Goal: Task Accomplishment & Management: Manage account settings

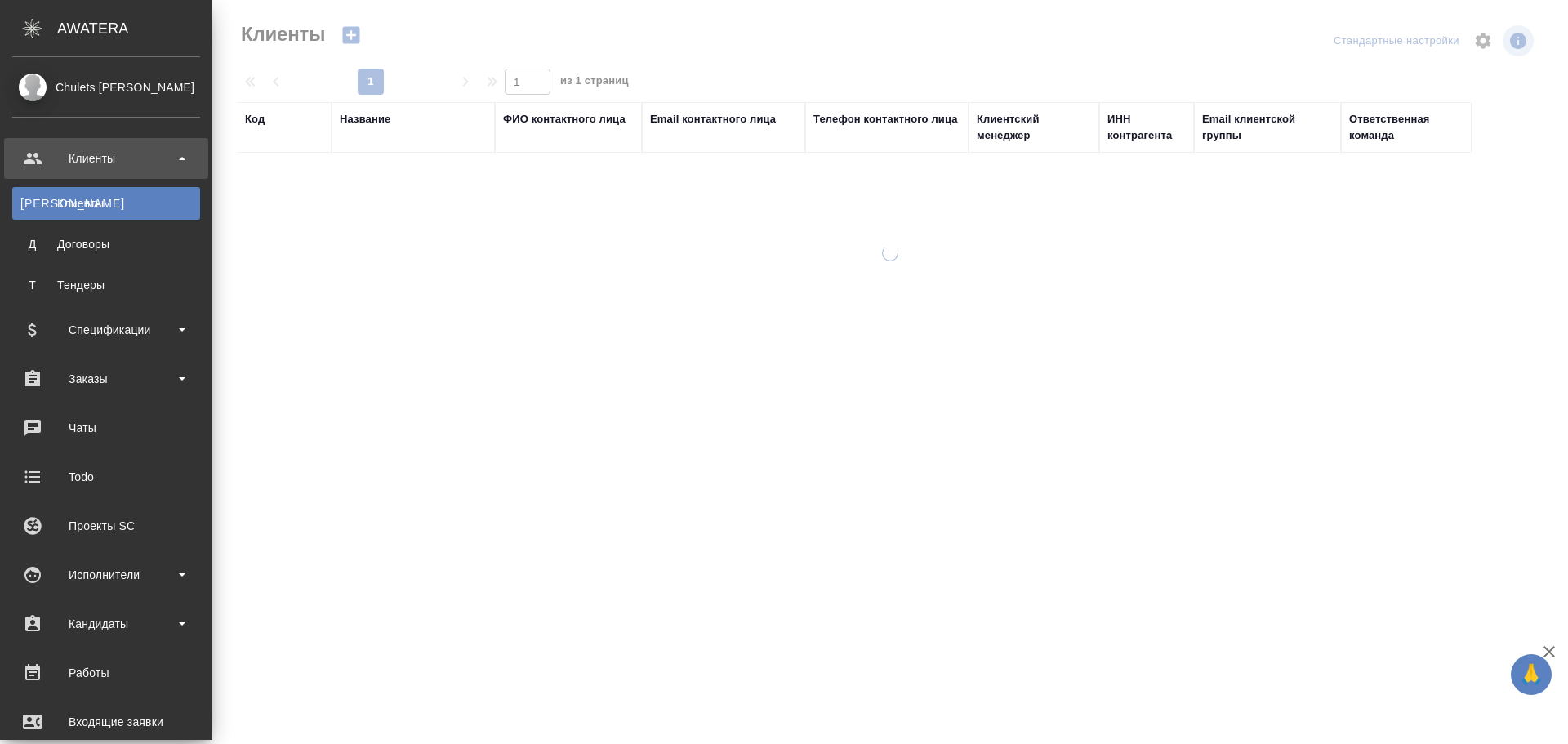
select select "RU"
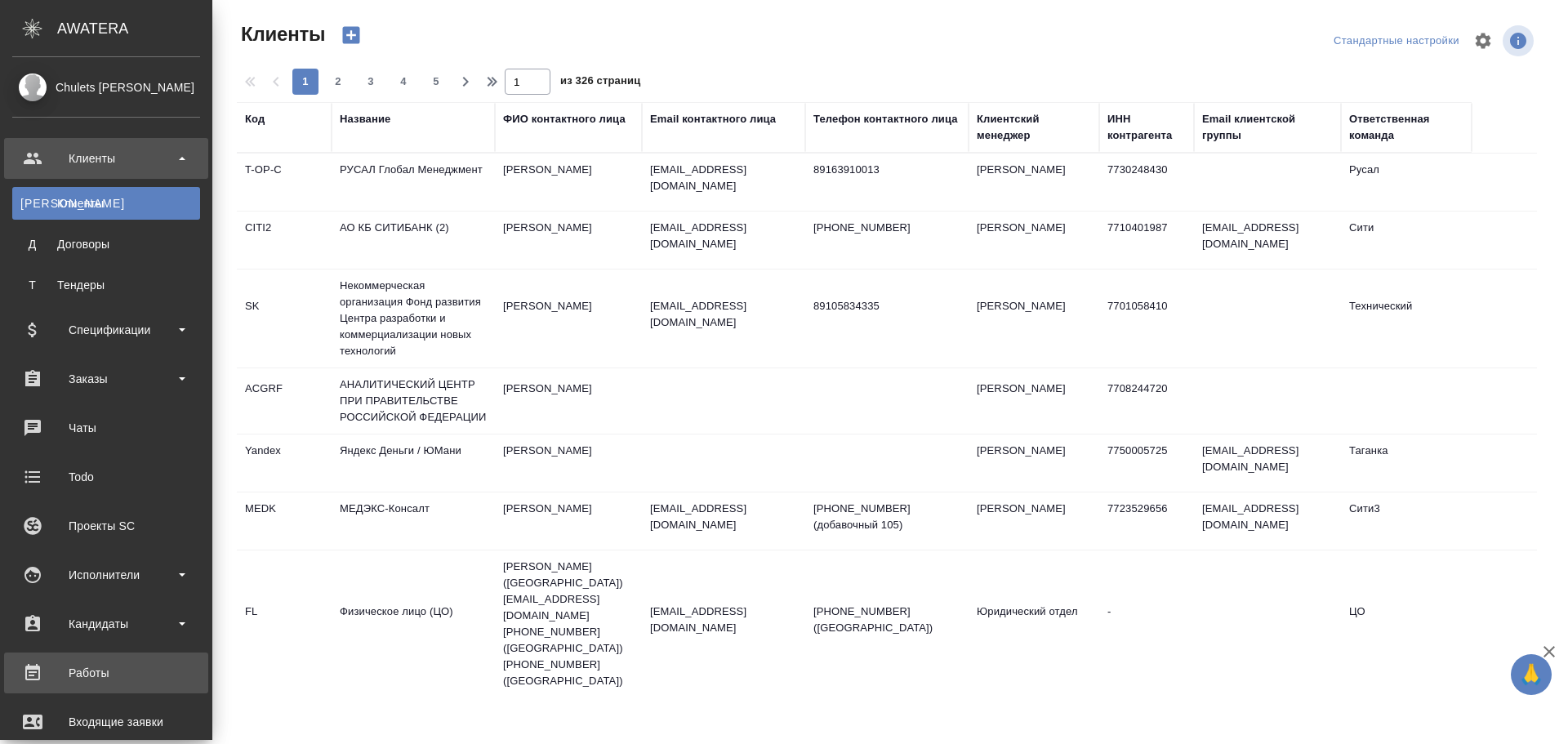
click at [126, 673] on div ".cls-1 fill:#fff; AWATERA Chulets [PERSON_NAME] К Клиенты Д Договоры Т Тендеры …" at bounding box center [784, 372] width 1568 height 744
click at [110, 672] on div "Работы" at bounding box center [106, 673] width 188 height 25
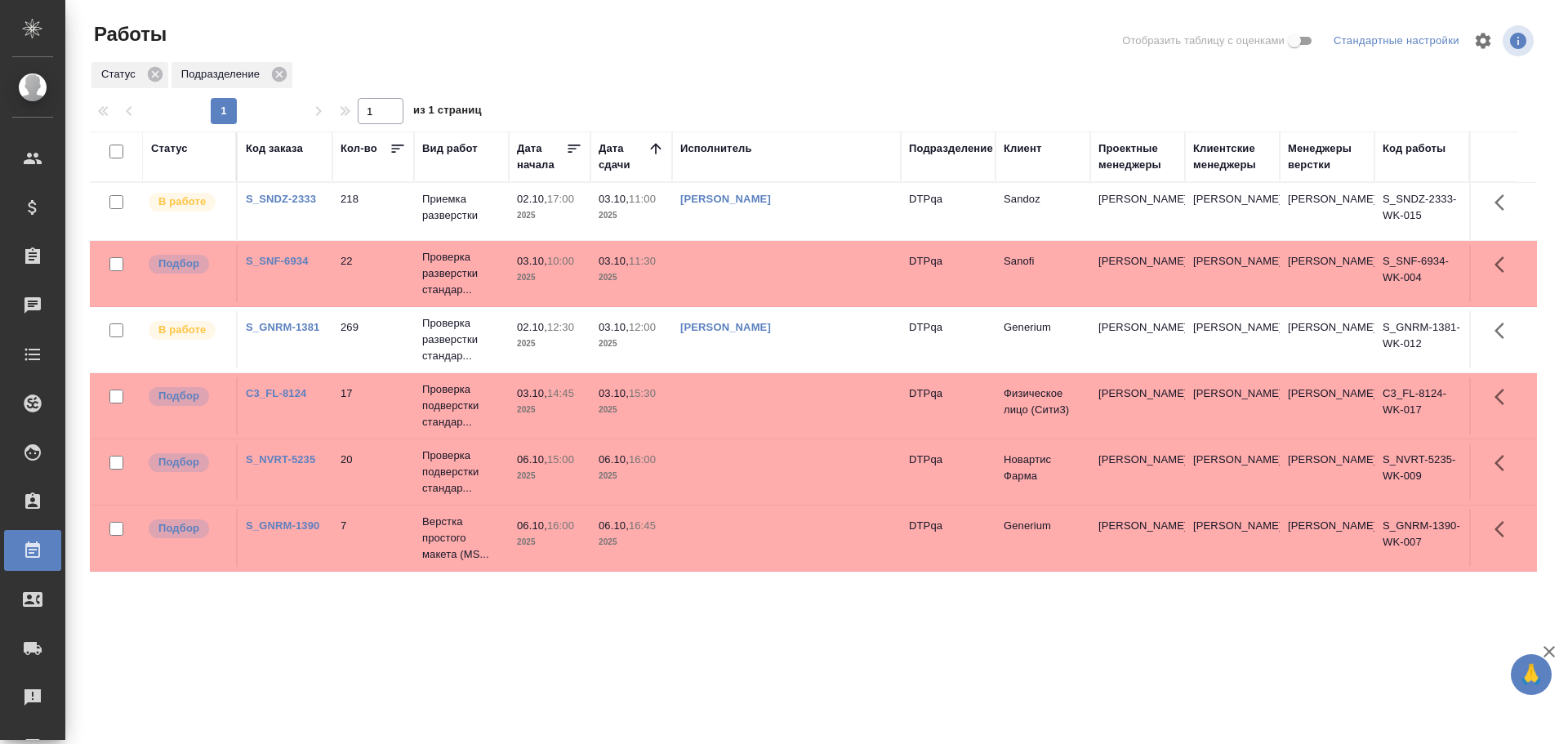
click at [720, 274] on td at bounding box center [786, 273] width 229 height 57
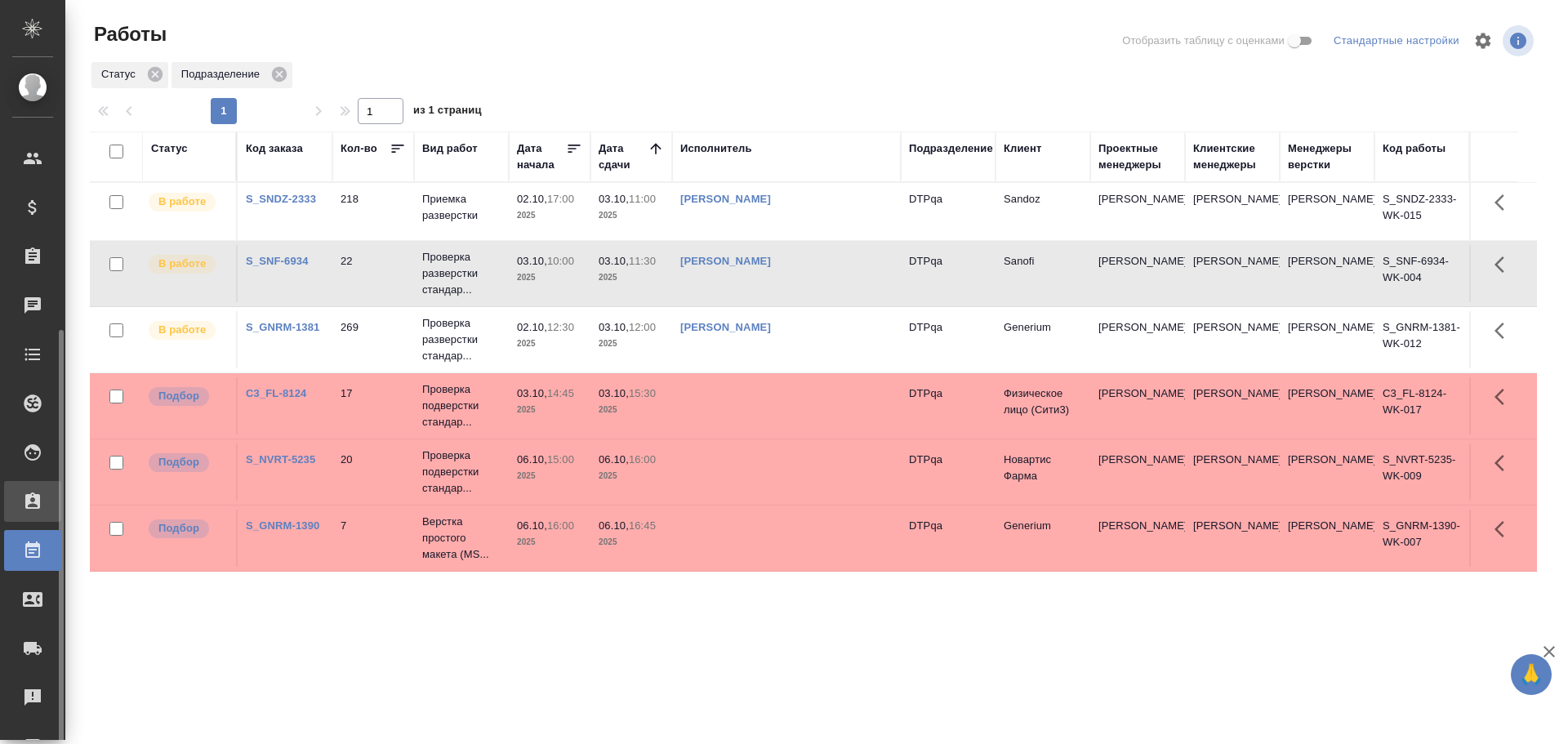
scroll to position [149, 0]
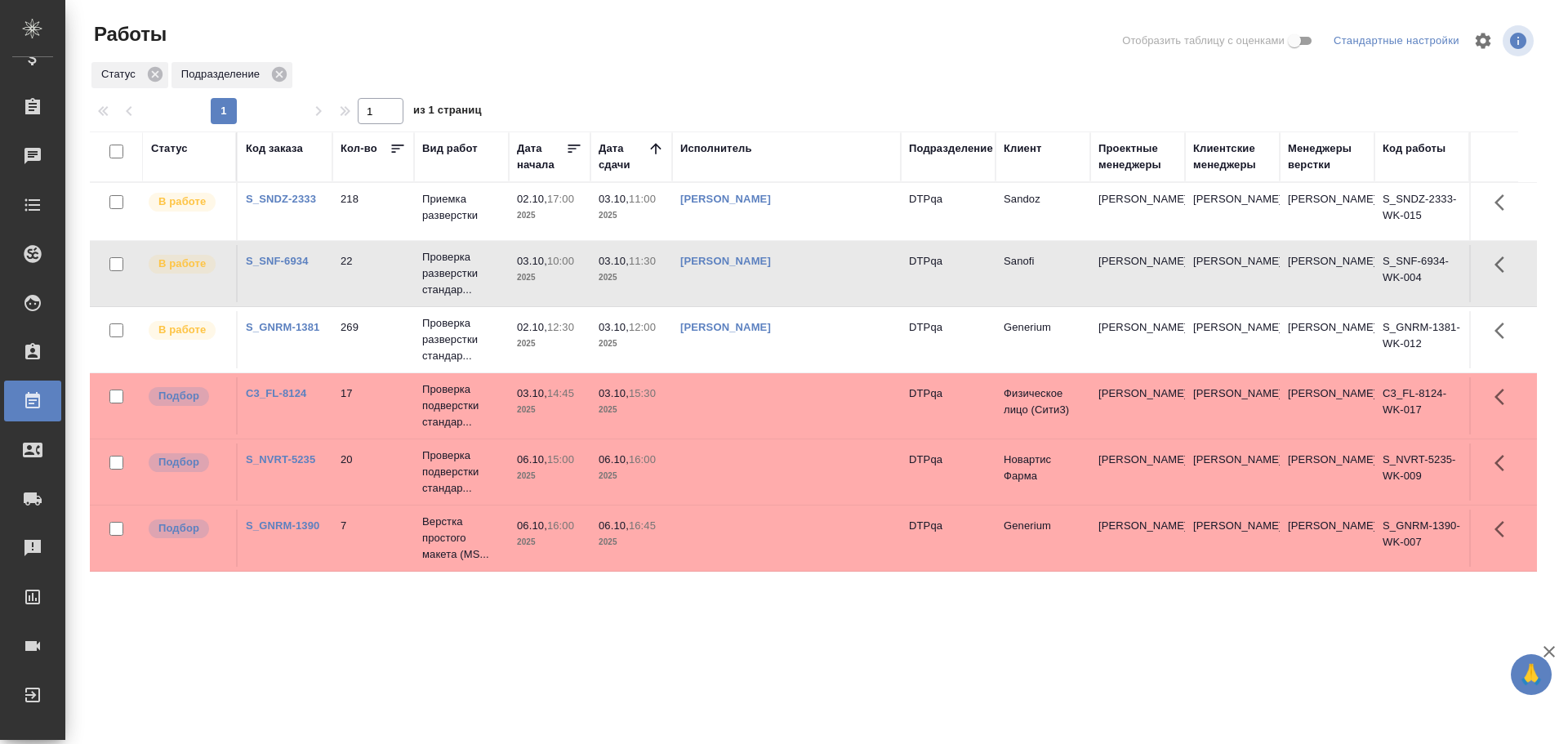
click at [819, 348] on td "Чулец Елена Сергеевна" at bounding box center [786, 339] width 229 height 57
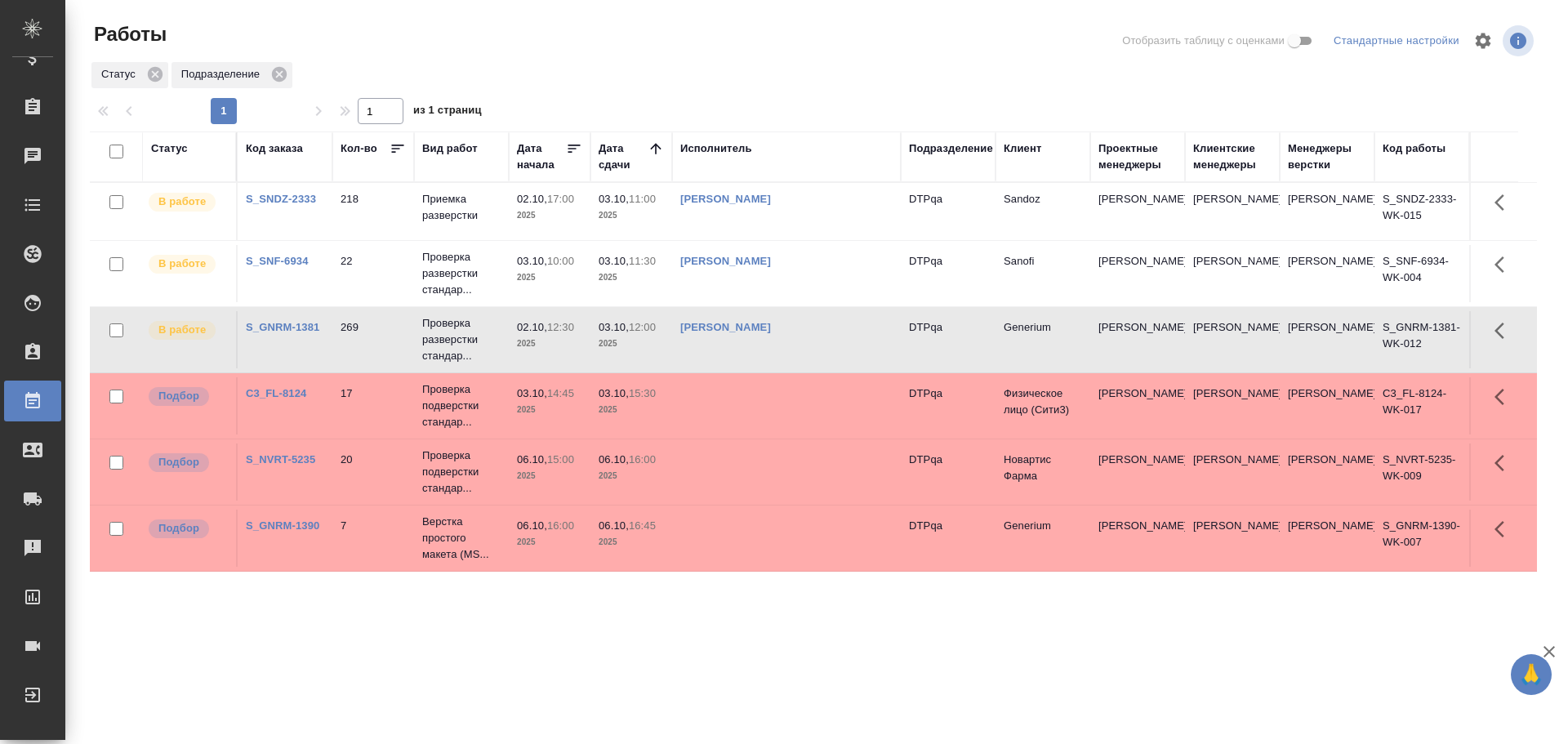
click at [851, 284] on td "Чулец Елена Сергеевна" at bounding box center [786, 273] width 229 height 57
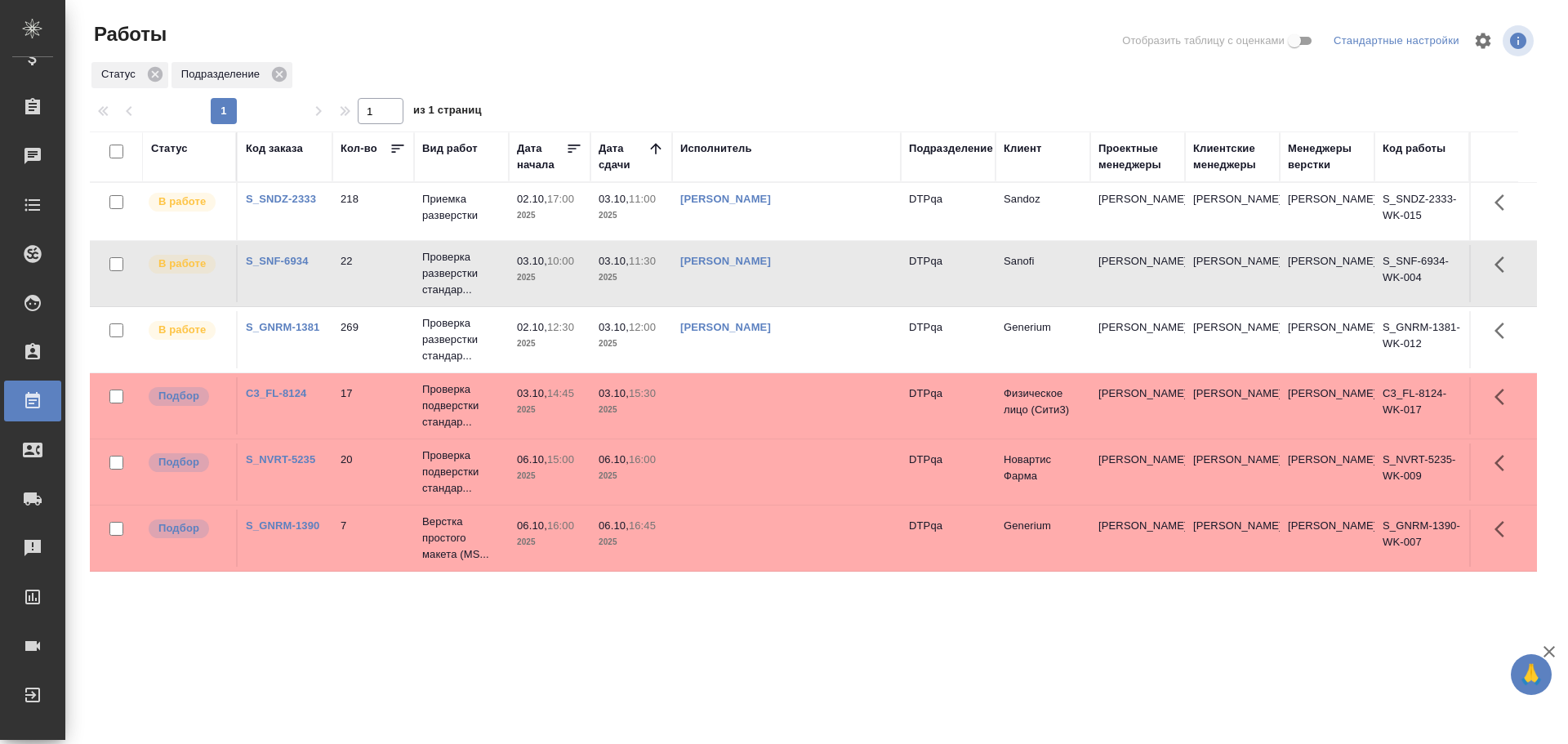
click at [851, 284] on td "Чулец Елена Сергеевна" at bounding box center [786, 273] width 229 height 57
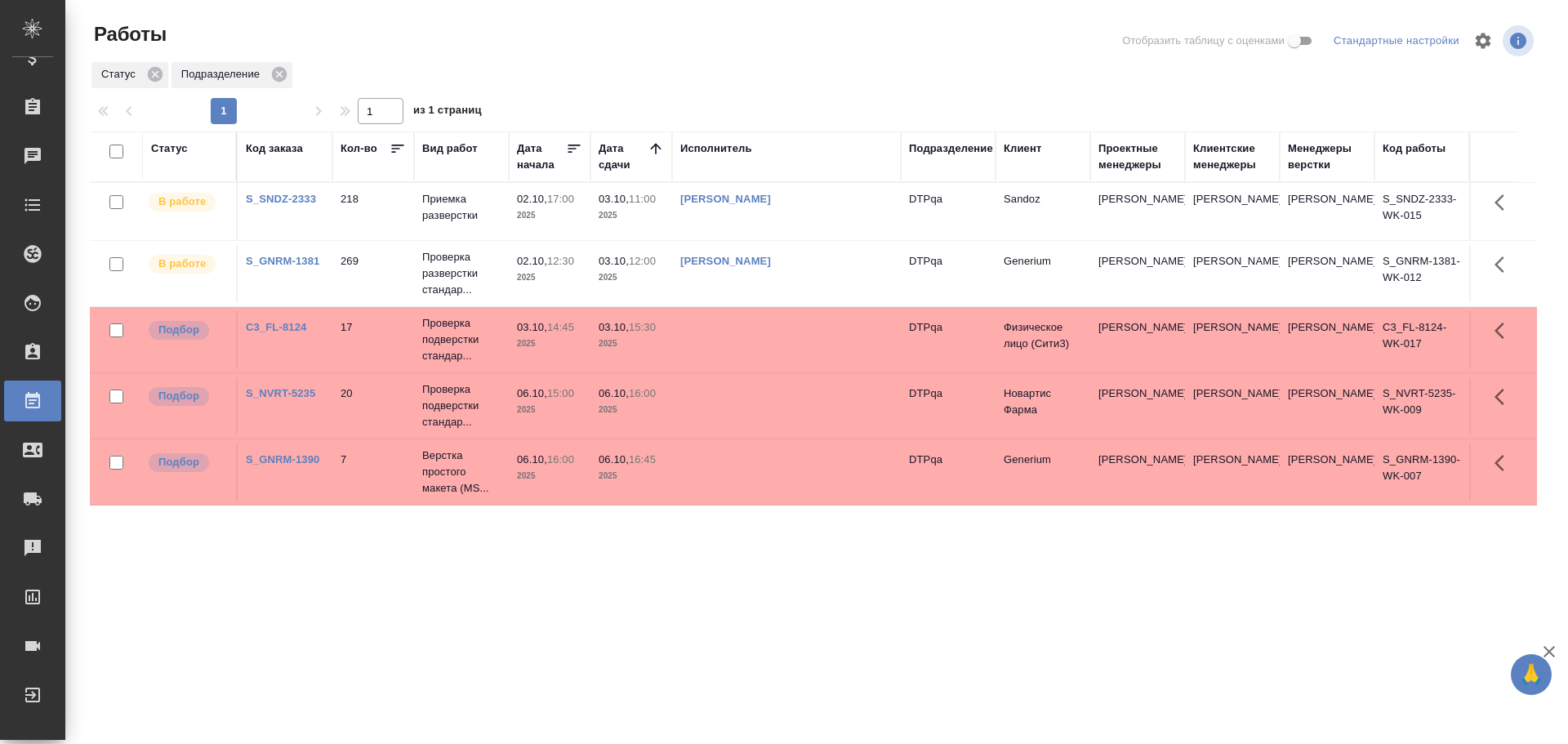
click at [174, 149] on div "Статус" at bounding box center [169, 149] width 37 height 16
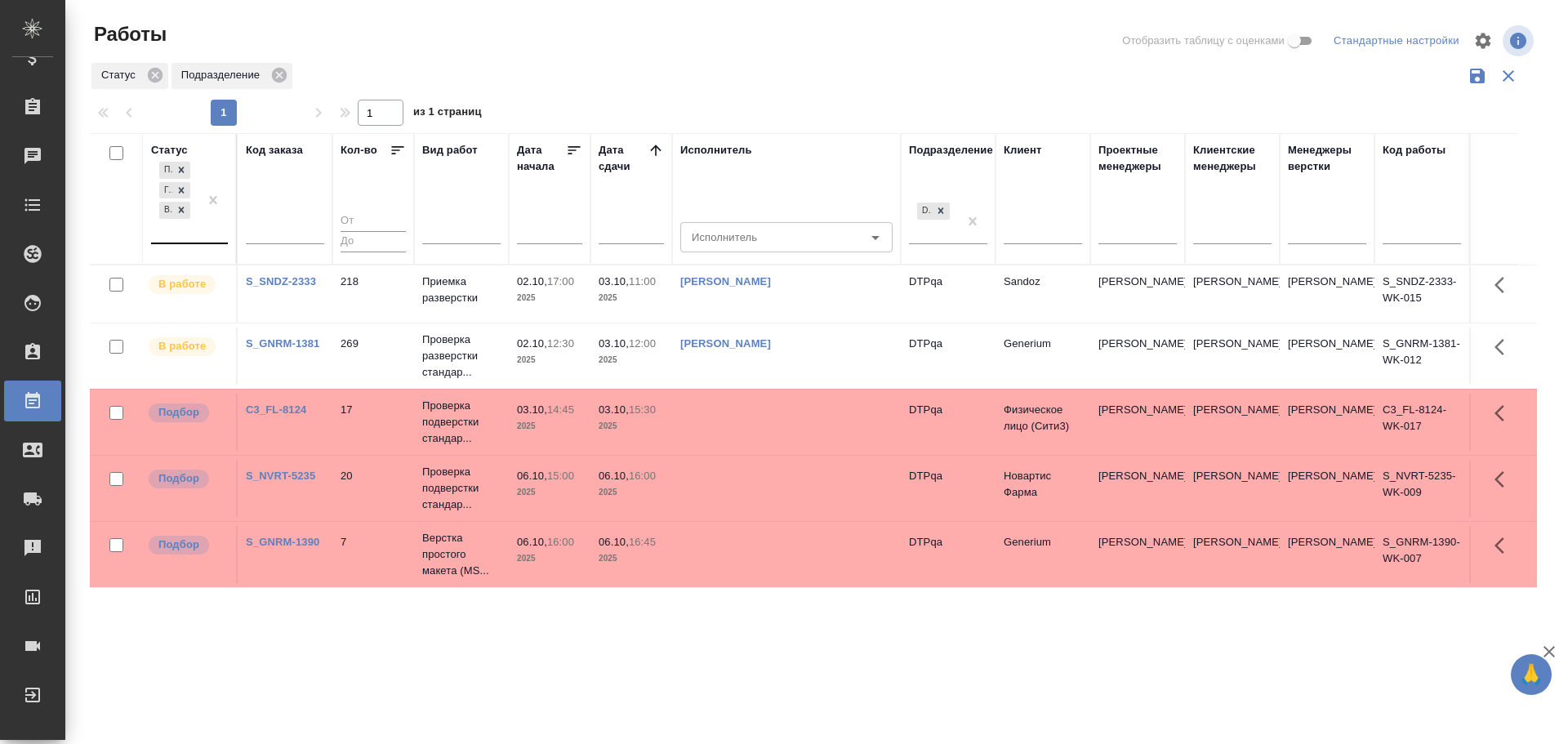
click at [185, 241] on div "Подбор Готов к работе В работе" at bounding box center [175, 200] width 48 height 84
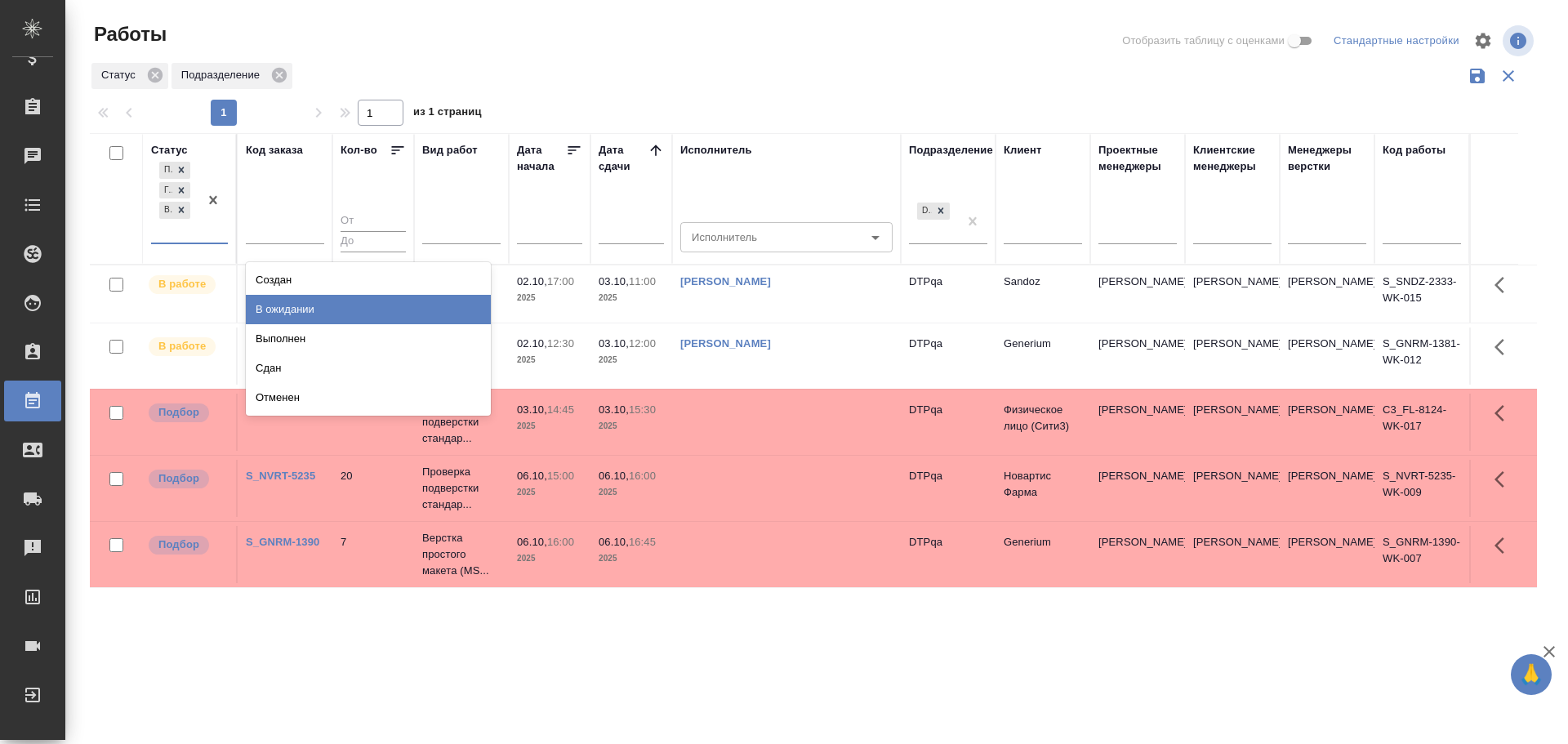
click at [273, 305] on div "В ожидании" at bounding box center [367, 310] width 245 height 30
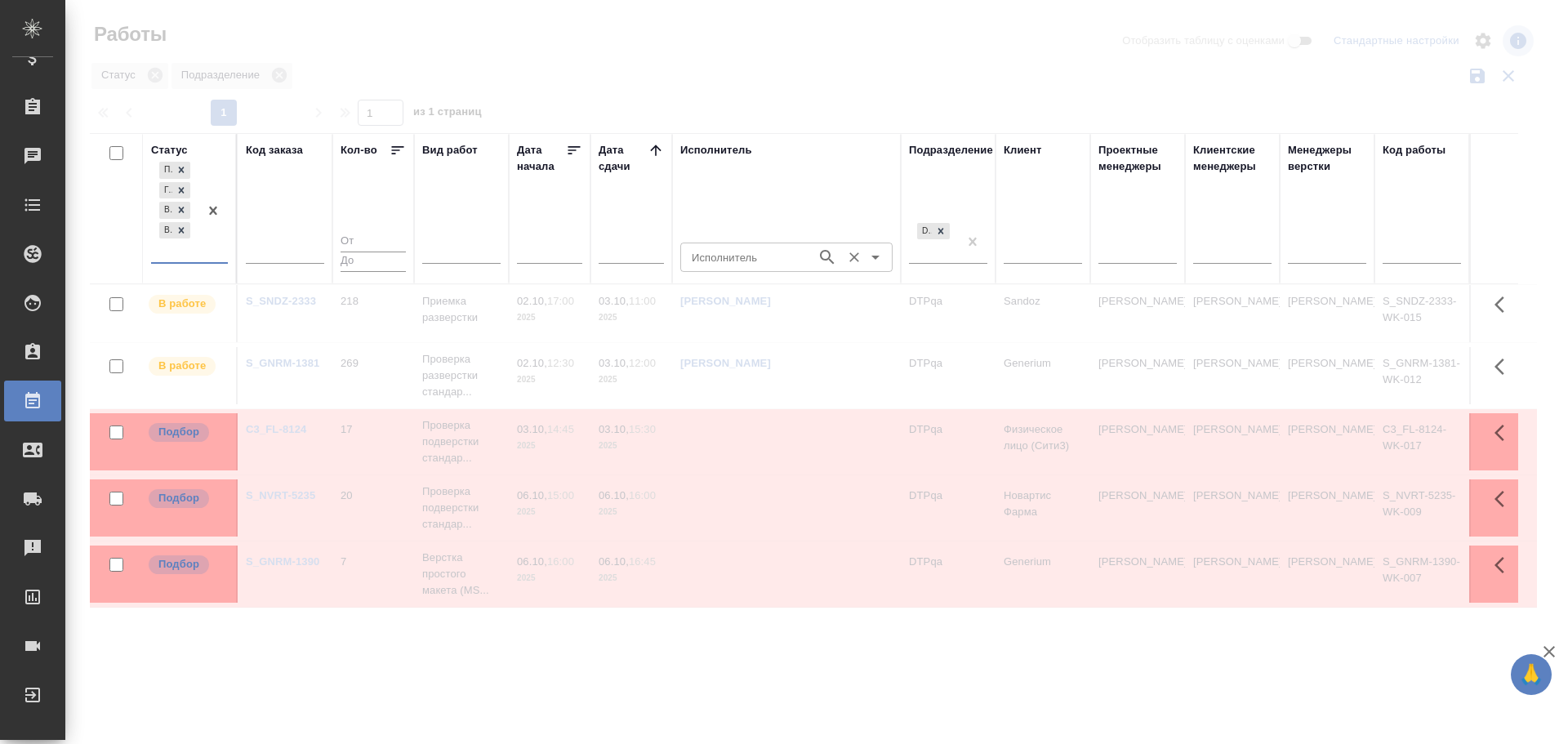
click at [722, 253] on input "Исполнитель" at bounding box center [747, 257] width 124 height 20
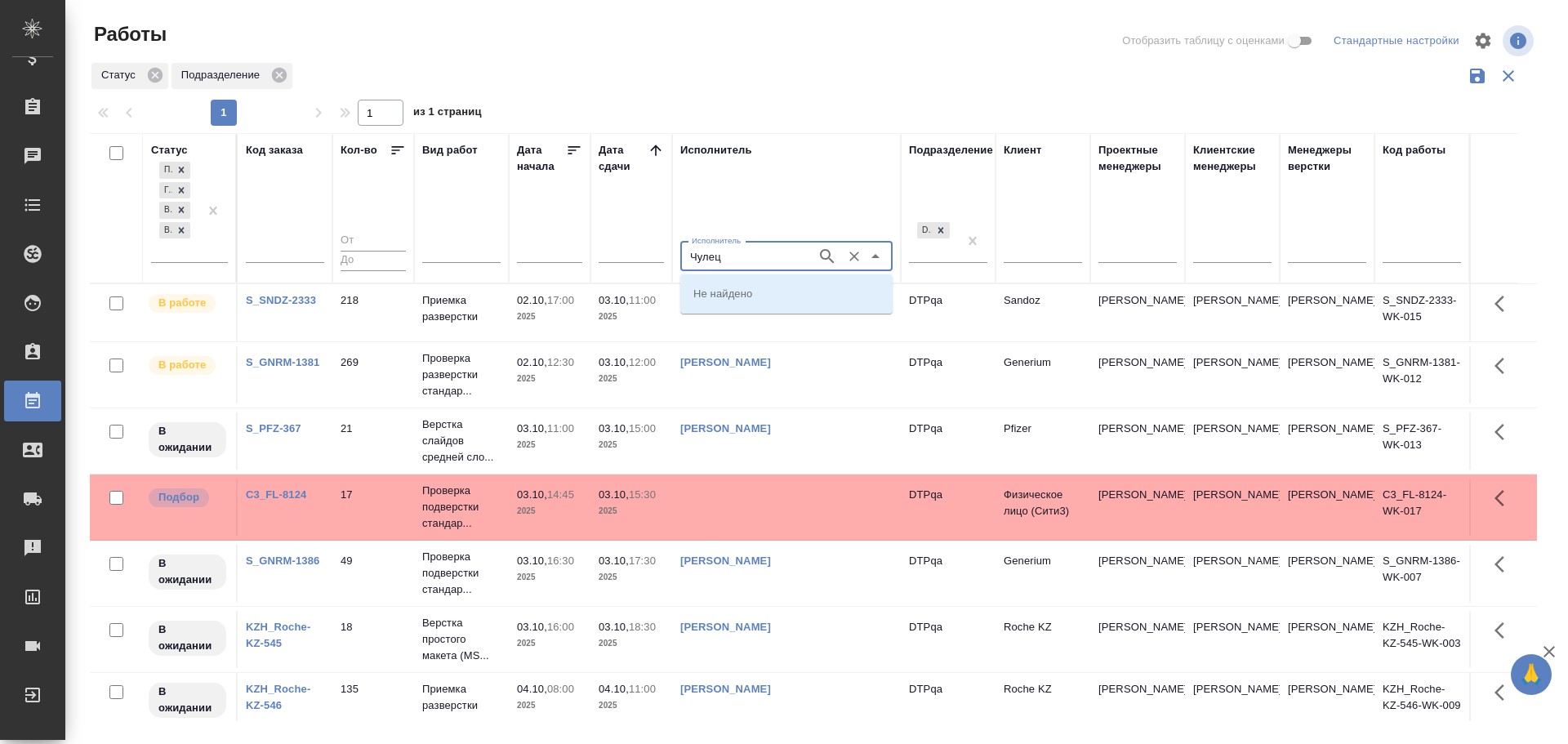
type input "Чулец"
click at [752, 353] on p "Чулец Елена Сергеевна" at bounding box center [738, 352] width 89 height 16
type input "Чулец Елена Сергеевна"
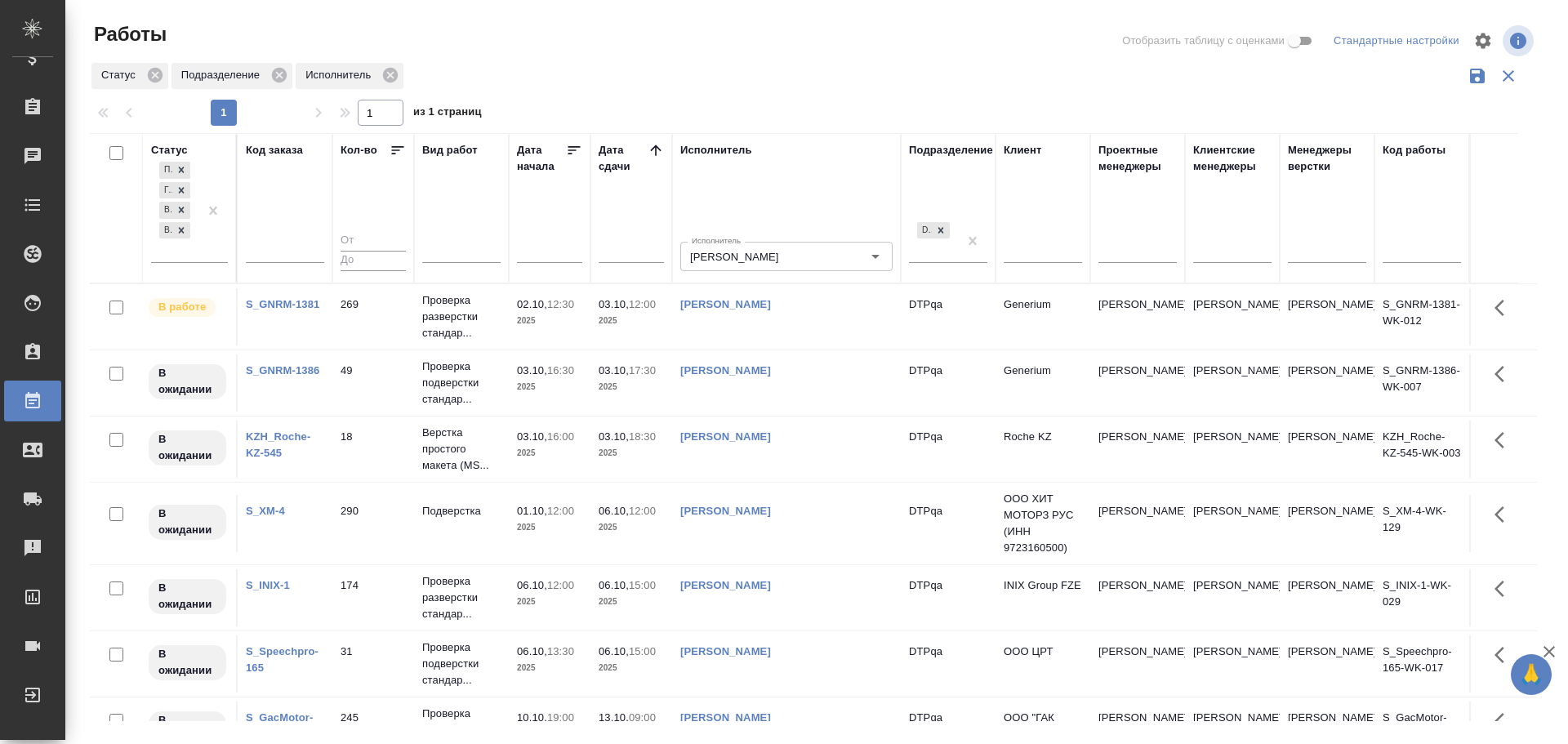
click at [819, 390] on td "[PERSON_NAME]" at bounding box center [786, 382] width 229 height 57
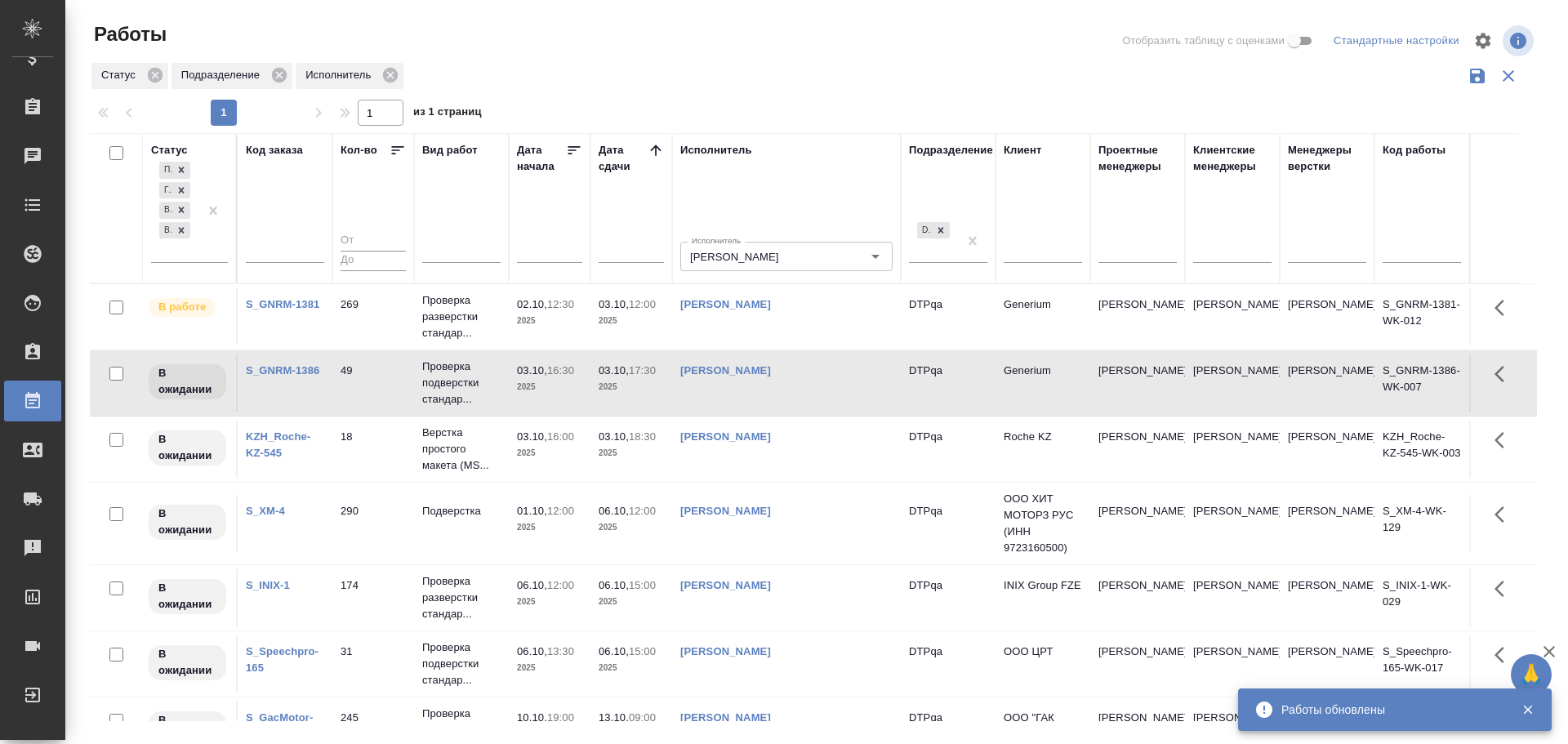
click at [832, 461] on td "[PERSON_NAME]" at bounding box center [786, 449] width 229 height 57
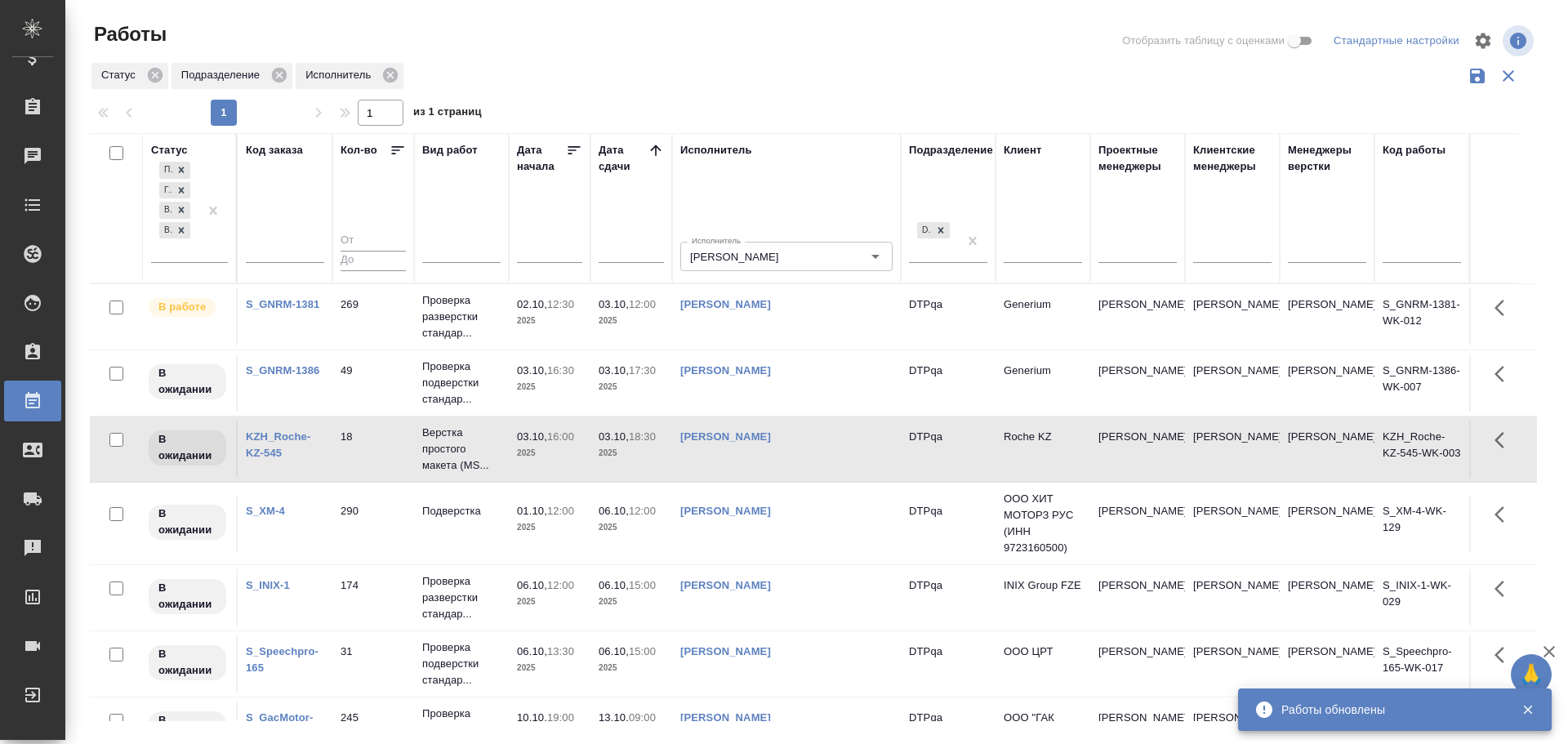
click at [832, 461] on td "[PERSON_NAME]" at bounding box center [786, 449] width 229 height 57
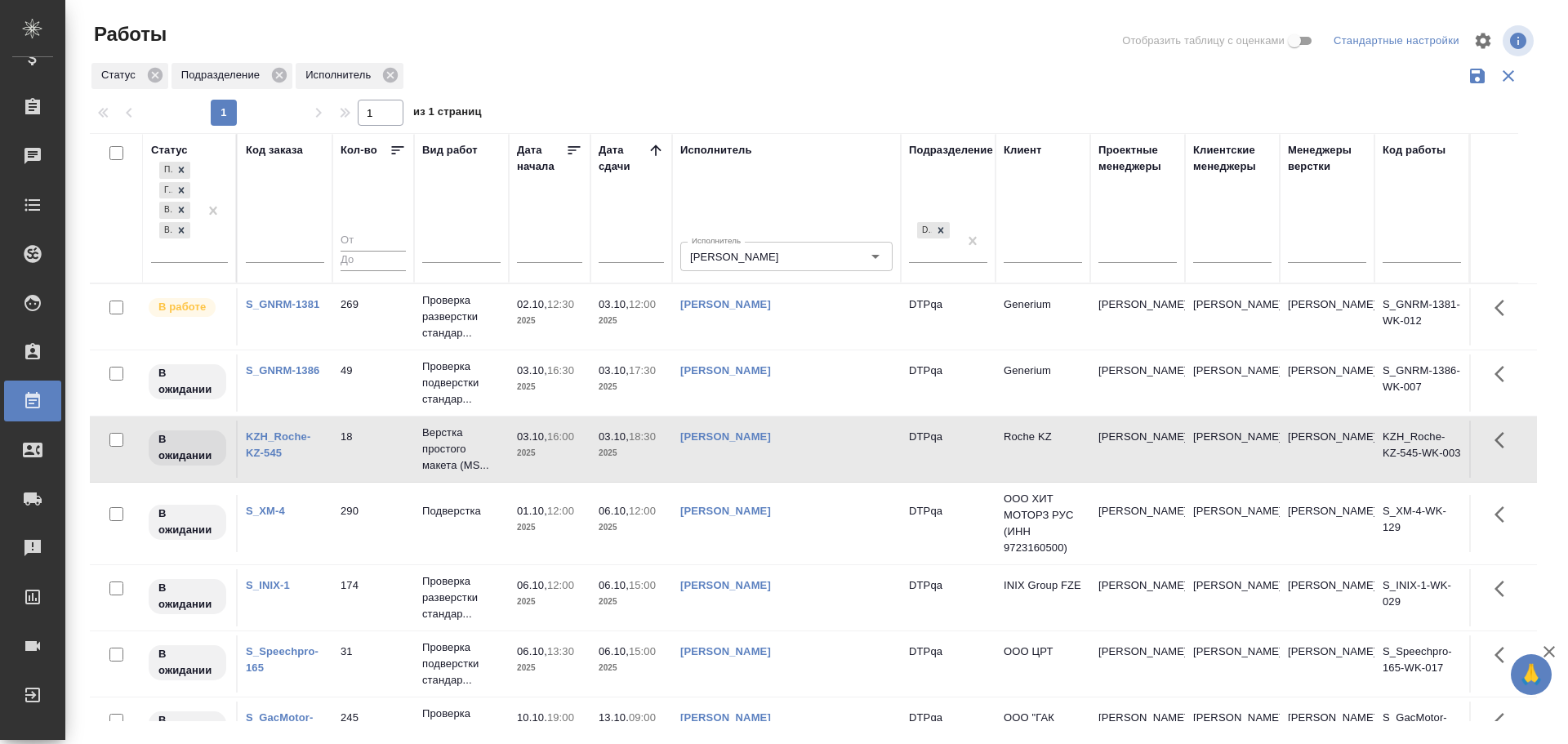
scroll to position [43, 0]
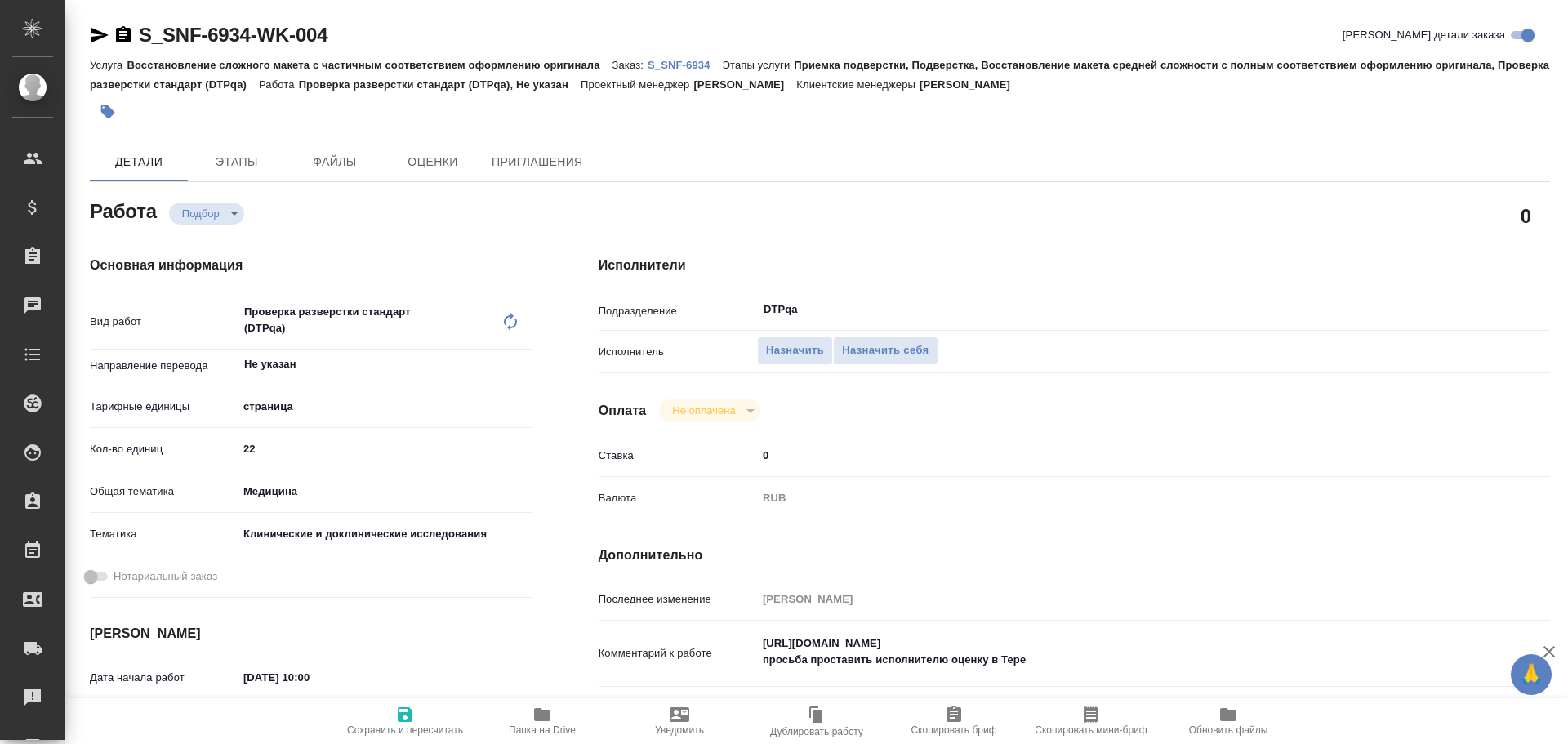
type textarea "x"
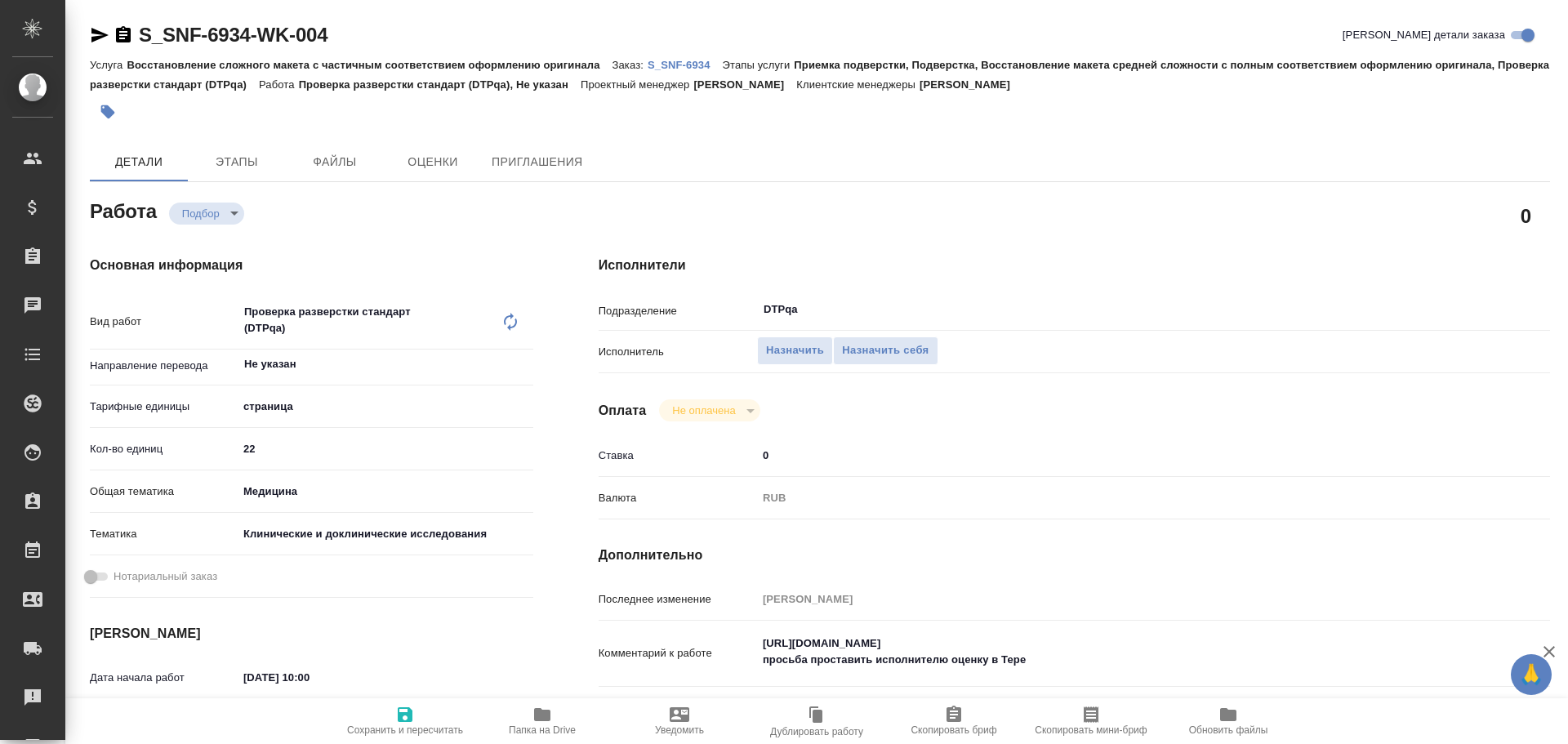
type textarea "x"
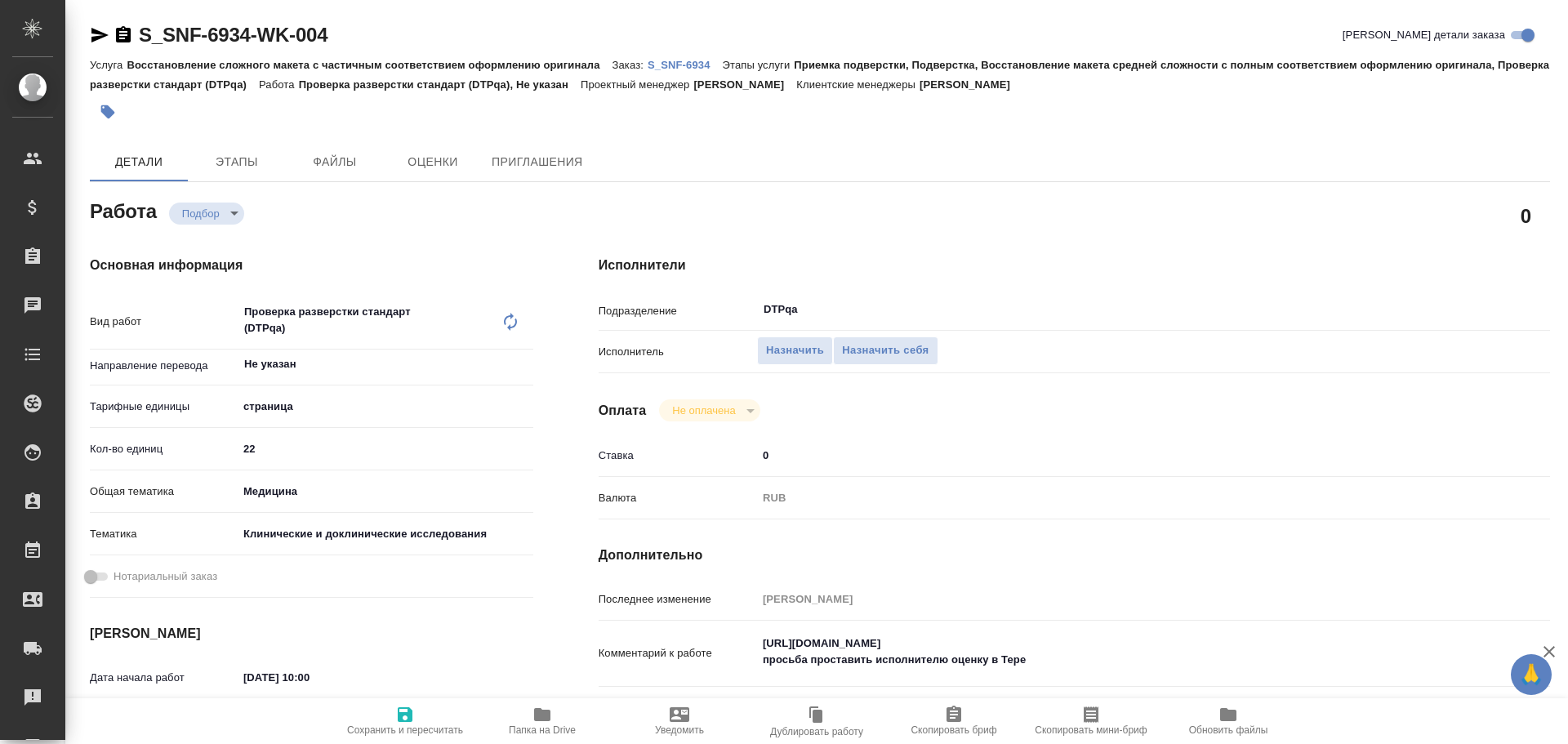
type textarea "x"
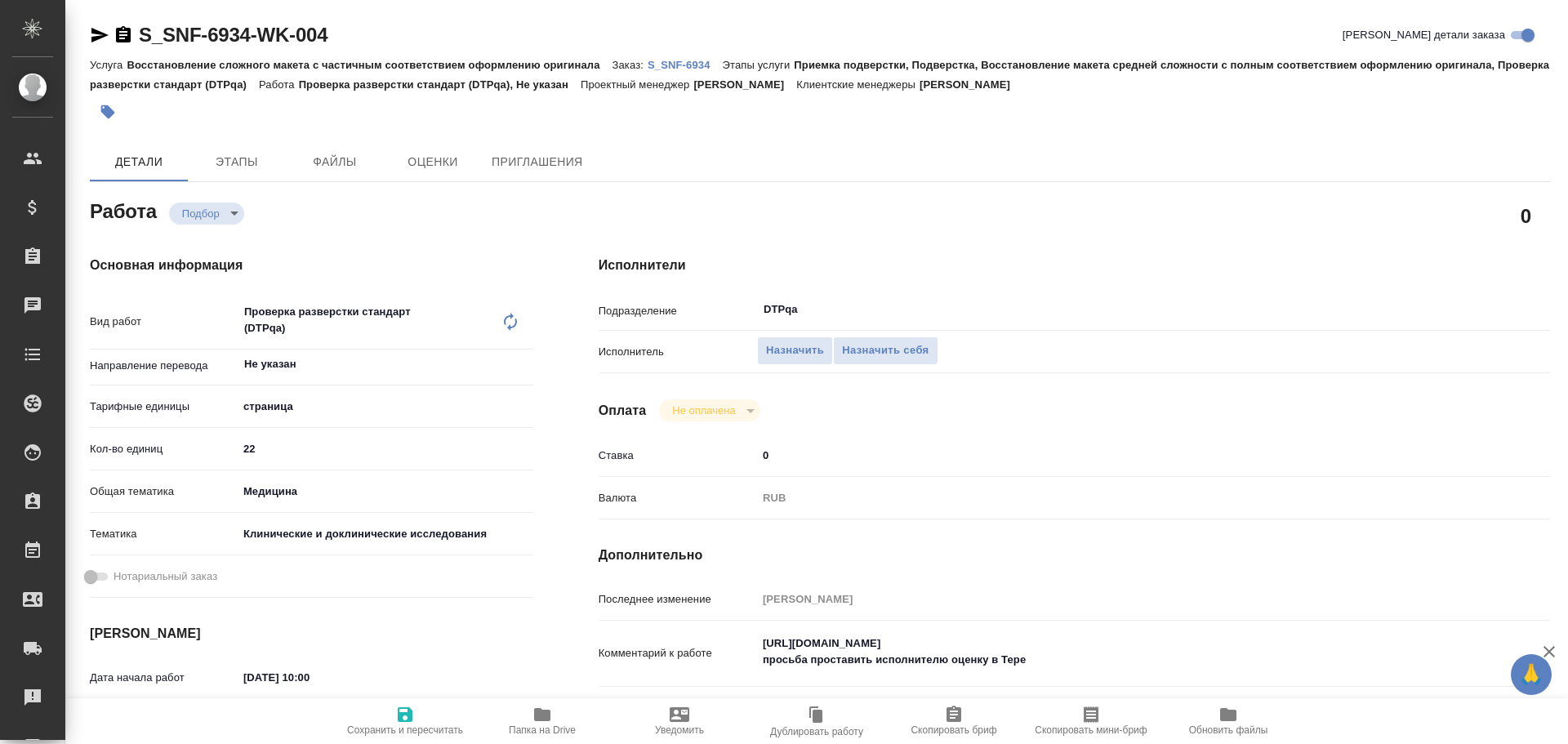
type textarea "x"
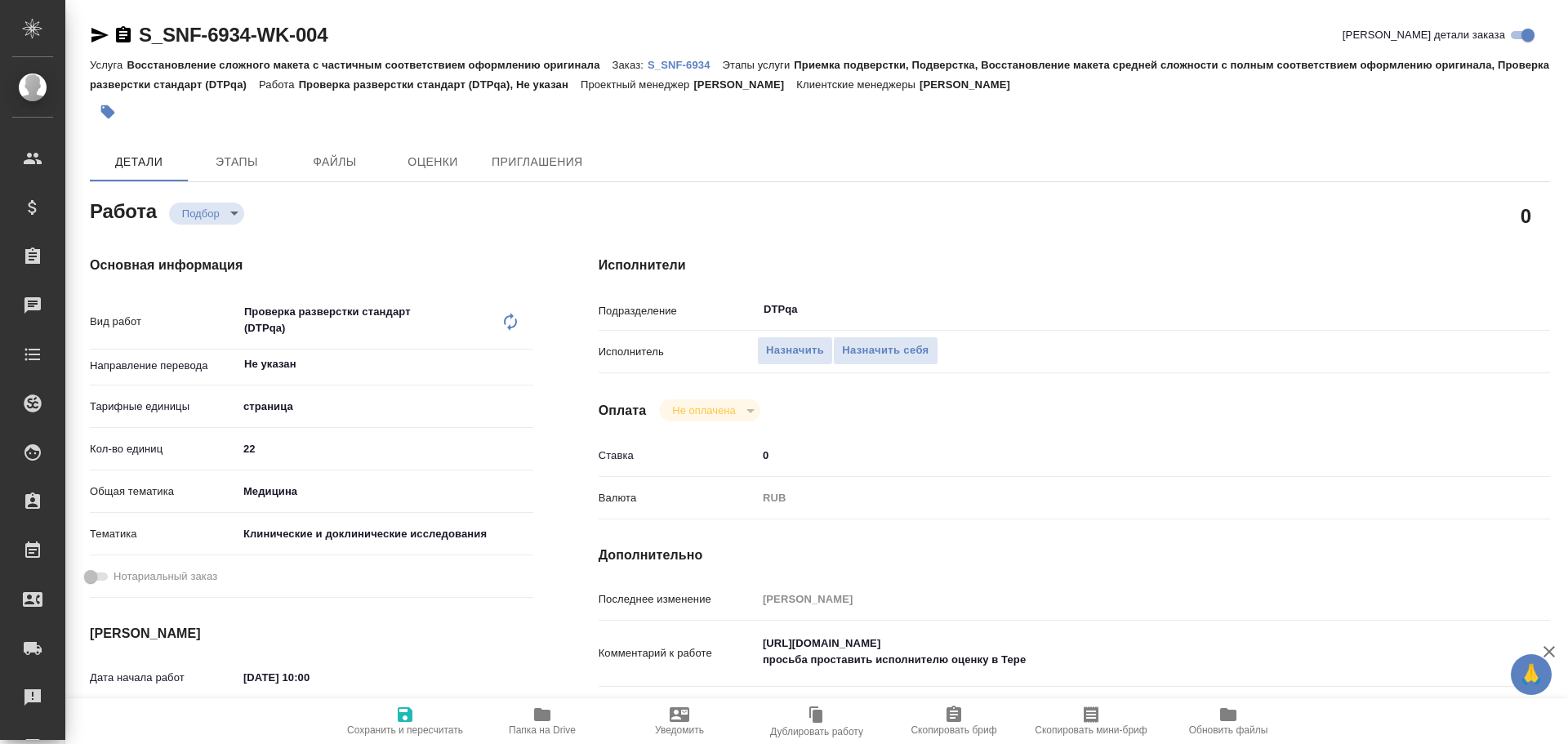
type textarea "x"
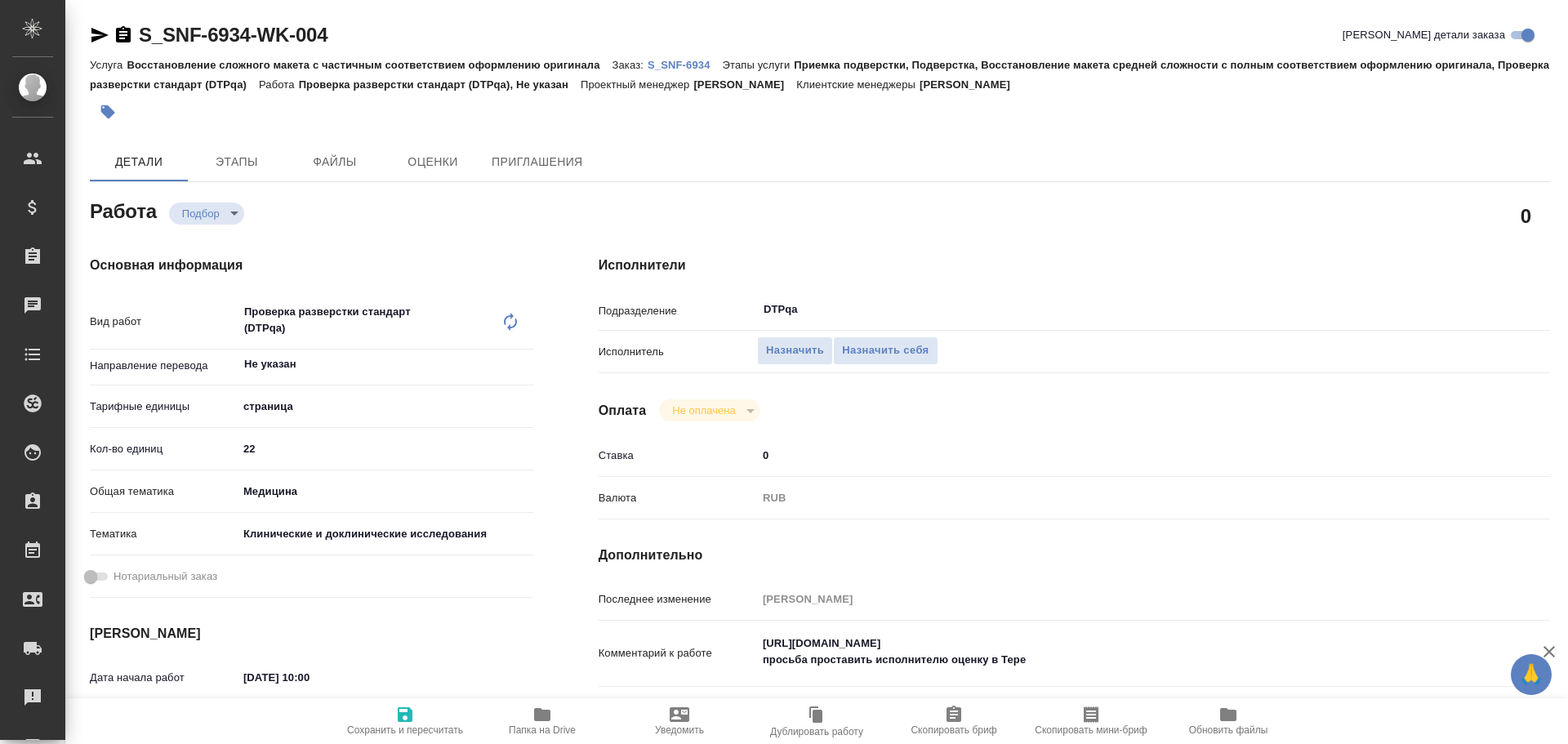
type textarea "x"
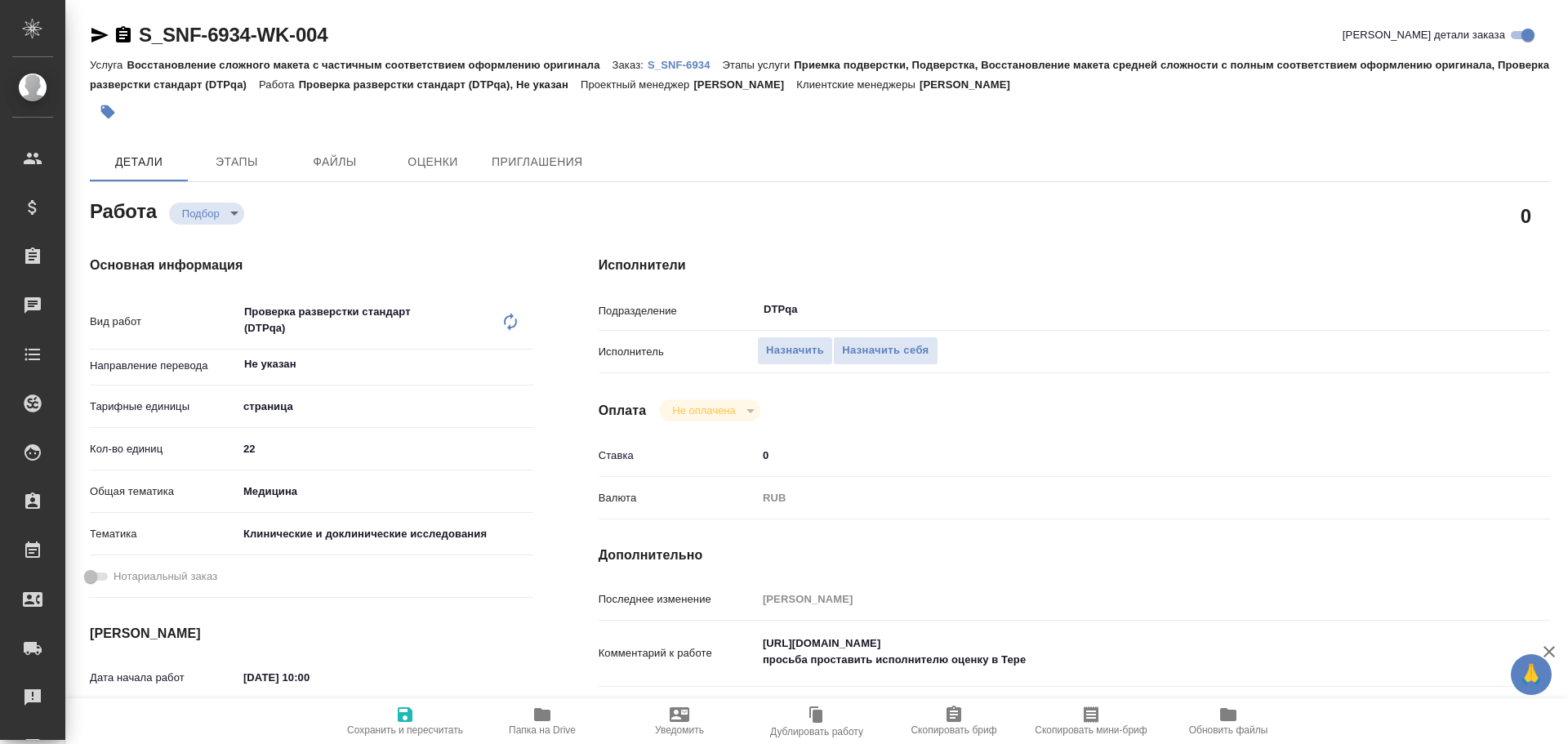
scroll to position [82, 0]
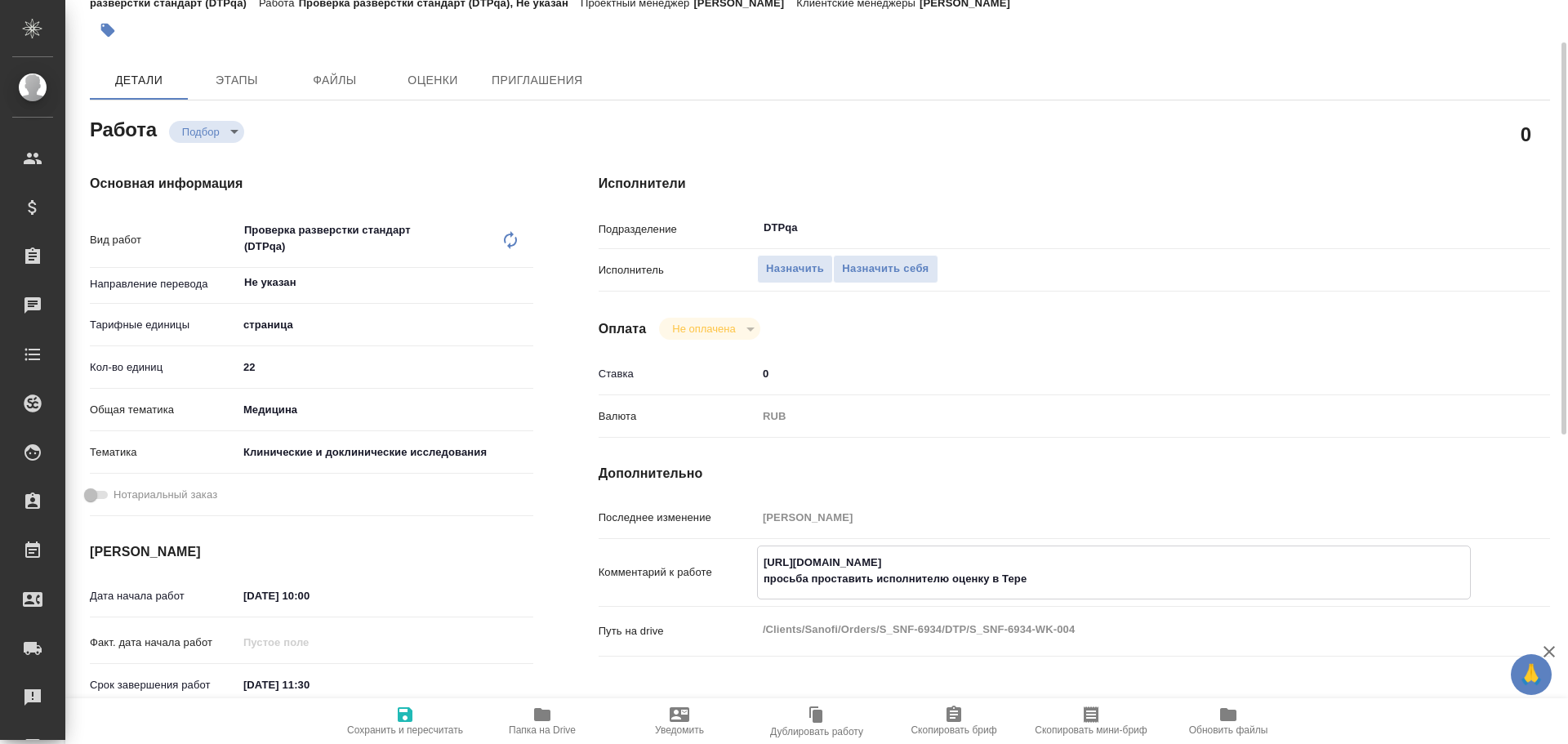
drag, startPoint x: 760, startPoint y: 555, endPoint x: 1076, endPoint y: 557, distance: 316.0
click at [1076, 557] on textarea "[URL][DOMAIN_NAME] просьба проставить исполнителю оценку в Тере" at bounding box center [1113, 571] width 712 height 44
type textarea "x"
click at [890, 253] on div "Подразделение DTPqa ​" at bounding box center [1074, 235] width 951 height 43
click at [912, 279] on button "Назначить себя" at bounding box center [884, 269] width 105 height 29
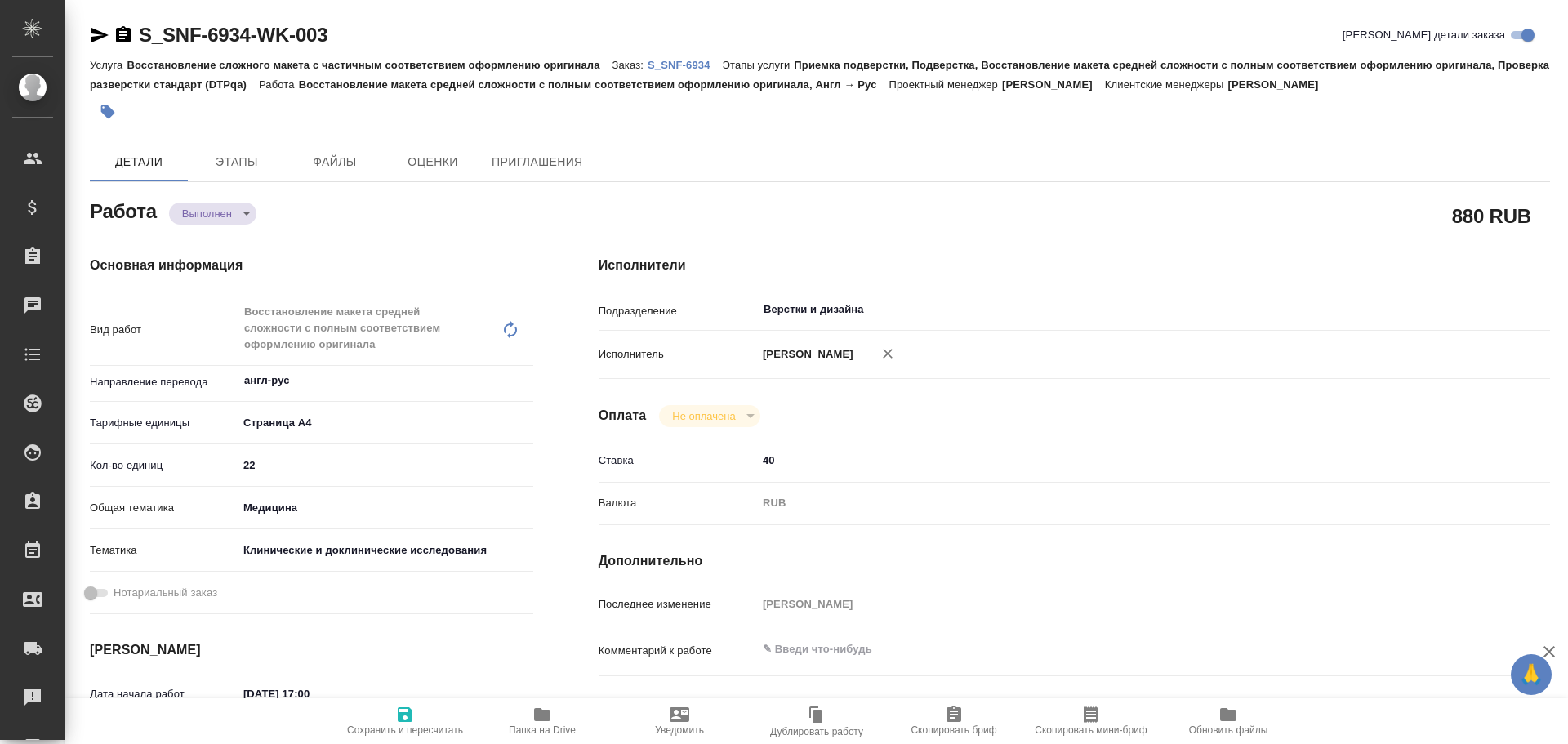
type textarea "x"
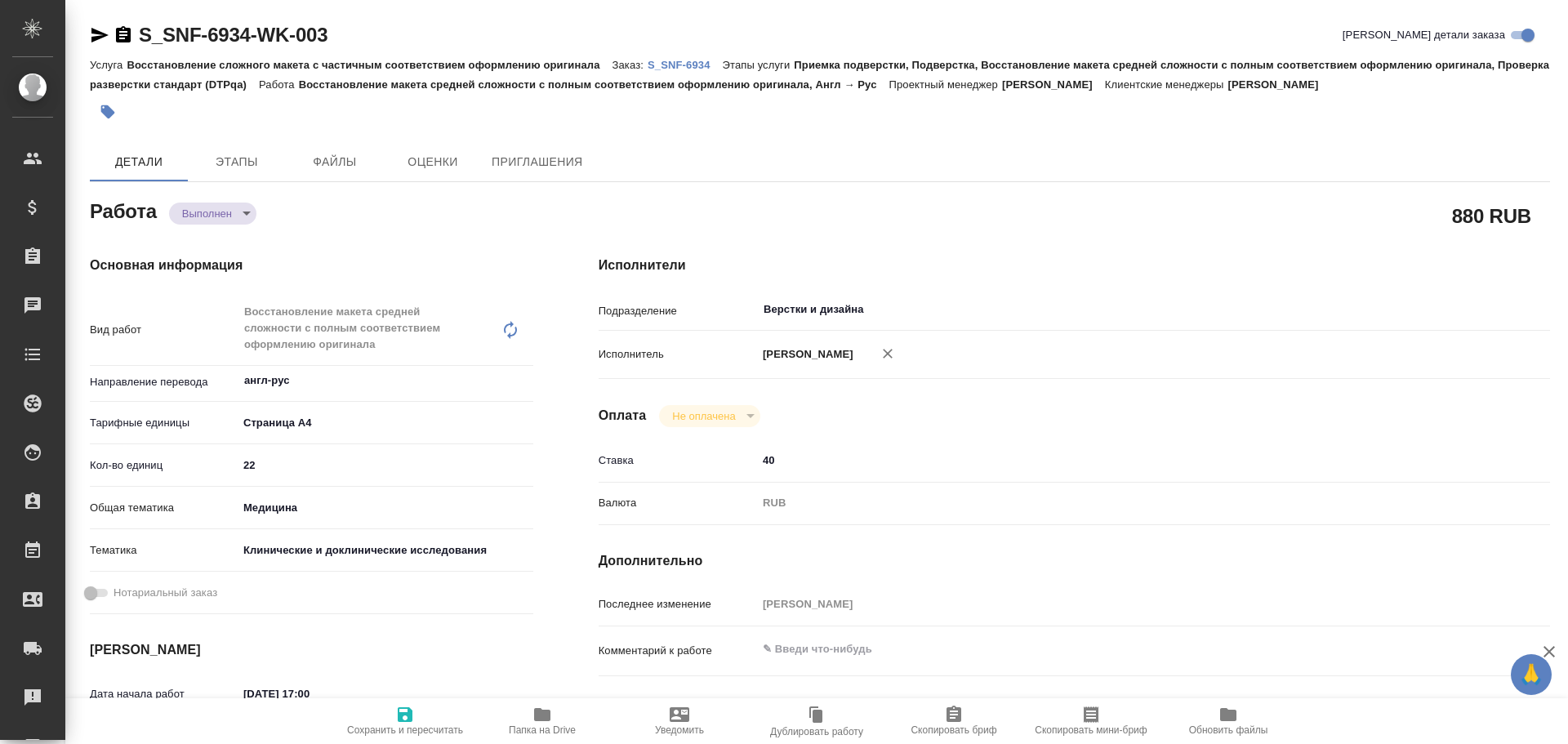
type textarea "x"
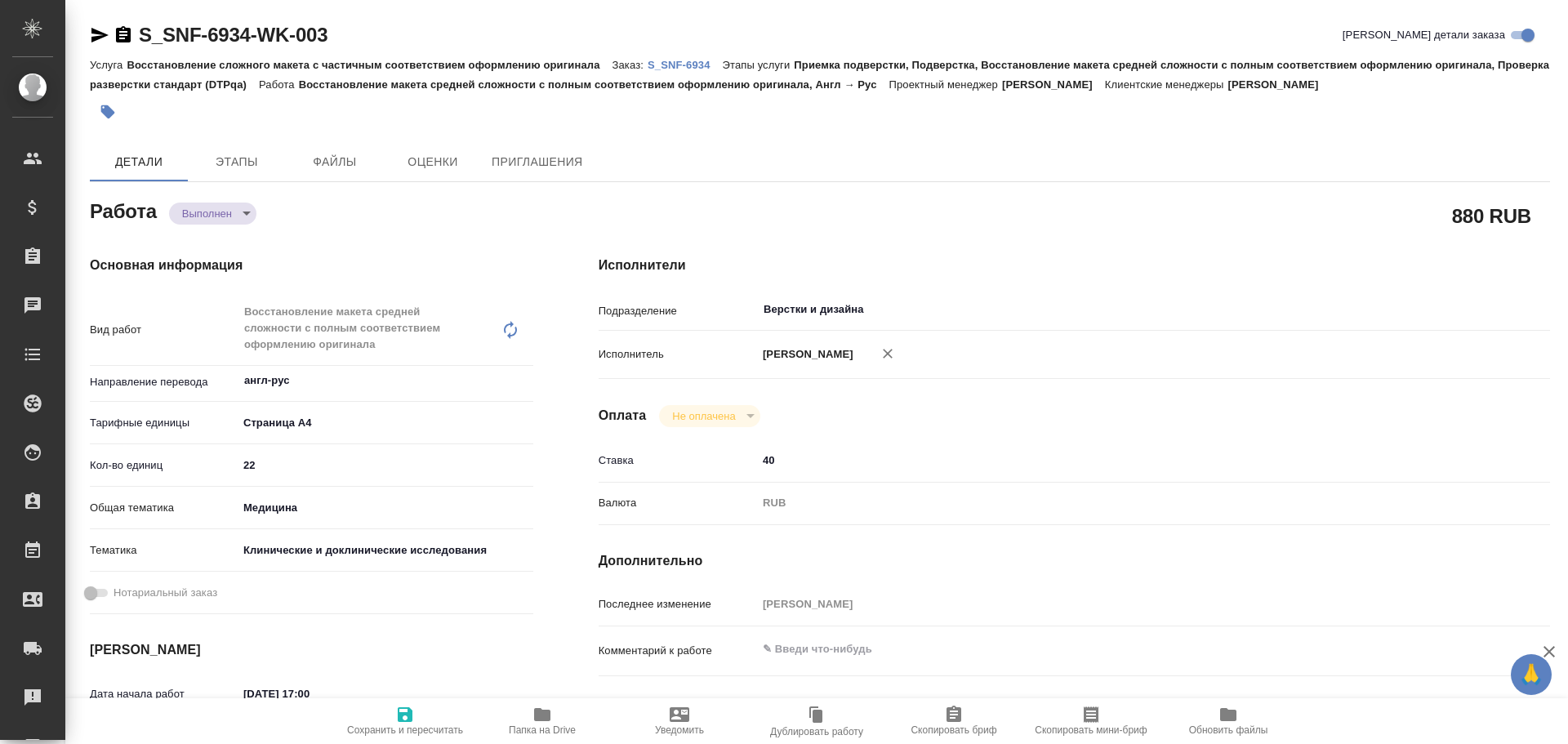
type textarea "x"
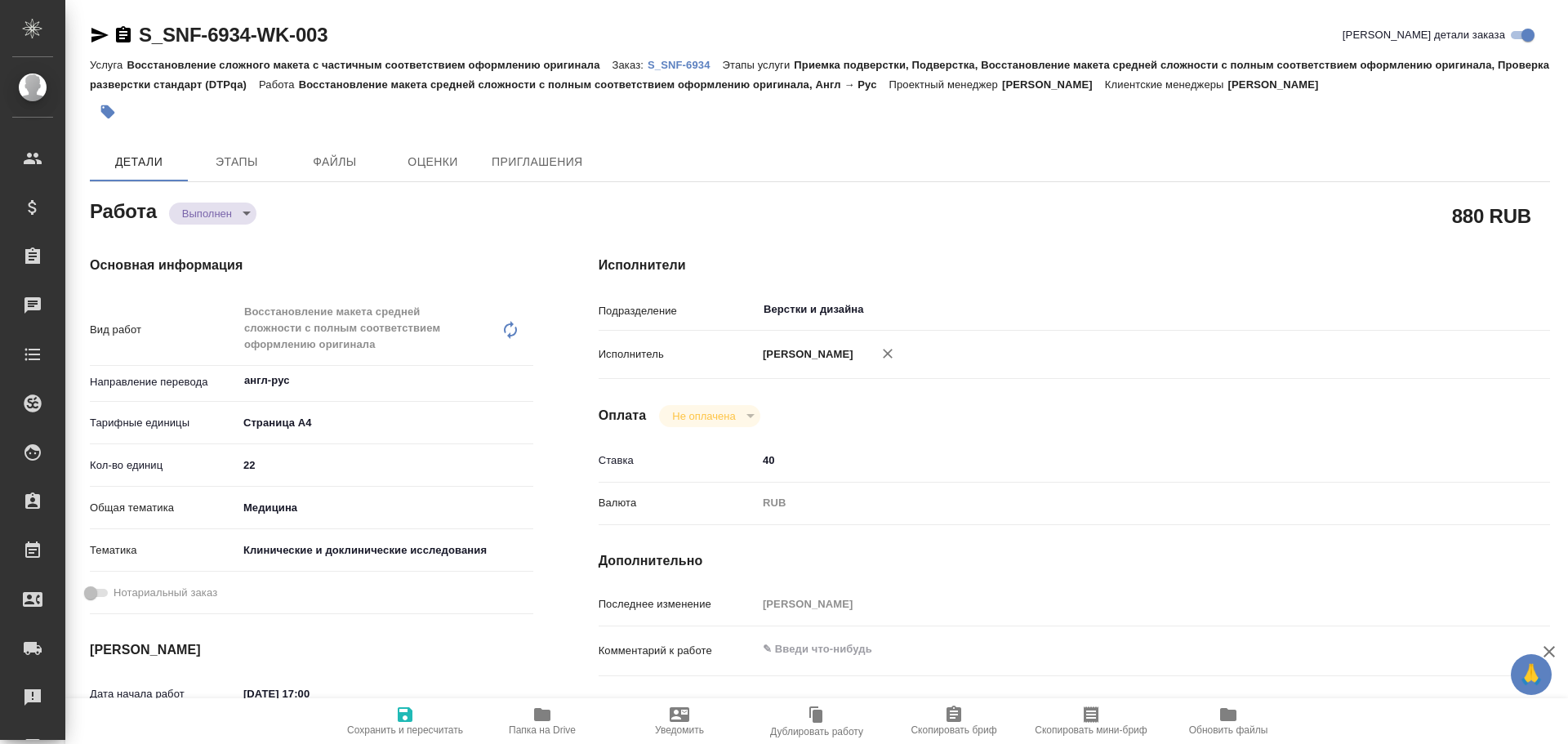
type textarea "x"
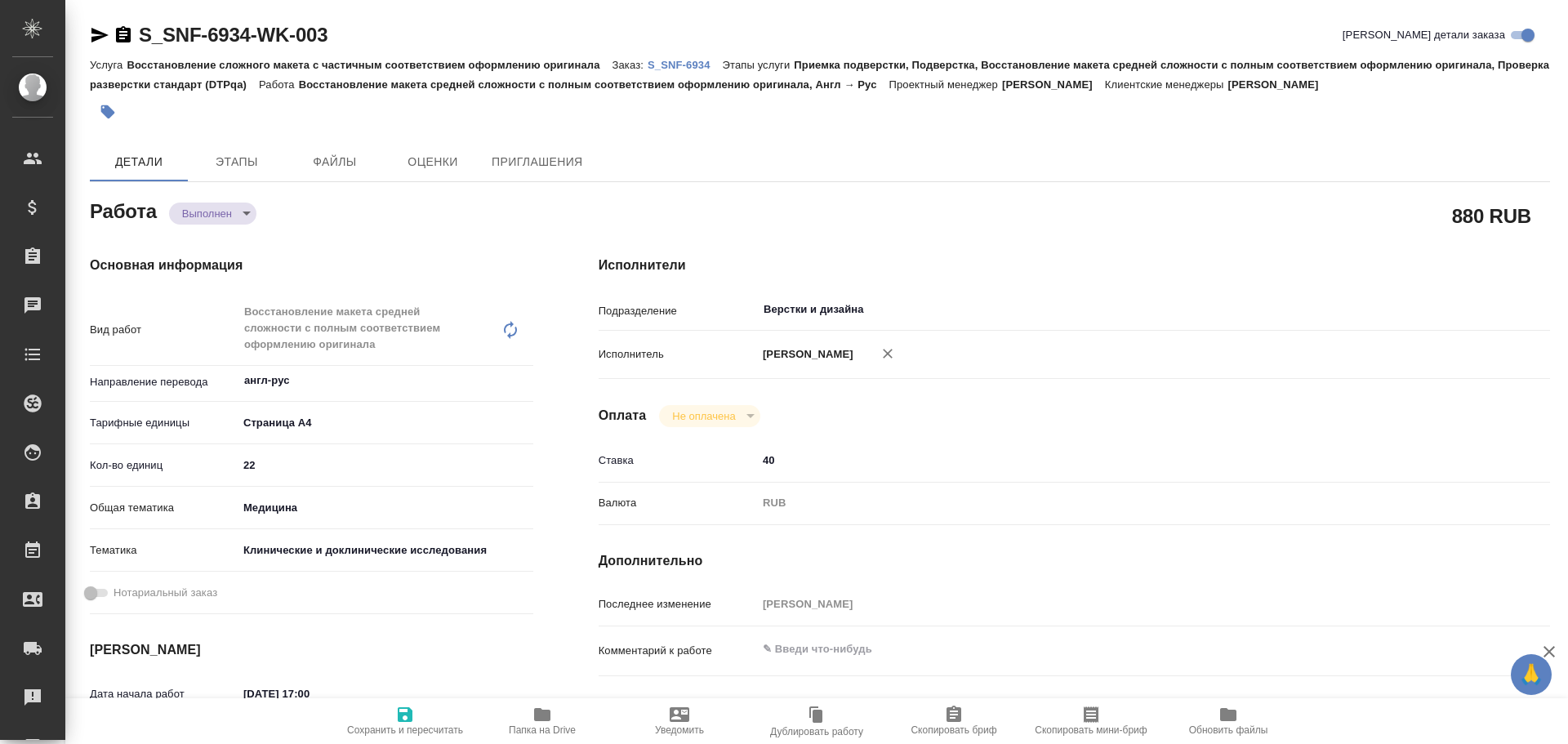
type textarea "x"
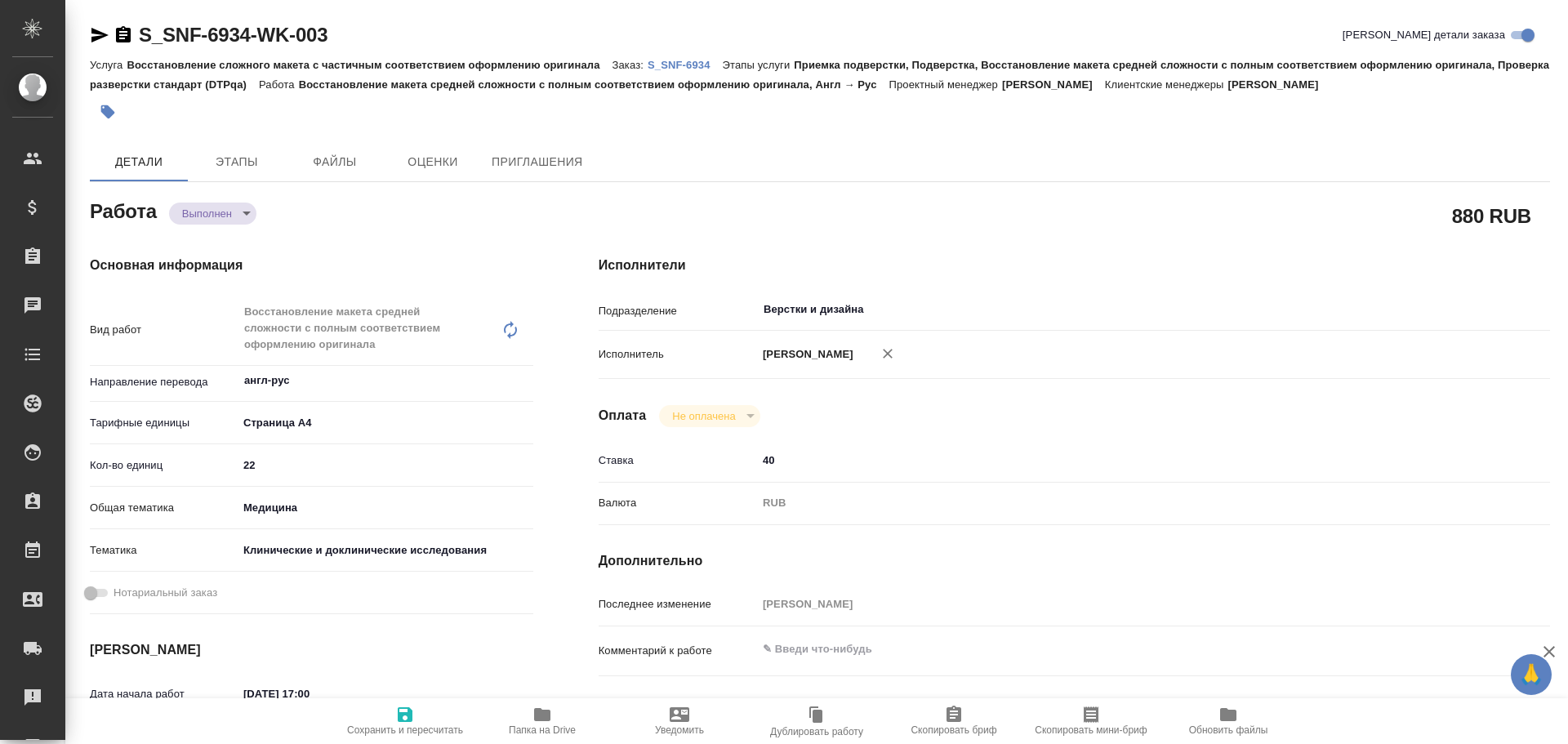
type textarea "x"
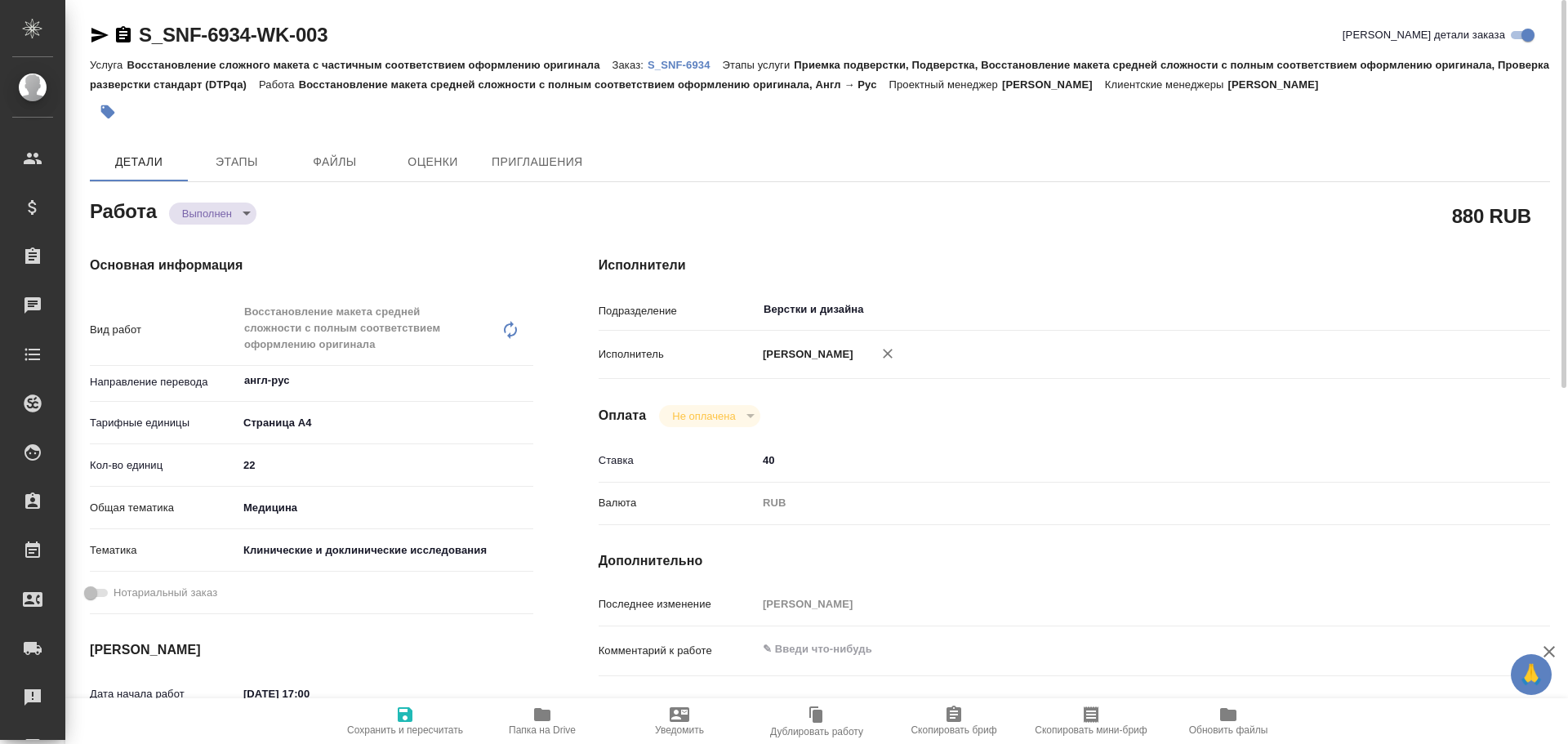
scroll to position [82, 0]
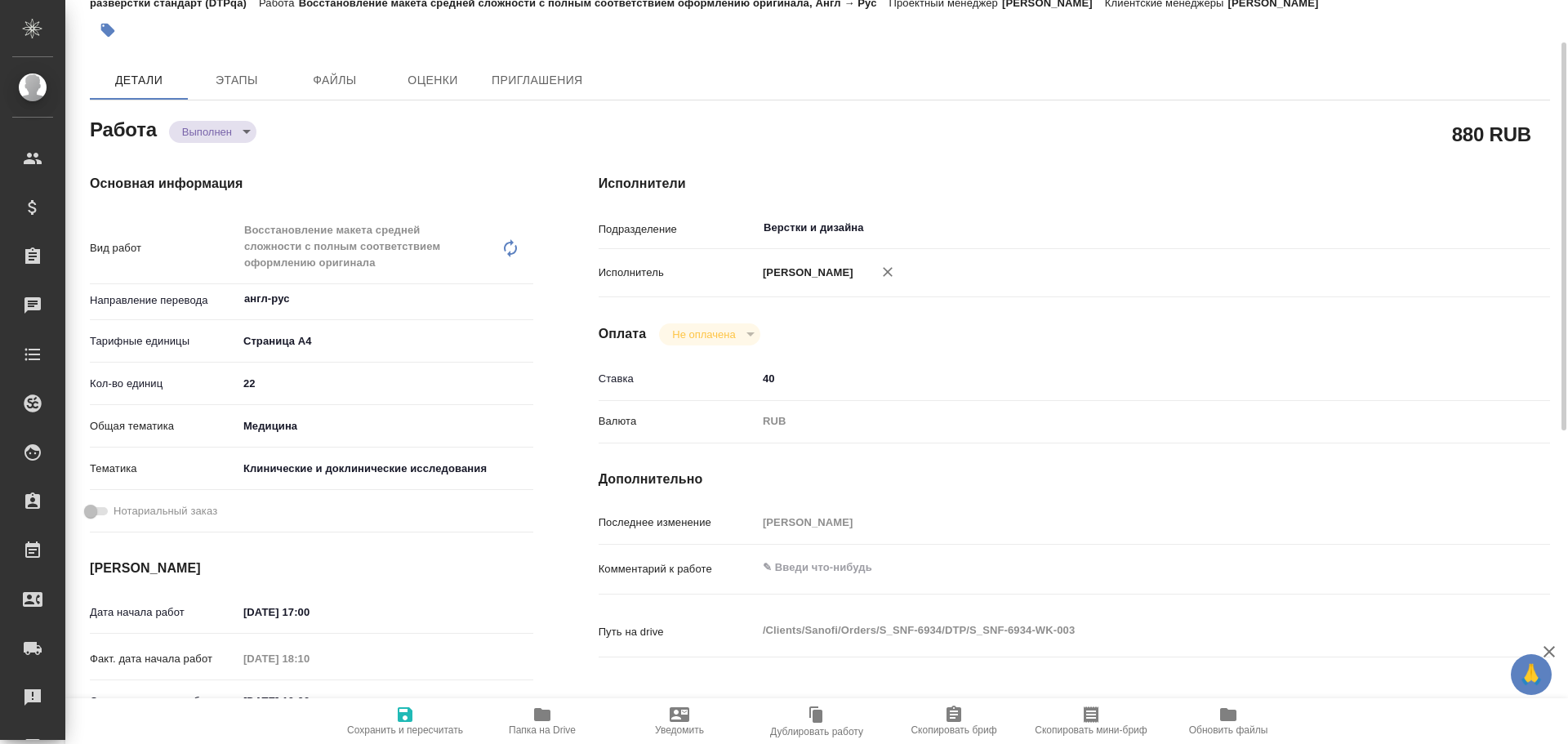
click at [539, 740] on button "Папка на Drive" at bounding box center [542, 722] width 138 height 46
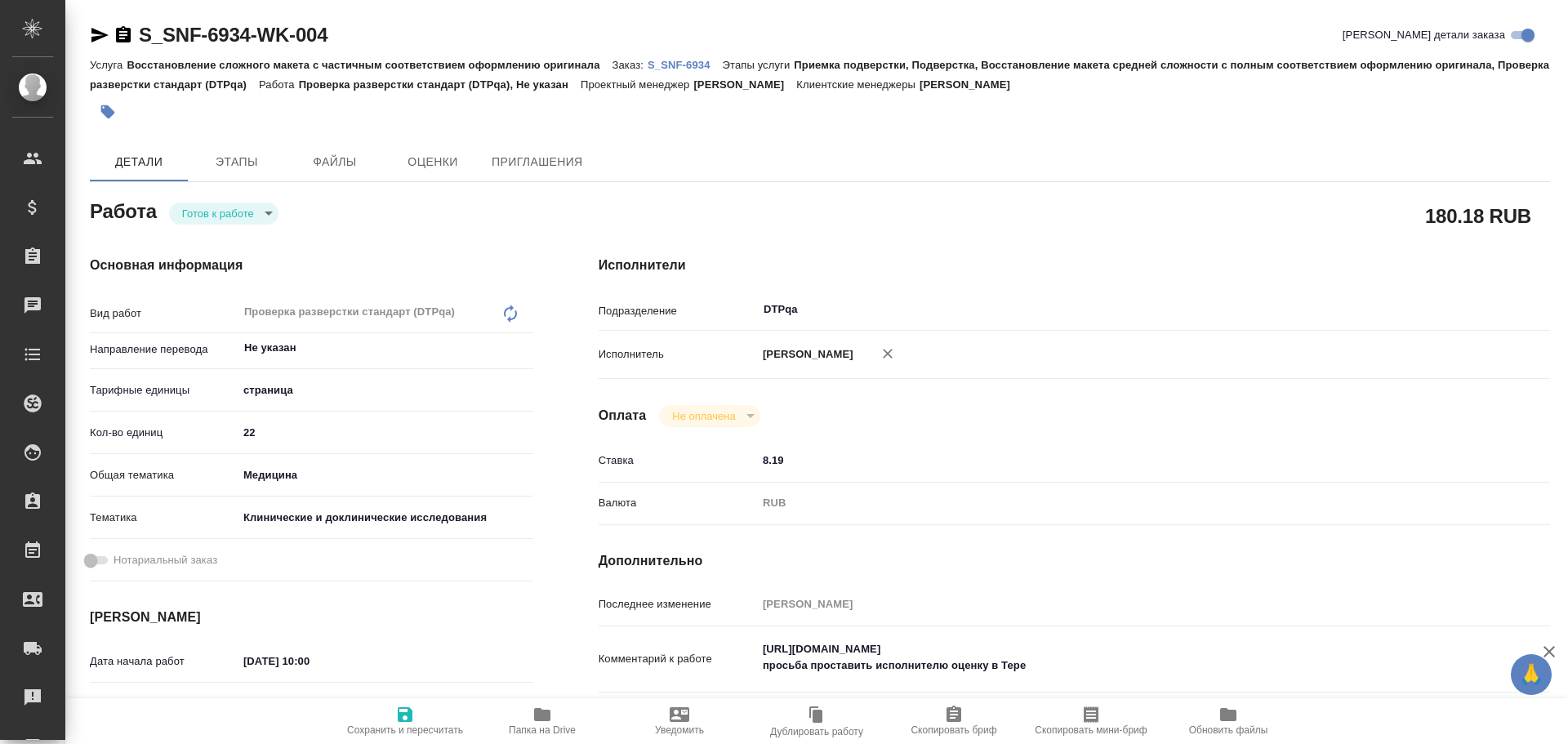
type textarea "x"
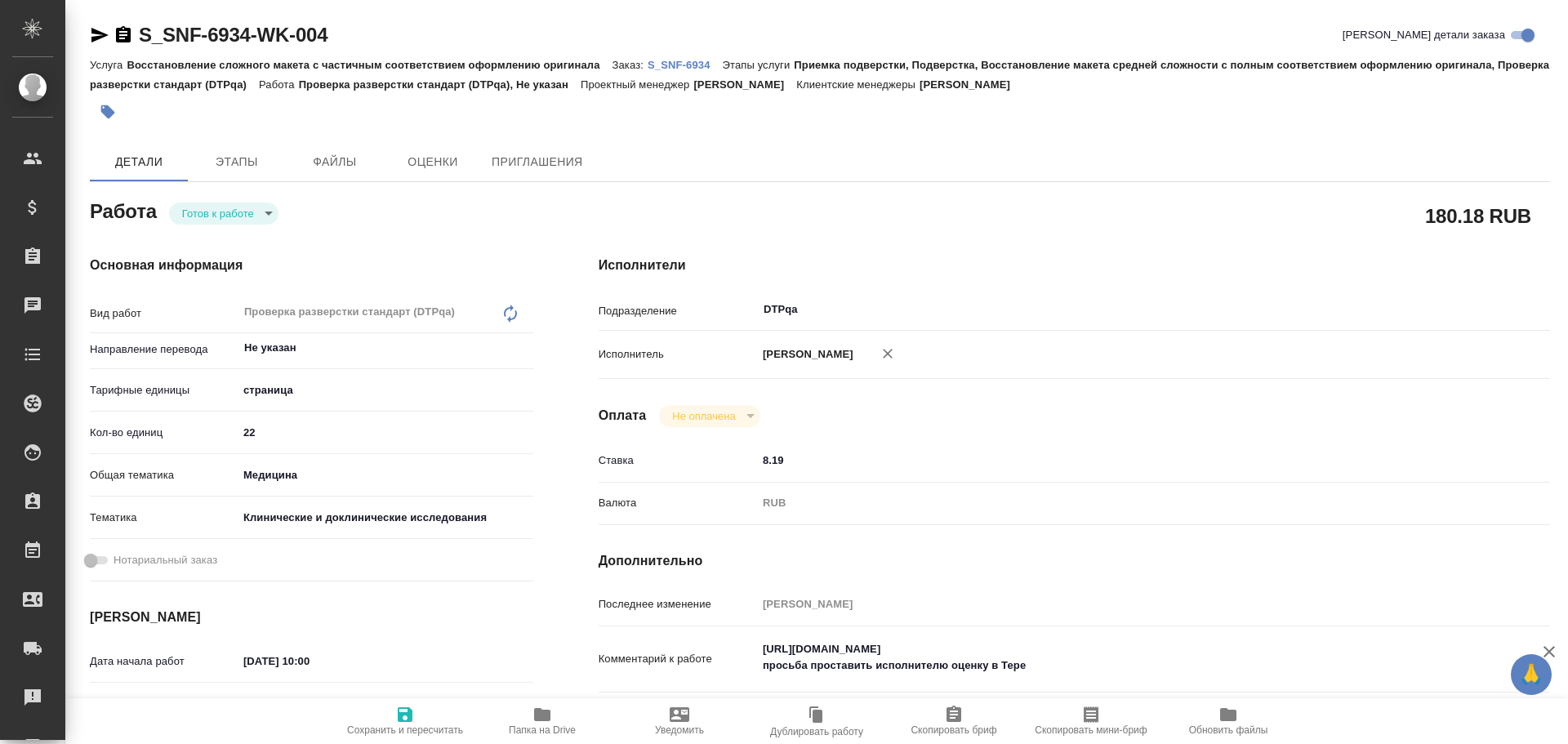
type textarea "x"
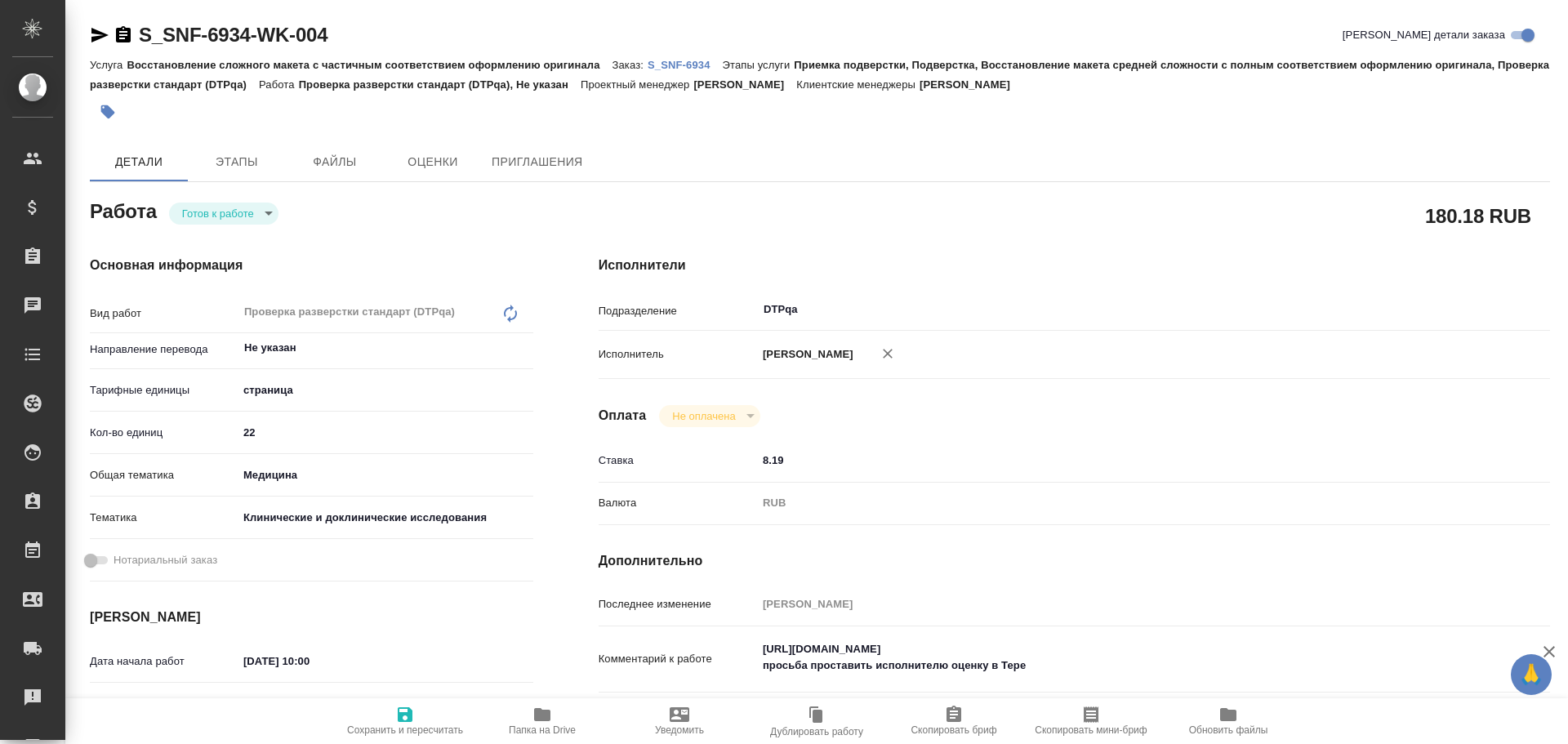
type textarea "x"
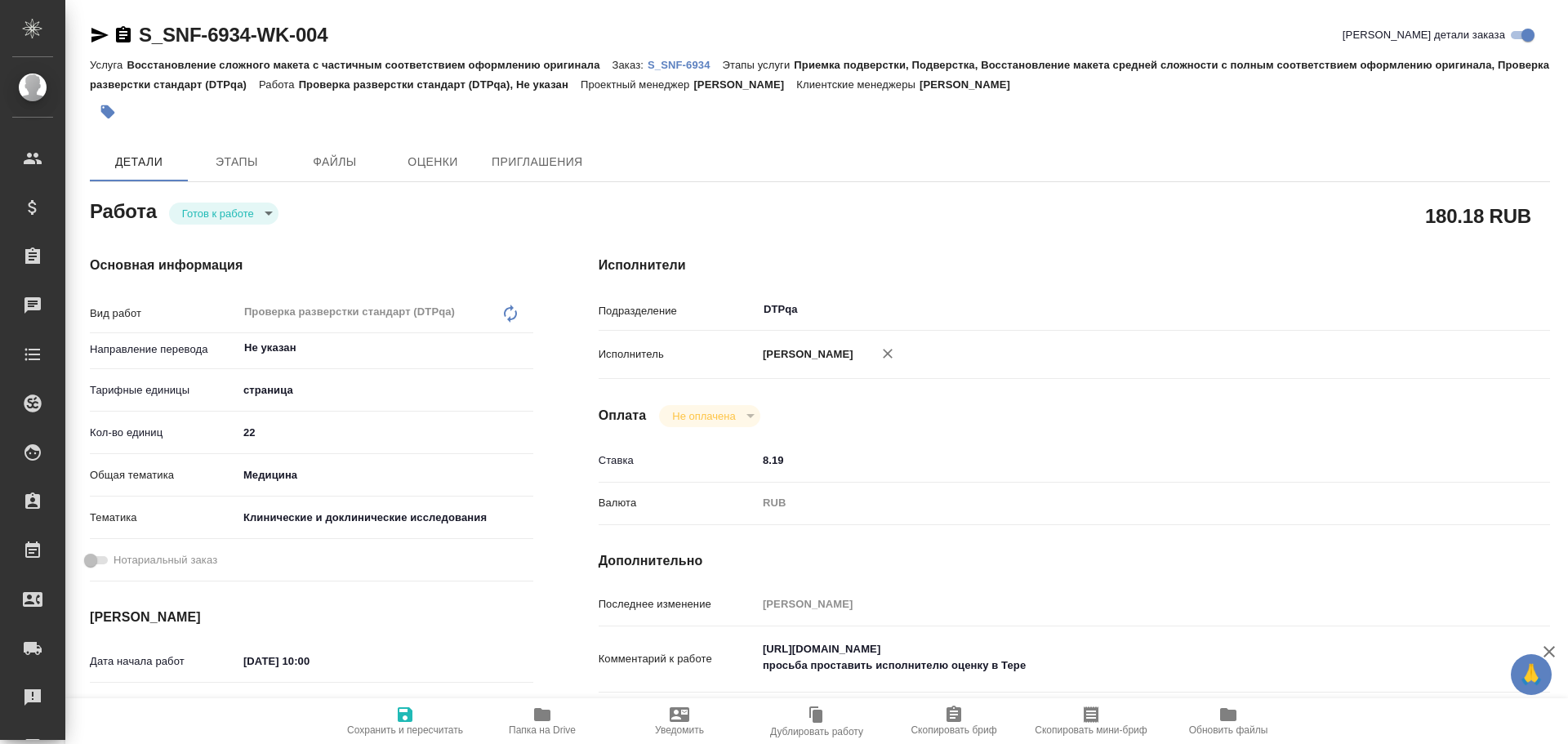
click at [210, 217] on body "🙏 .cls-1 fill:#fff; AWATERA Chulets Elena Клиенты Спецификации Заказы Чаты Todo…" at bounding box center [784, 372] width 1568 height 744
click at [199, 238] on button "В работе" at bounding box center [208, 241] width 54 height 18
click at [396, 716] on icon "button" at bounding box center [405, 715] width 20 height 20
type textarea "x"
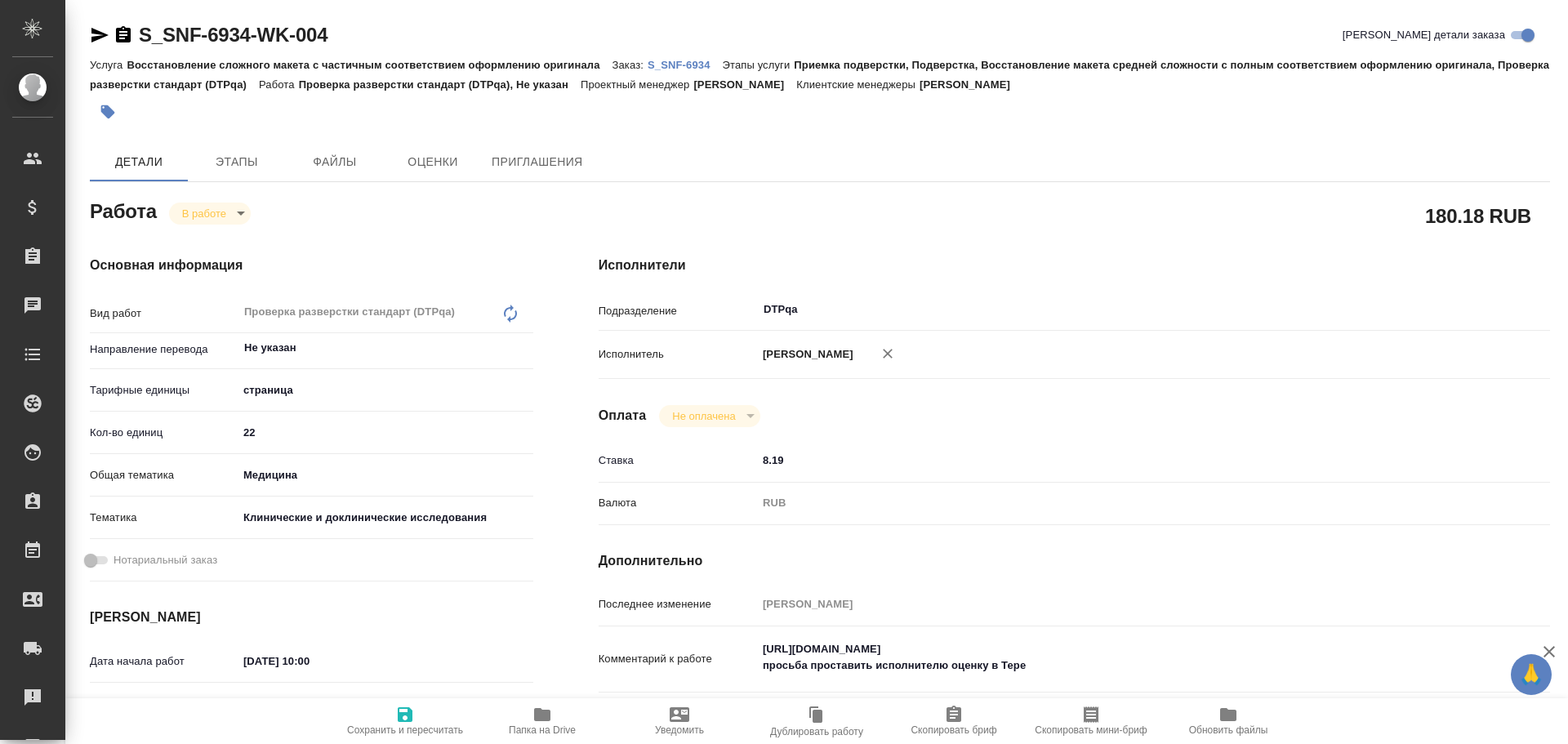
type textarea "x"
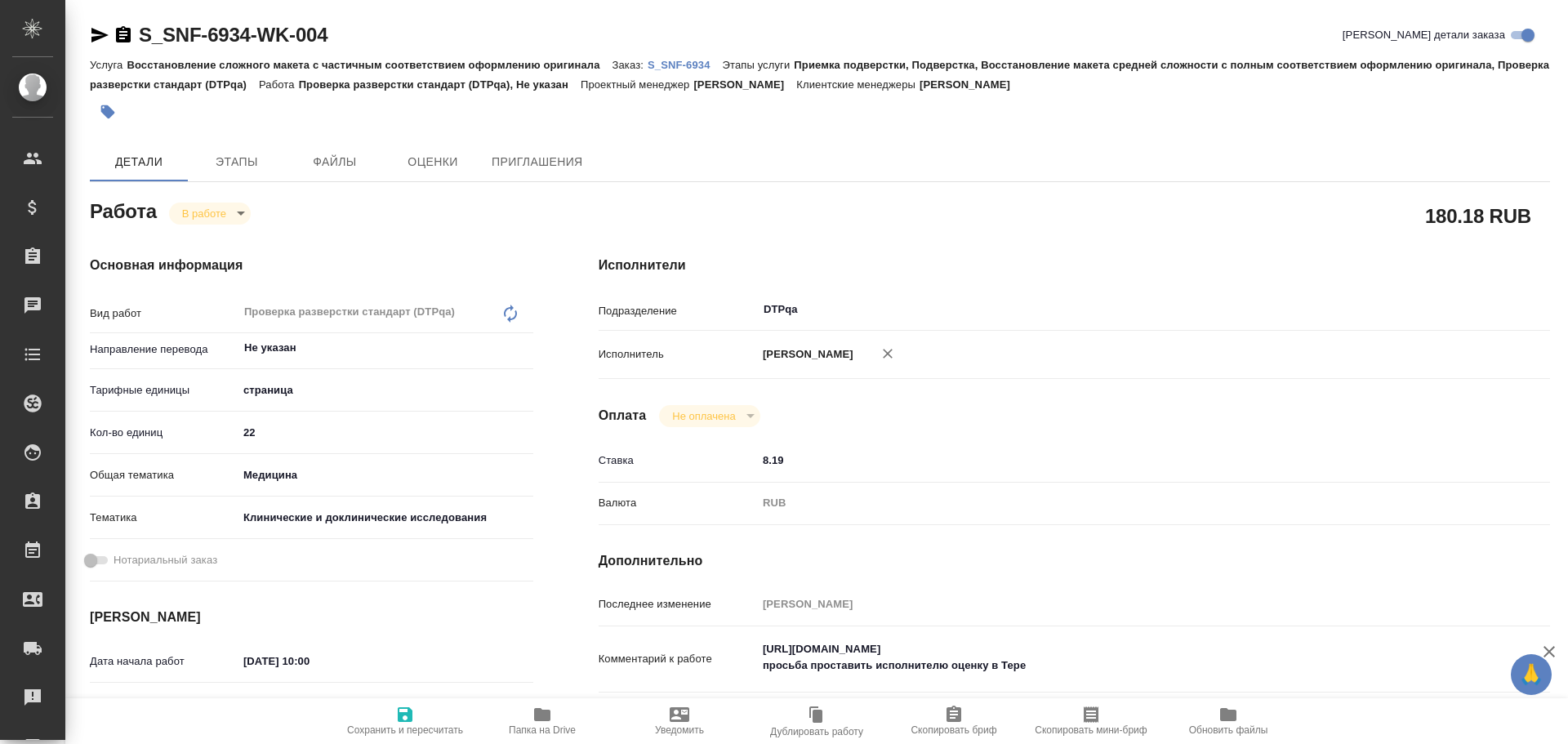
type textarea "x"
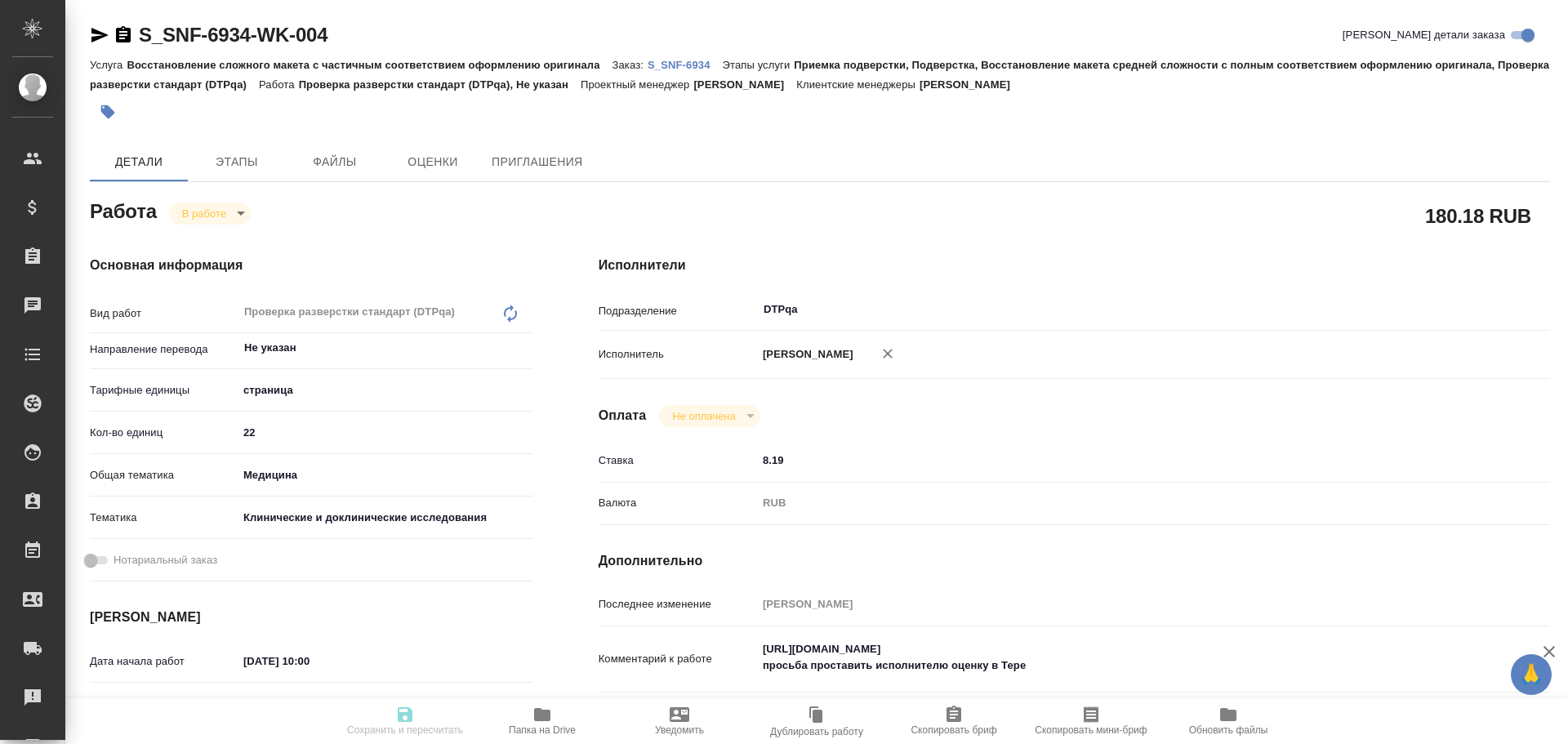
type textarea "x"
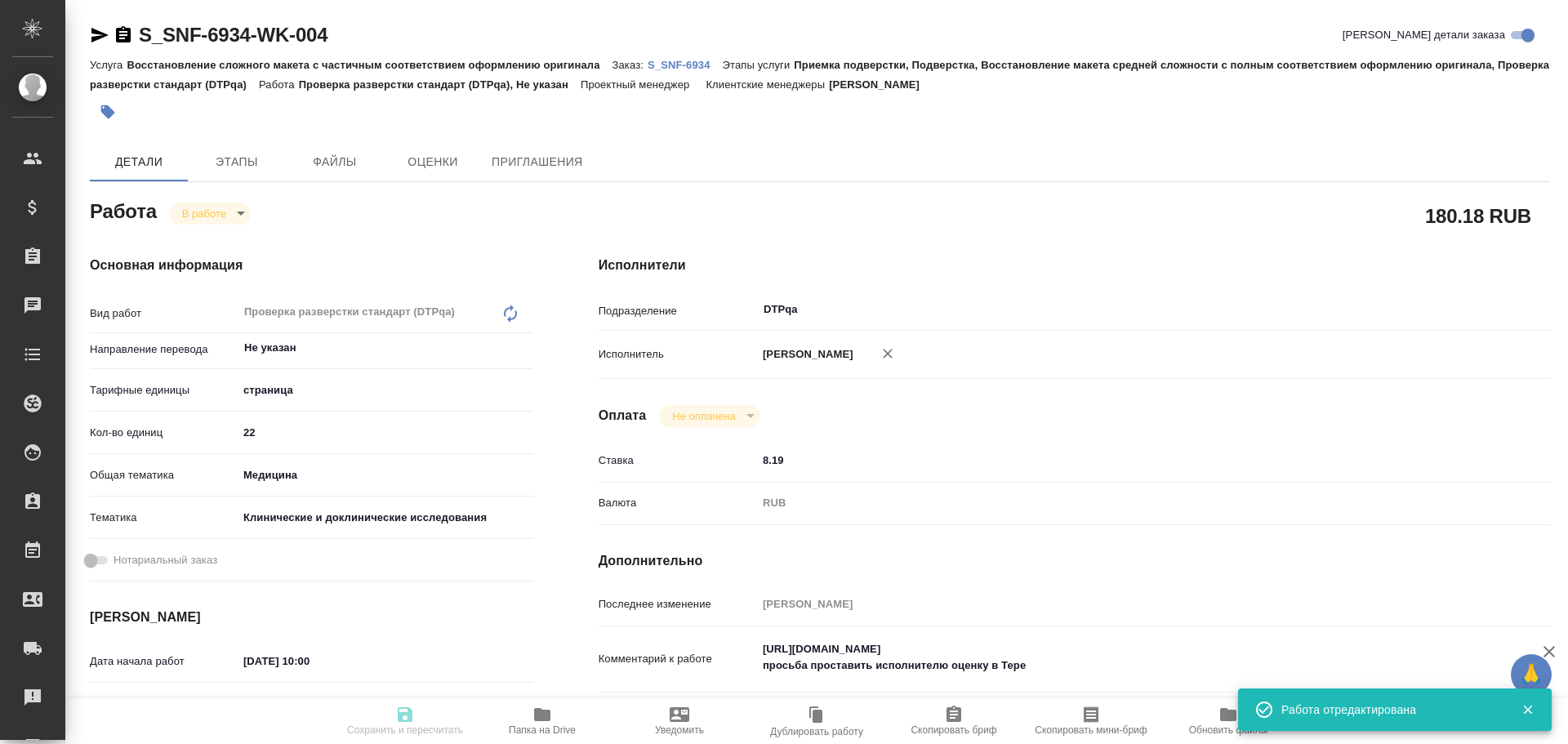
type input "inProgress"
type textarea "Проверка разверстки стандарт (DTPqa)"
type textarea "x"
type input "Не указан"
type input "5a8b1489cc6b4906c91bfdb2"
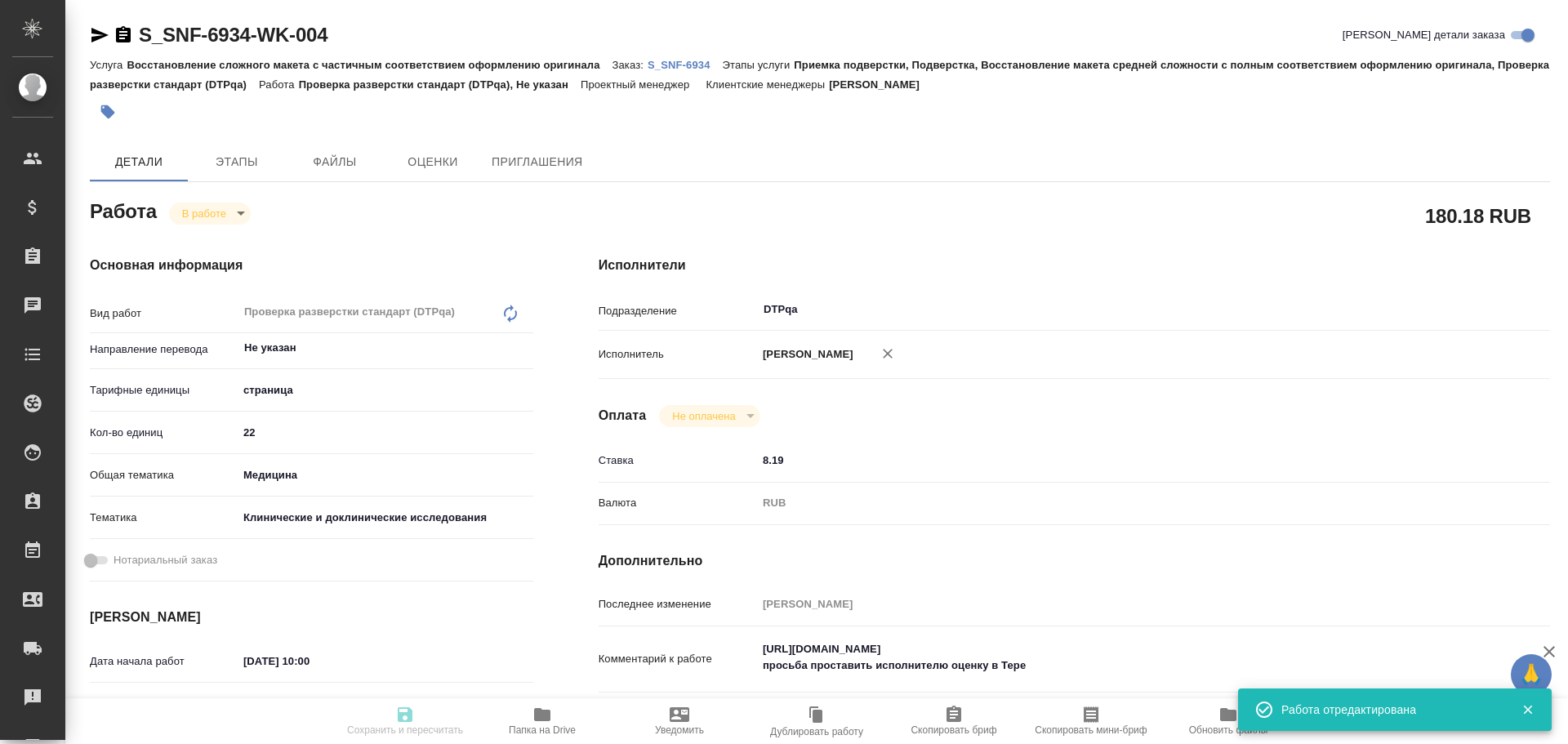
type input "22"
type input "med"
type input "5a8b8b956a9677013d343d9e"
type input "[DATE] 10:00"
type input "03.10.2025 09:05"
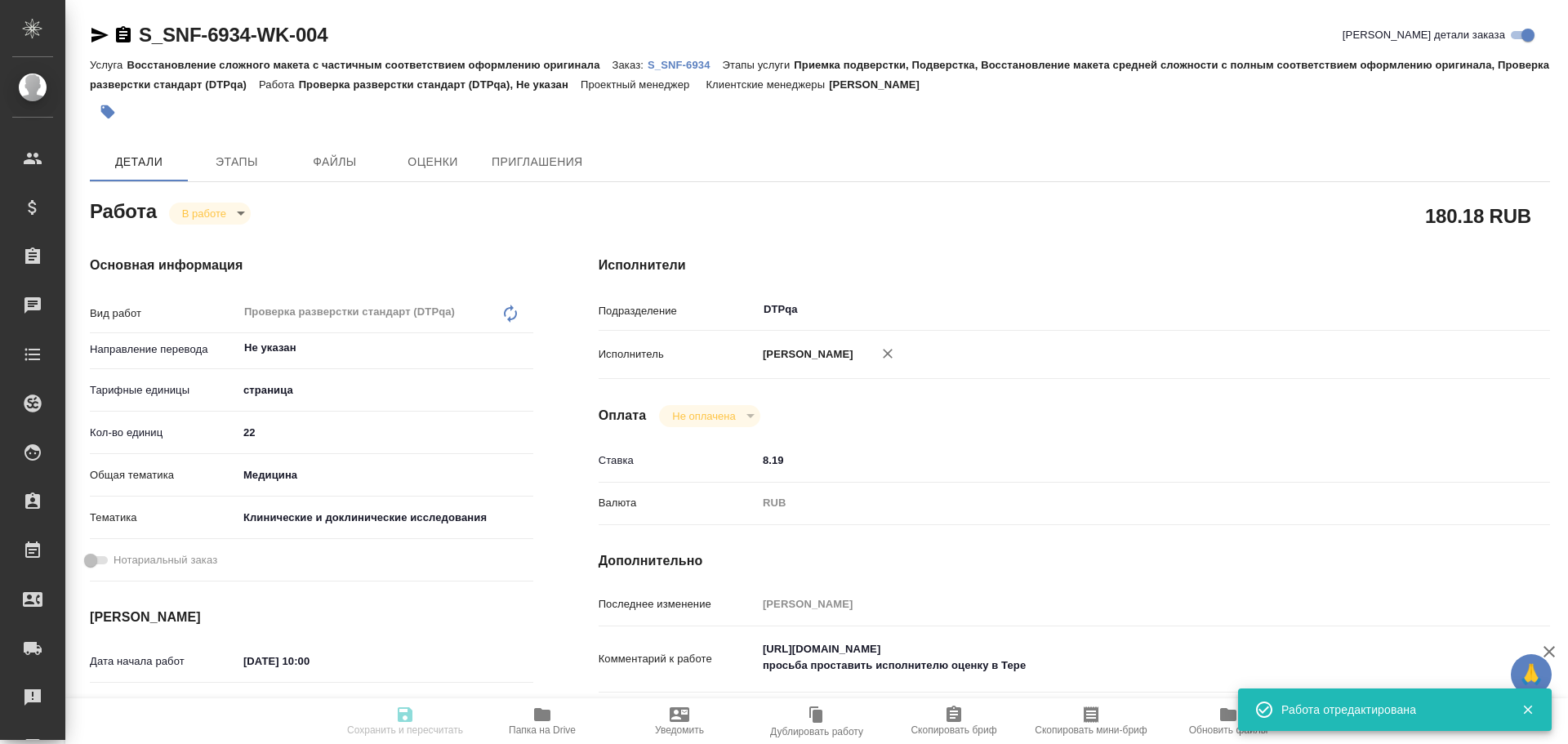
type input "03.10.2025 11:30"
type input "[DATE] 18:00"
type input "DTPqa"
type input "notPayed"
type input "8.19"
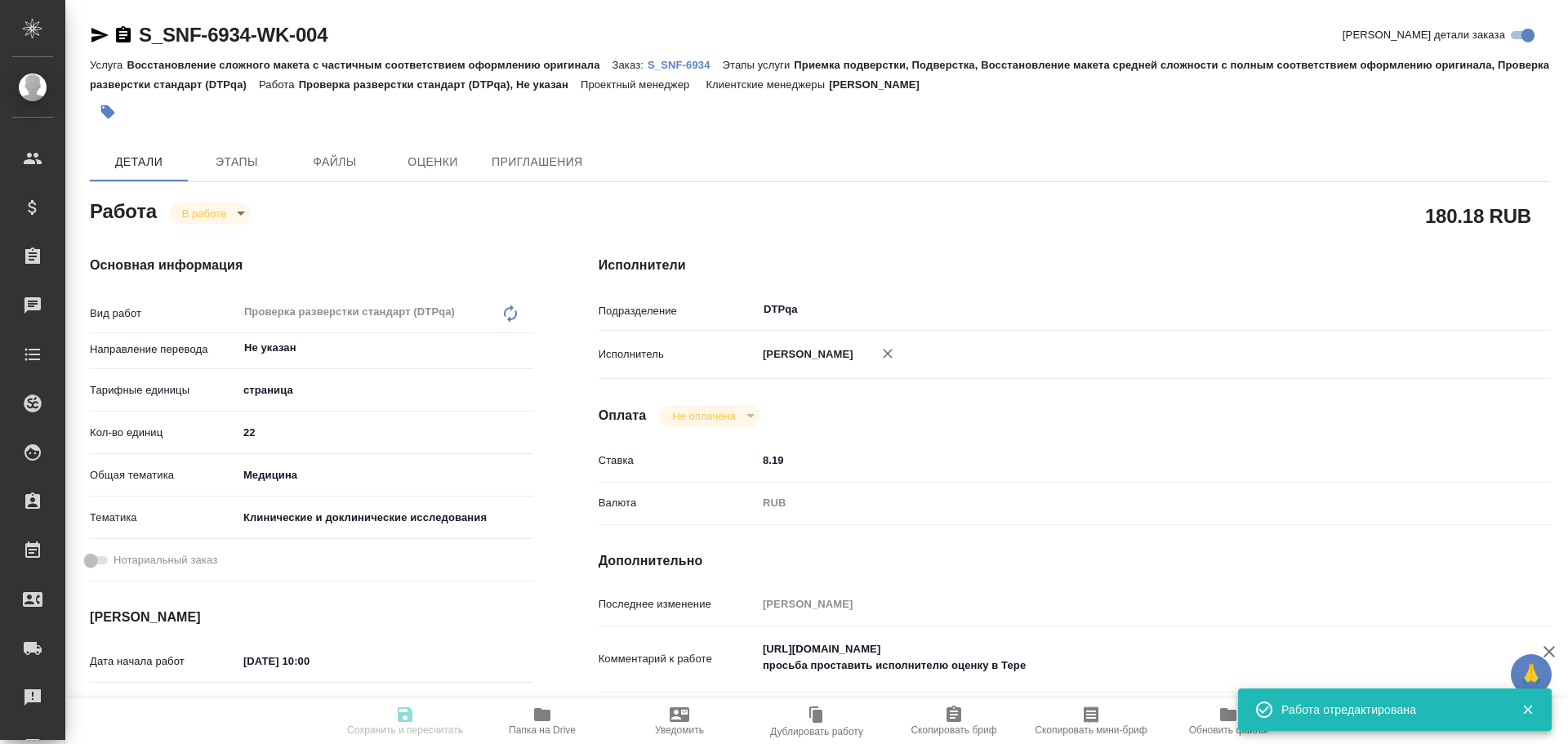
type input "RUB"
type input "Чулец Елена"
type textarea "https://tera.awatera.com/Work/68de8361682f0cc37c4ca1d1/ просьба проставить испо…"
type textarea "x"
type textarea "/Clients/Sanofi/Orders/S_SNF-6934/DTP/S_SNF-6934-WK-004"
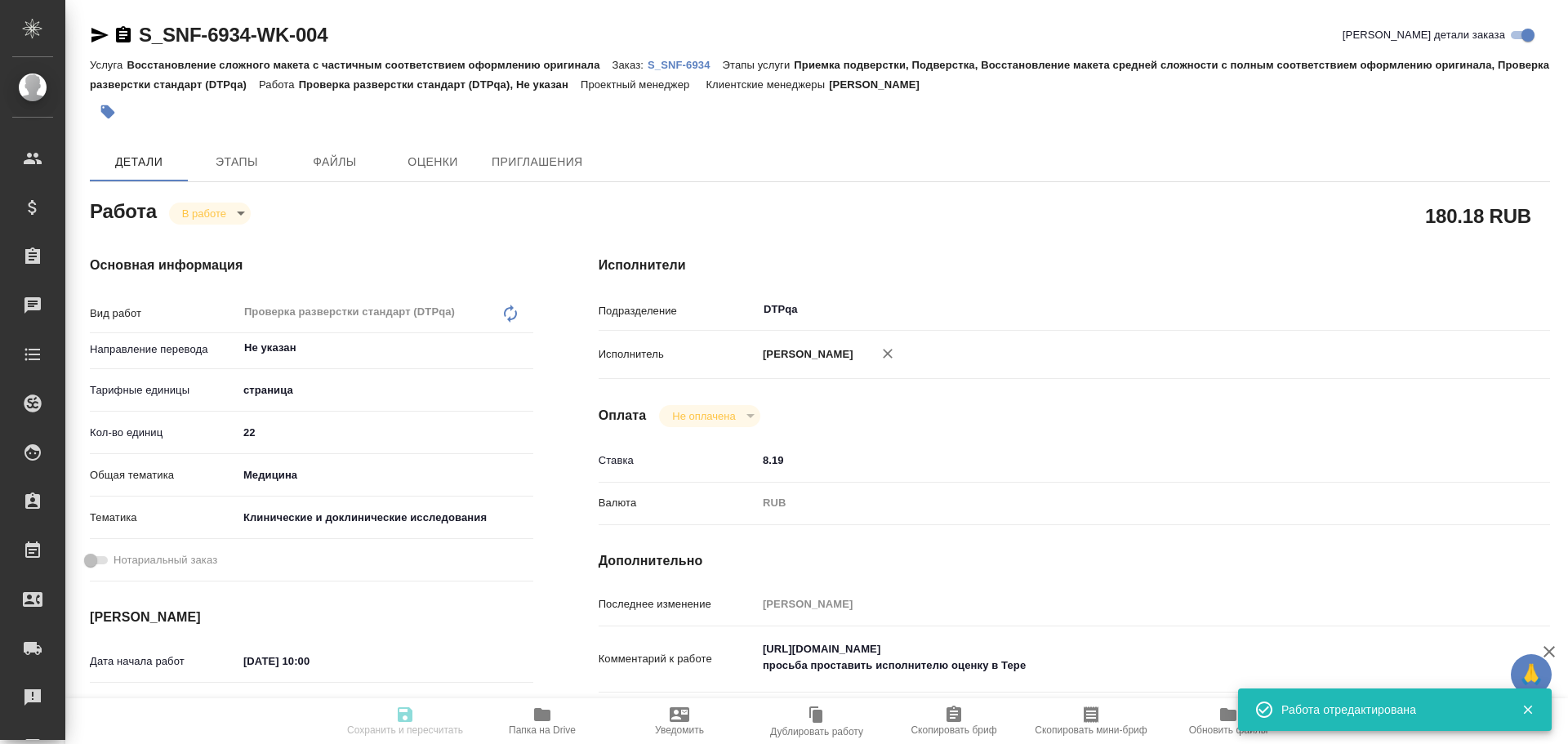
type textarea "x"
type input "S_SNF-6934"
type input "E005884118"
type input "Восстановление сложного макета с частичным соответствием оформлению оригинала"
type input "Приемка подверстки, Подверстка, Восстановление макета средней сложности с полны…"
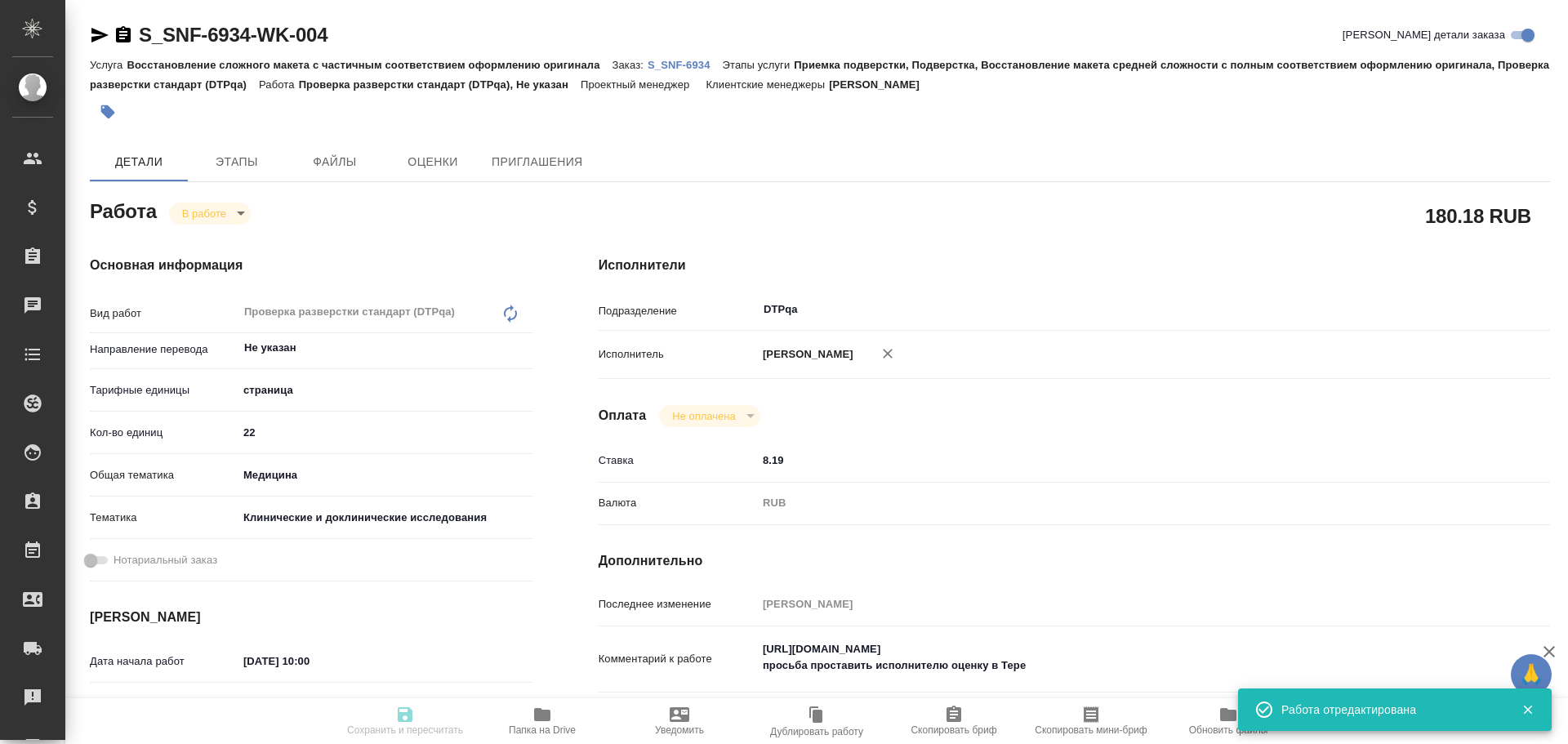
type input "[PERSON_NAME]"
type input "/Clients/Sanofi/Orders/S_SNF-6934"
type textarea "x"
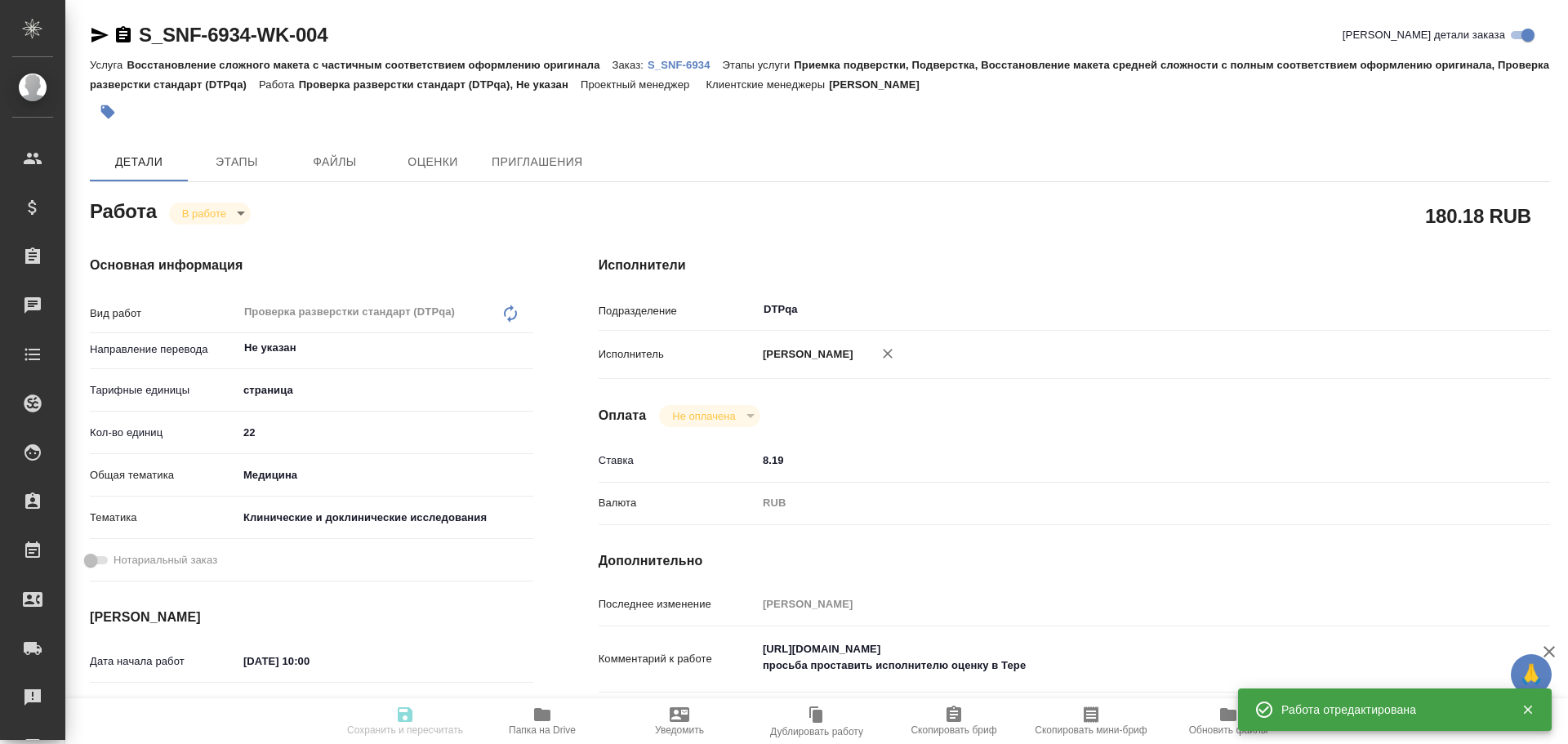
type textarea "x"
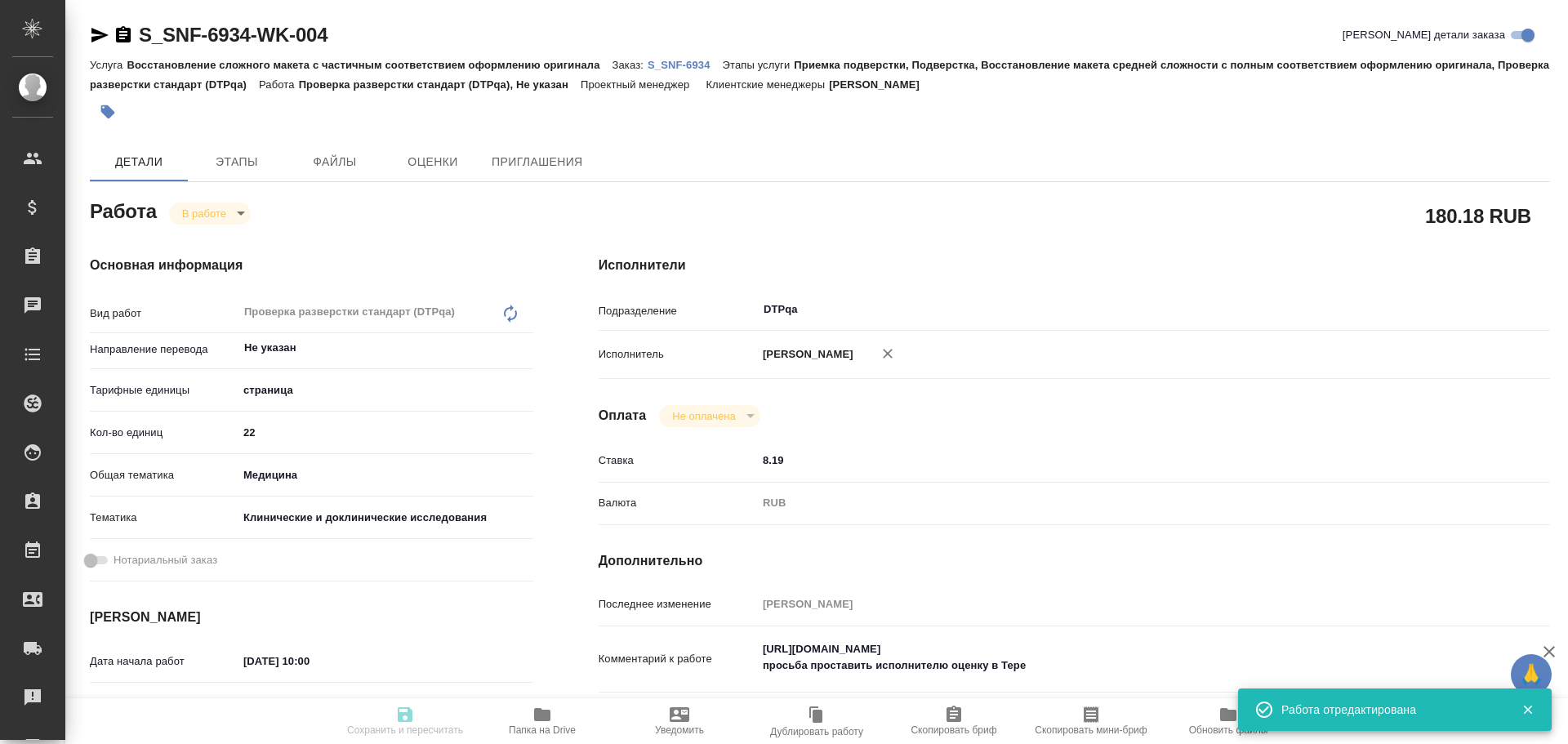
type textarea "x"
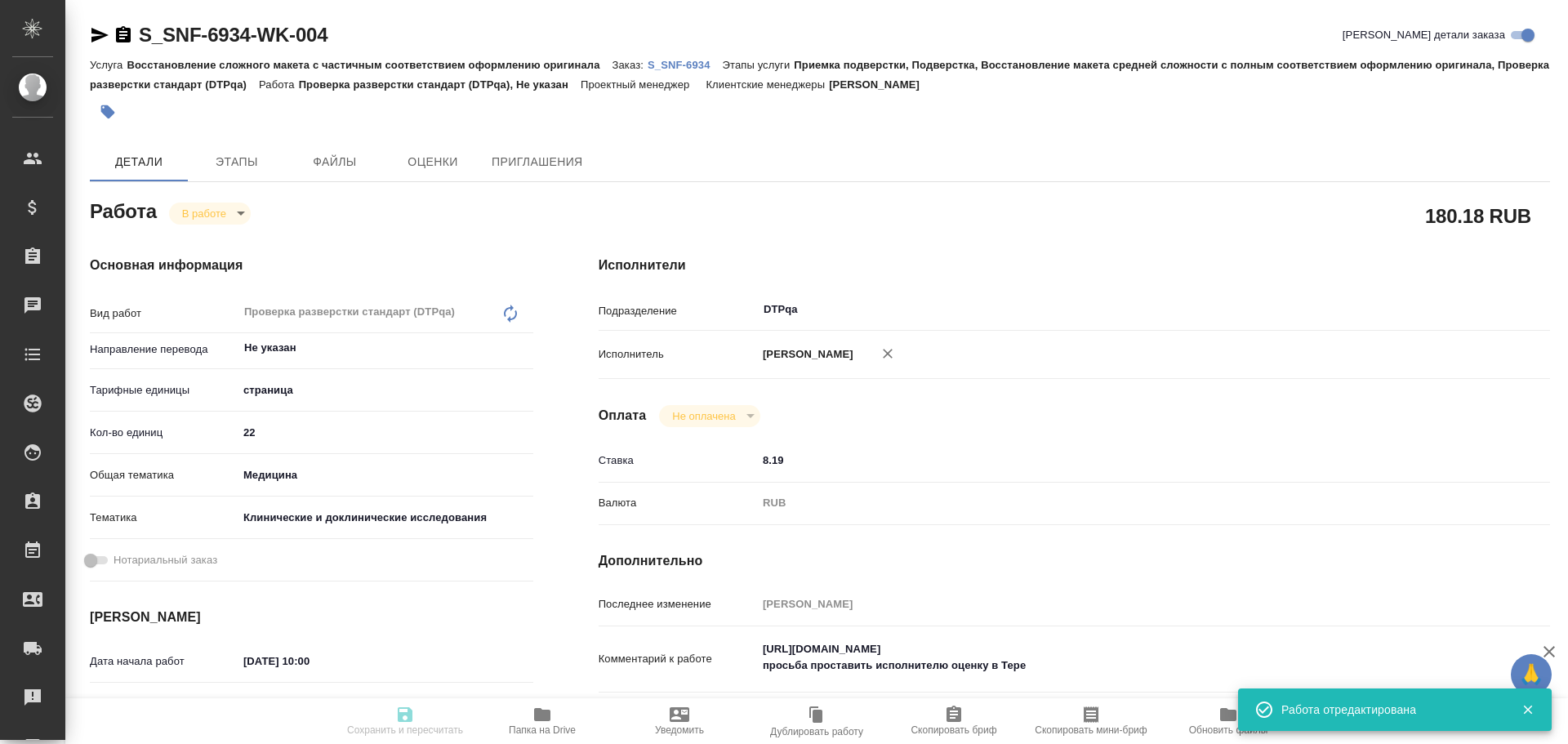
type textarea "x"
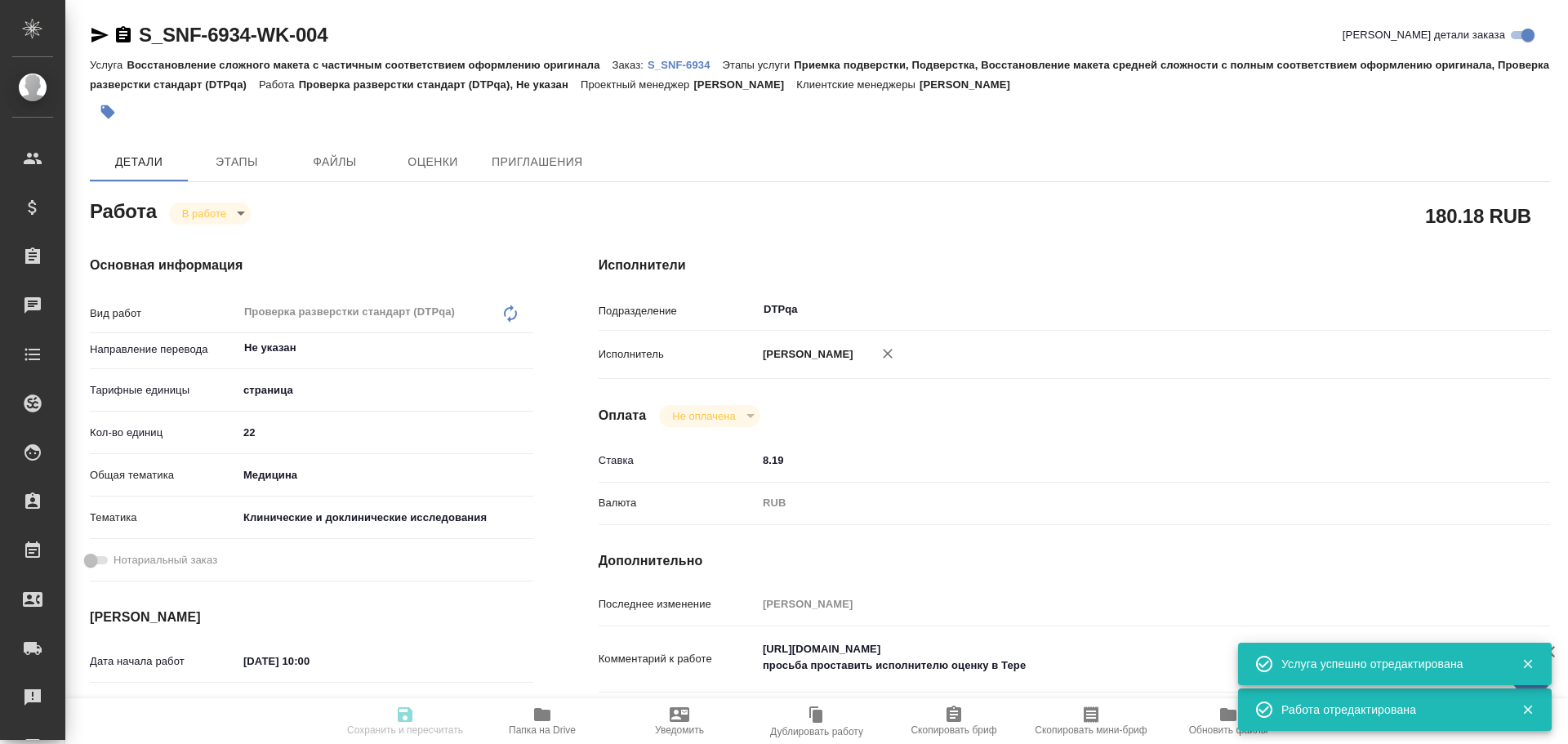
type textarea "x"
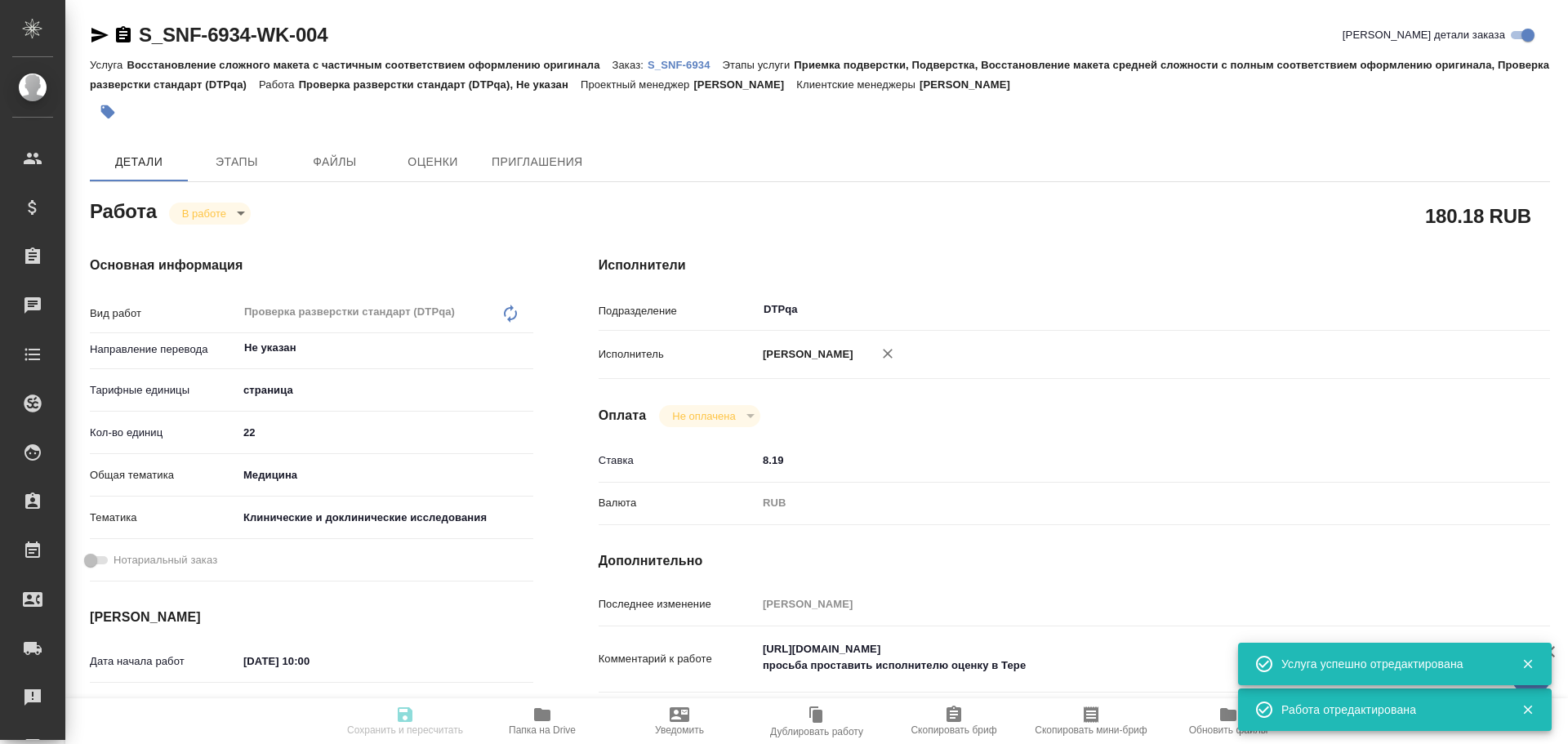
type textarea "x"
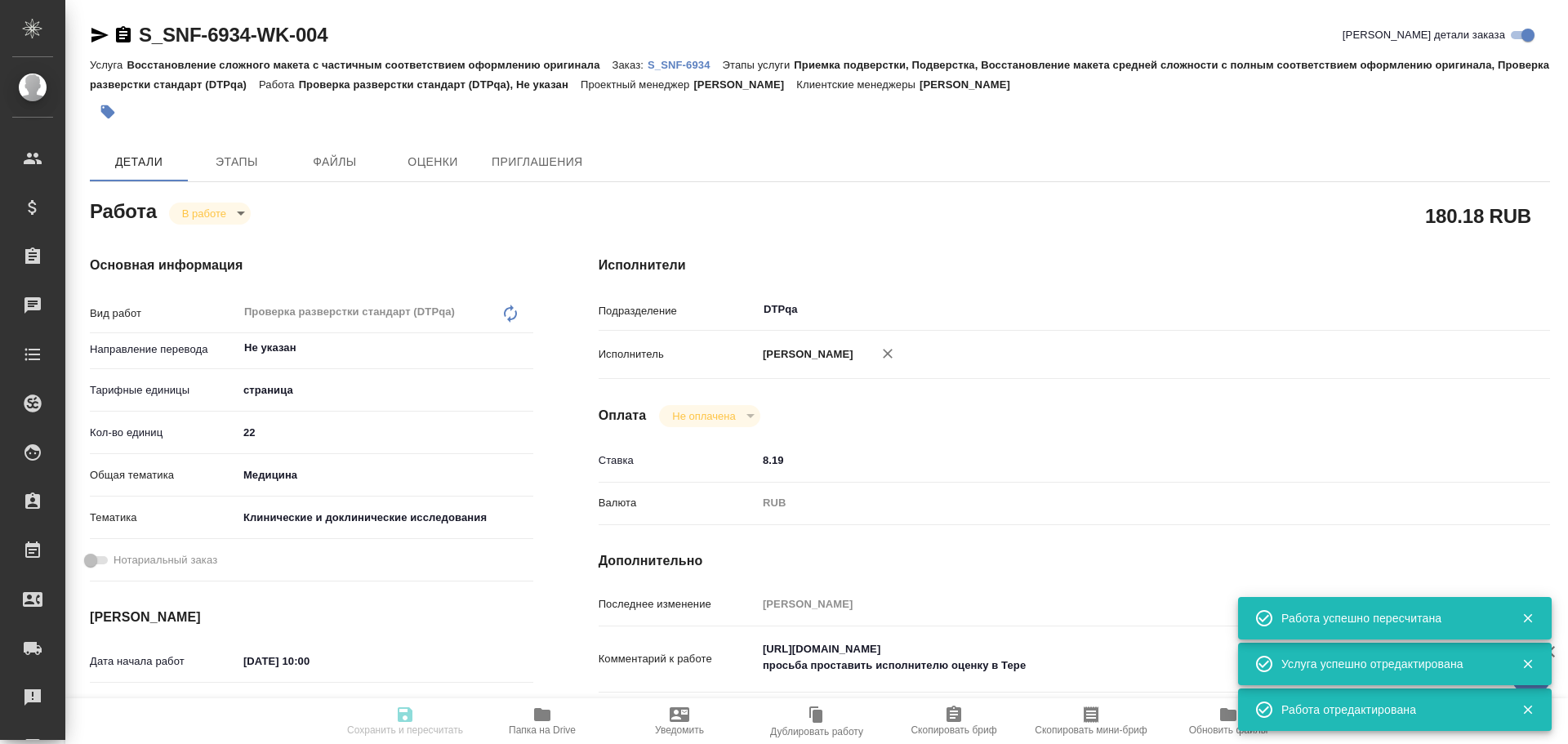
type input "inProgress"
type textarea "Проверка разверстки стандарт (DTPqa)"
type textarea "x"
type input "Не указан"
type input "5a8b1489cc6b4906c91bfdb2"
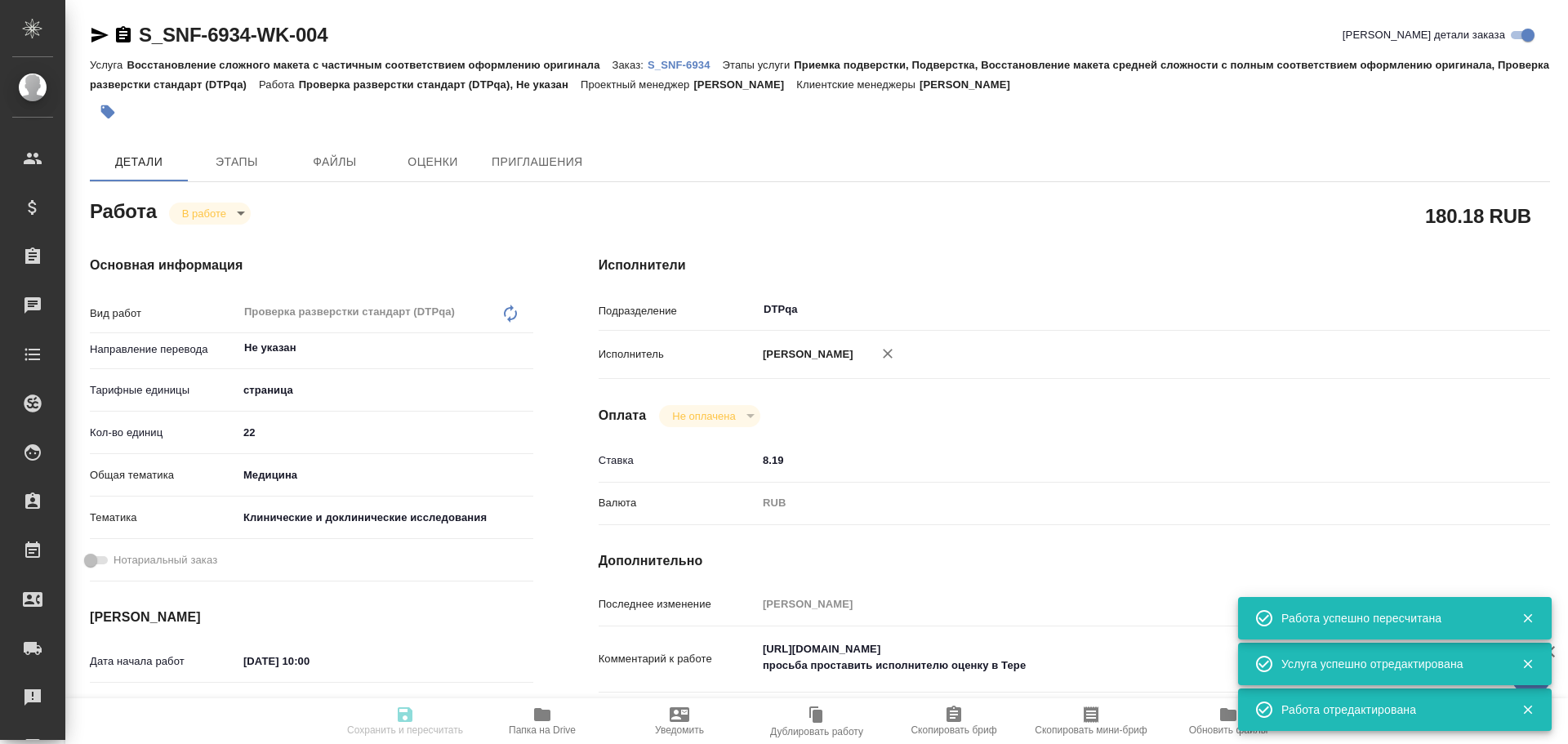
type input "22"
type input "med"
type input "5a8b8b956a9677013d343d9e"
type input "03.10.2025 10:00"
type input "03.10.2025 09:05"
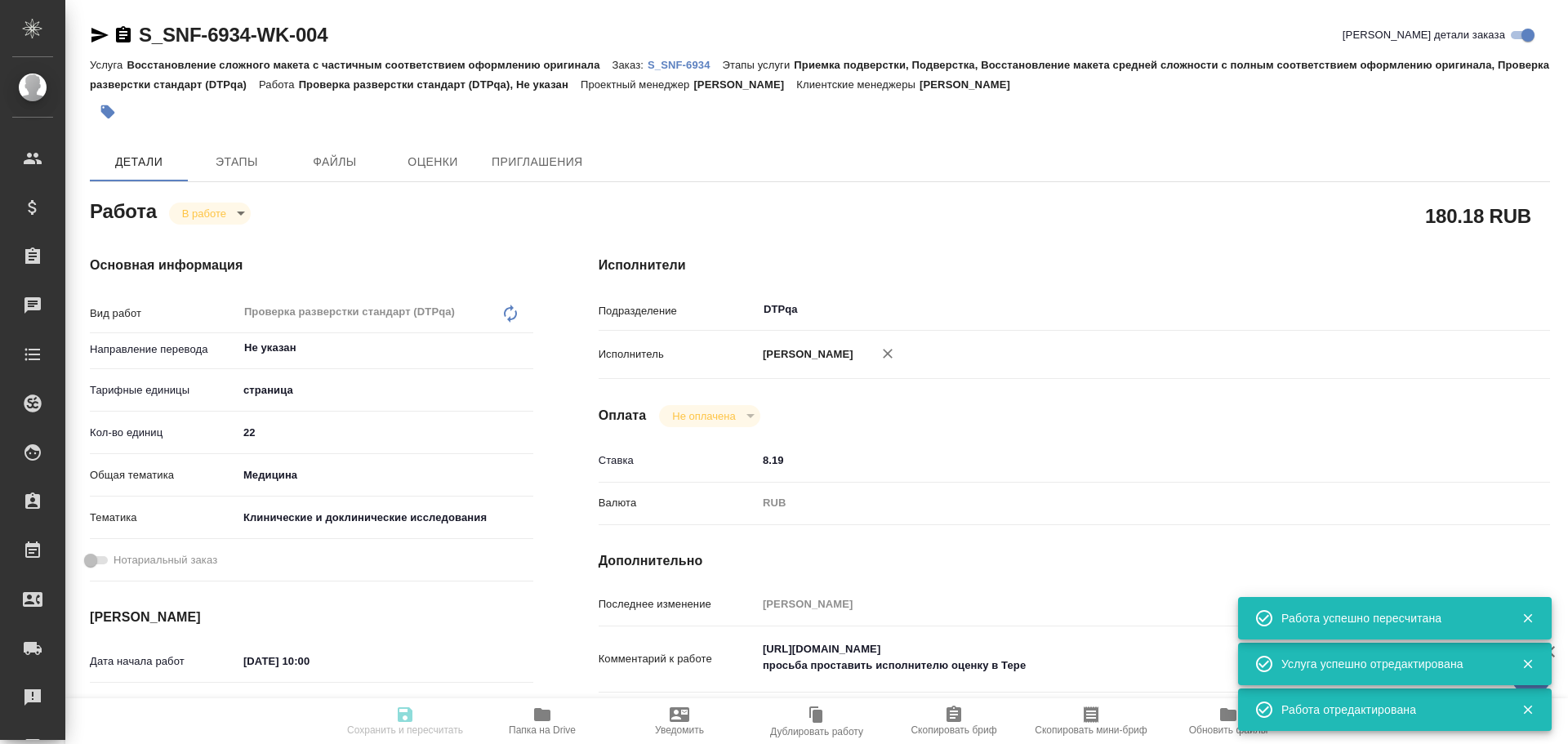
type input "03.10.2025 11:30"
type input "07.10.2025 18:00"
type input "DTPqa"
type input "notPayed"
type input "8.19"
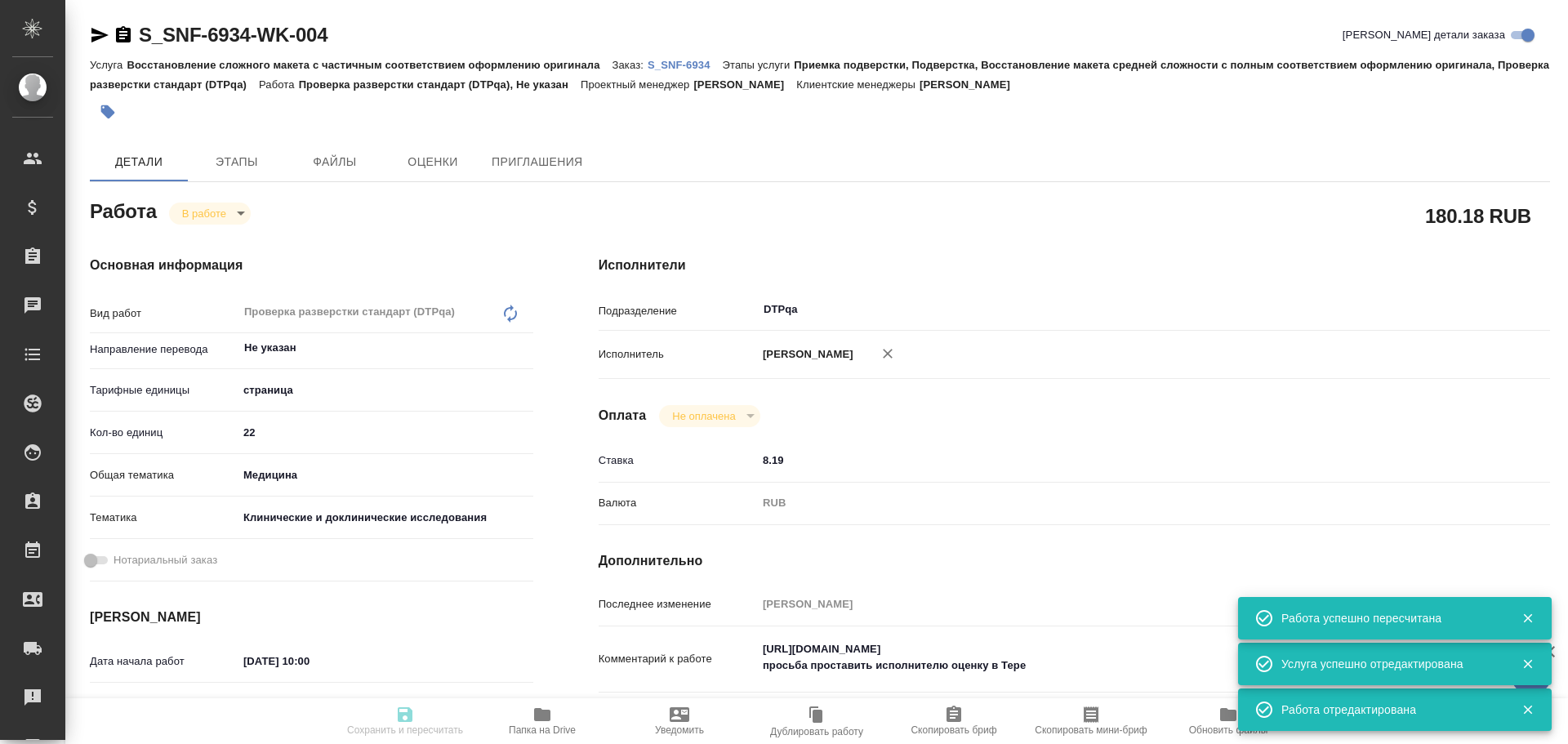
type input "RUB"
type input "Чулец Елена"
type textarea "https://tera.awatera.com/Work/68de8361682f0cc37c4ca1d1/ просьба проставить испо…"
type textarea "x"
type textarea "/Clients/Sanofi/Orders/S_SNF-6934/DTP/S_SNF-6934-WK-004"
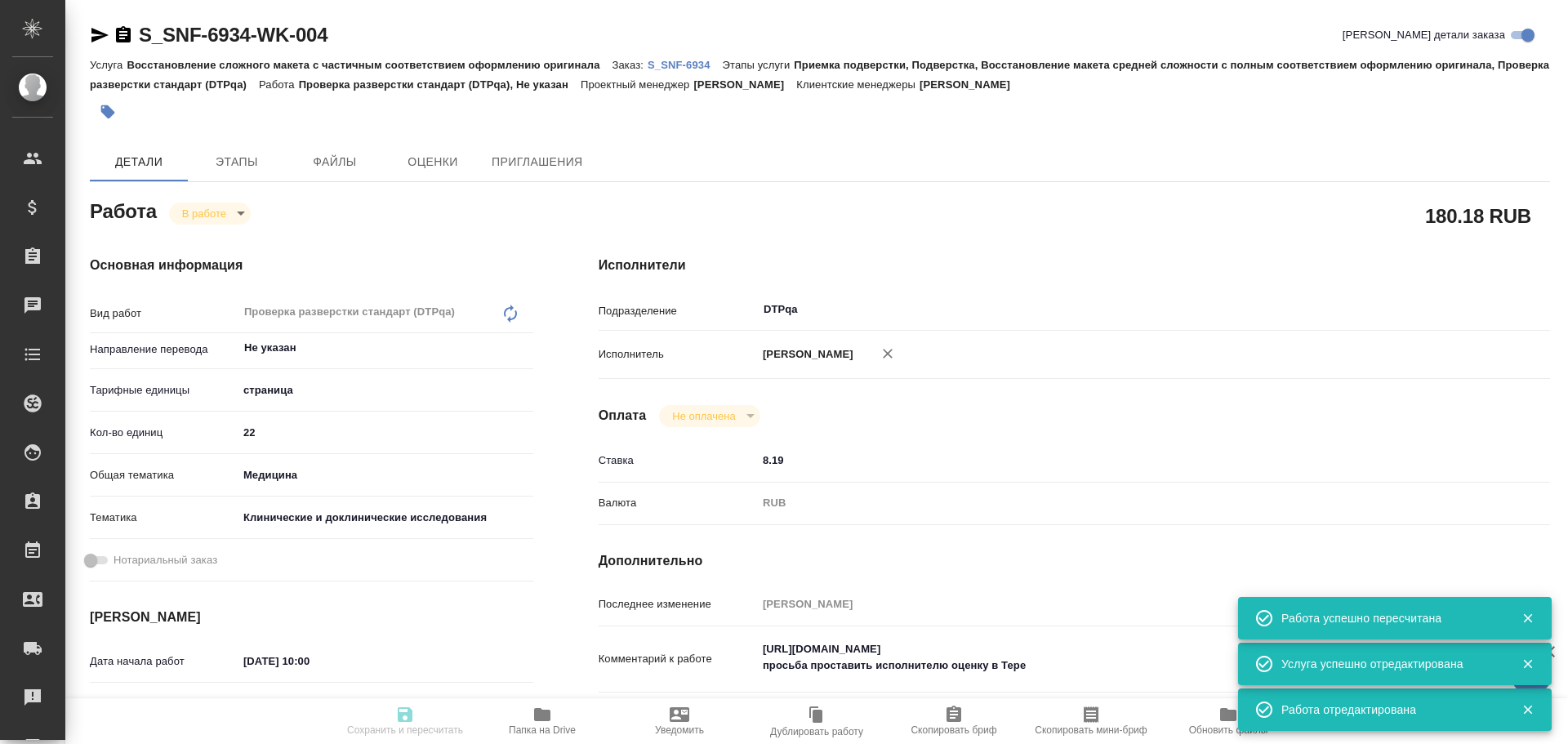
type textarea "x"
type input "S_SNF-6934"
type input "E005884118"
type input "Восстановление сложного макета с частичным соответствием оформлению оригинала"
type input "Приемка подверстки, Подверстка, Восстановление макета средней сложности с полны…"
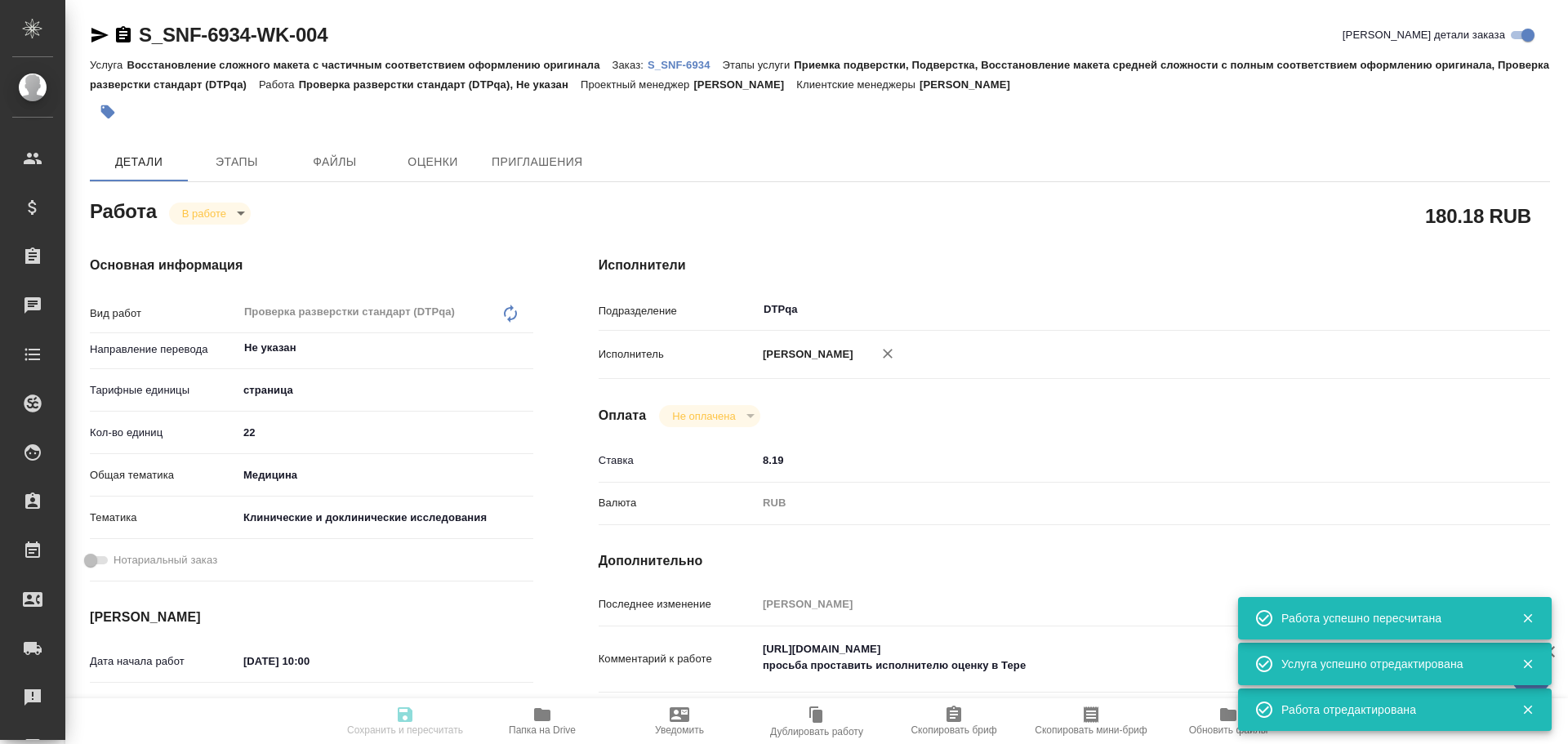
type input "Сайдашева Диляра"
type input "Малофеева Екатерина"
type input "/Clients/Sanofi/Orders/S_SNF-6934"
type textarea "x"
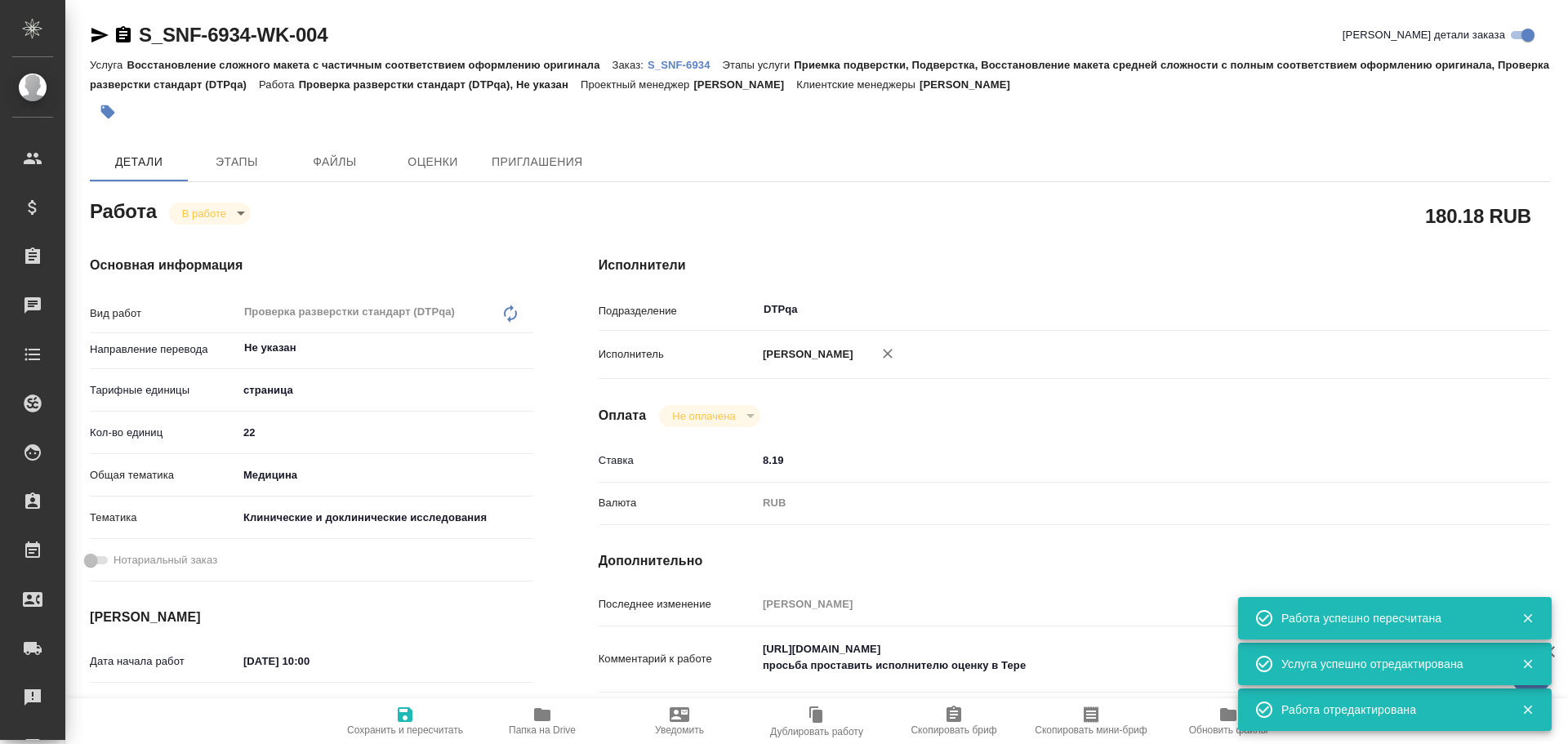
type textarea "x"
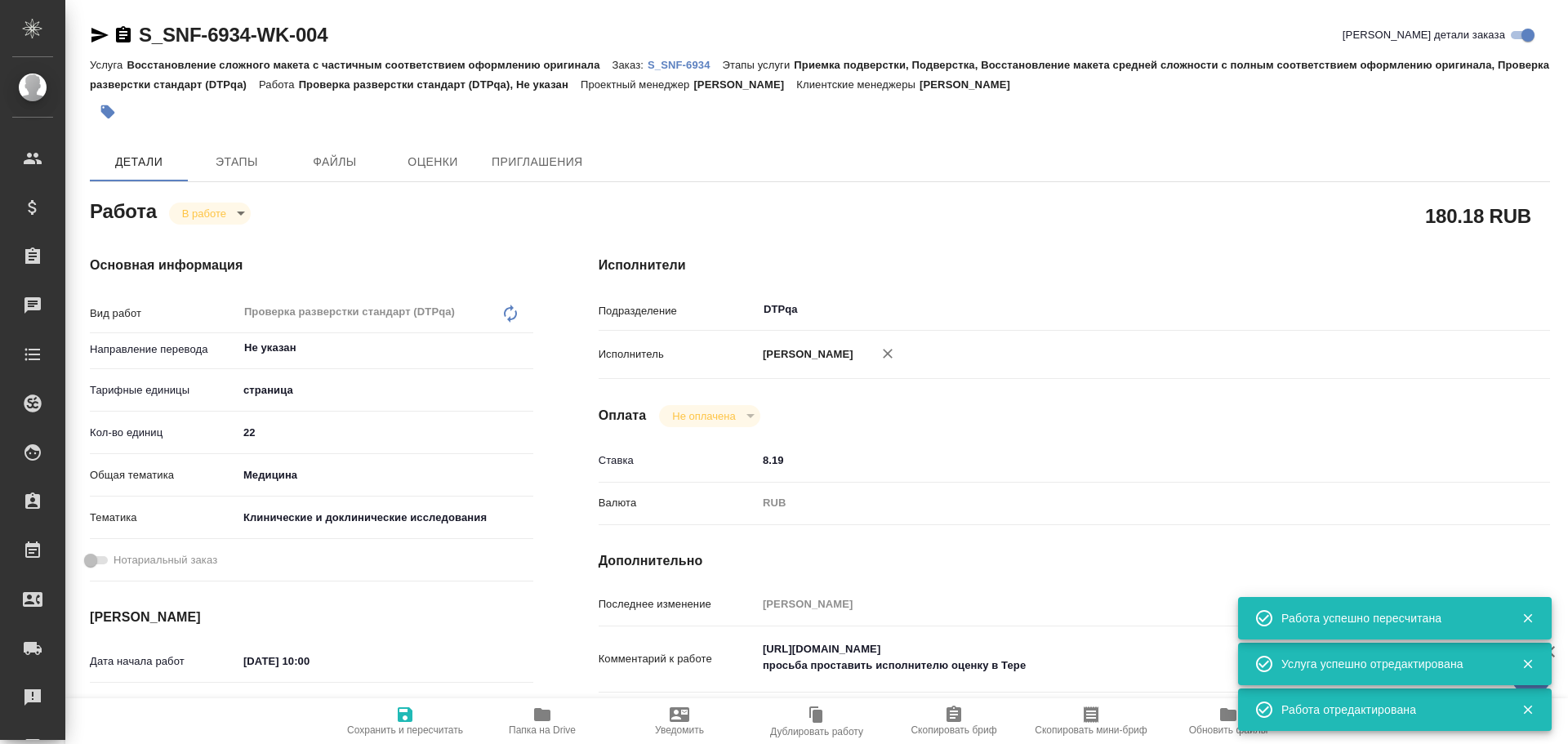
type textarea "x"
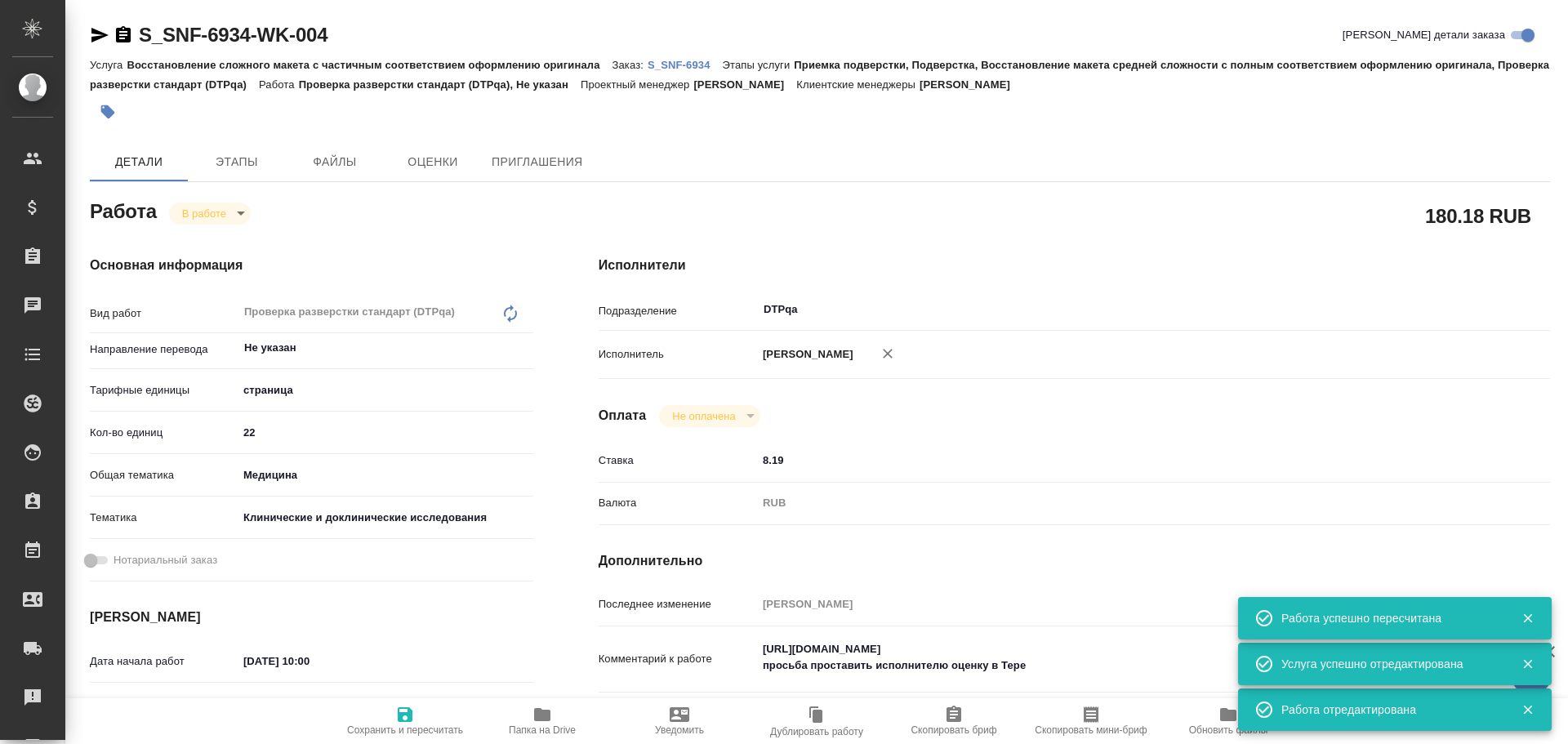
type textarea "x"
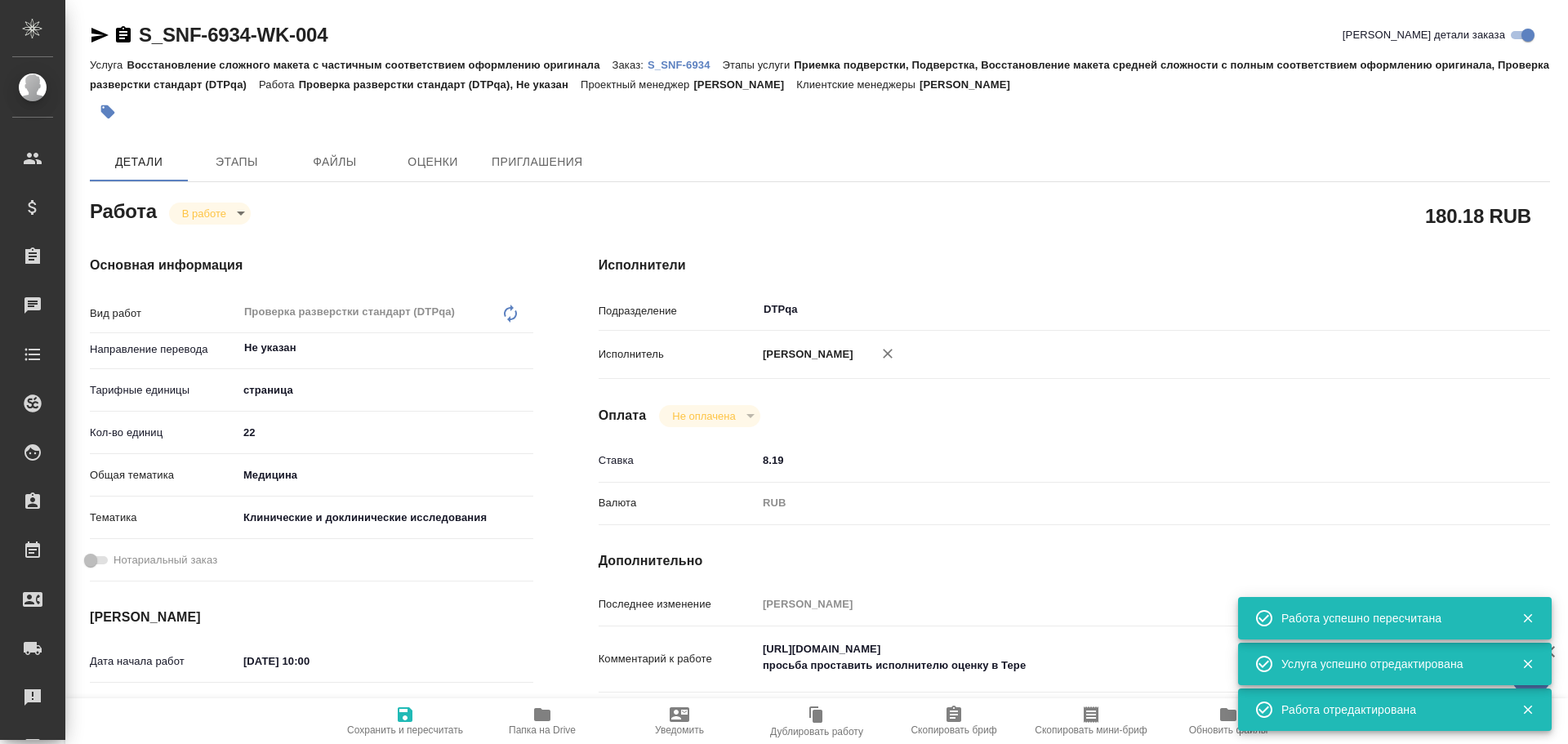
type textarea "x"
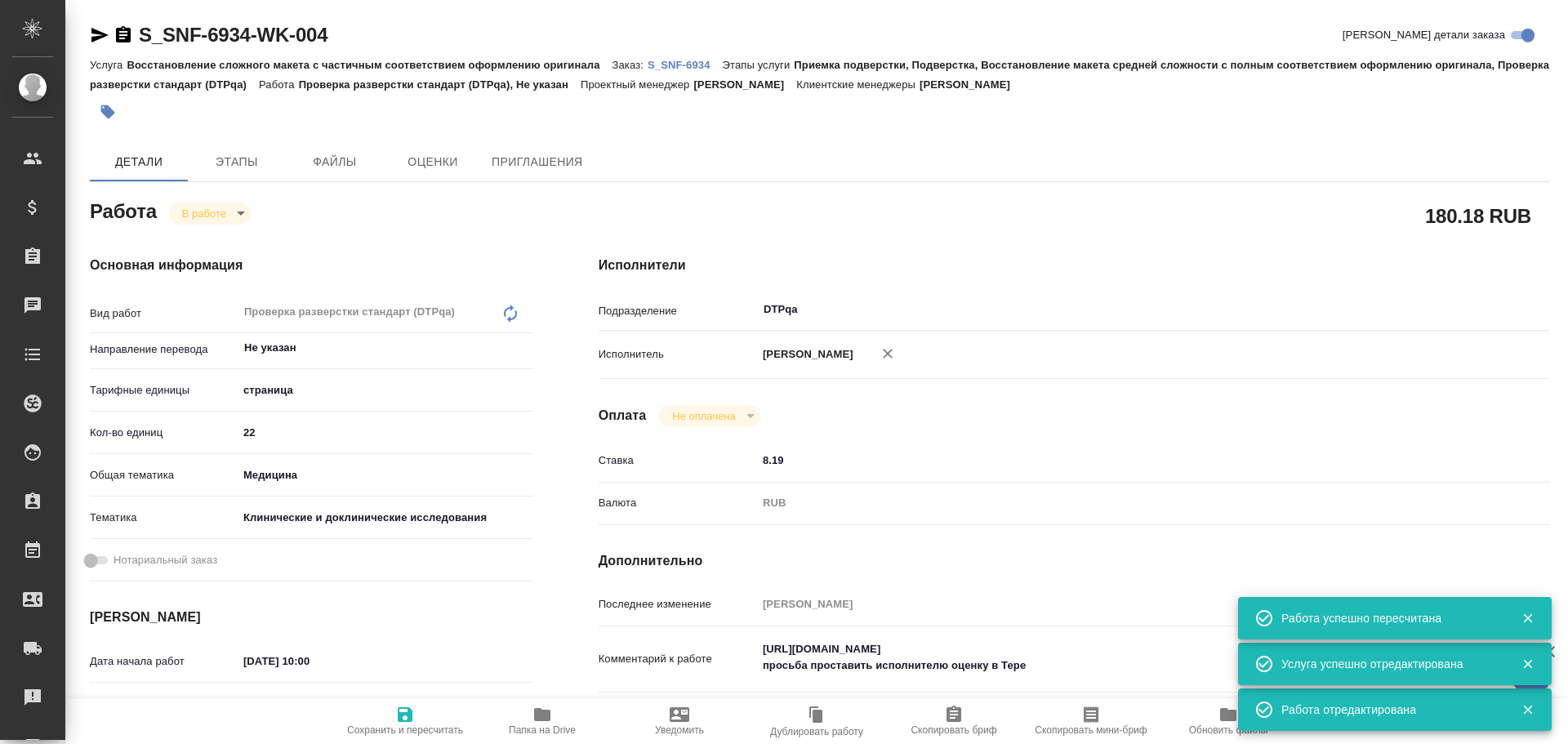
type textarea "x"
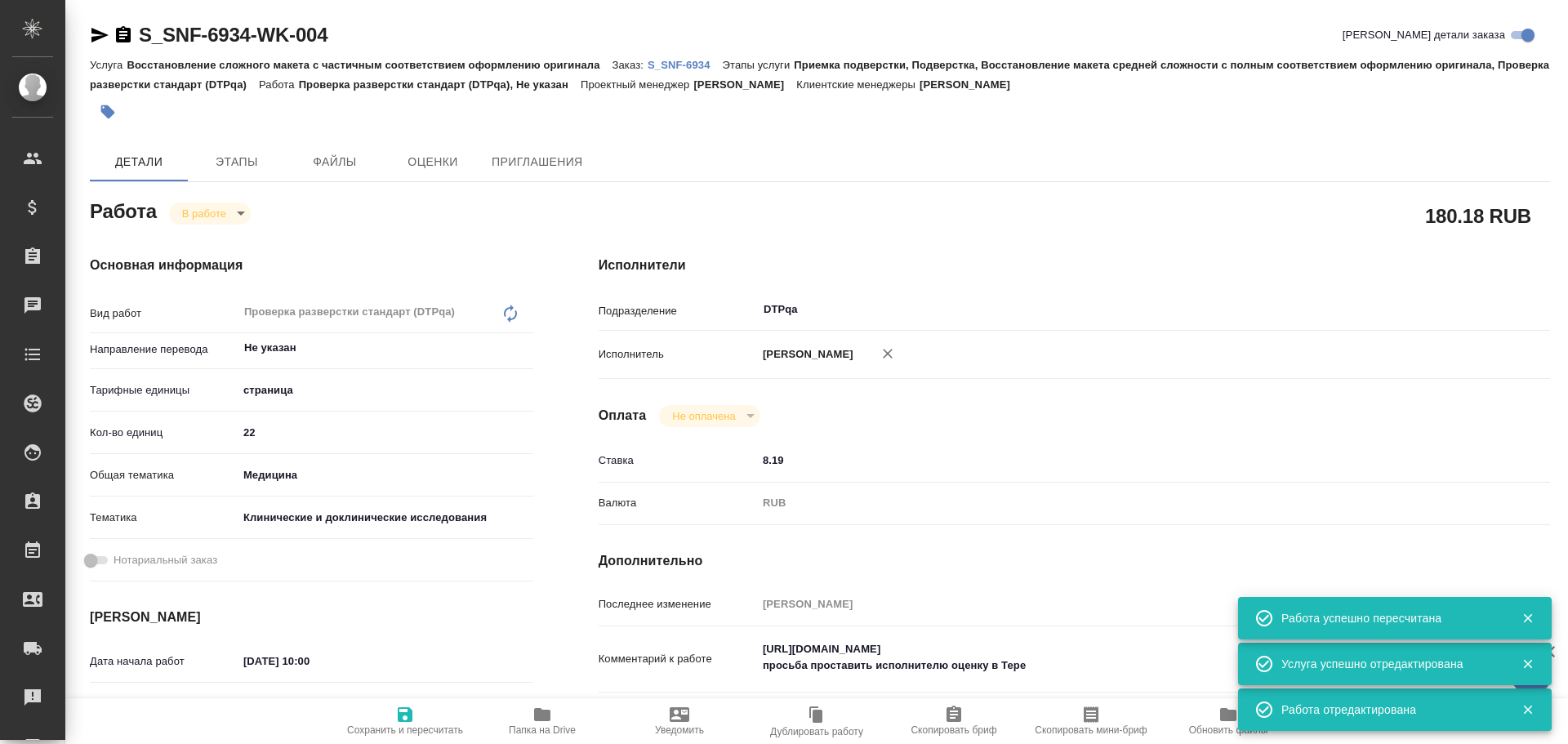
type textarea "x"
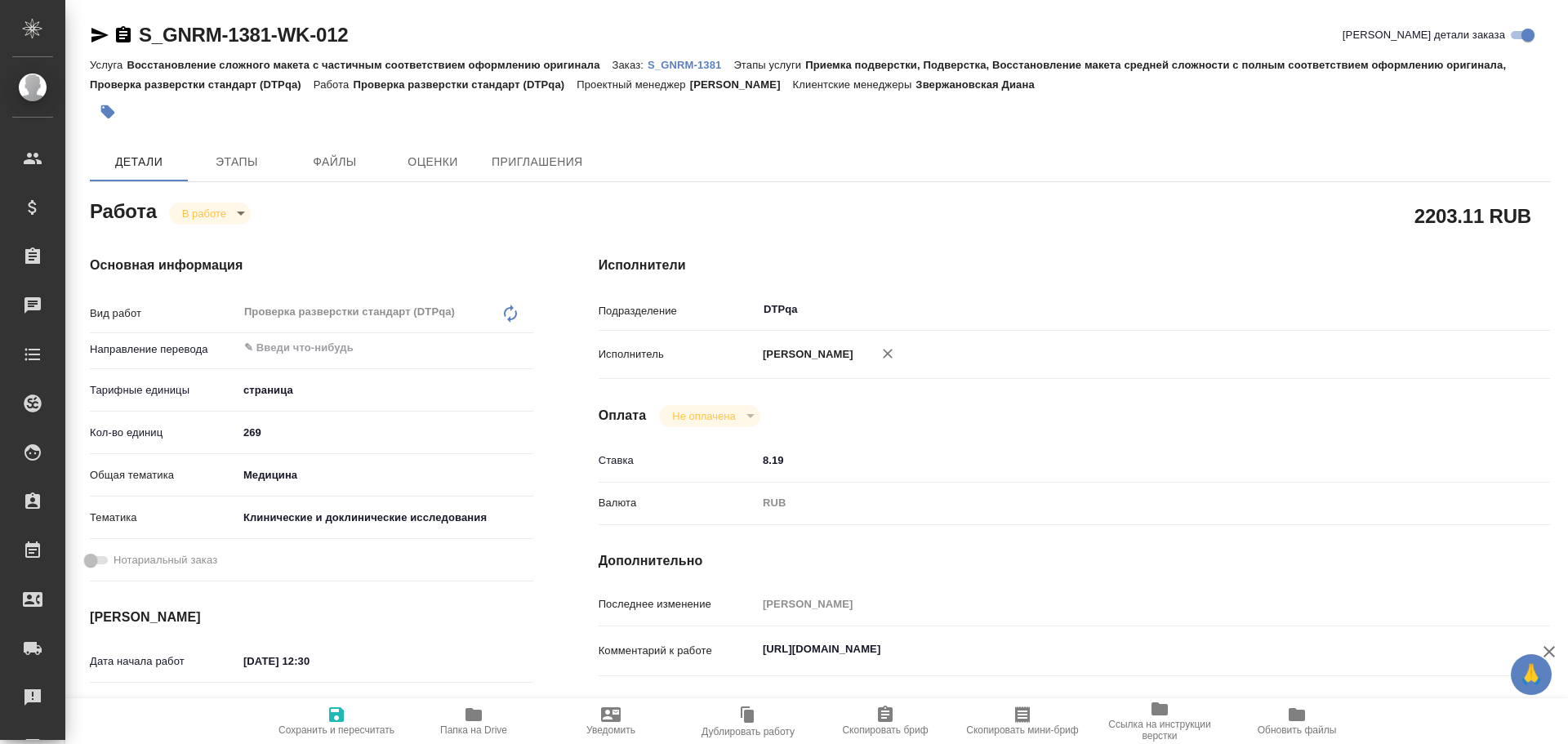
type textarea "x"
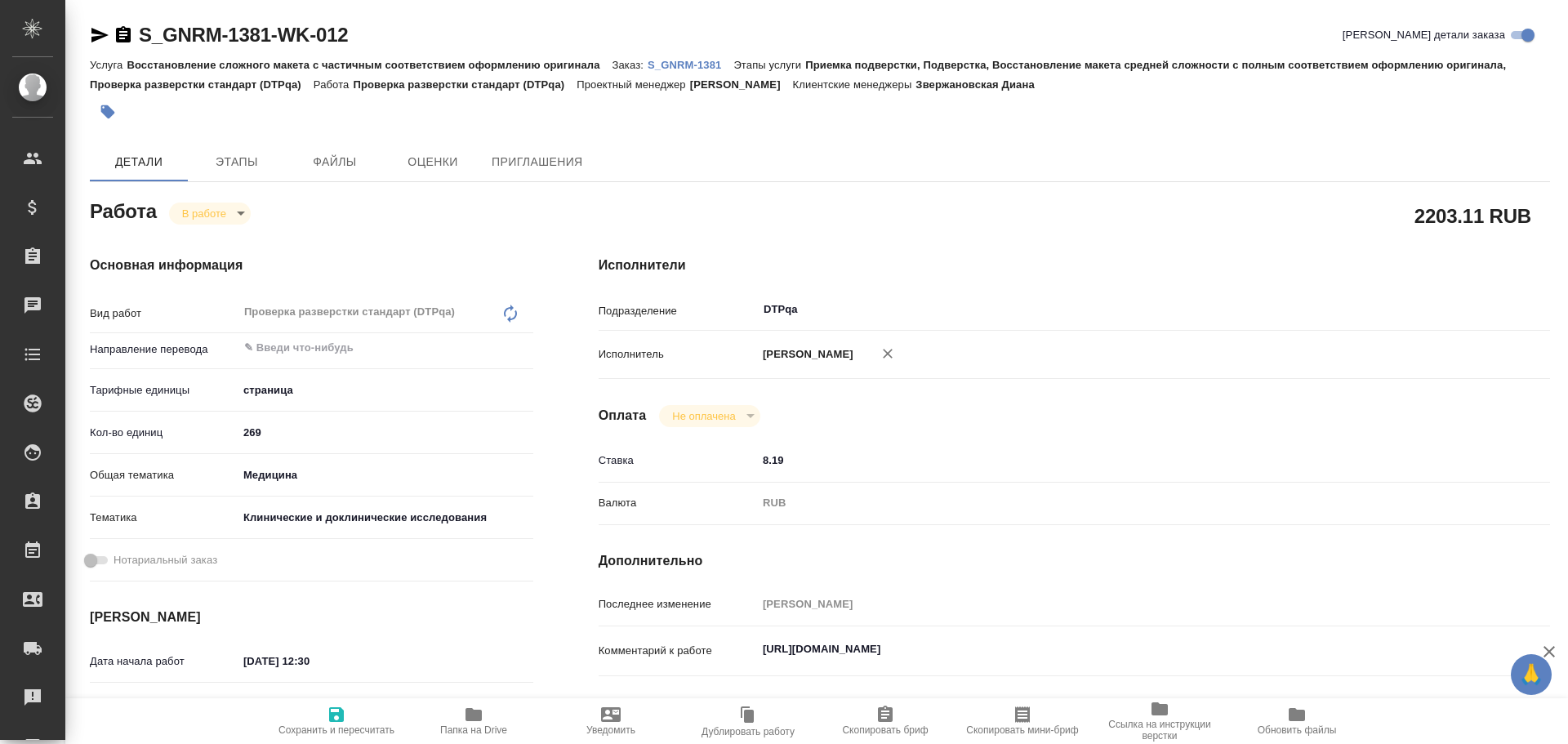
type textarea "x"
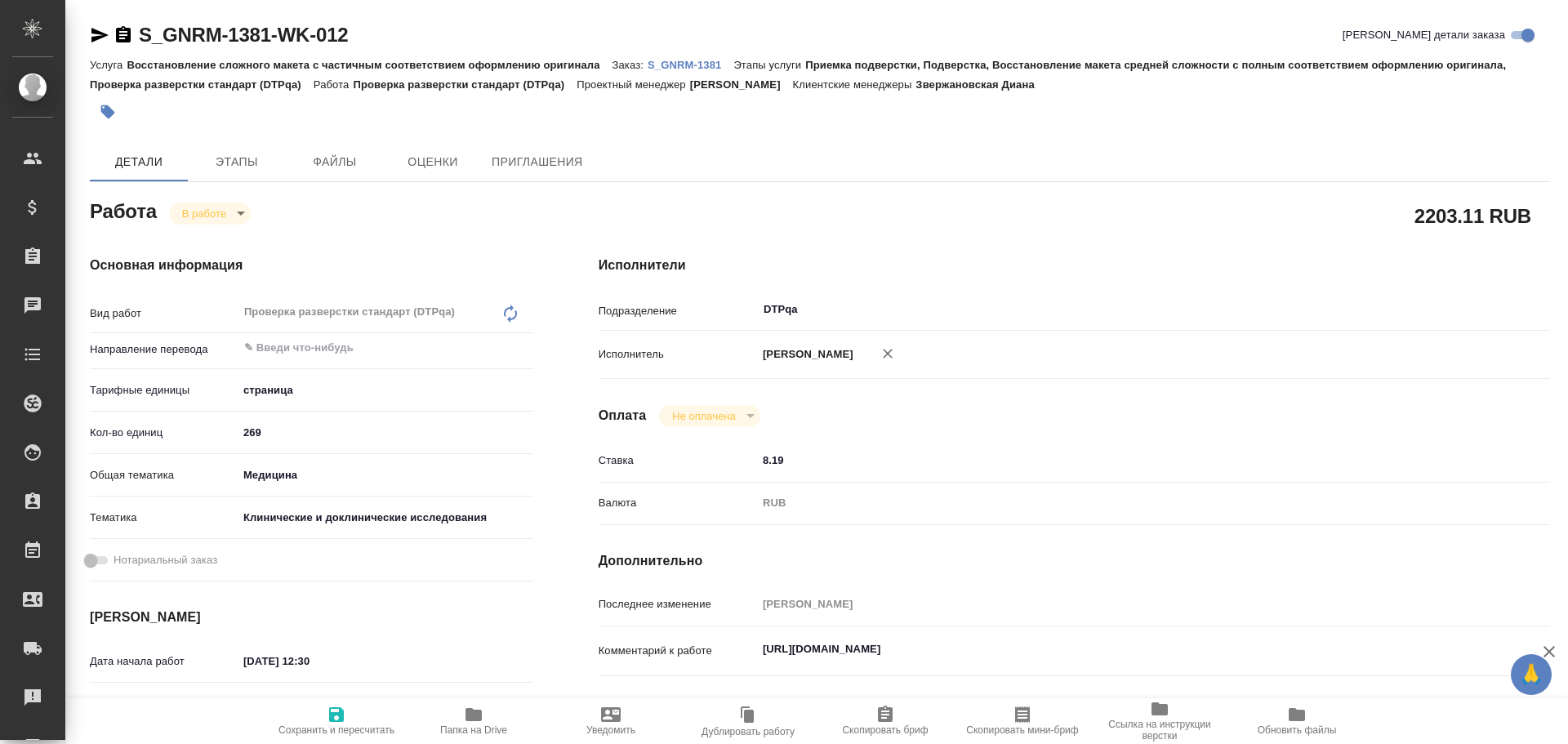
type textarea "x"
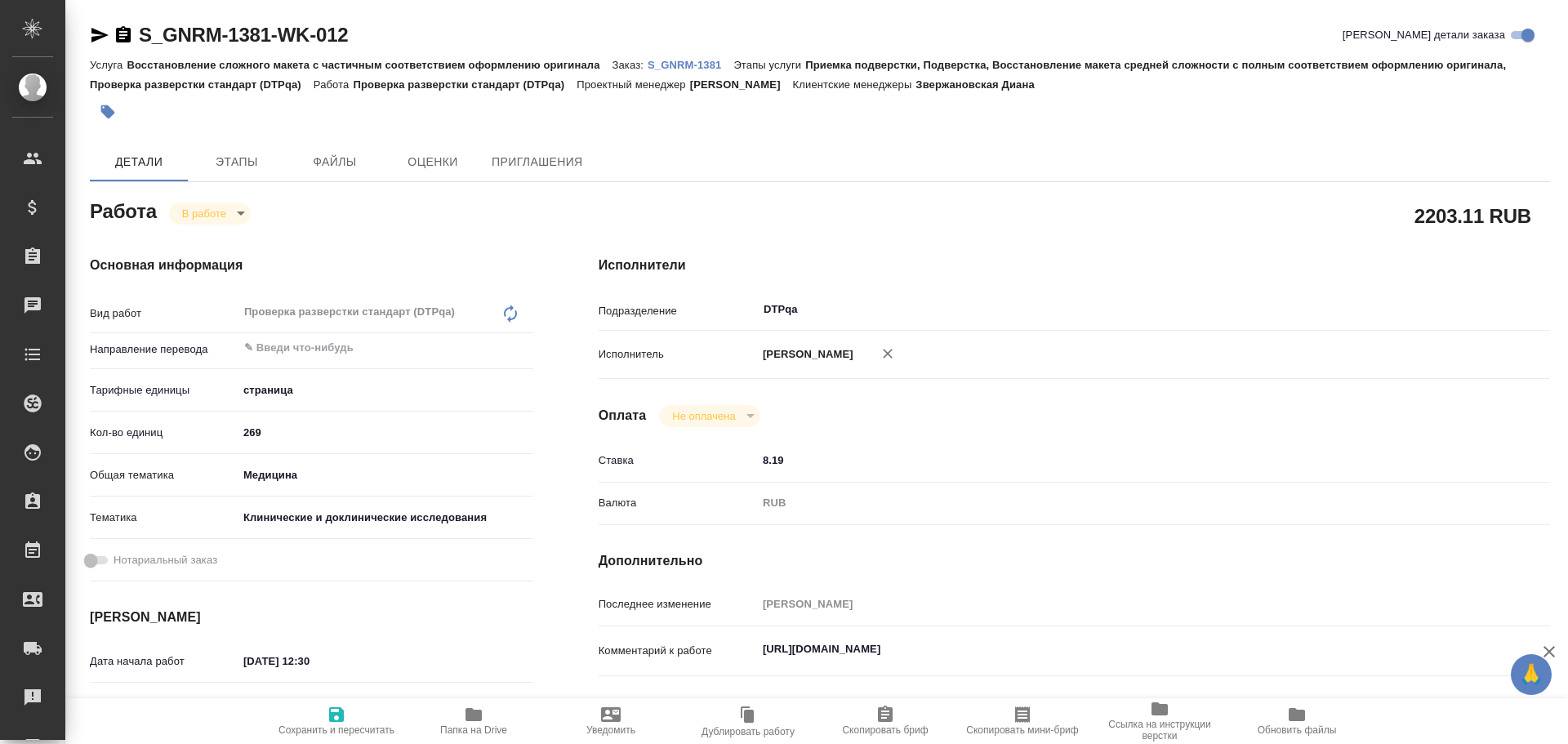
type textarea "x"
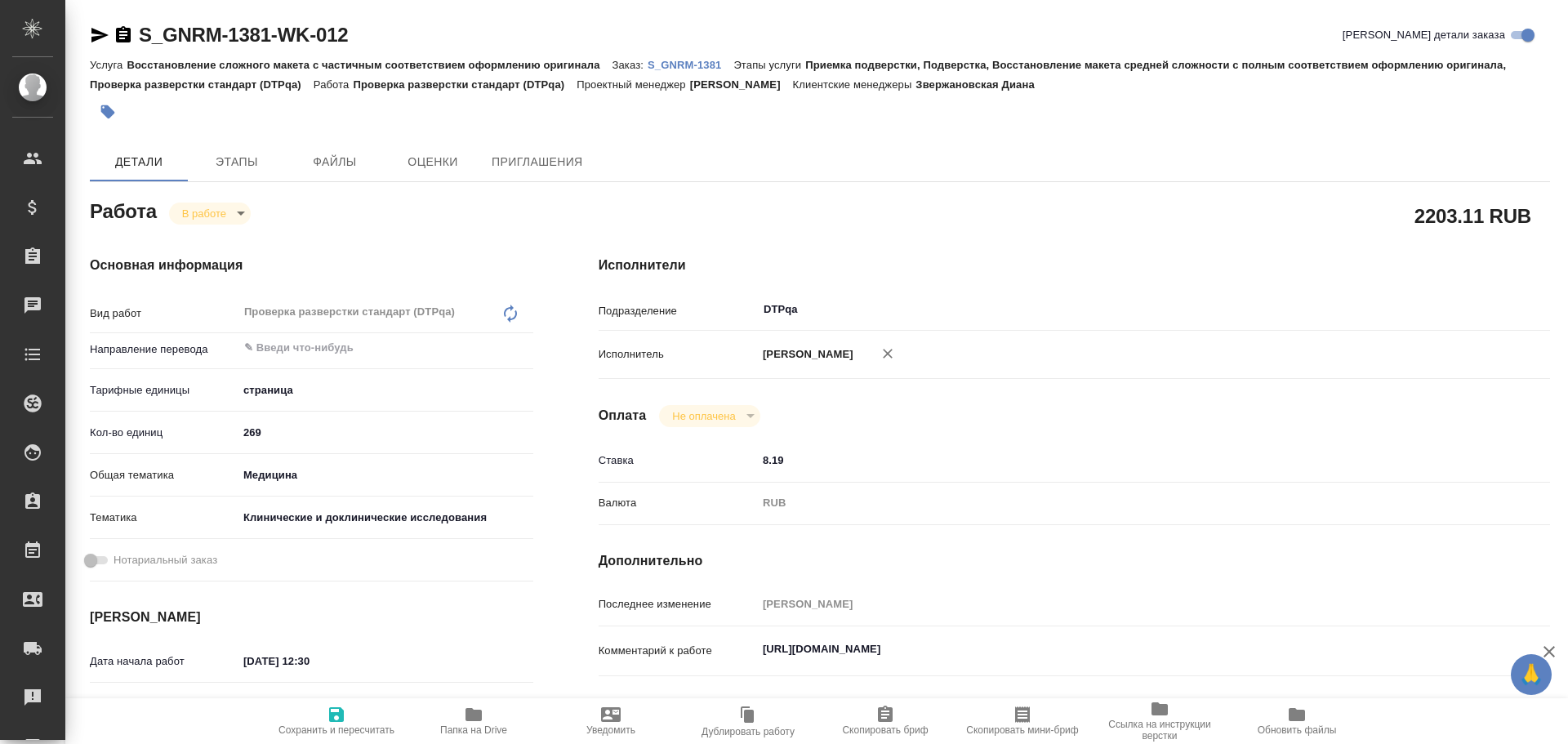
type textarea "x"
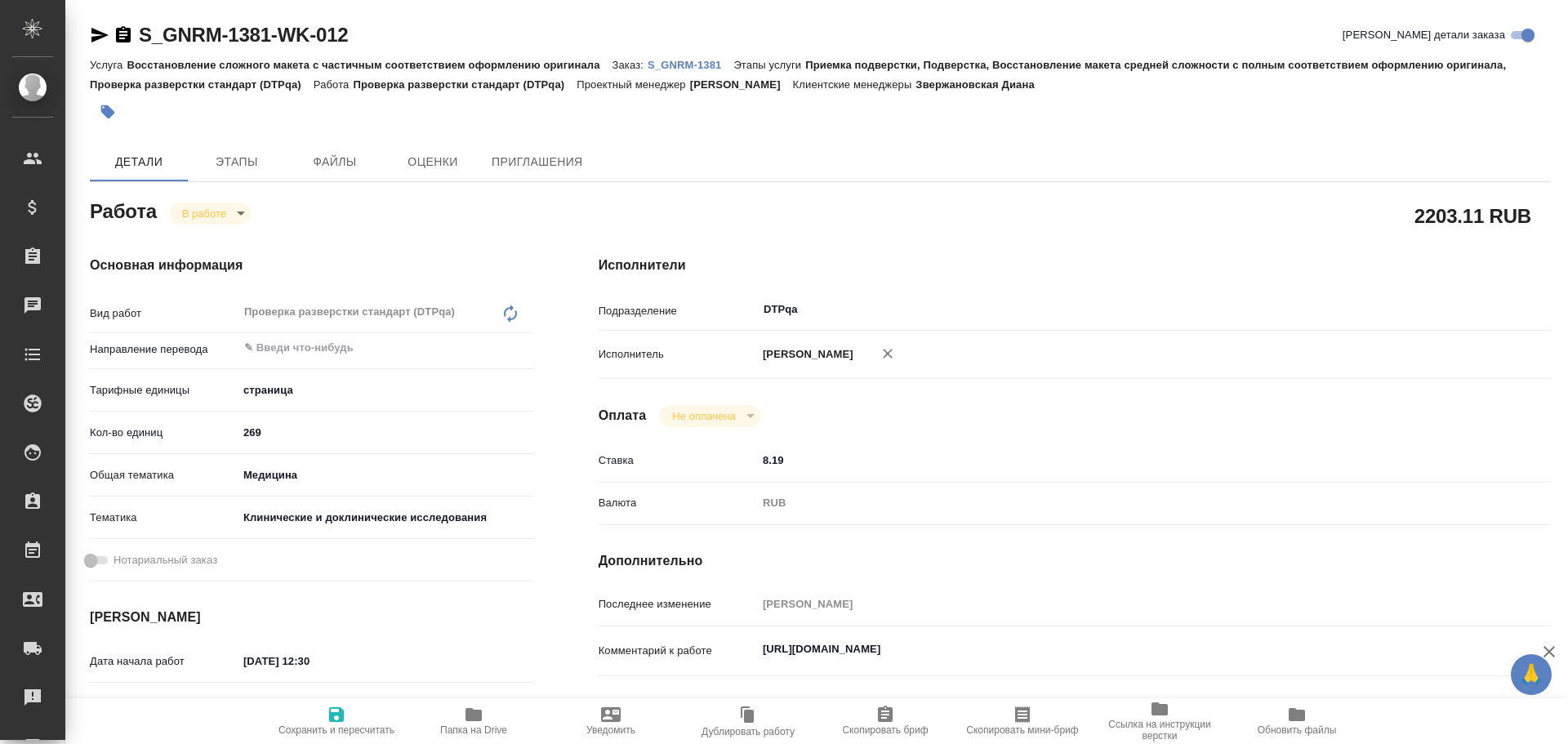
type textarea "x"
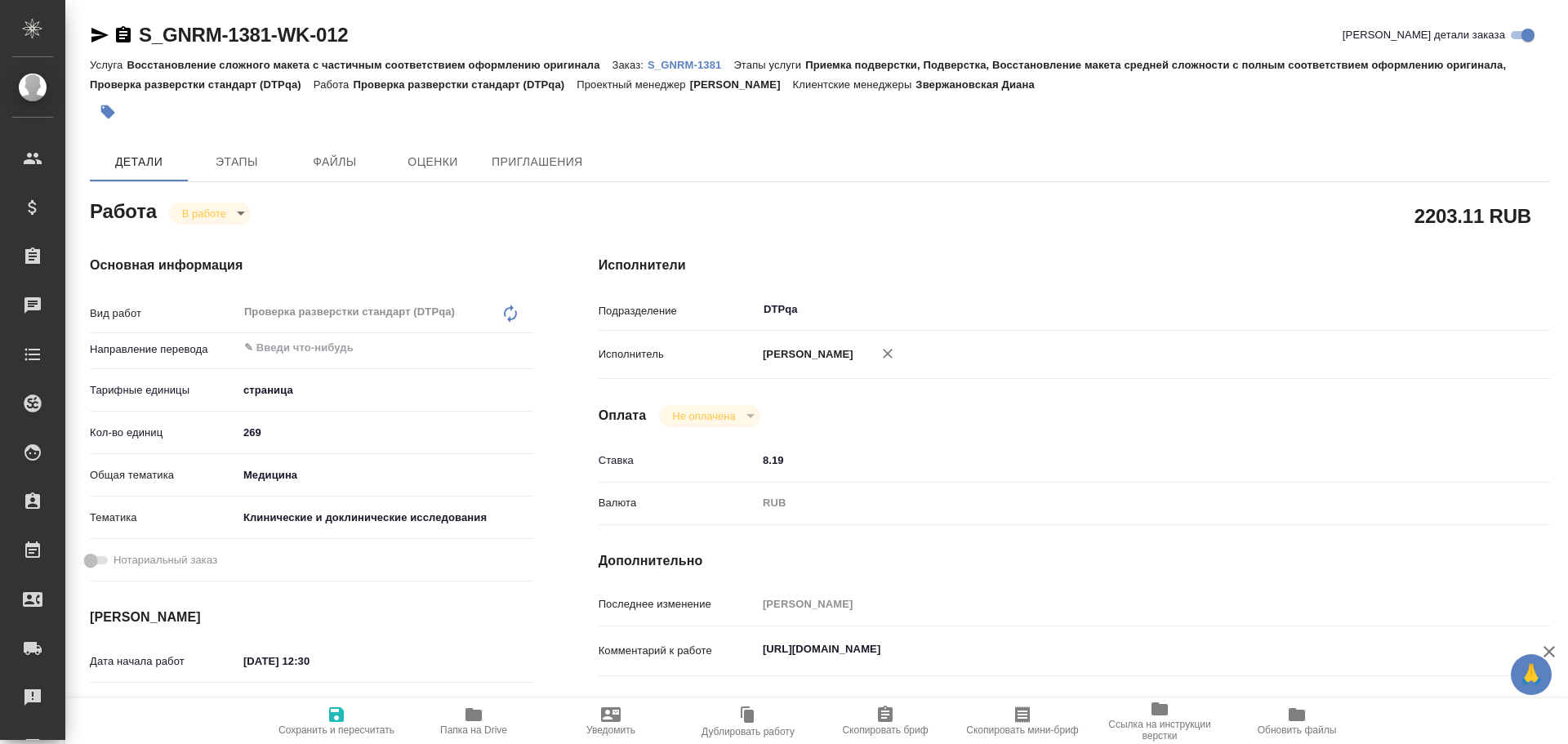
scroll to position [82, 0]
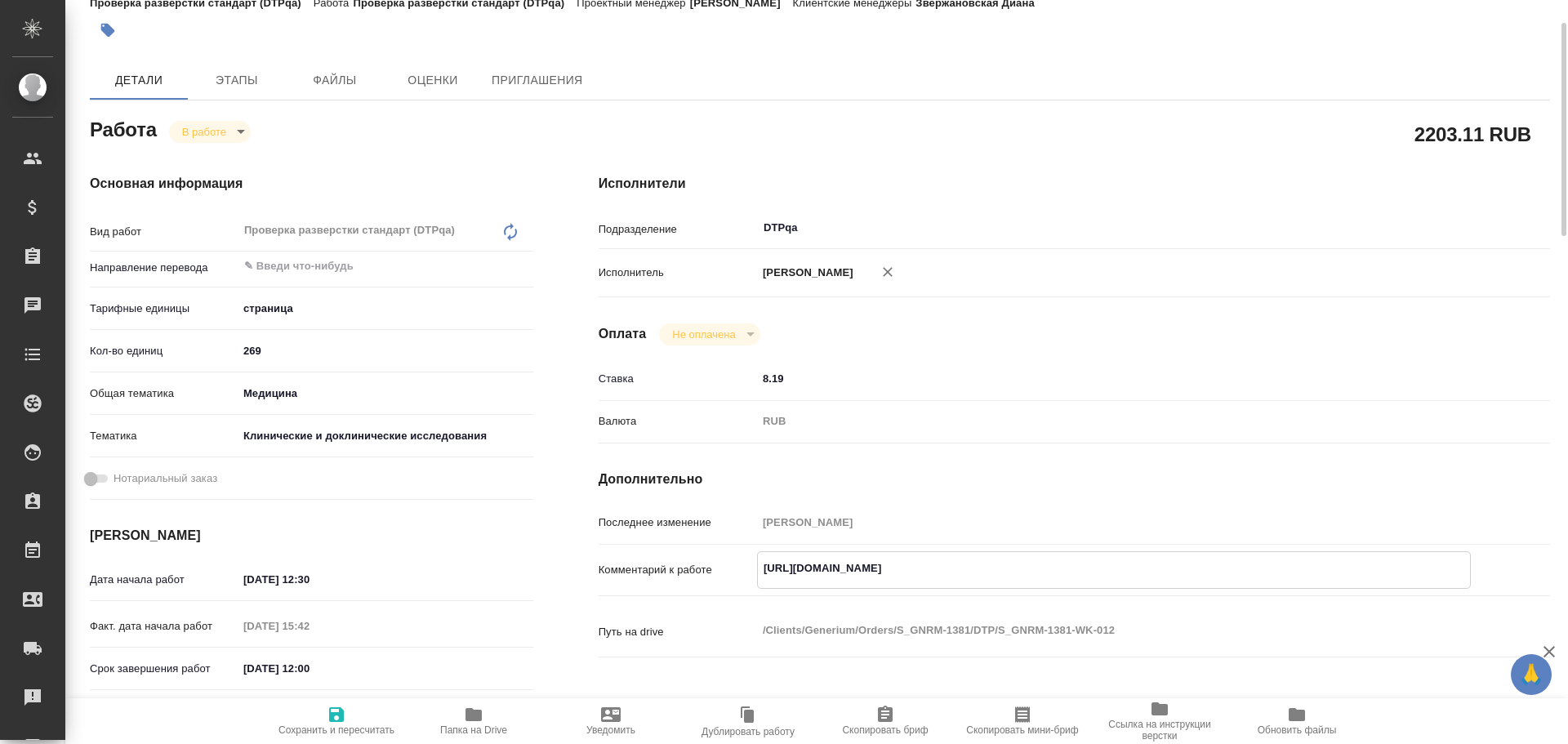
drag, startPoint x: 760, startPoint y: 567, endPoint x: 1085, endPoint y: 575, distance: 325.1
click at [1085, 575] on textarea "https://tera.awatera.com/Work/68de3f43ca46b492c81ecd3d/" at bounding box center [1113, 569] width 712 height 28
type textarea "x"
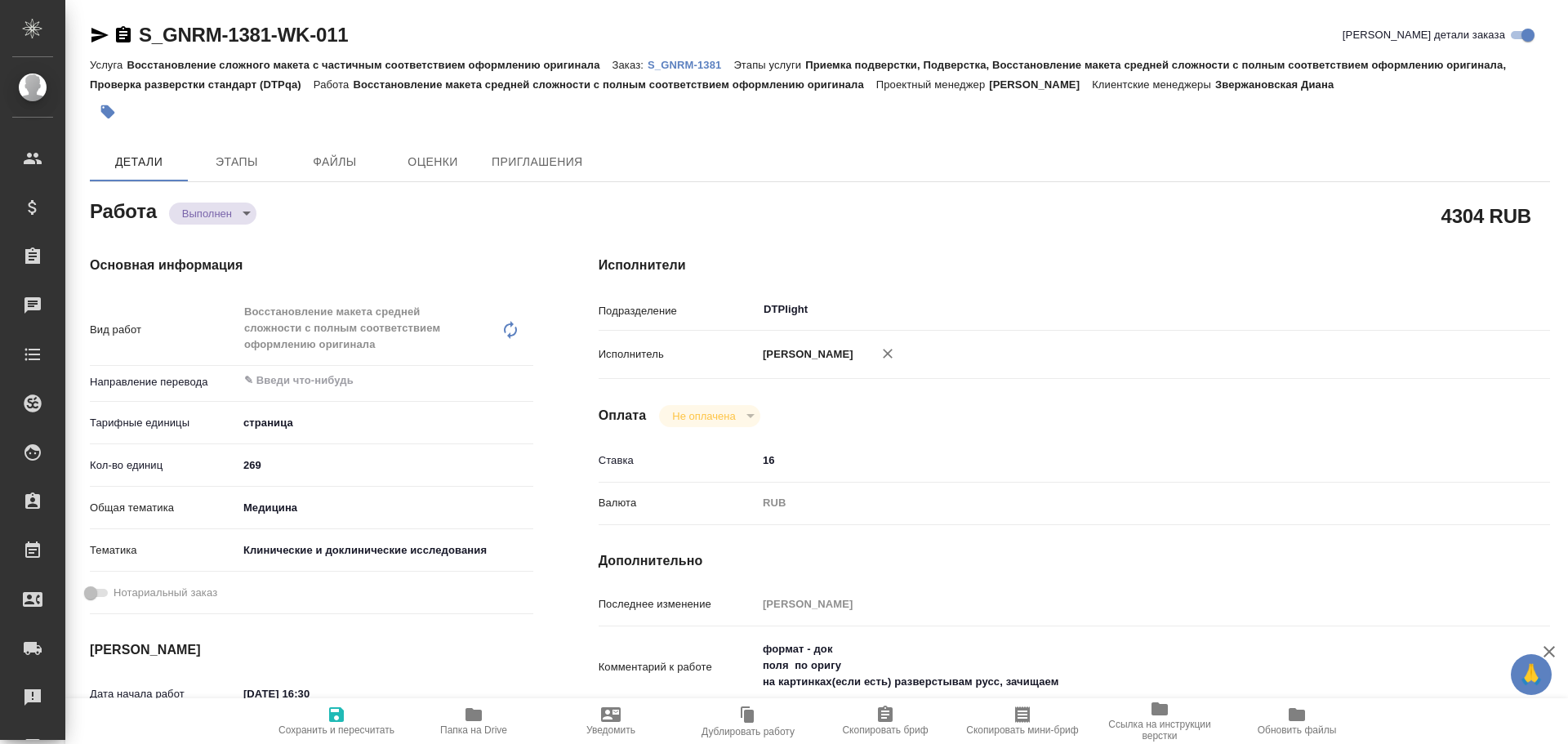
type textarea "x"
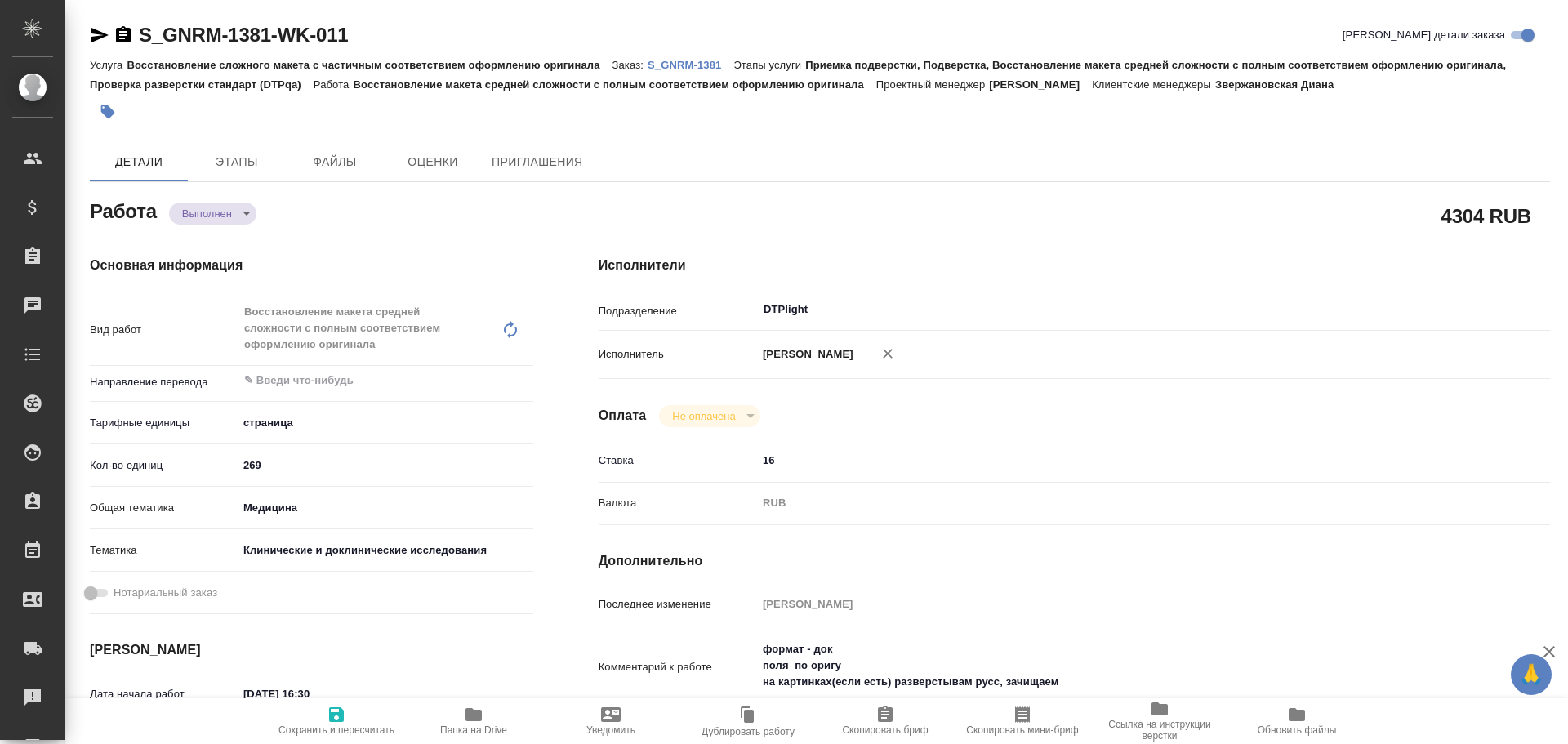
type textarea "x"
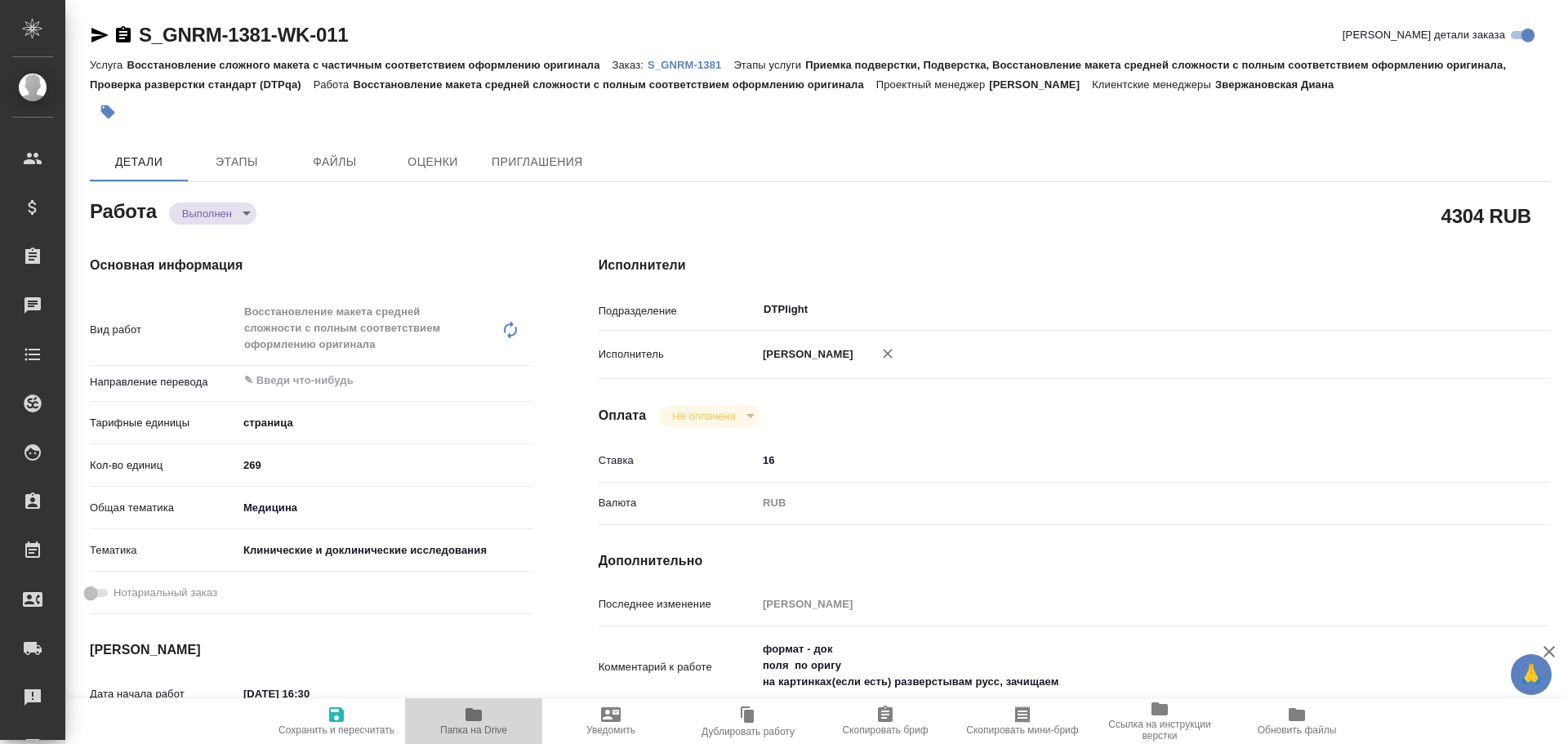
click at [485, 716] on span "Папка на Drive" at bounding box center [474, 721] width 118 height 31
type textarea "x"
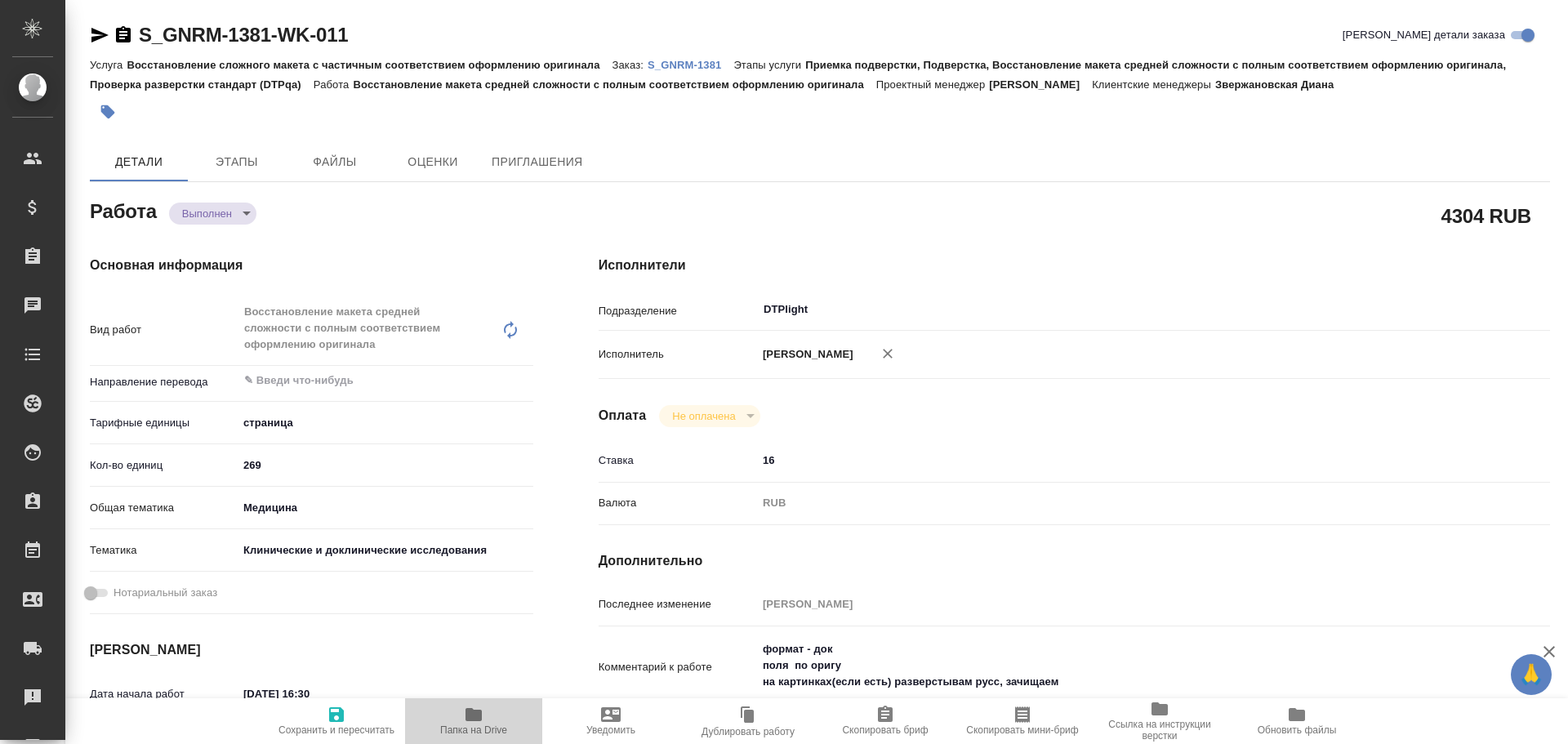
type textarea "x"
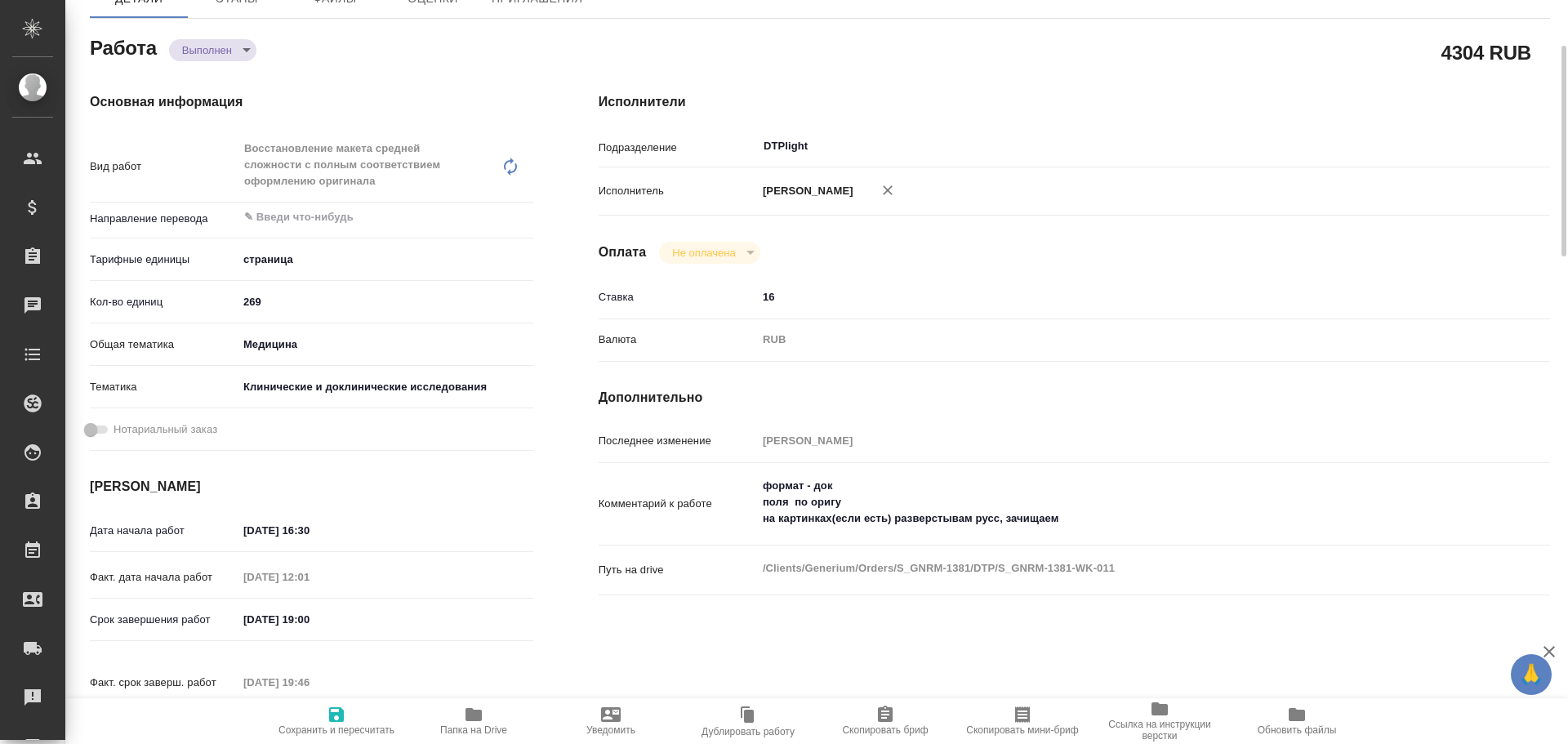
type textarea "x"
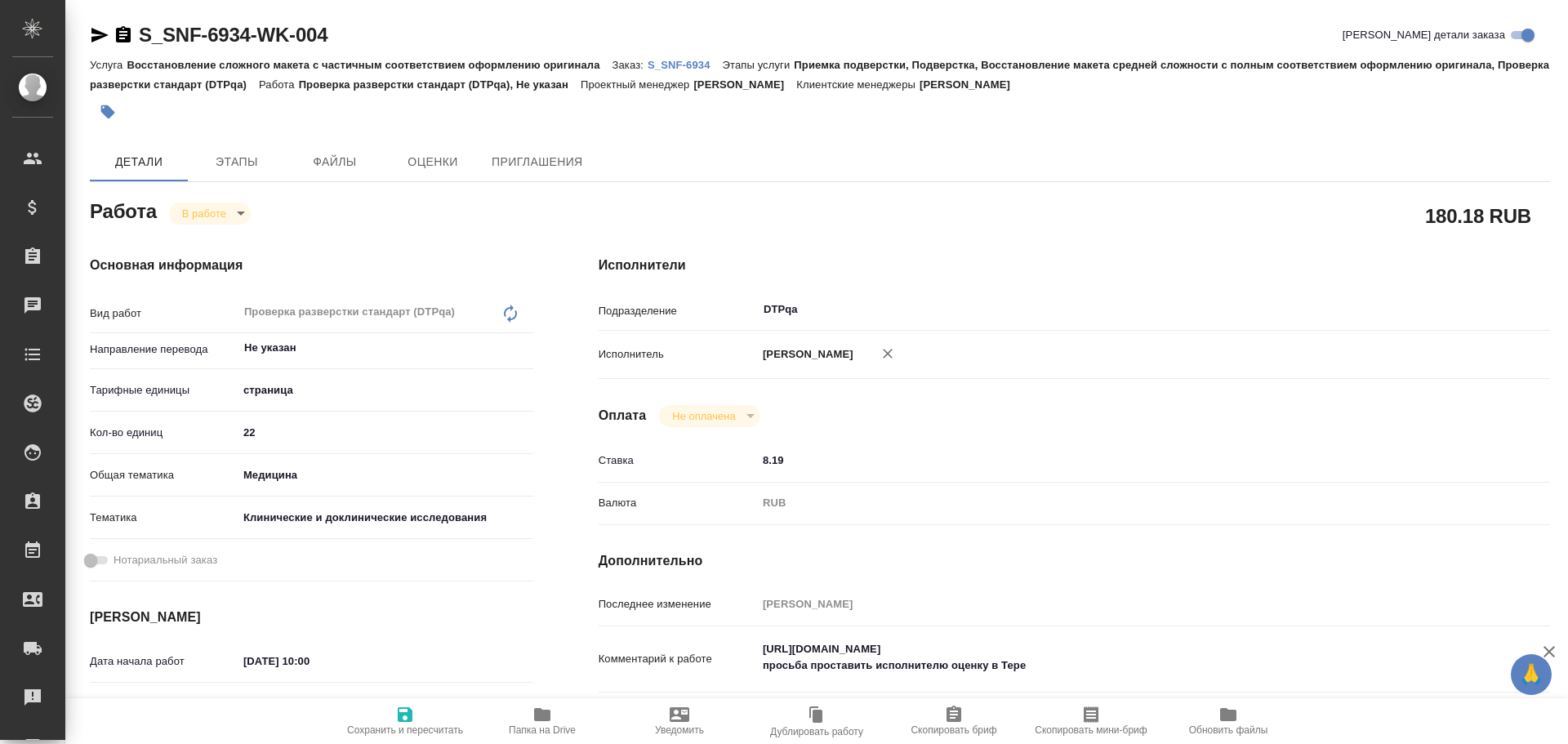
type textarea "x"
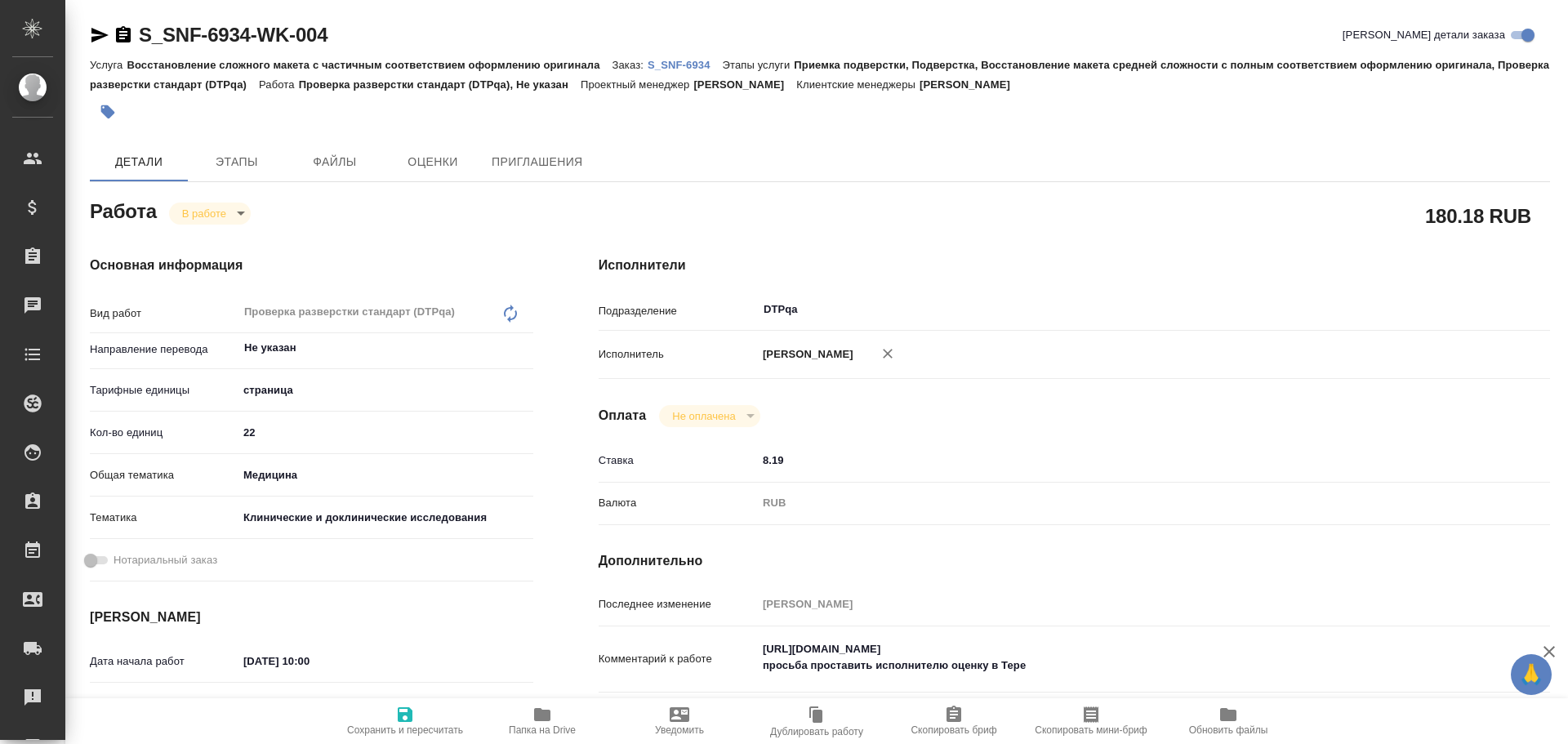
type textarea "x"
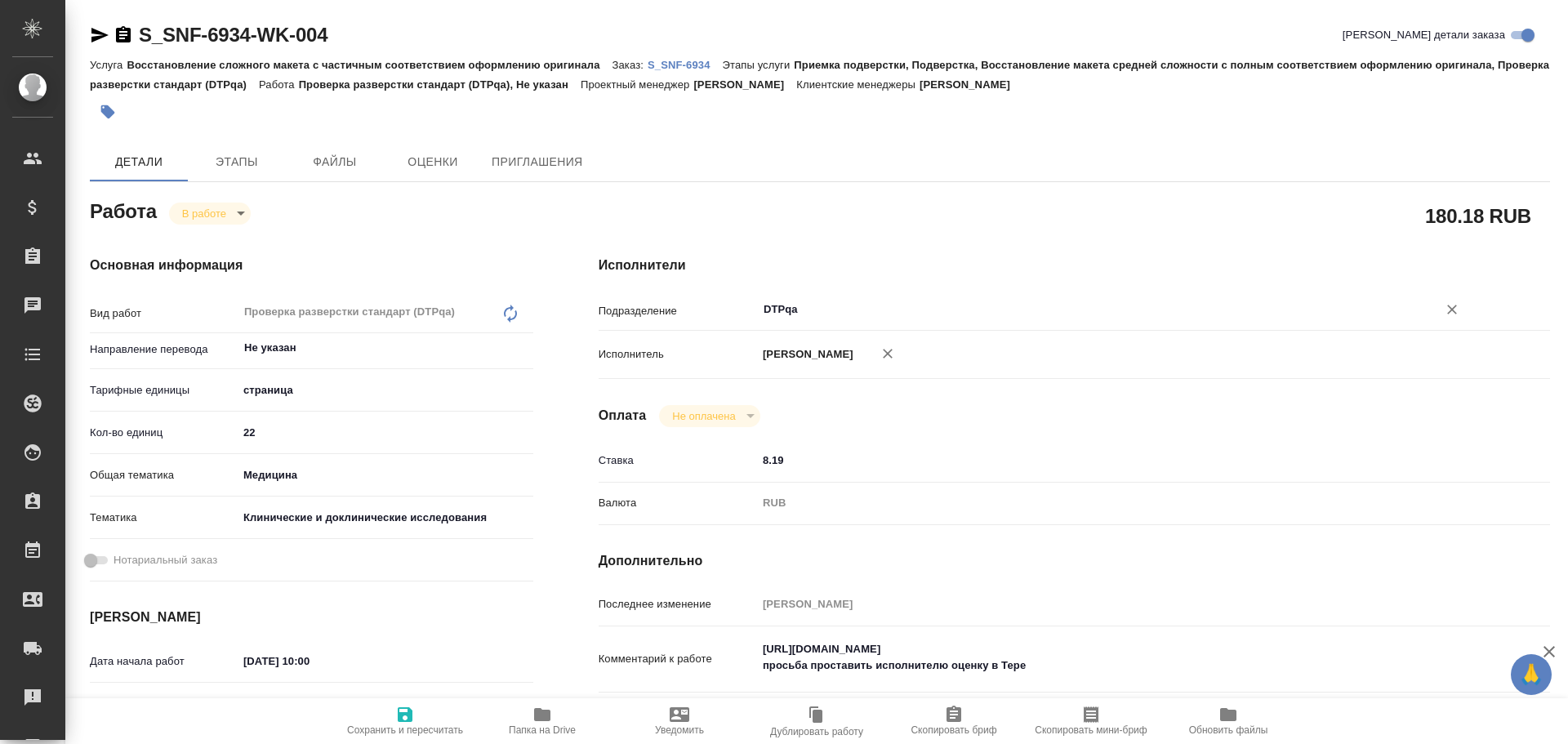
type textarea "x"
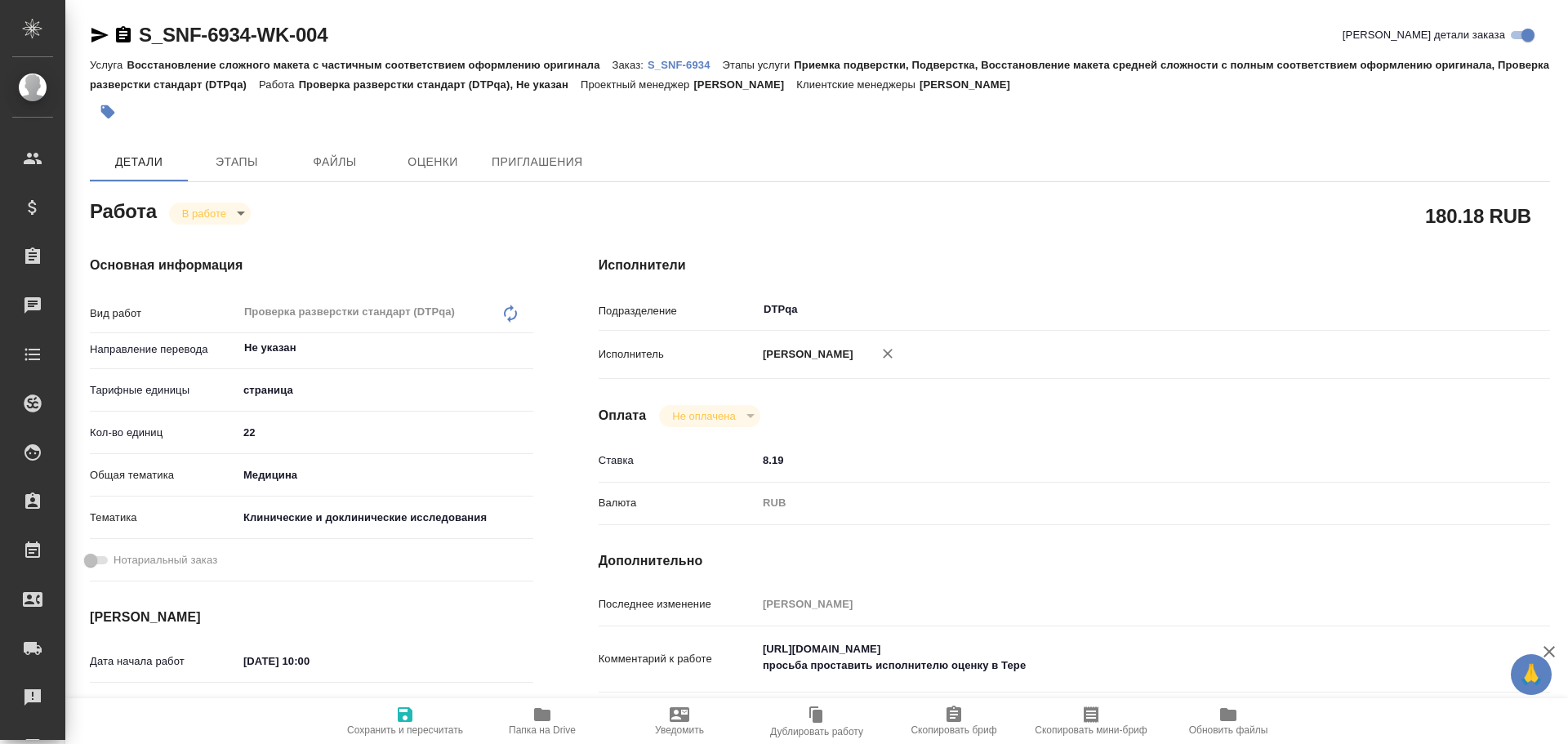
scroll to position [163, 0]
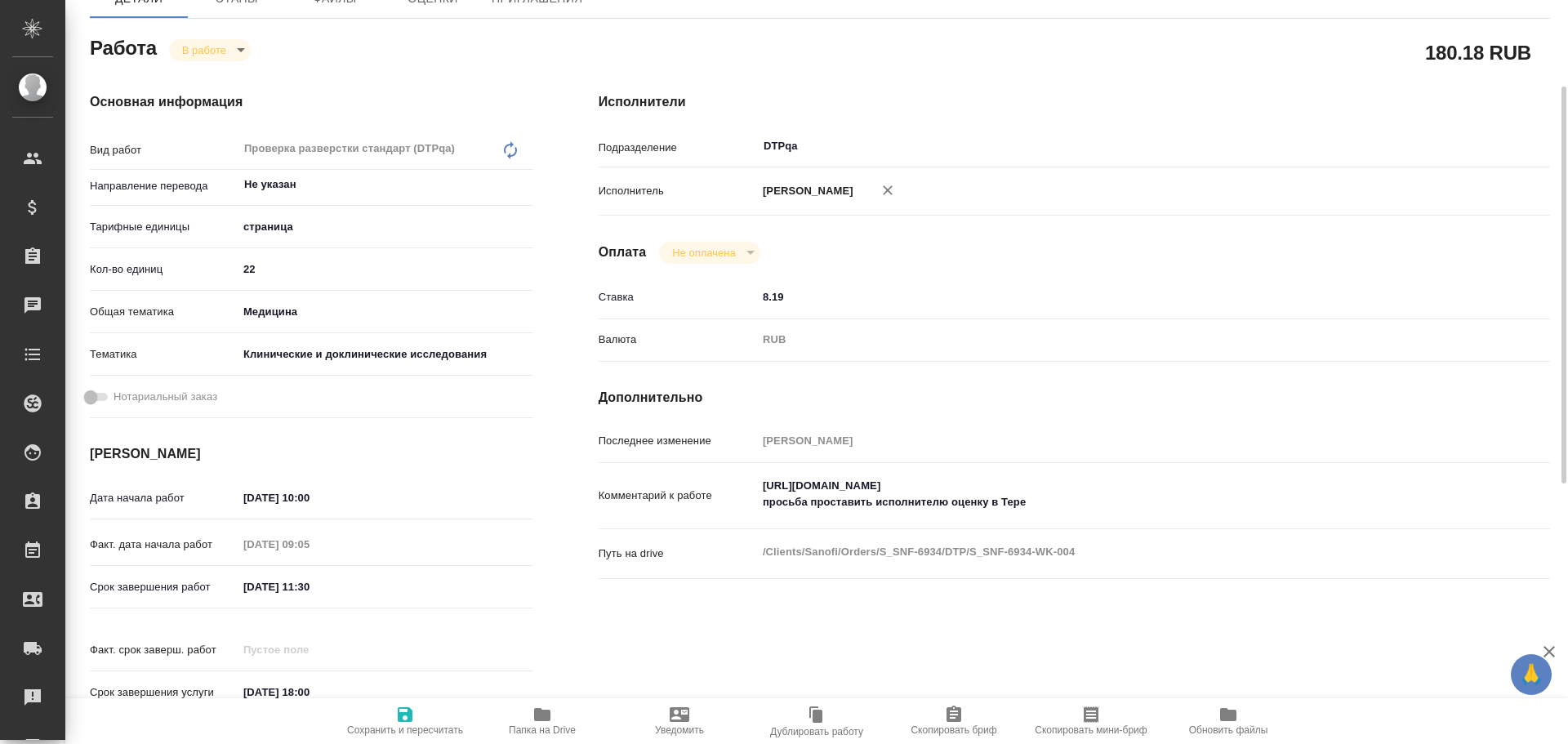
type textarea "x"
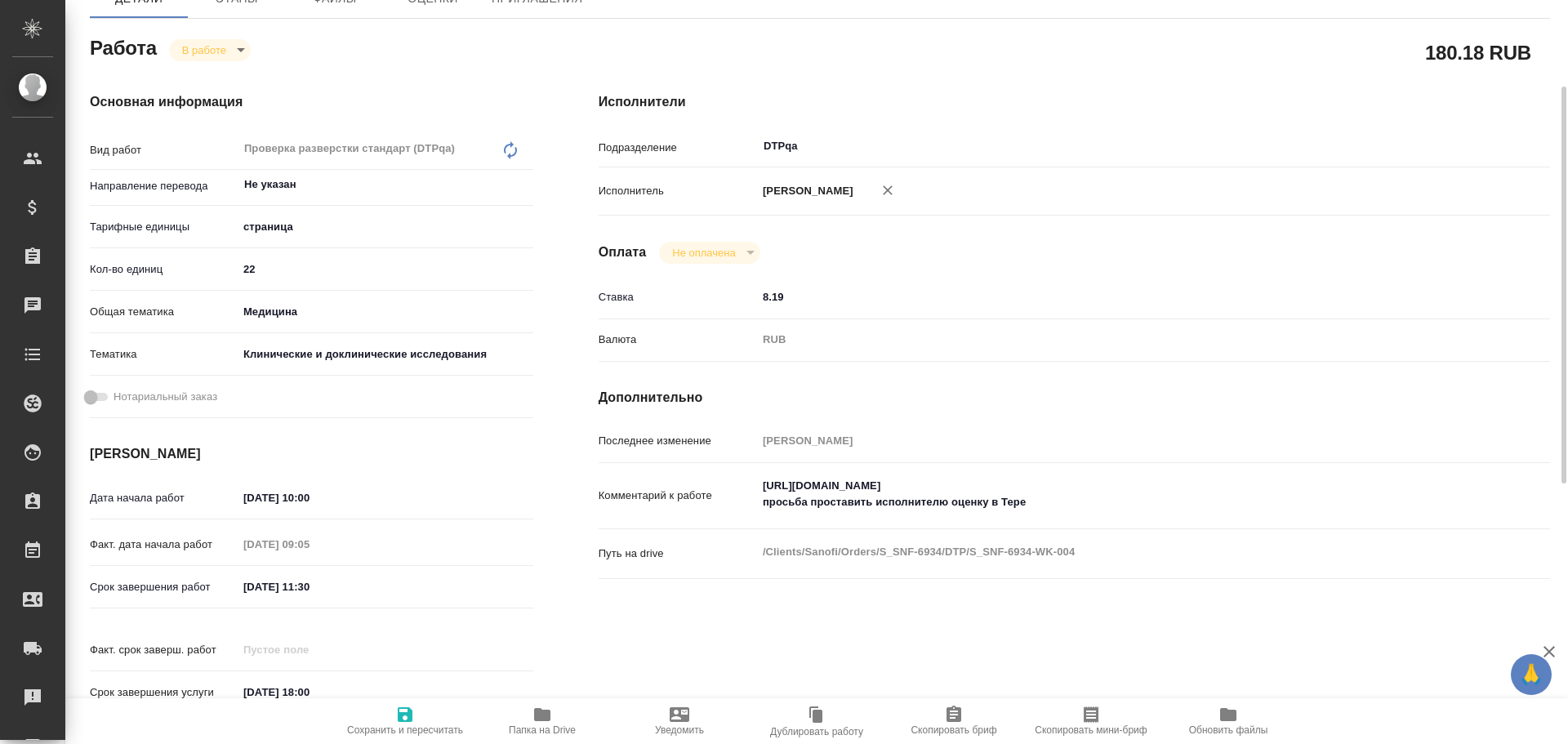
type textarea "x"
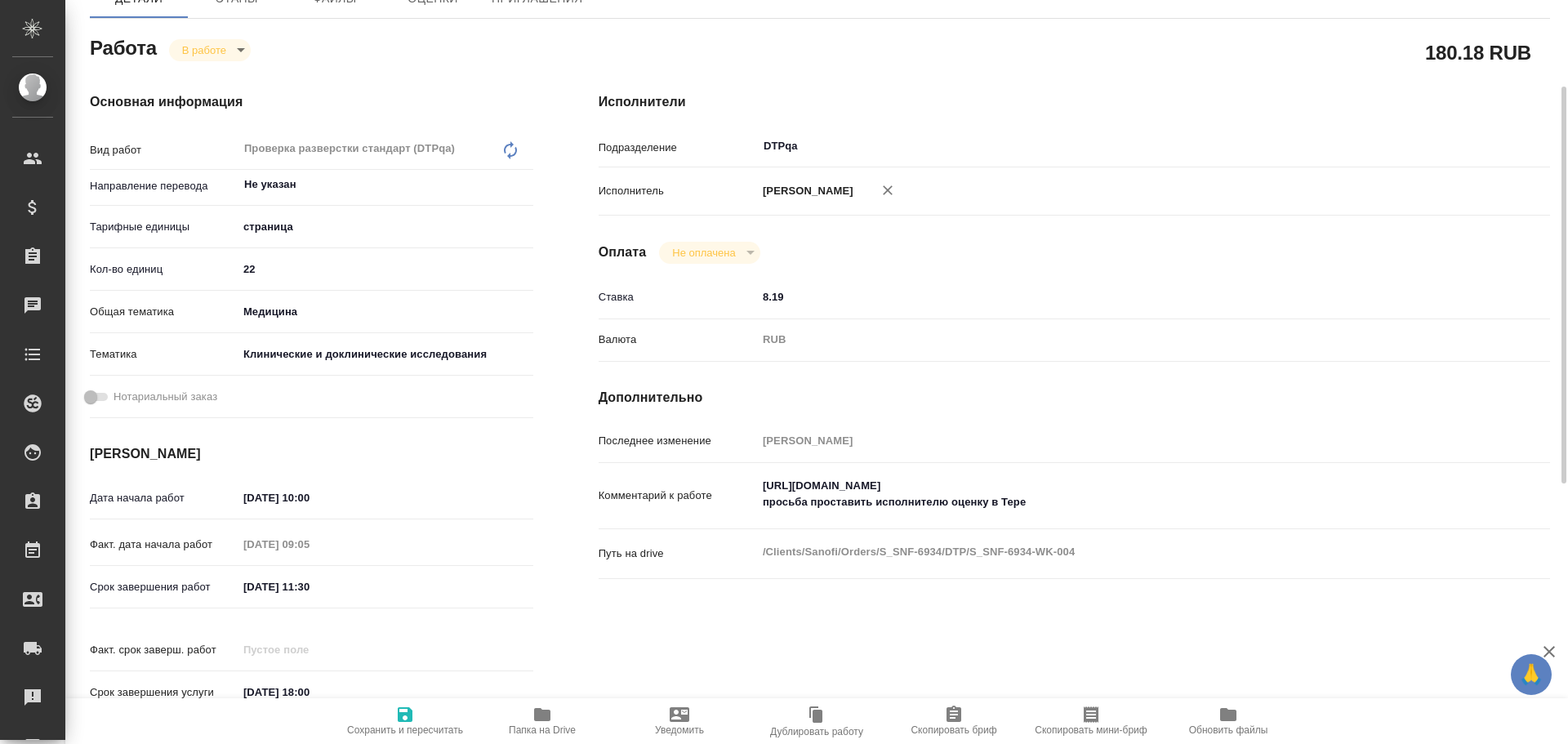
type textarea "x"
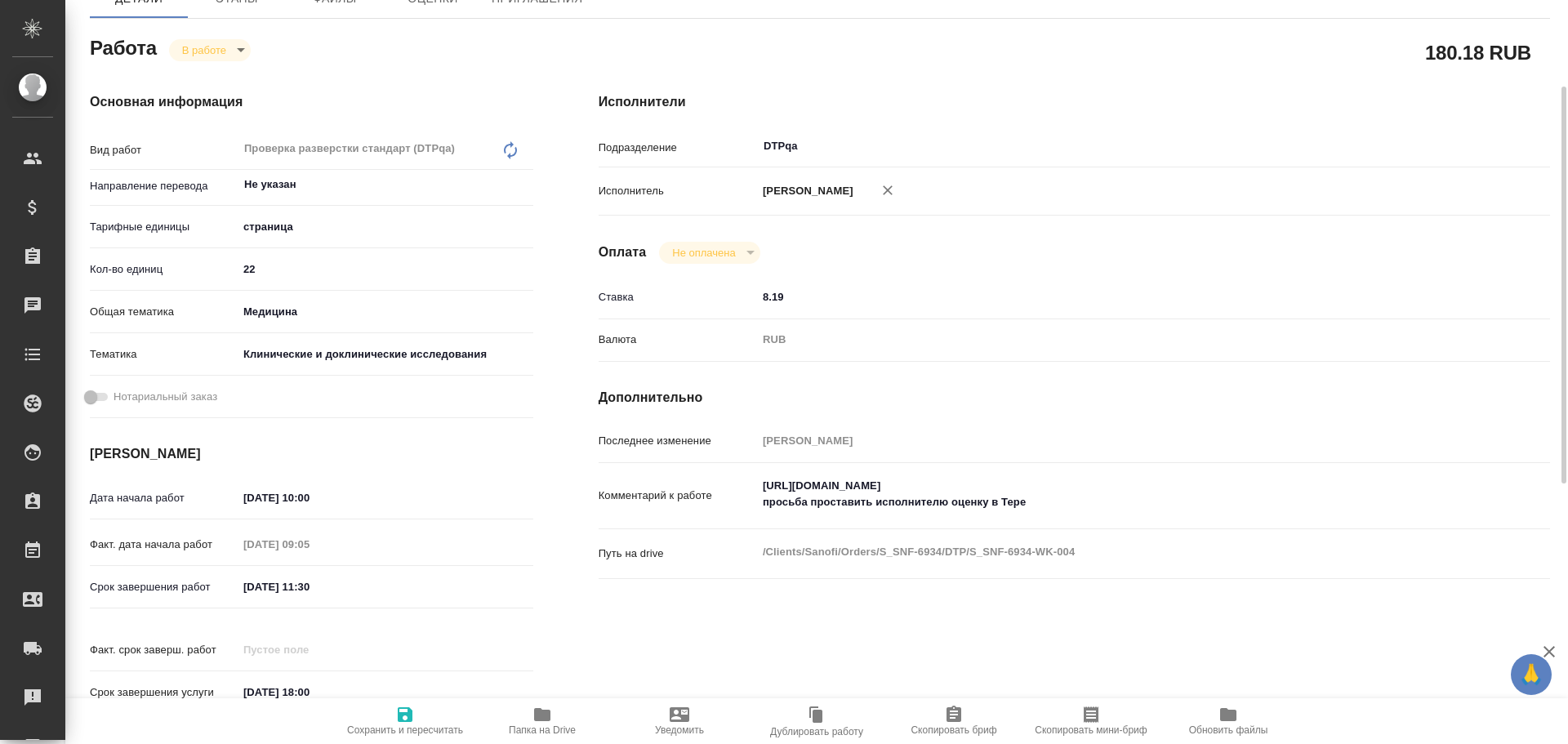
click at [562, 714] on span "Папка на Drive" at bounding box center [542, 721] width 118 height 31
type textarea "x"
click at [1038, 498] on textarea "https://tera.awatera.com/Work/68de8361682f0cc37c4ca1d1/ просьба проставить испо…" at bounding box center [1113, 494] width 714 height 44
type textarea "x"
type textarea "https://tera.awatera.com/Work/68de8361682f0cc37c4ca1d1/ просьба проставить испо…"
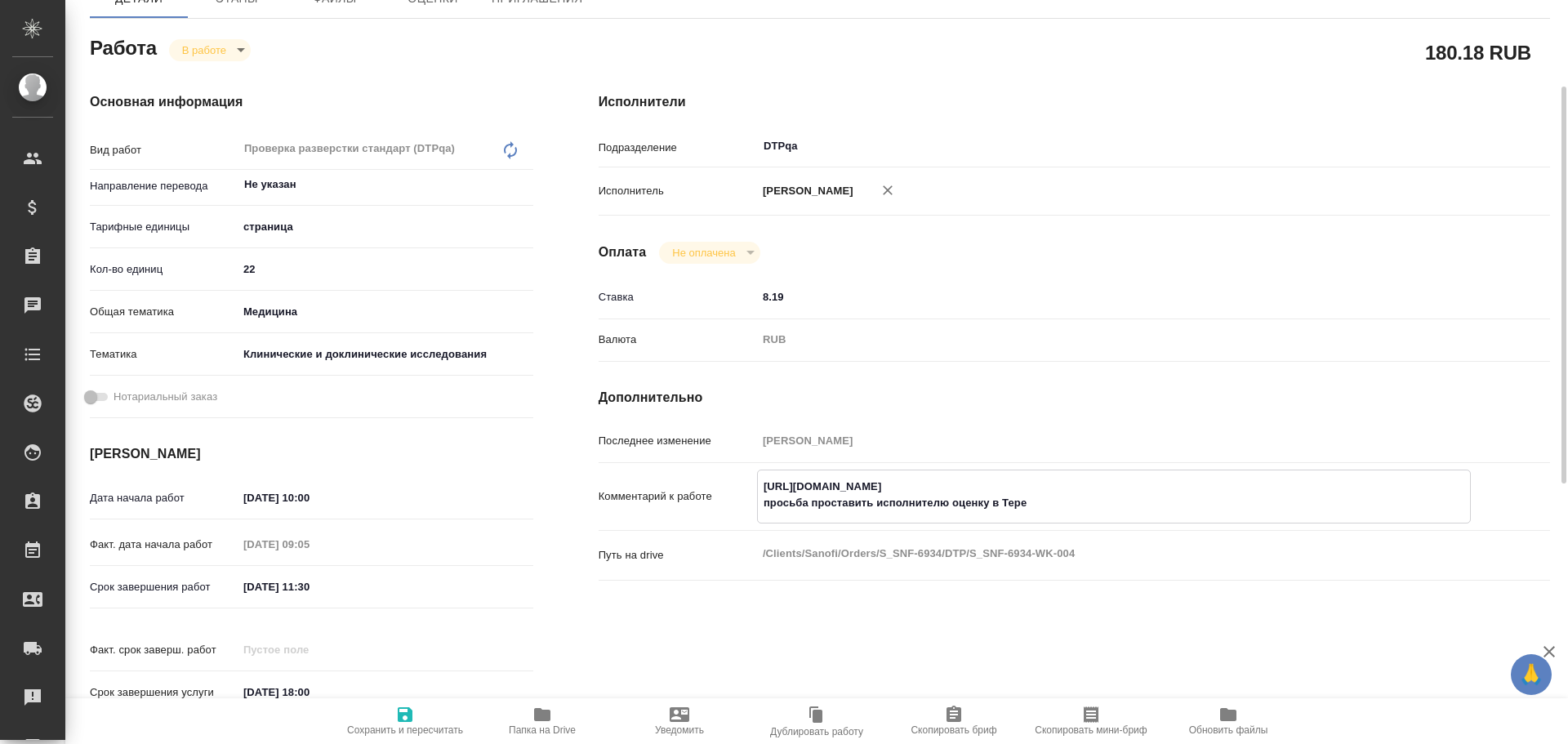
type textarea "x"
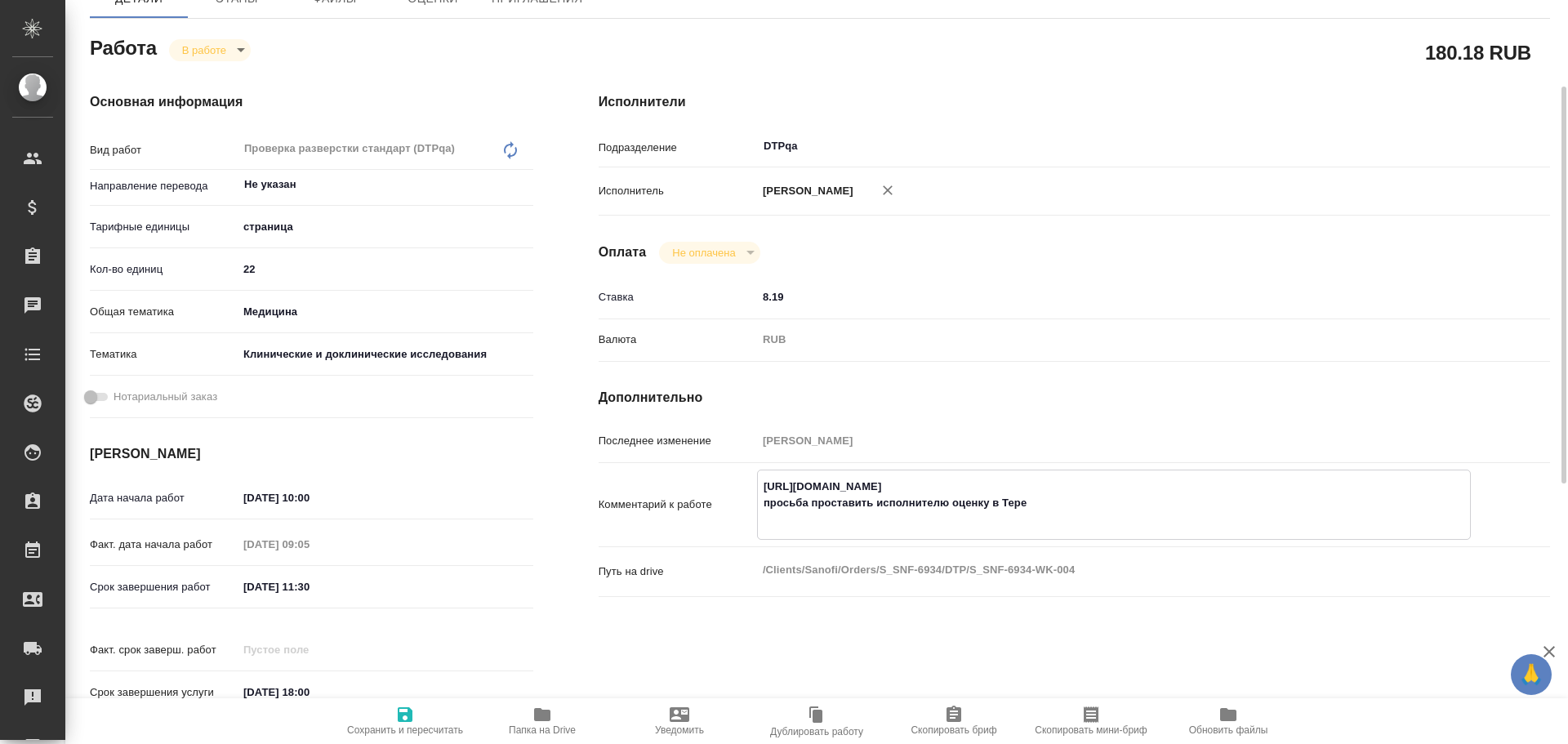
type textarea "https://tera.awatera.com/Work/68de8361682f0cc37c4ca1d1/ просьба проставить испо…"
type textarea "x"
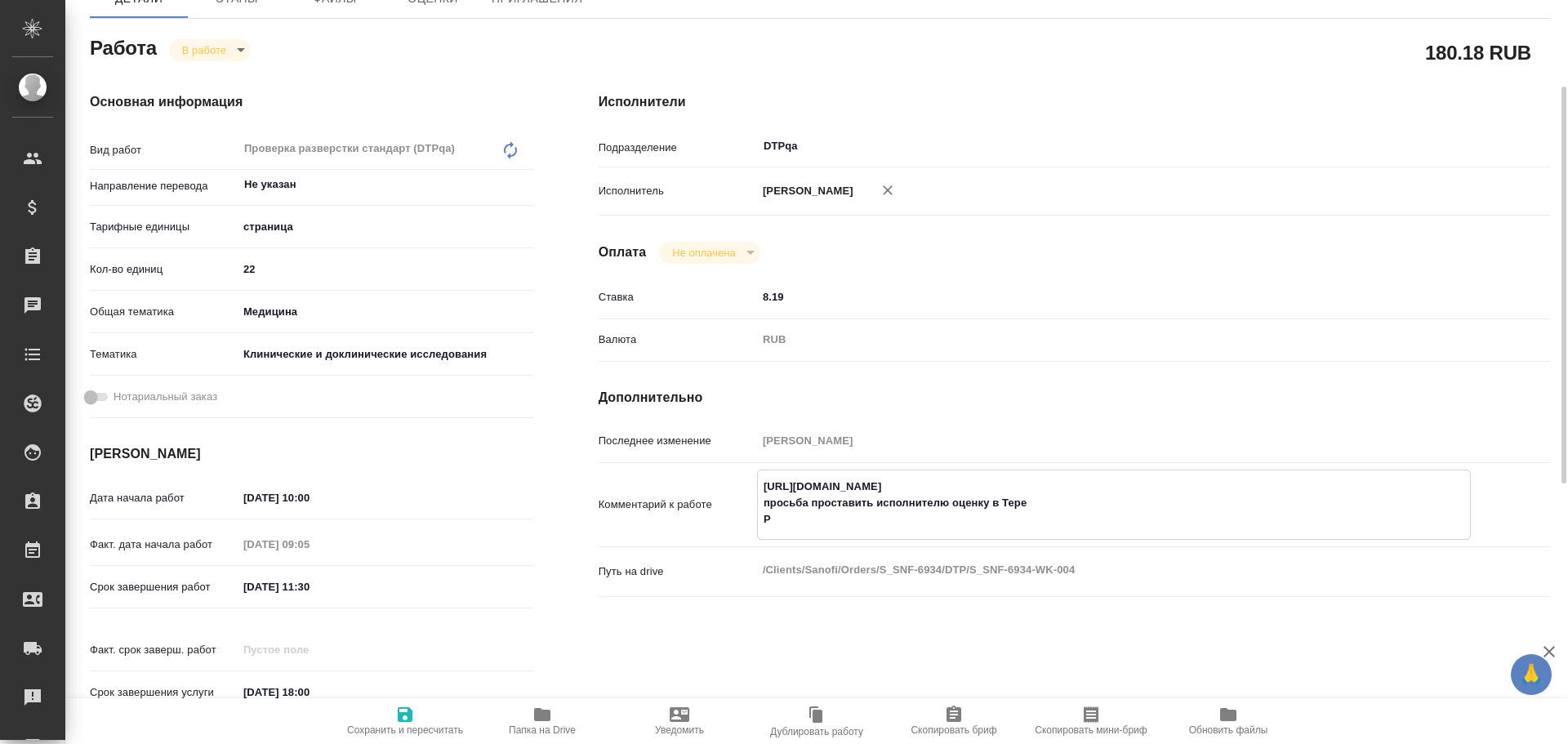
type textarea "x"
type textarea "https://tera.awatera.com/Work/68de8361682f0cc37c4ca1d1/ просьба проставить испо…"
type textarea "x"
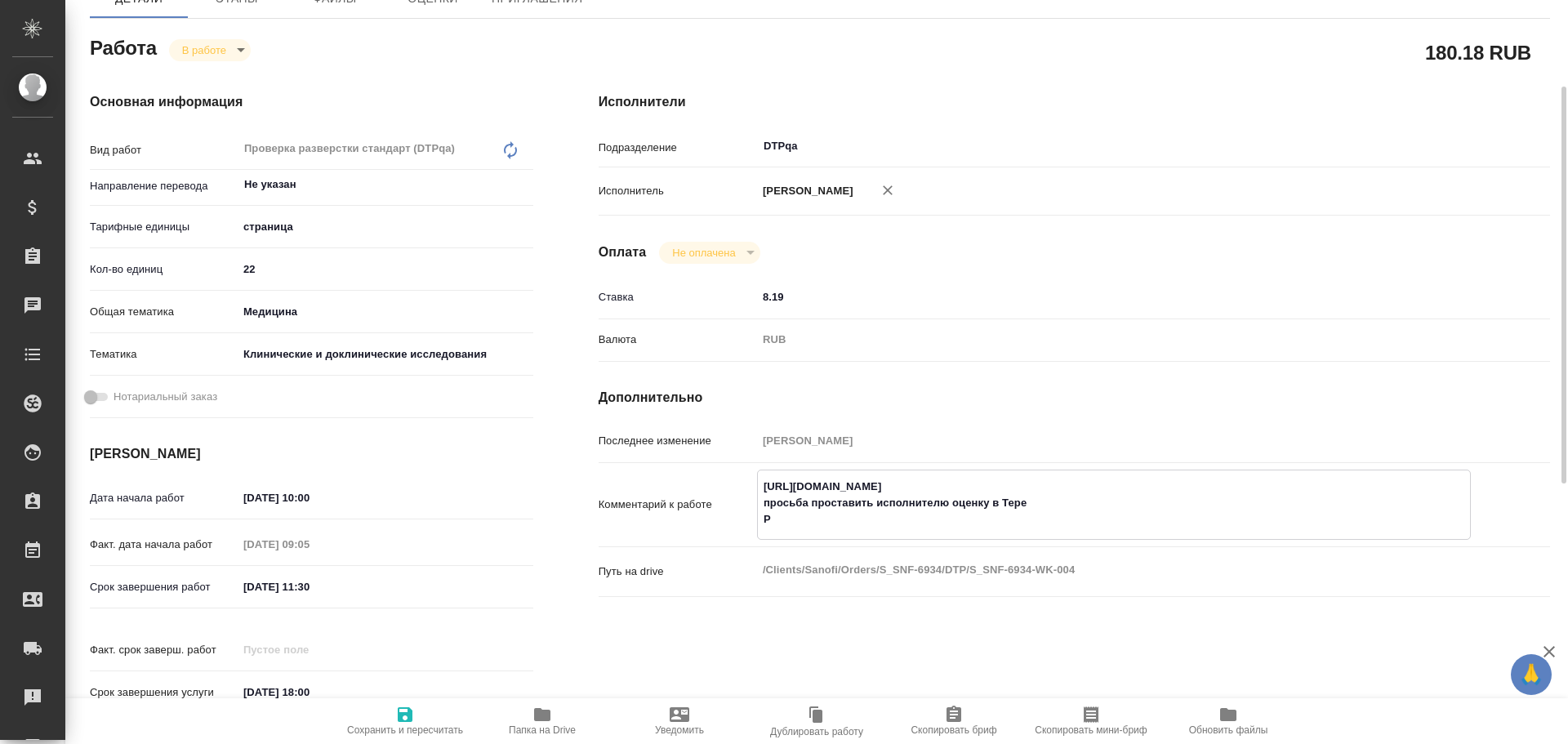
type textarea "x"
type textarea "https://tera.awatera.com/Work/68de8361682f0cc37c4ca1d1/ просьба проставить испо…"
type textarea "x"
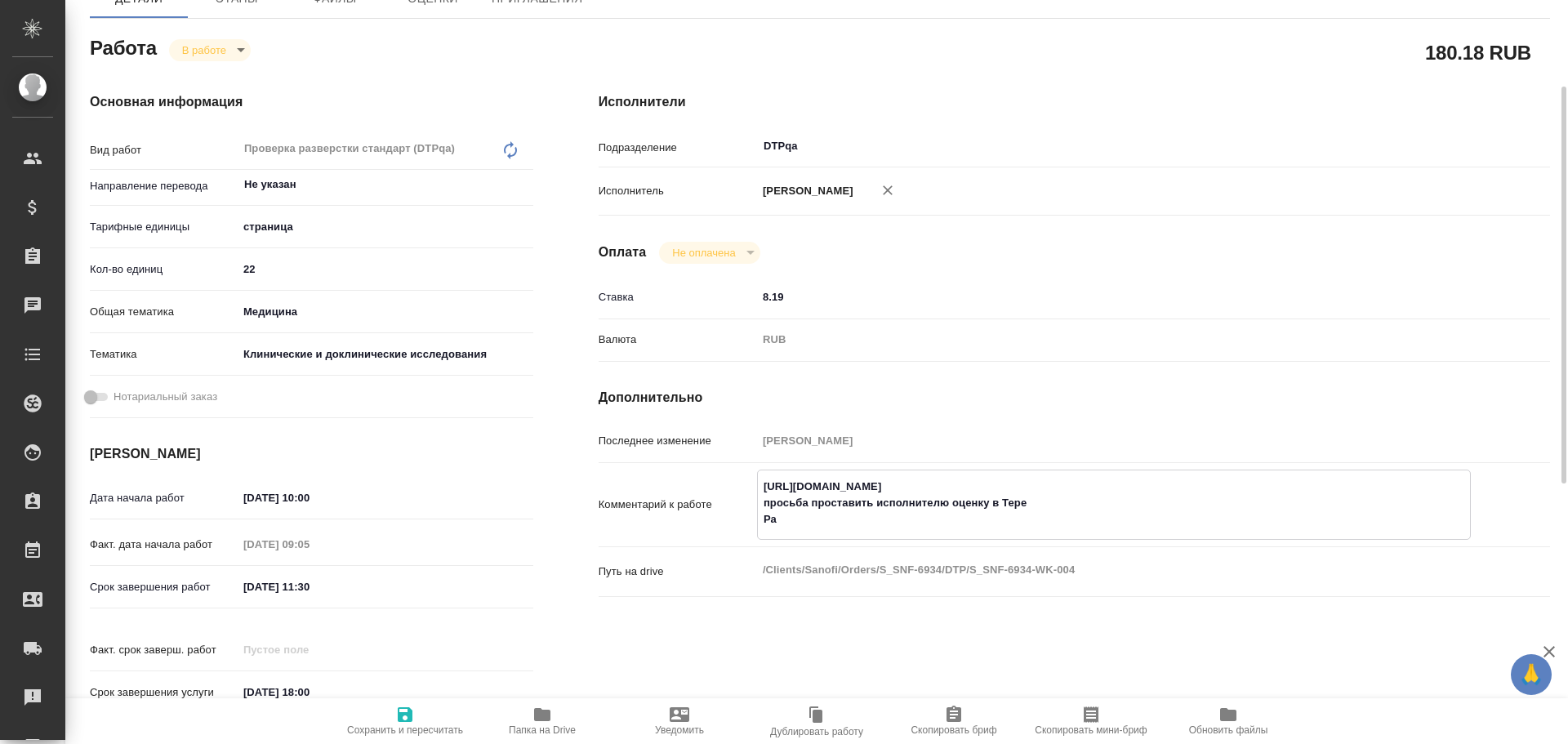
type textarea "x"
type textarea "https://tera.awatera.com/Work/68de8361682f0cc37c4ca1d1/ просьба проставить испо…"
type textarea "x"
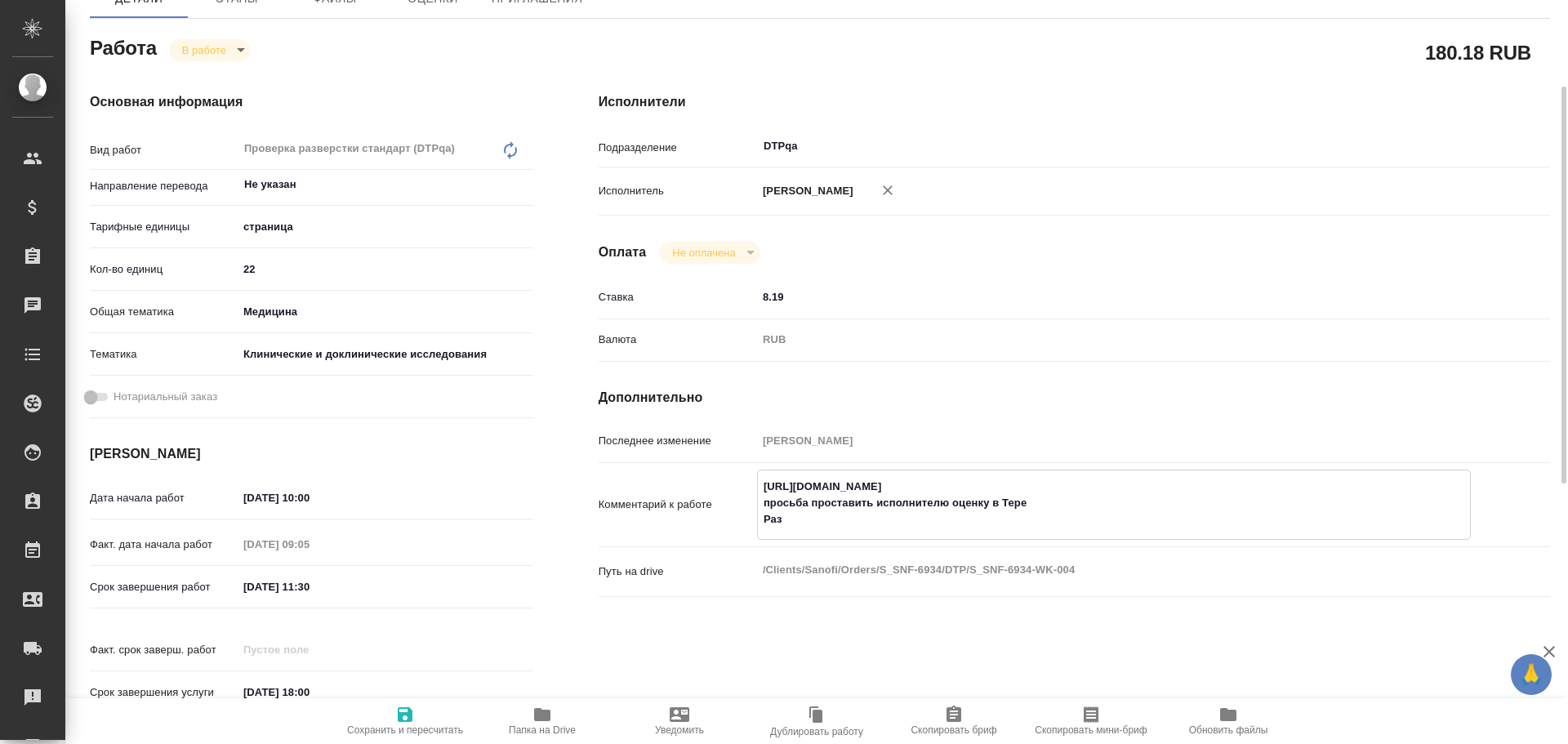
type textarea "x"
type textarea "https://tera.awatera.com/Work/68de8361682f0cc37c4ca1d1/ просьба проставить испо…"
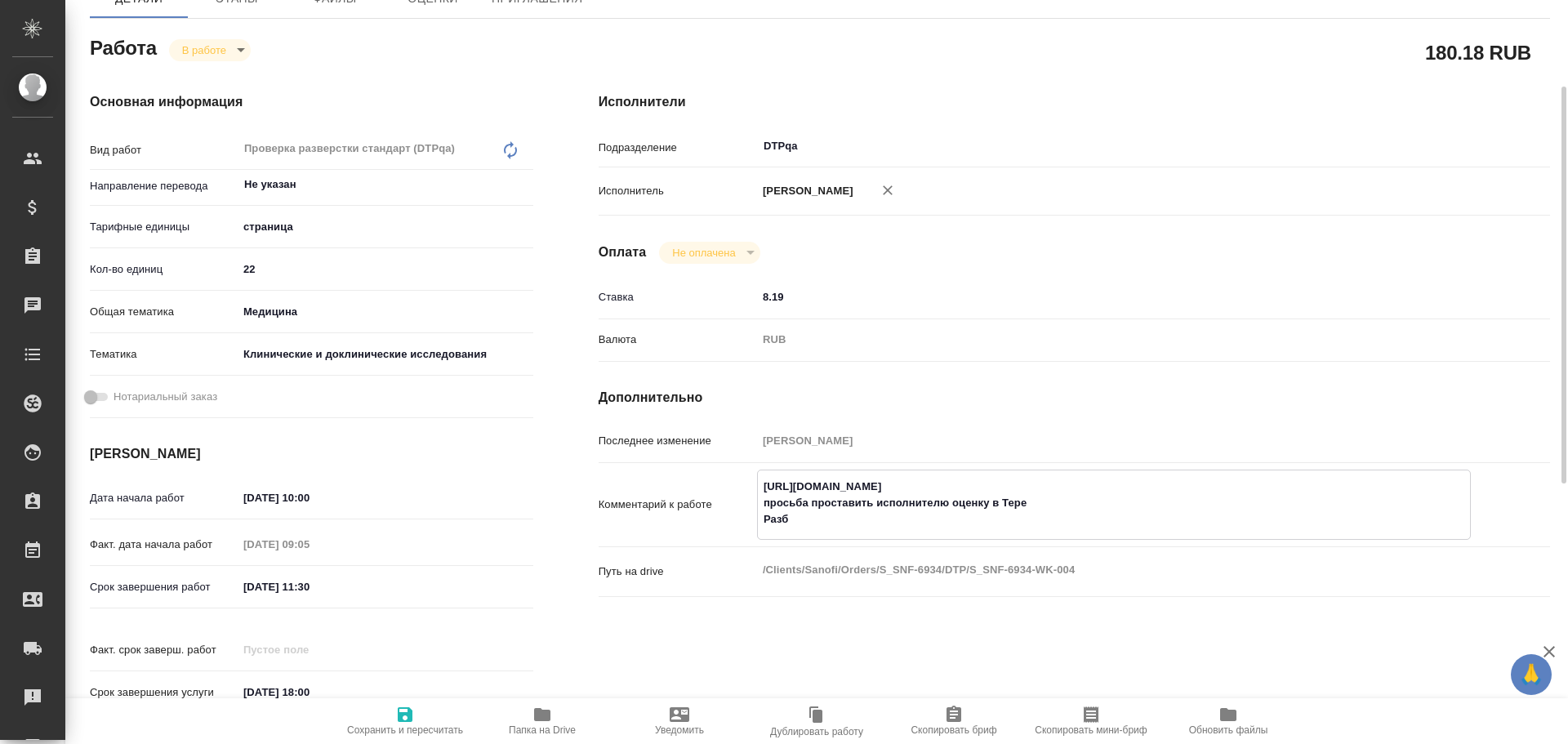
type textarea "x"
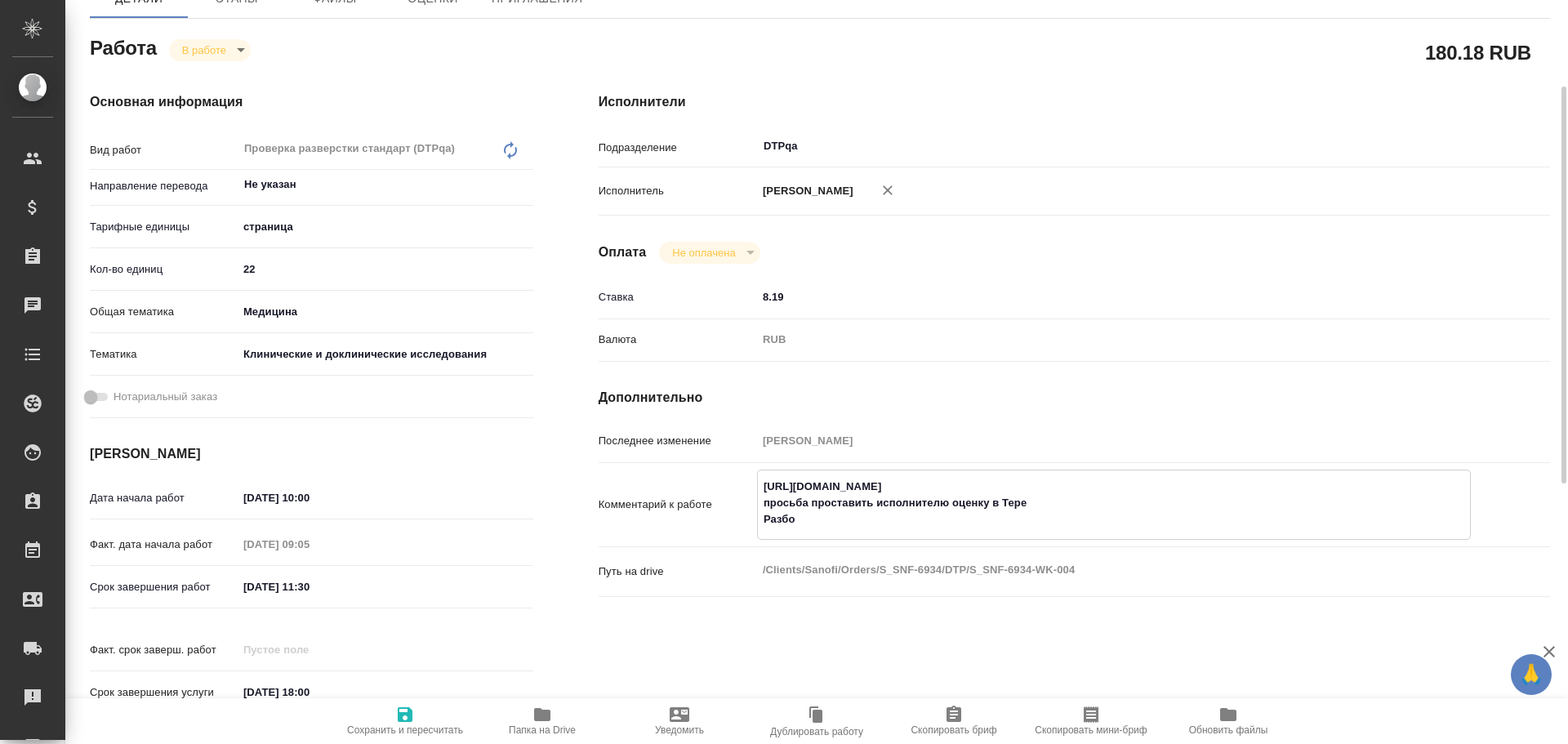
type textarea "https://tera.awatera.com/Work/68de8361682f0cc37c4ca1d1/ просьба проставить испо…"
type textarea "x"
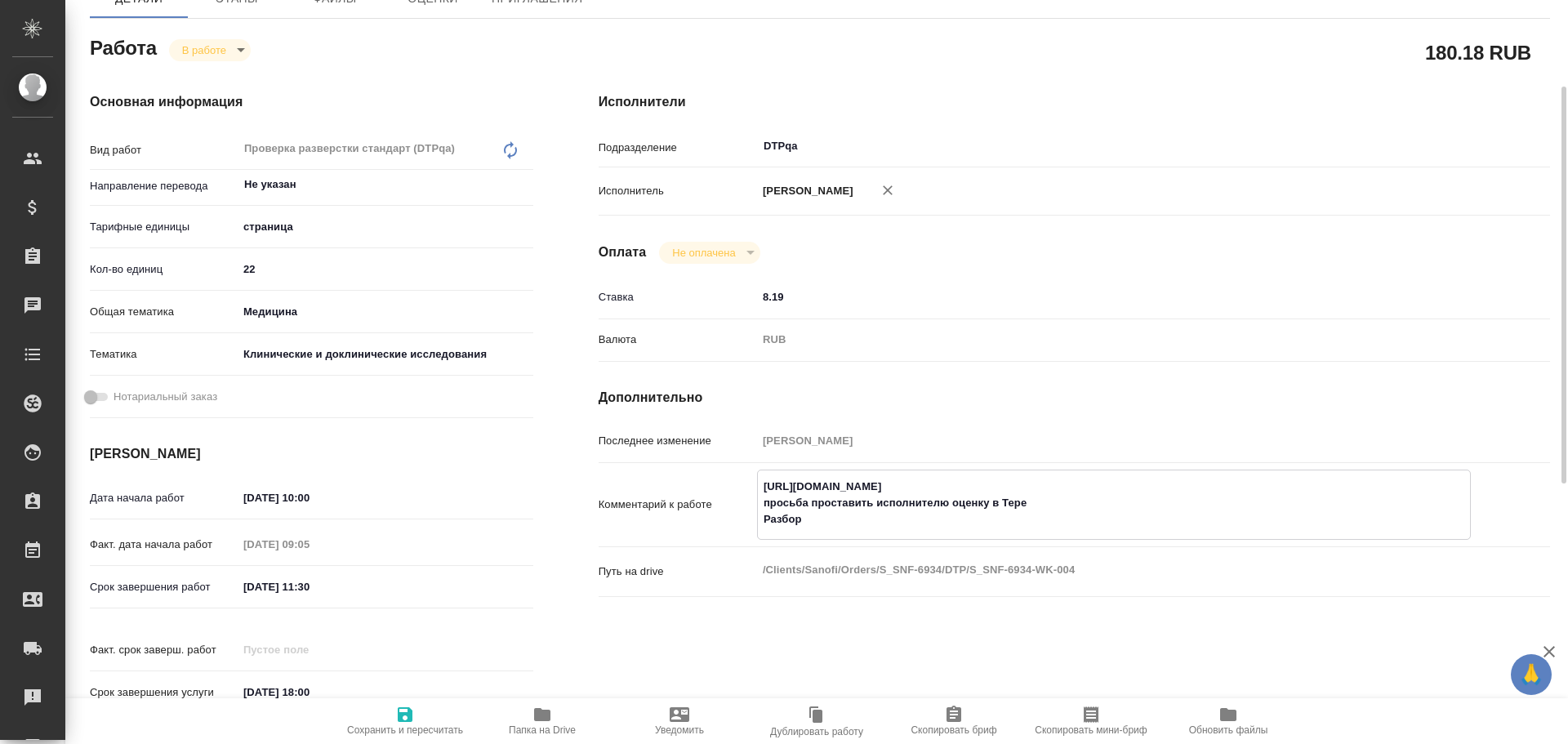
type textarea "x"
type textarea "https://tera.awatera.com/Work/68de8361682f0cc37c4ca1d1/ просьба проставить испо…"
type textarea "x"
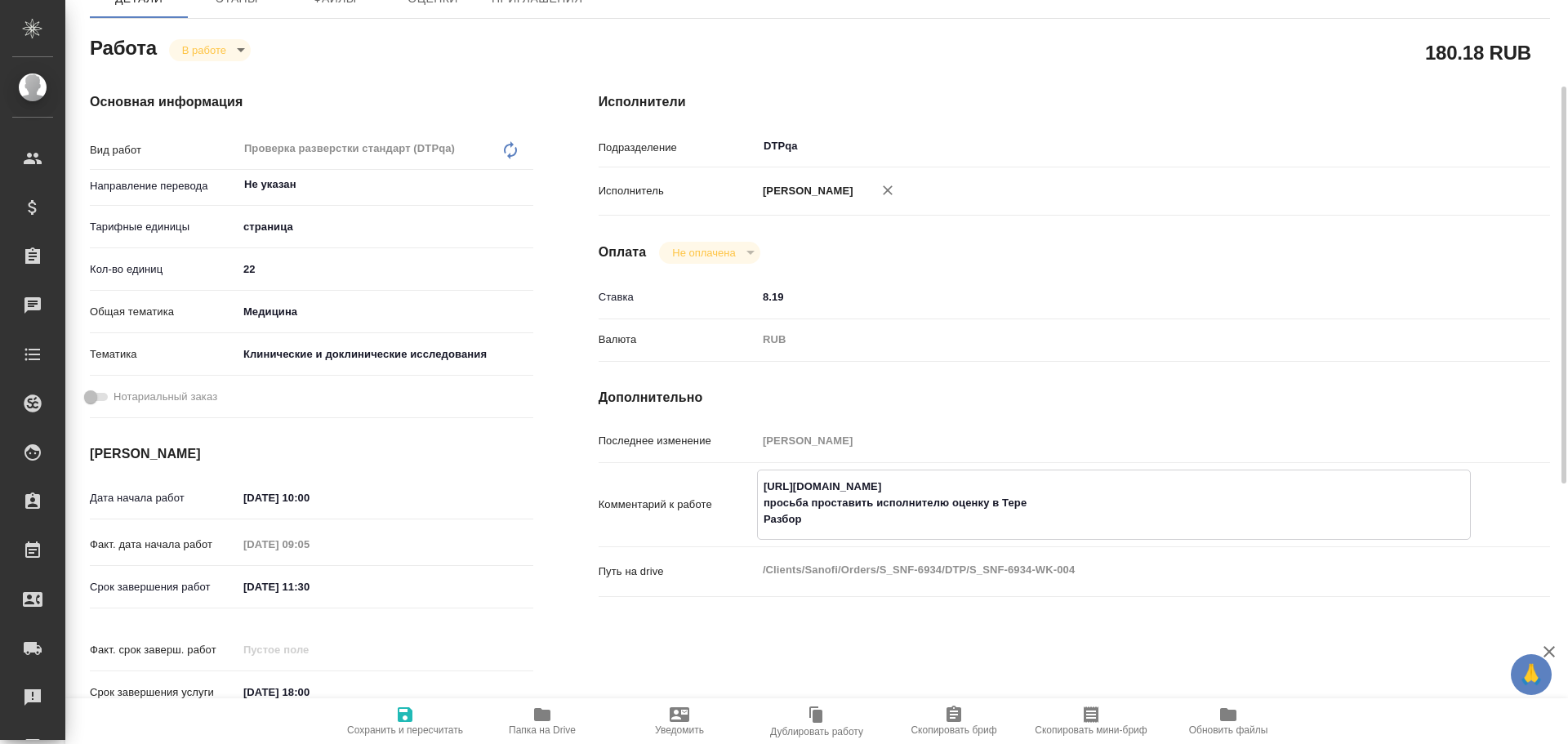
type textarea "x"
paste textarea "https://drive.awatera.com/f/10582060"
type textarea "x"
type textarea "https://tera.awatera.com/Work/68de8361682f0cc37c4ca1d1/ просьба проставить испо…"
type textarea "x"
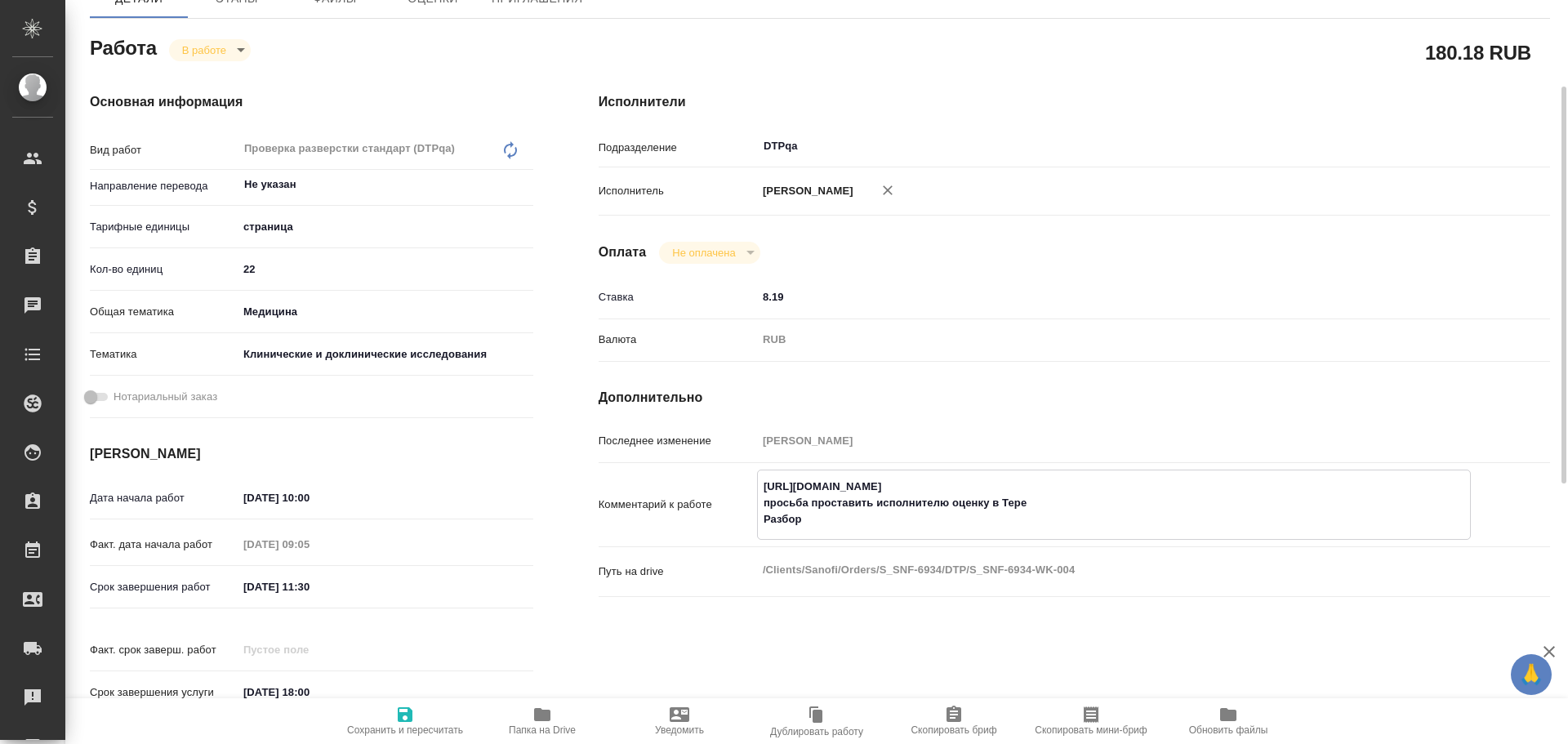
type textarea "x"
type textarea "https://tera.awatera.com/Work/68de8361682f0cc37c4ca1d1/ просьба проставить испо…"
type textarea "x"
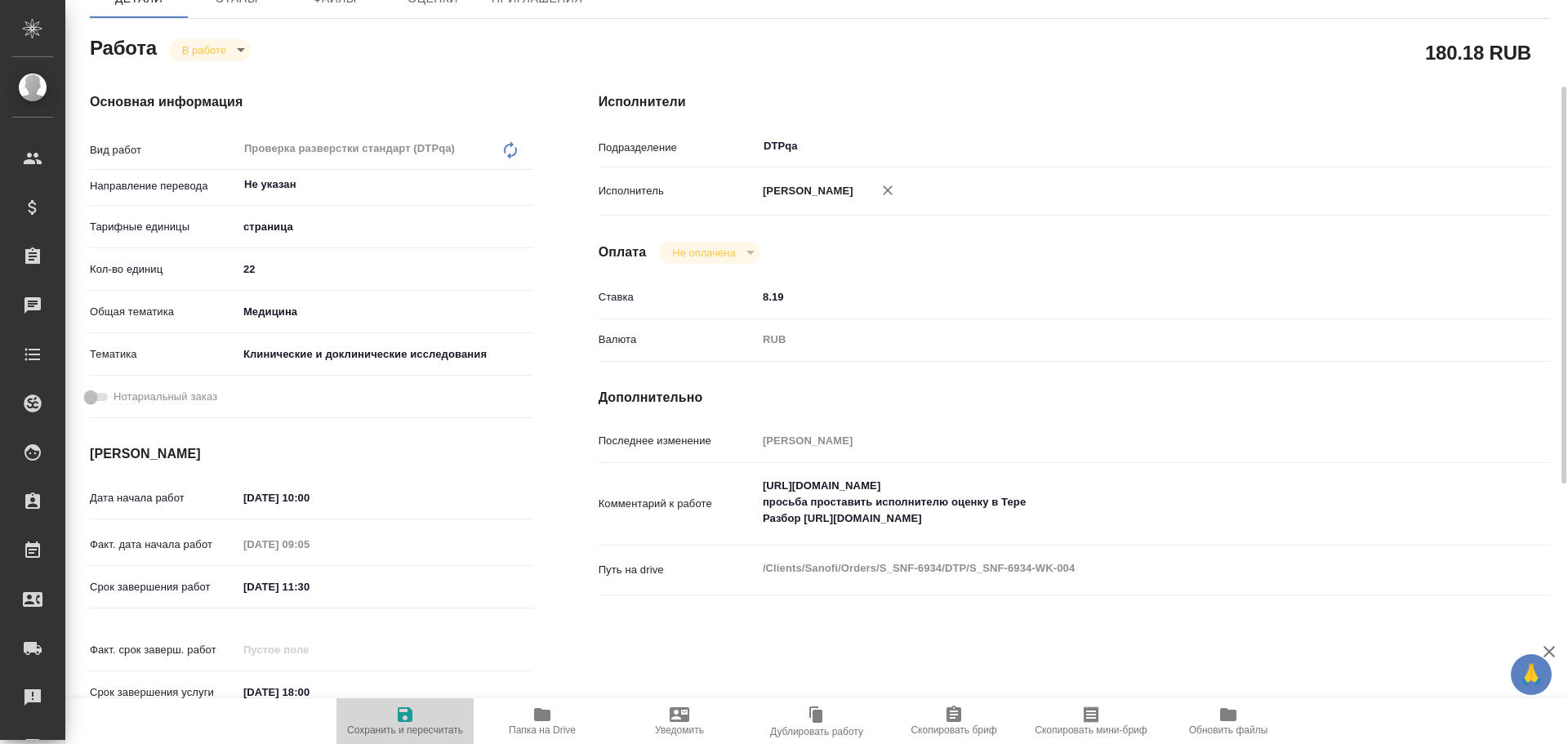
click at [418, 714] on span "Сохранить и пересчитать" at bounding box center [404, 721] width 118 height 31
type textarea "x"
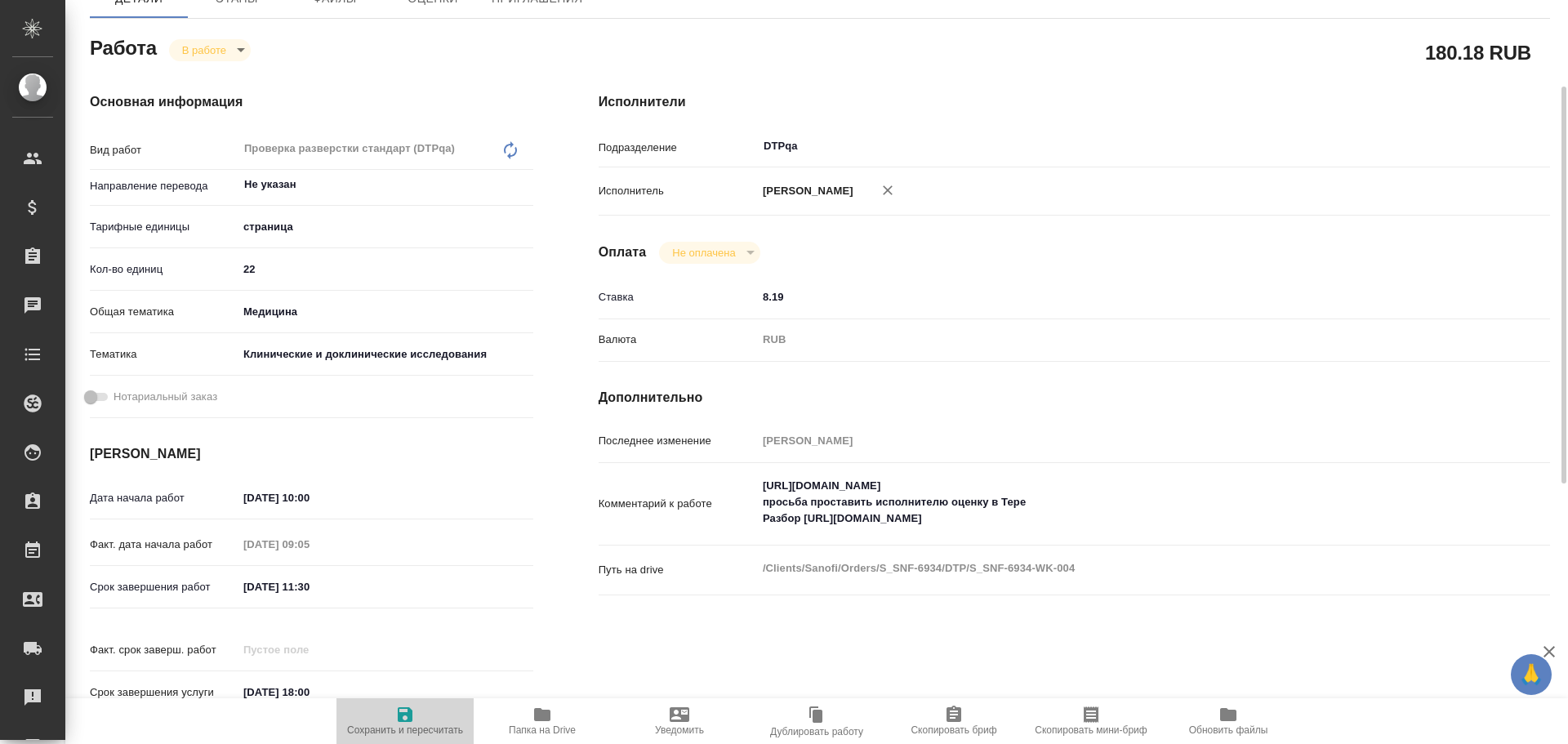
type textarea "x"
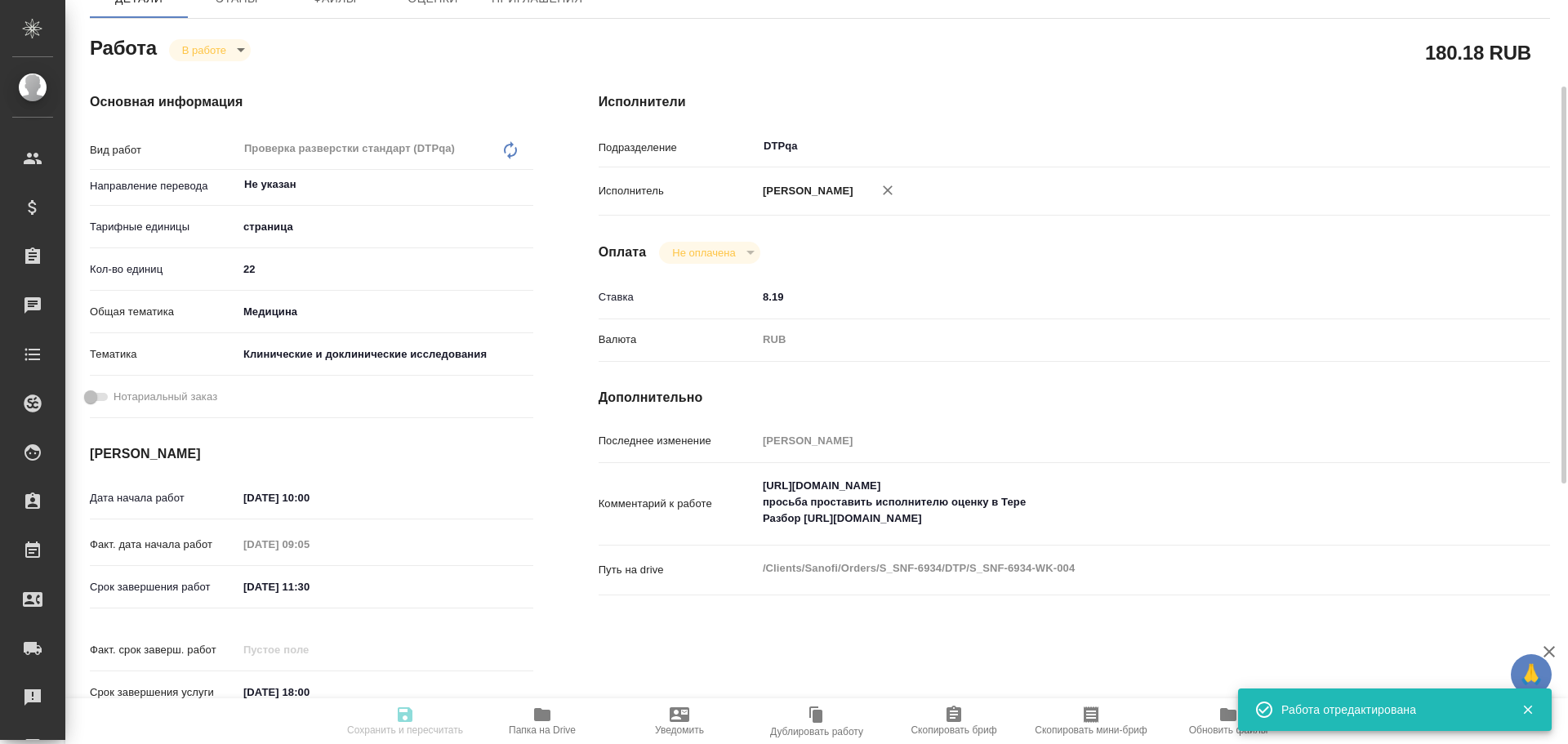
type textarea "x"
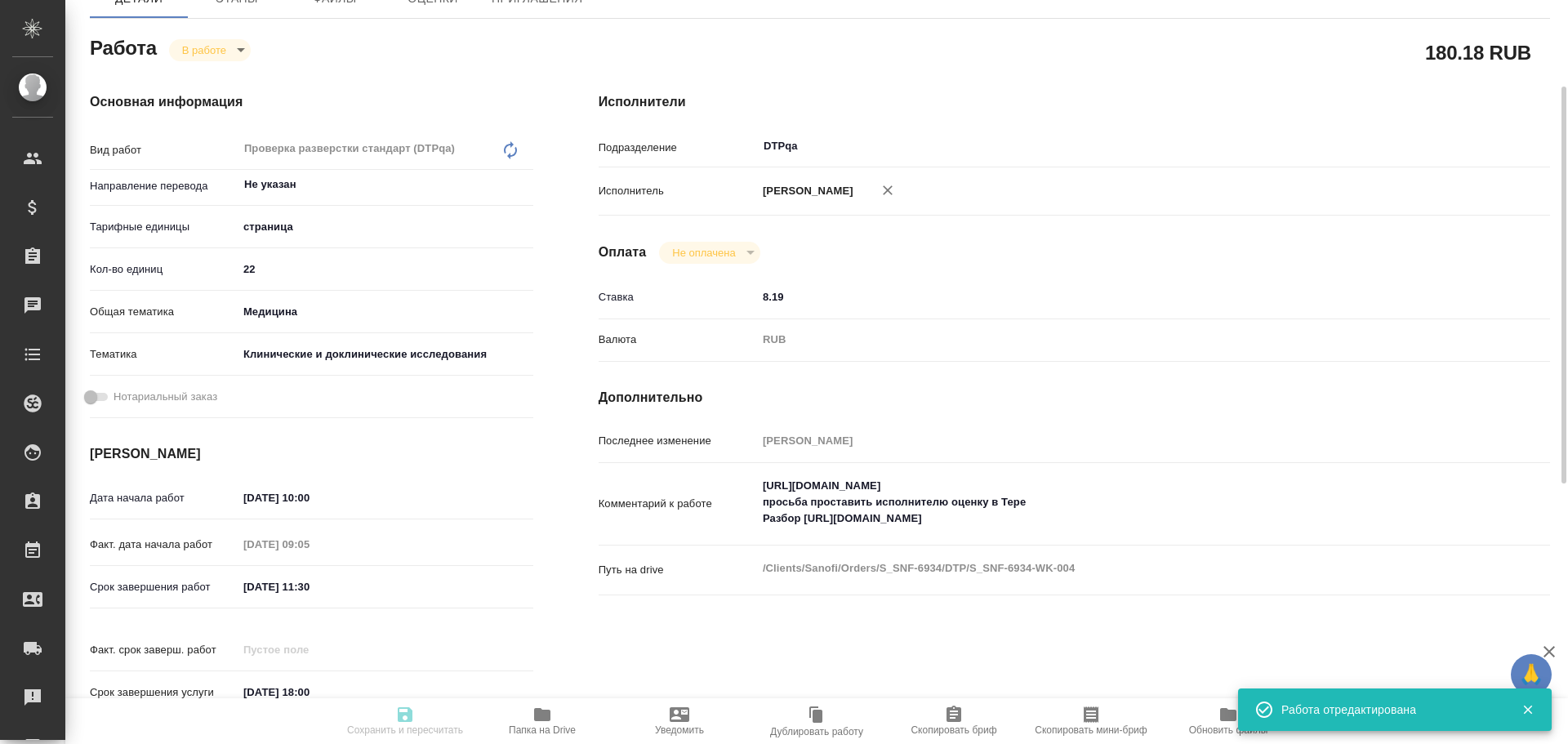
type textarea "x"
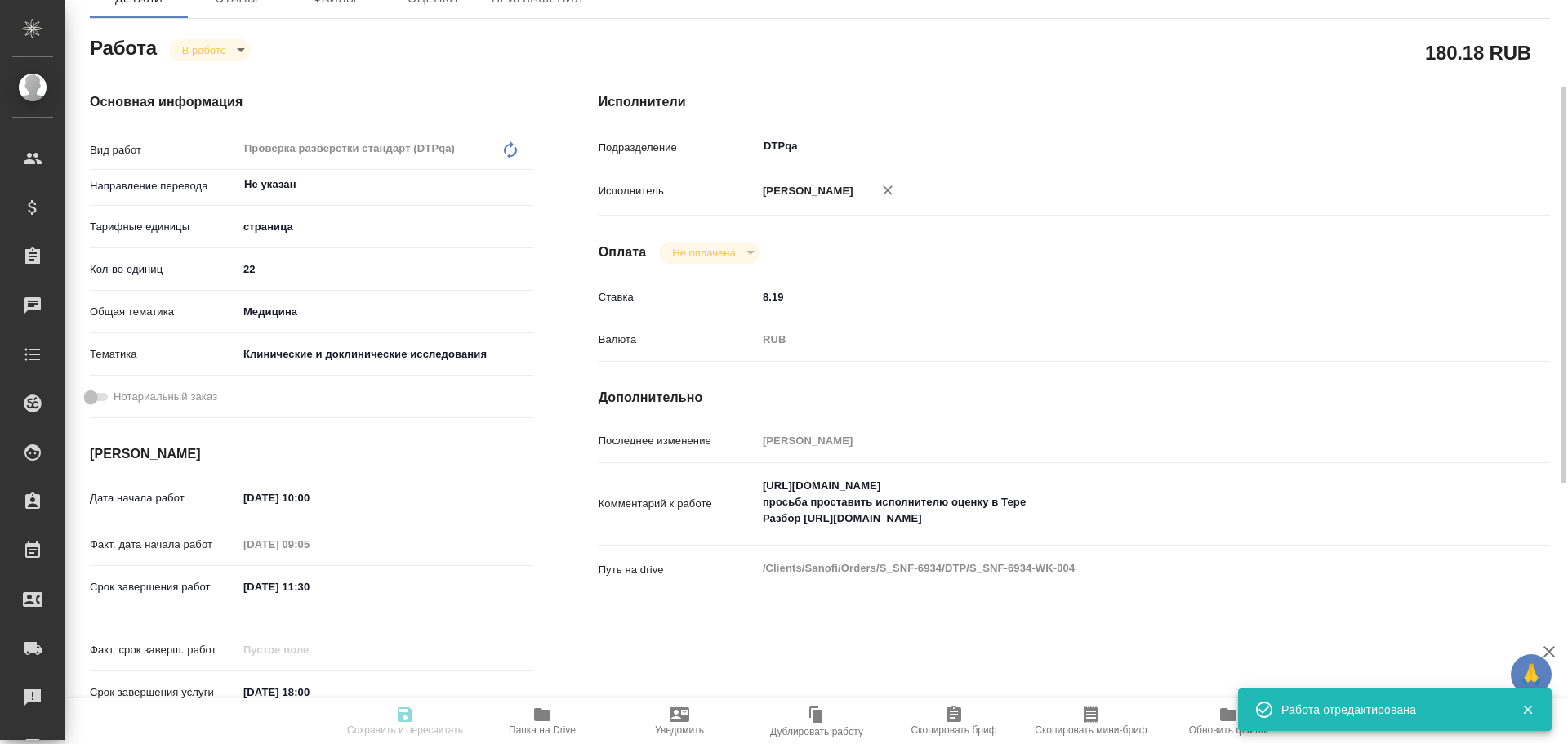
type input "inProgress"
type textarea "Проверка разверстки стандарт (DTPqa)"
type textarea "x"
type input "Не указан"
type input "5a8b1489cc6b4906c91bfdb2"
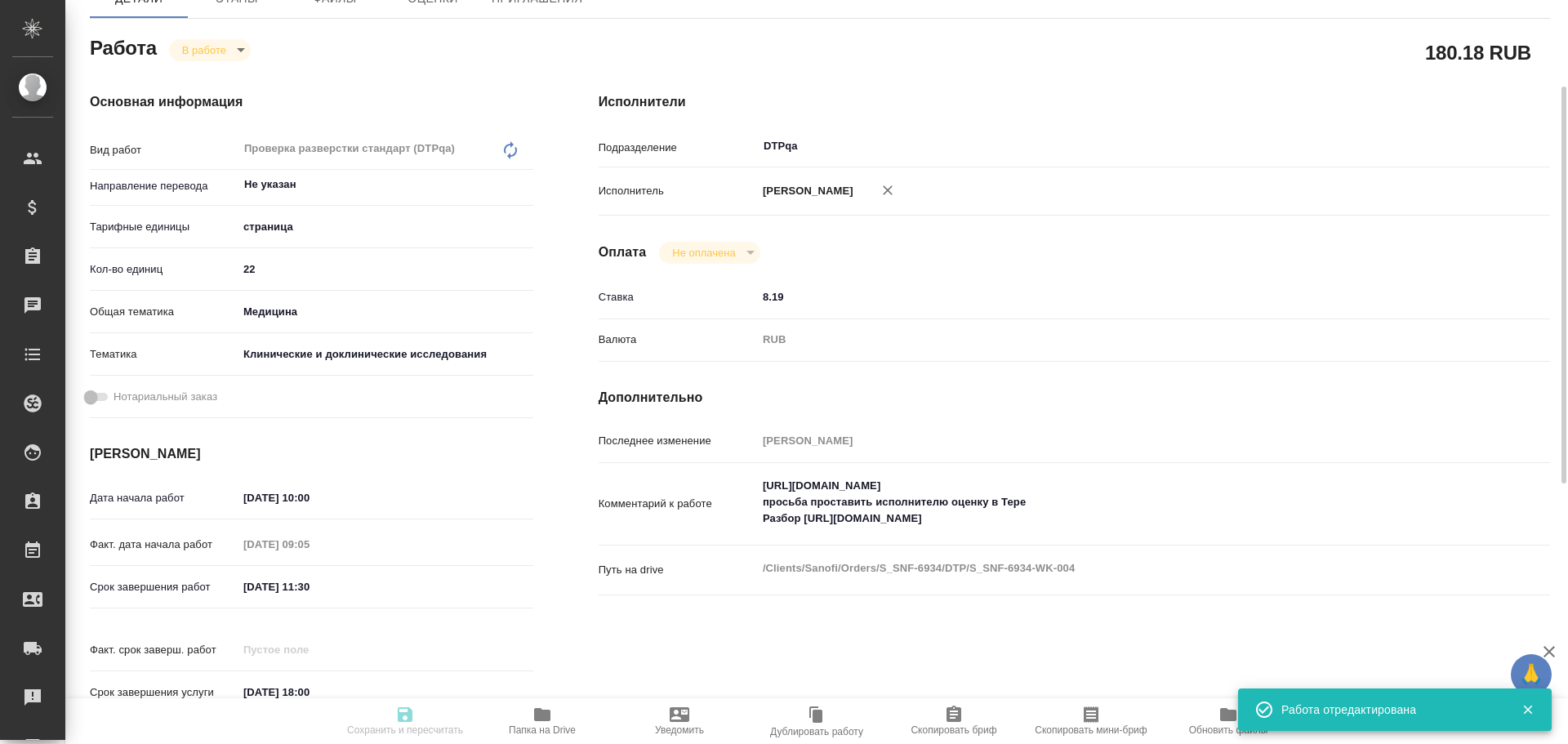
type input "22"
type input "med"
type input "5a8b8b956a9677013d343d9e"
type input "03.10.2025 10:00"
type input "03.10.2025 09:05"
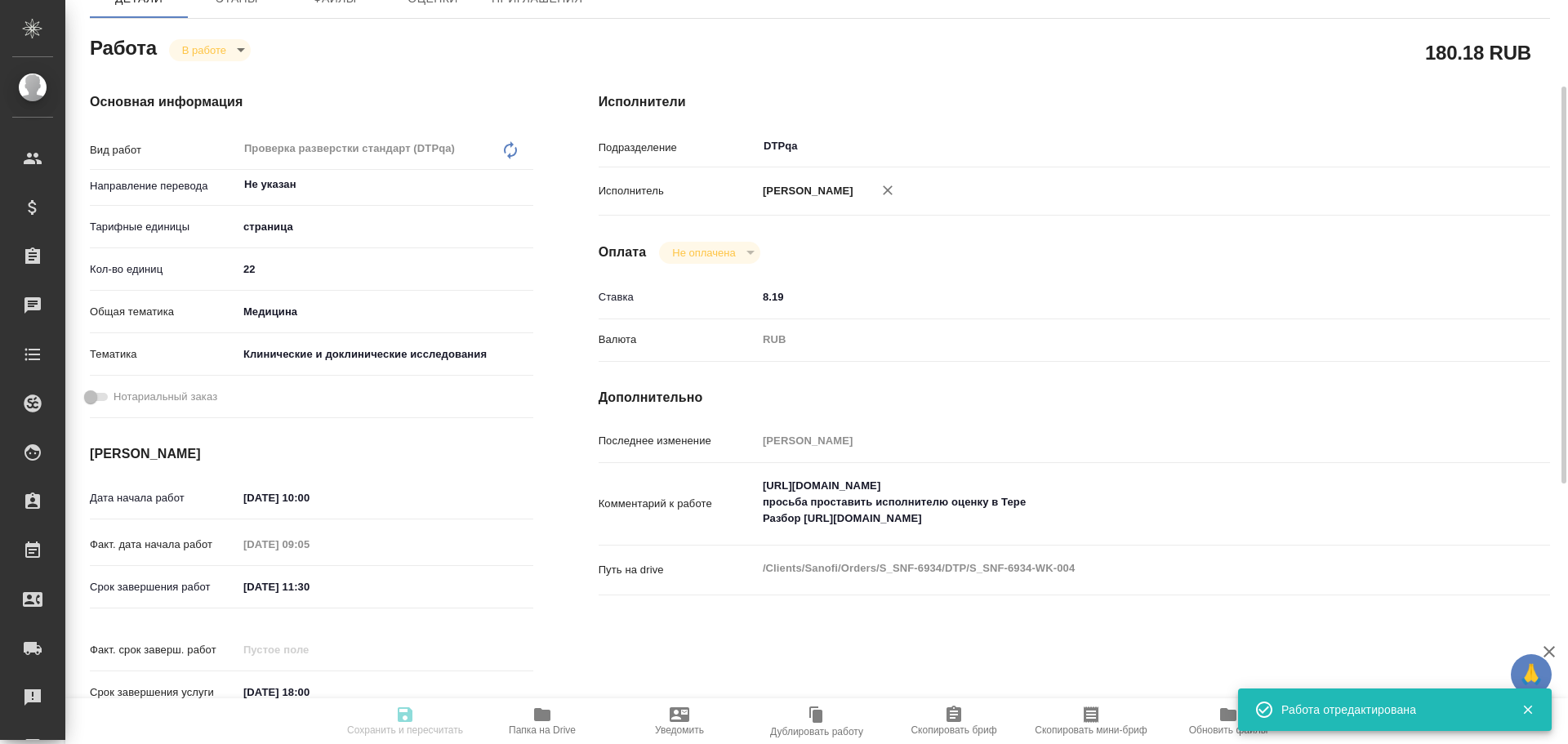
type input "03.10.2025 11:30"
type input "[DATE] 18:00"
type input "DTPqa"
type input "notPayed"
type input "8.19"
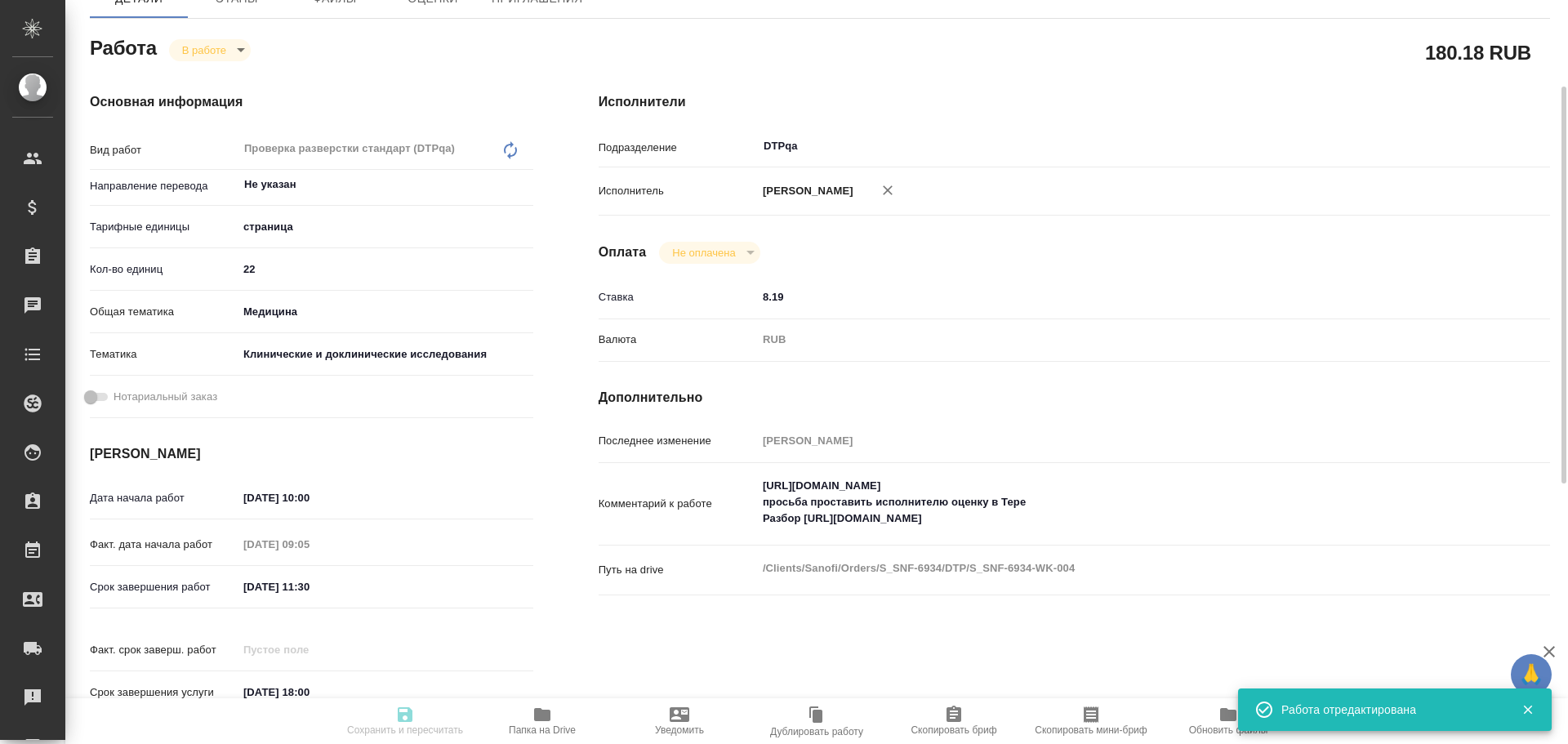
type input "RUB"
type input "[PERSON_NAME]"
type textarea "https://tera.awatera.com/Work/68de8361682f0cc37c4ca1d1/ просьба проставить испо…"
type textarea "x"
type textarea "/Clients/Sanofi/Orders/S_SNF-6934/DTP/S_SNF-6934-WK-004"
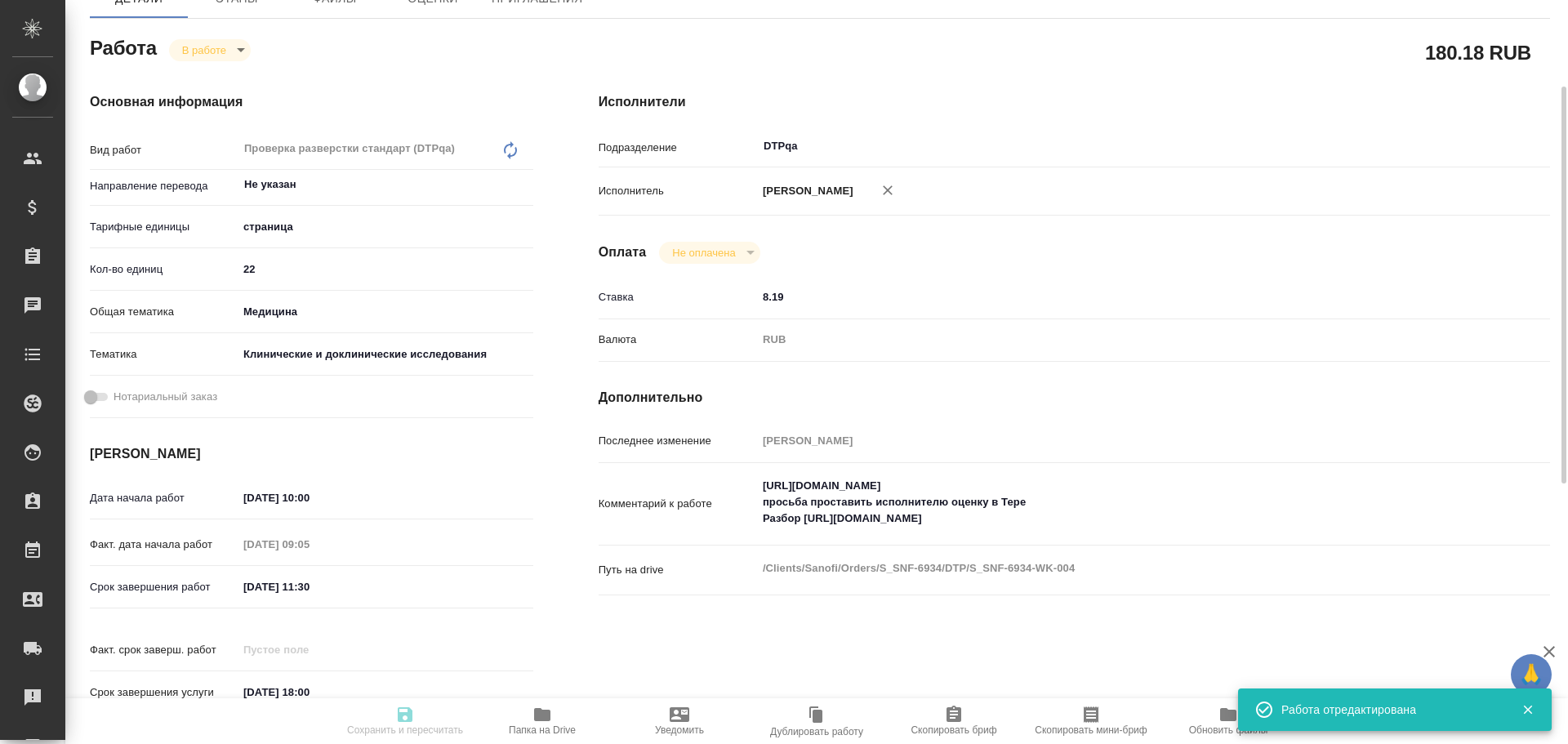
type textarea "x"
type input "S_SNF-6934"
type input "E005884118"
type input "Восстановление сложного макета с частичным соответствием оформлению оригинала"
type input "Приемка подверстки, Подверстка, Восстановление макета средней сложности с полны…"
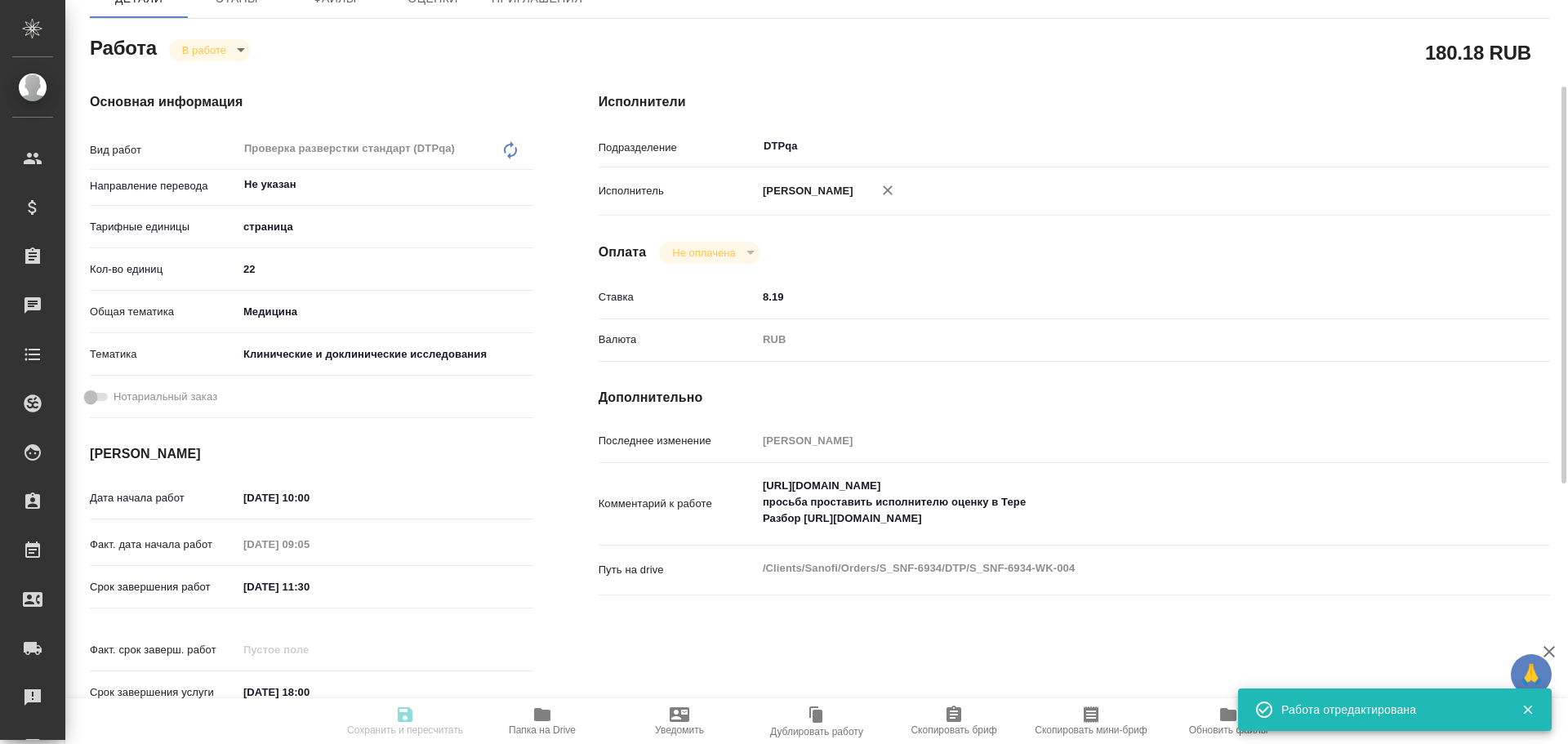
type input "Сайдашева Диляра"
type input "Малофеева Екатерина"
type input "/Clients/Sanofi/Orders/S_SNF-6934"
type textarea "x"
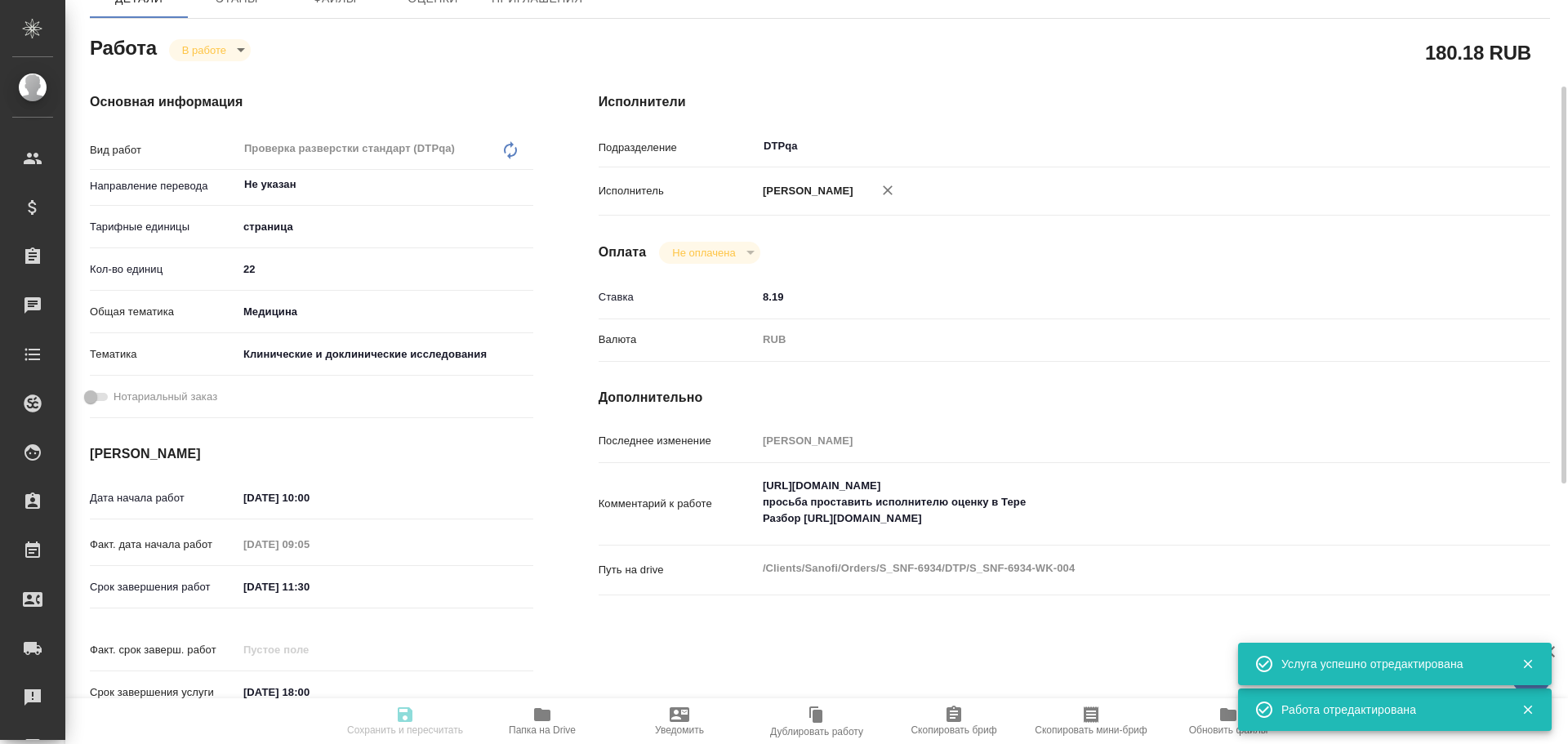
type textarea "x"
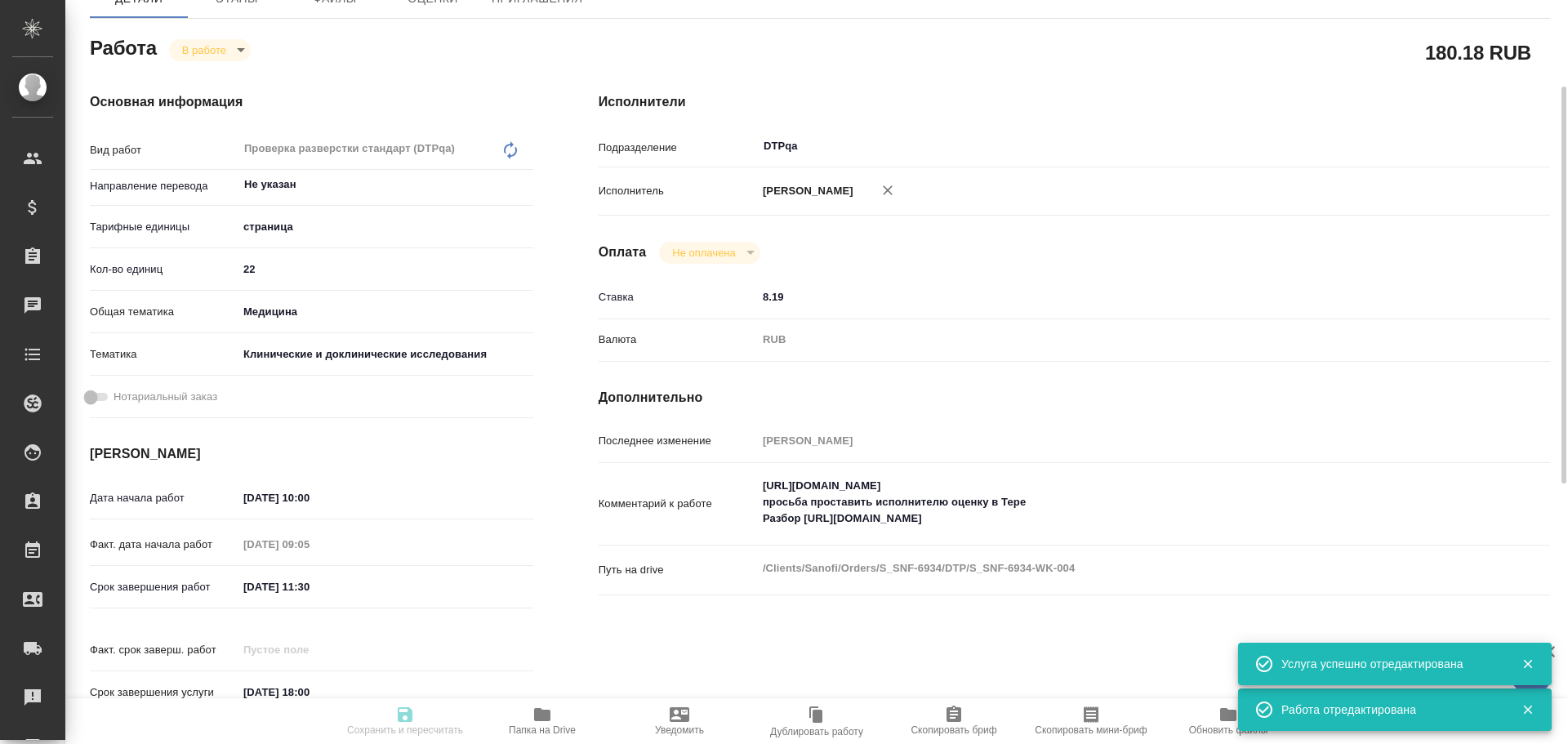
type textarea "x"
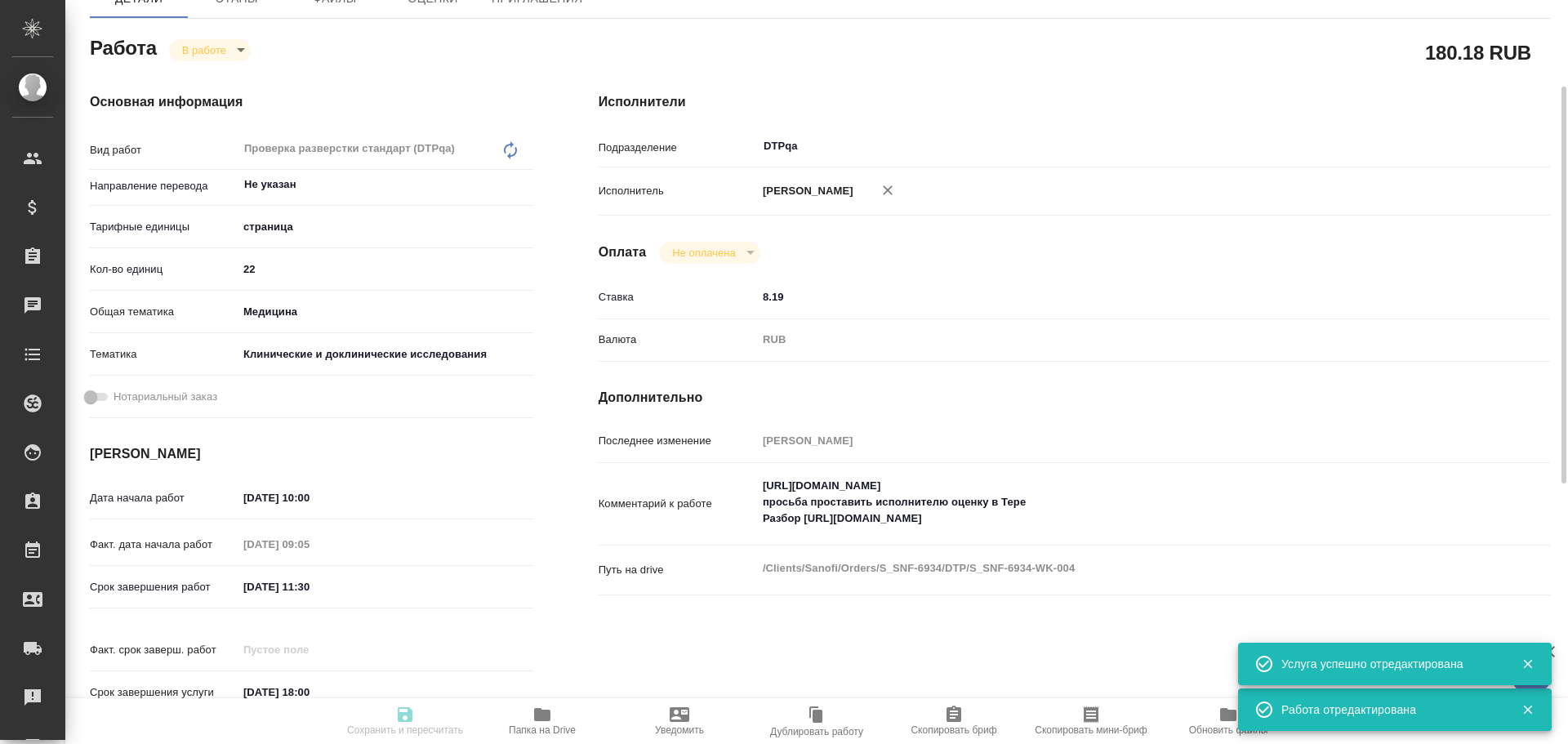
type textarea "x"
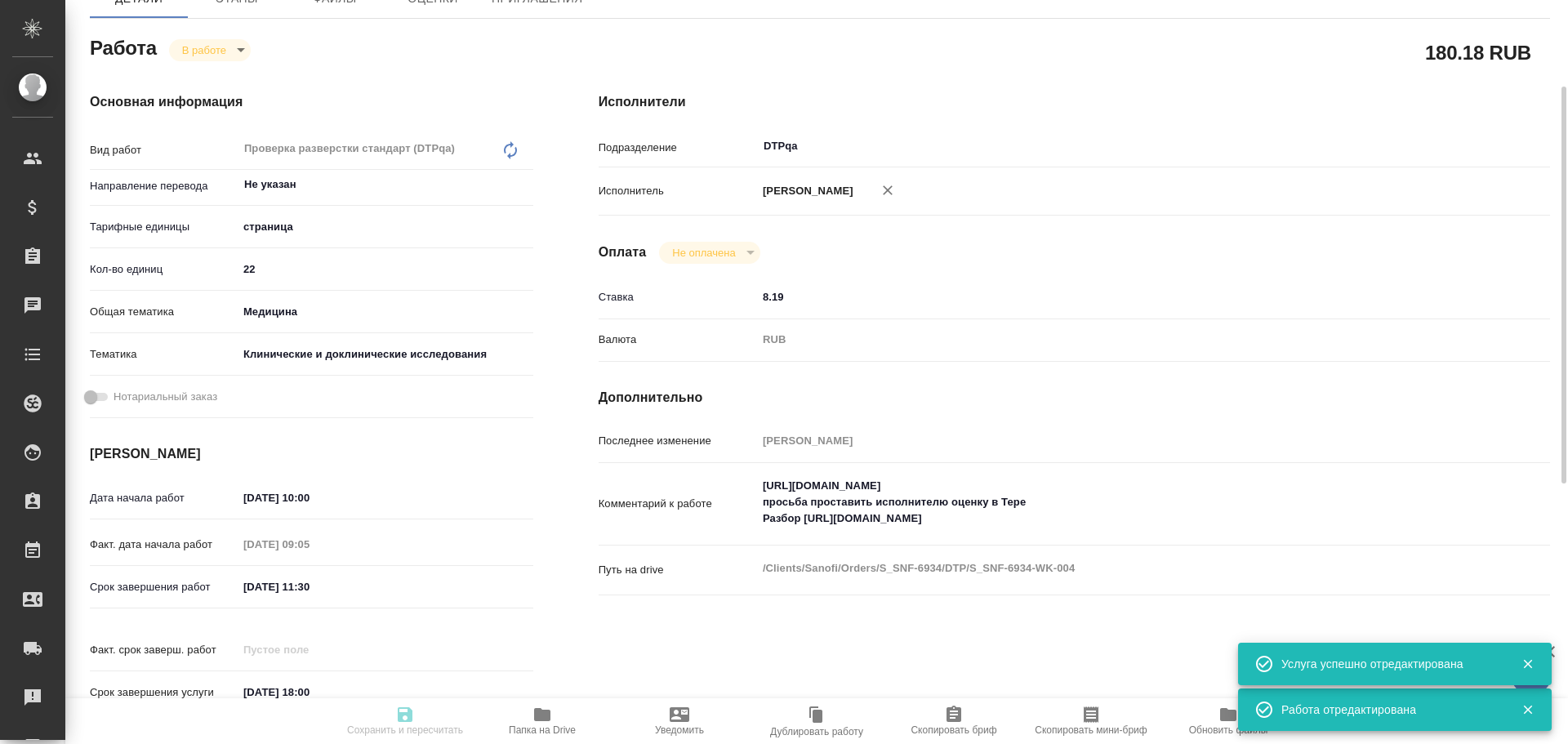
type textarea "x"
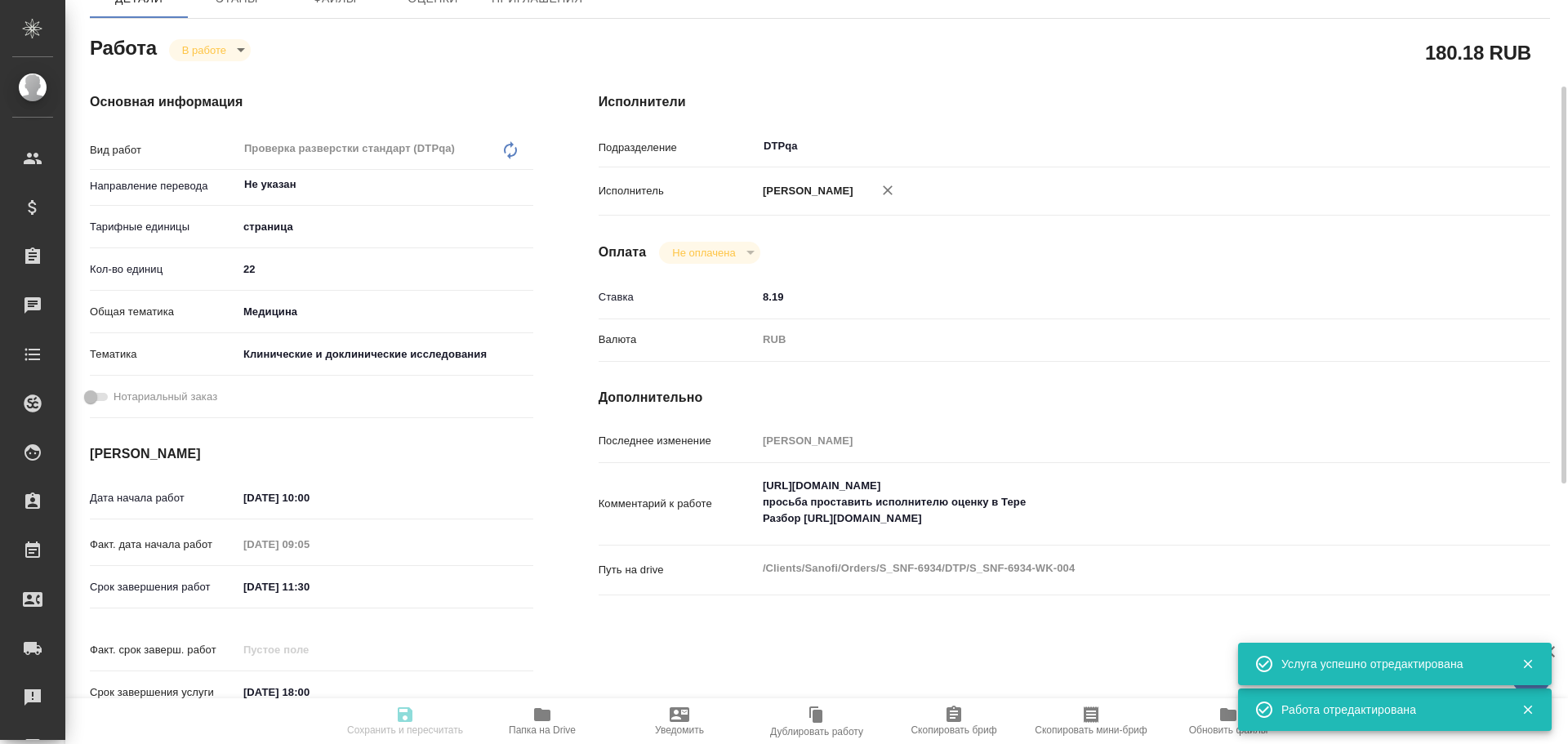
type input "inProgress"
type textarea "Проверка разверстки стандарт (DTPqa)"
type textarea "x"
type input "Не указан"
type input "5a8b1489cc6b4906c91bfdb2"
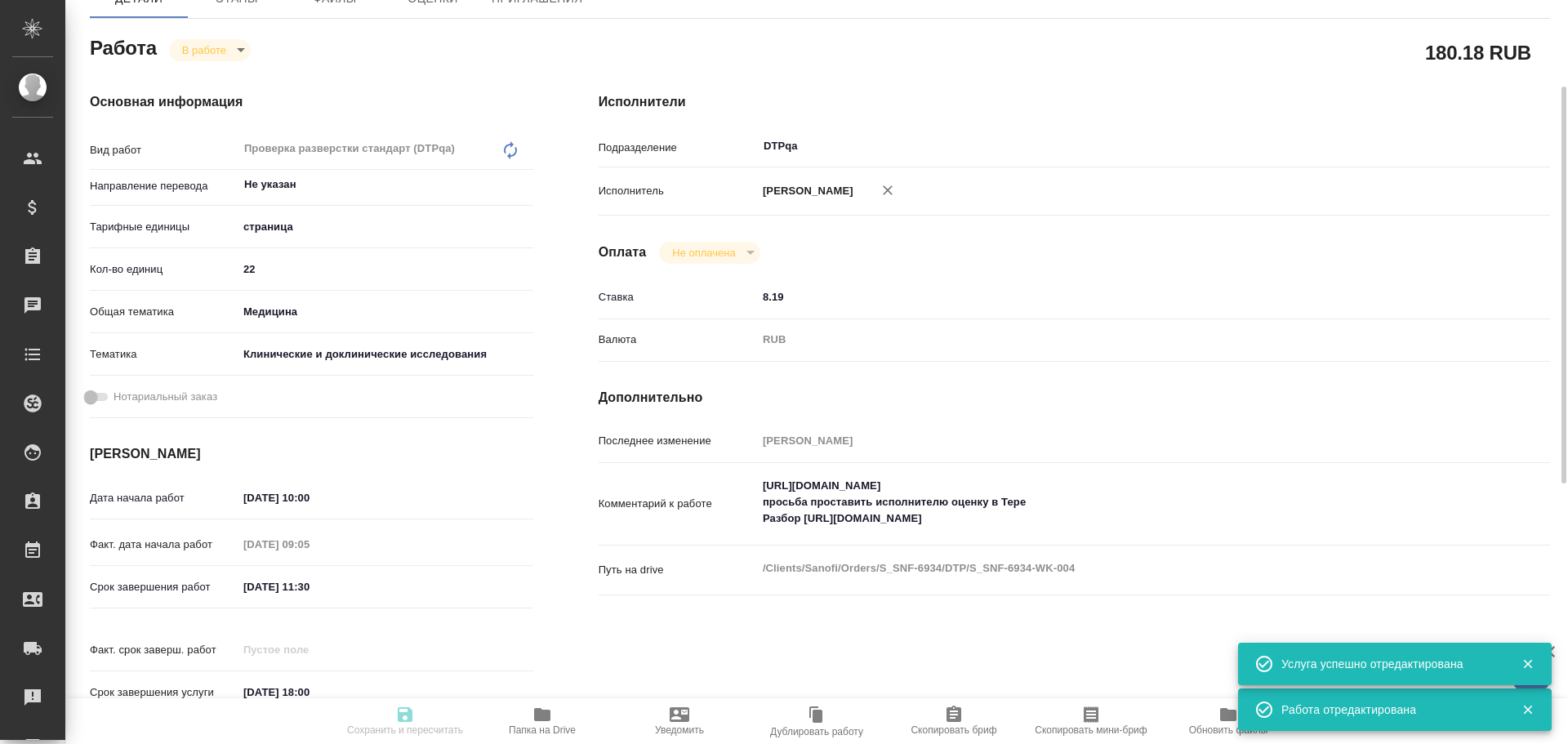
type input "22"
type input "med"
type input "5a8b8b956a9677013d343d9e"
type input "03.10.2025 10:00"
type input "03.10.2025 09:05"
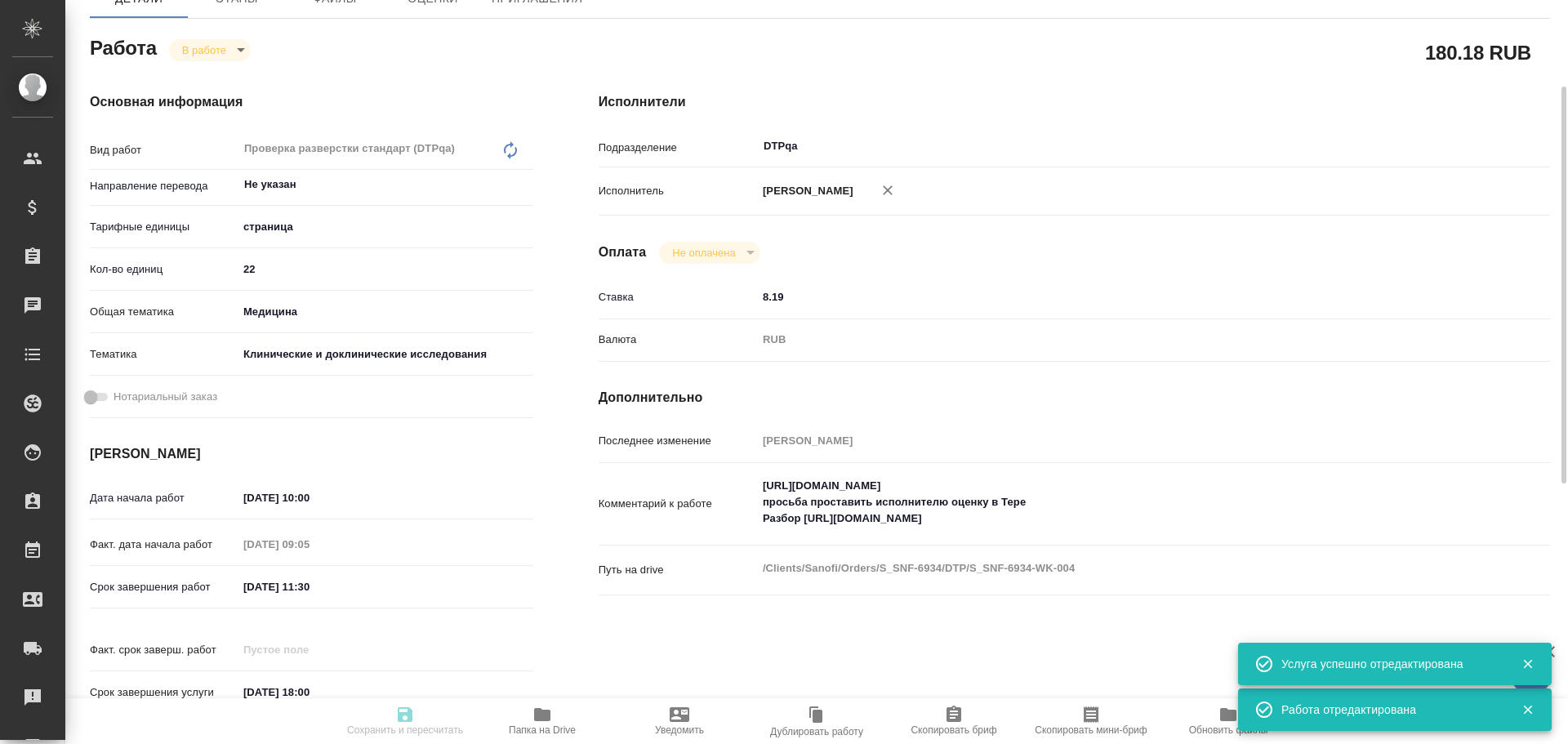
type input "03.10.2025 11:30"
type input "07.10.2025 18:00"
type input "DTPqa"
type input "notPayed"
type input "8.19"
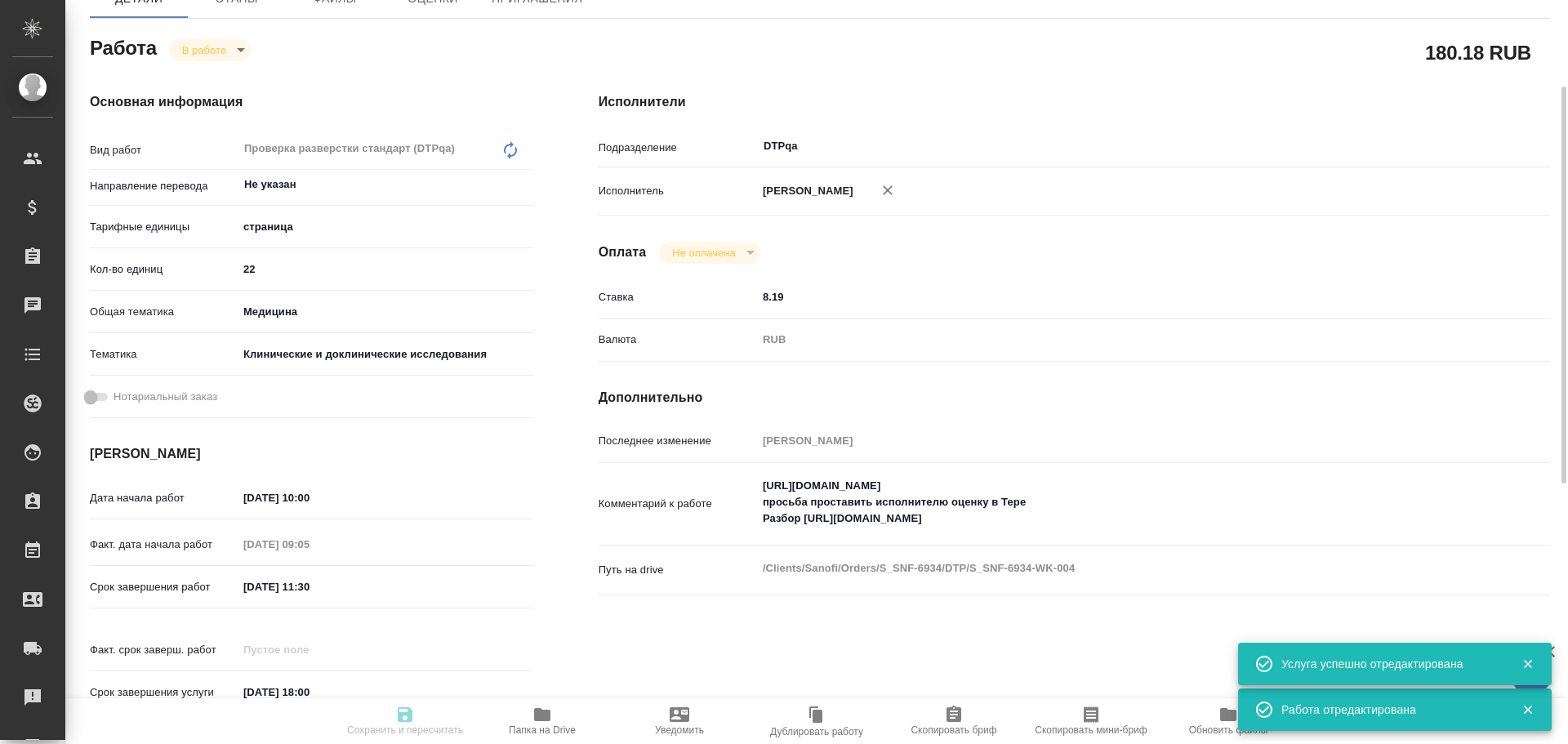
type input "RUB"
type input "Чулец Елена"
type textarea "https://tera.awatera.com/Work/68de8361682f0cc37c4ca1d1/ просьба проставить испо…"
type textarea "x"
type textarea "/Clients/Sanofi/Orders/S_SNF-6934/DTP/S_SNF-6934-WK-004"
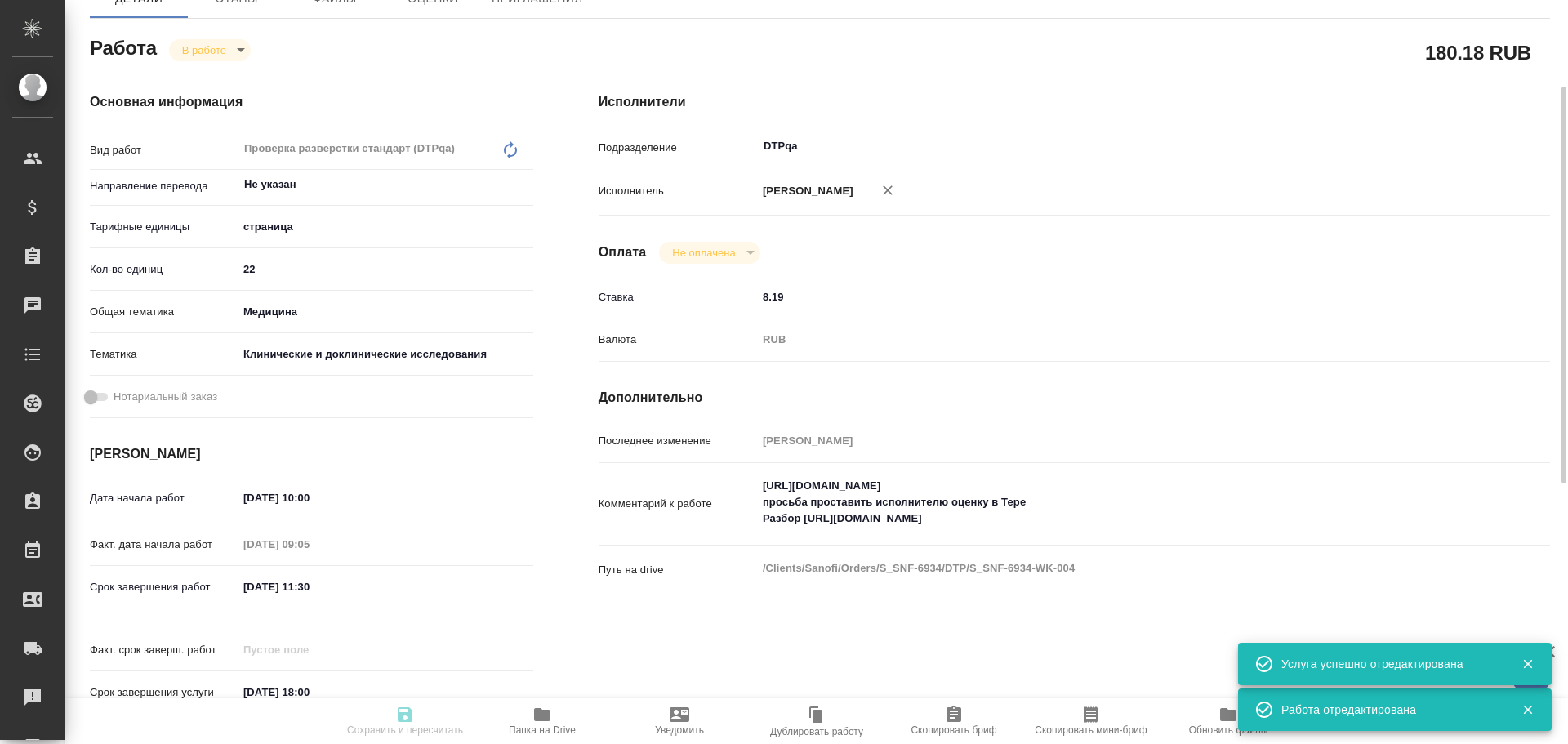
type textarea "x"
type input "S_SNF-6934"
type input "E005884118"
type input "Восстановление сложного макета с частичным соответствием оформлению оригинала"
type input "Приемка подверстки, Подверстка, Восстановление макета средней сложности с полны…"
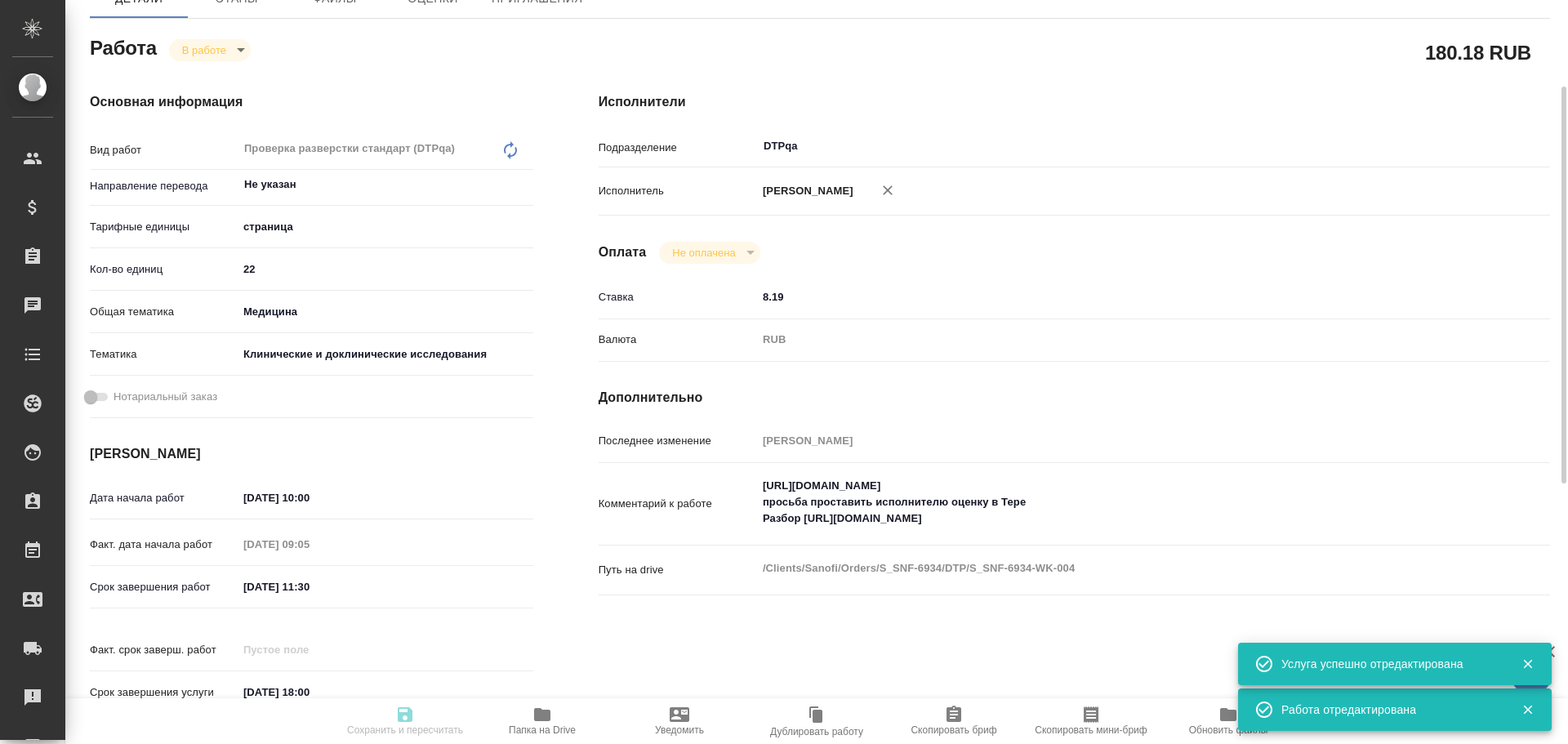
type input "Сайдашева Диляра"
type input "Малофеева Екатерина"
type input "/Clients/Sanofi/Orders/S_SNF-6934"
type textarea "x"
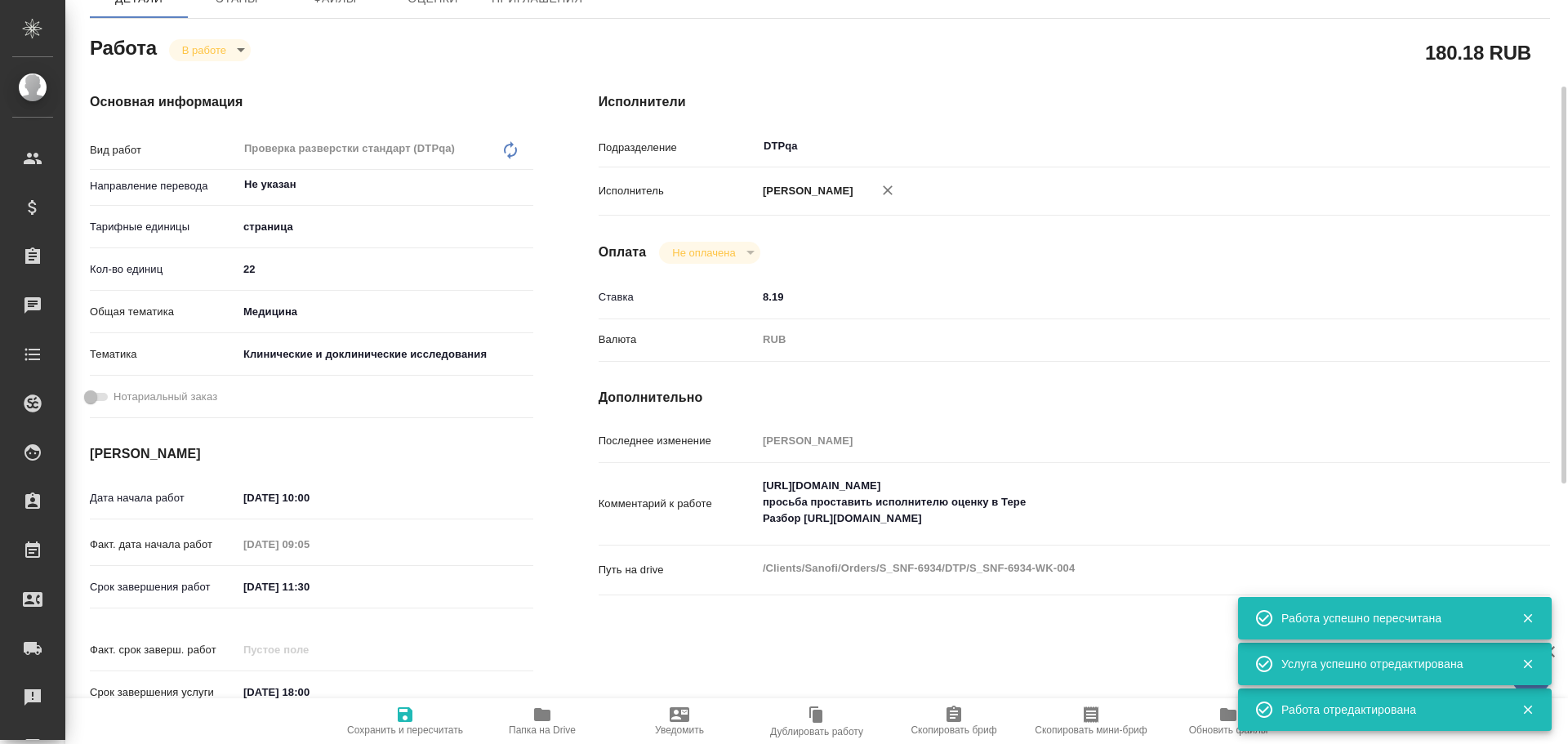
type textarea "x"
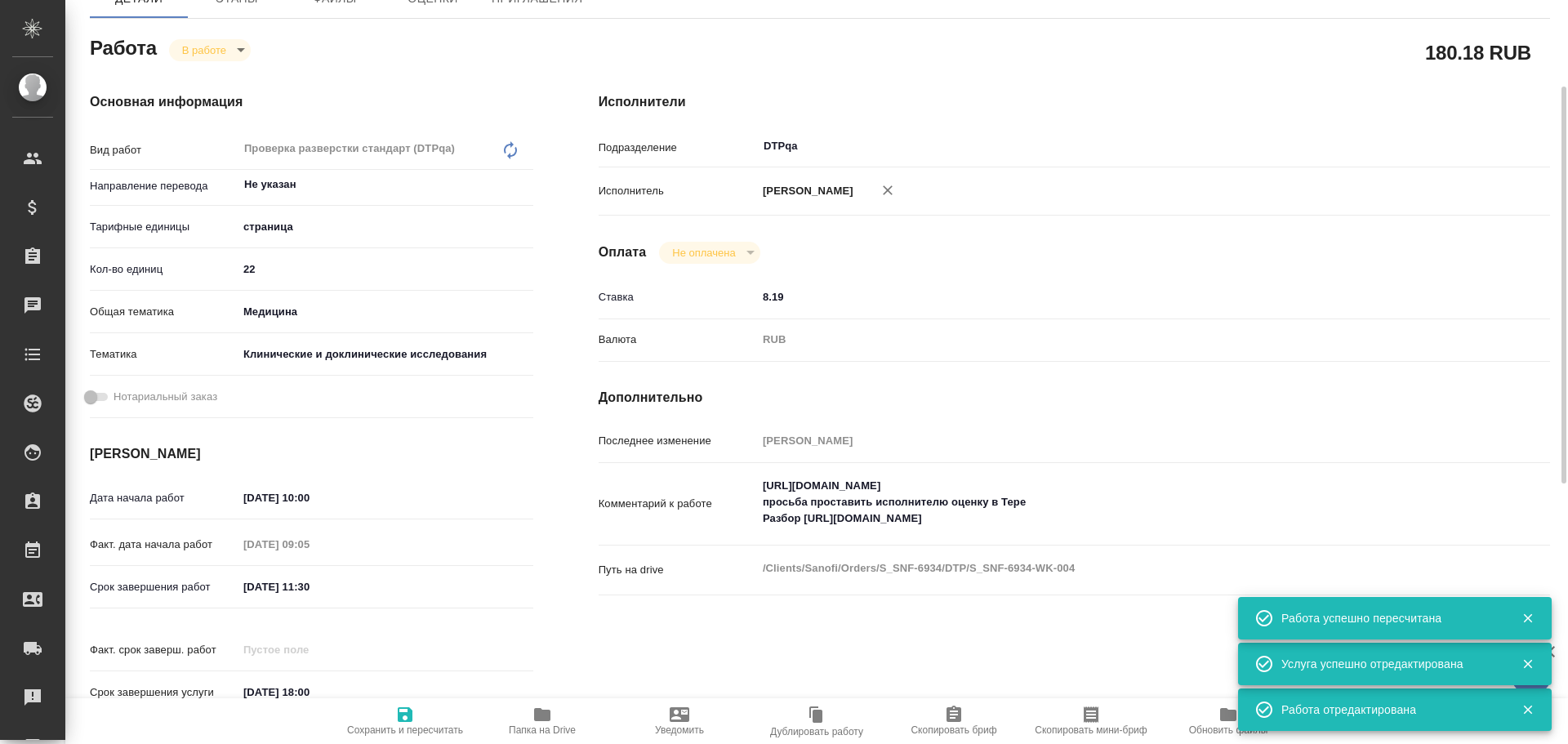
type textarea "x"
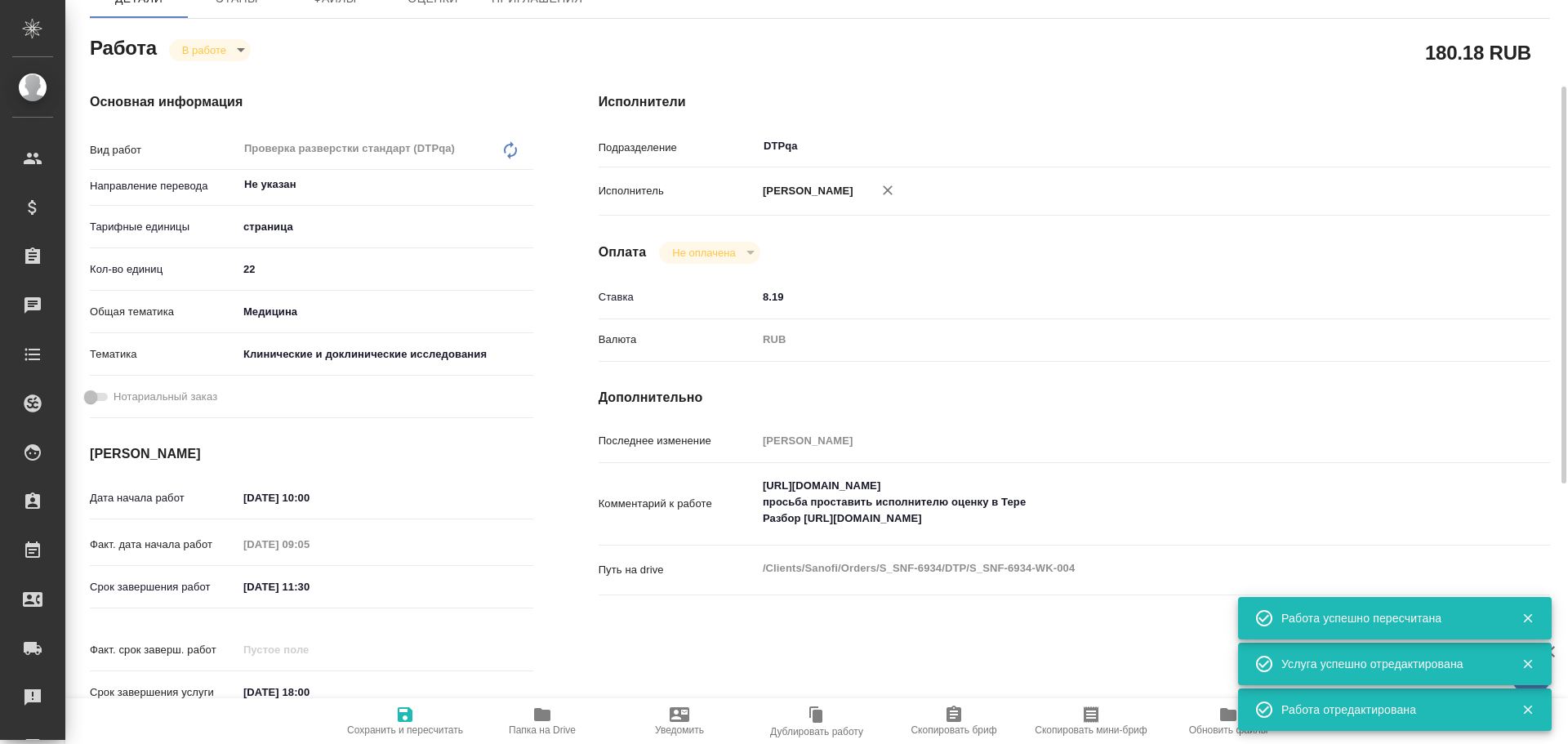
type textarea "x"
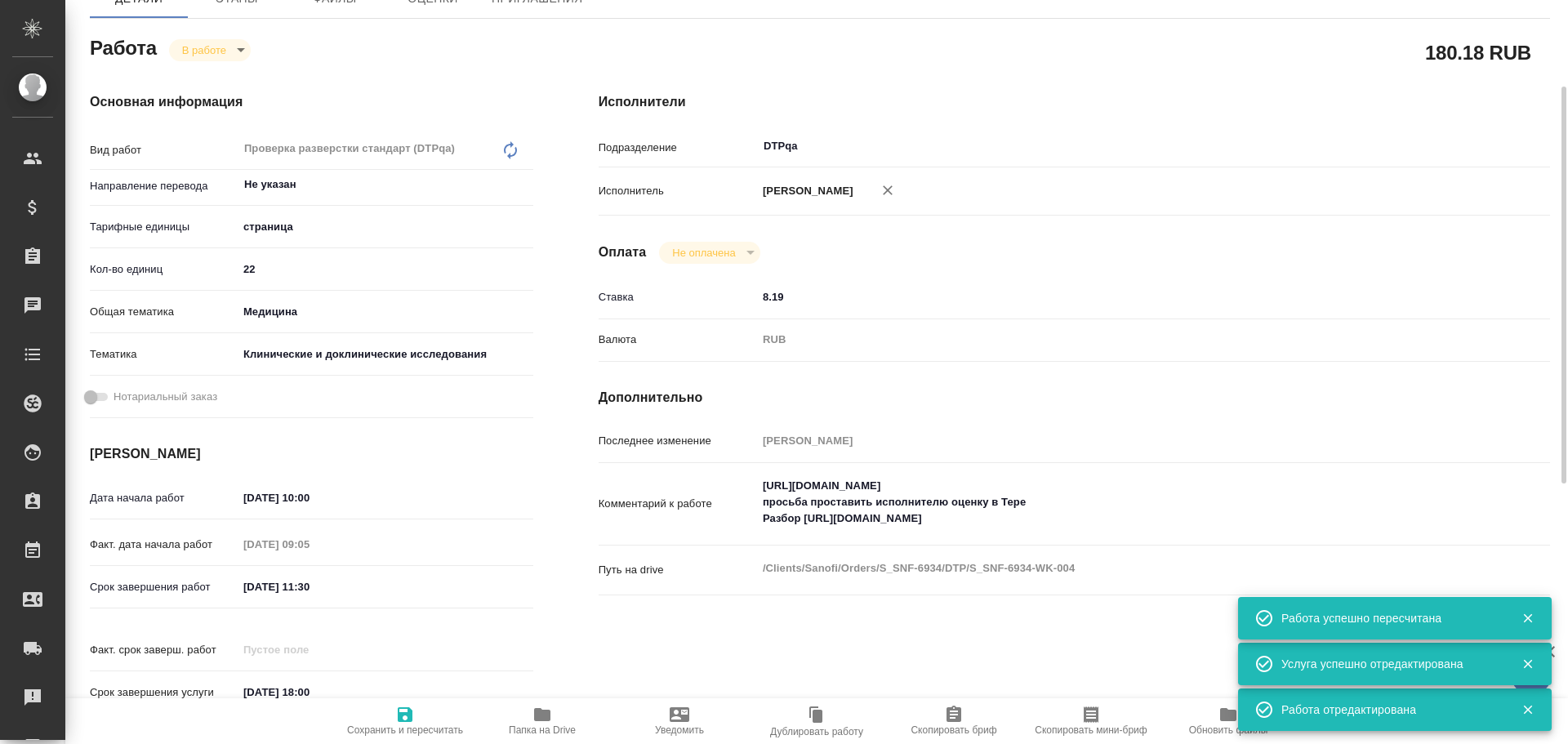
type textarea "x"
drag, startPoint x: 763, startPoint y: 484, endPoint x: 1052, endPoint y: 487, distance: 289.0
click at [1082, 476] on textarea "https://tera.awatera.com/Work/68de8361682f0cc37c4ca1d1/ просьба проставить испо…" at bounding box center [1113, 503] width 712 height 60
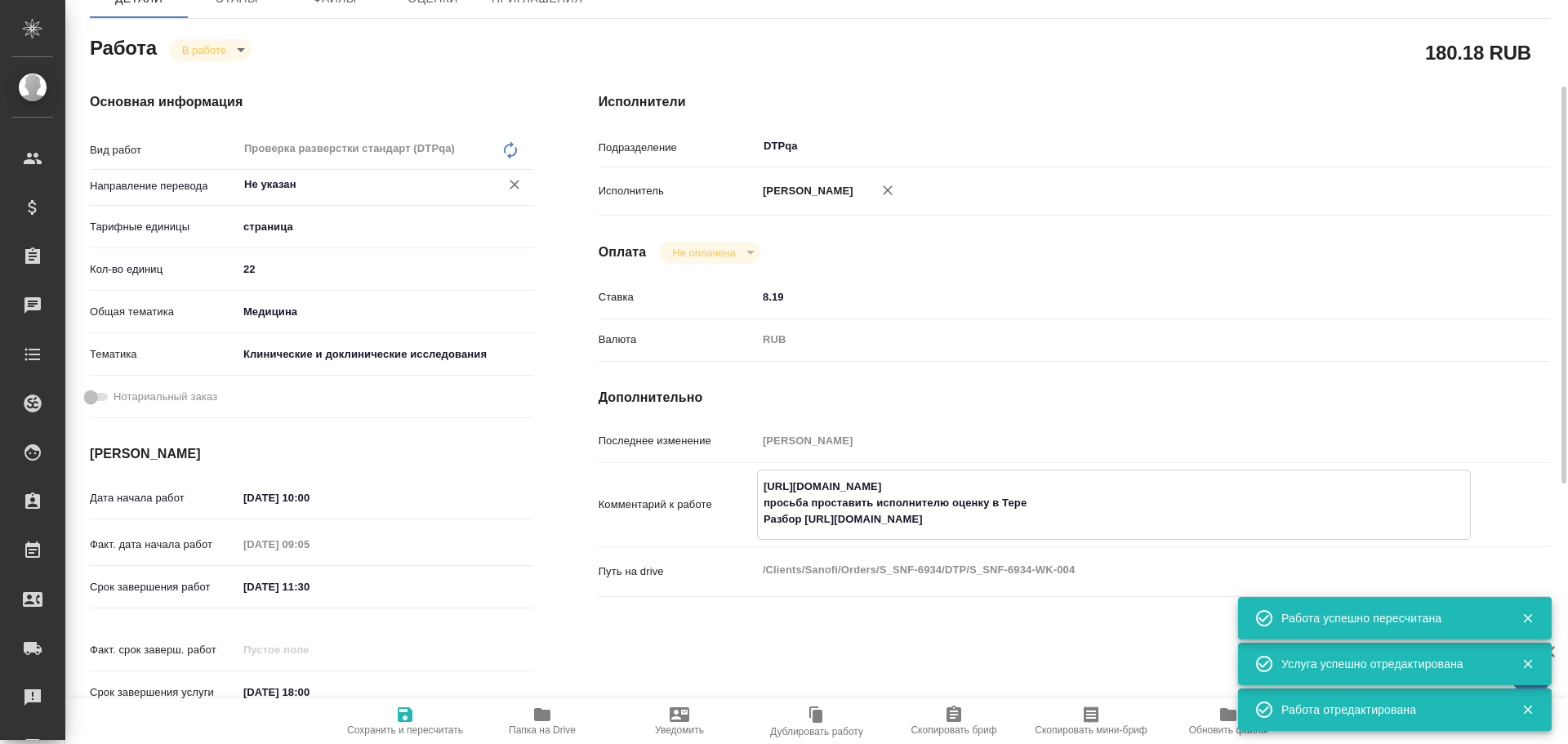
scroll to position [0, 0]
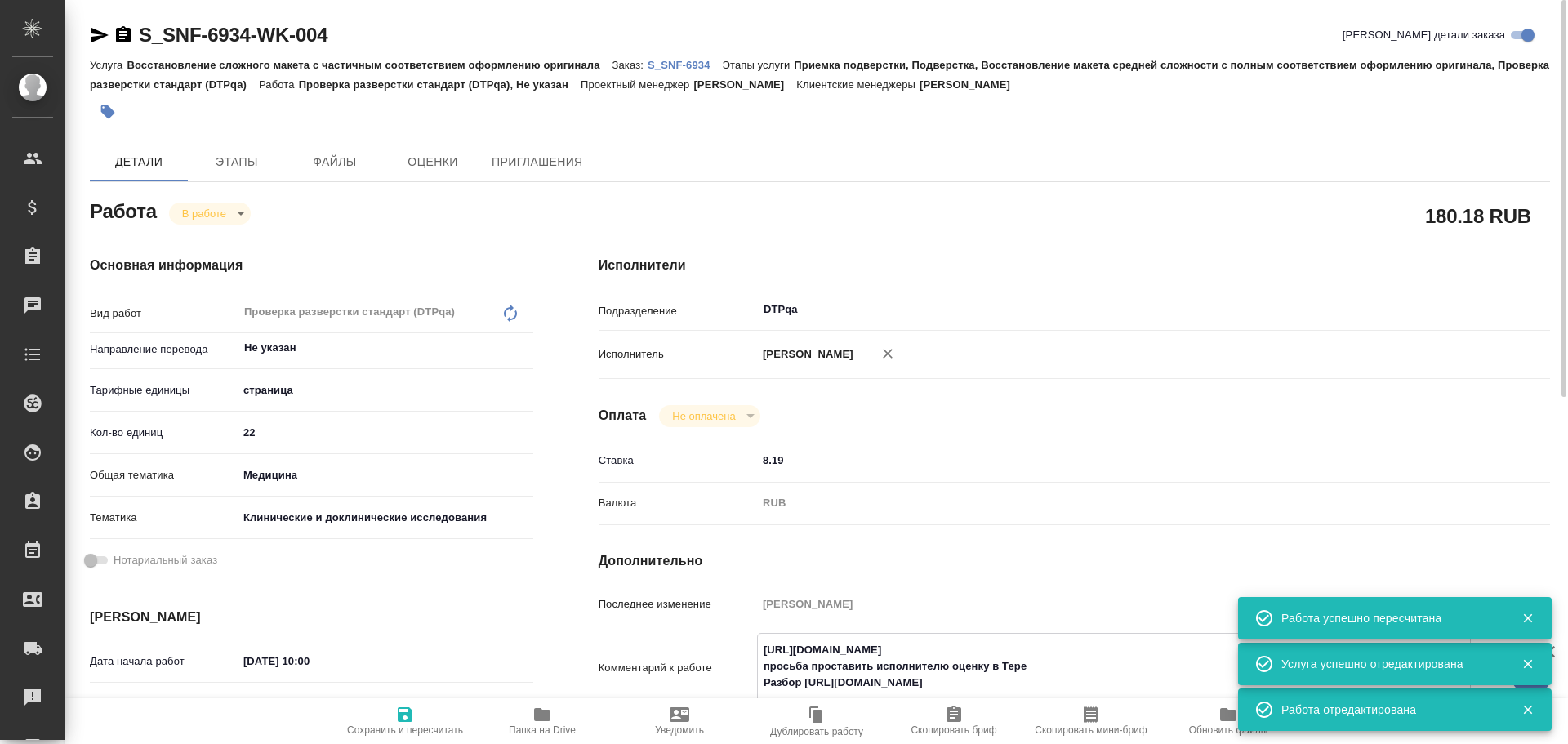
click at [207, 216] on body "🙏 .cls-1 fill:#fff; AWATERA Chulets Elena Клиенты Спецификации Заказы 0 Чаты To…" at bounding box center [784, 372] width 1568 height 744
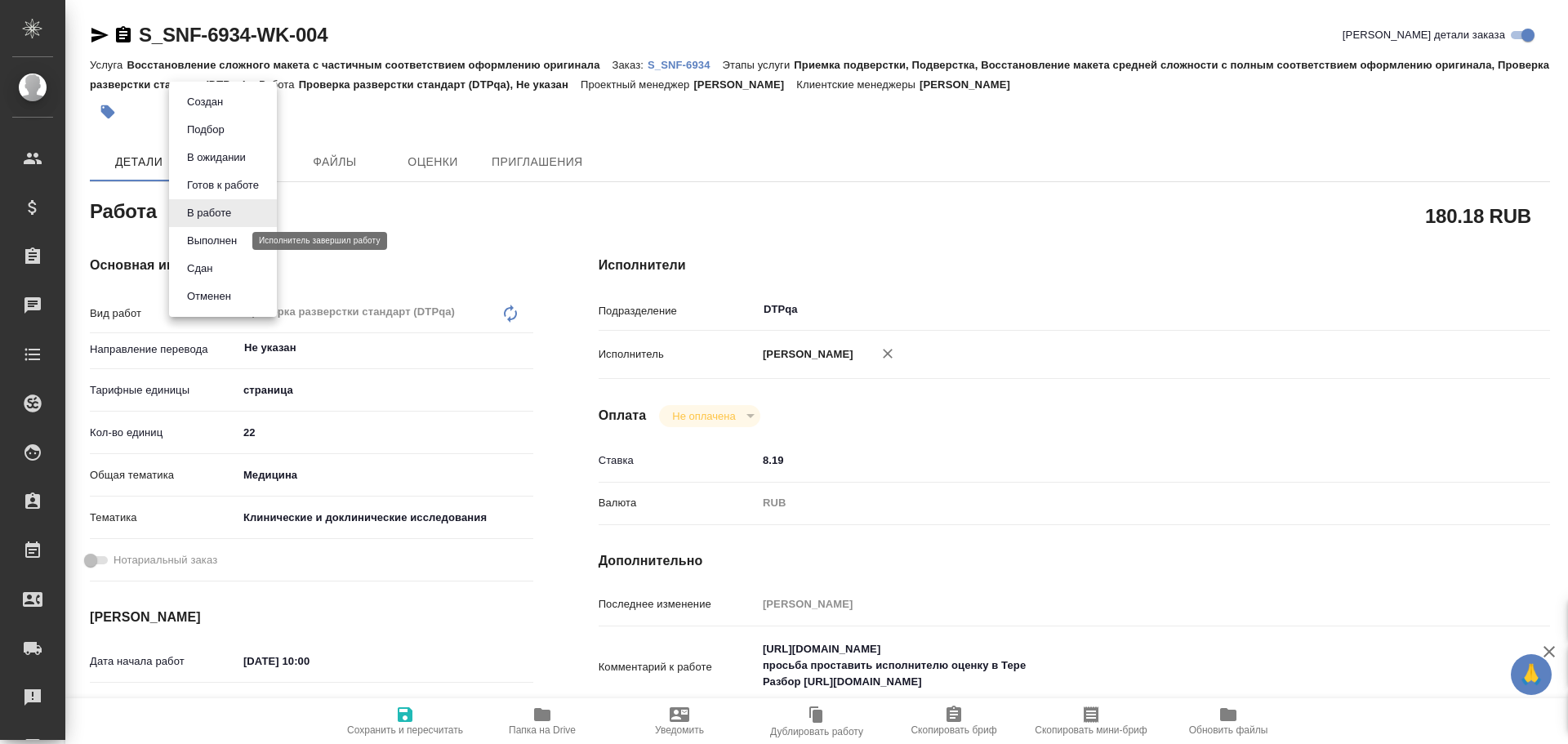
click at [212, 249] on button "Выполнен" at bounding box center [212, 241] width 59 height 18
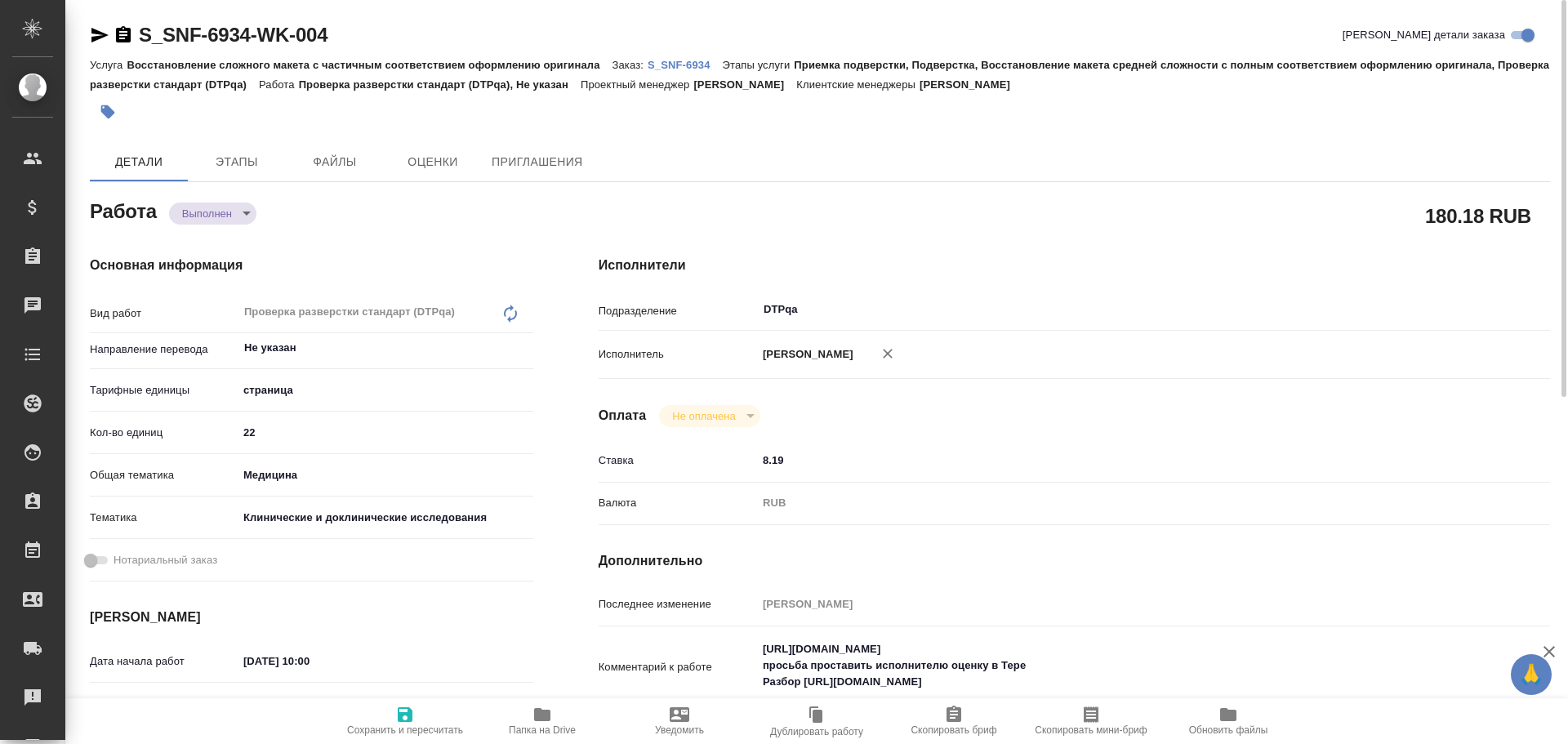
click at [408, 717] on icon "button" at bounding box center [405, 715] width 15 height 15
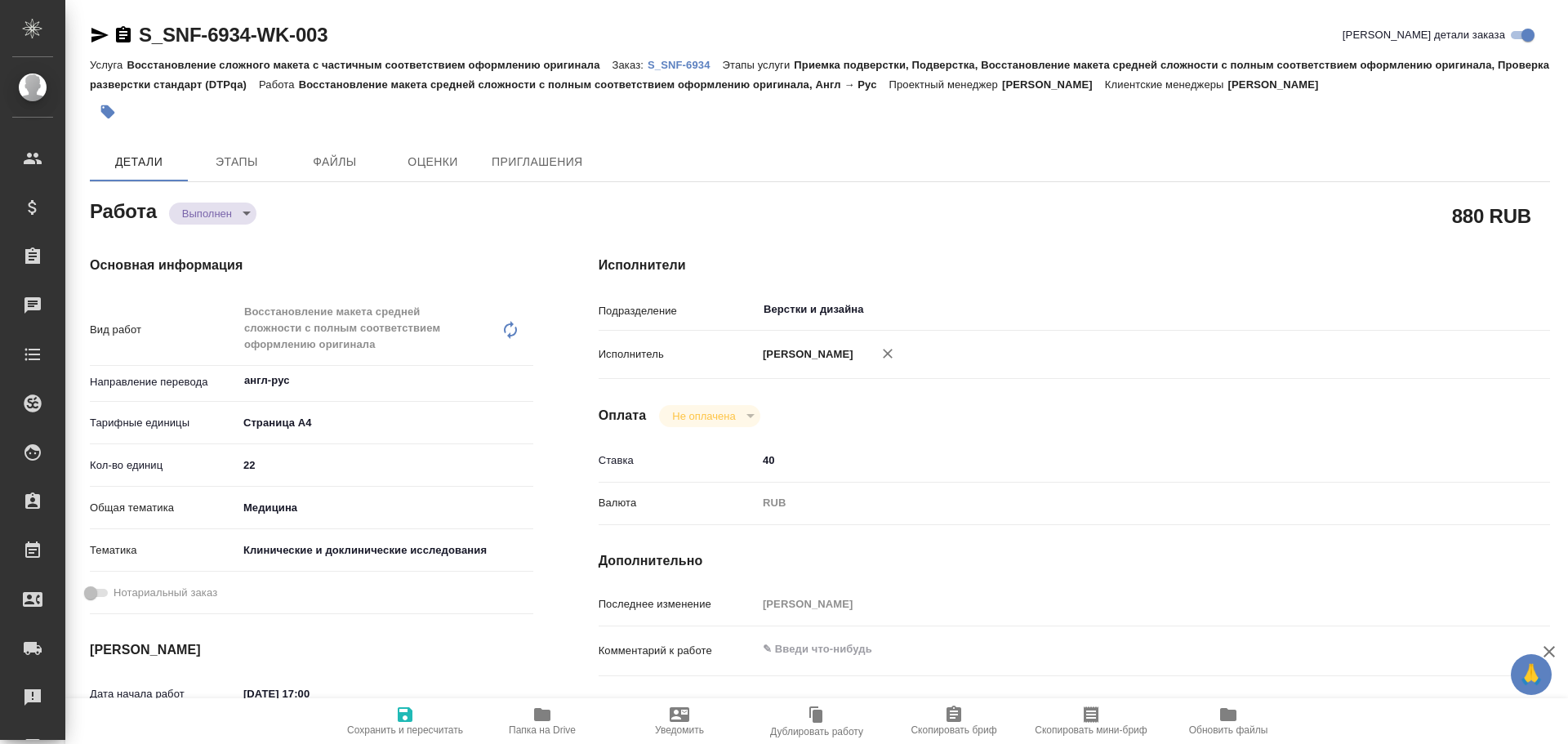
type textarea "x"
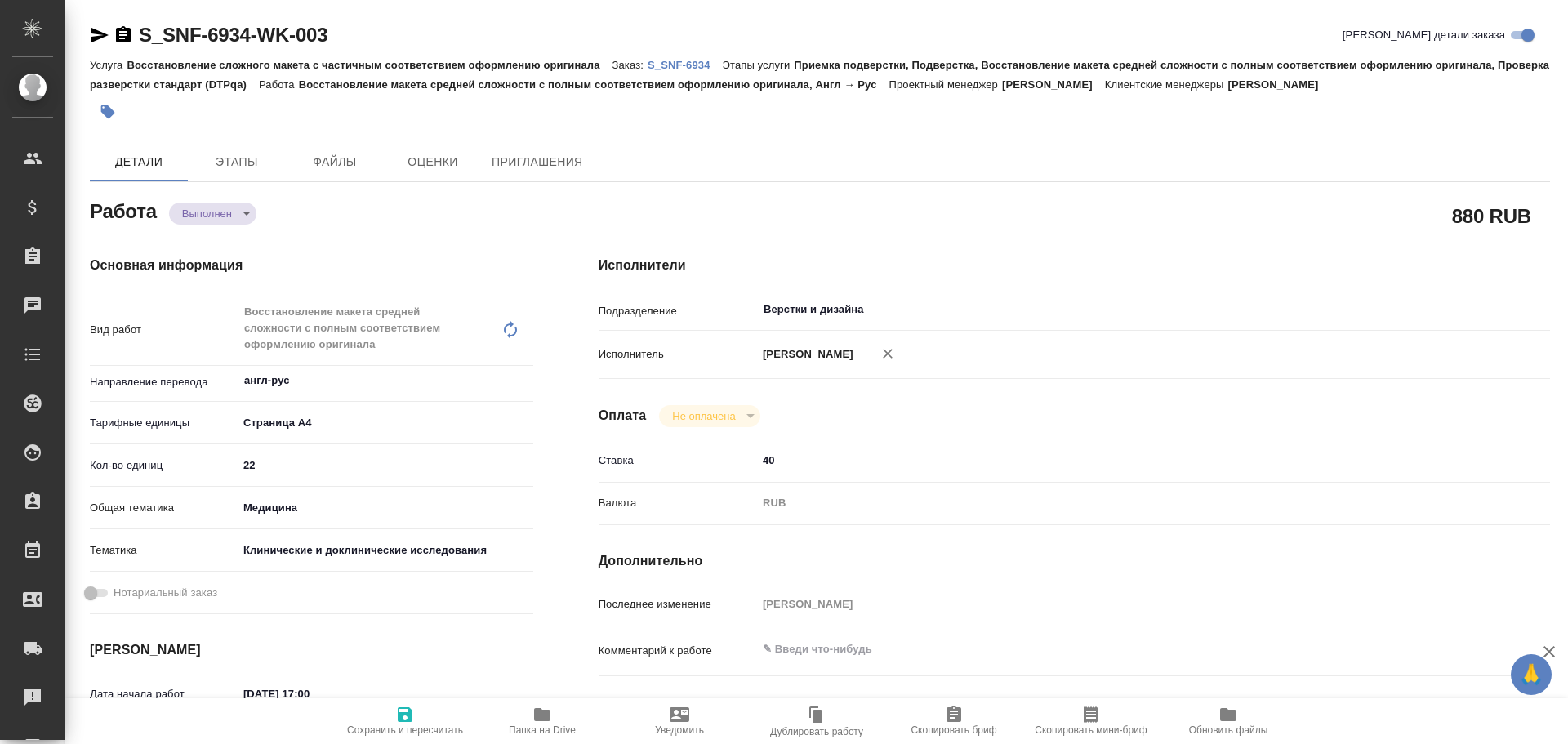
type textarea "x"
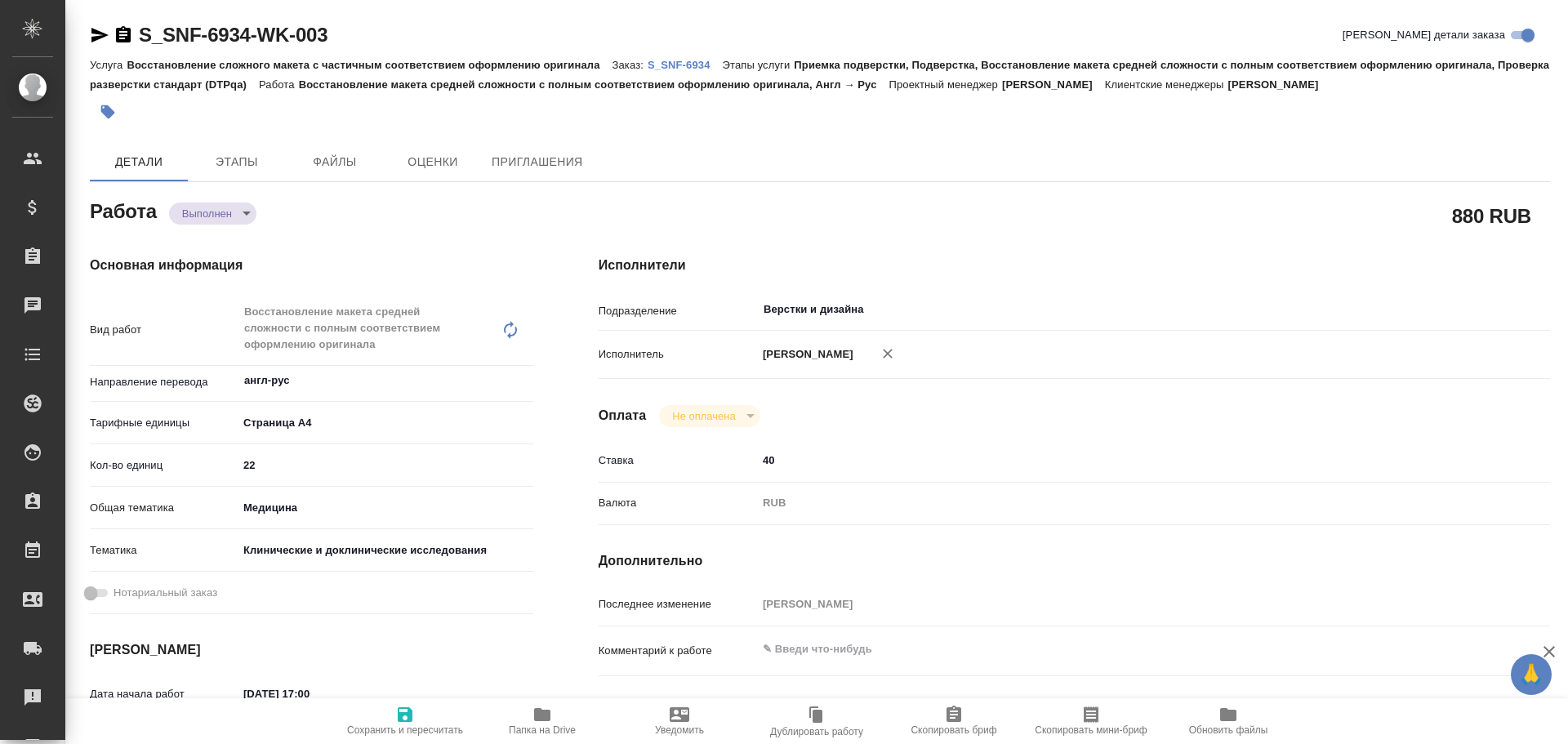
type textarea "x"
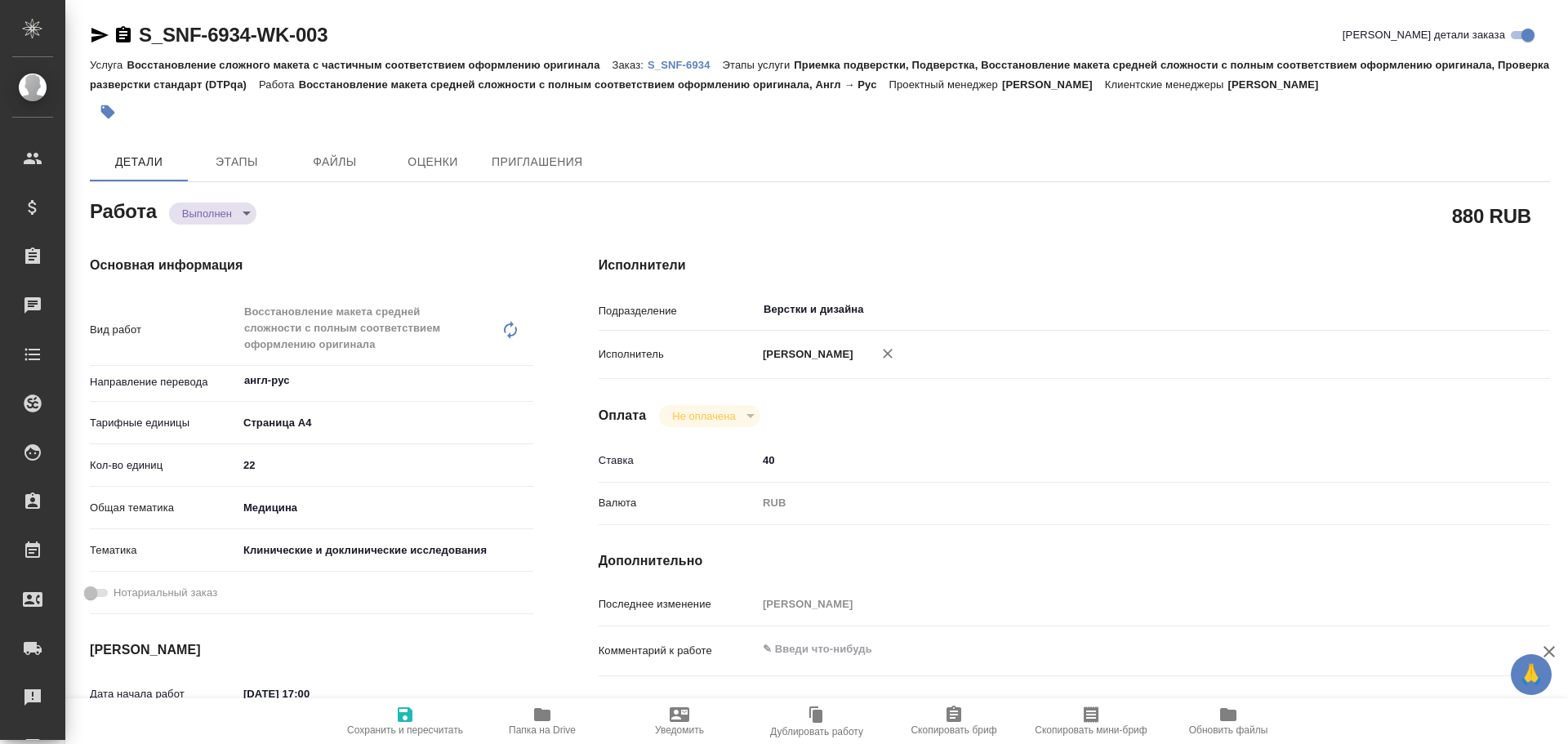
type textarea "x"
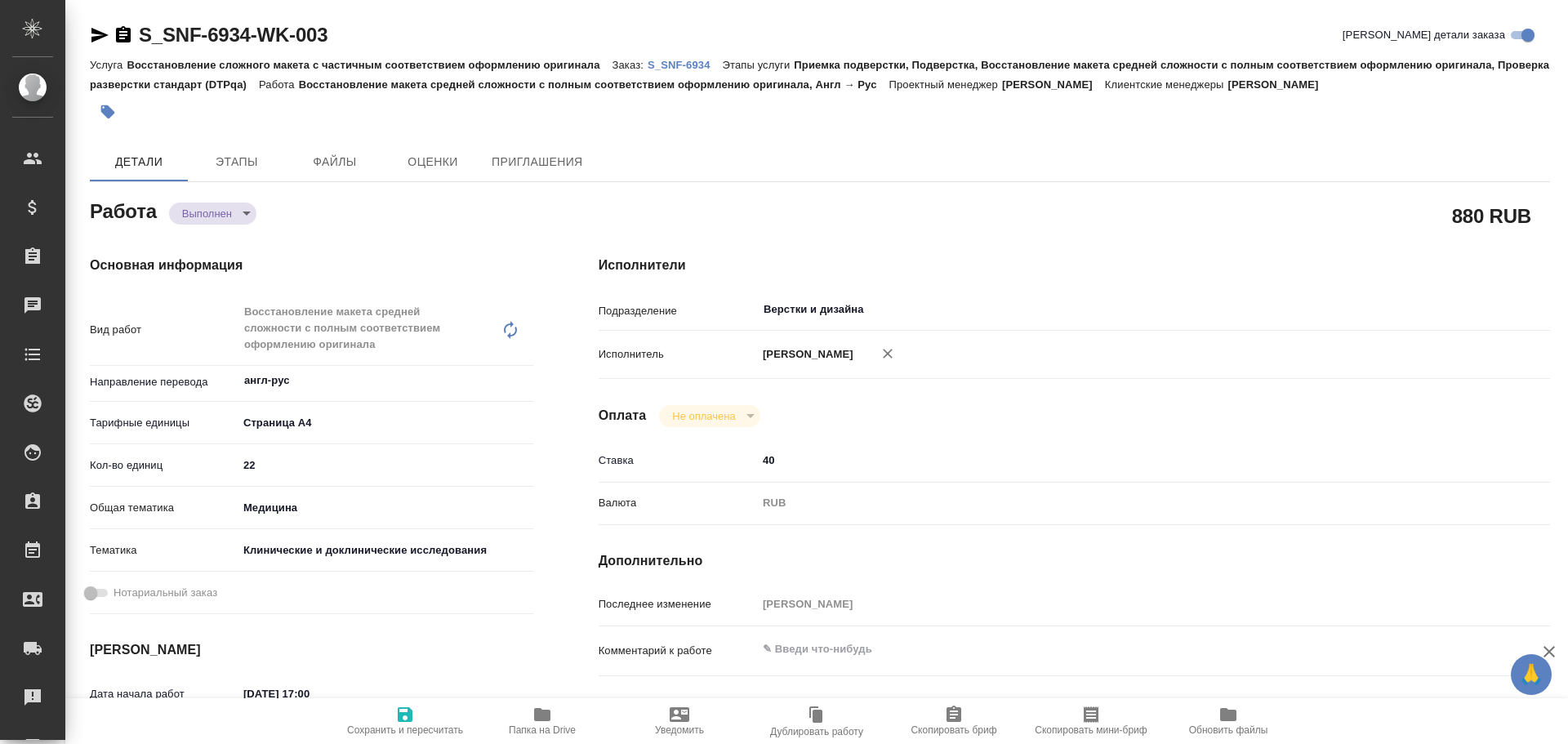
click at [690, 65] on p "S_SNF-6934" at bounding box center [684, 64] width 75 height 12
type textarea "x"
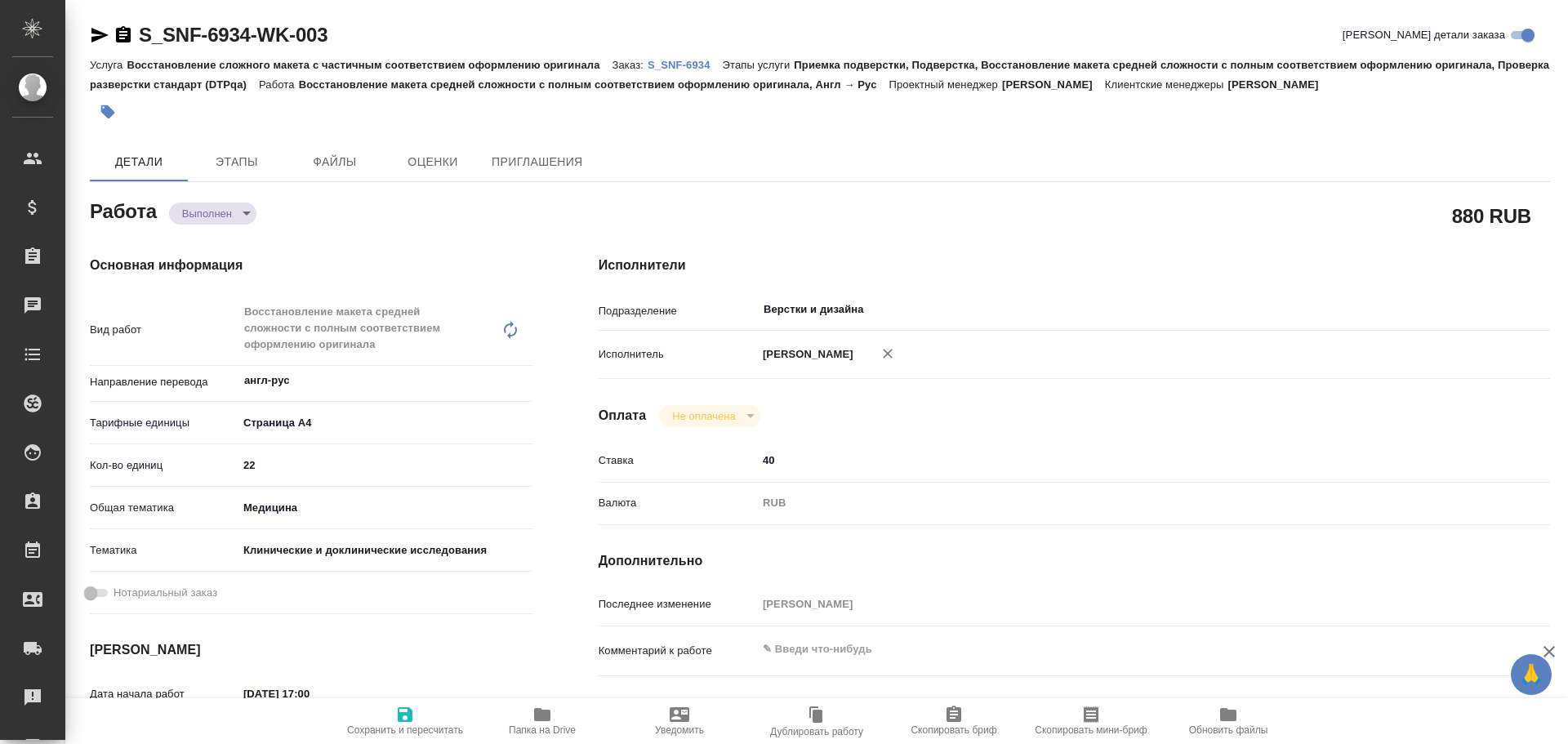
type textarea "x"
click at [673, 60] on p "S_SNF-6934" at bounding box center [684, 64] width 75 height 12
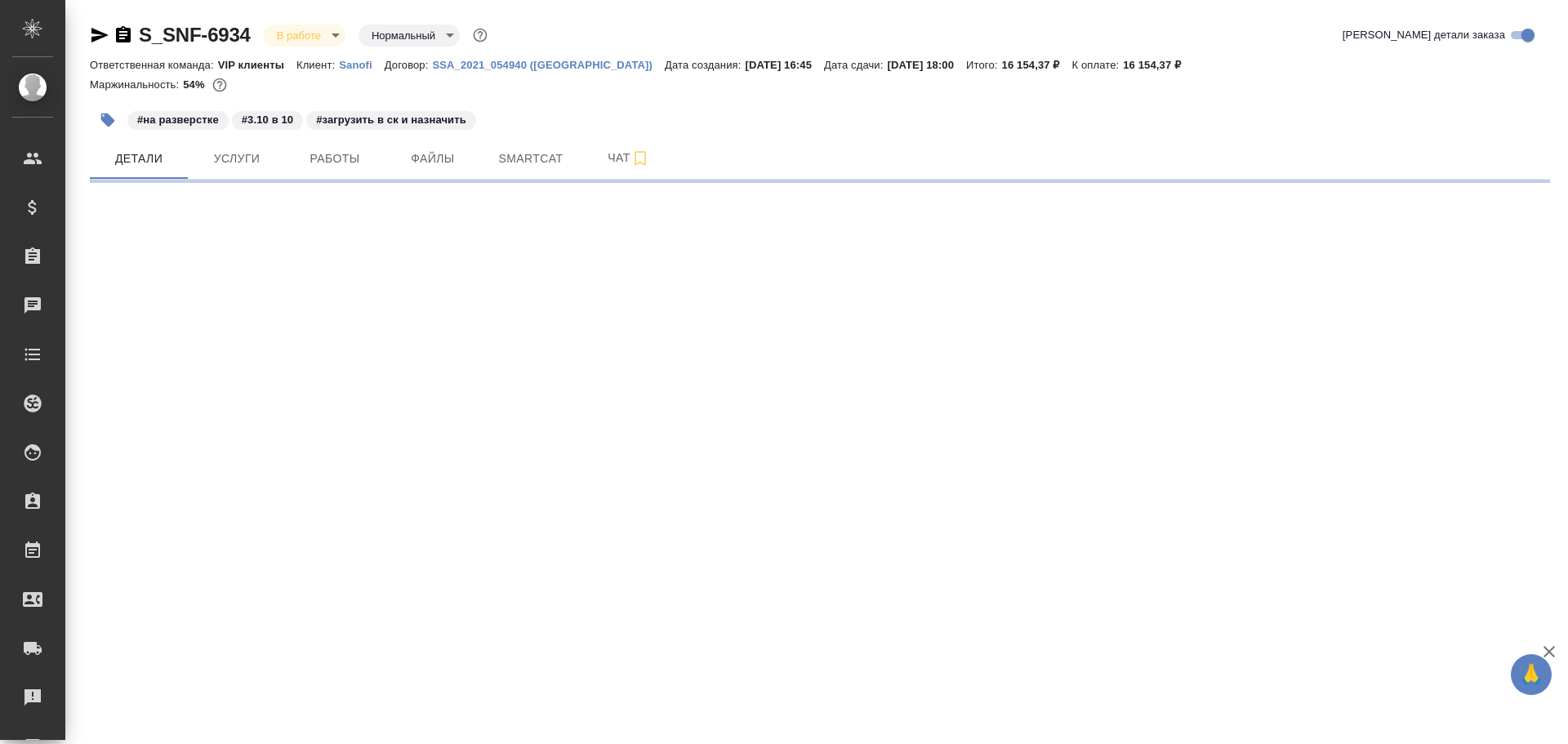
select select "RU"
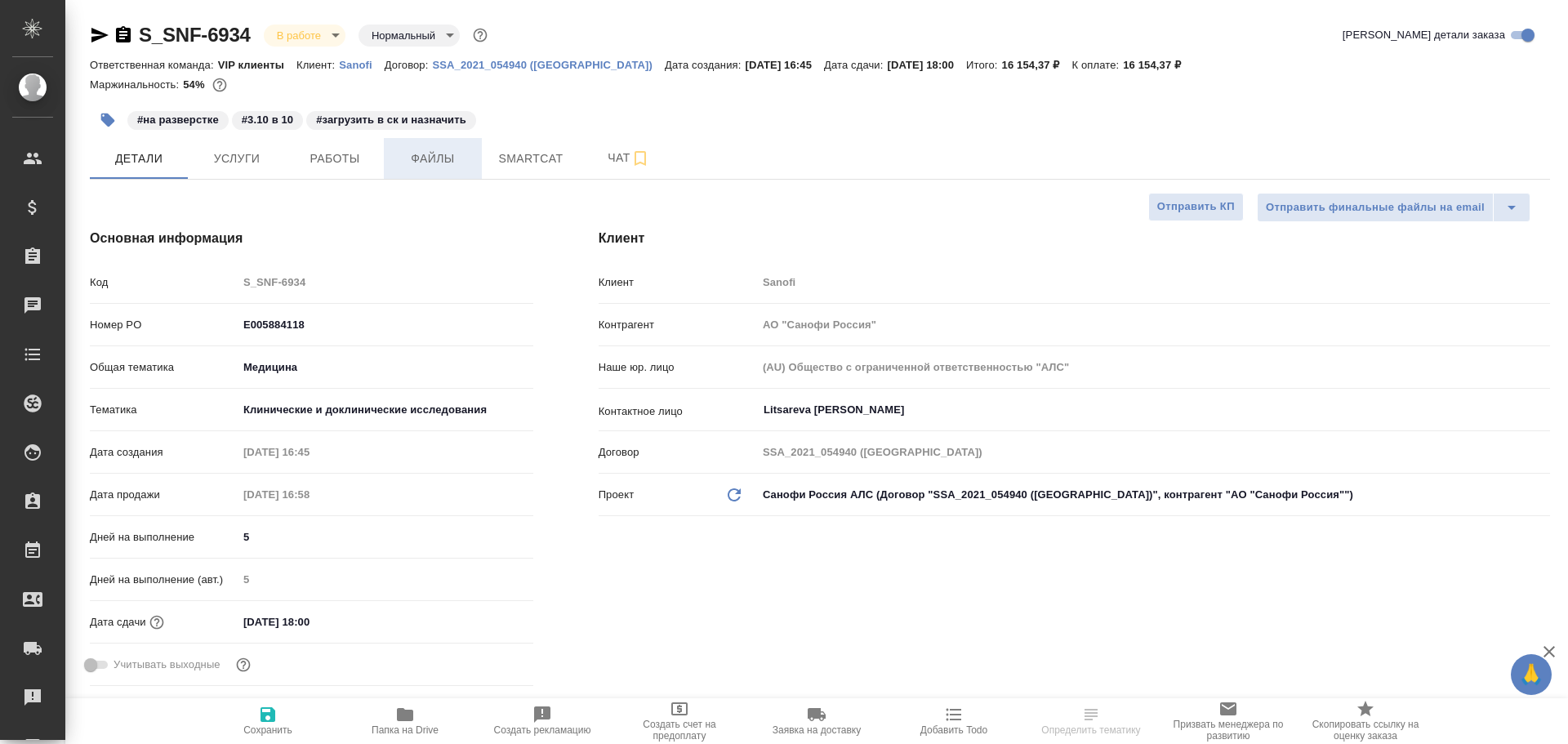
type textarea "x"
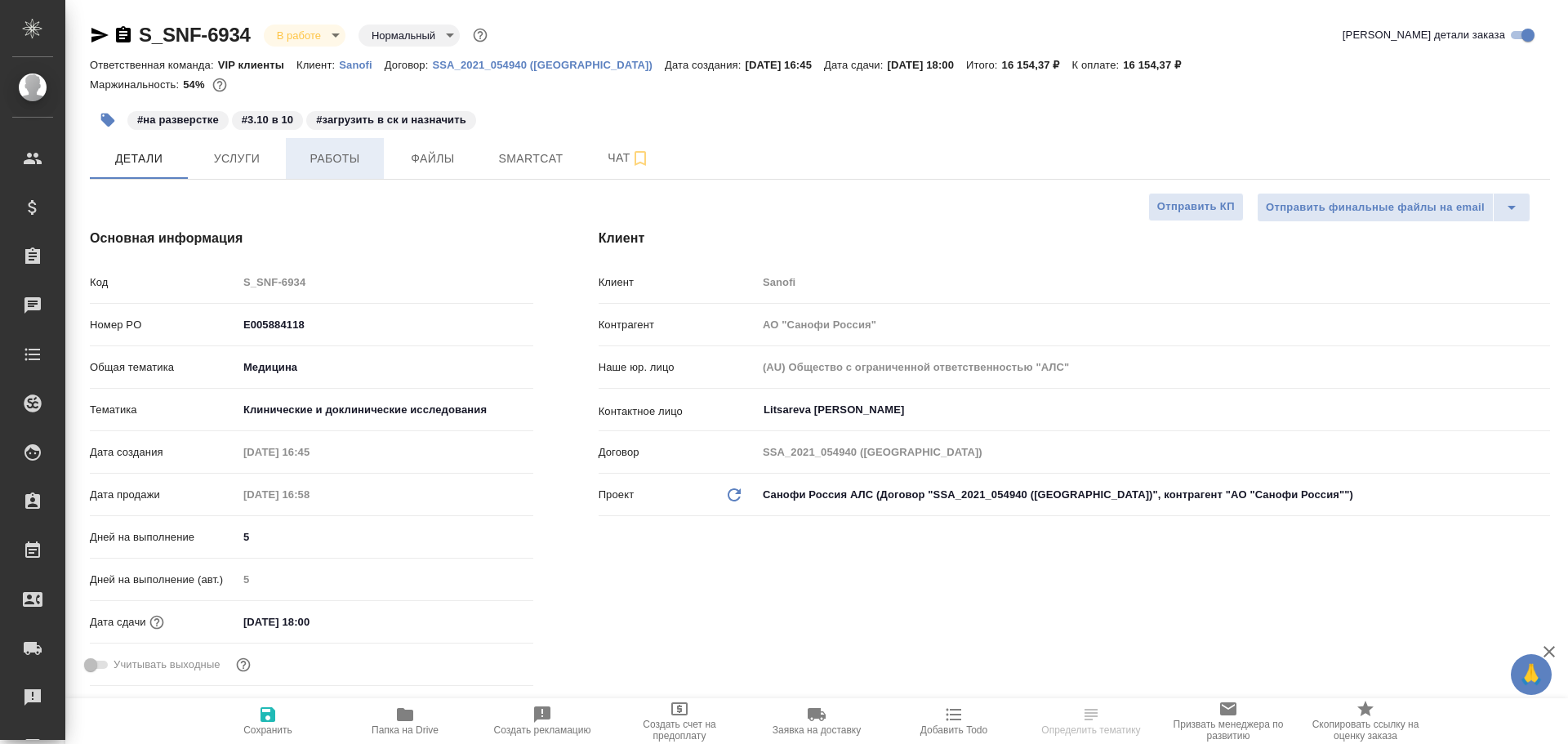
type textarea "x"
click at [367, 159] on span "Работы" at bounding box center [334, 158] width 78 height 21
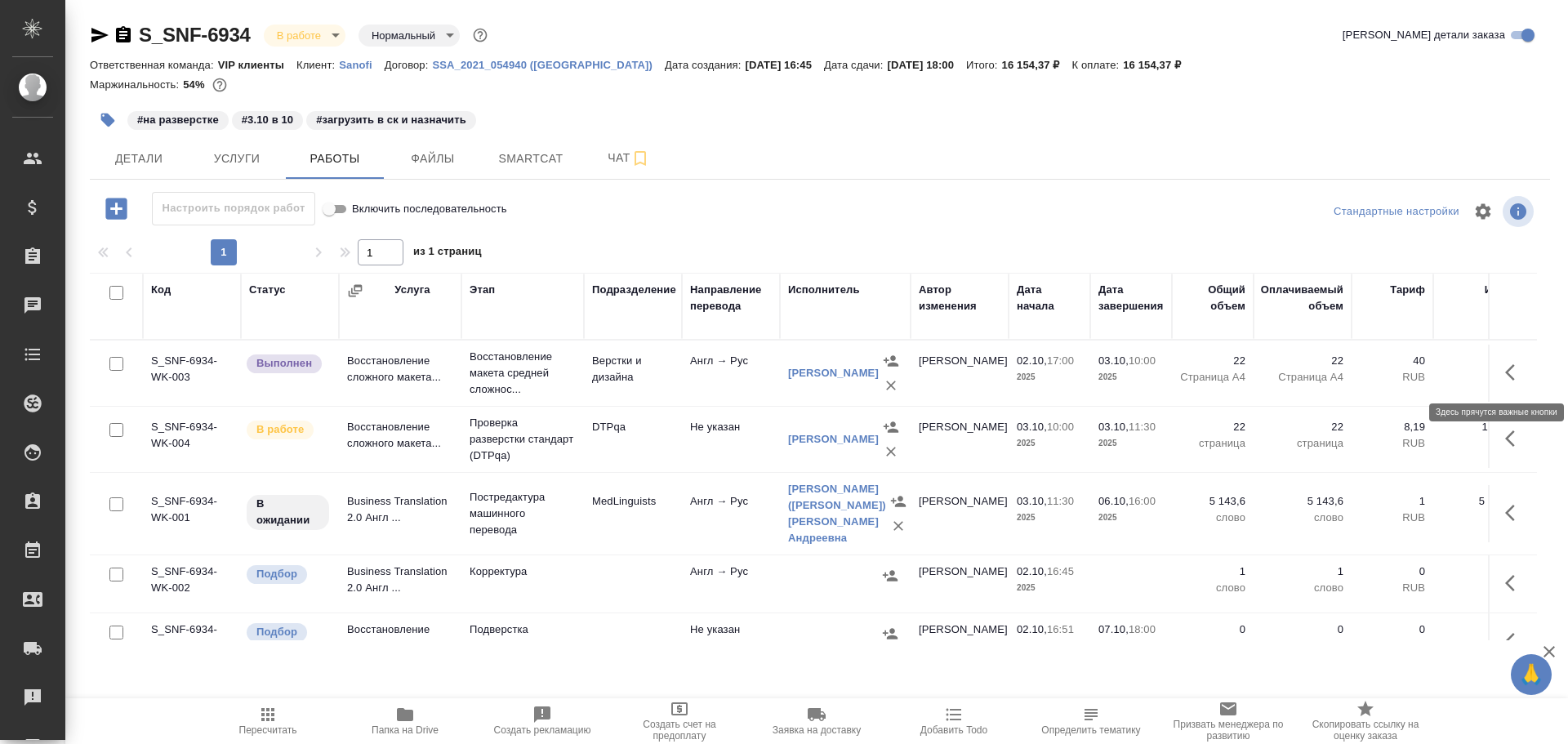
click at [1505, 372] on icon "button" at bounding box center [1514, 372] width 20 height 20
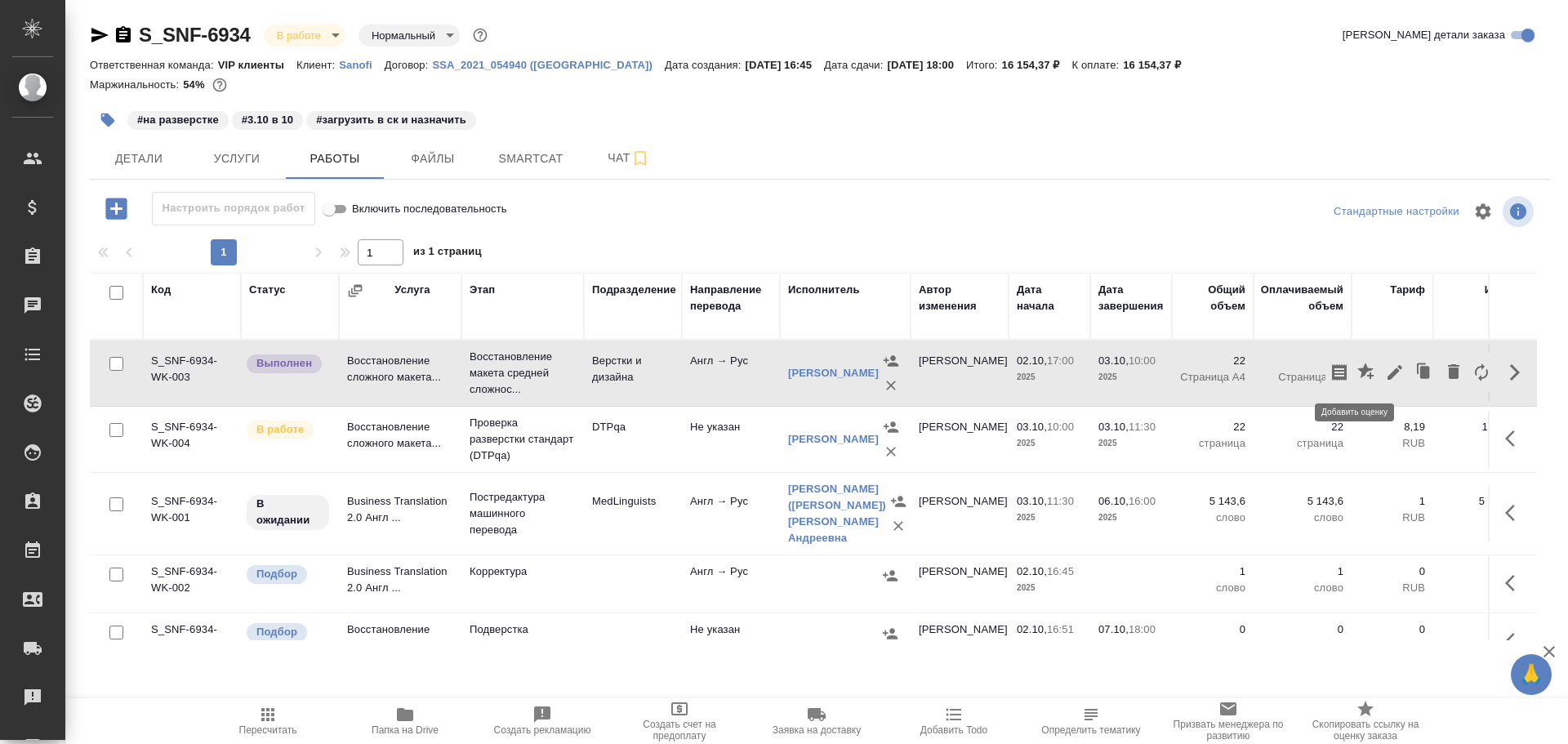
click at [1357, 365] on icon "button" at bounding box center [1365, 371] width 16 height 16
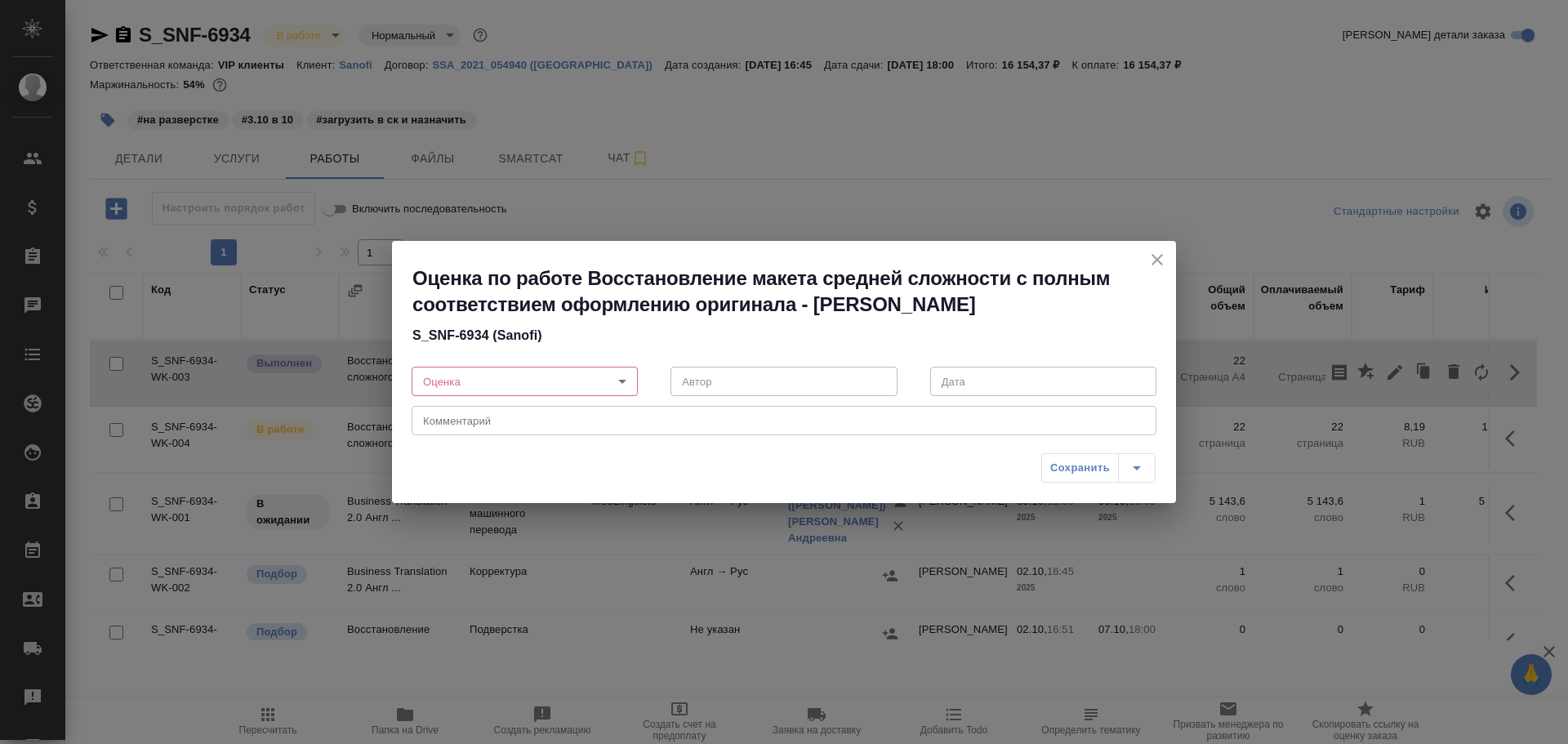
click at [625, 383] on body "🙏 .cls-1 fill:#fff; AWATERA Chulets Elena Клиенты Спецификации Заказы 0 Чаты To…" at bounding box center [784, 372] width 1568 height 744
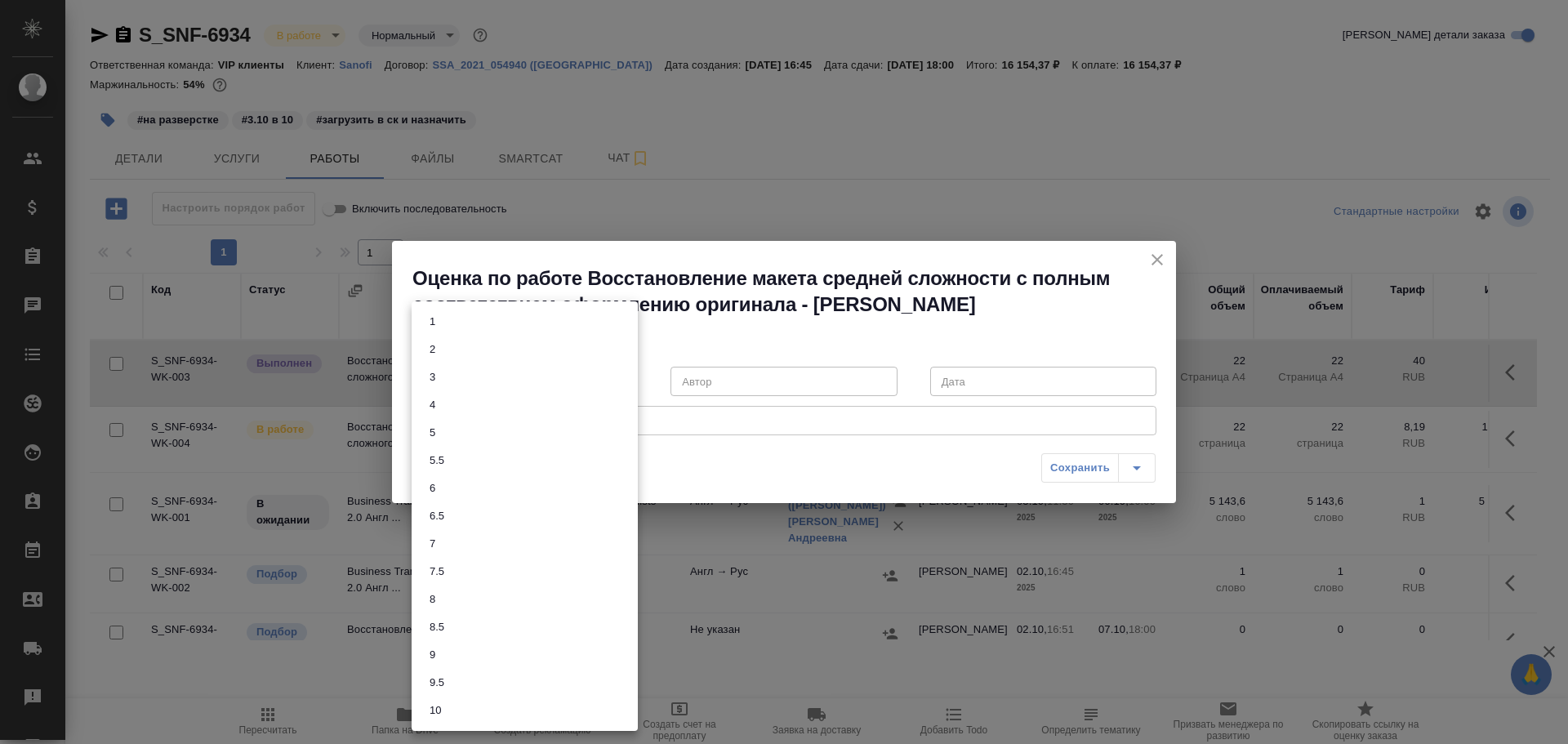
click at [469, 709] on li "10" at bounding box center [525, 711] width 226 height 28
type input "10"
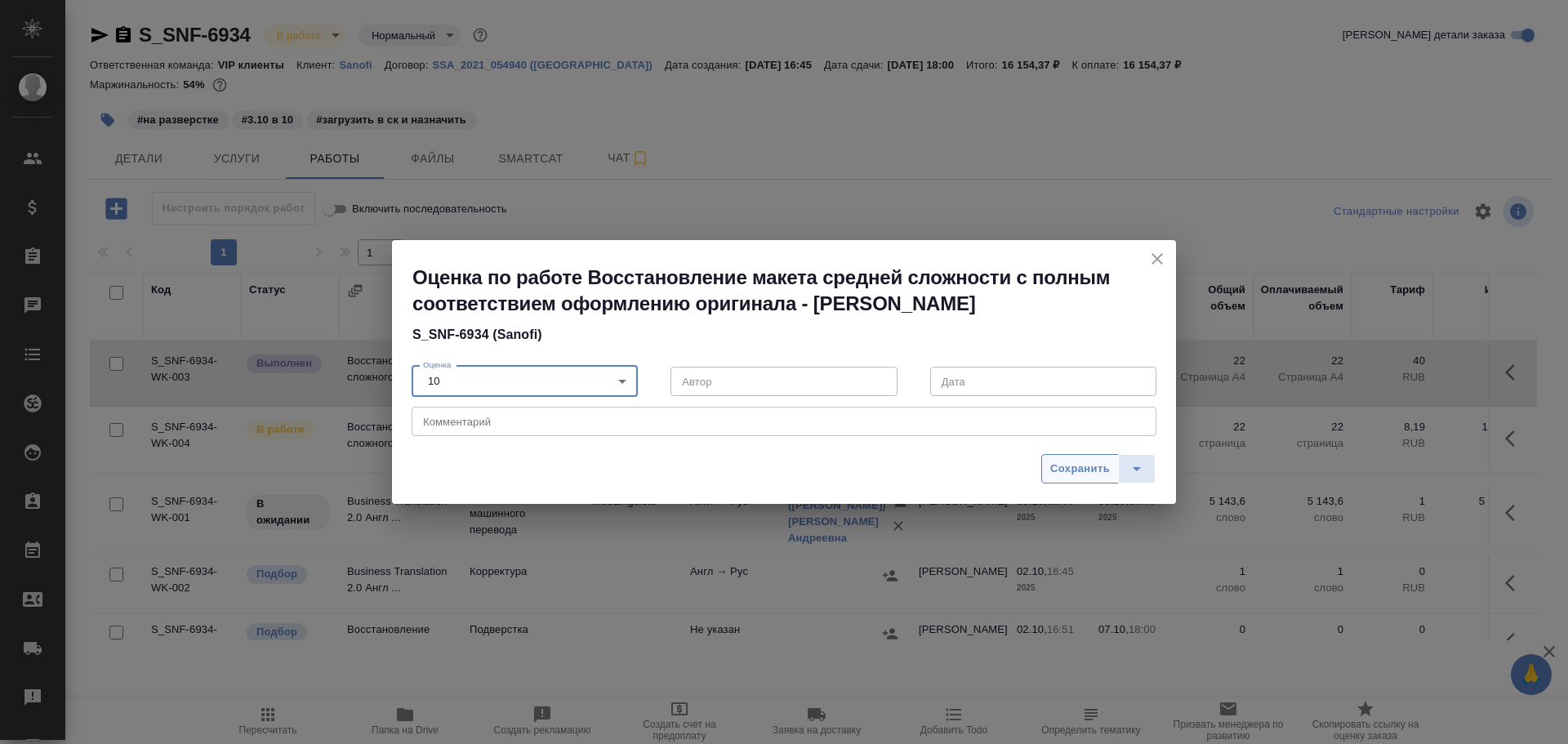
click at [1062, 461] on span "Сохранить" at bounding box center [1080, 469] width 59 height 19
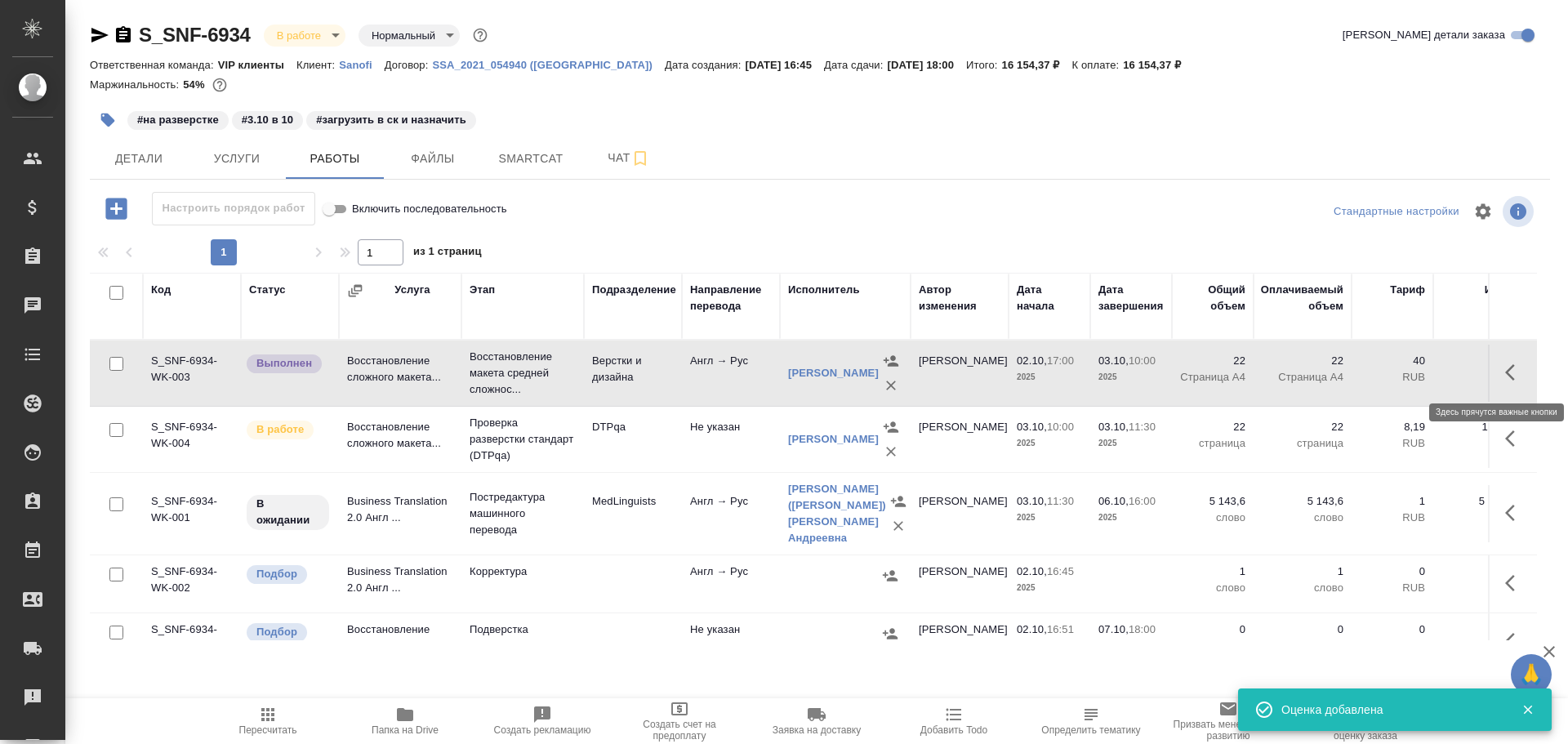
click at [1505, 364] on icon "button" at bounding box center [1514, 372] width 20 height 20
click at [1360, 371] on icon "button" at bounding box center [1367, 372] width 20 height 20
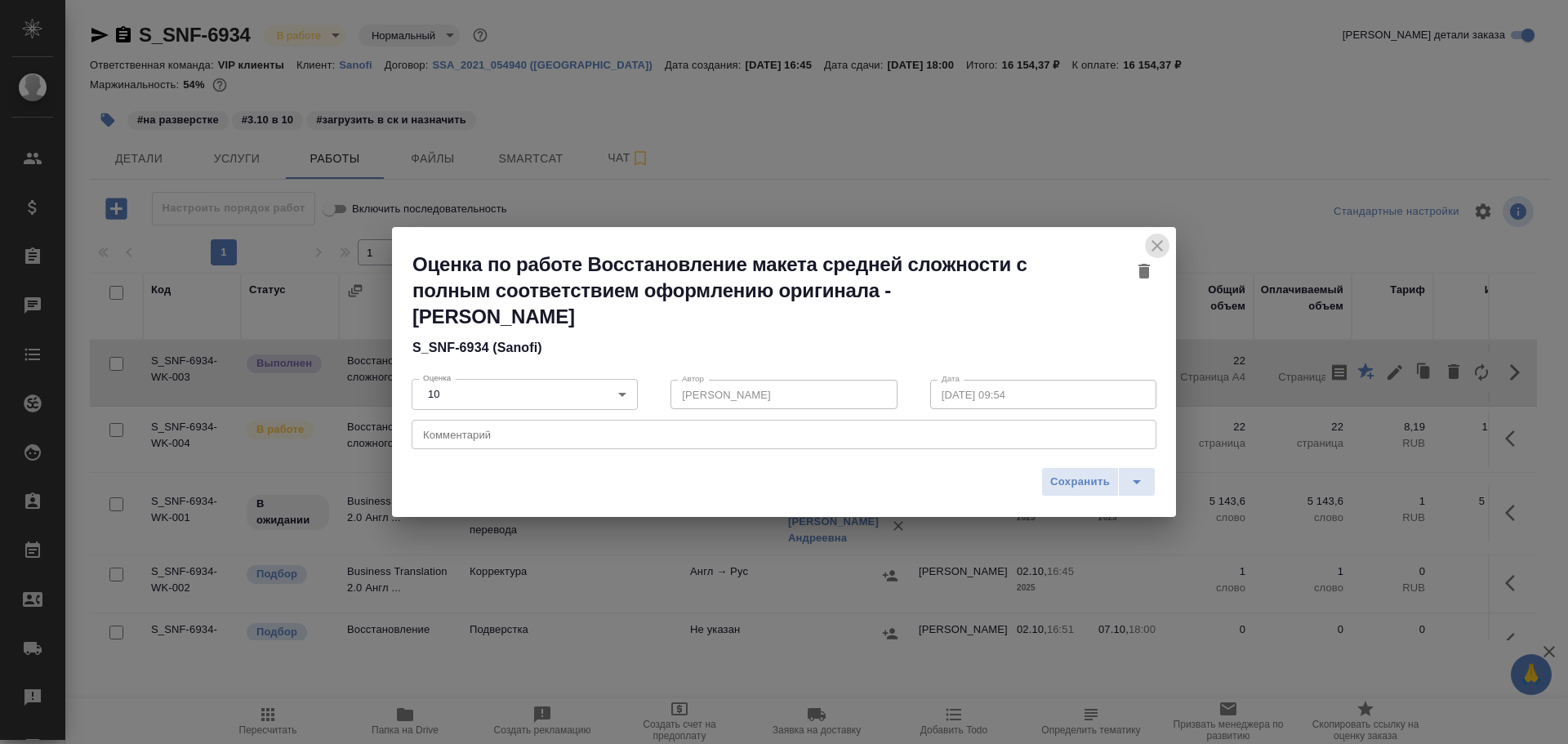
click at [1158, 246] on icon "close" at bounding box center [1157, 246] width 12 height 12
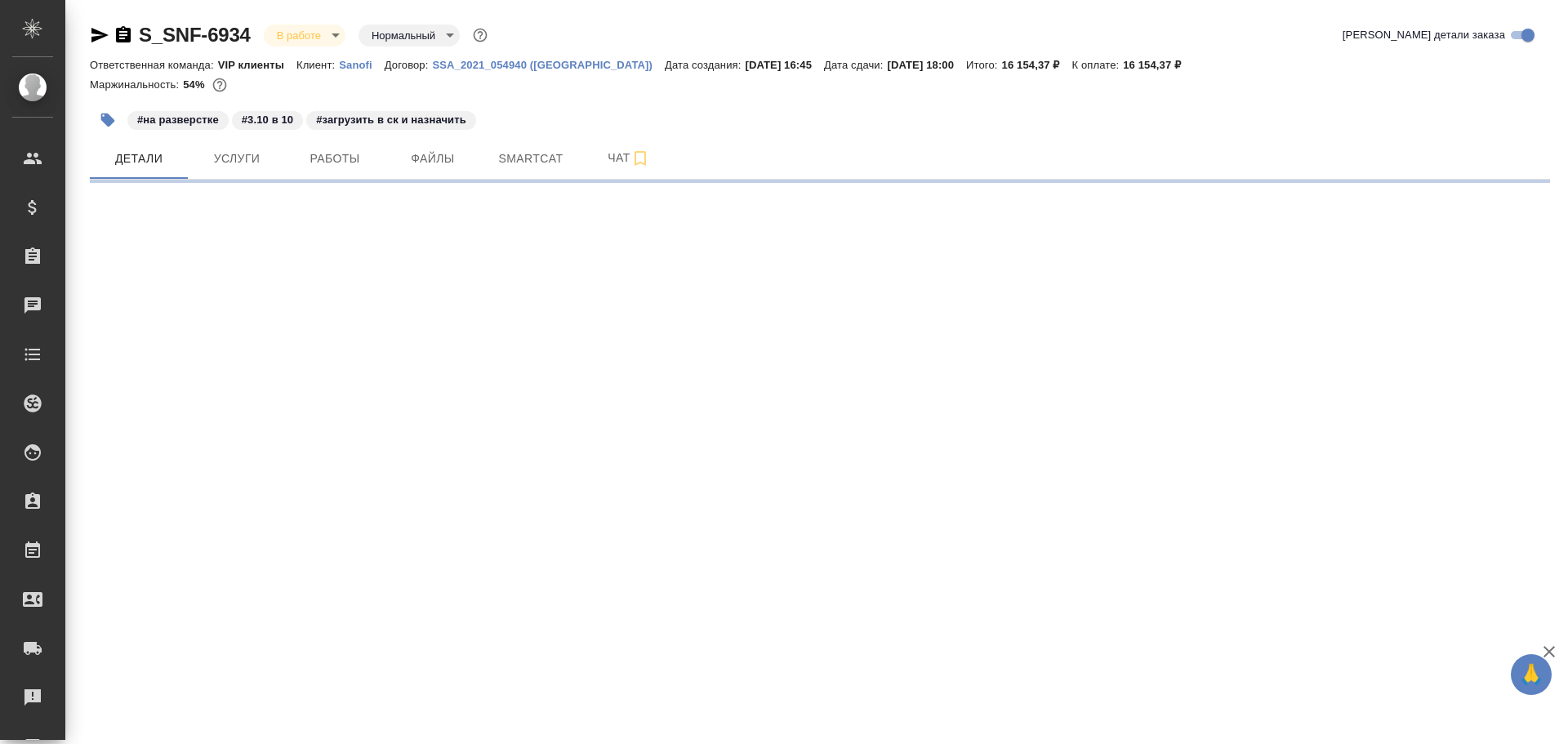
select select "RU"
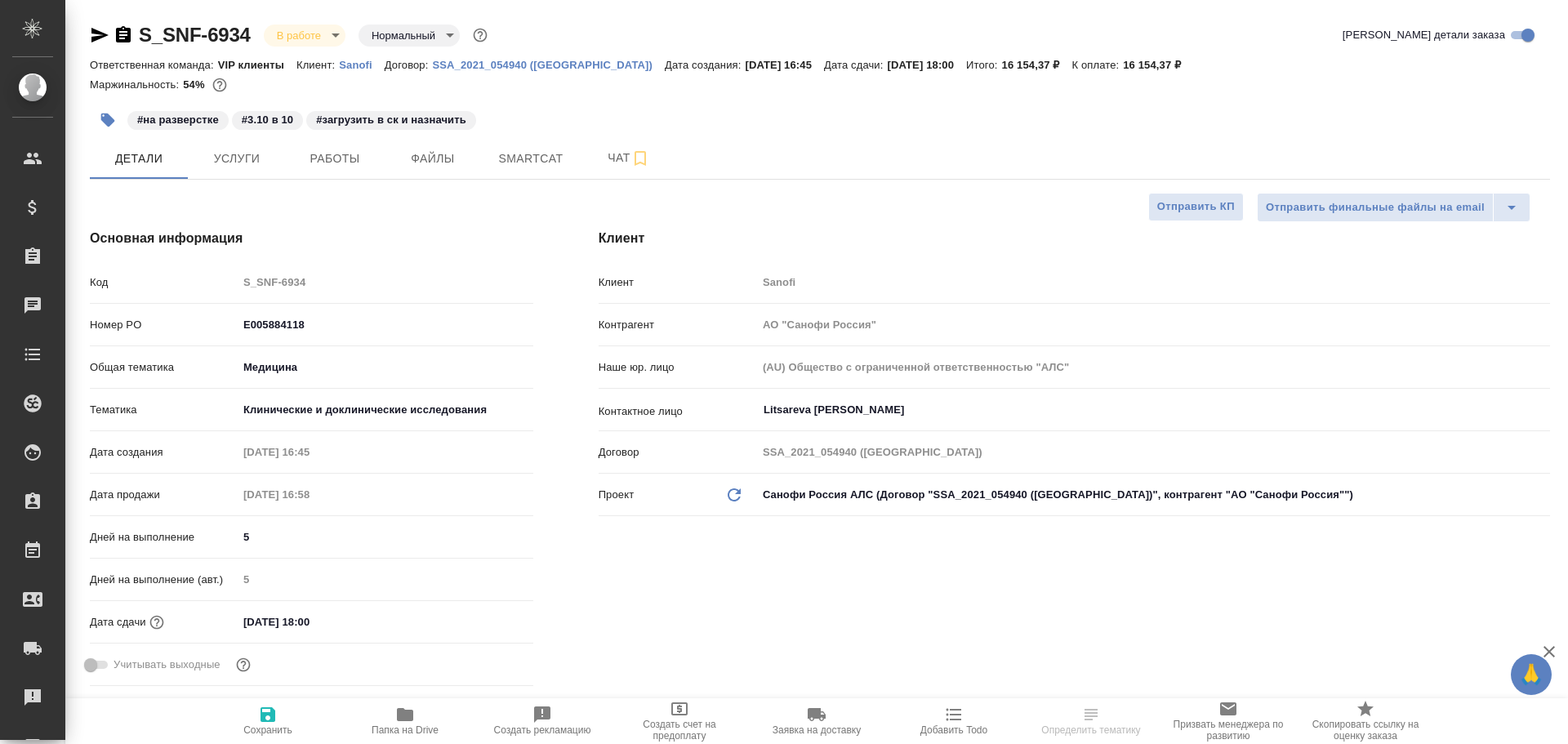
type textarea "x"
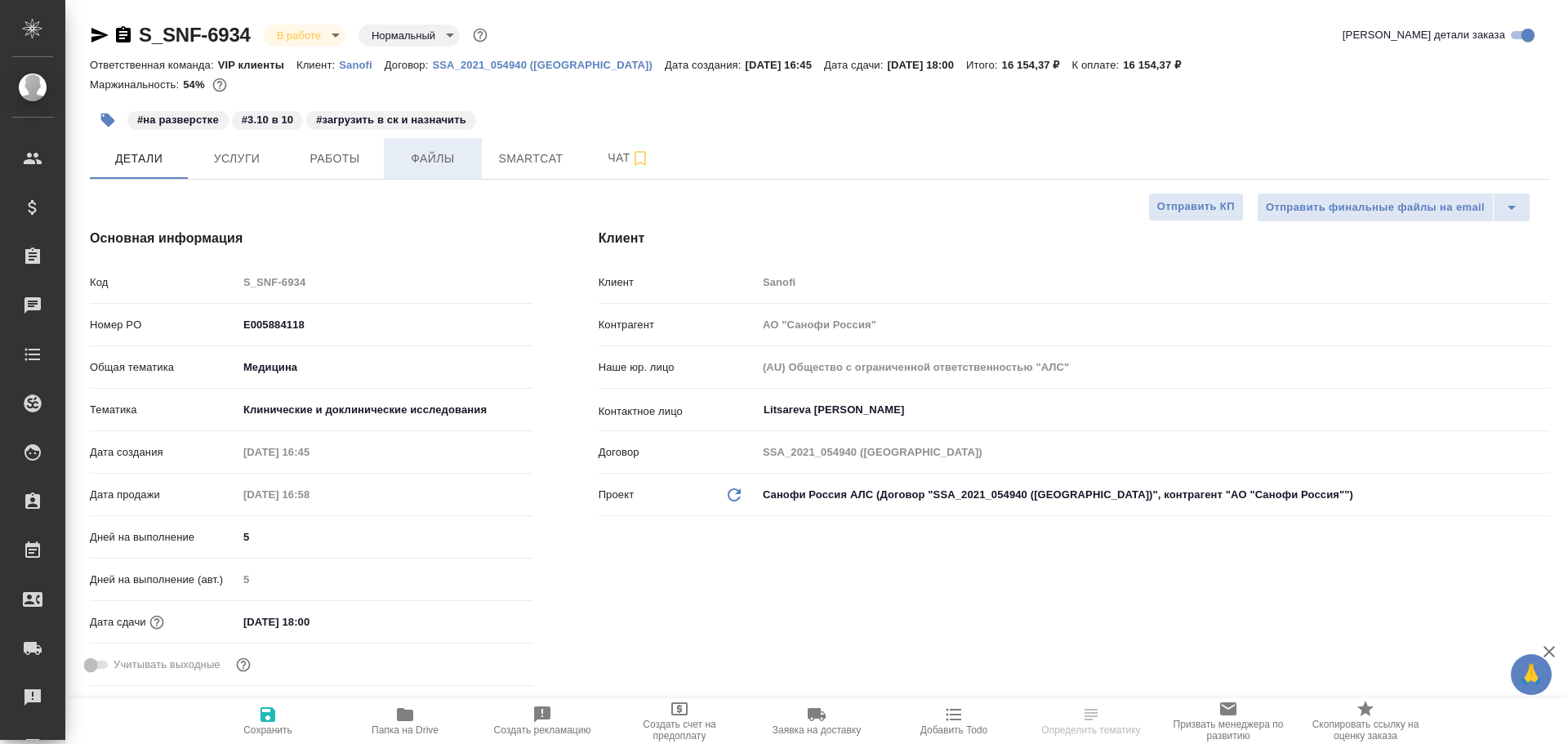
type textarea "x"
click at [315, 152] on span "Работы" at bounding box center [334, 158] width 78 height 21
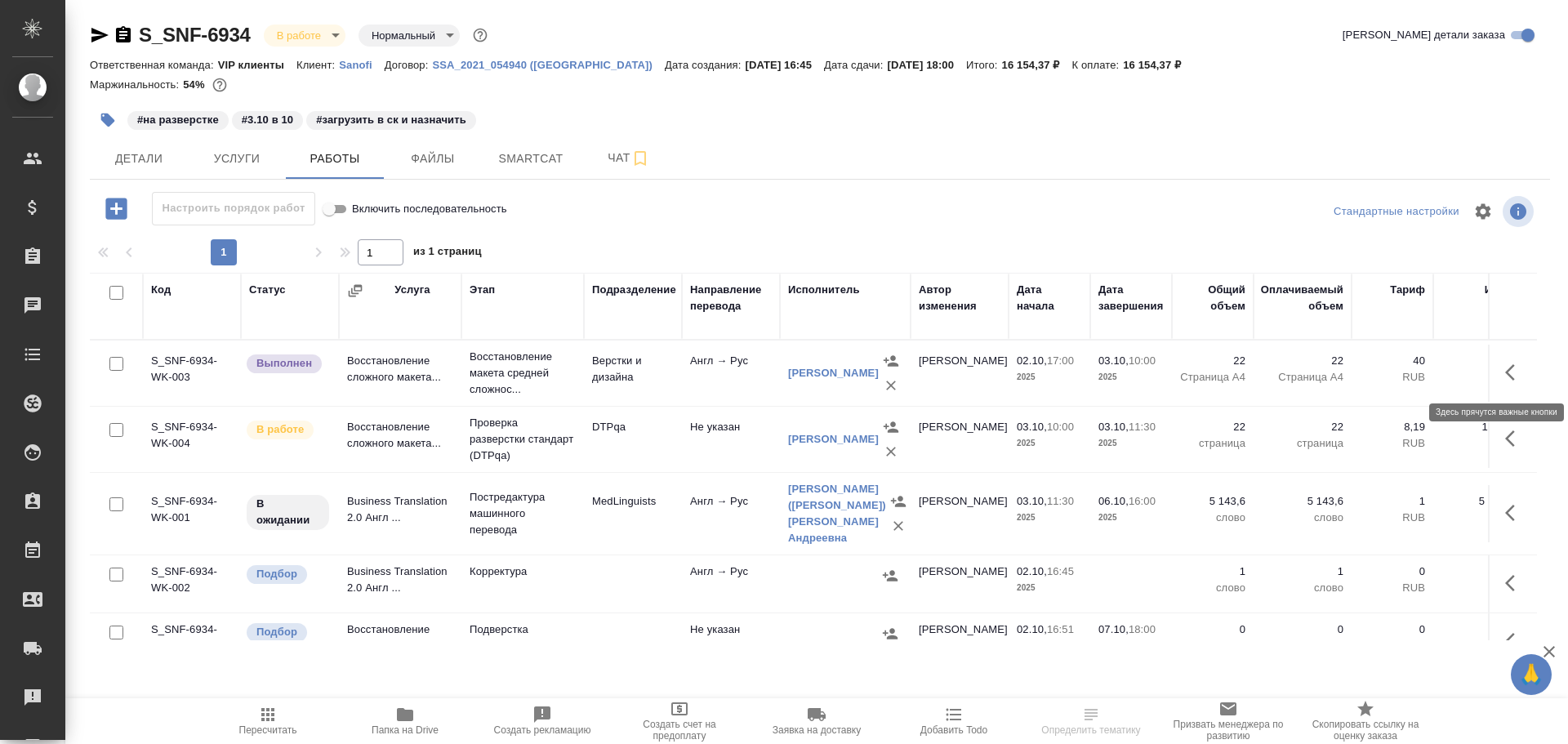
click at [1505, 372] on icon "button" at bounding box center [1514, 372] width 20 height 20
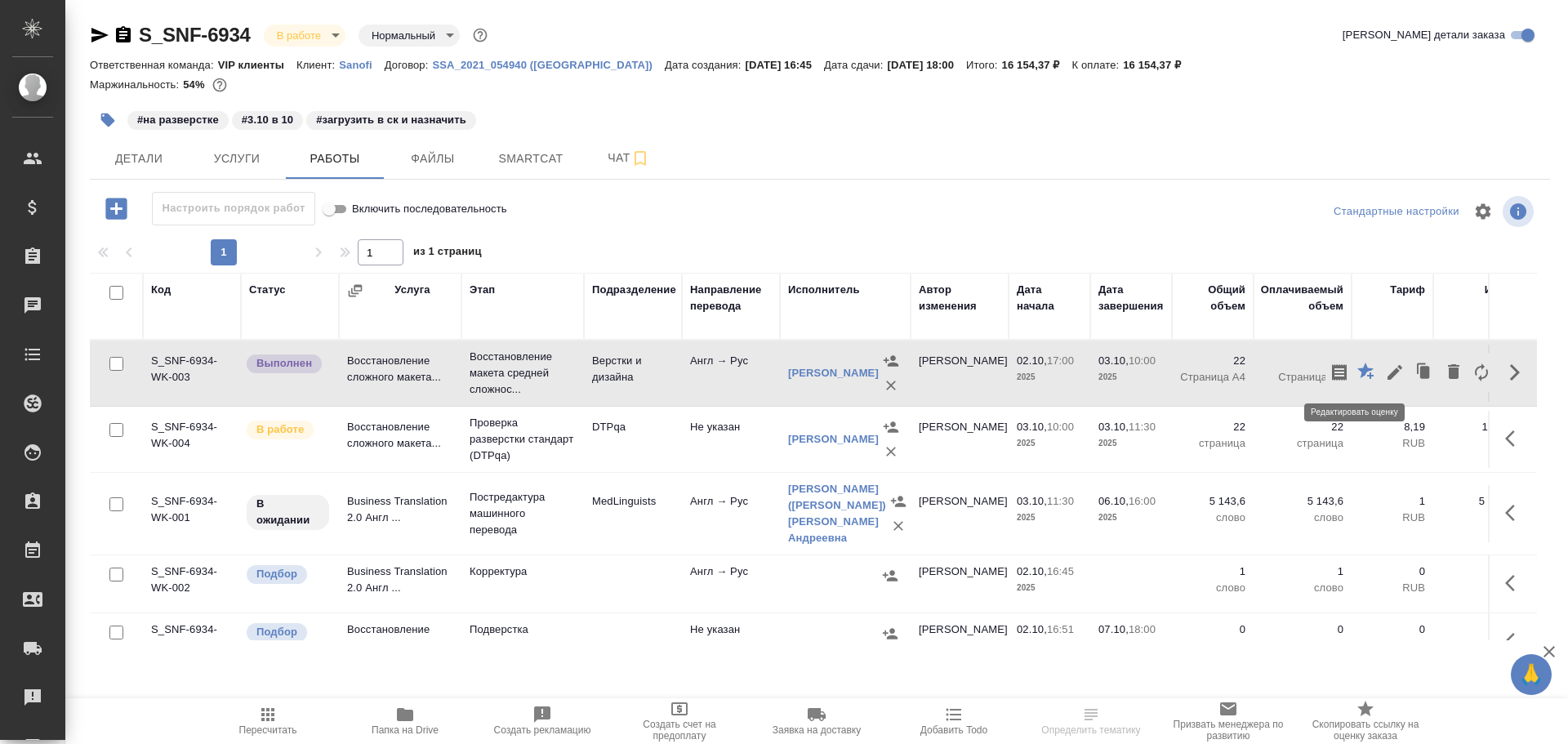
click at [1362, 373] on icon "button" at bounding box center [1367, 372] width 20 height 20
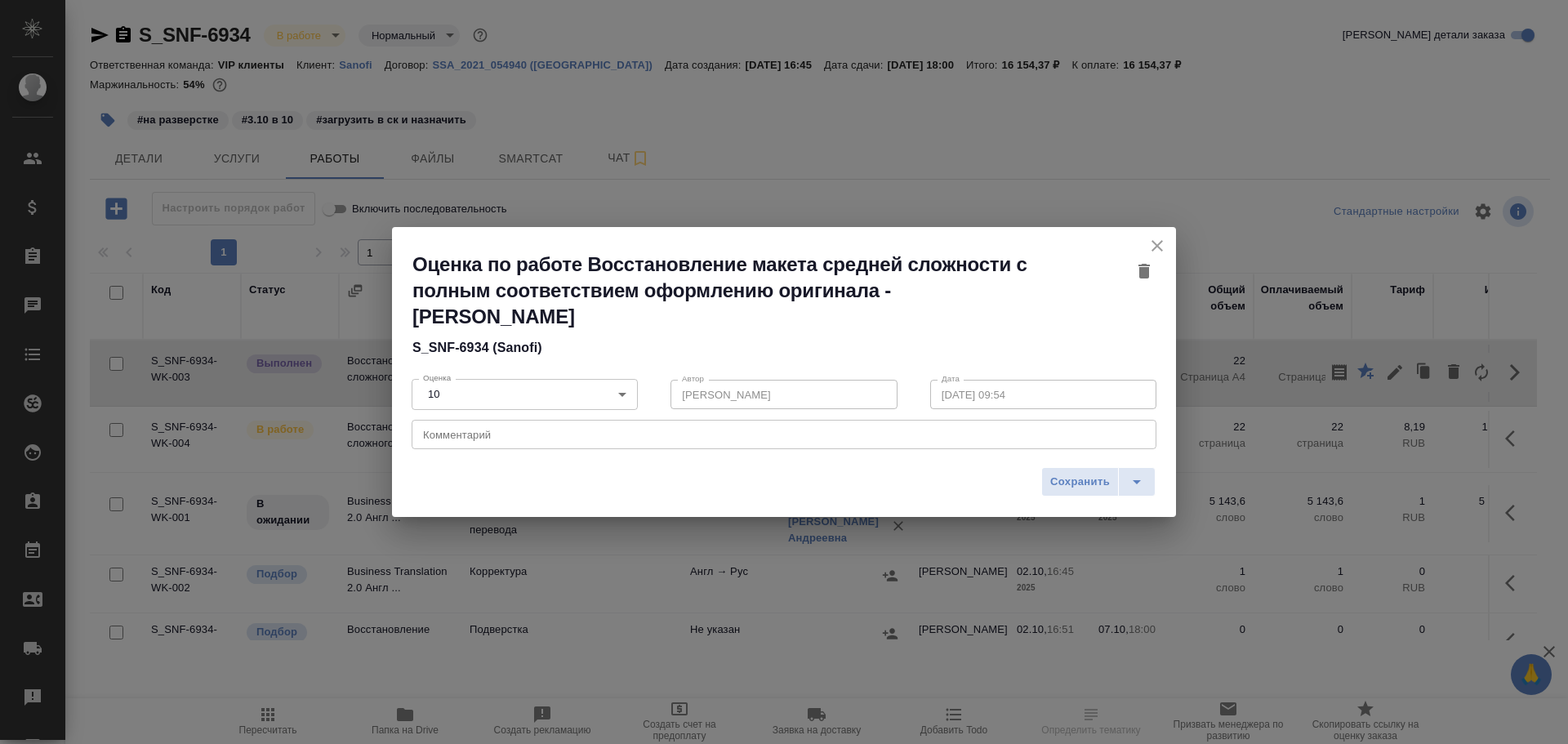
click at [1151, 241] on icon "close" at bounding box center [1157, 246] width 20 height 20
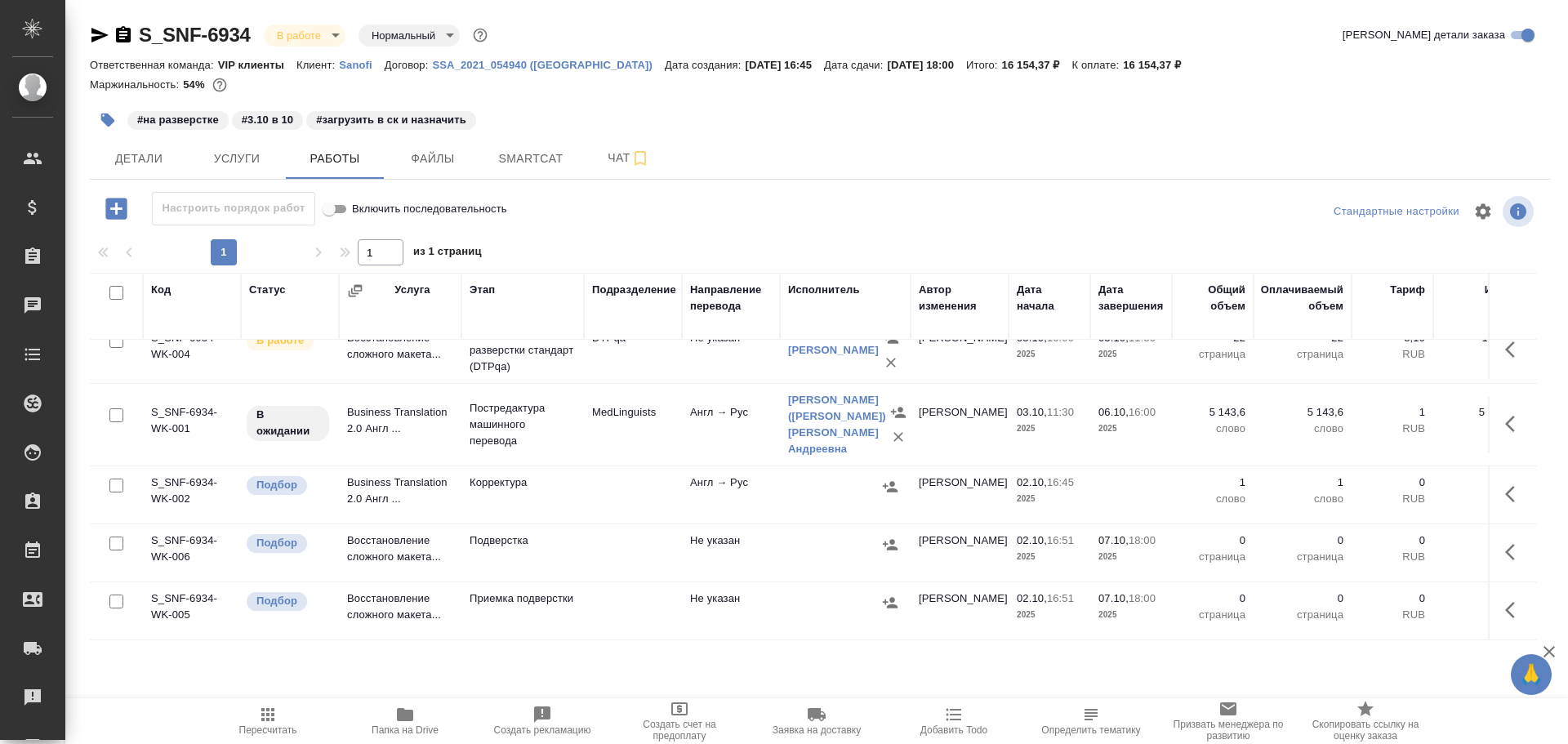
scroll to position [101, 0]
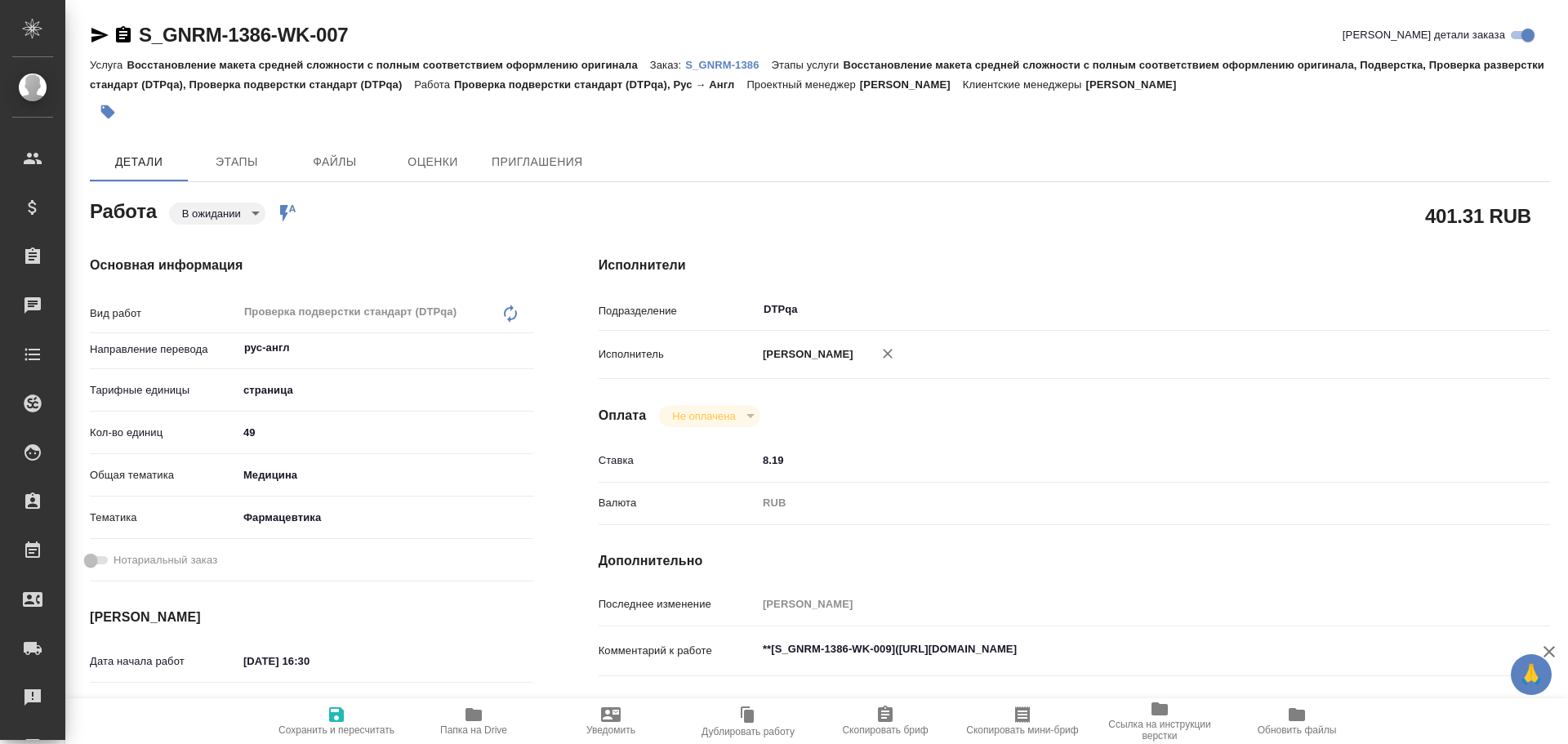
type textarea "x"
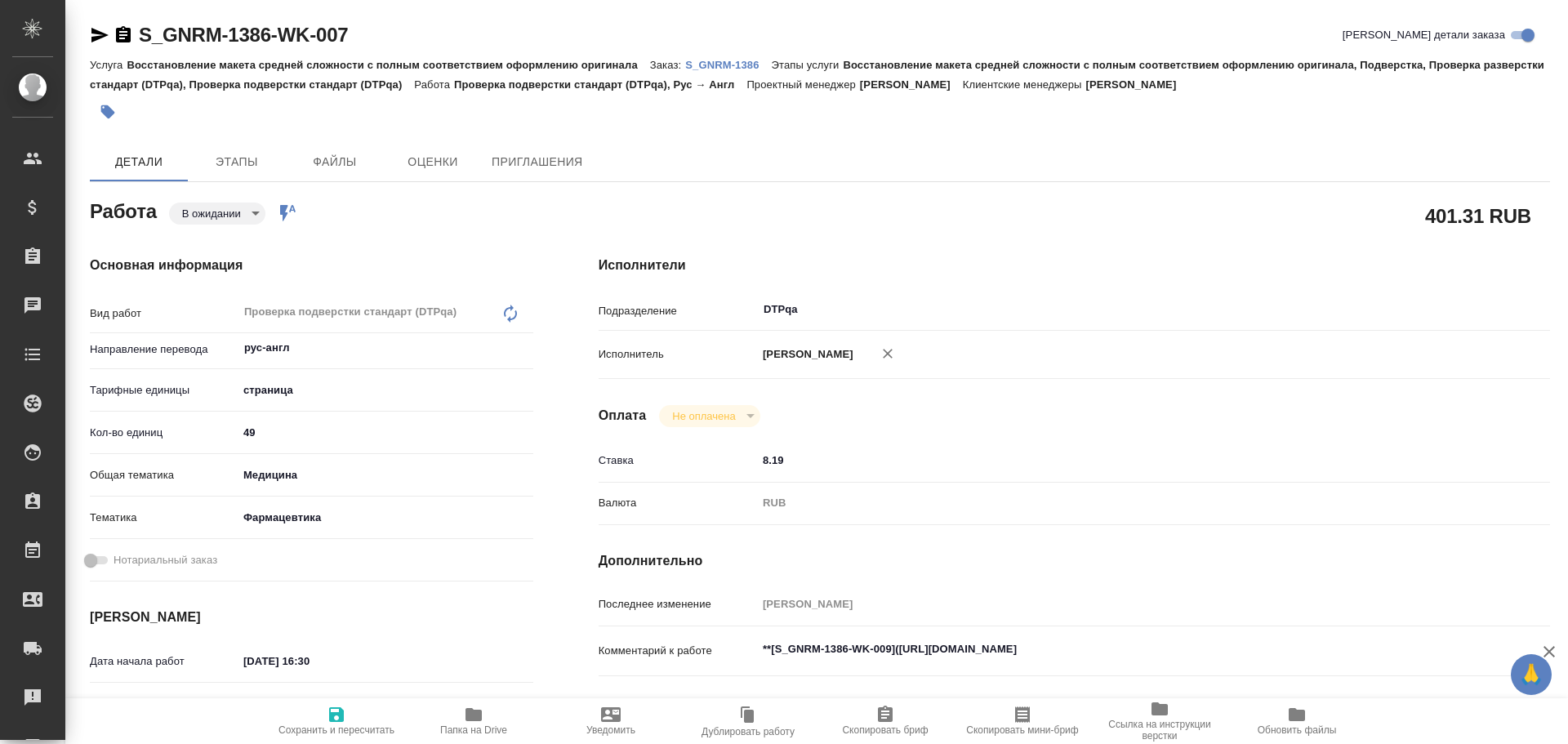
type textarea "x"
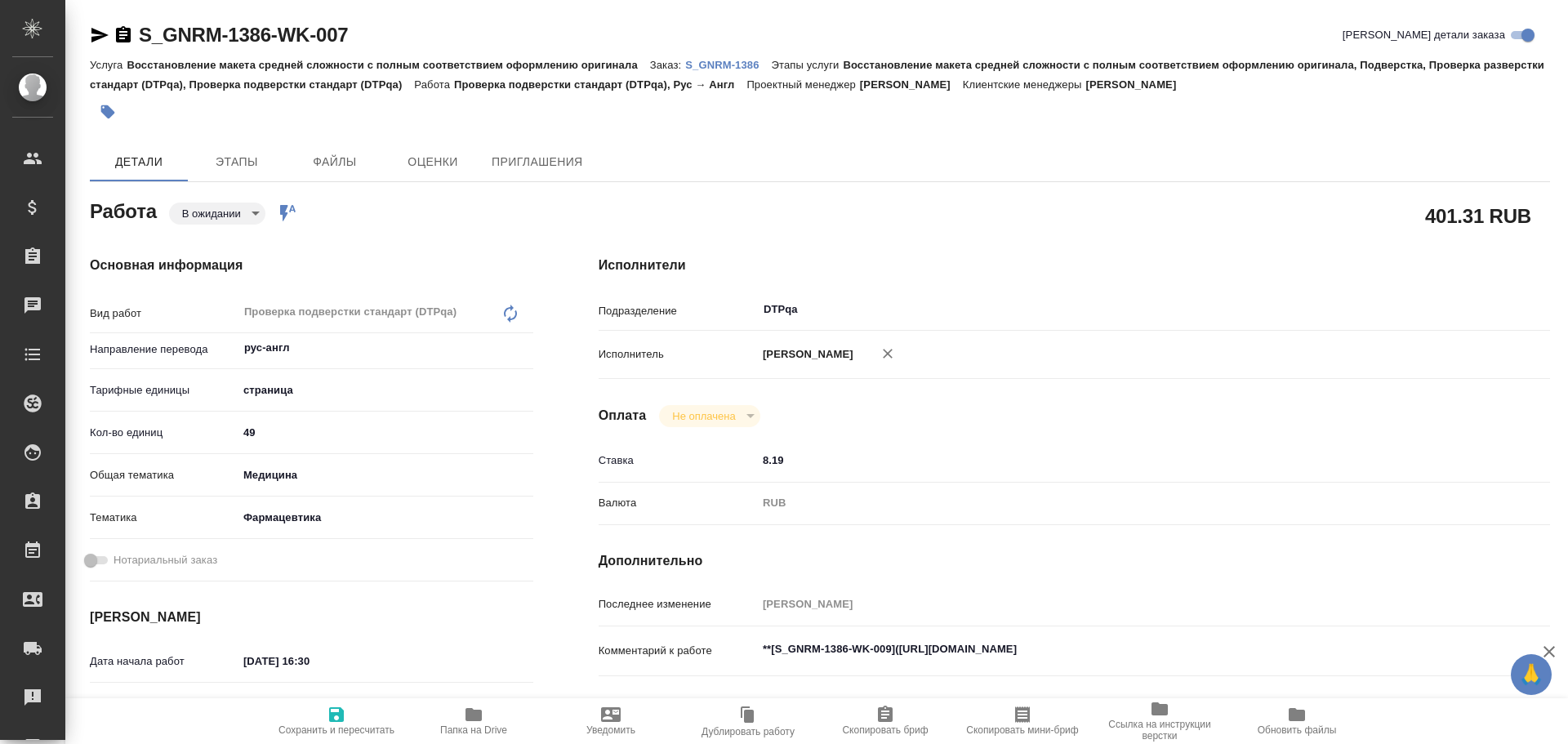
type textarea "x"
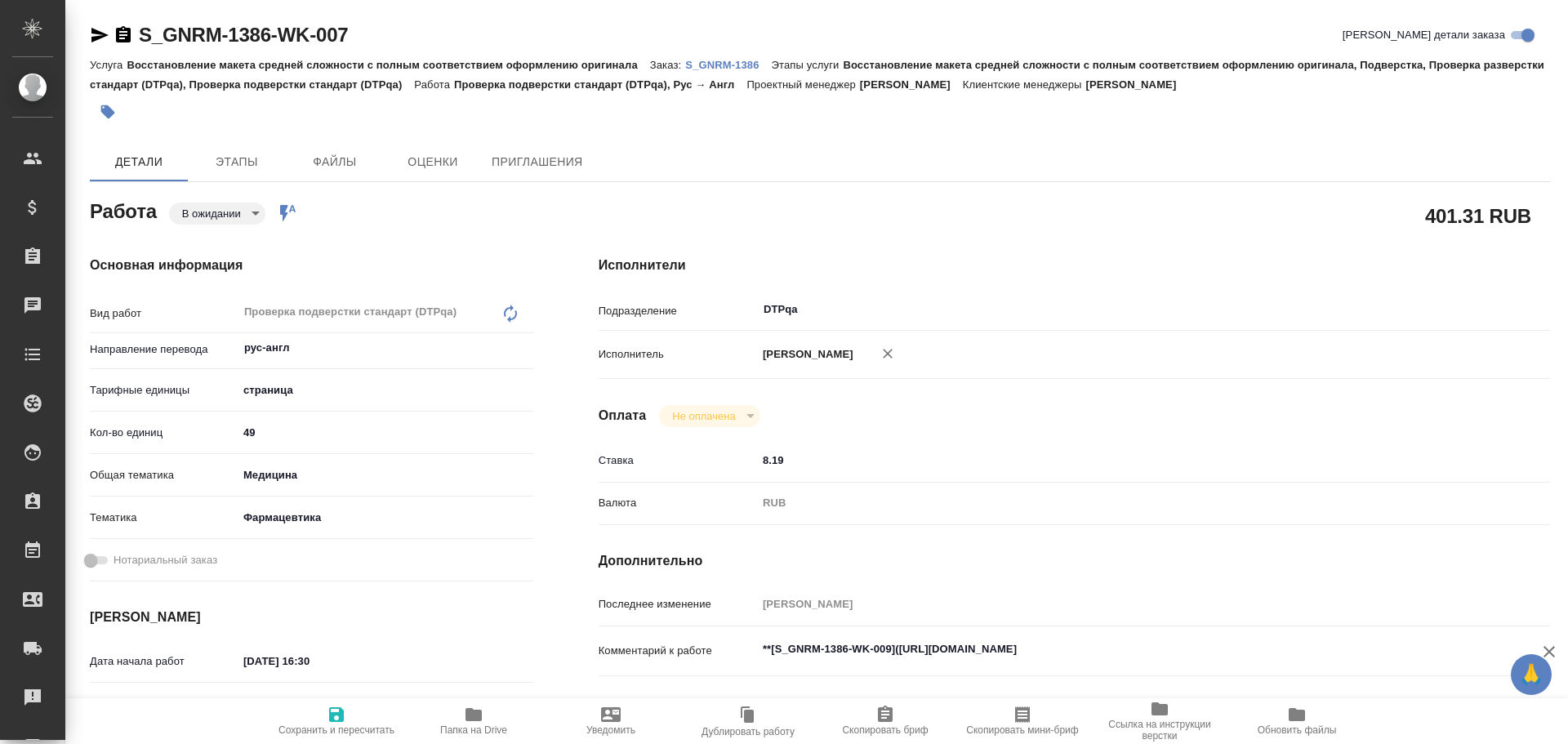
scroll to position [82, 0]
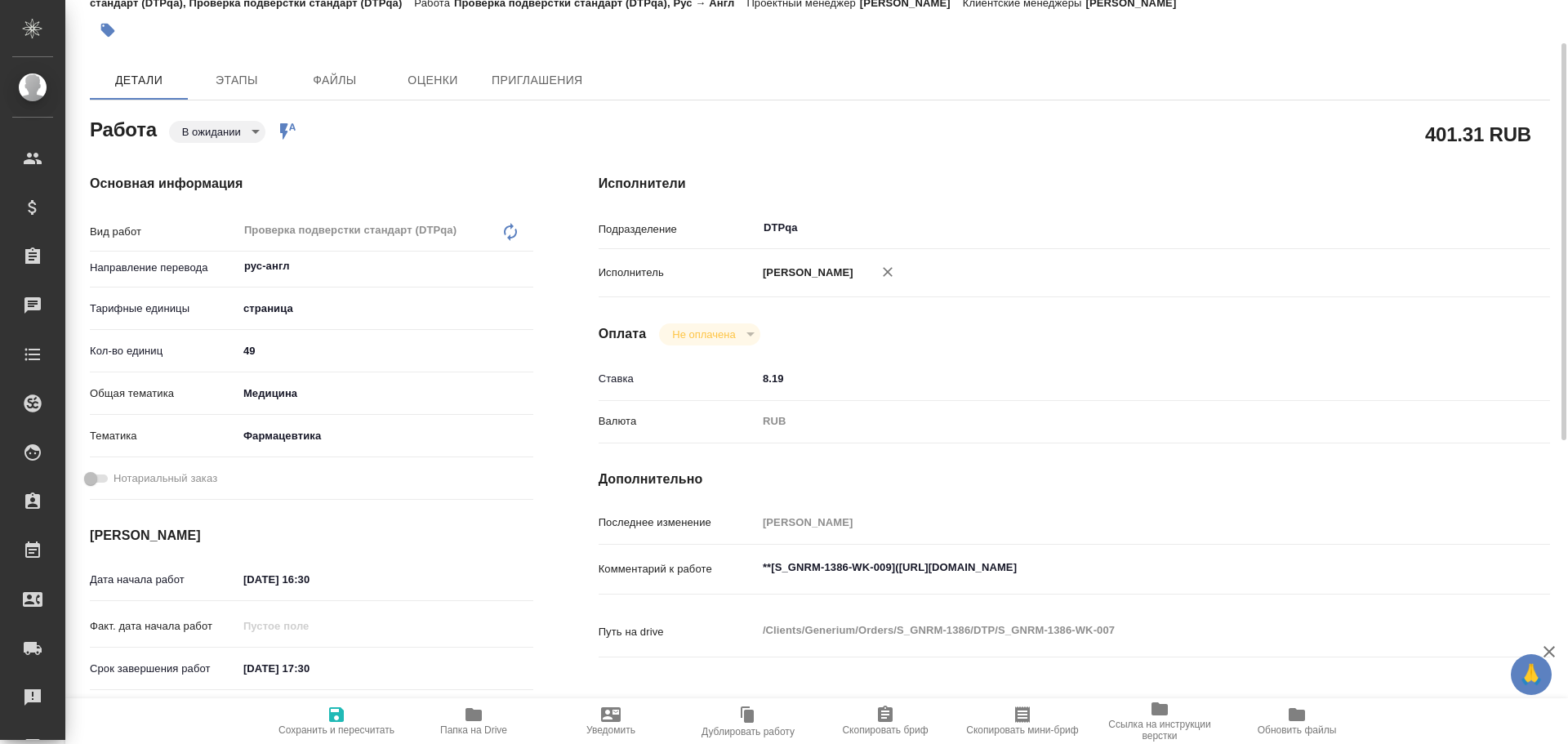
type textarea "x"
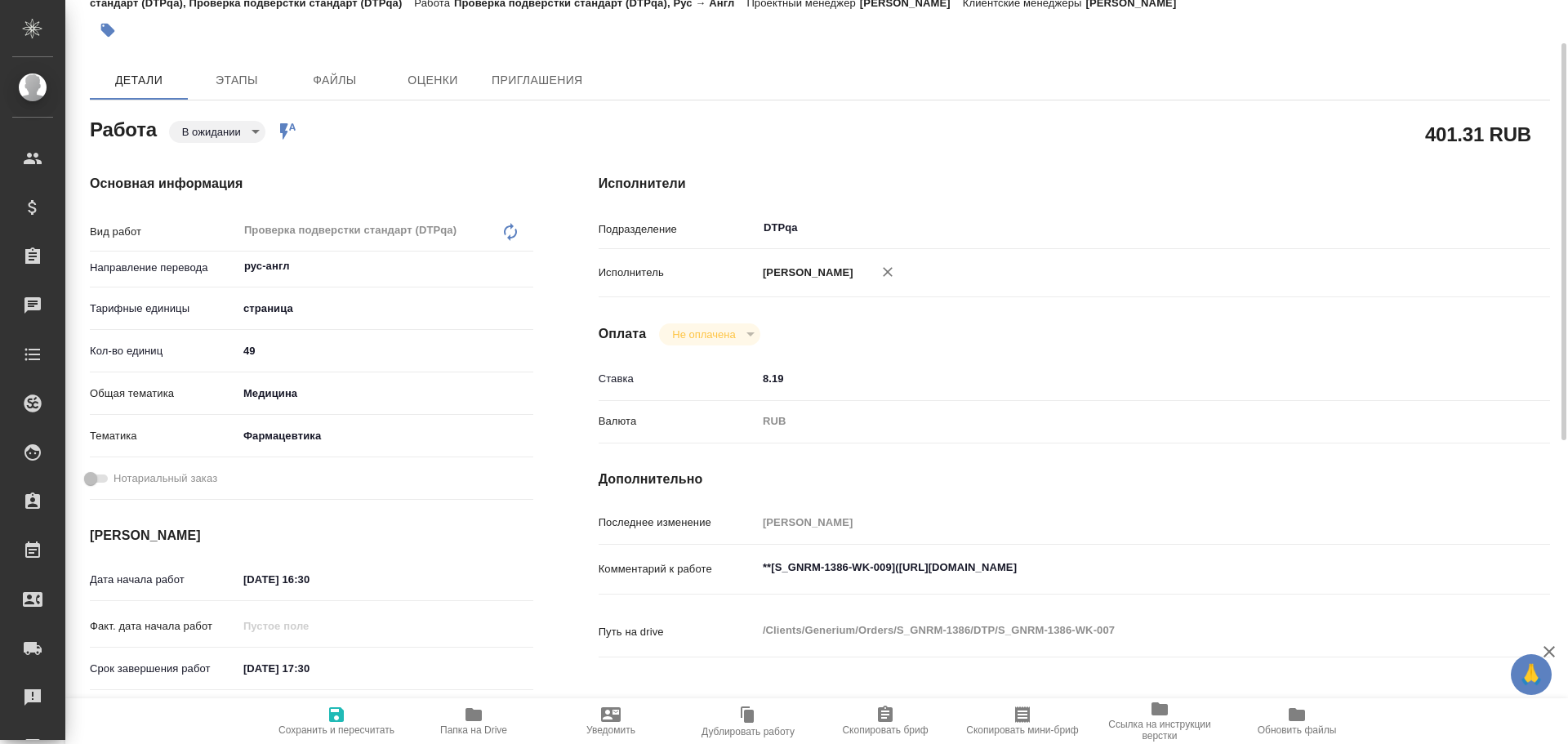
type textarea "x"
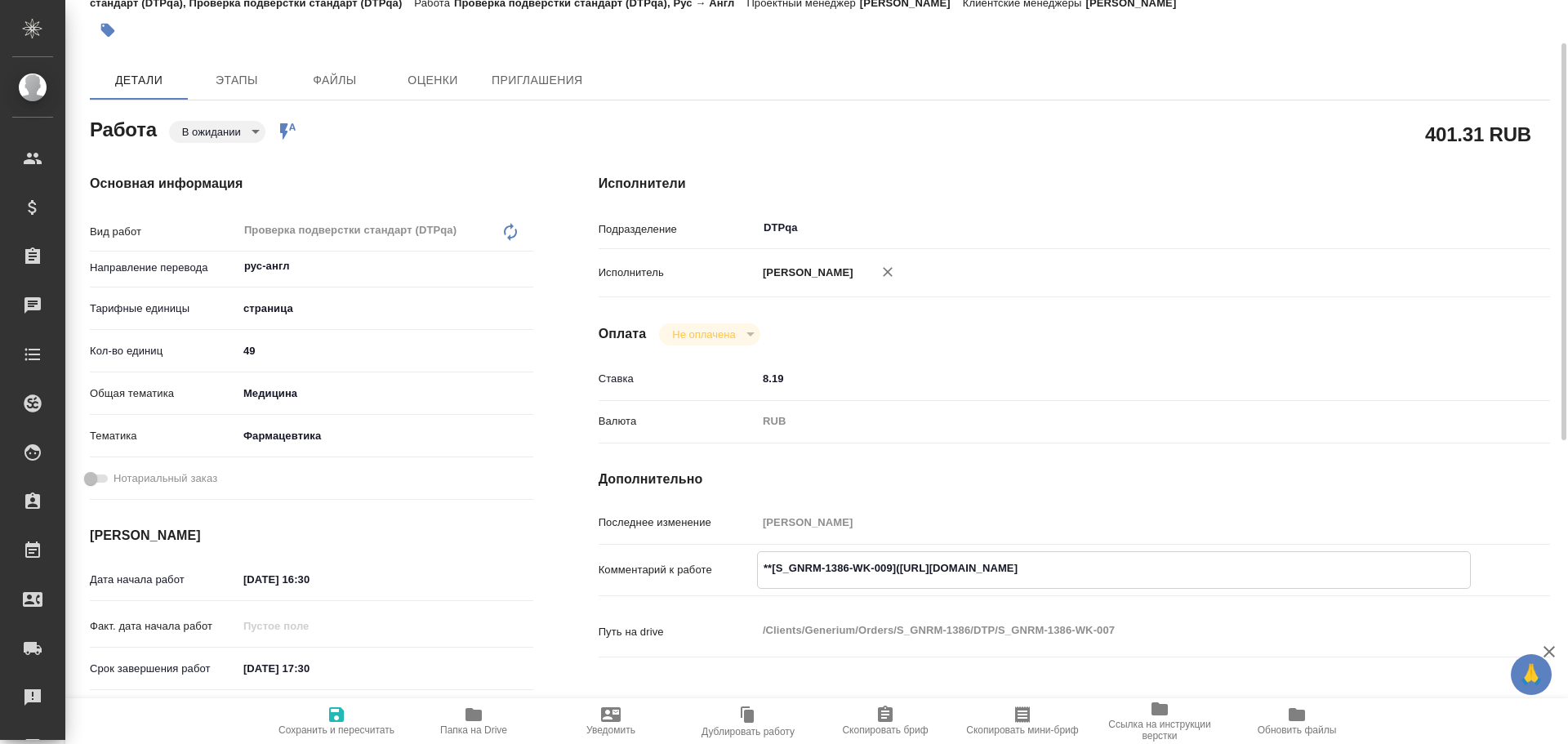
type textarea "x"
drag, startPoint x: 898, startPoint y: 568, endPoint x: 1023, endPoint y: 564, distance: 125.1
click at [1023, 564] on textarea "**[S_GNRM-1386-WK-009]([URL][DOMAIN_NAME]" at bounding box center [1113, 569] width 712 height 28
type textarea "x"
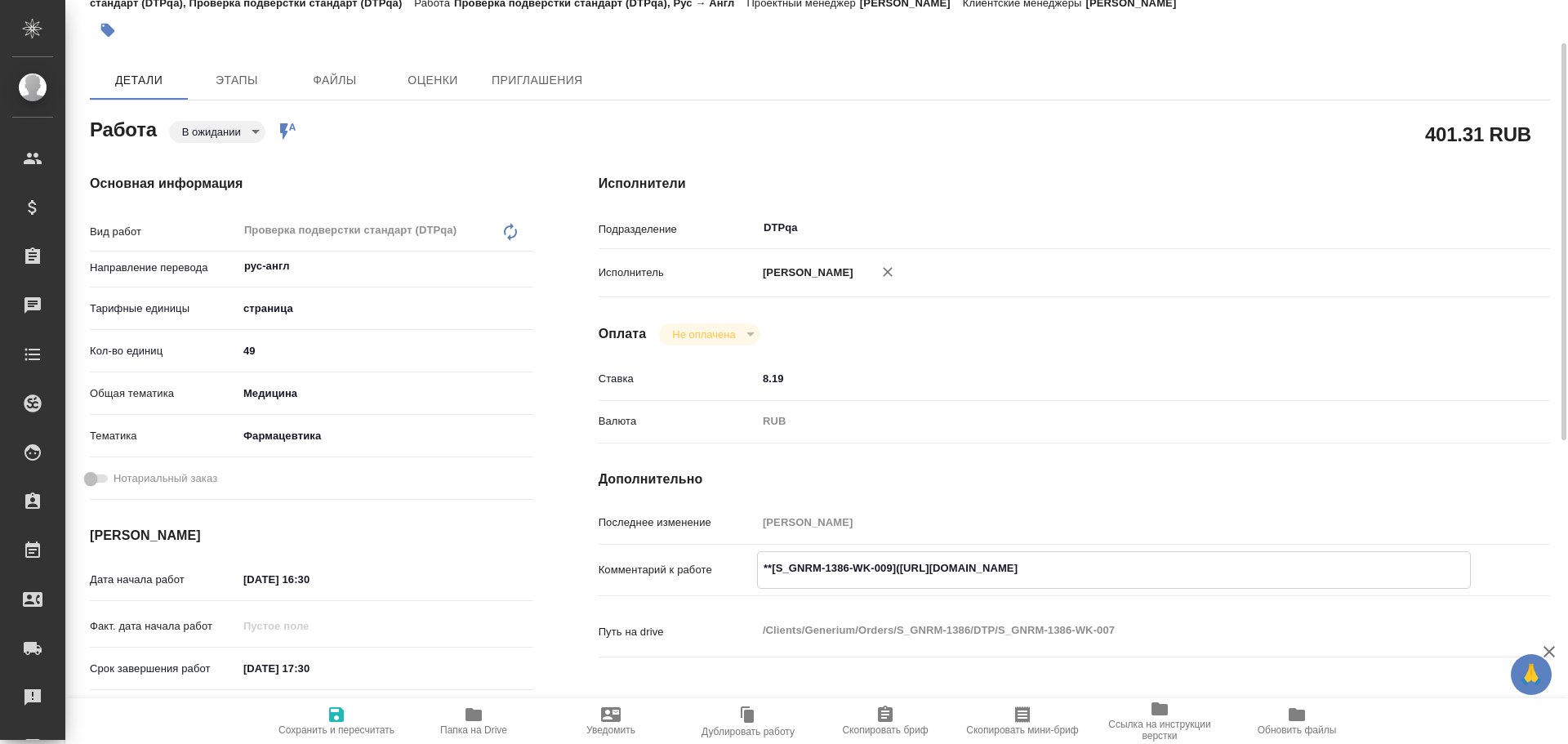
type textarea "x"
drag, startPoint x: 900, startPoint y: 570, endPoint x: 1207, endPoint y: 580, distance: 307.2
click at [1207, 580] on textarea "**[S_GNRM-1386-WK-009]([URL][DOMAIN_NAME]" at bounding box center [1113, 569] width 712 height 28
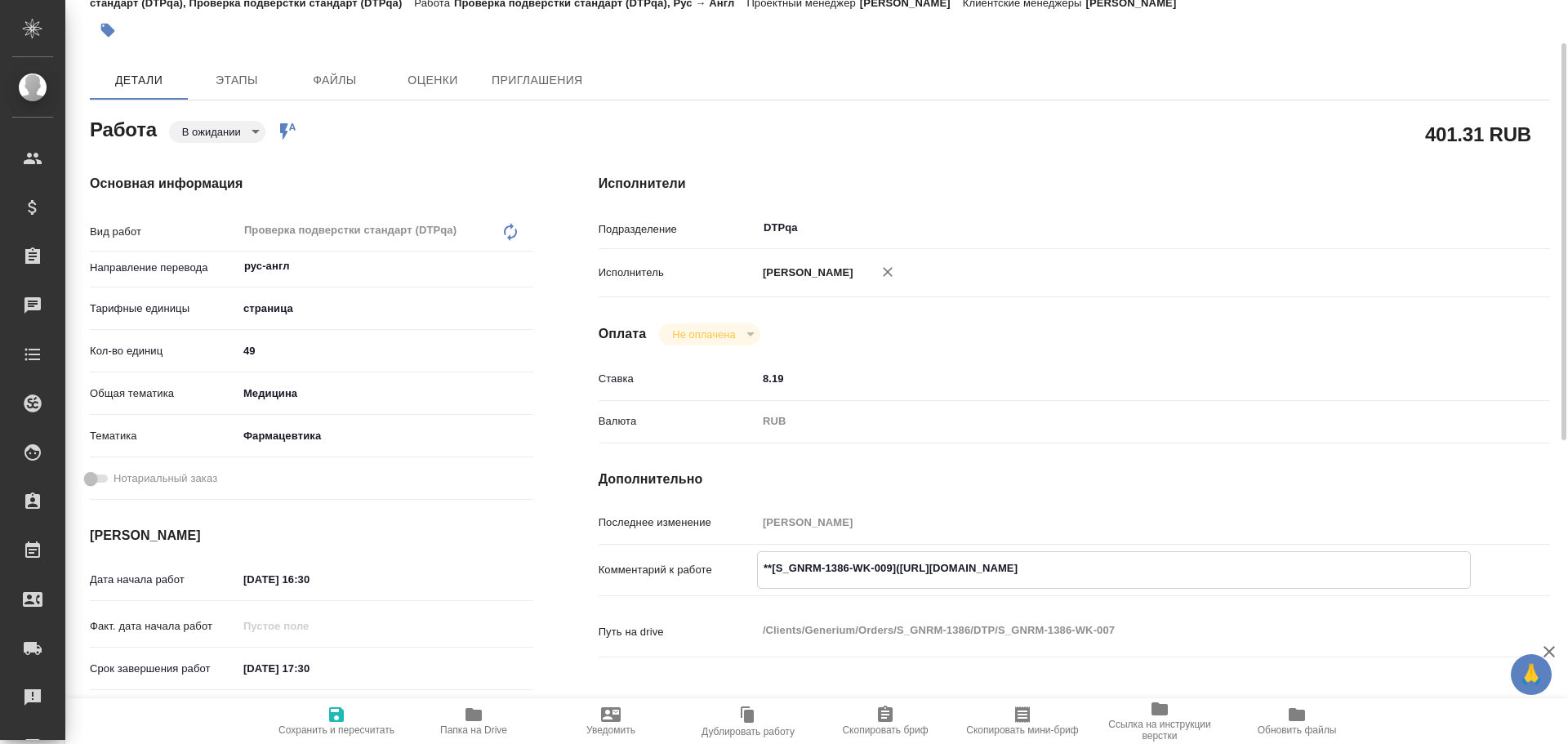
type textarea "x"
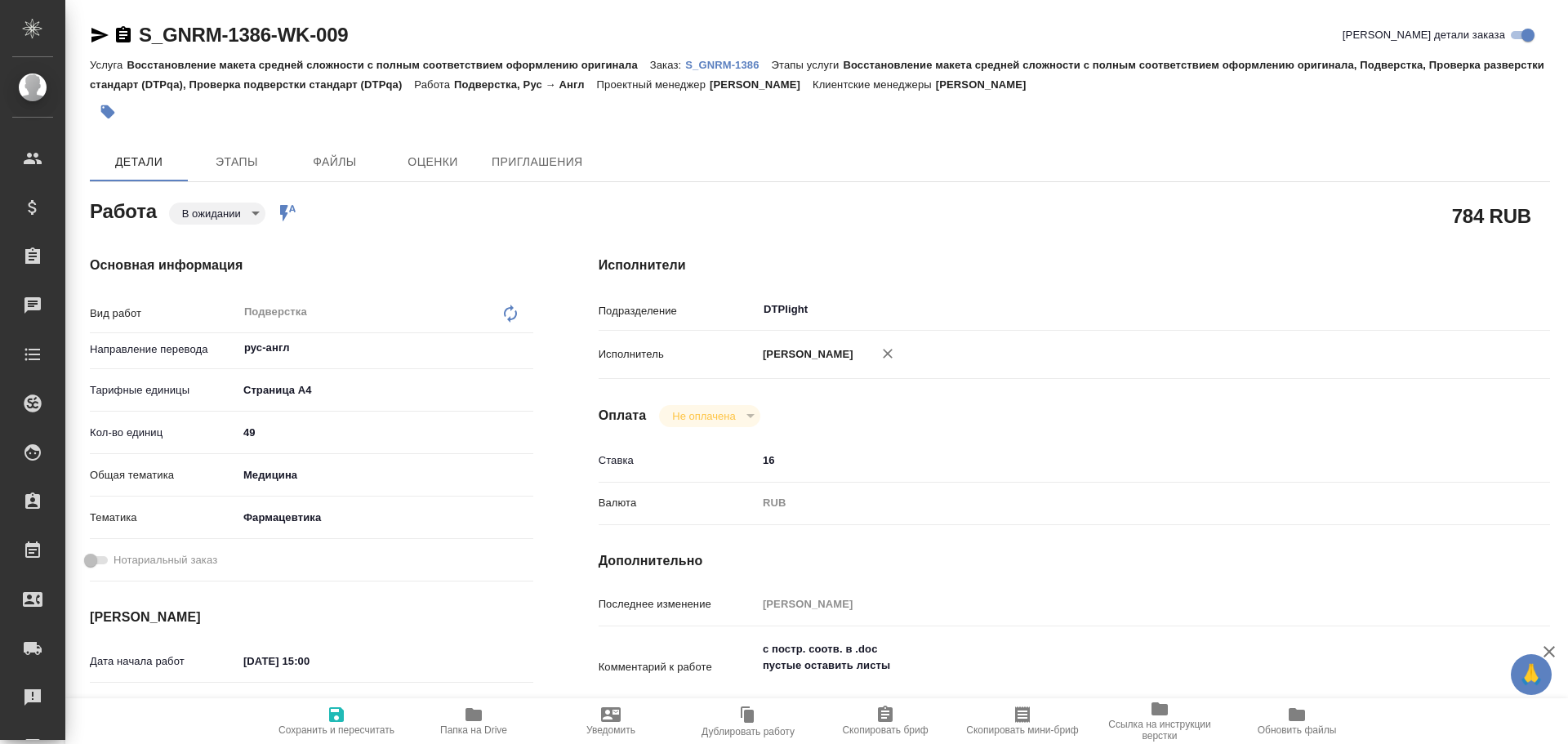
type textarea "x"
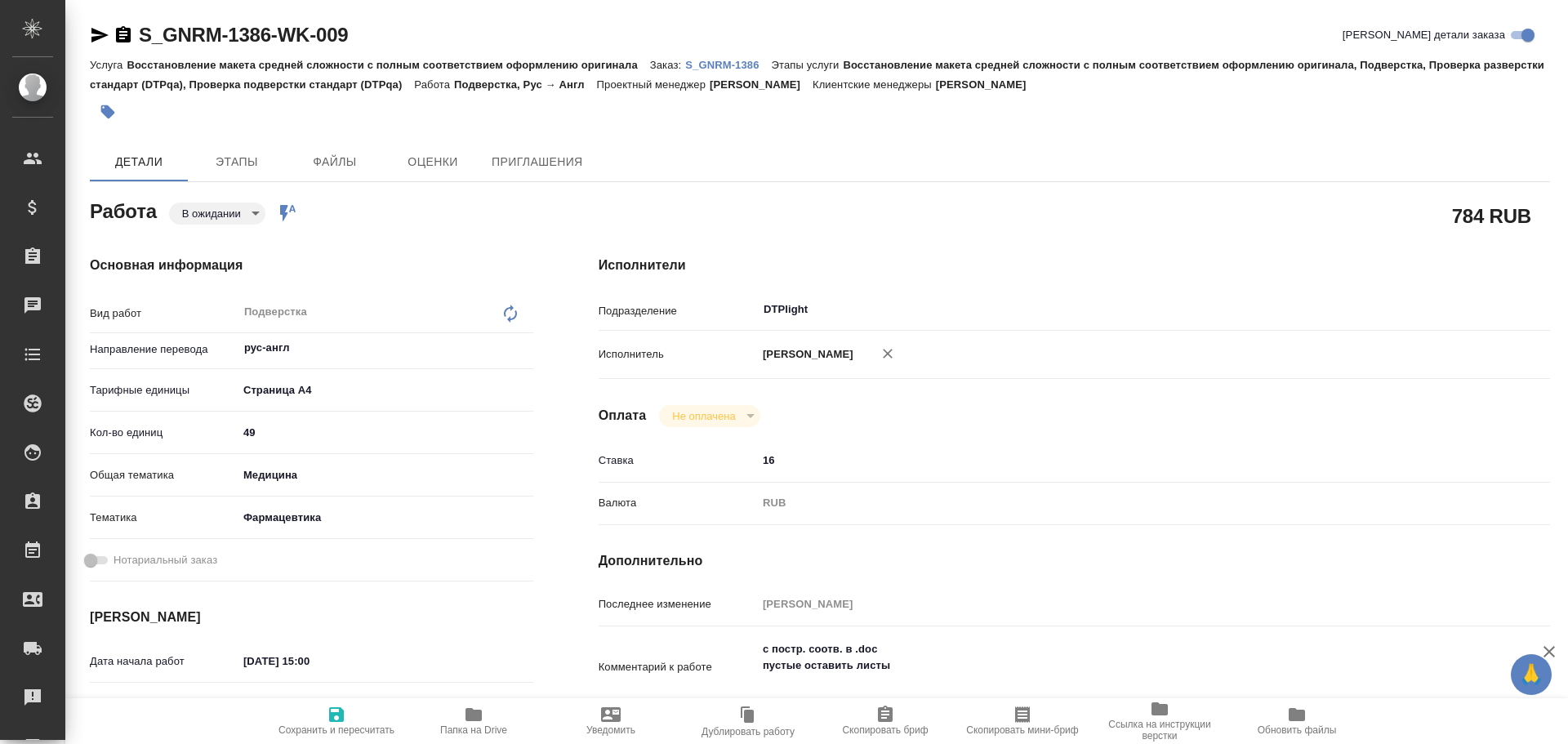
type textarea "x"
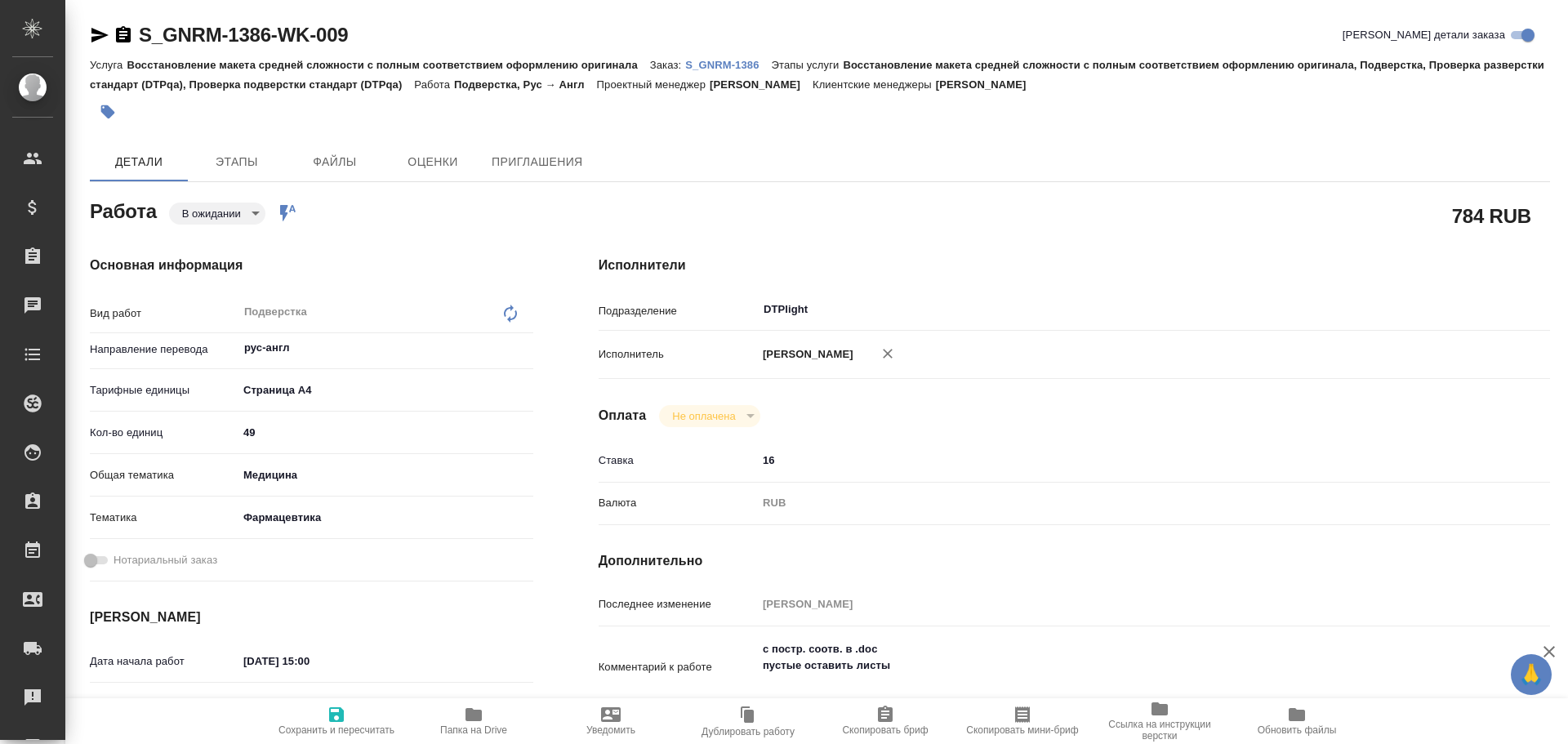
type textarea "x"
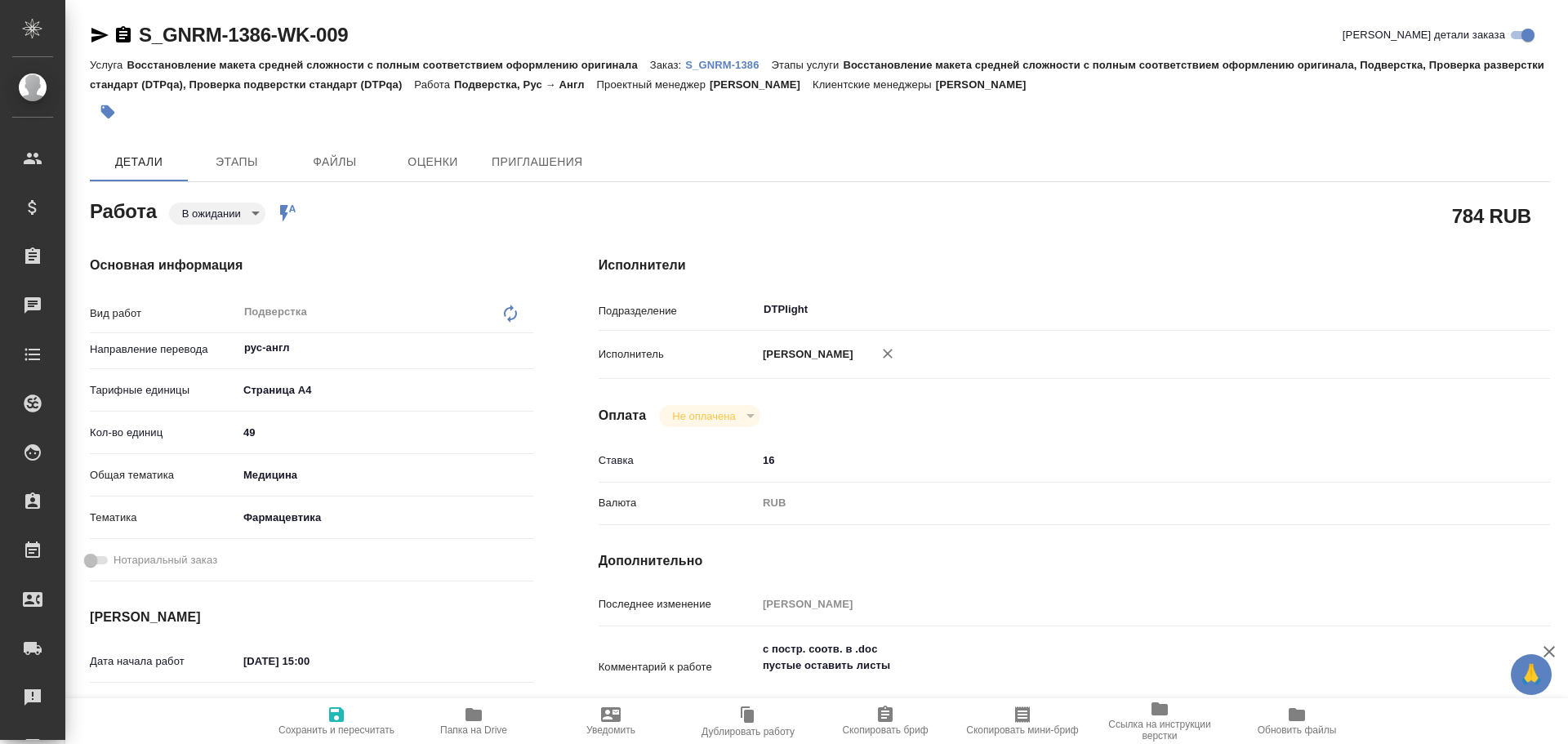
type textarea "x"
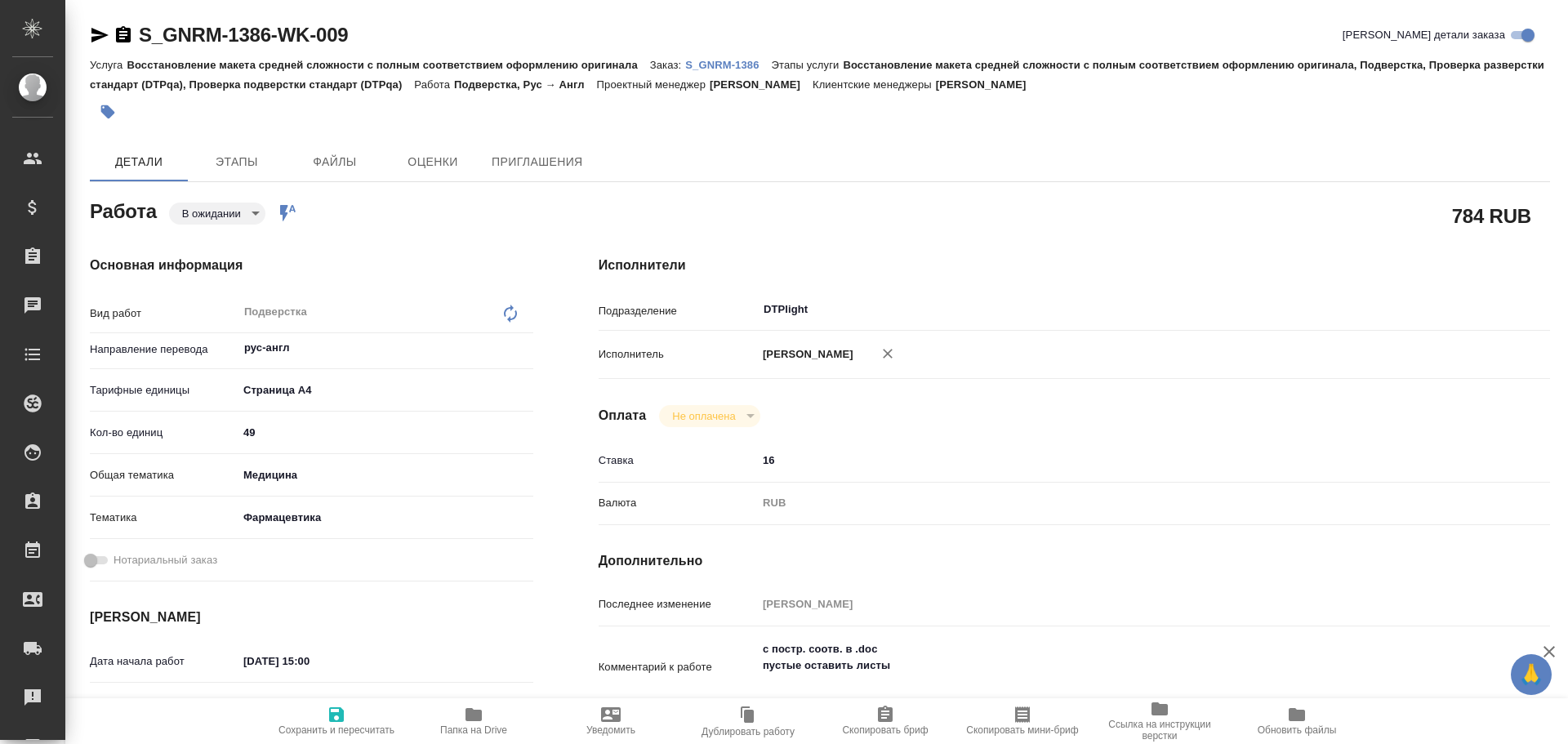
type textarea "x"
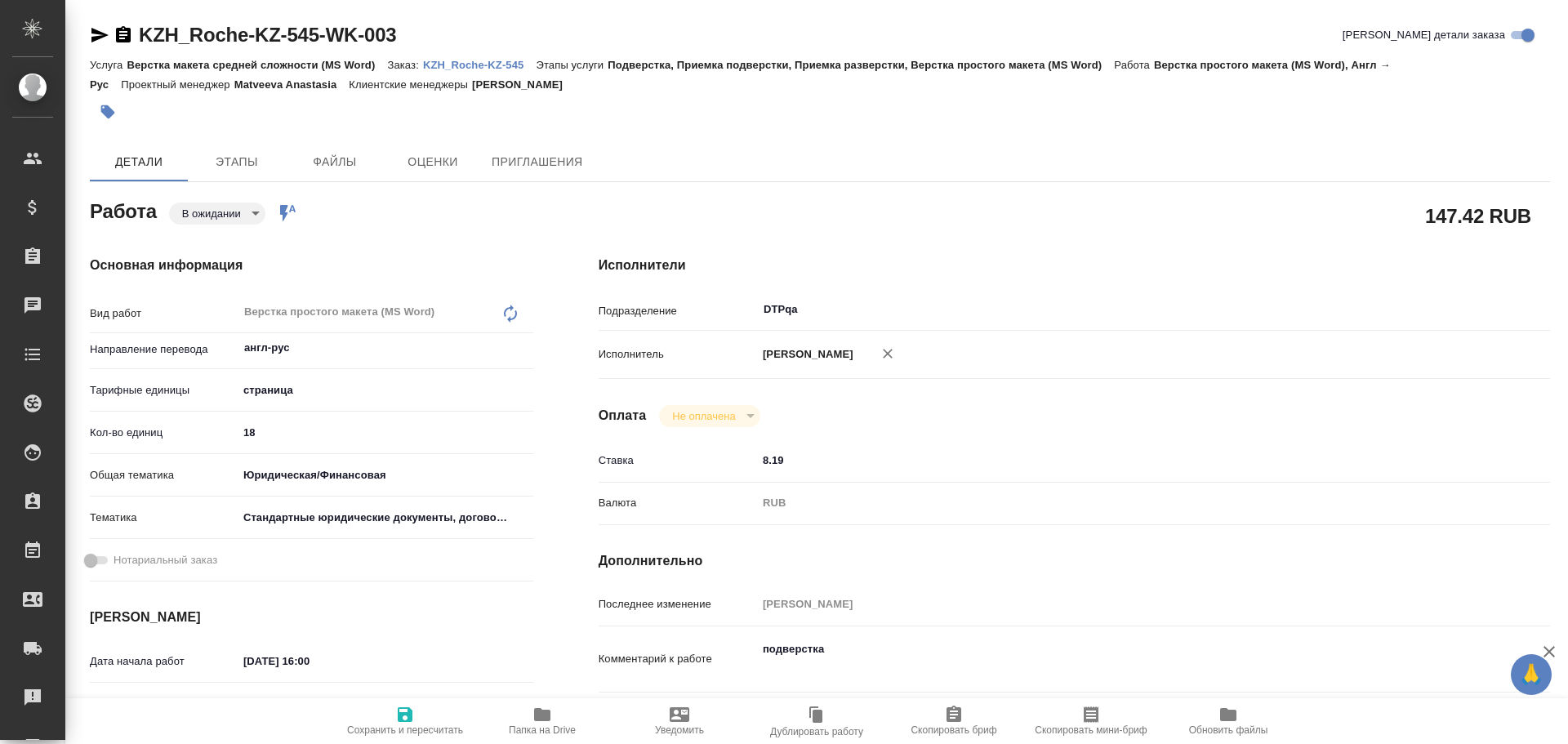
type textarea "x"
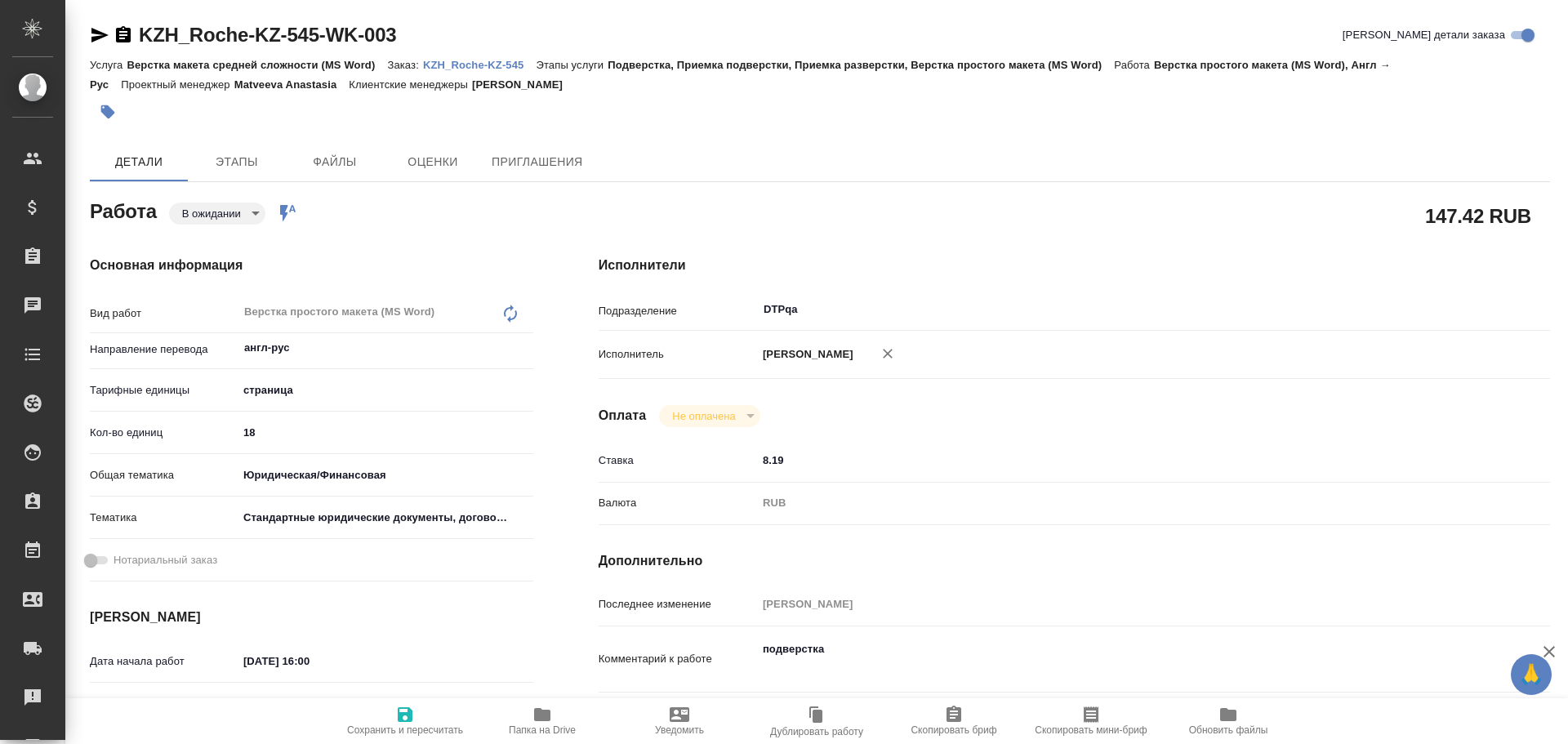
type textarea "x"
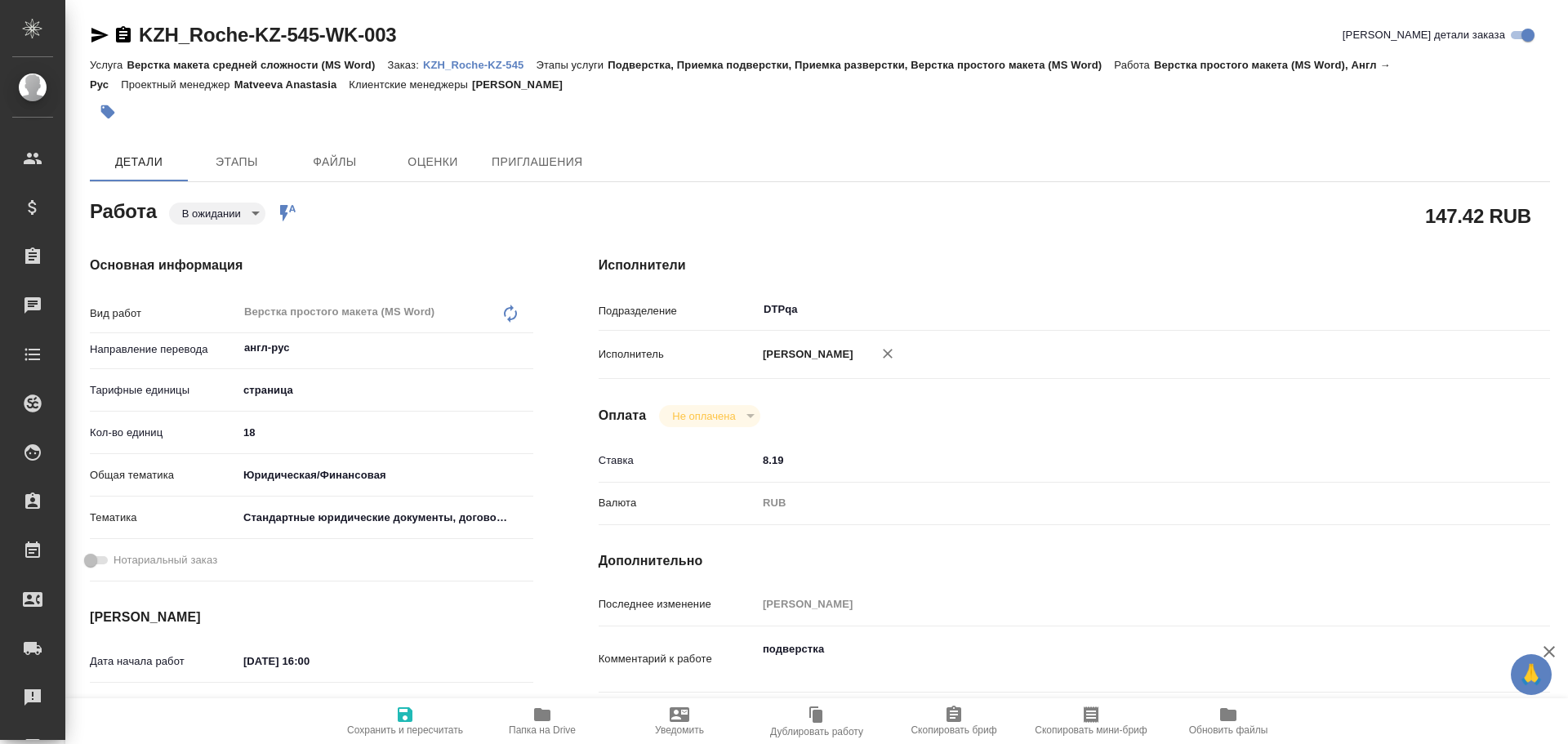
type textarea "x"
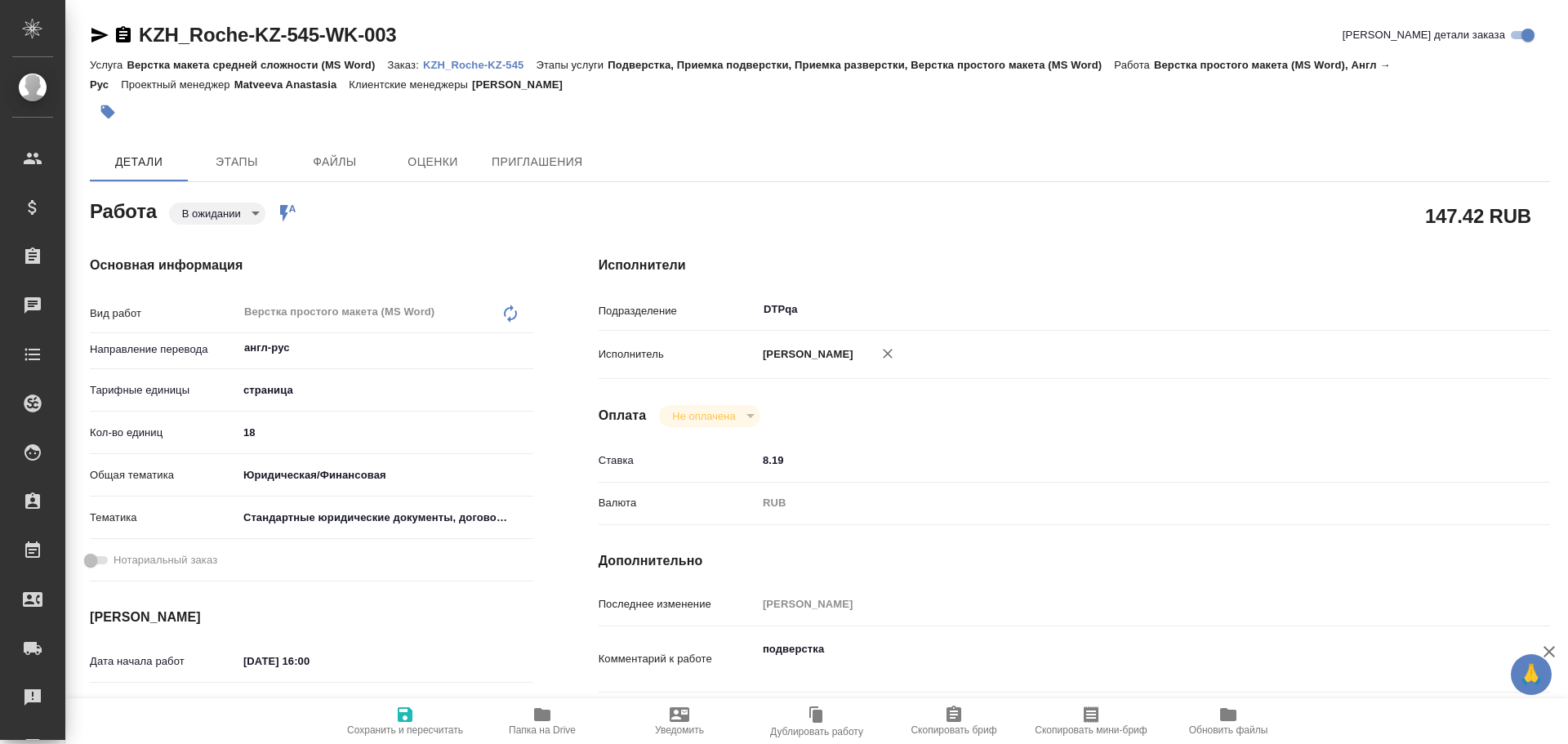
scroll to position [163, 0]
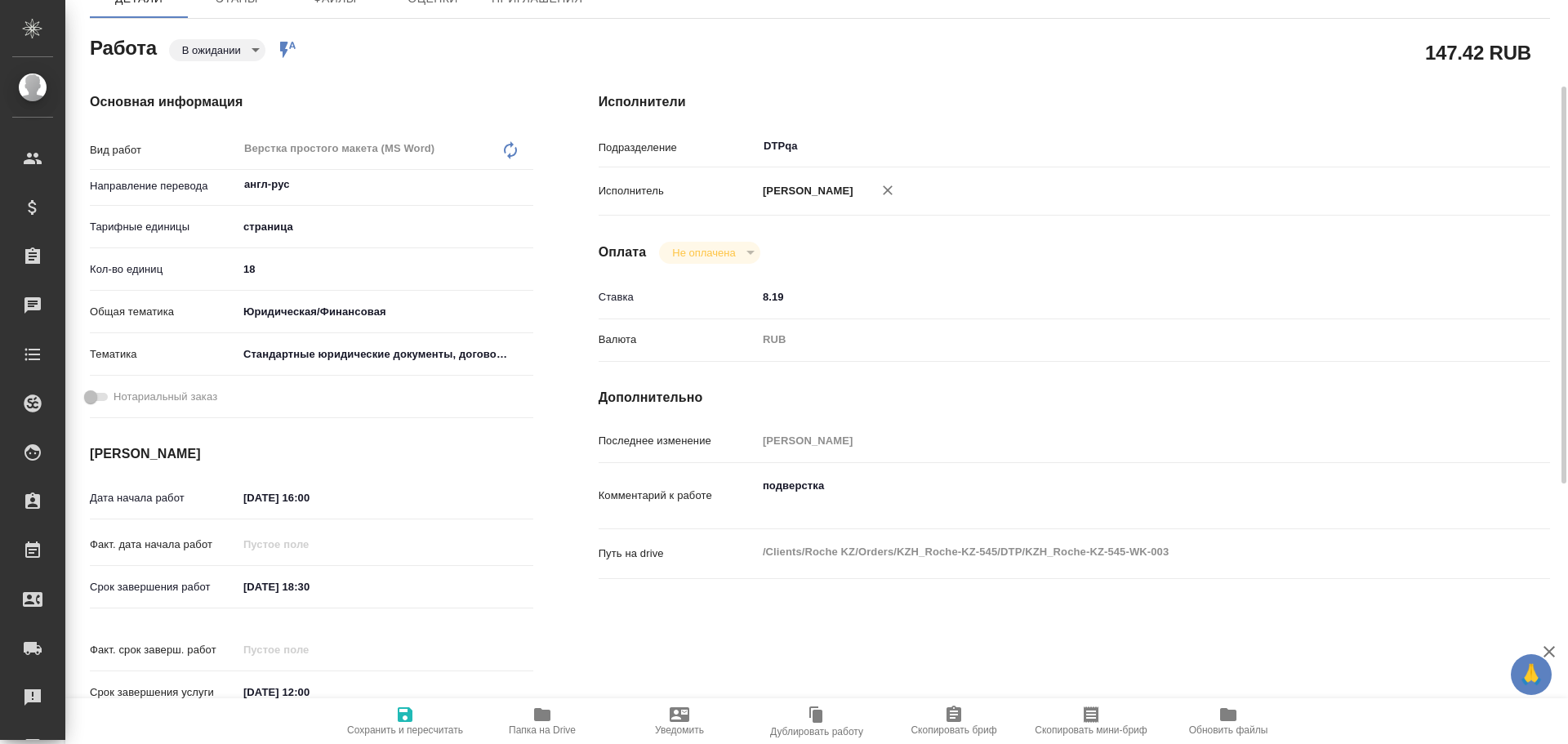
type textarea "x"
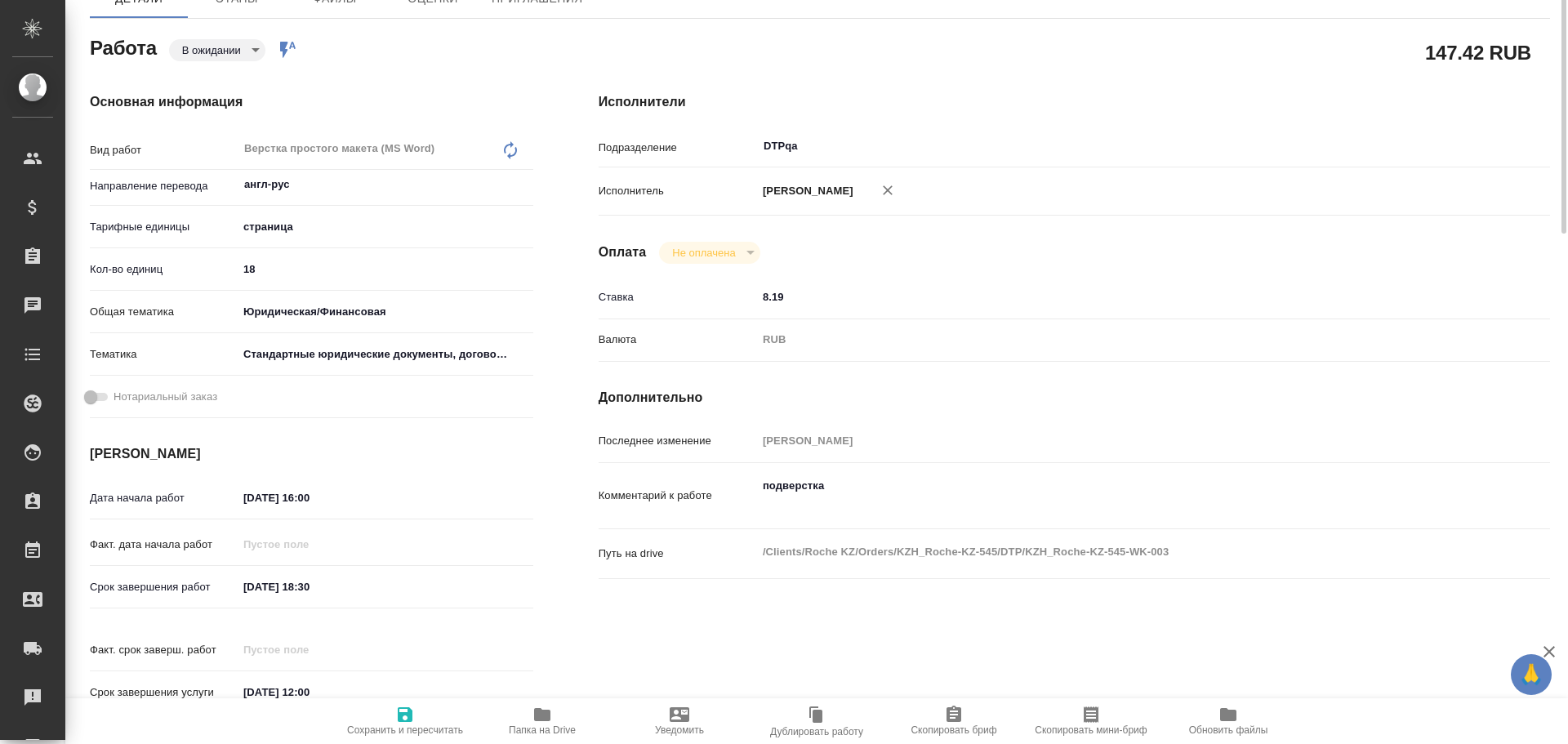
scroll to position [0, 0]
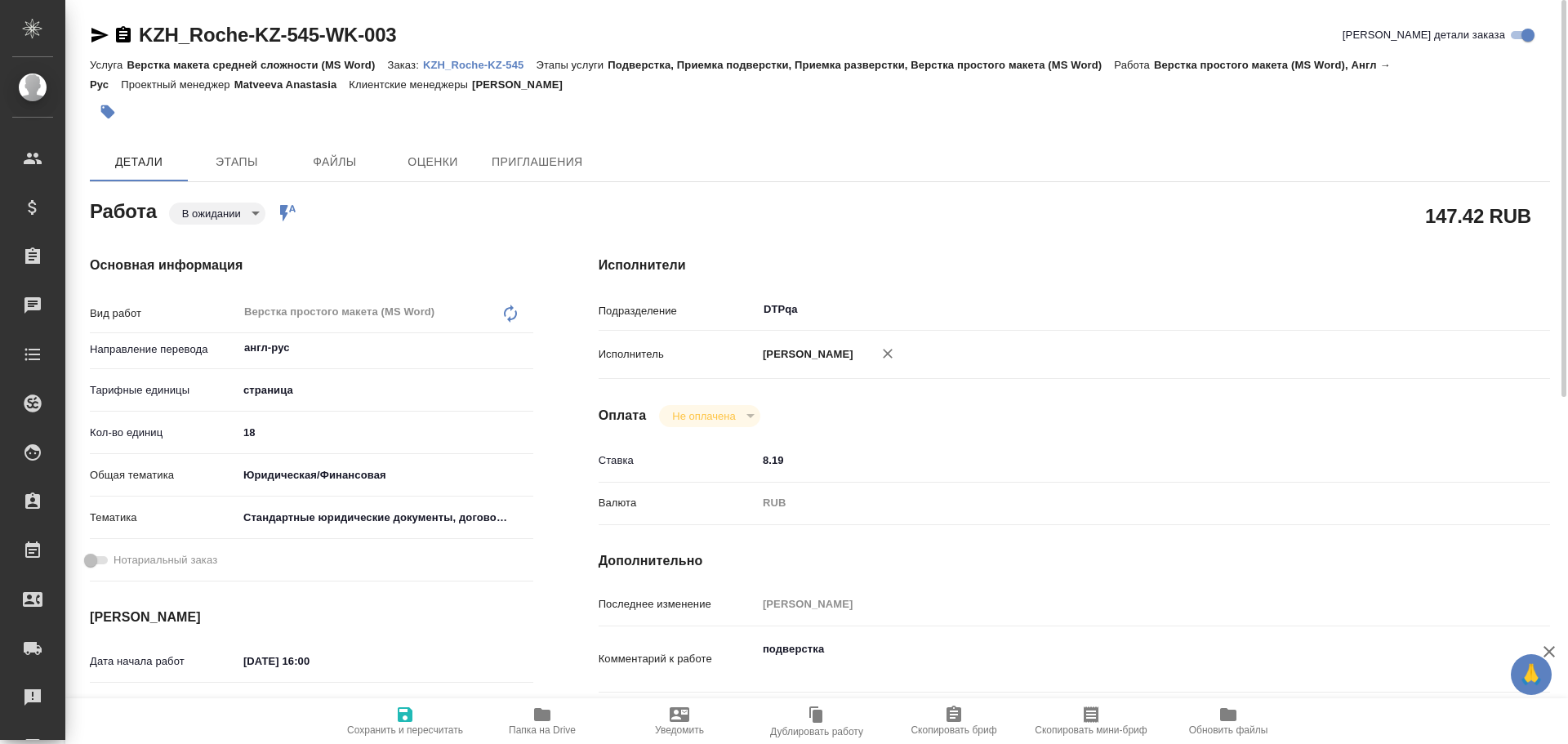
type textarea "x"
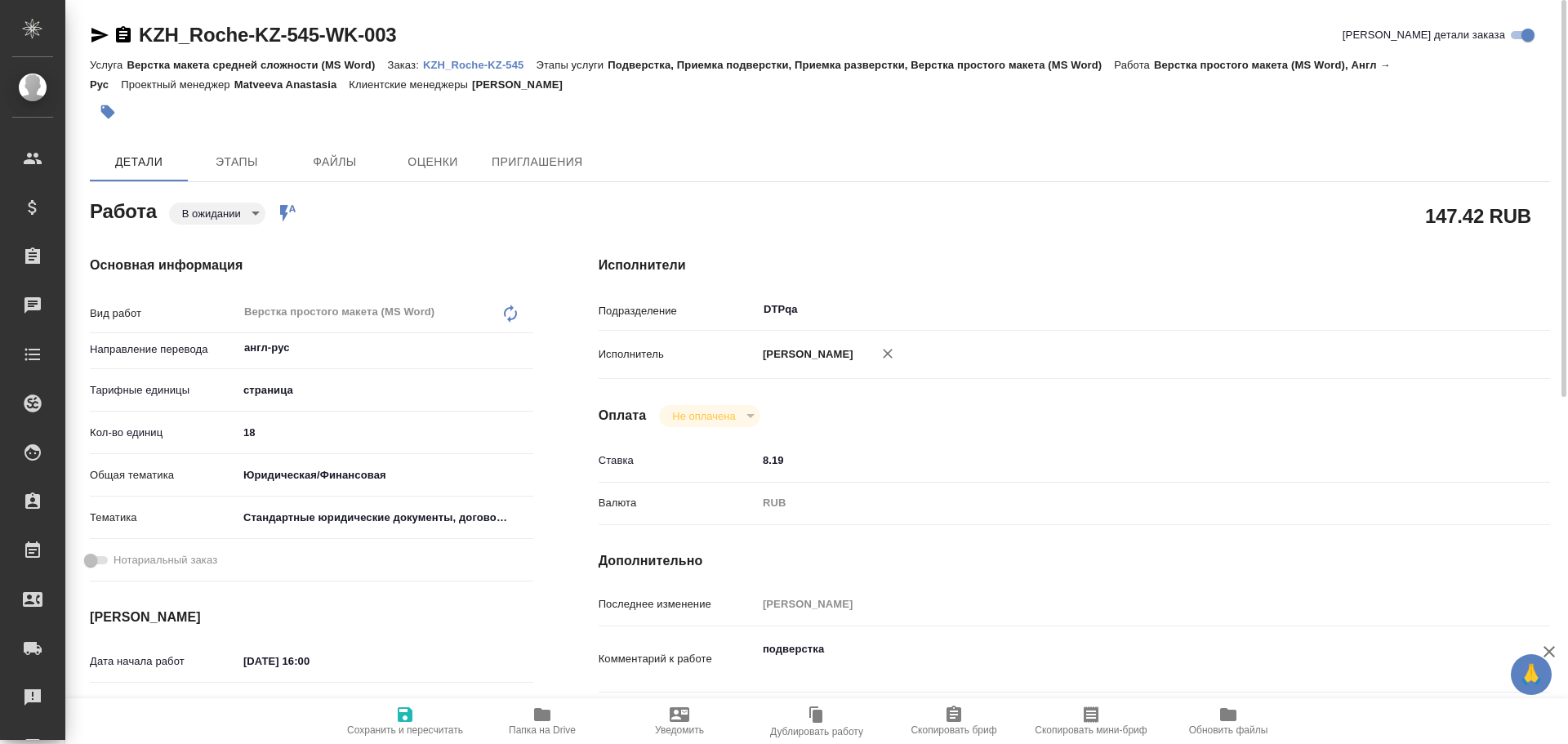
click at [534, 710] on icon "button" at bounding box center [542, 715] width 16 height 13
type textarea "x"
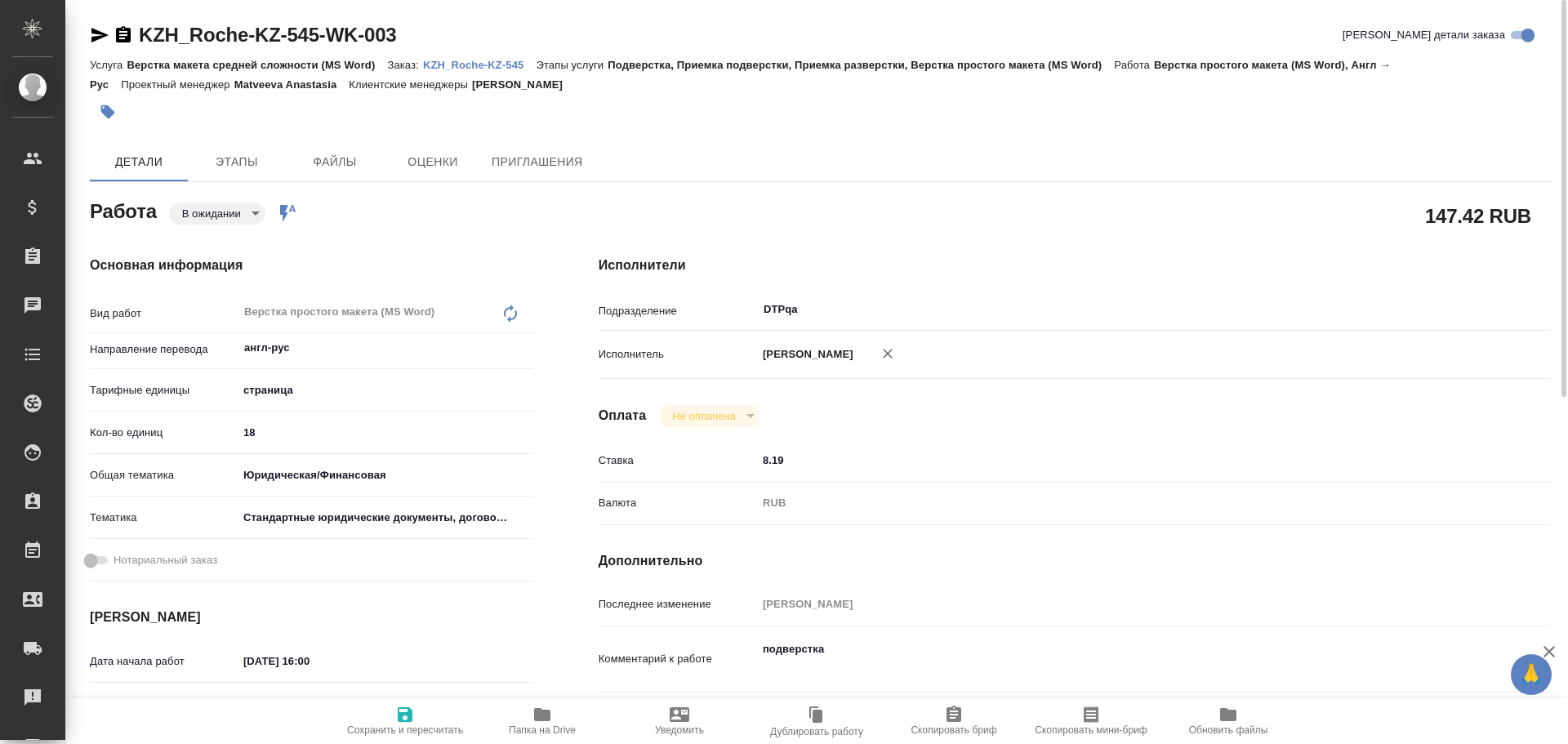
type textarea "x"
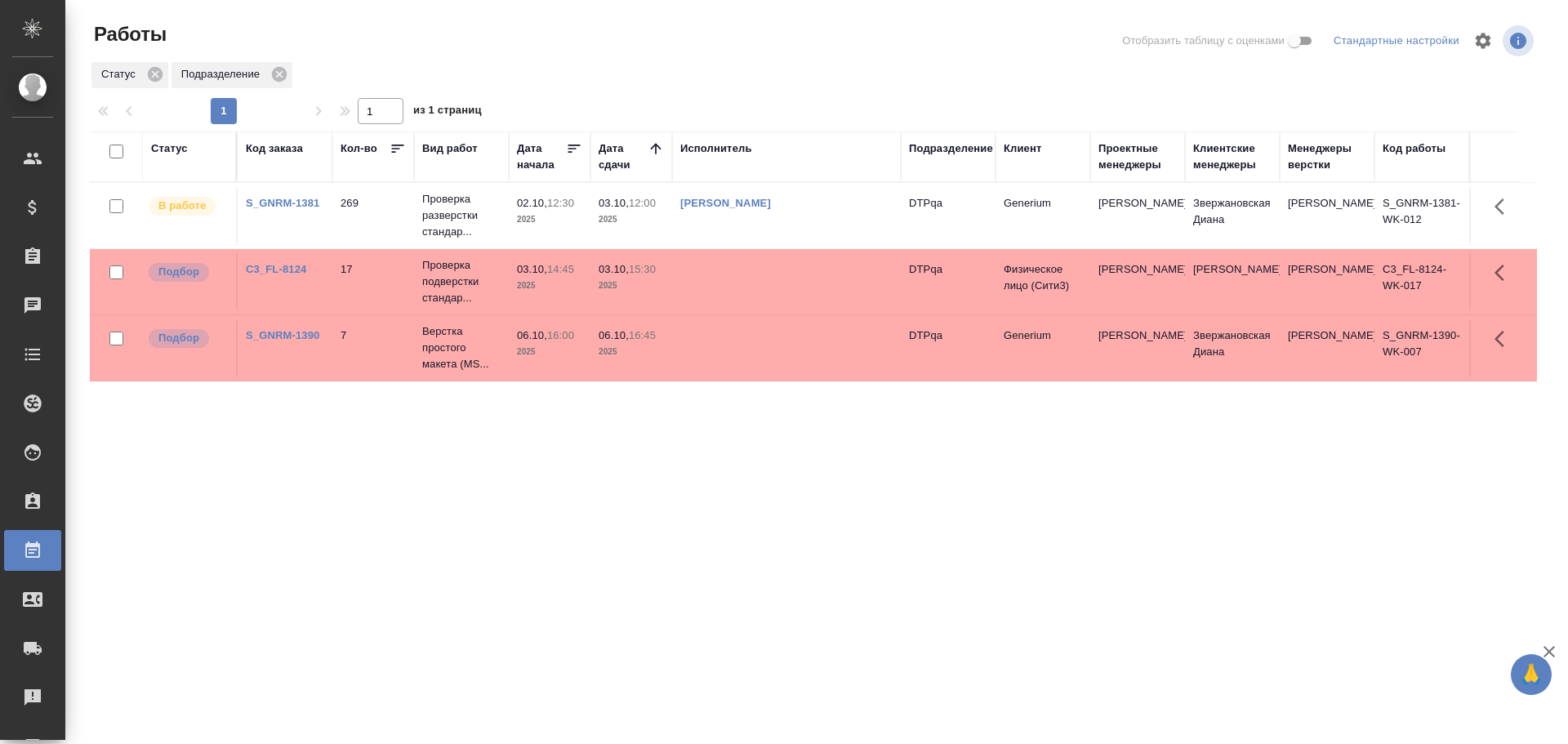
click at [763, 352] on td at bounding box center [786, 348] width 229 height 57
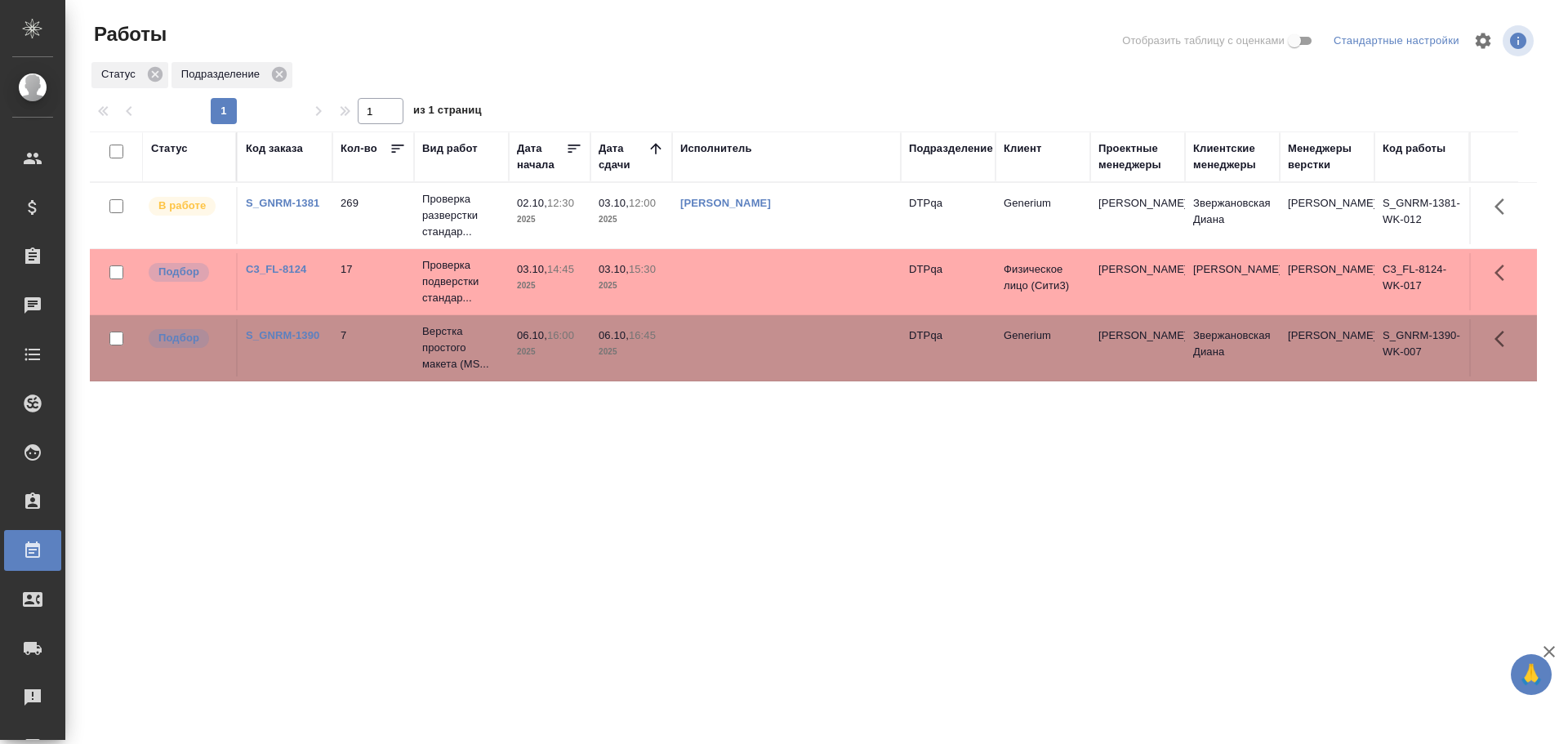
click at [605, 423] on div "Статус Код заказа Кол-во Вид работ Дата начала Дата сдачи Исполнитель Подраздел…" at bounding box center [813, 426] width 1447 height 588
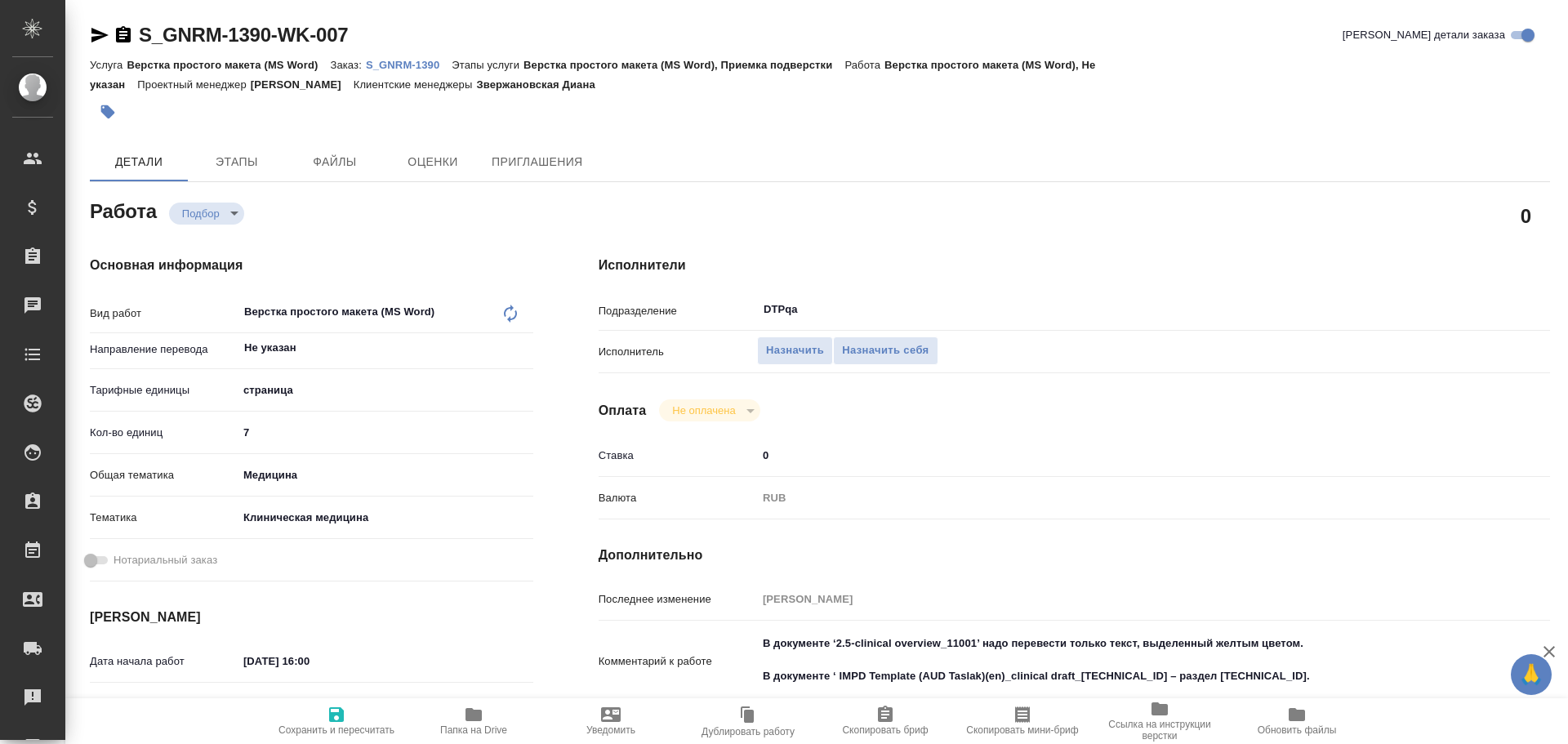
type textarea "x"
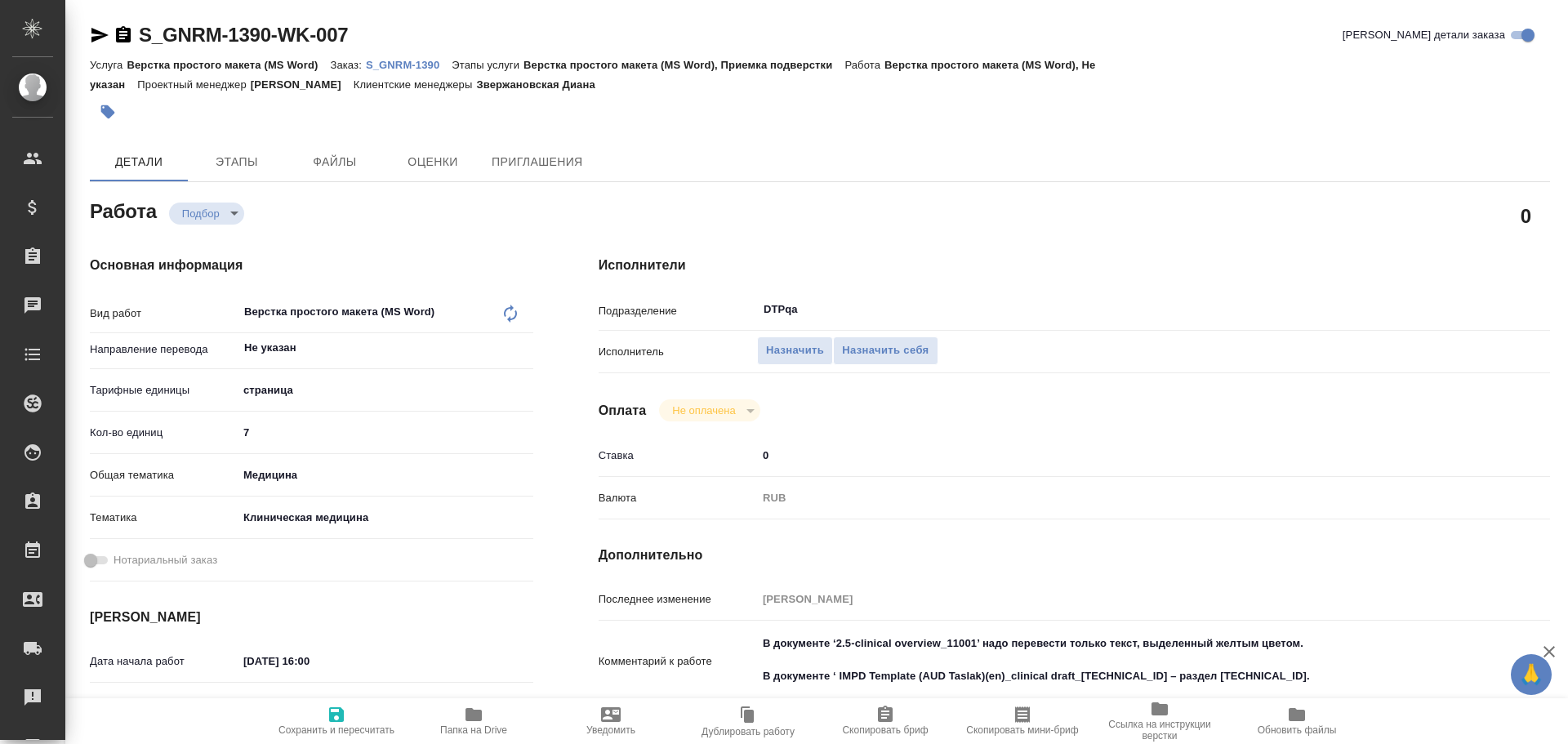
scroll to position [82, 0]
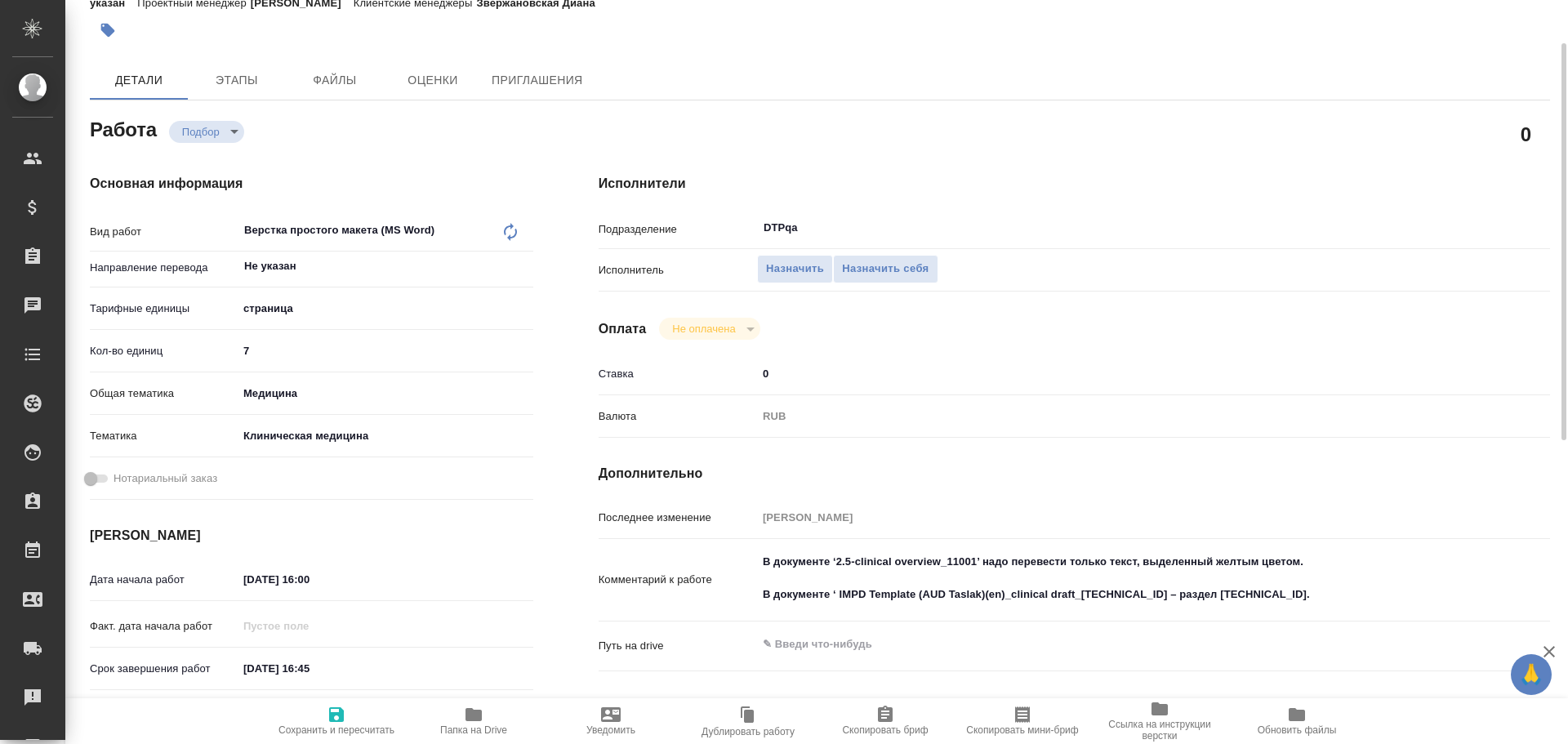
type textarea "x"
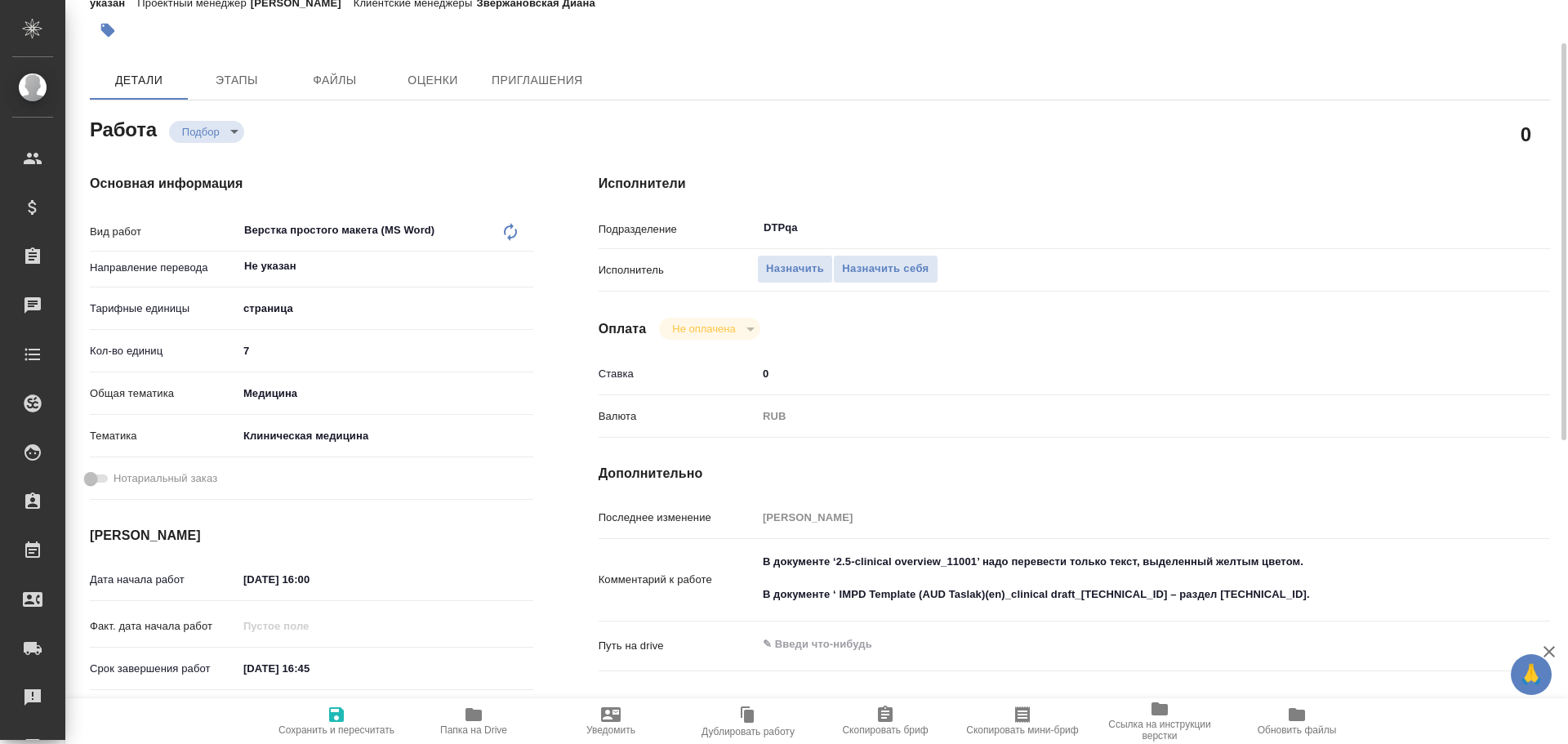
type textarea "x"
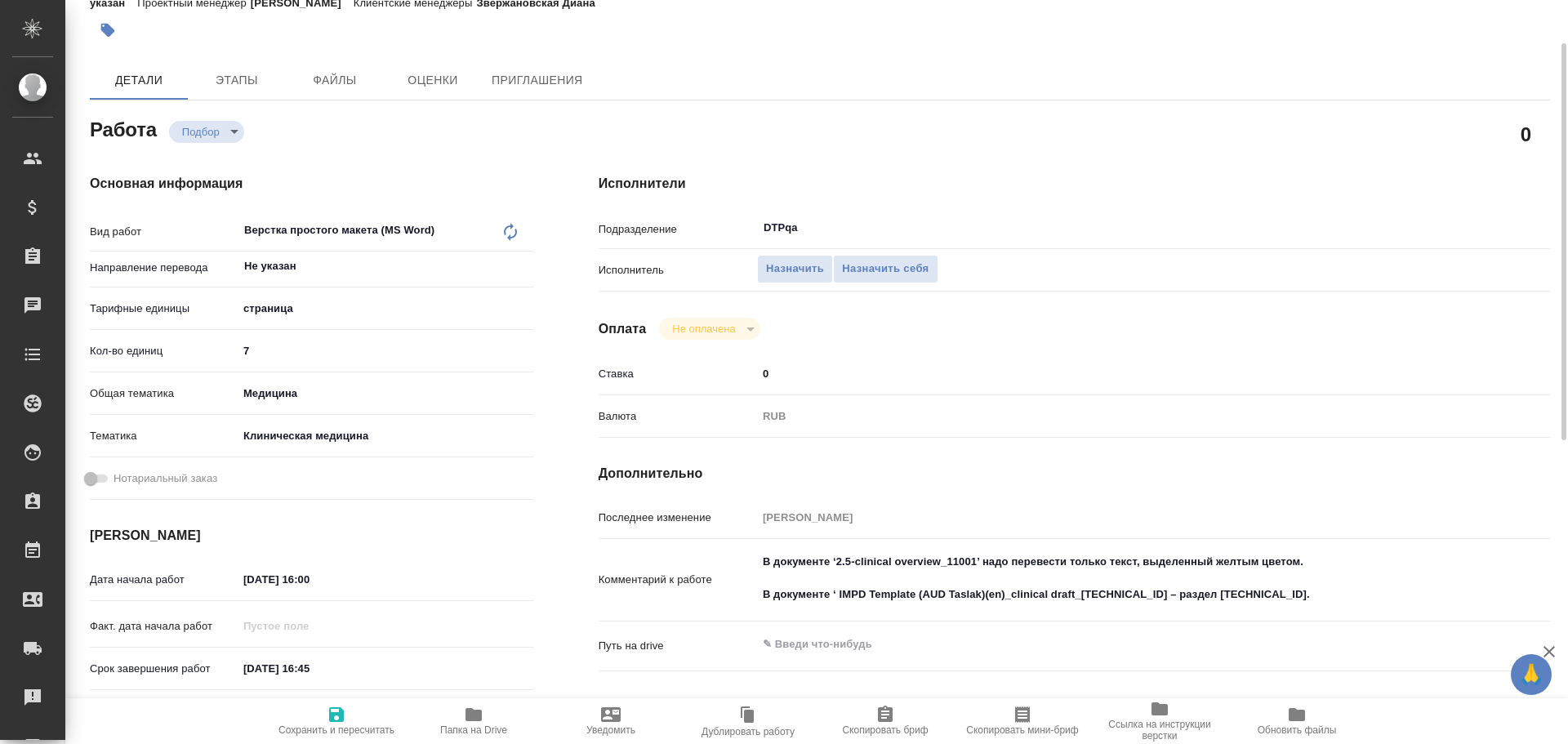
type textarea "x"
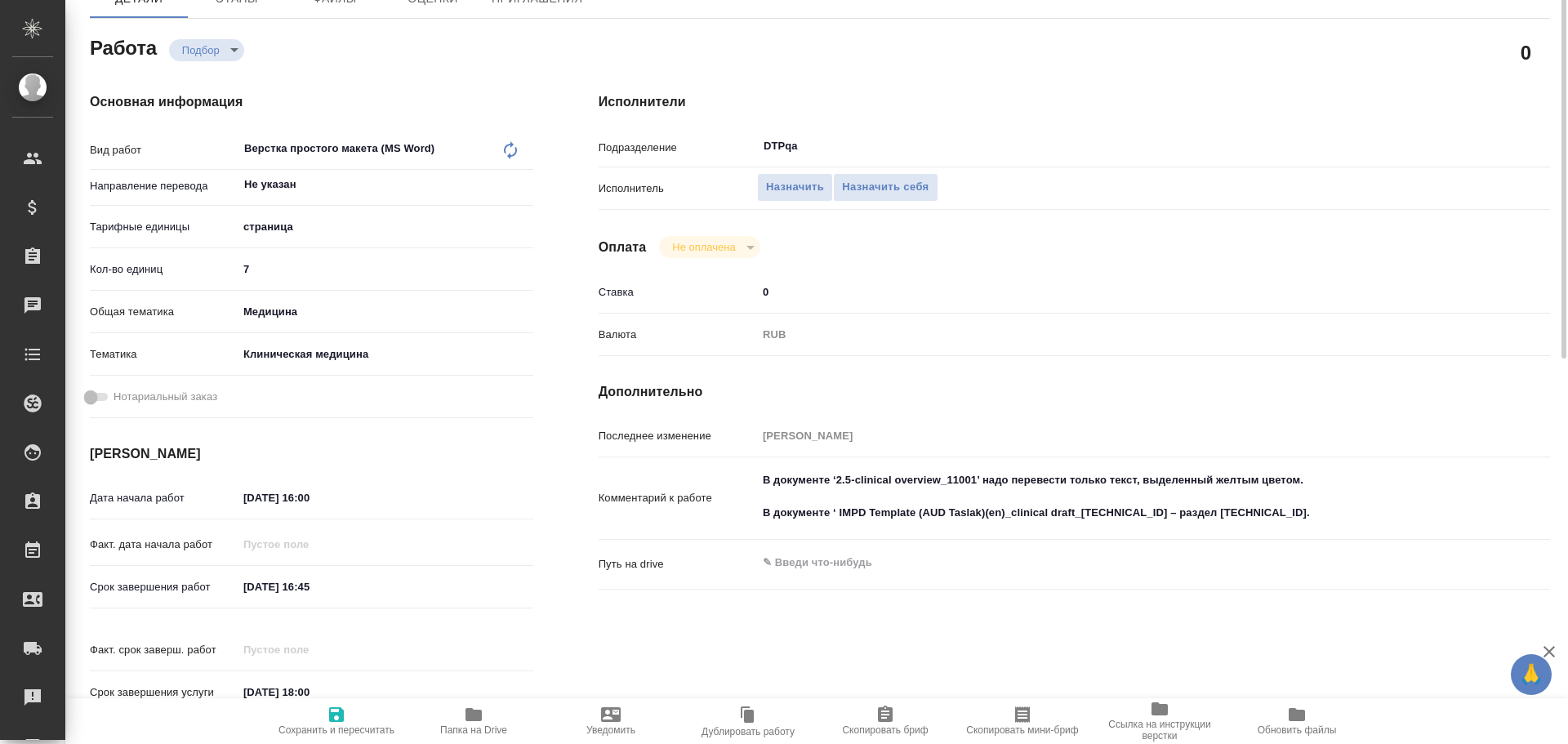
scroll to position [0, 0]
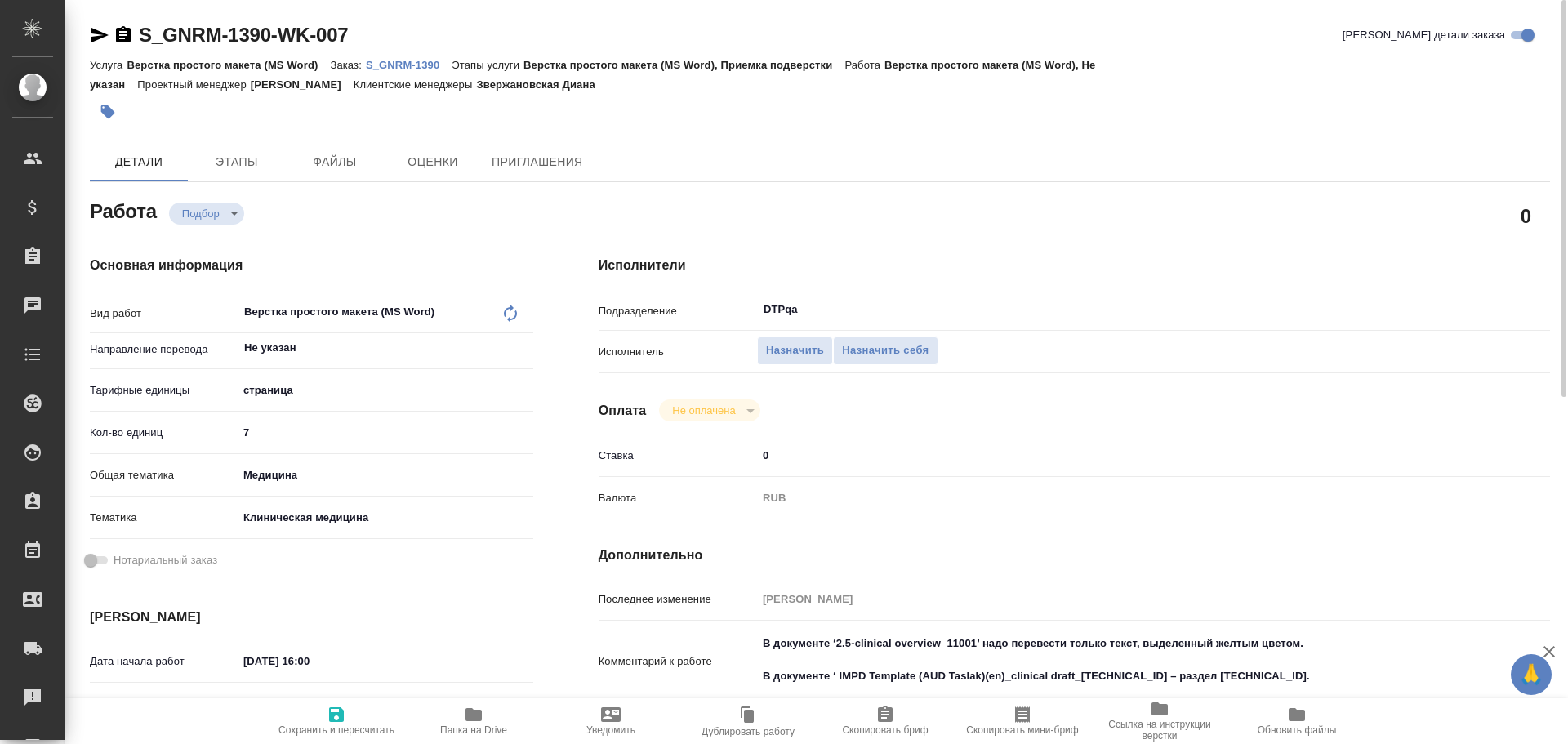
click at [483, 714] on icon "button" at bounding box center [474, 715] width 20 height 20
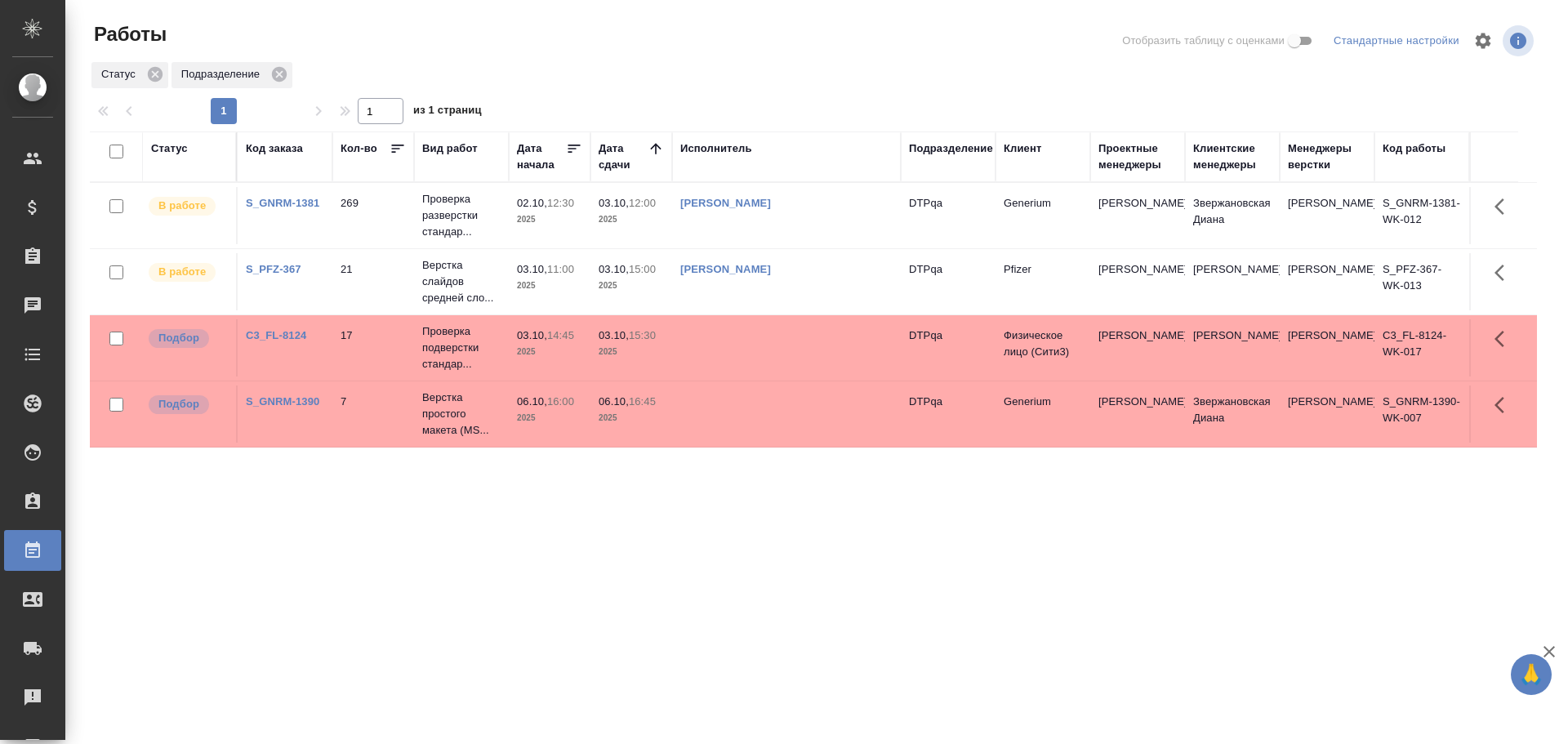
click at [755, 346] on td at bounding box center [786, 348] width 229 height 57
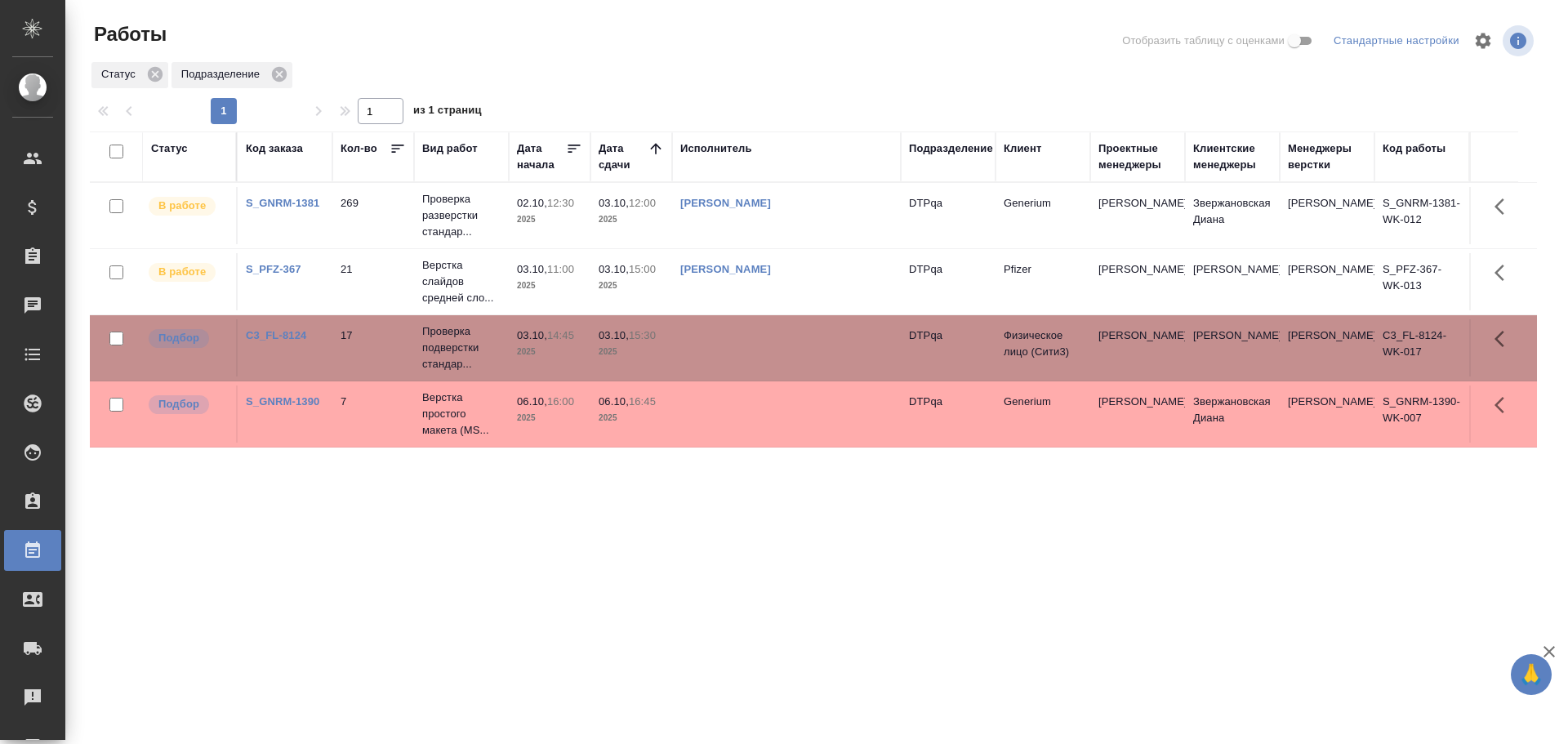
click at [744, 405] on td at bounding box center [786, 414] width 229 height 57
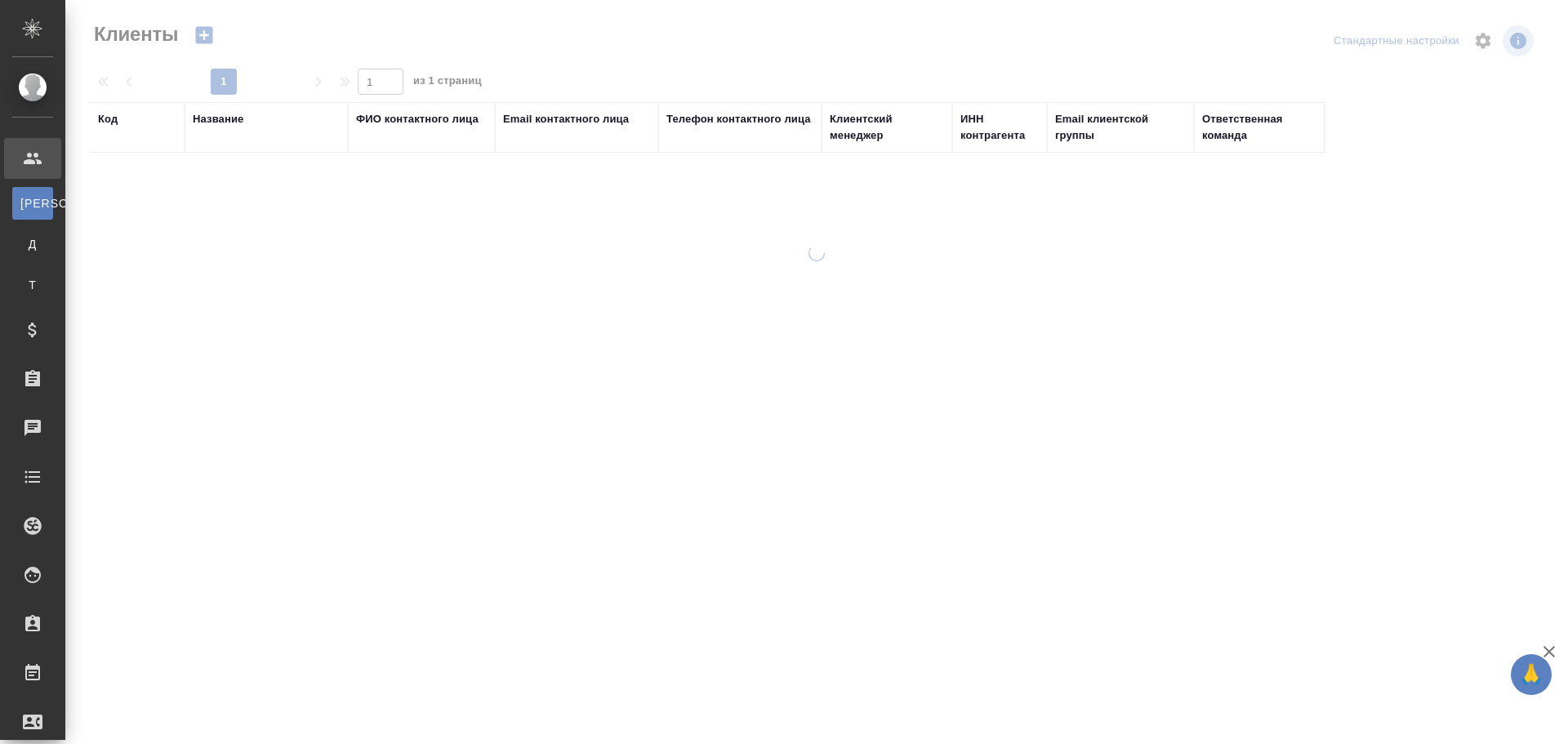
select select "RU"
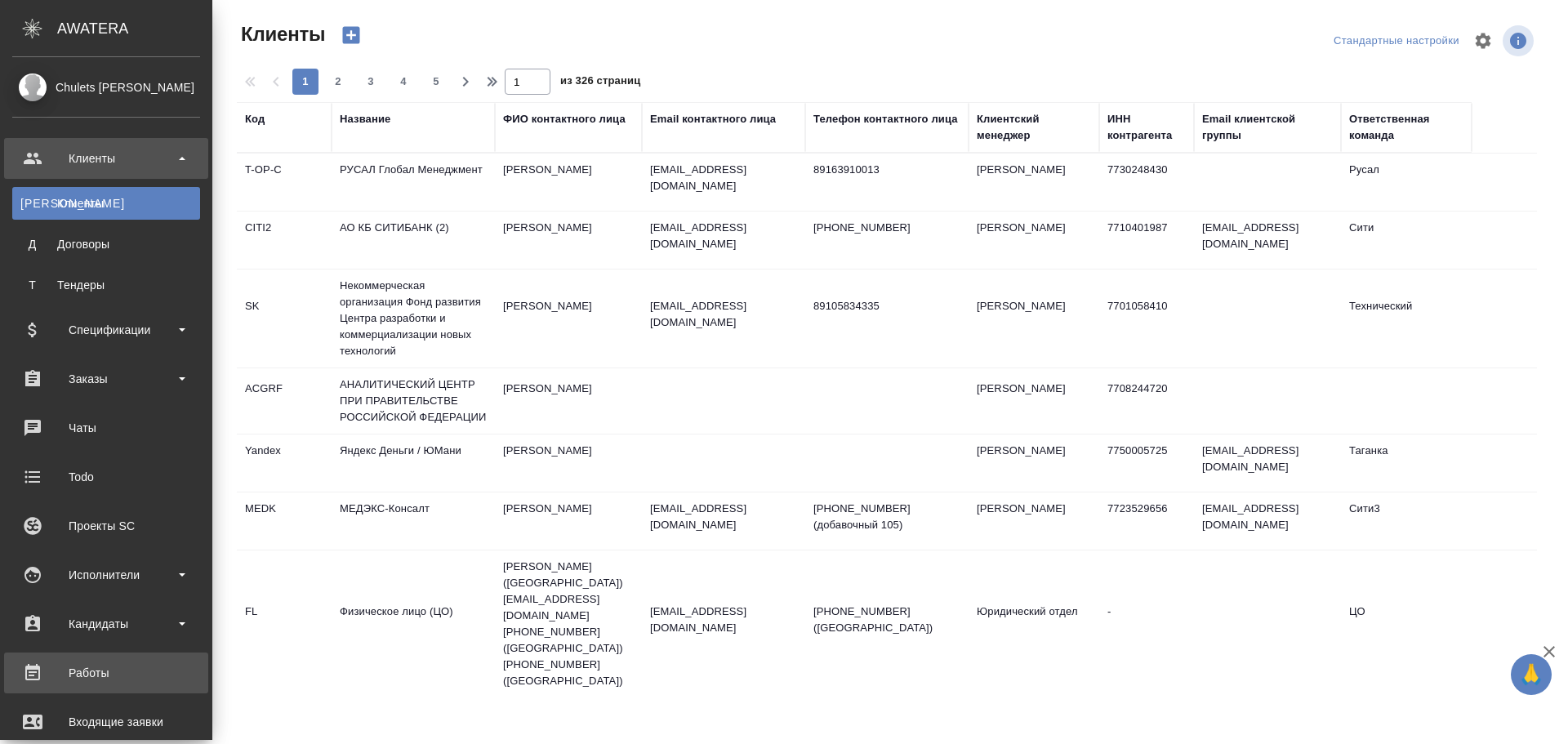
click at [100, 667] on div "Работы" at bounding box center [106, 673] width 188 height 25
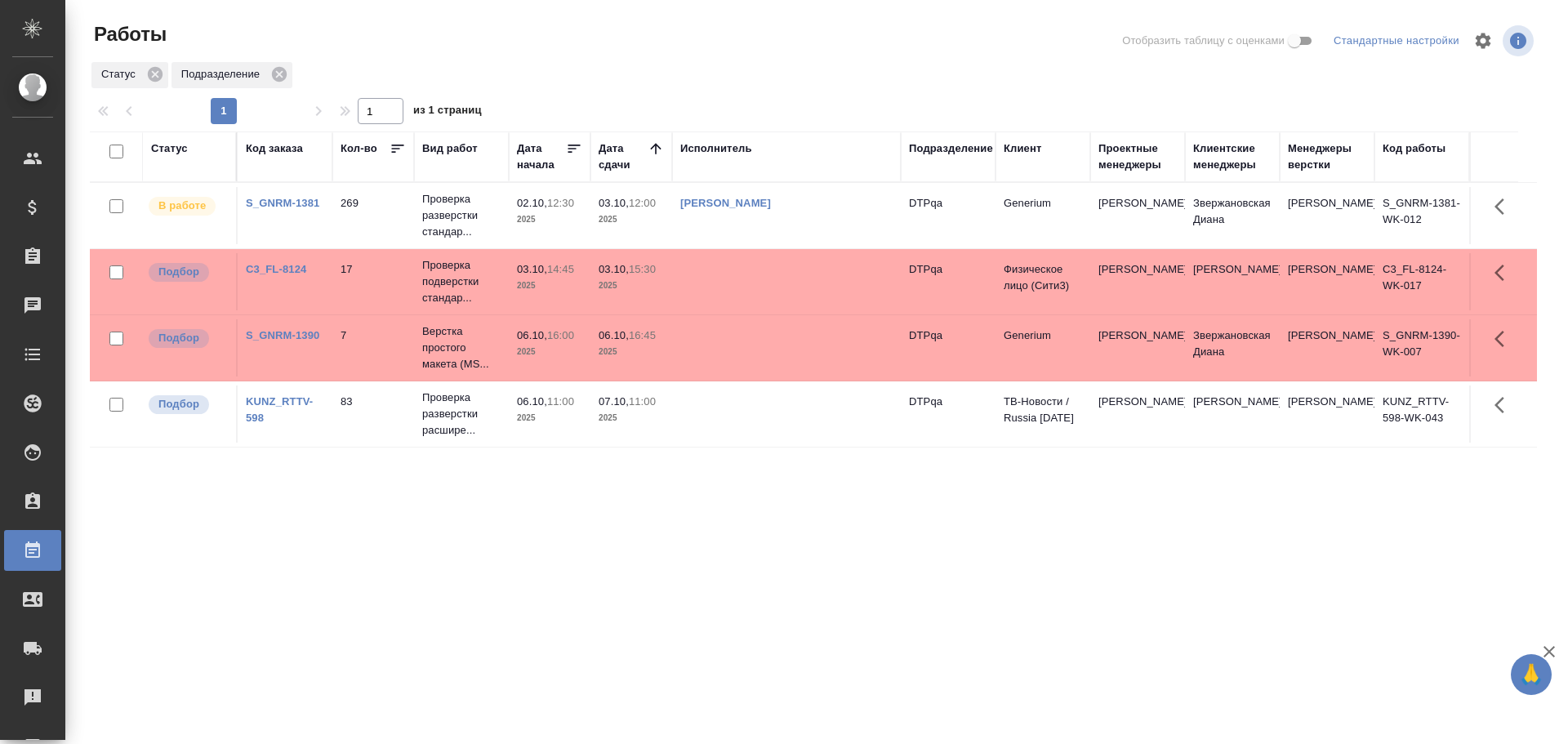
click at [743, 426] on td at bounding box center [786, 414] width 229 height 57
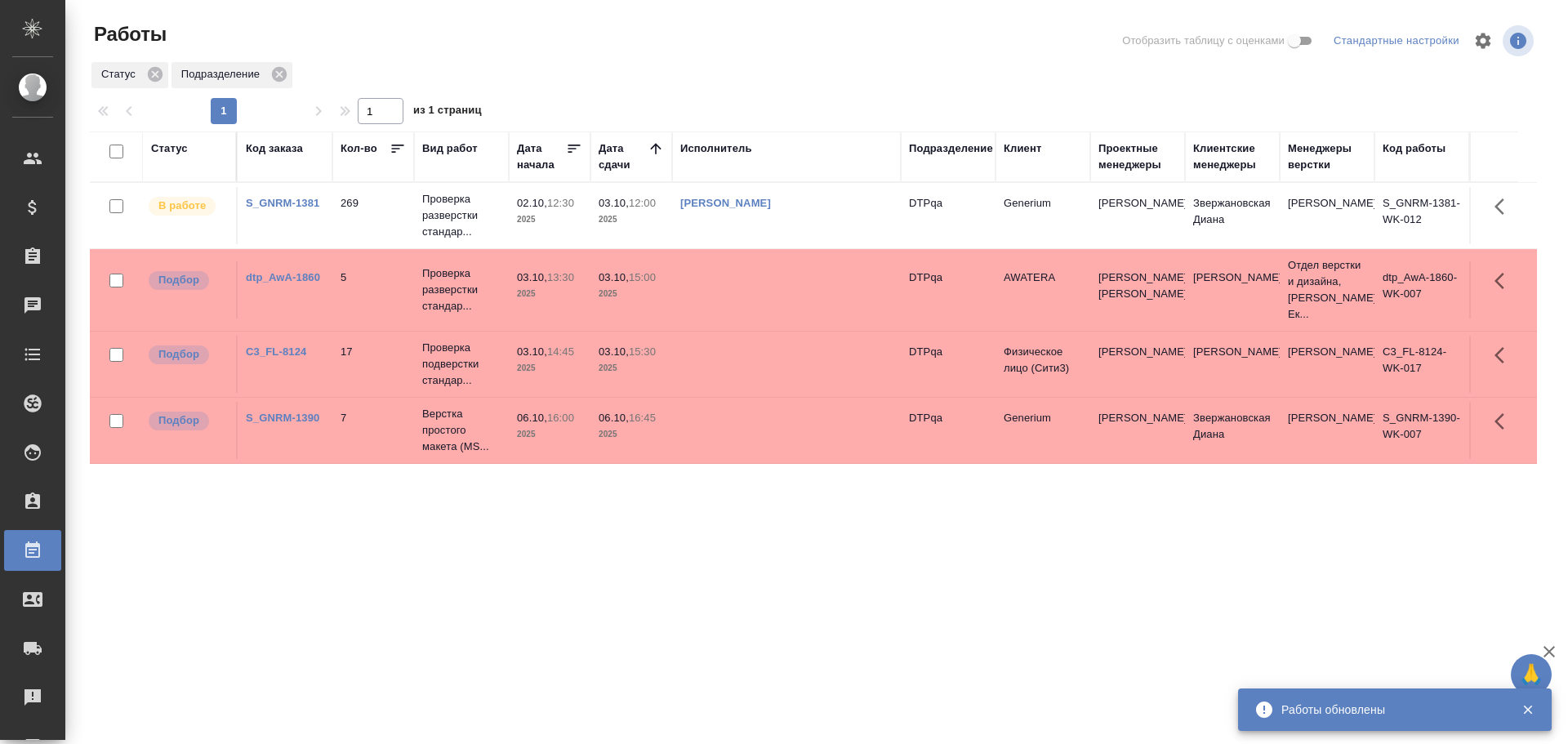
click at [833, 215] on td "Чулец Елена Сергеевна" at bounding box center [786, 215] width 229 height 57
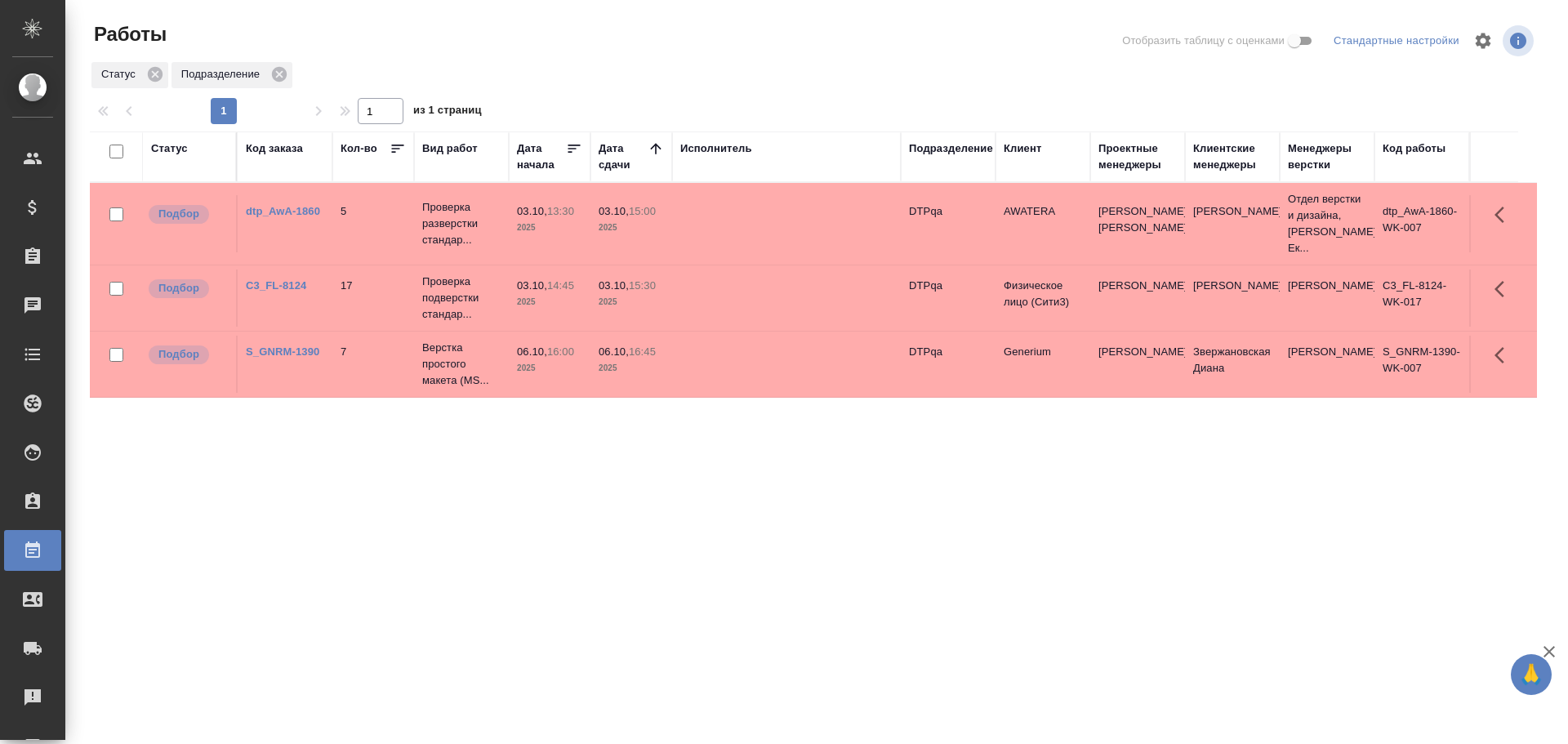
click at [729, 213] on td at bounding box center [786, 223] width 229 height 57
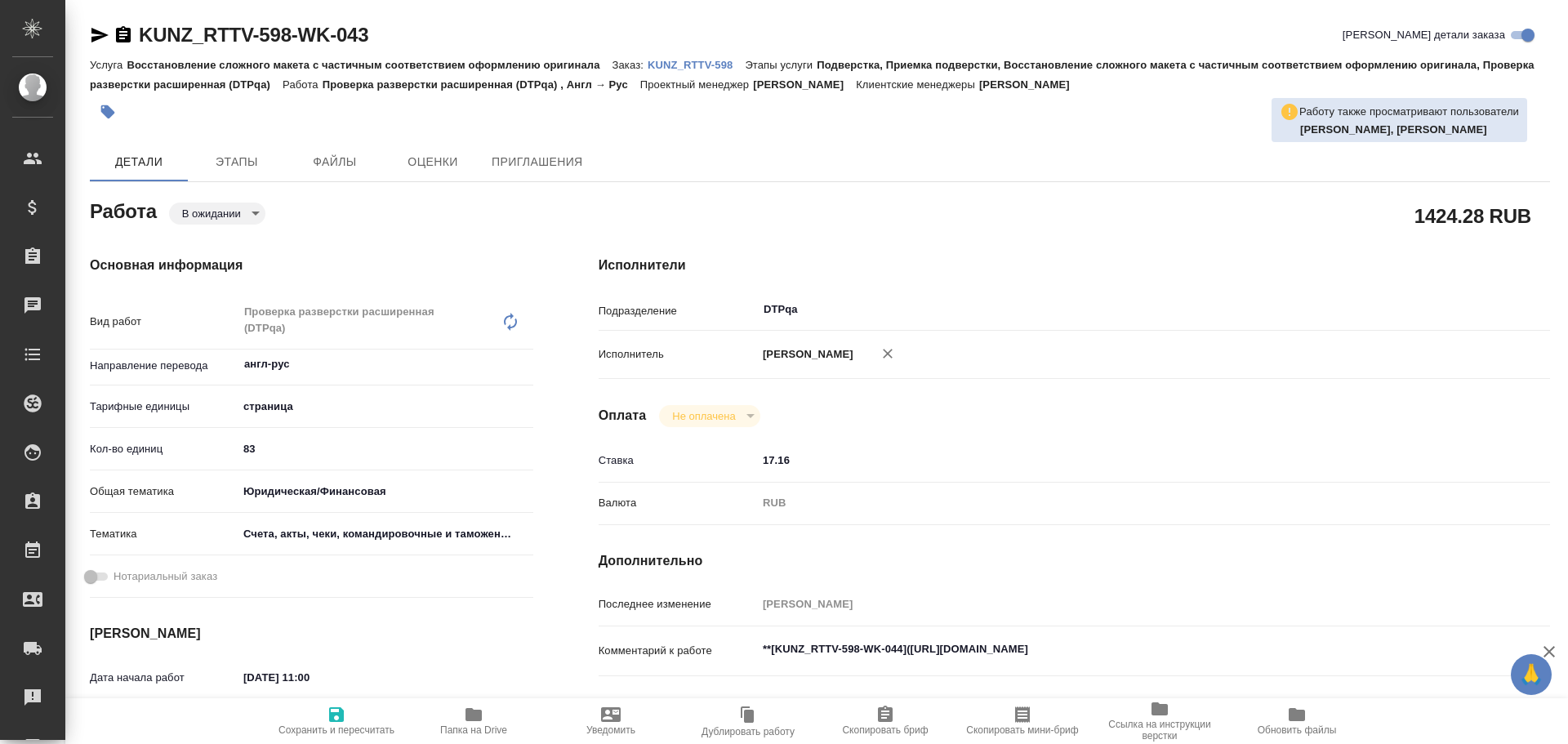
type textarea "x"
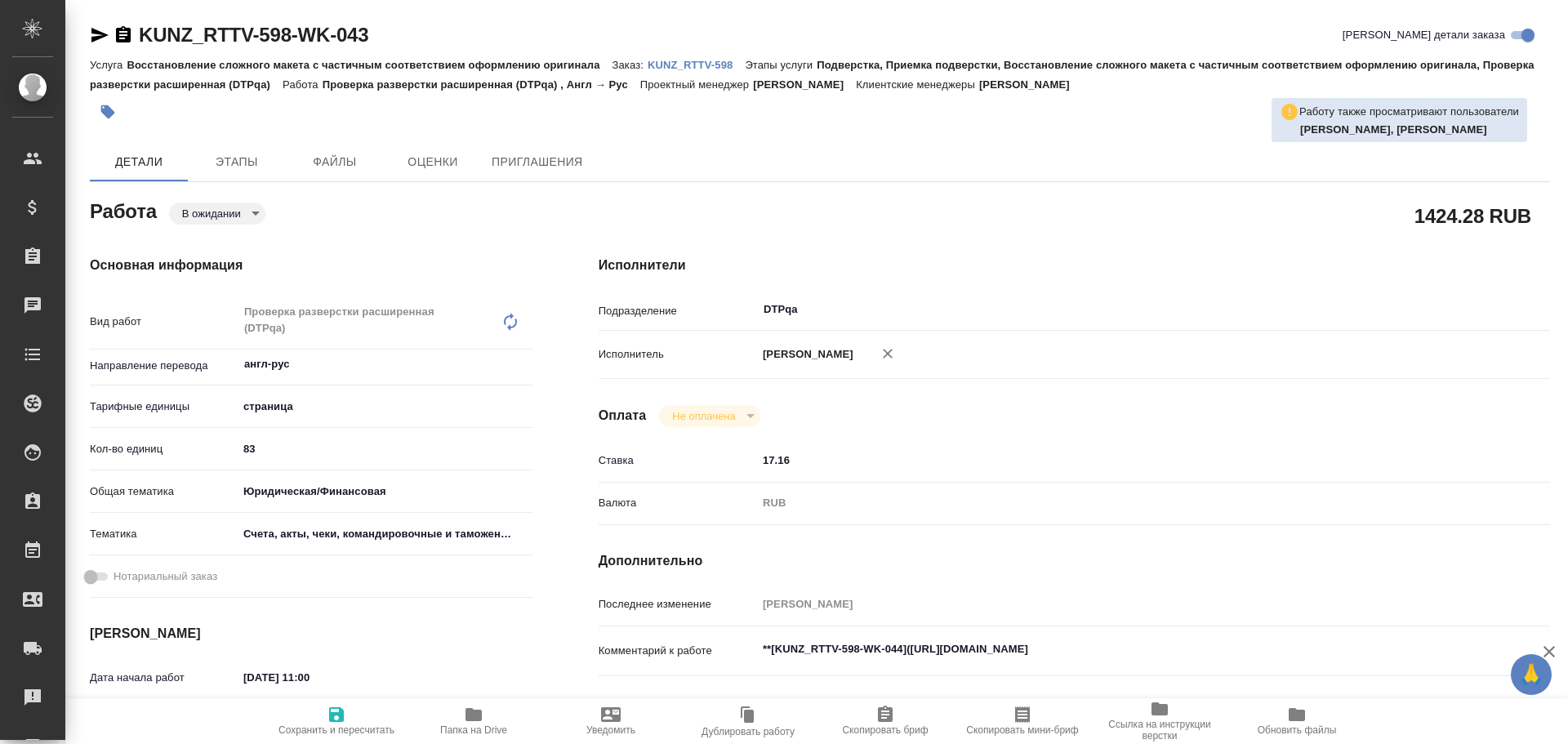
type textarea "x"
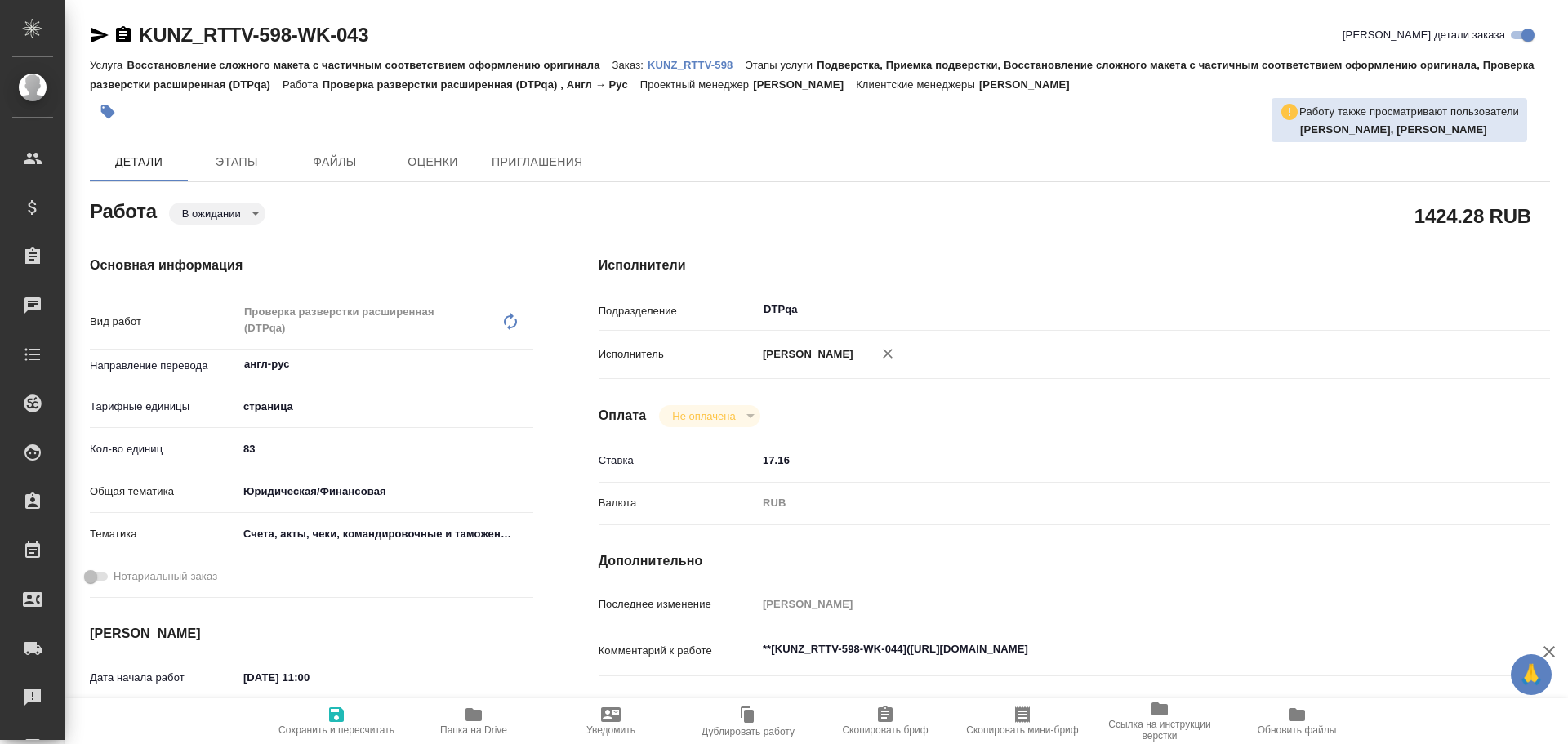
type textarea "x"
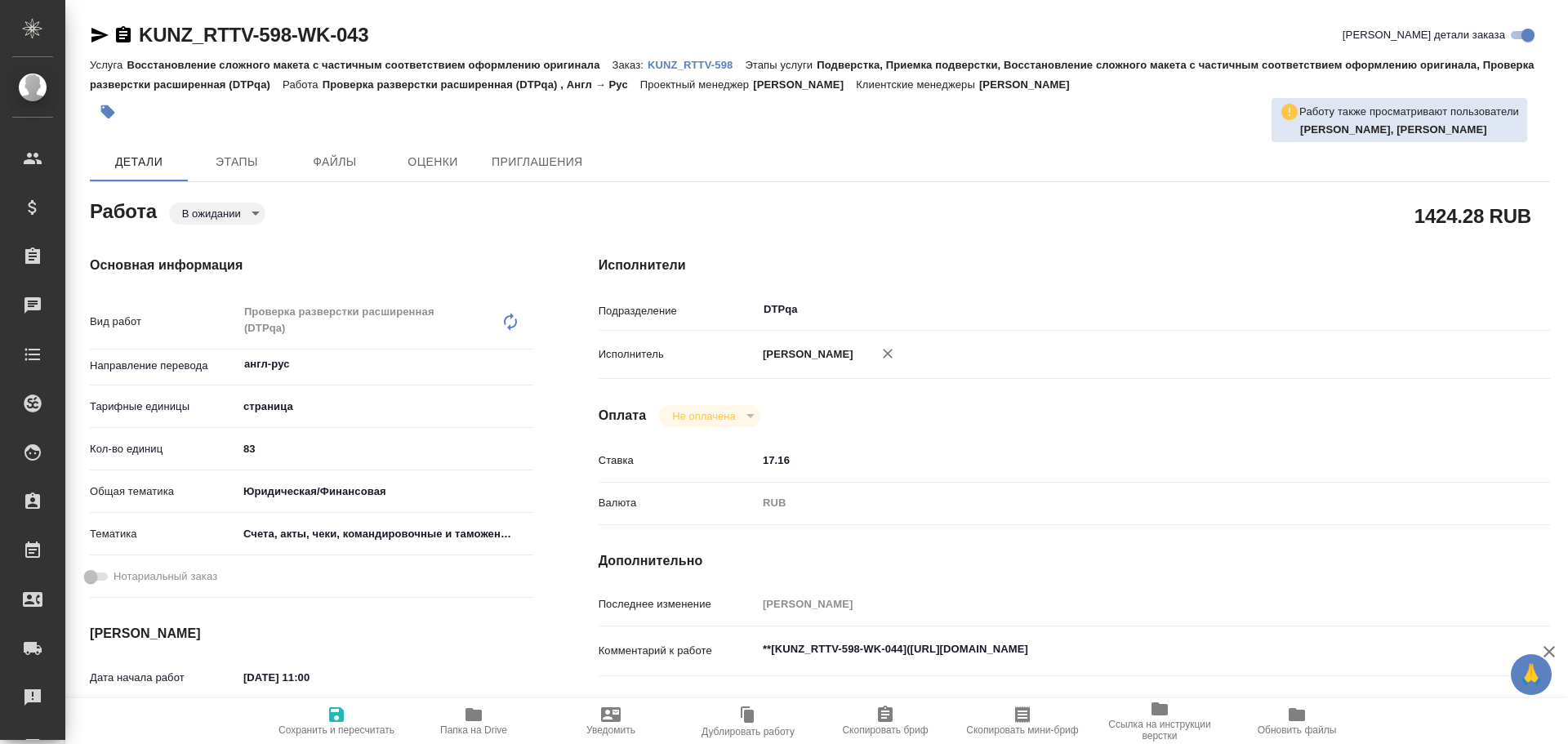
type textarea "x"
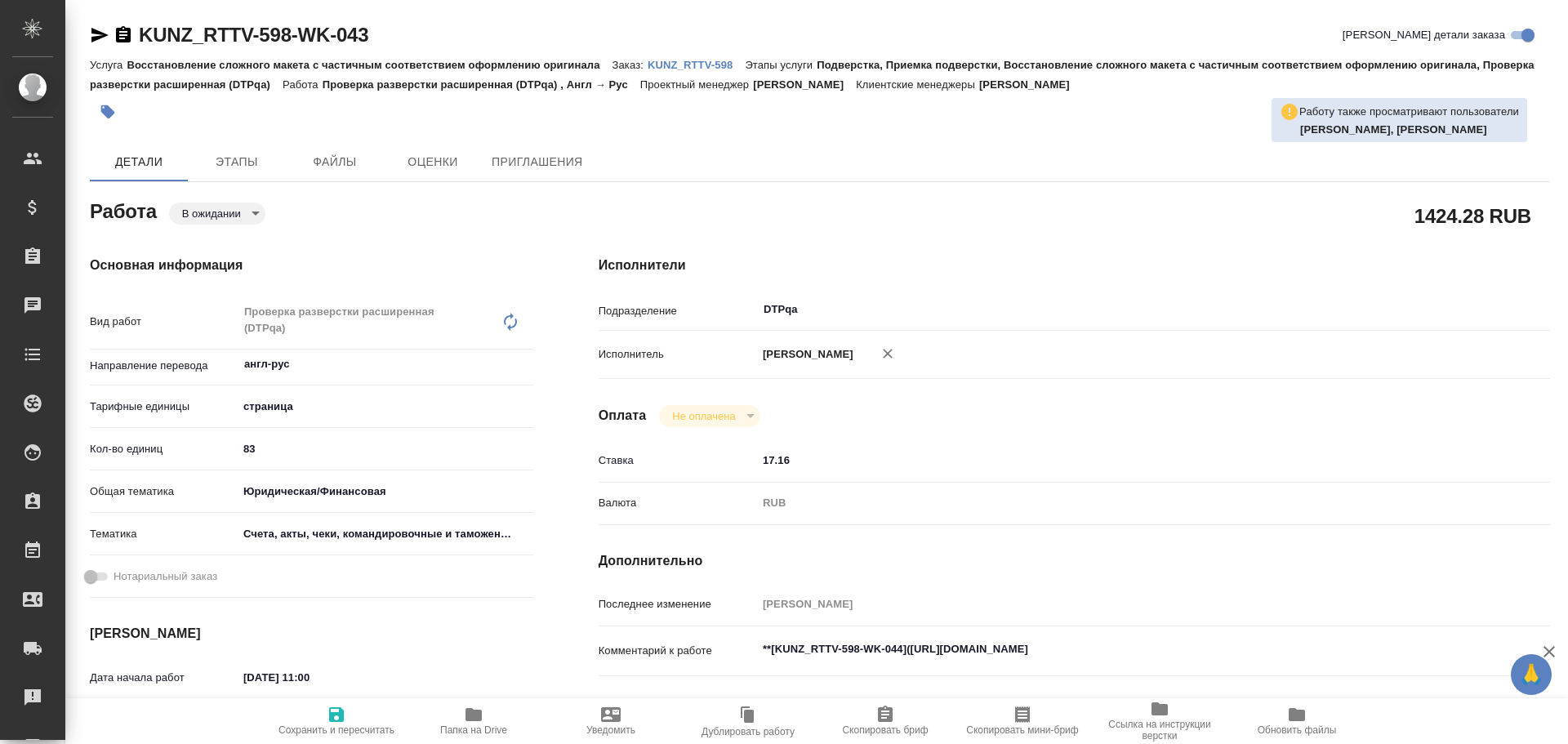
type textarea "x"
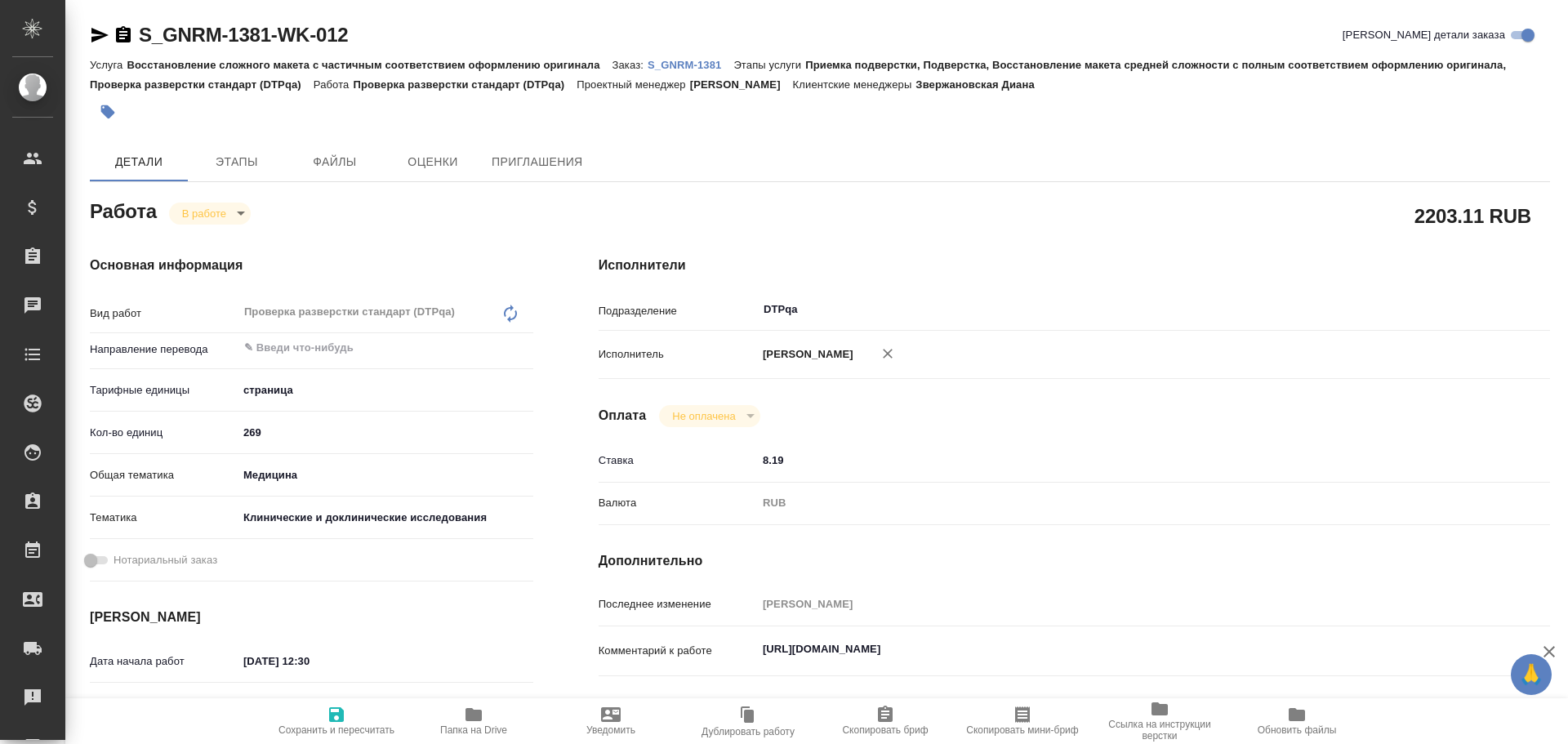
type textarea "x"
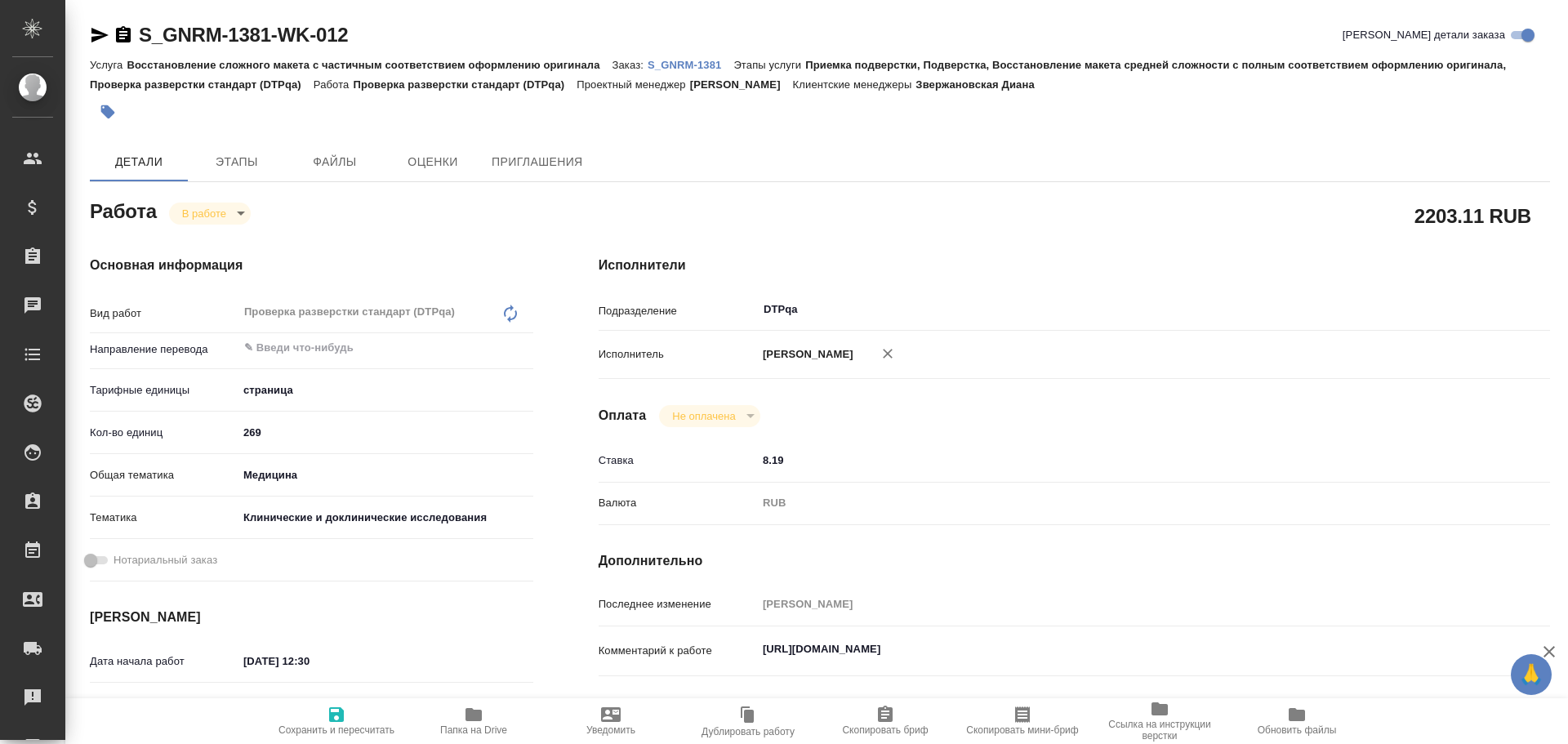
type textarea "x"
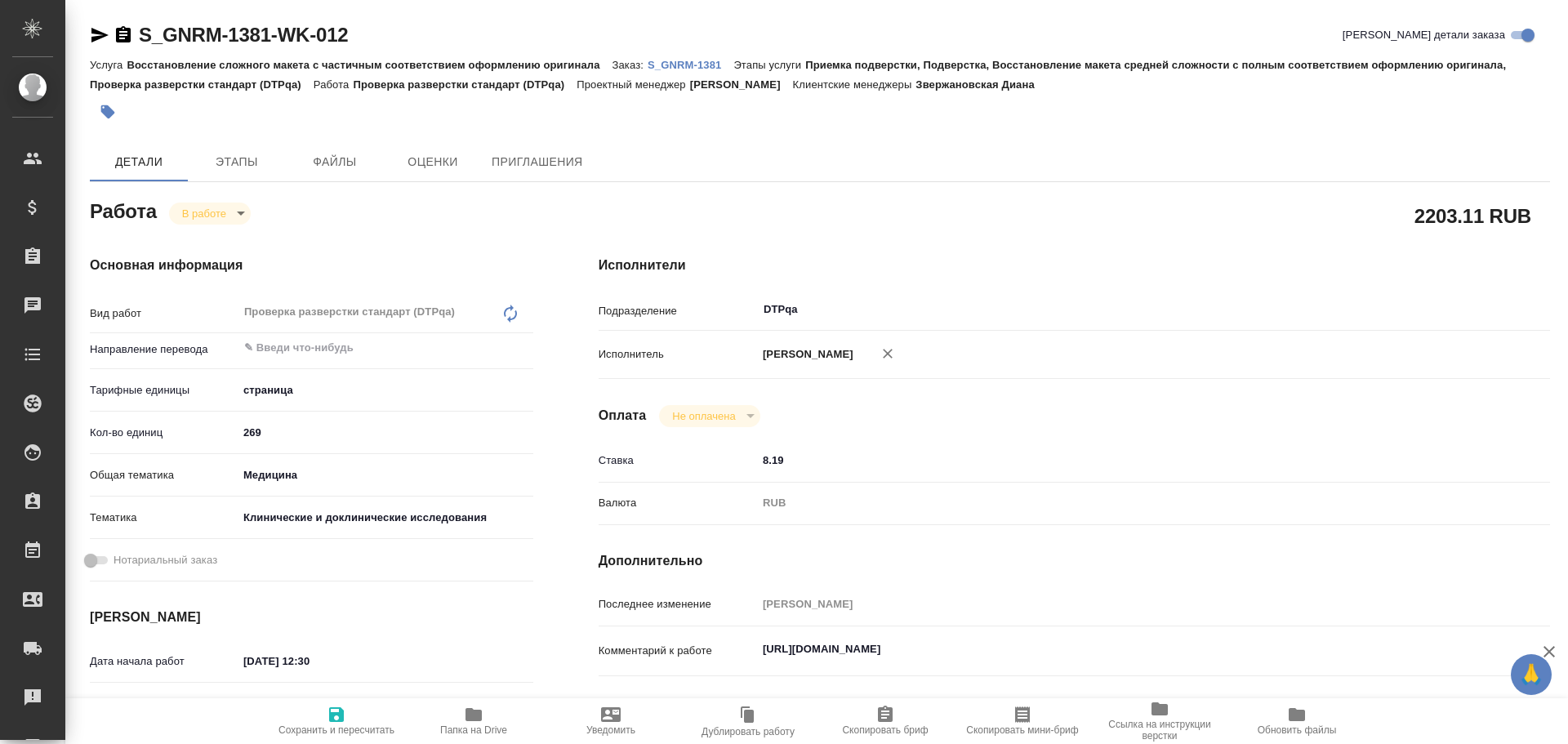
type textarea "x"
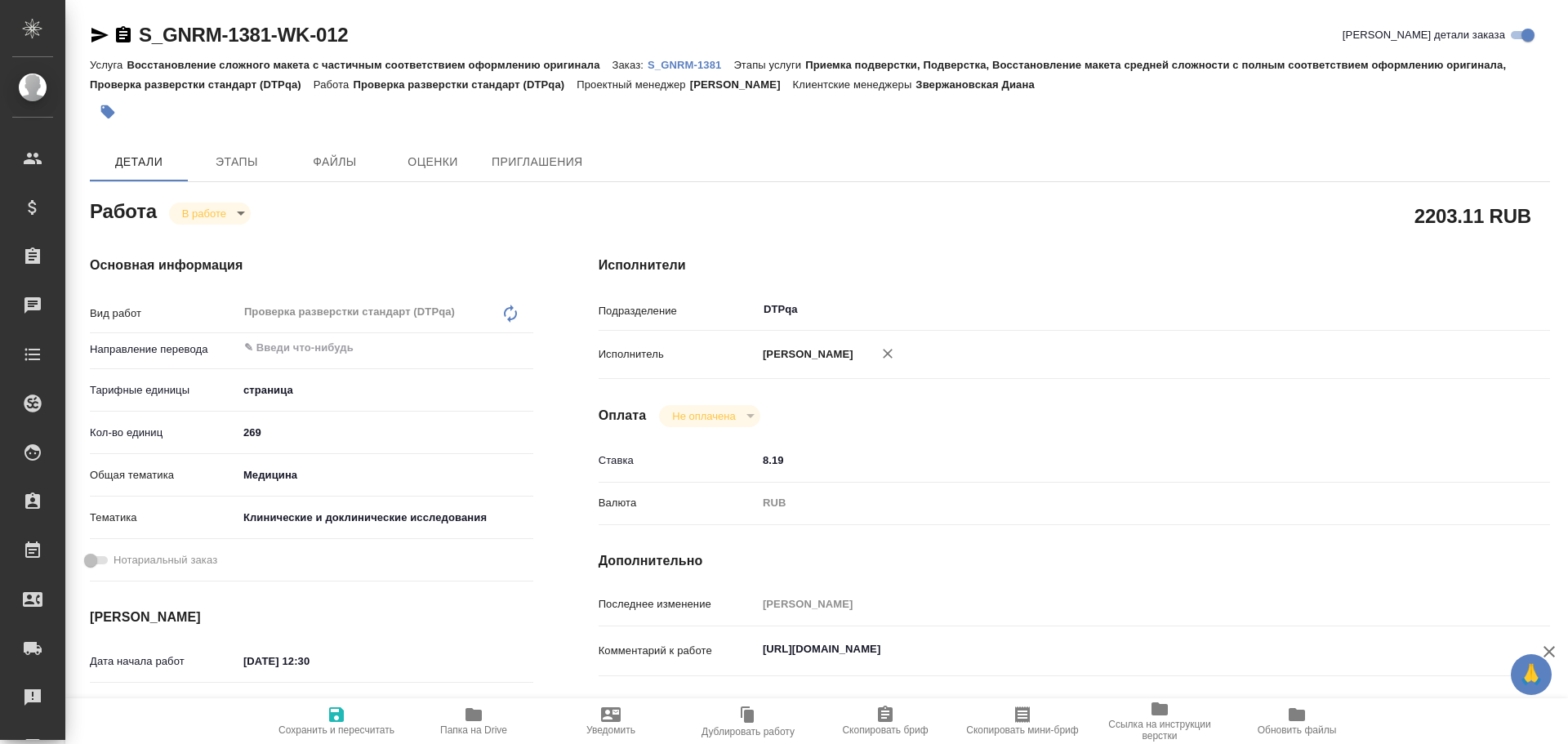
type textarea "x"
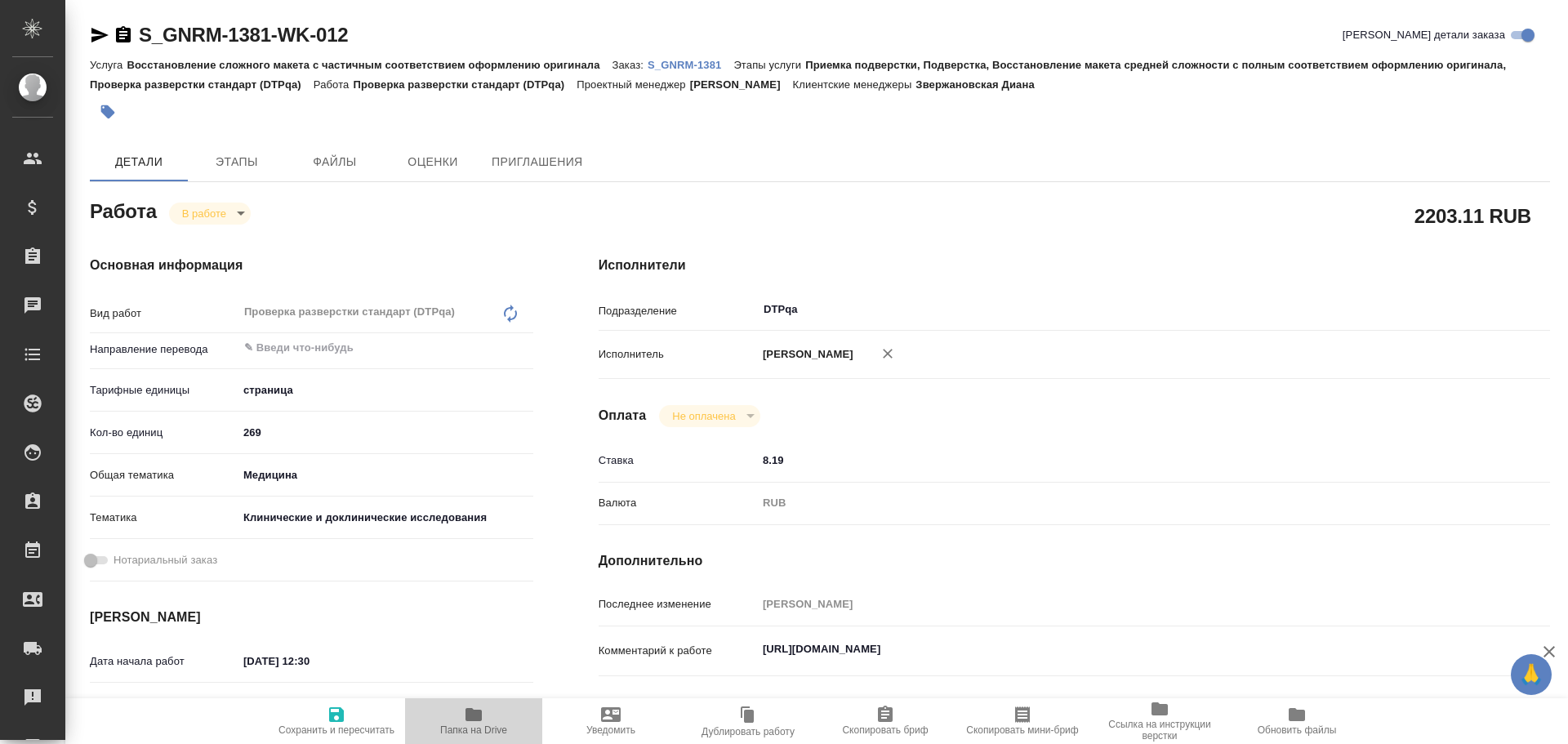
type textarea "x"
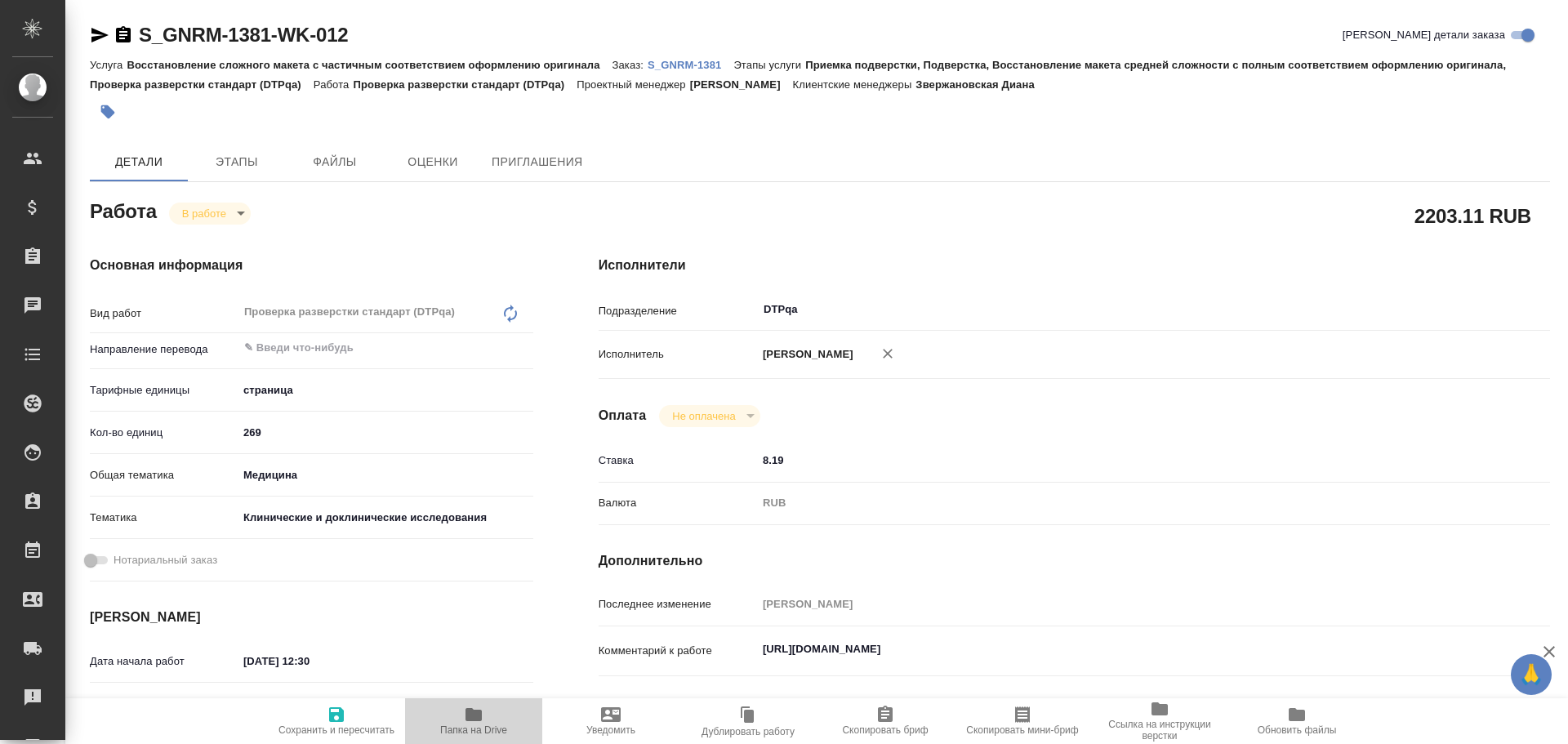
click at [477, 709] on icon "button" at bounding box center [474, 715] width 20 height 20
type textarea "x"
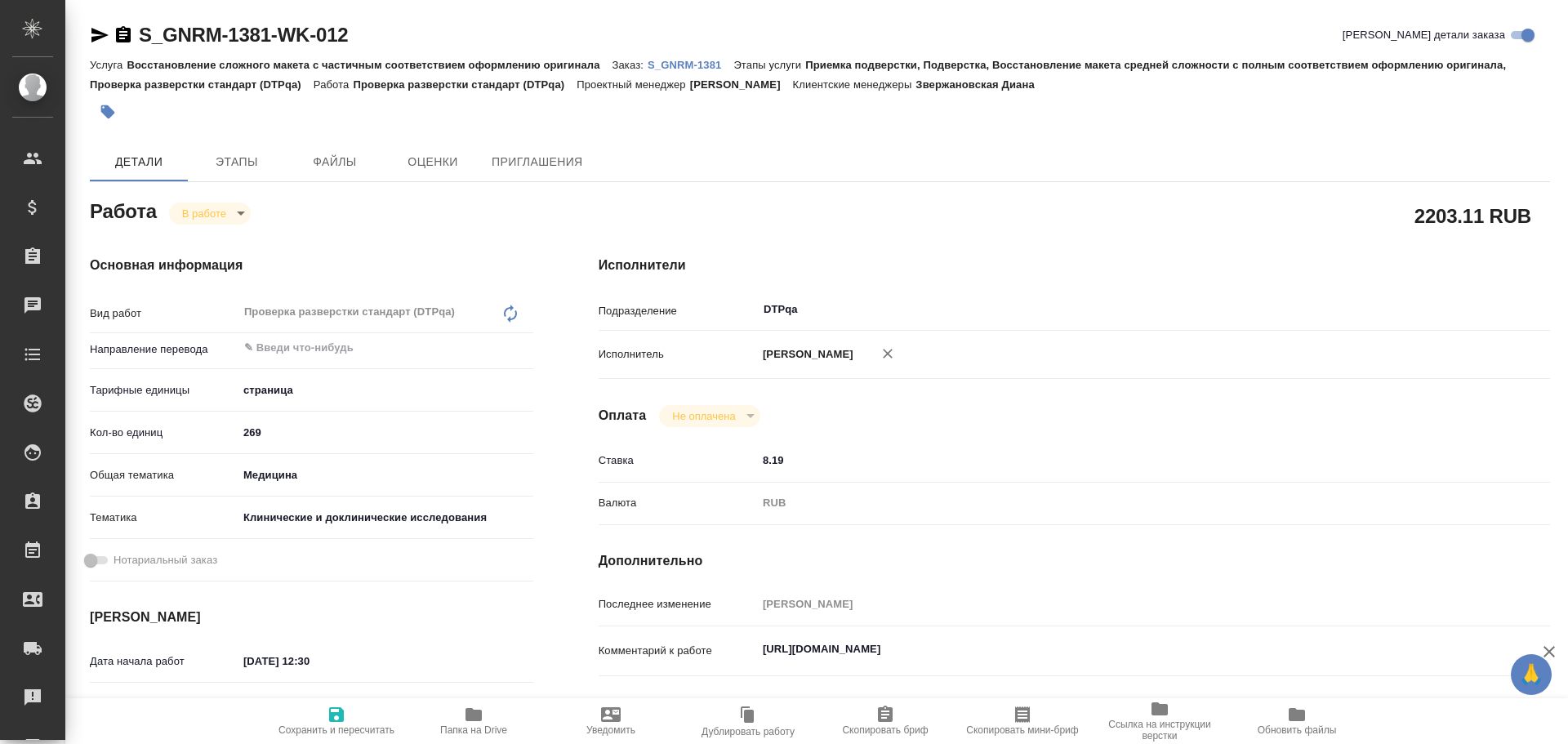
type textarea "x"
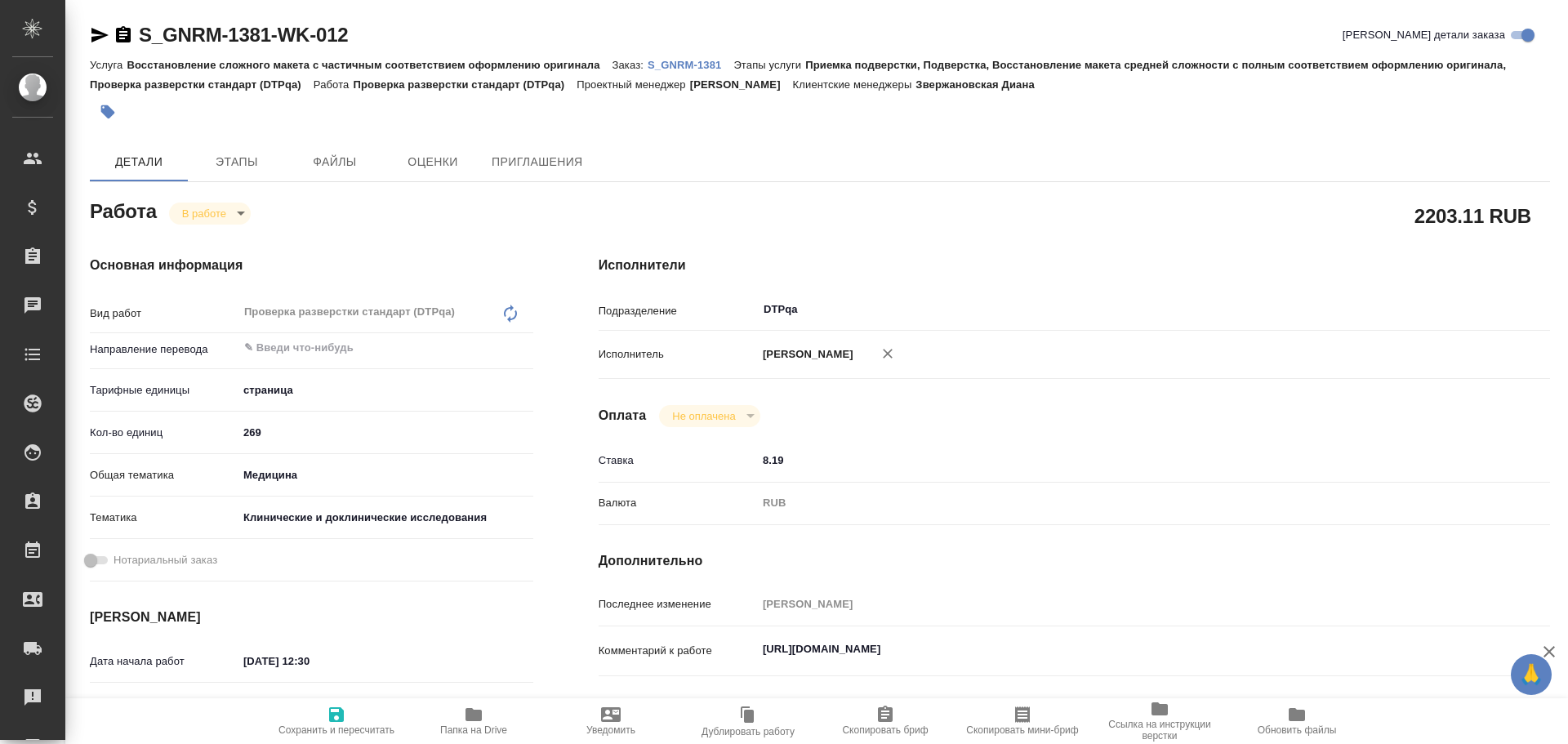
type textarea "x"
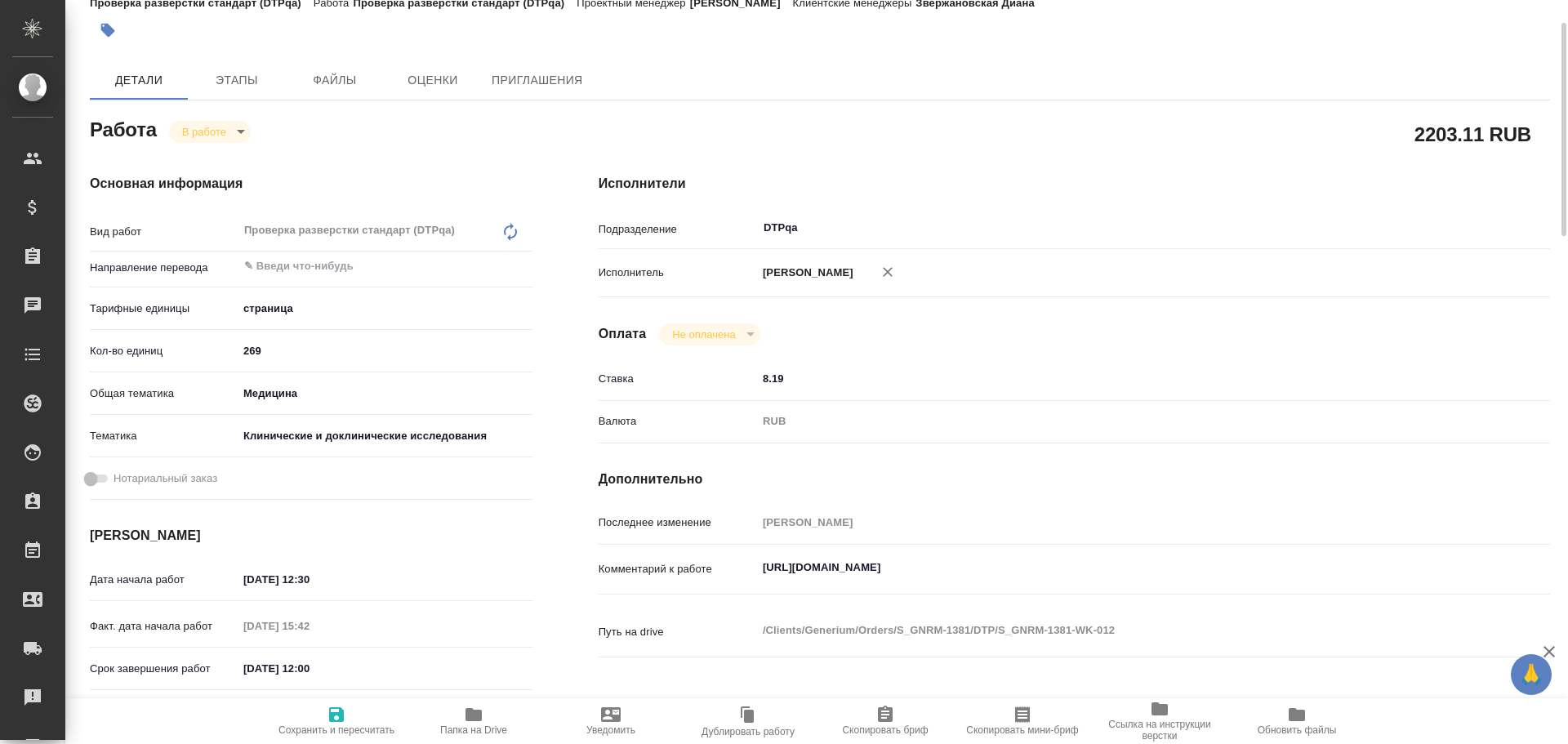
type textarea "x"
click at [1105, 571] on textarea "https://tera.awatera.com/Work/68de3f43ca46b492c81ecd3d/" at bounding box center [1113, 568] width 714 height 28
type textarea "x"
type textarea "https://tera.awatera.com/Work/68de3f43ca46b492c81ecd3d/"
type textarea "x"
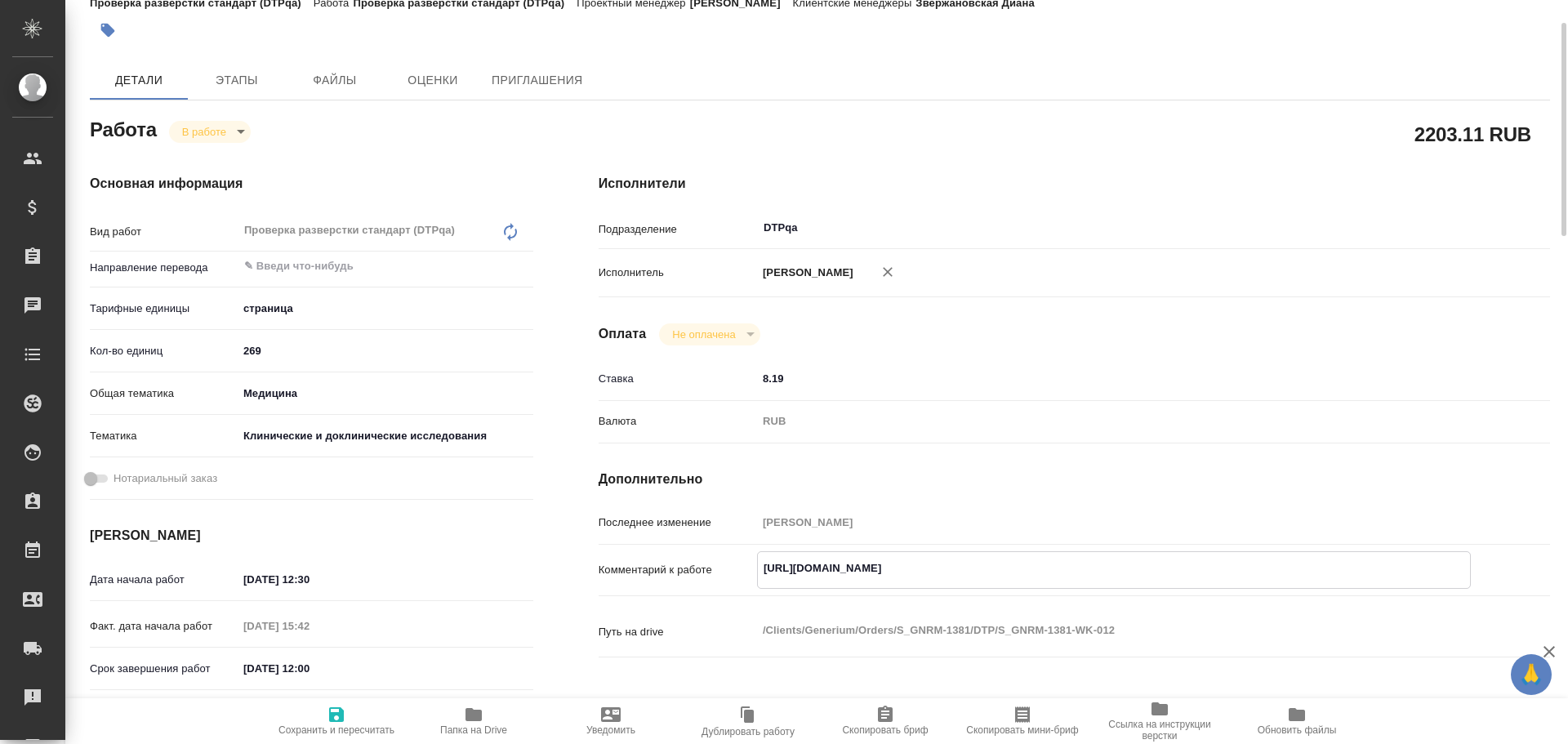
type textarea "x"
type textarea "https://tera.awatera.com/Work/68de3f43ca46b492c81ecd3d/ Р"
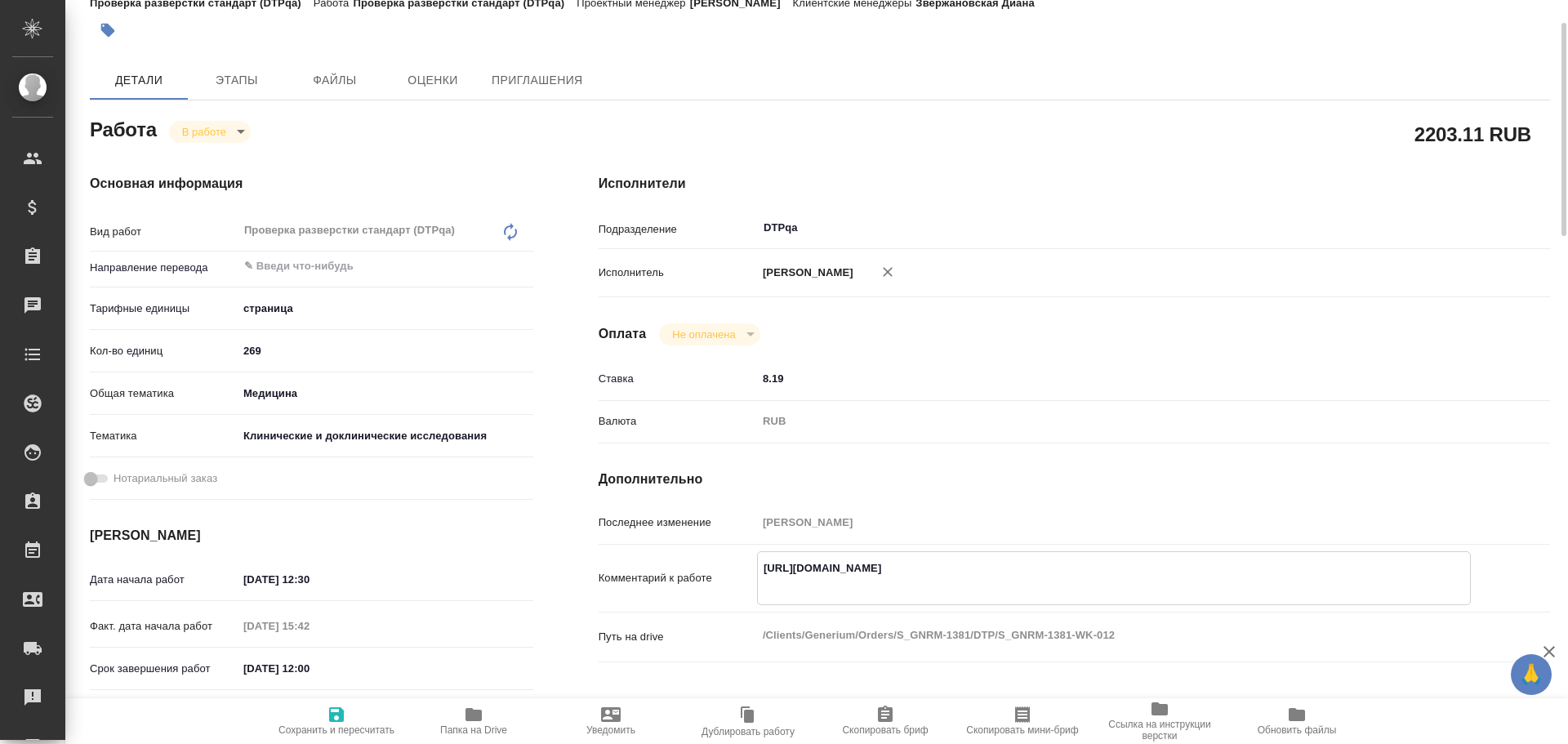
type textarea "x"
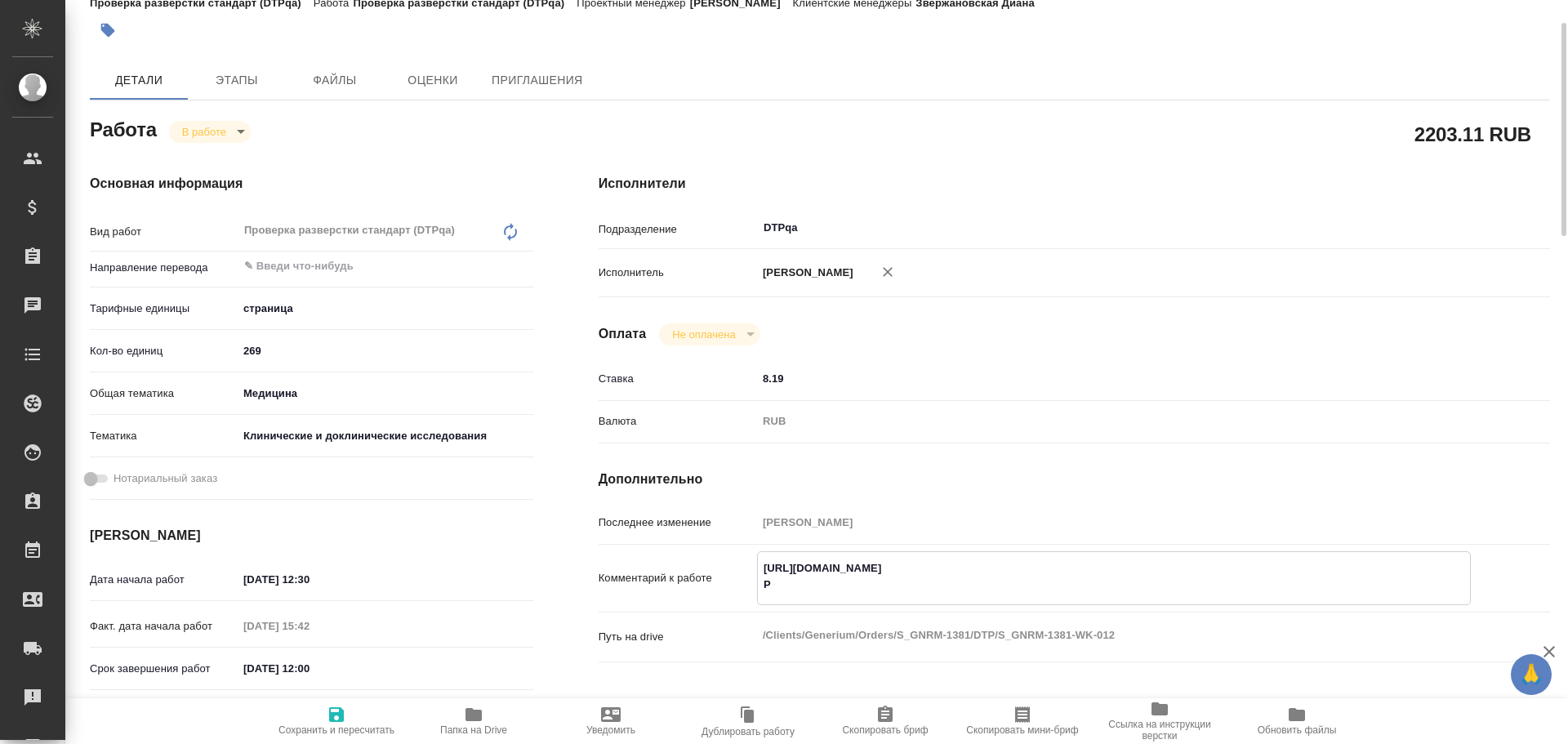
type textarea "https://tera.awatera.com/Work/68de3f43ca46b492c81ecd3d/ Ра"
type textarea "x"
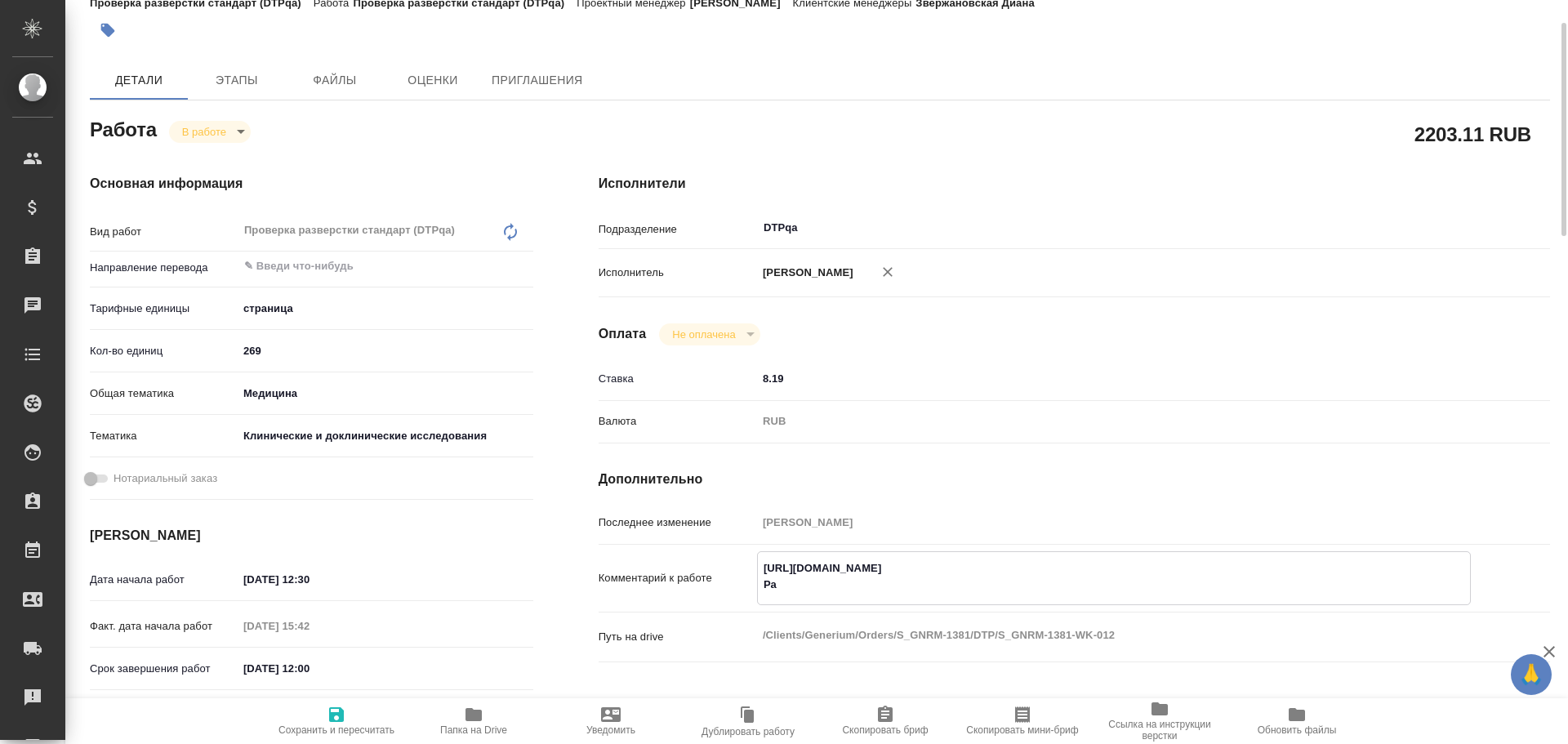
type textarea "x"
type textarea "https://tera.awatera.com/Work/68de3f43ca46b492c81ecd3d/ Раз"
type textarea "x"
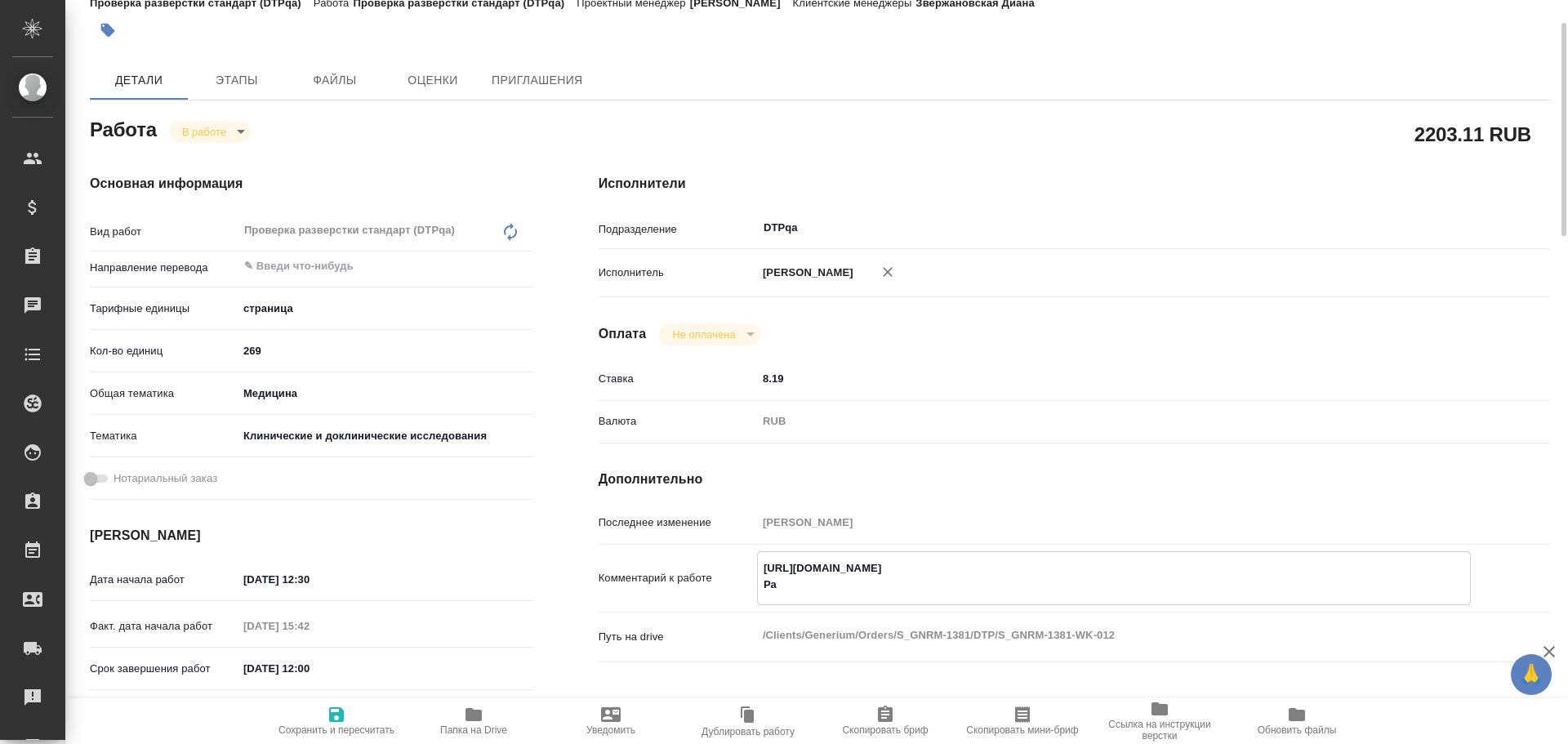
type textarea "x"
type textarea "https://tera.awatera.com/Work/68de3f43ca46b492c81ecd3d/ Разб"
type textarea "x"
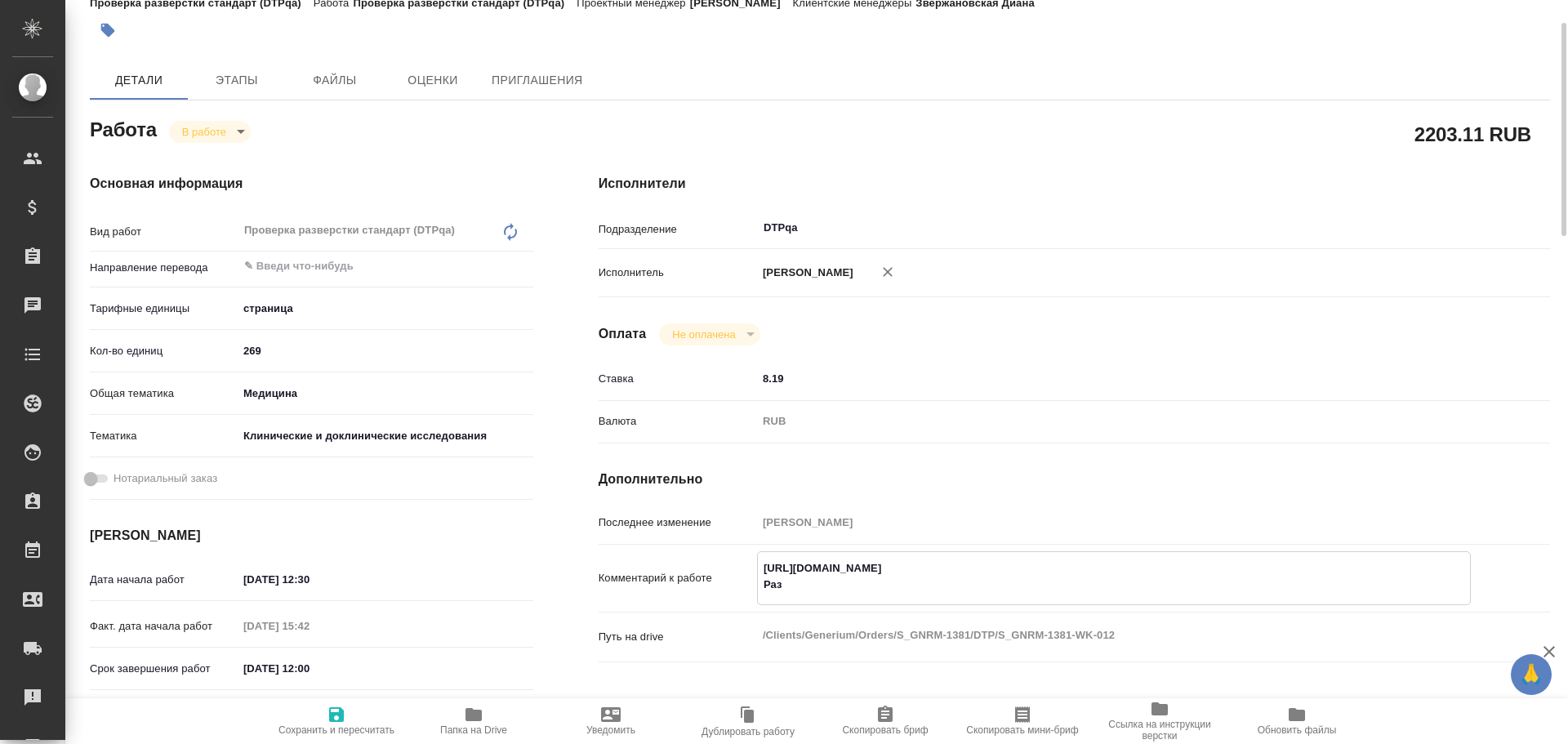
type textarea "x"
type textarea "https://tera.awatera.com/Work/68de3f43ca46b492c81ecd3d/ Разбо"
type textarea "x"
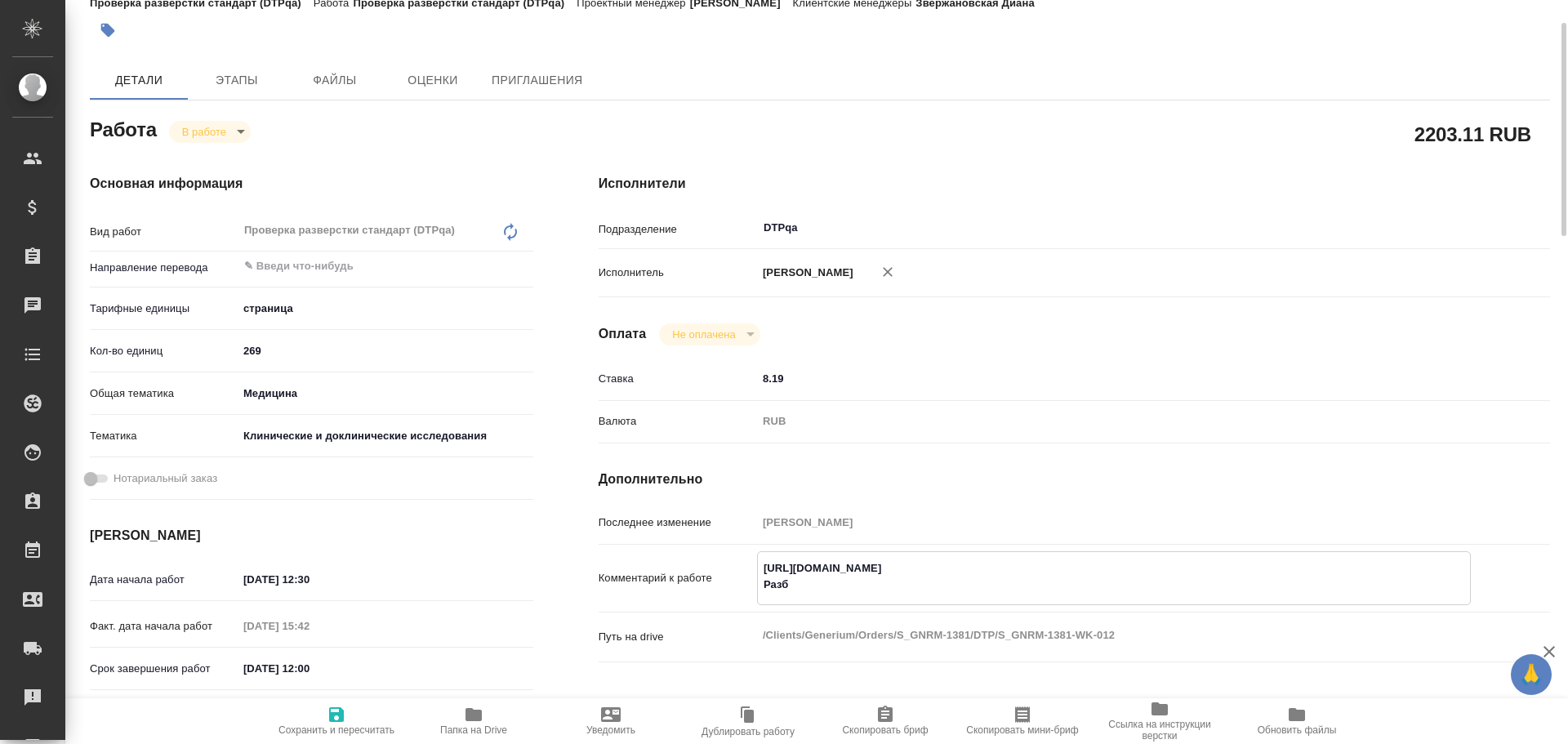
type textarea "x"
type textarea "https://tera.awatera.com/Work/68de3f43ca46b492c81ecd3d/ Разбор"
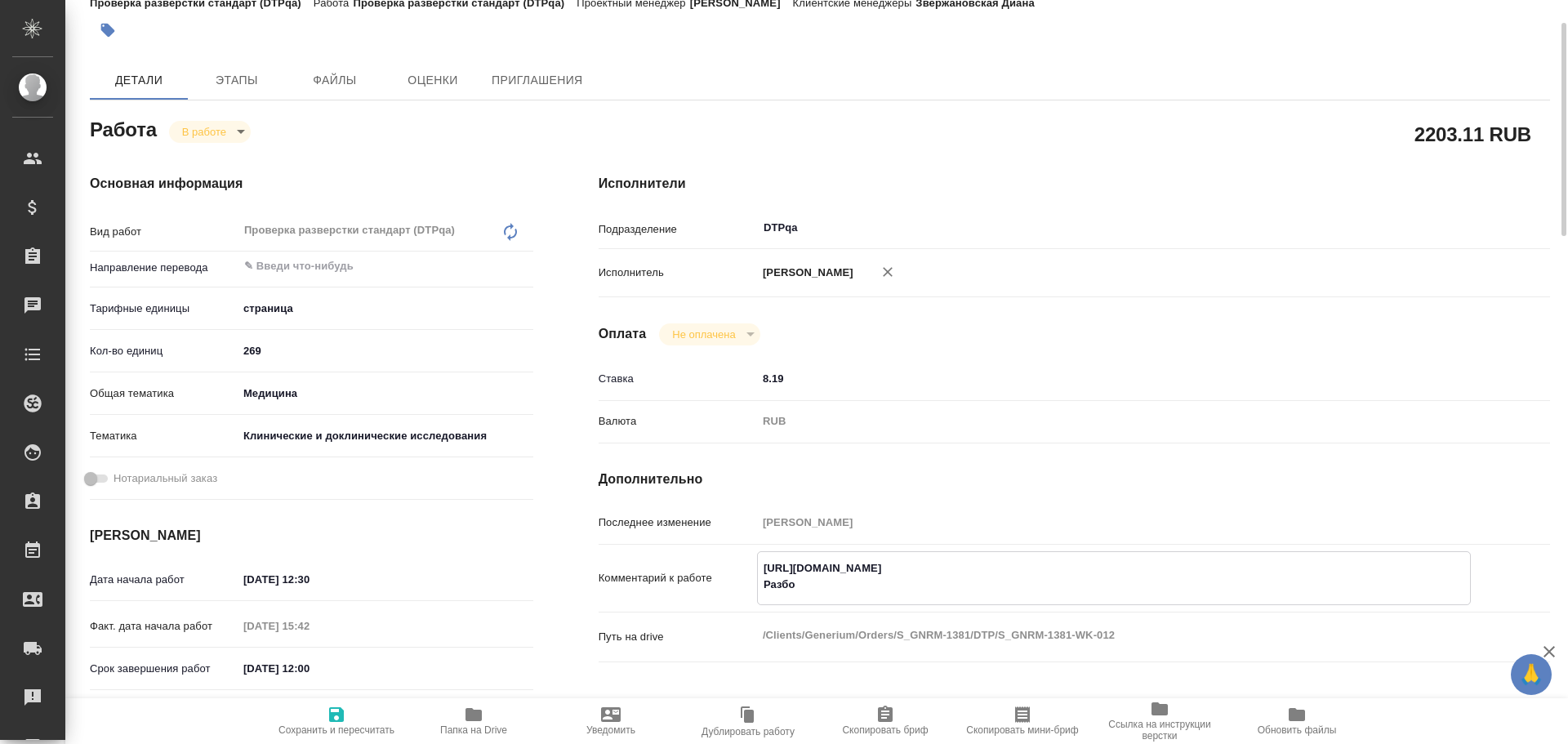
type textarea "x"
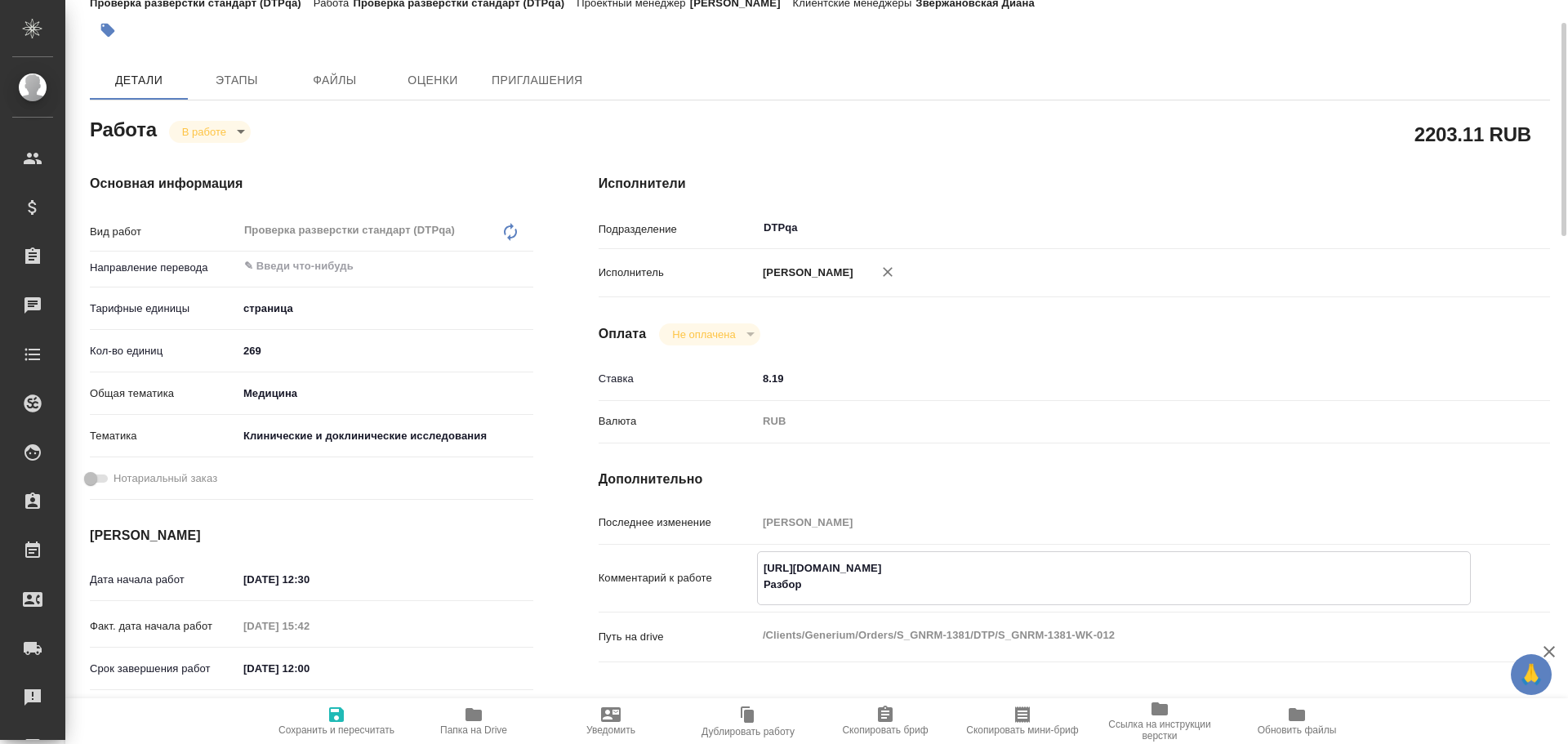
type textarea "https://tera.awatera.com/Work/68de3f43ca46b492c81ecd3d/ Разбор"
type textarea "x"
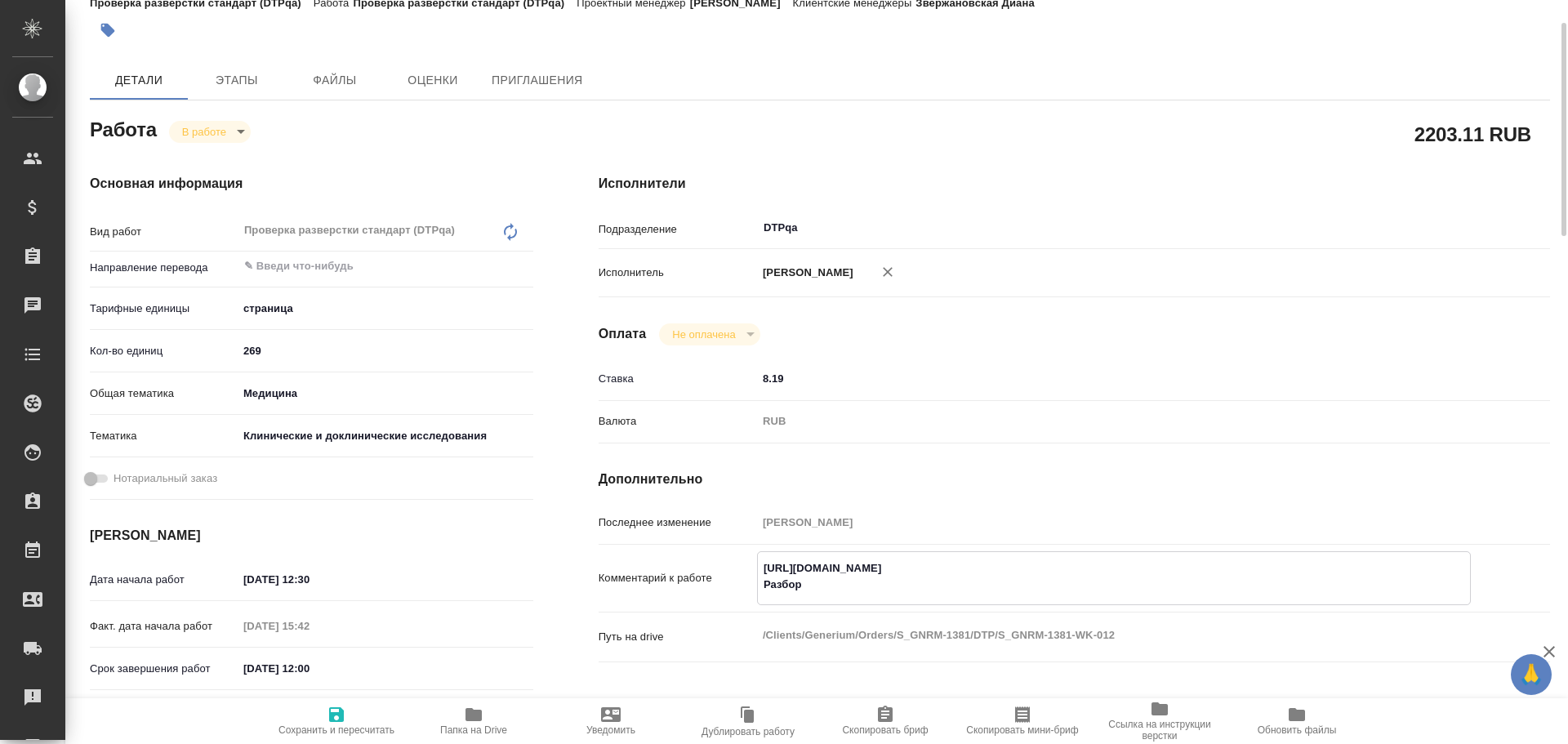
paste textarea "https://drive.awatera.com/f/10579927"
type textarea "x"
type textarea "https://tera.awatera.com/Work/68de3f43ca46b492c81ecd3d/ Разбор https://drive.aw…"
type textarea "x"
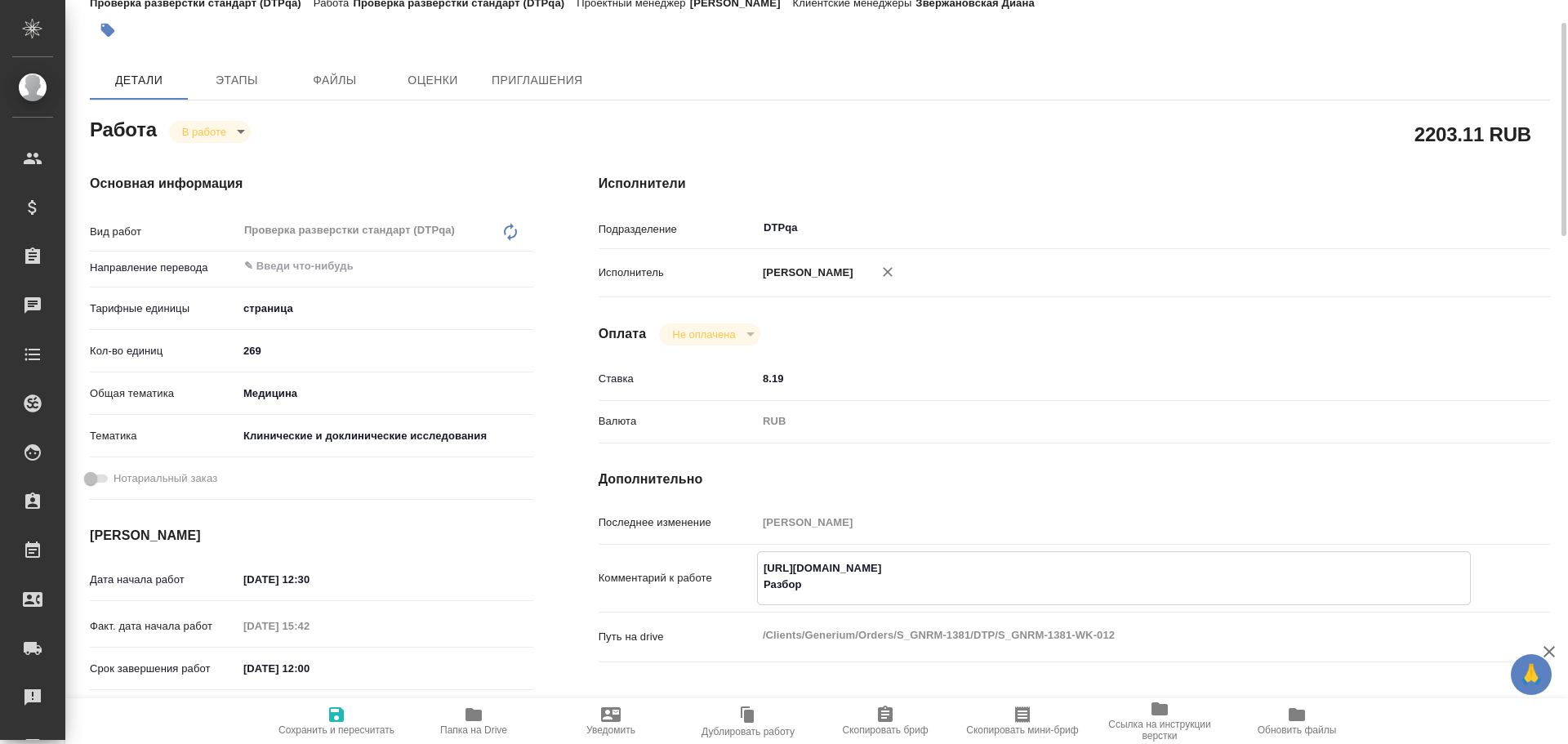
type textarea "x"
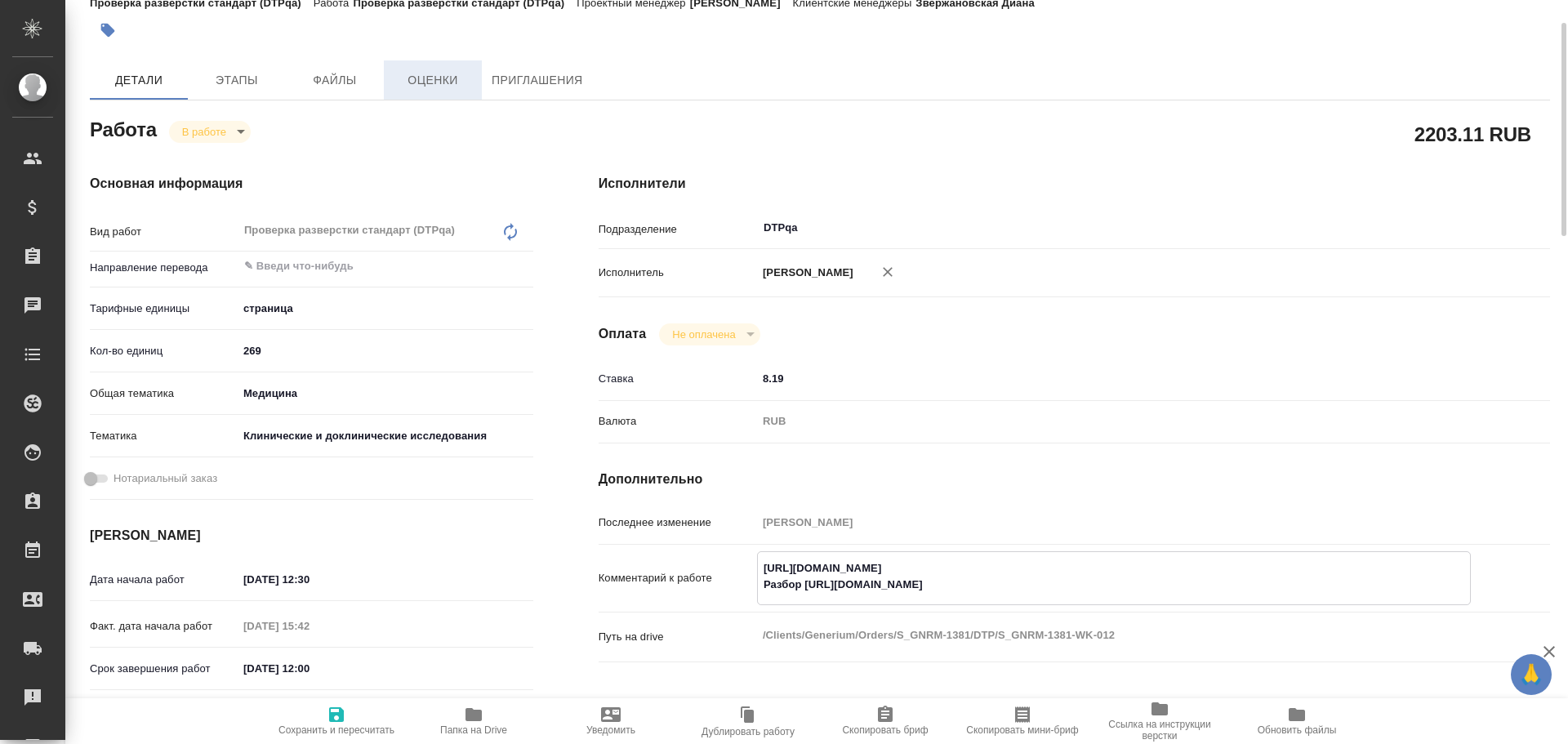
type textarea "x"
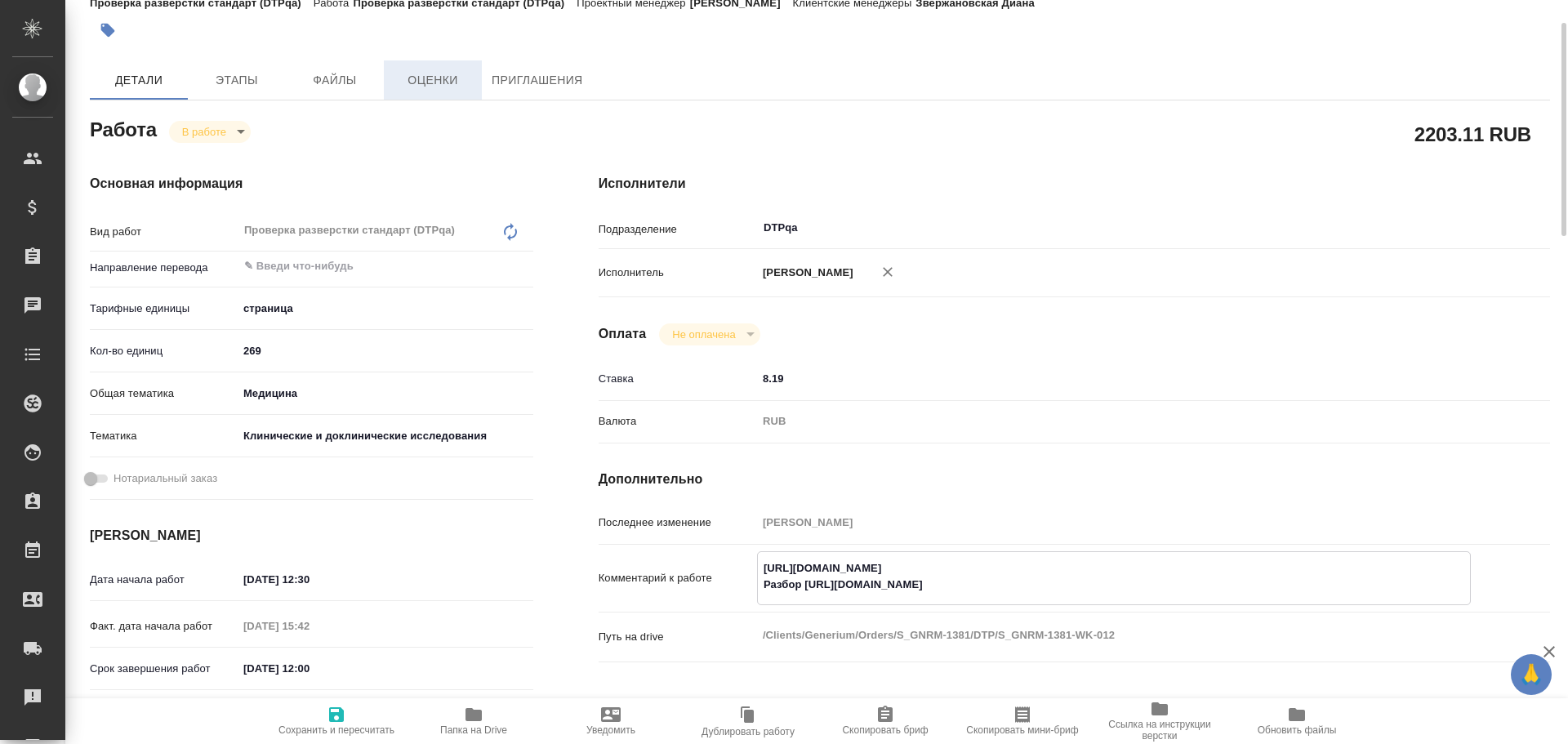
type textarea "x"
type textarea "https://tera.awatera.com/Work/68de3f43ca46b492c81ecd3d/ Разбор https://drive.aw…"
type textarea "x"
click at [332, 726] on span "Сохранить и пересчитать" at bounding box center [336, 731] width 116 height 12
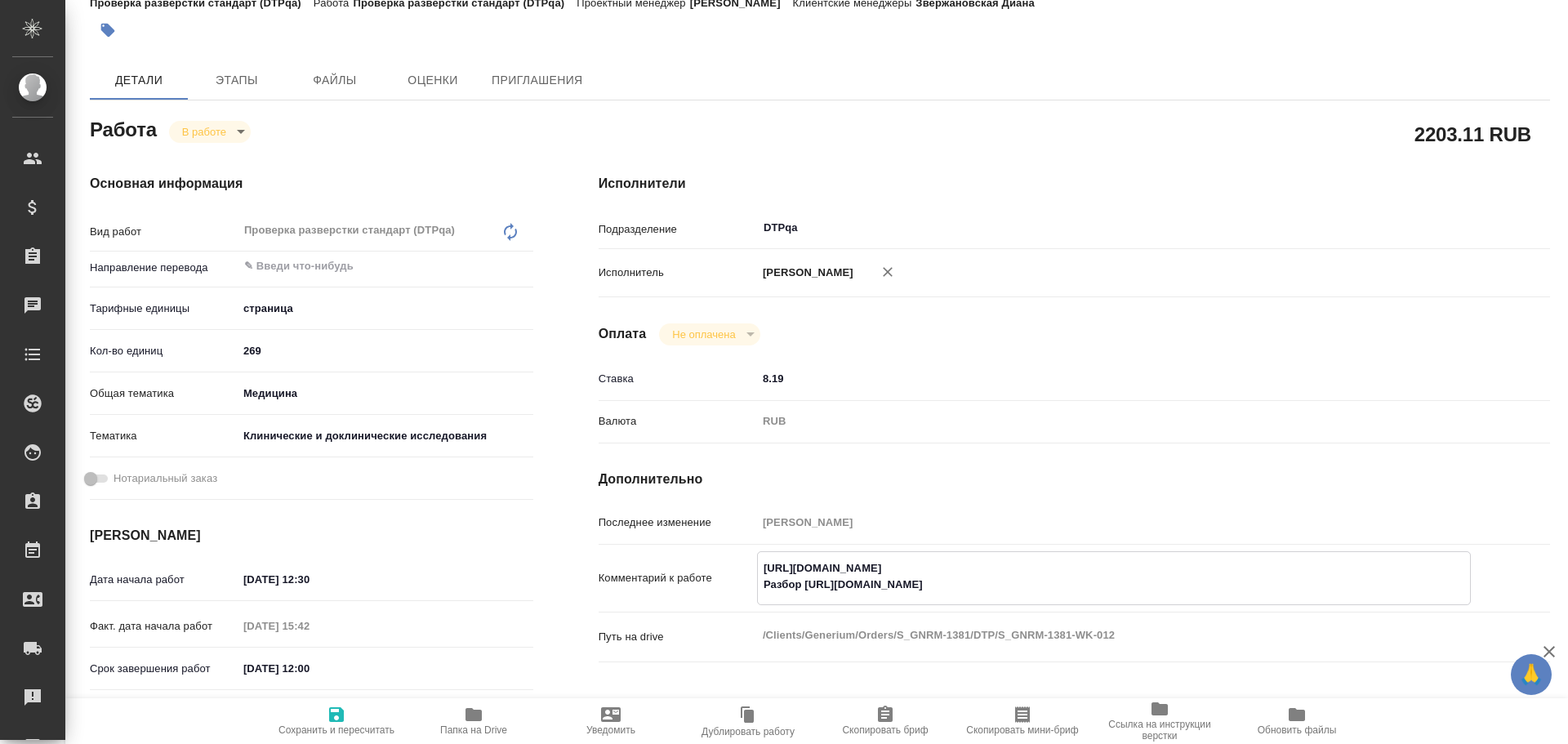
type textarea "x"
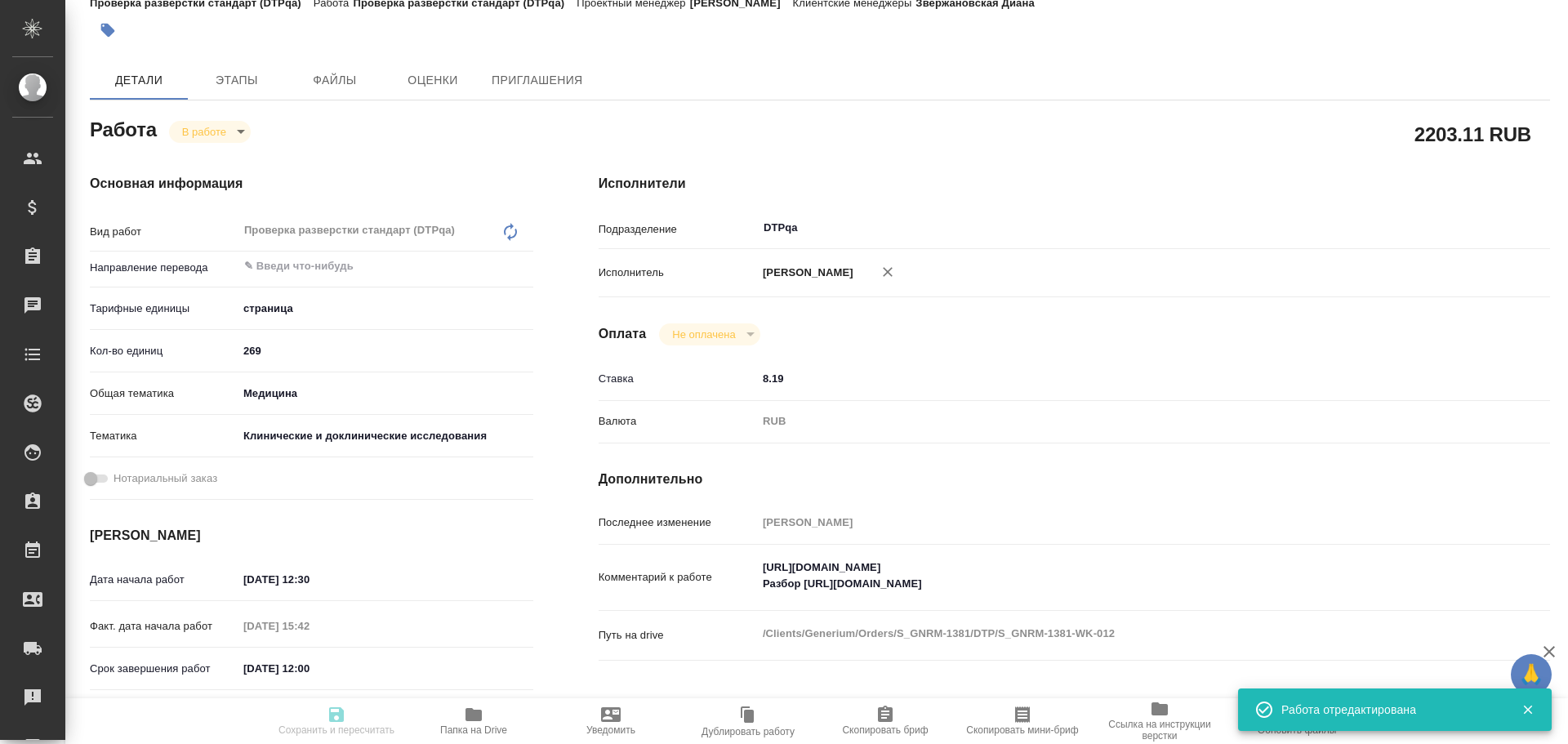
type textarea "x"
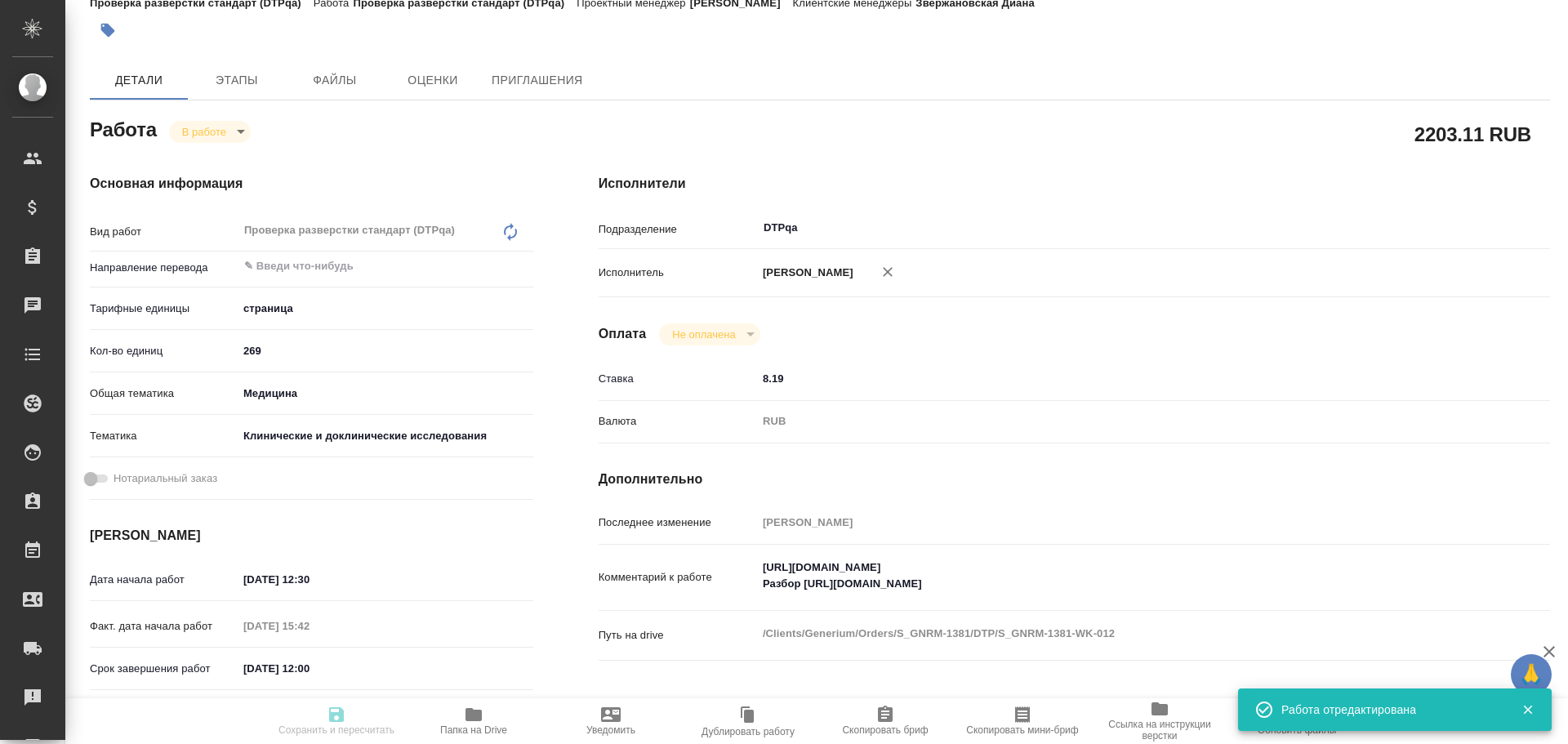
type input "inProgress"
type textarea "Проверка разверстки стандарт (DTPqa)"
type textarea "x"
type input "5a8b1489cc6b4906c91bfdb2"
type input "269"
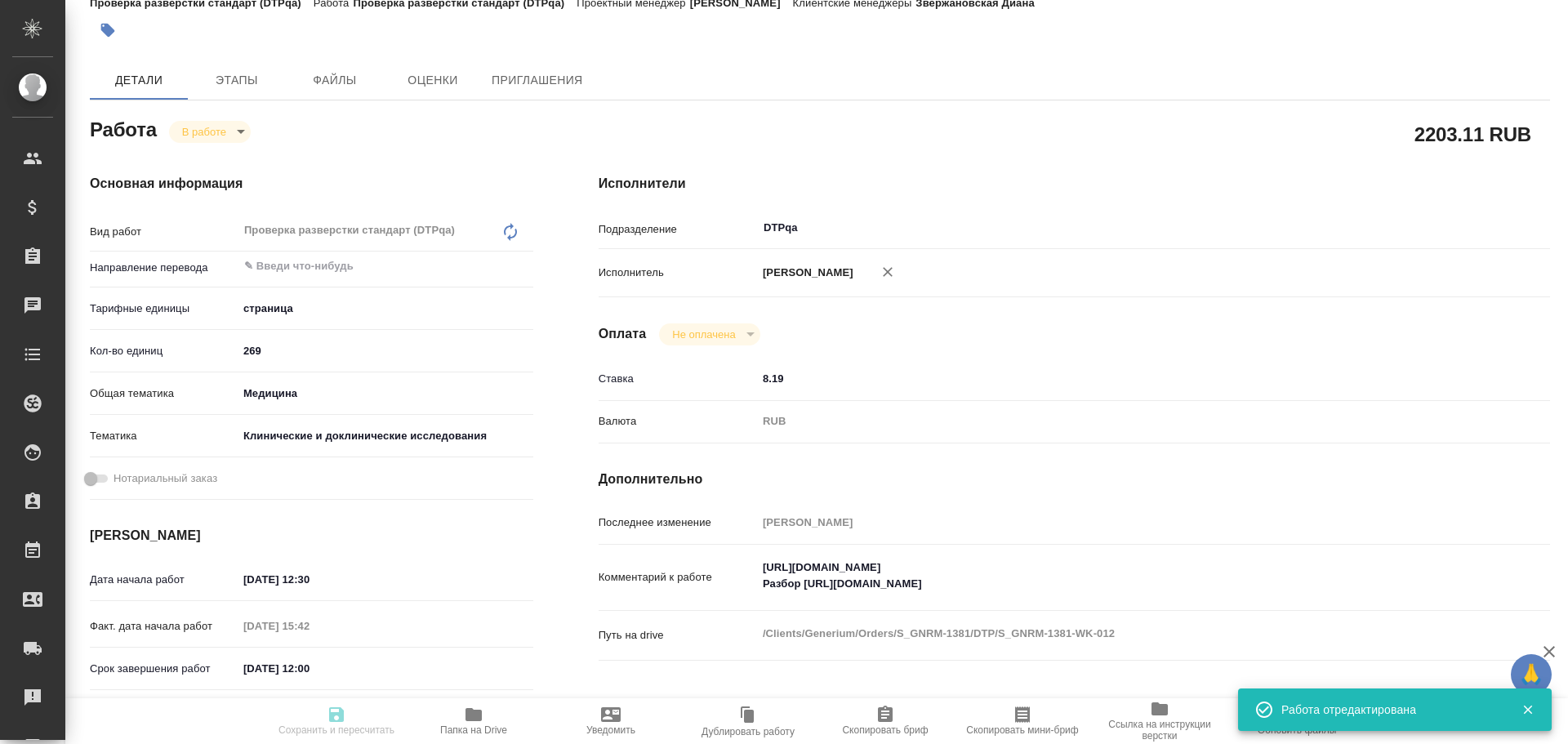
type input "med"
type input "5a8b8b956a9677013d343d9e"
type input "02.10.2025 12:30"
type input "02.10.2025 15:42"
type input "03.10.2025 12:00"
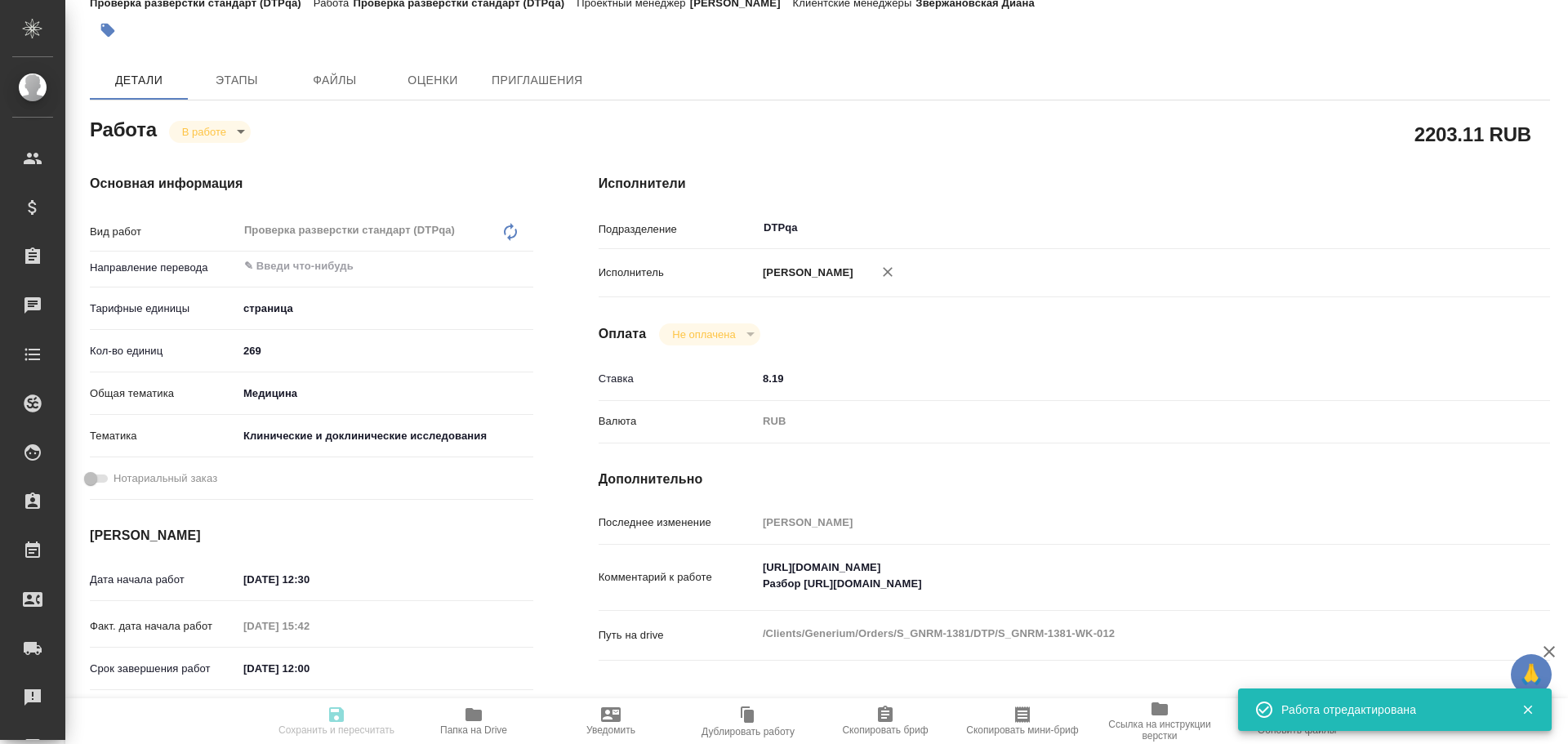
type input "14.10.2025 18:00"
type input "DTPqa"
type input "notPayed"
type input "8.19"
type input "RUB"
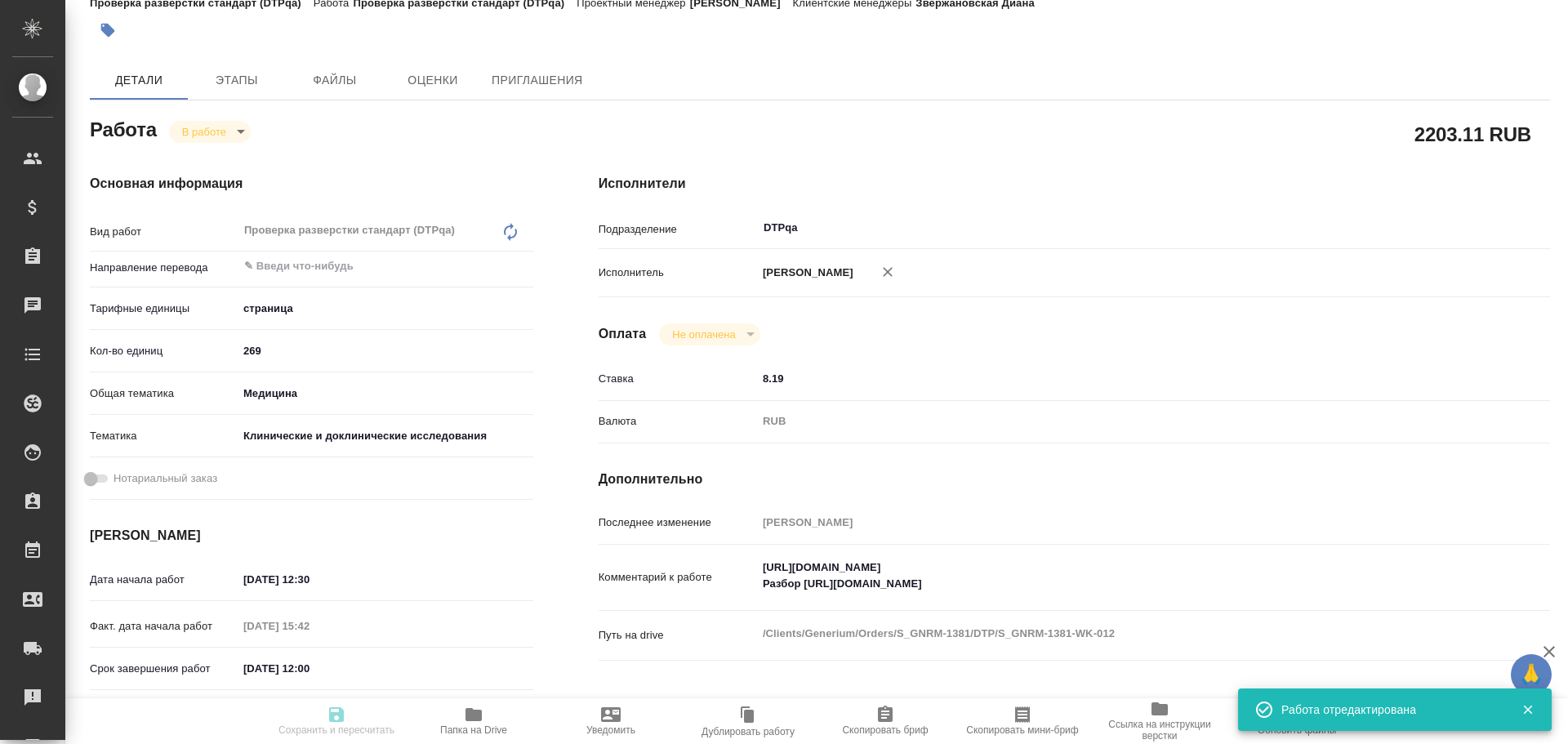
type input "Оксютович Ирина"
type textarea "https://tera.awatera.com/Work/68de3f43ca46b492c81ecd3d/ Разбор https://drive.aw…"
type textarea "x"
type textarea "/Clients/Generium/Orders/S_GNRM-1381/DTP/S_GNRM-1381-WK-012"
type textarea "x"
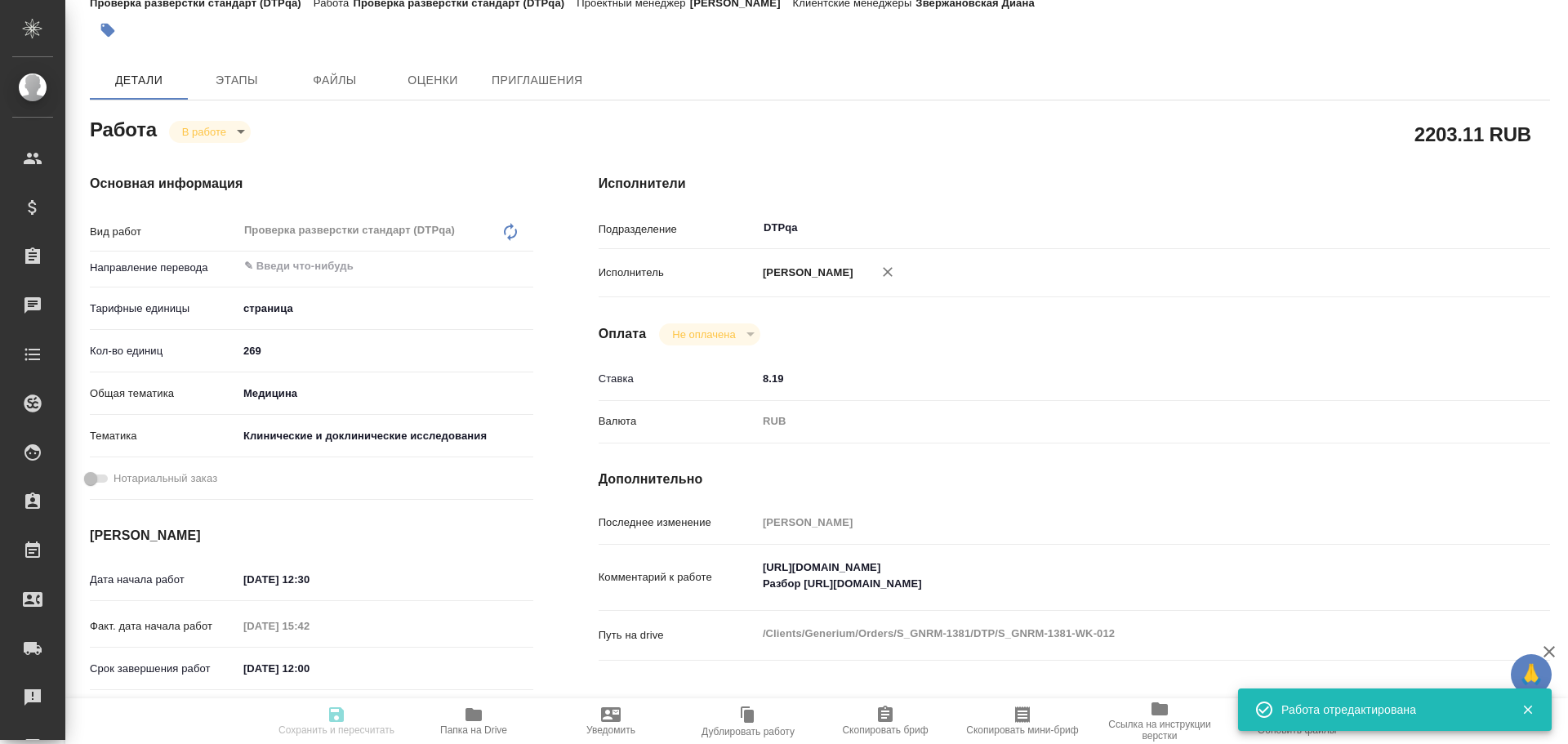
type input "S_GNRM-1381"
type input "Восстановление сложного макета с частичным соответствием оформлению оригинала"
type input "Приемка подверстки, Подверстка, Восстановление макета средней сложности с полны…"
type input "Звержановская Диана"
type input "Оксютович Ирина"
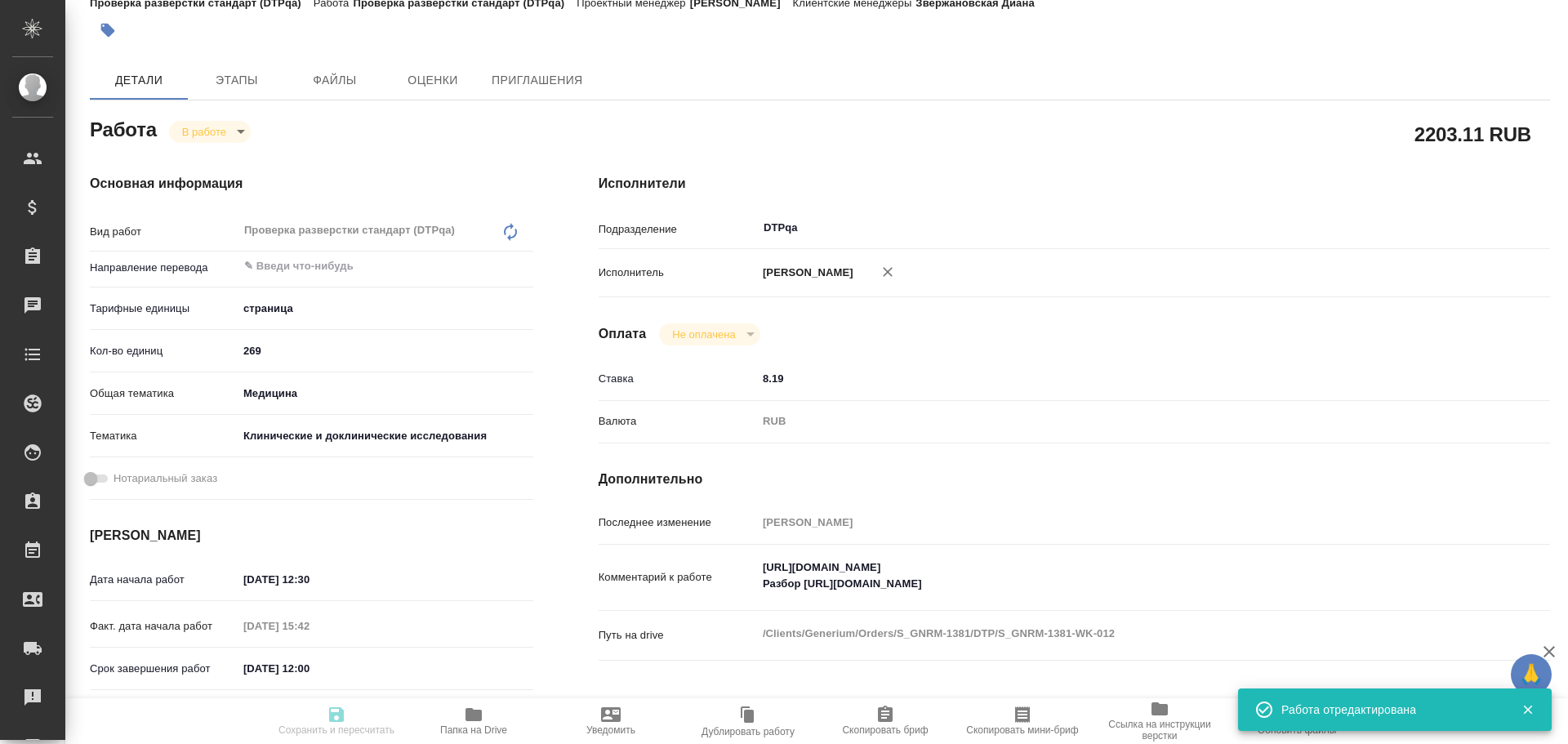
type input "/Clients/Generium/Orders/S_GNRM-1381"
type textarea "x"
type textarea "КП на проф перевод документов исследования GNR085-MS03 на Английский язык: 1. Ф…"
type textarea "x"
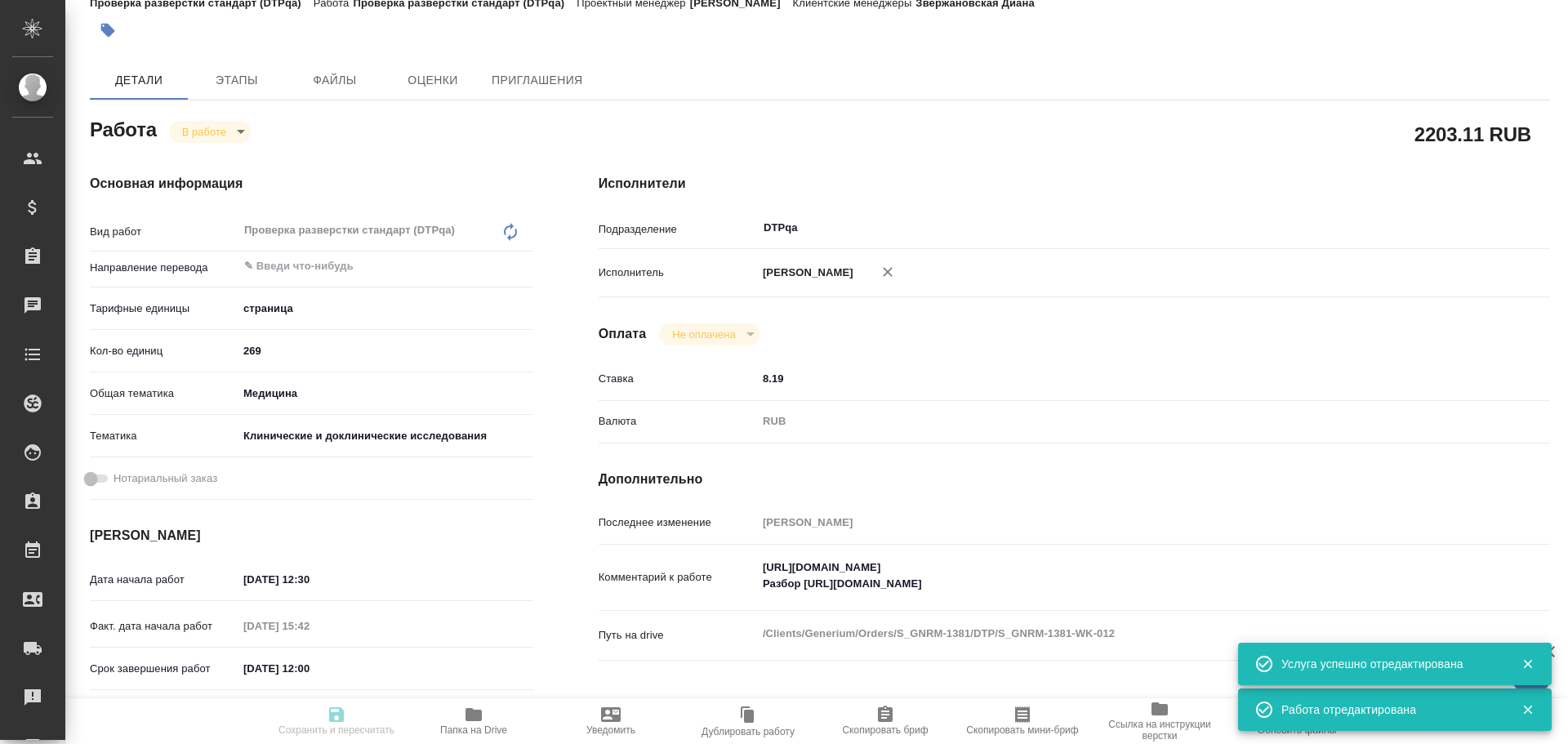
type textarea "x"
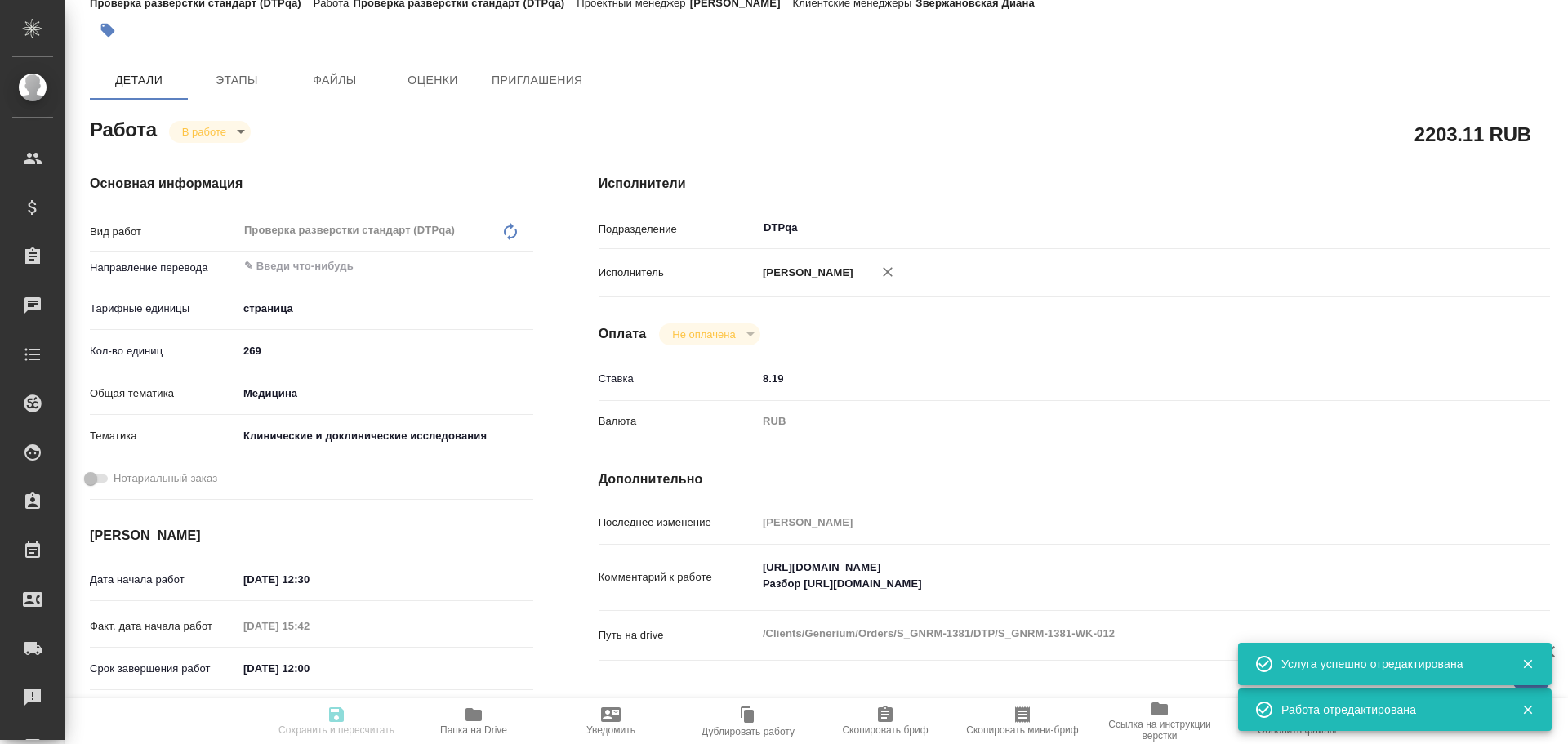
type textarea "x"
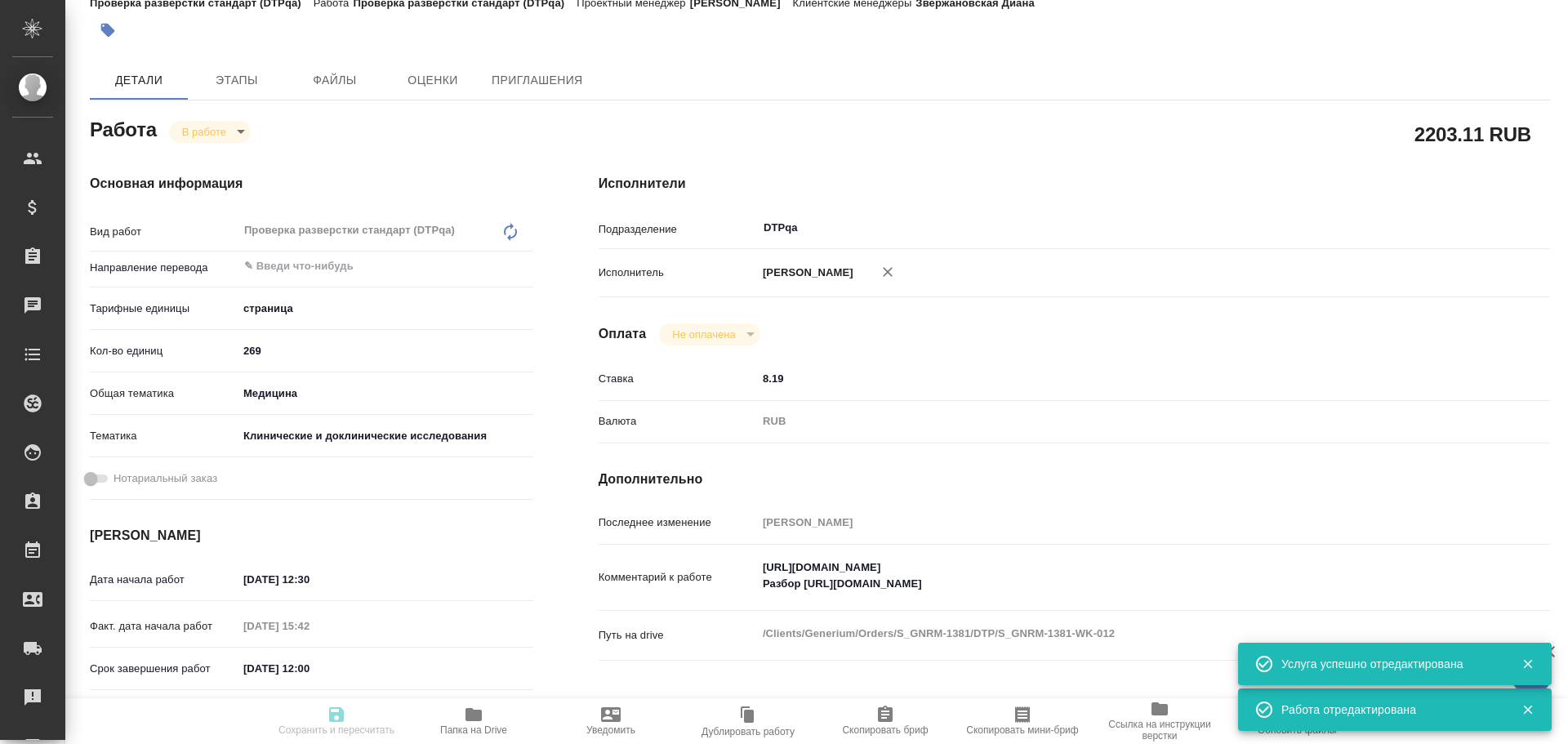
type textarea "x"
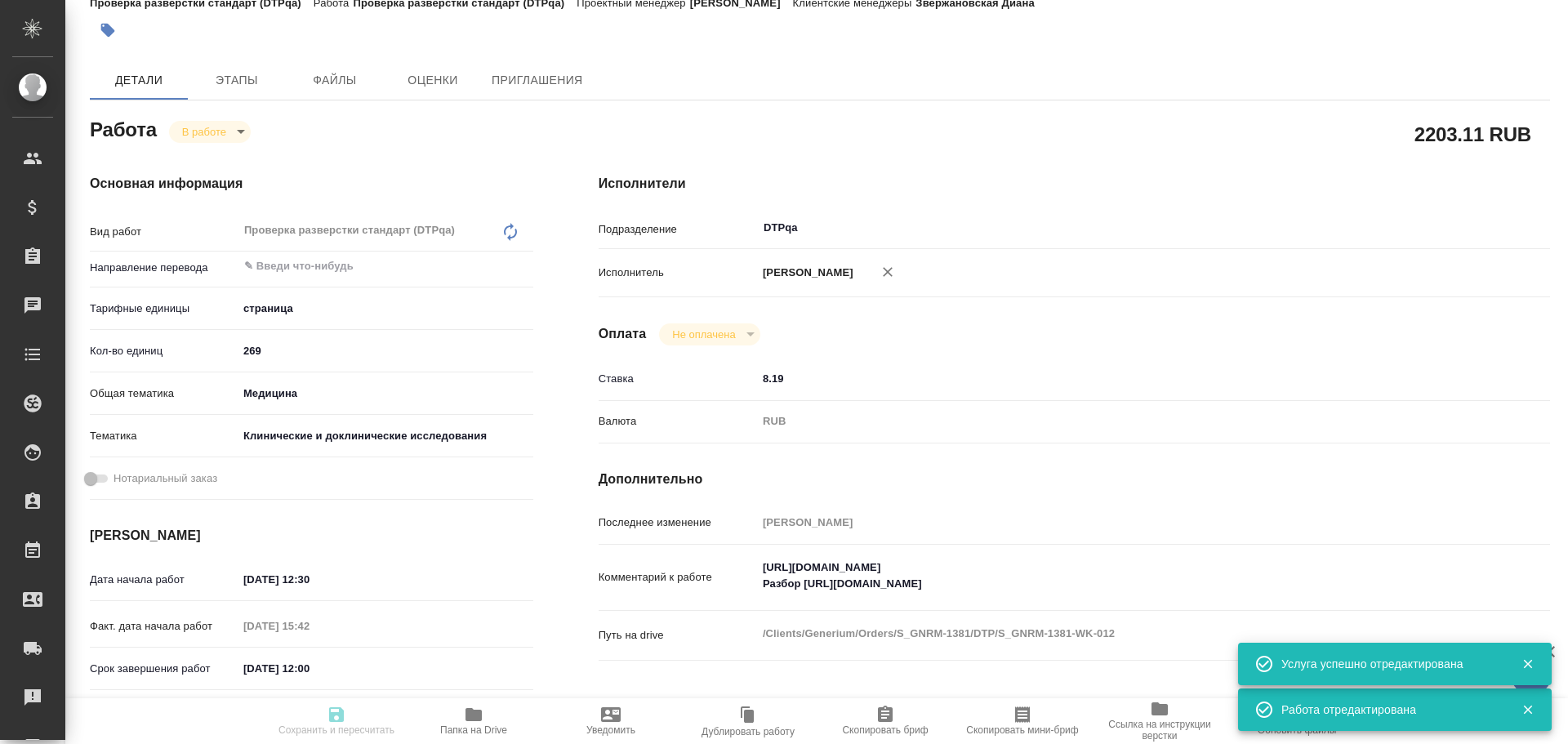
type textarea "x"
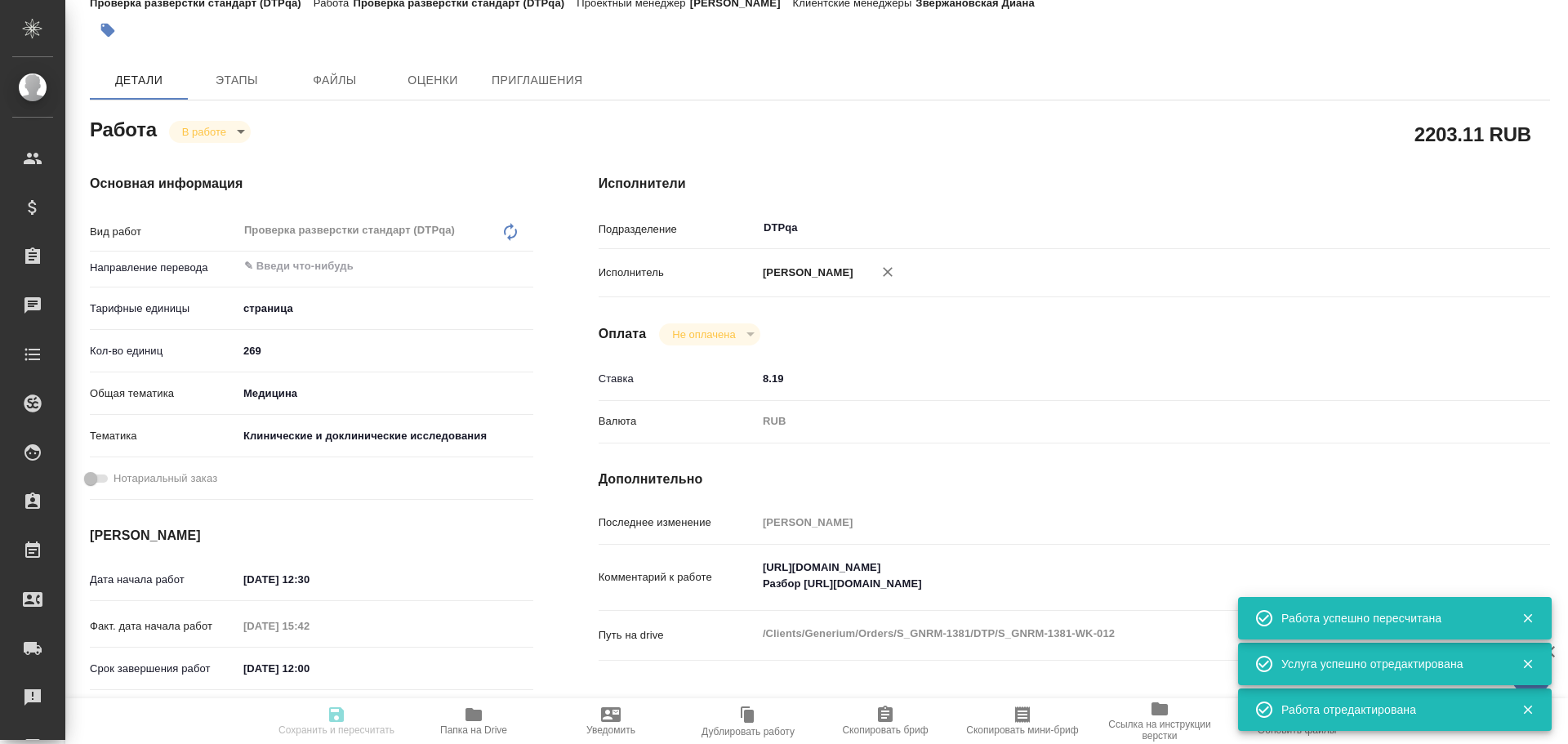
type textarea "x"
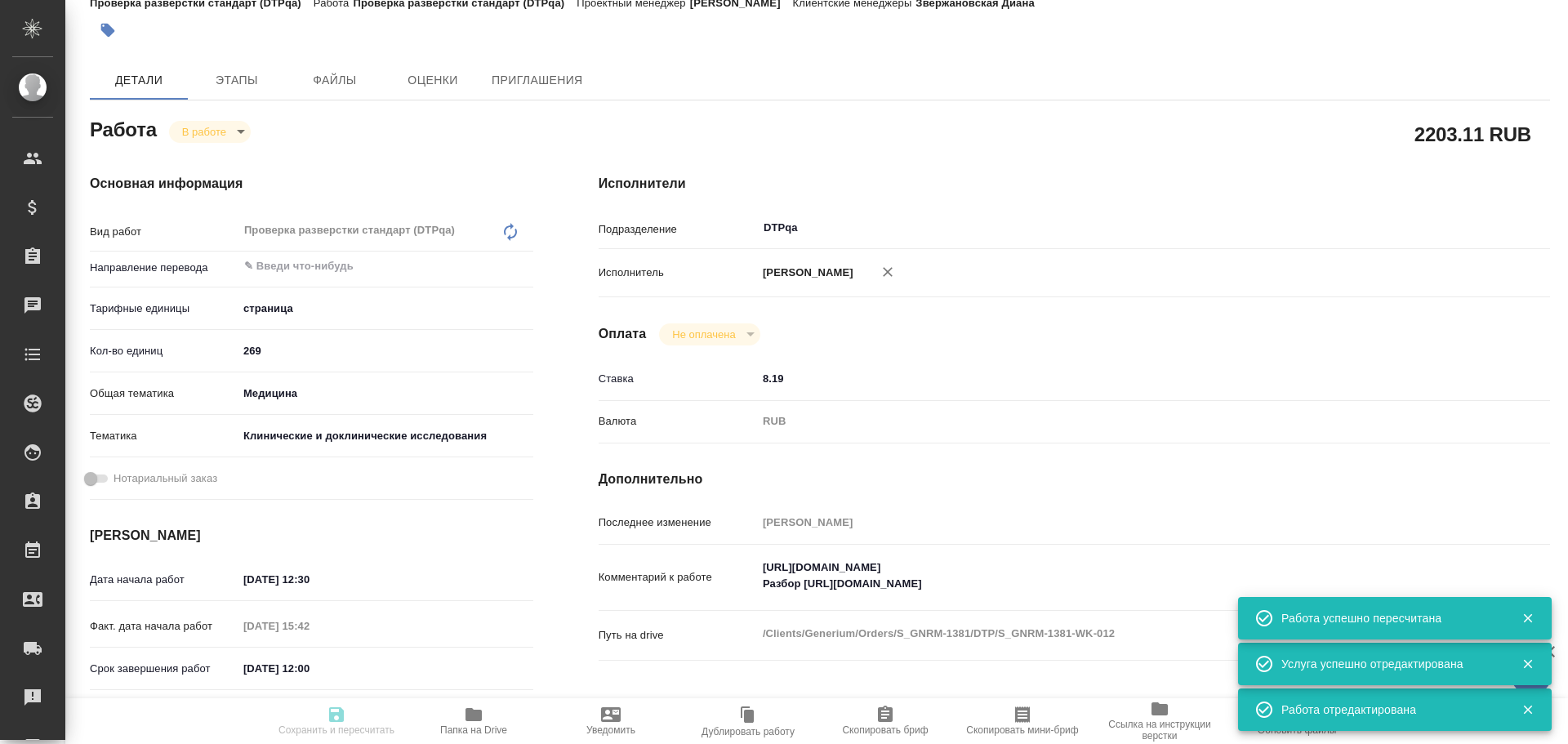
type input "inProgress"
type textarea "Проверка разверстки стандарт (DTPqa)"
type textarea "x"
type input "5a8b1489cc6b4906c91bfdb2"
type input "269"
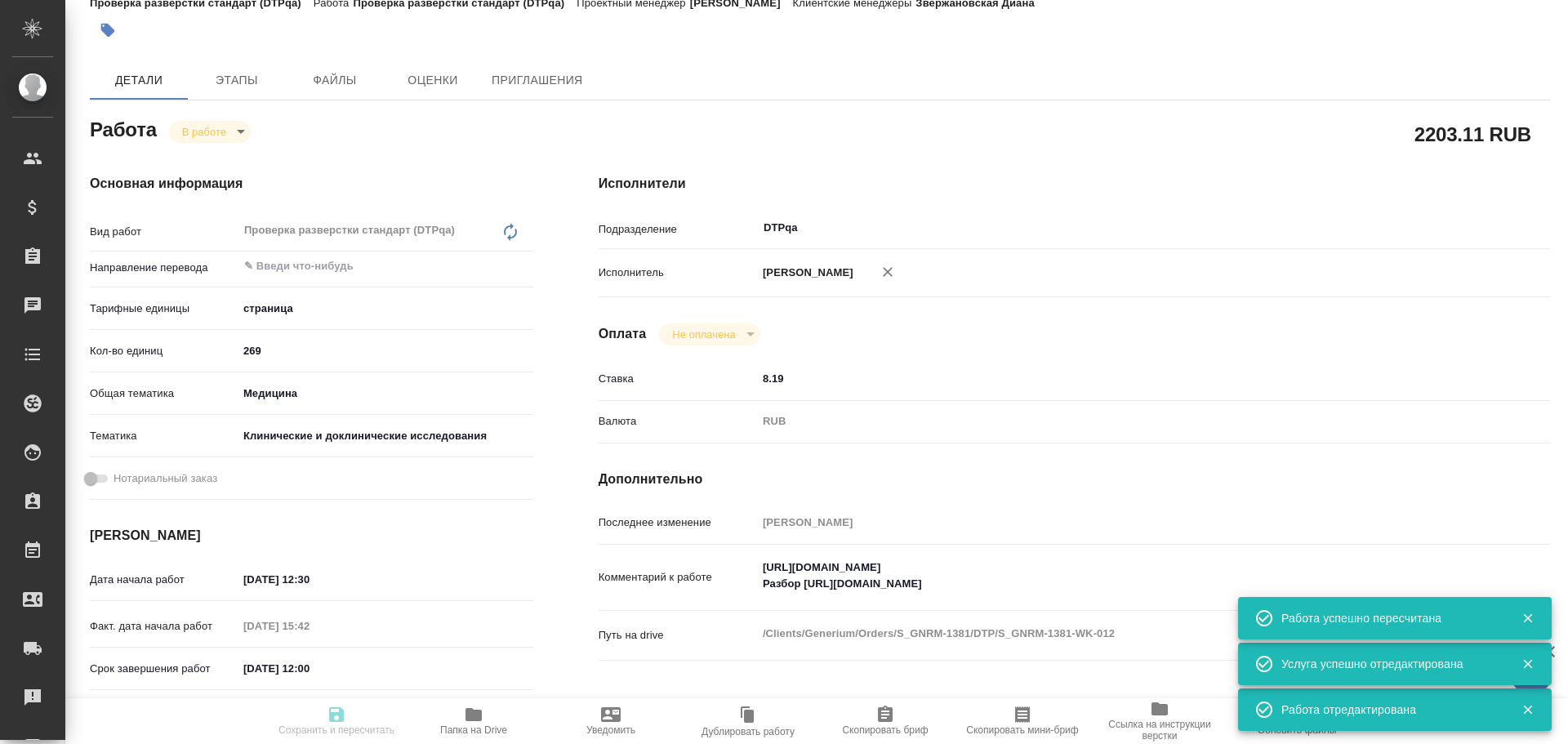
type input "med"
type input "5a8b8b956a9677013d343d9e"
type input "02.10.2025 12:30"
type input "02.10.2025 15:42"
type input "03.10.2025 12:00"
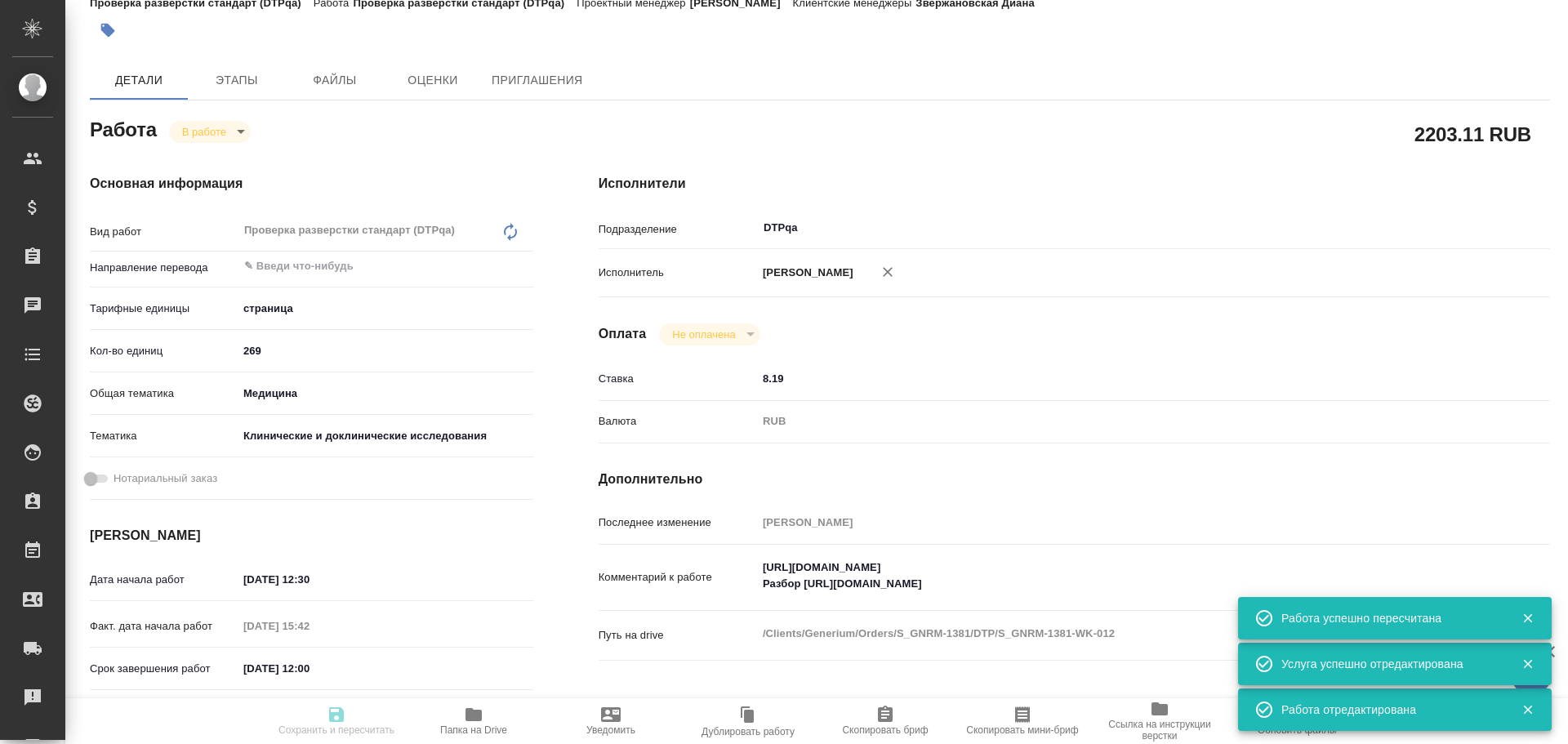
type input "14.10.2025 18:00"
type input "DTPqa"
type input "notPayed"
type input "8.19"
type input "RUB"
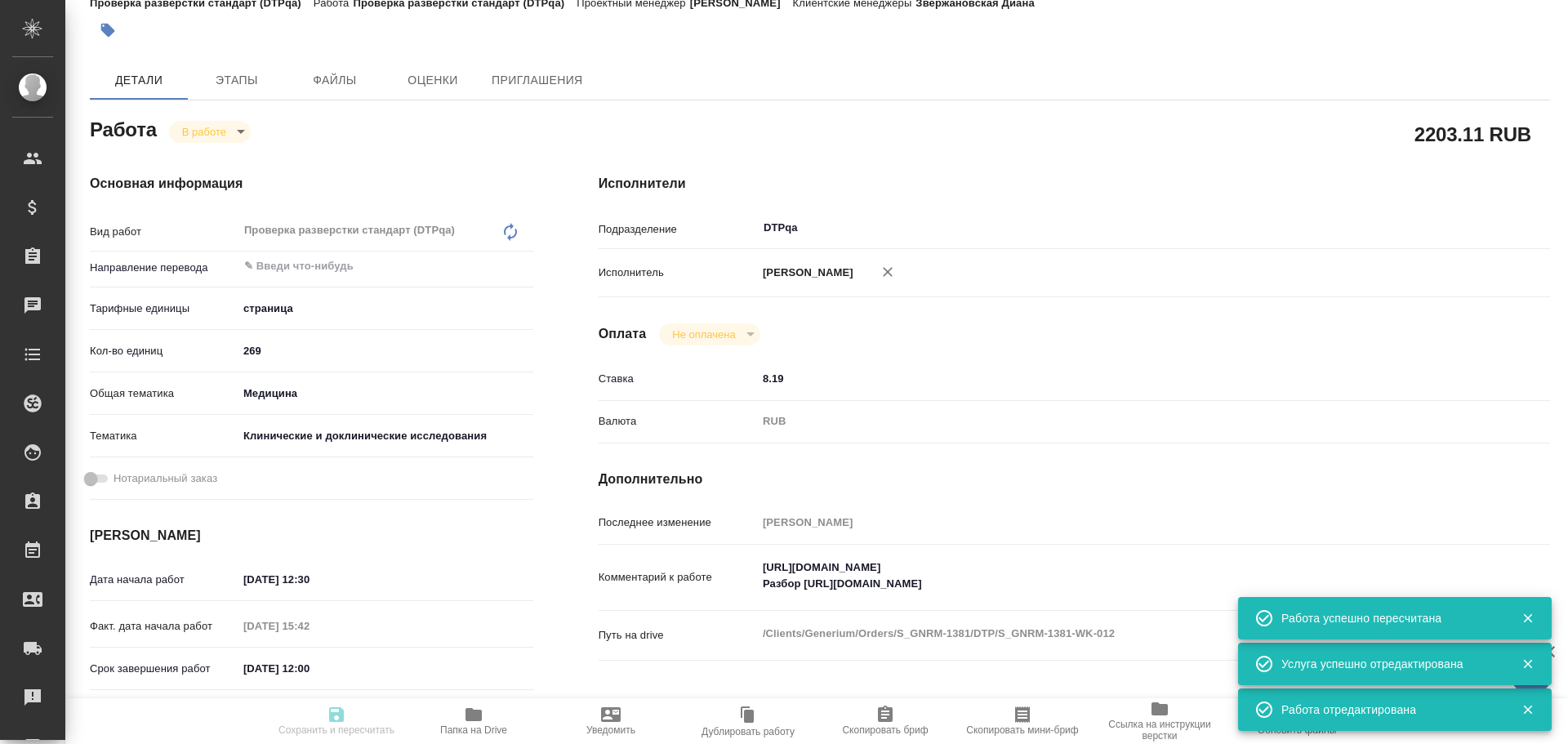
type input "Оксютович Ирина"
type textarea "https://tera.awatera.com/Work/68de3f43ca46b492c81ecd3d/ Разбор https://drive.aw…"
type textarea "x"
type textarea "/Clients/Generium/Orders/S_GNRM-1381/DTP/S_GNRM-1381-WK-012"
type textarea "x"
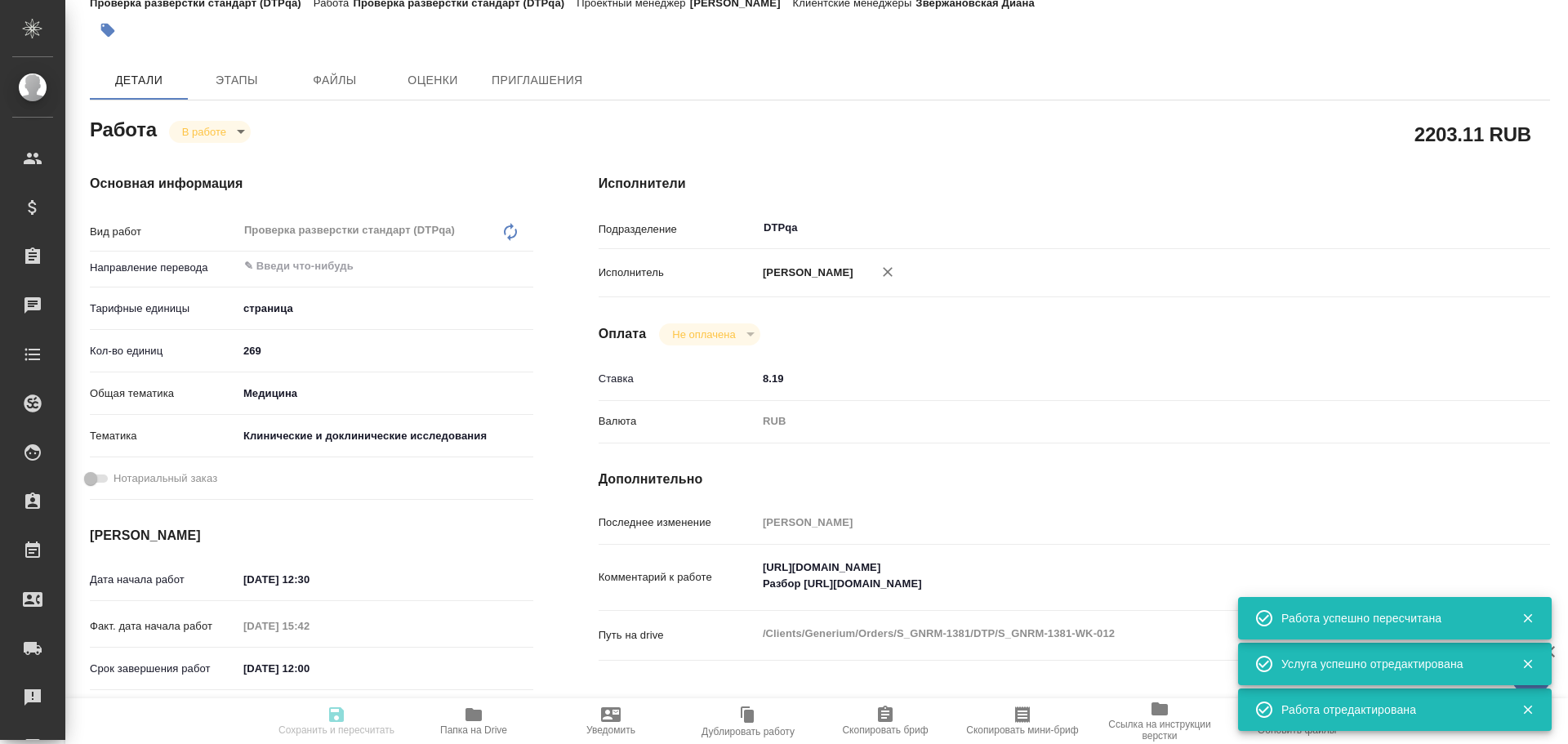
type input "S_GNRM-1381"
type input "Восстановление сложного макета с частичным соответствием оформлению оригинала"
type input "Приемка подверстки, Подверстка, Восстановление макета средней сложности с полны…"
type input "Звержановская Диана"
type input "Оксютович Ирина"
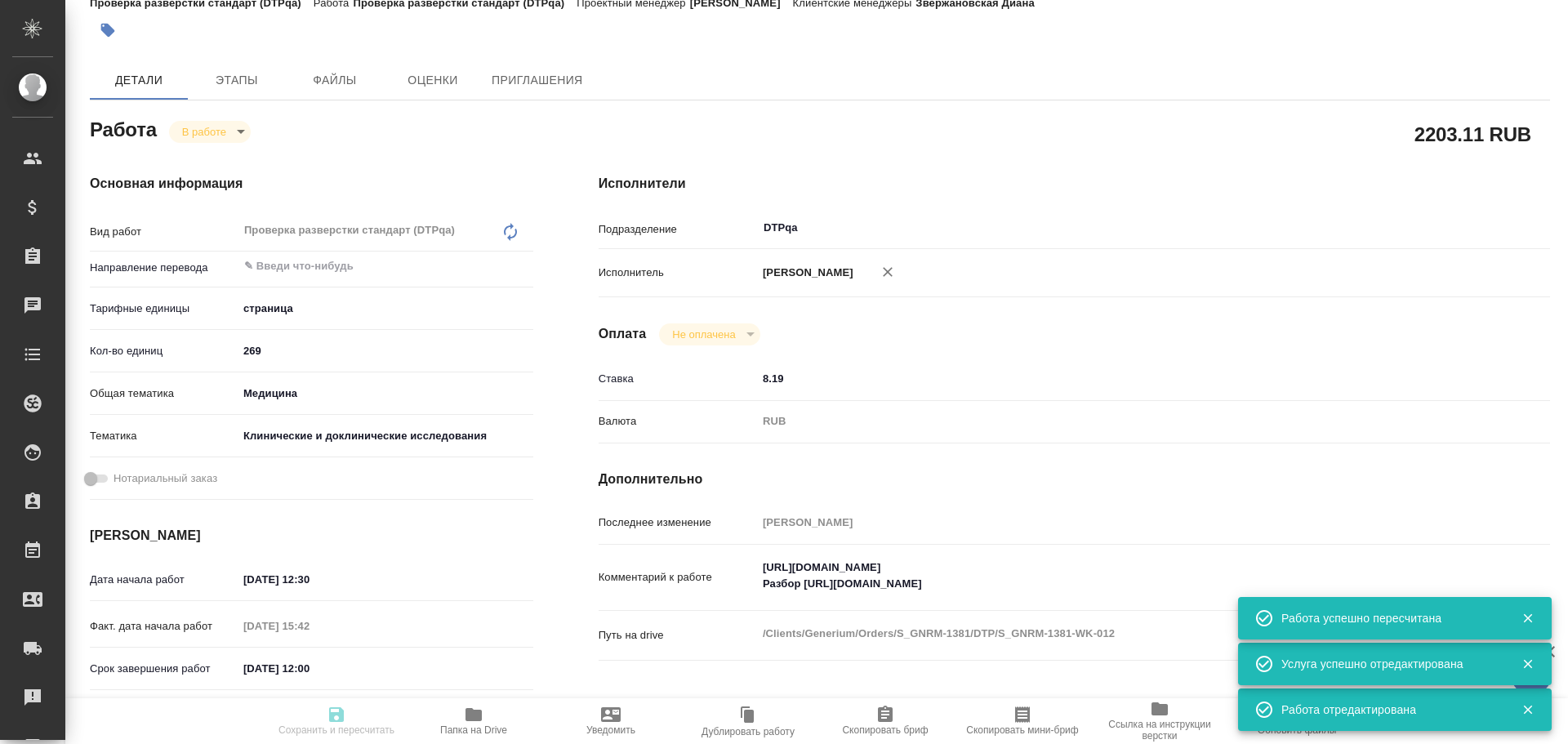
type input "/Clients/Generium/Orders/S_GNRM-1381"
type textarea "x"
type textarea "КП на проф перевод документов исследования GNR085-MS03 на Английский язык: 1. Ф…"
type textarea "x"
click at [196, 133] on body "🙏 .cls-1 fill:#fff; AWATERA Chulets Elena Клиенты Спецификации Заказы 0 Чаты To…" at bounding box center [784, 372] width 1568 height 744
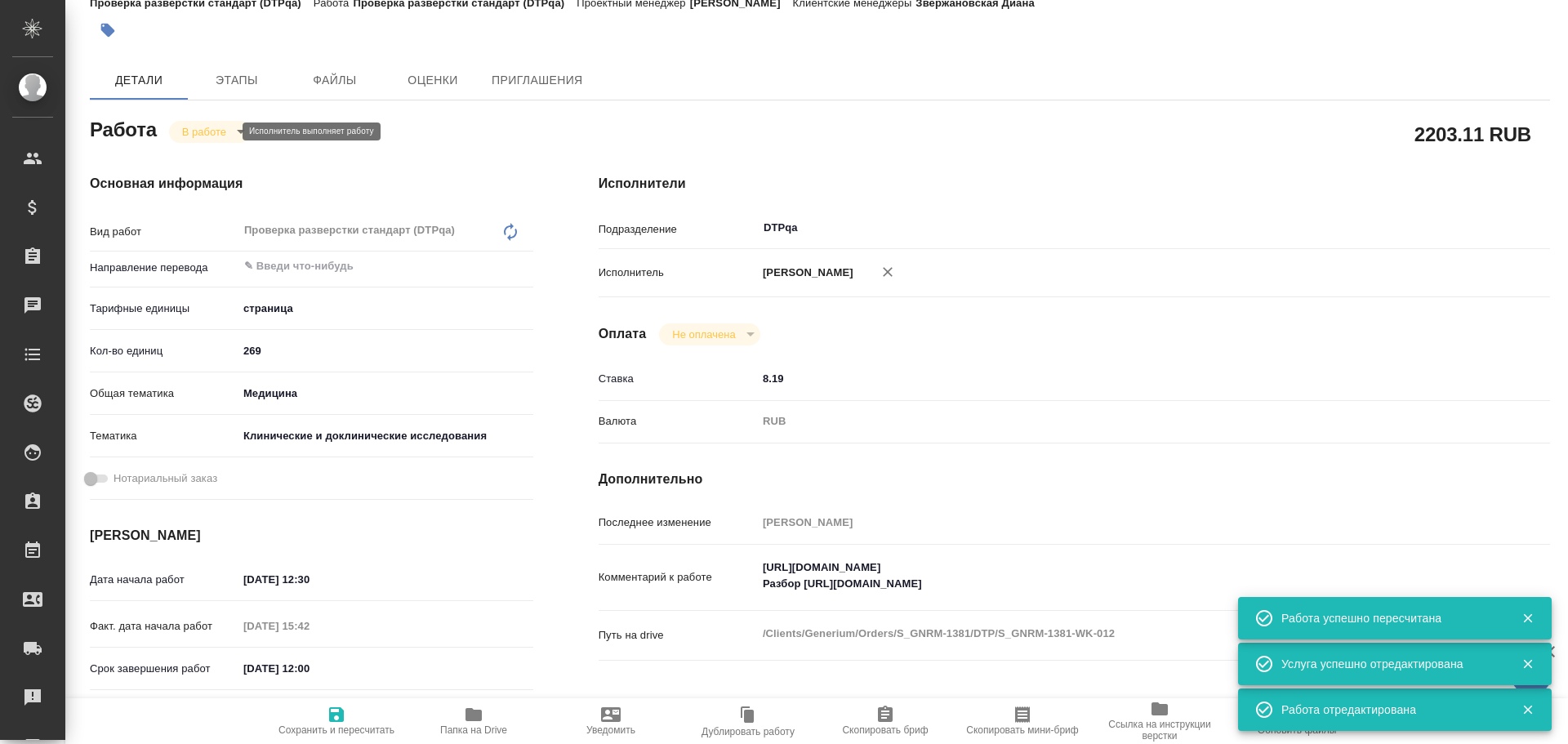
type textarea "x"
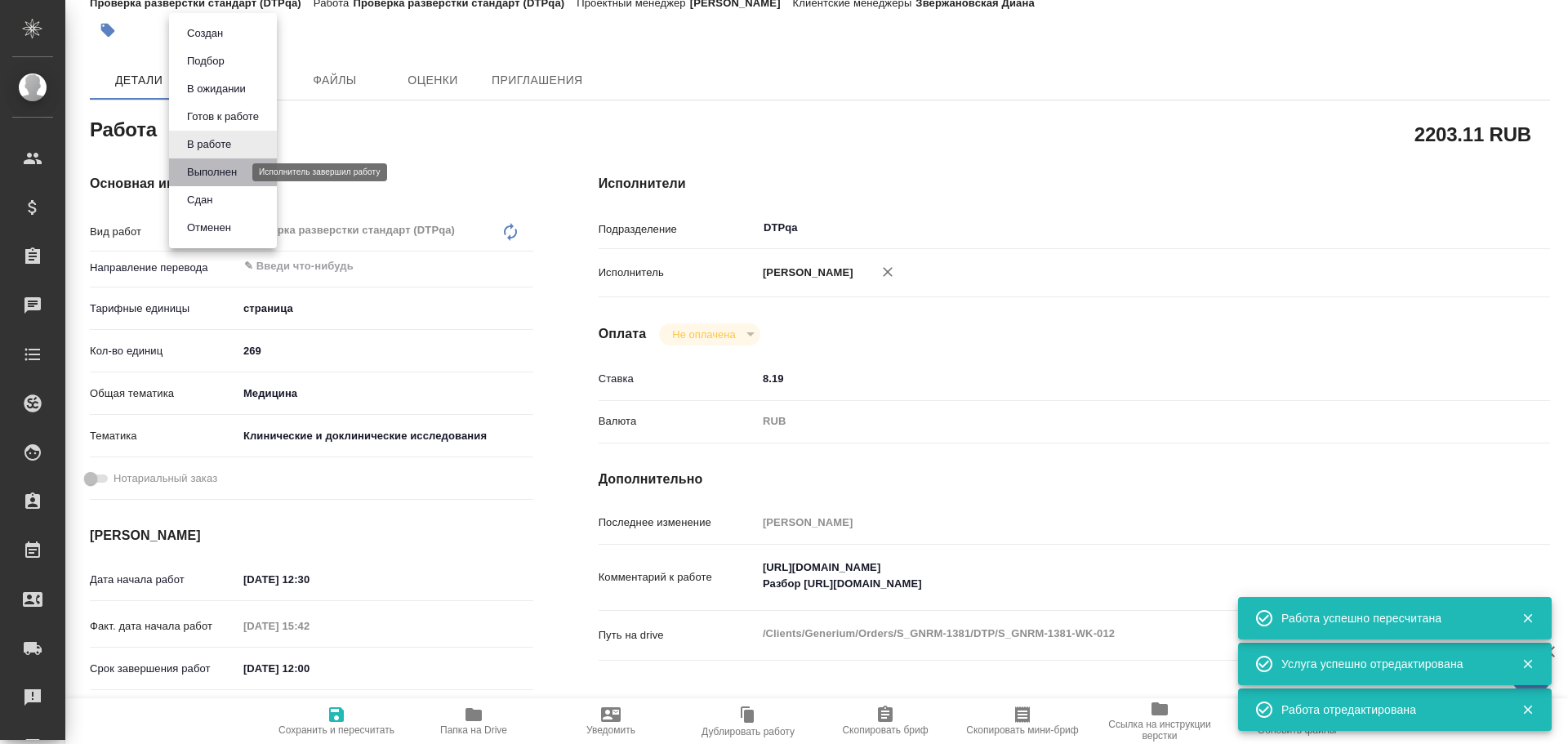
click at [210, 180] on button "Выполнен" at bounding box center [212, 172] width 59 height 18
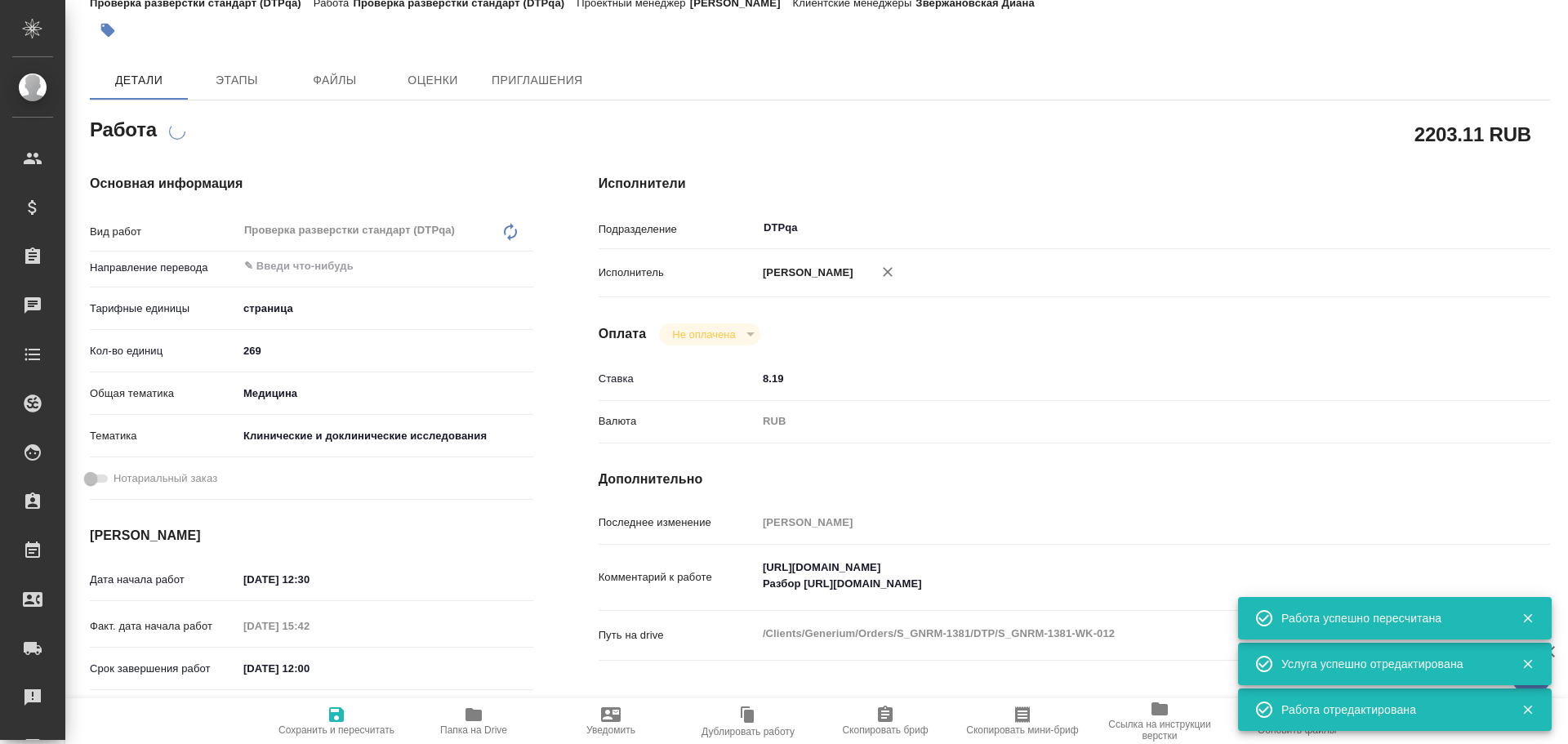
scroll to position [0, 0]
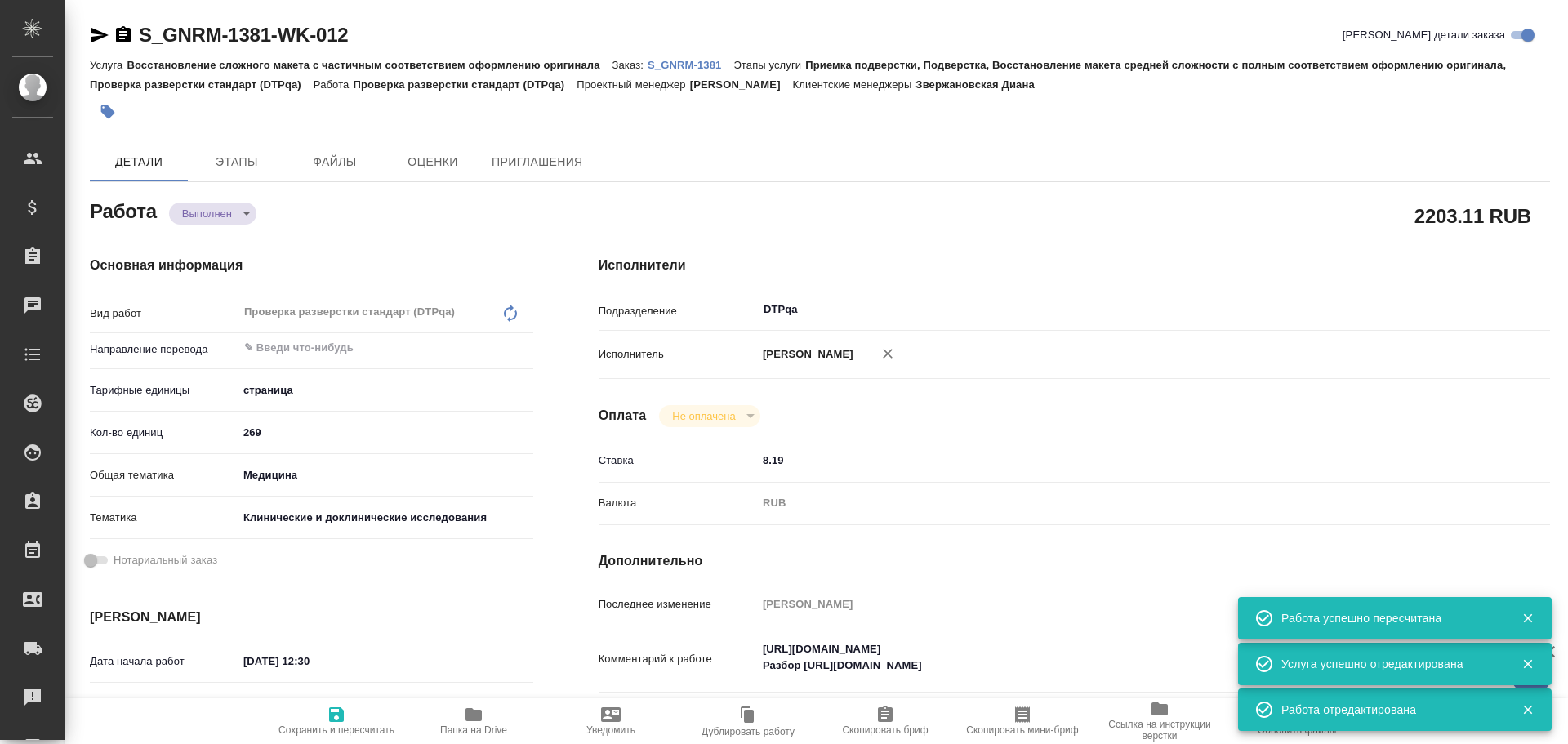
click at [344, 719] on icon "button" at bounding box center [337, 715] width 20 height 20
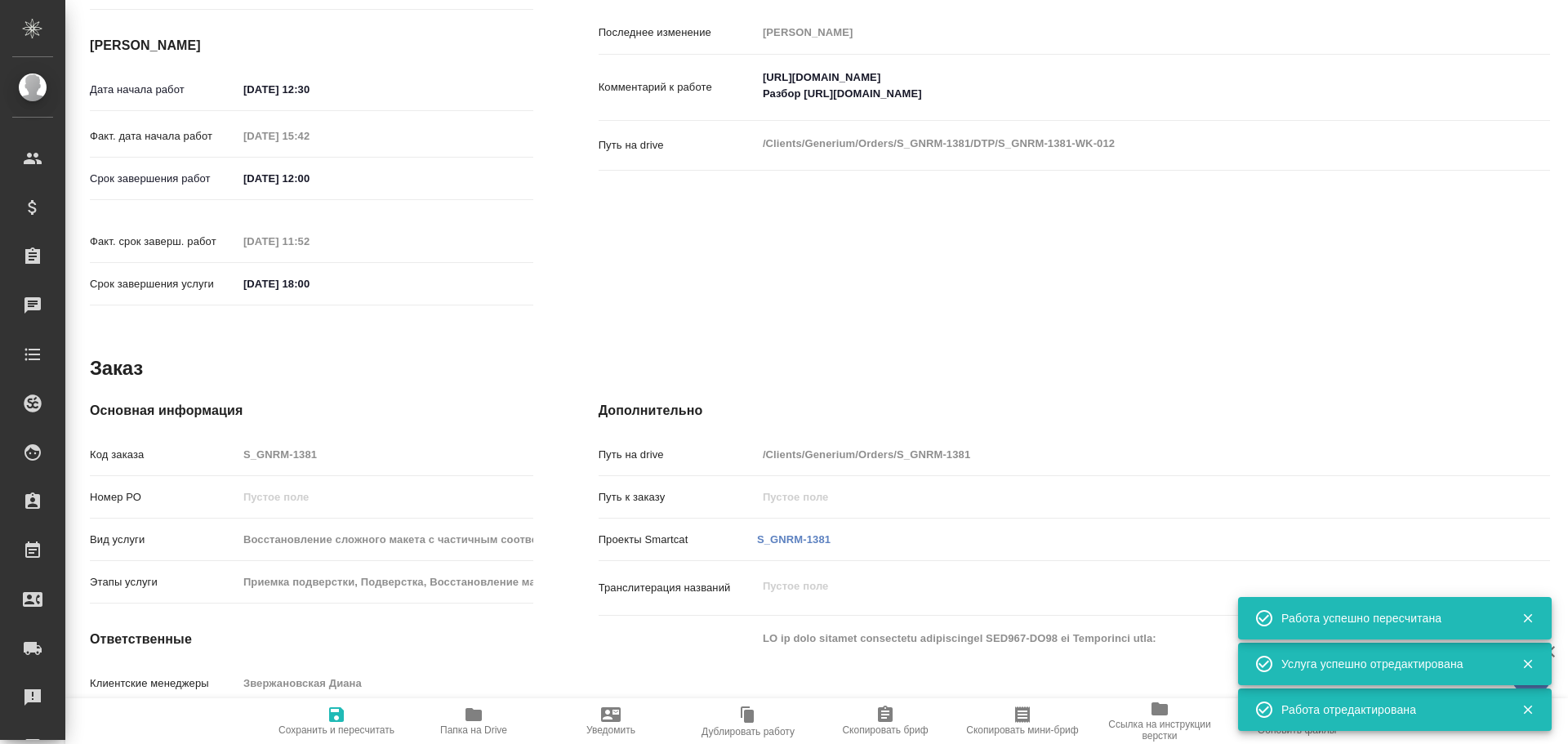
scroll to position [82, 0]
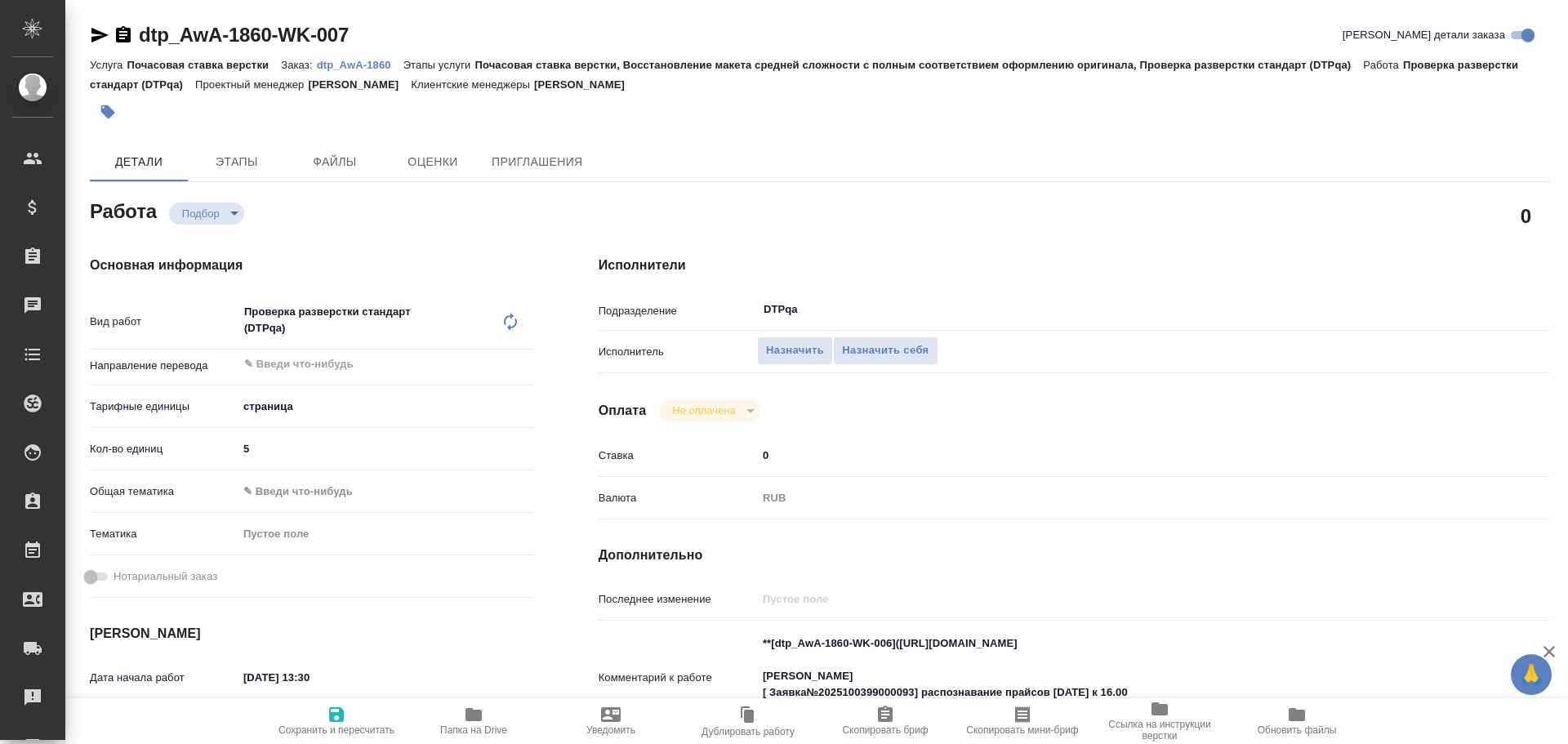
type textarea "x"
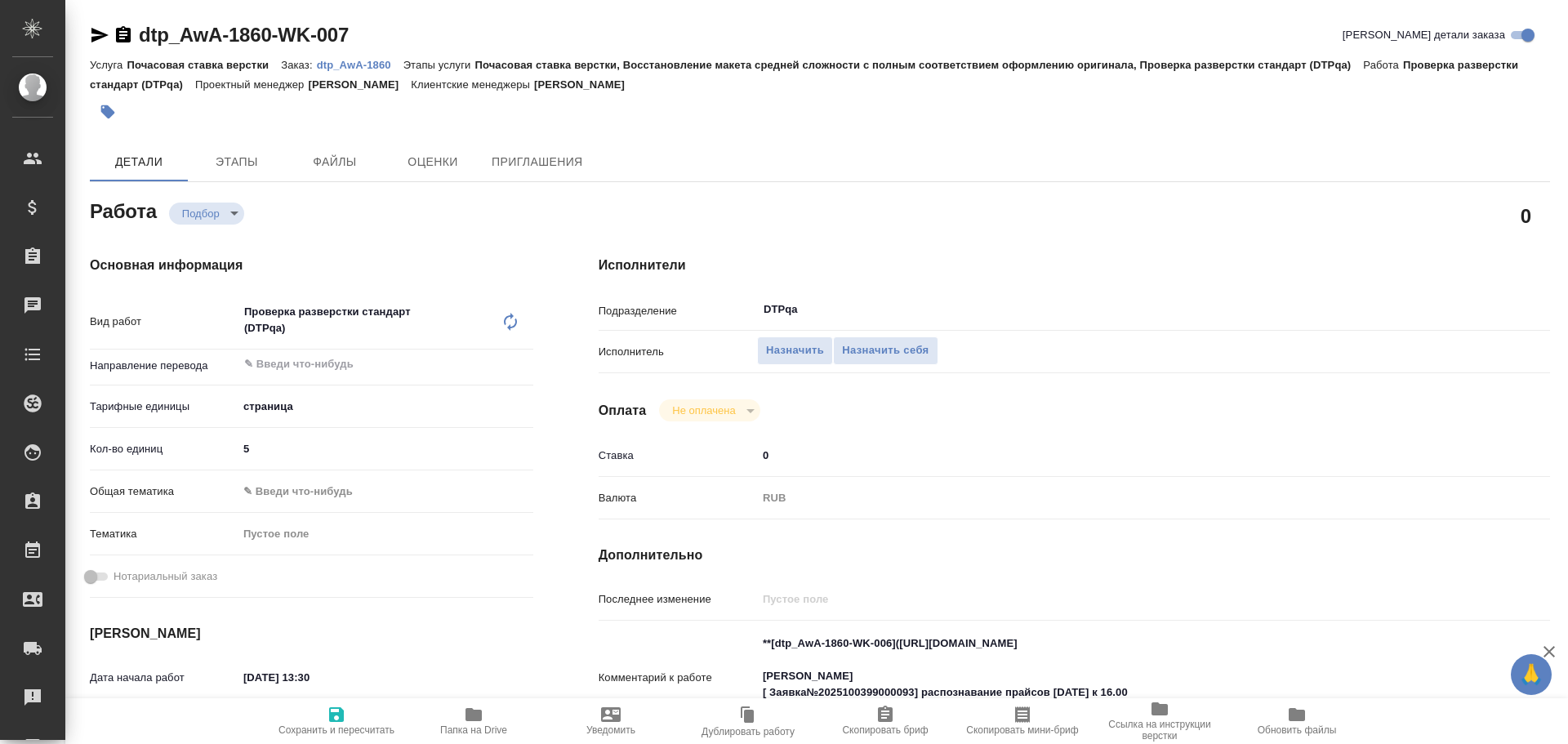
type textarea "x"
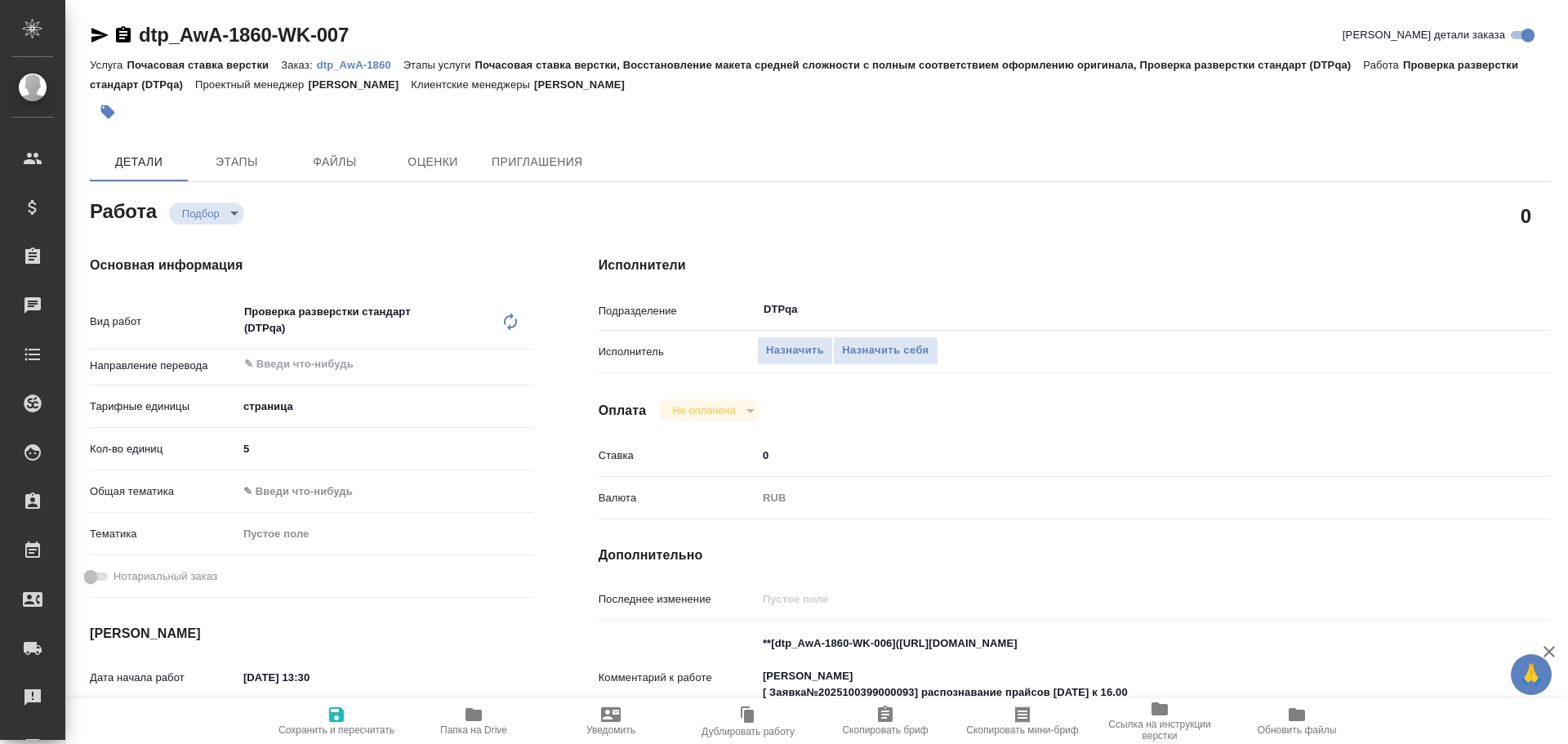
type textarea "x"
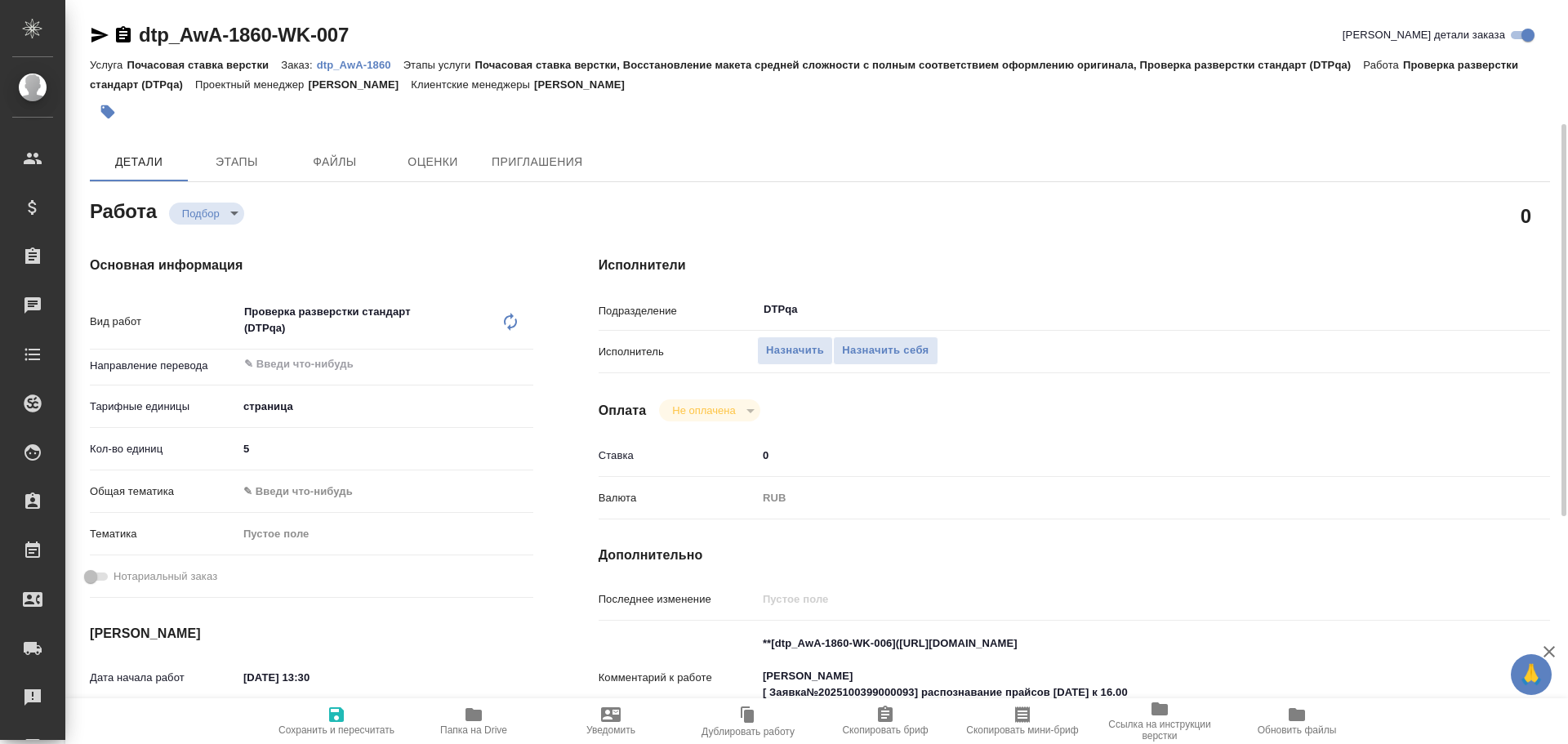
scroll to position [82, 0]
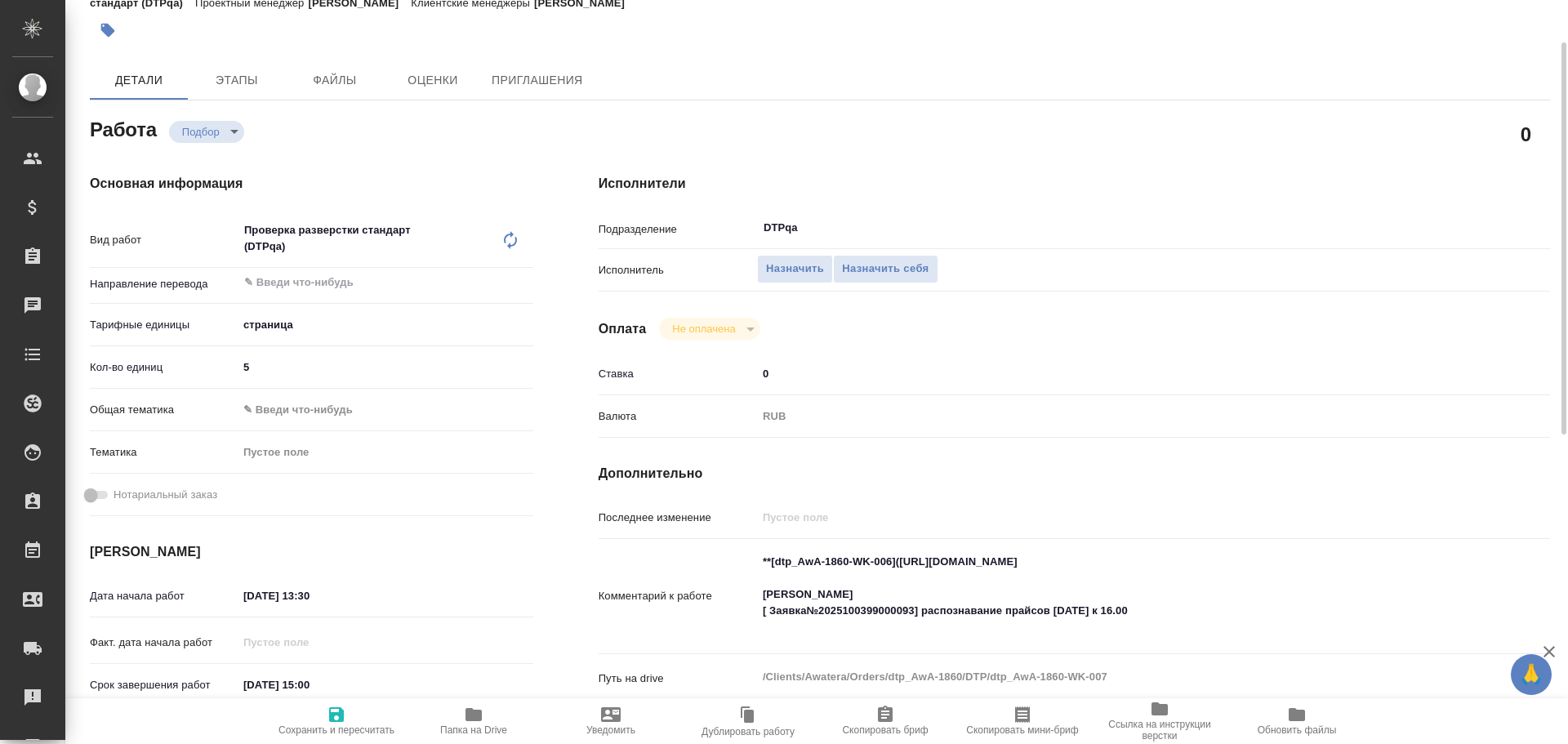
type textarea "x"
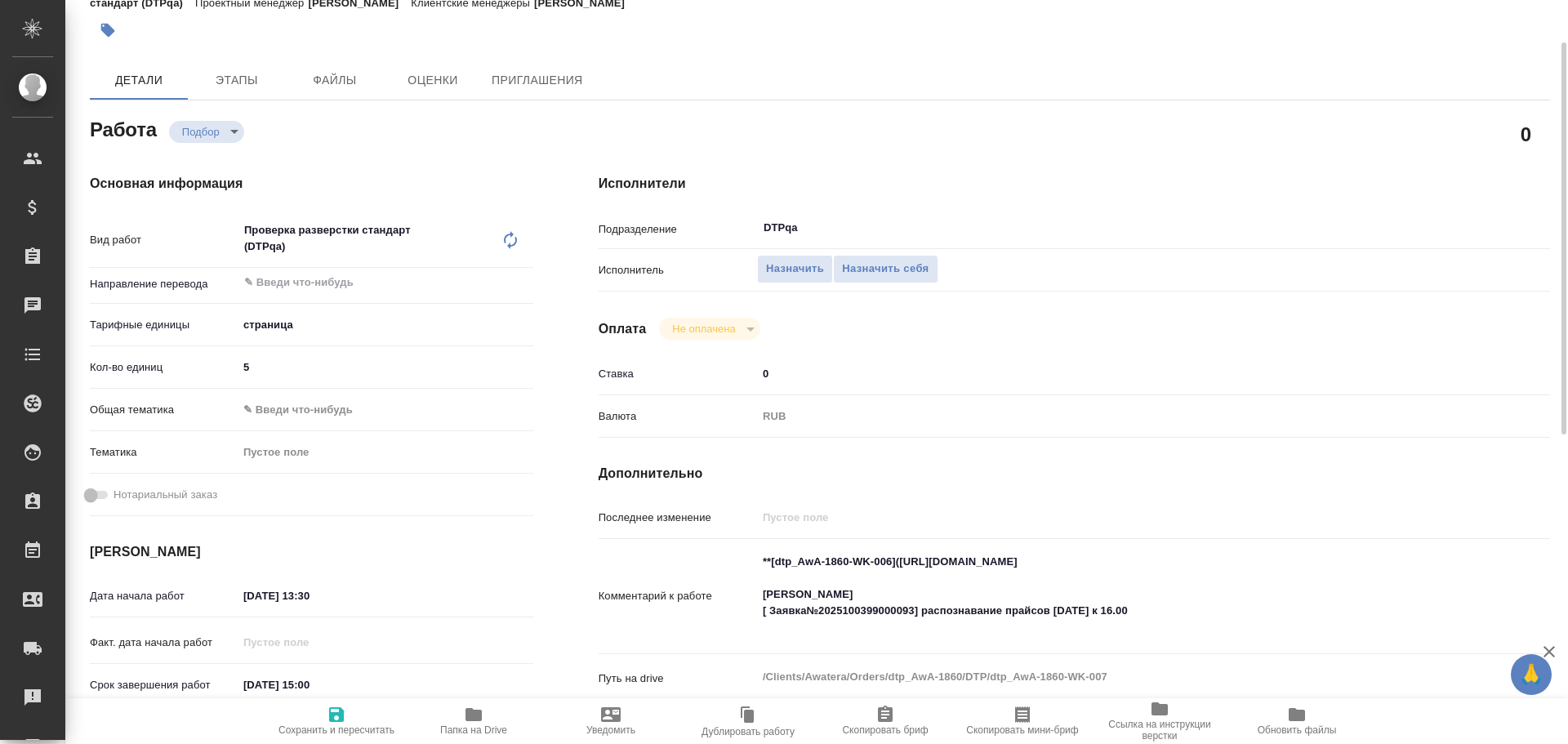
type textarea "x"
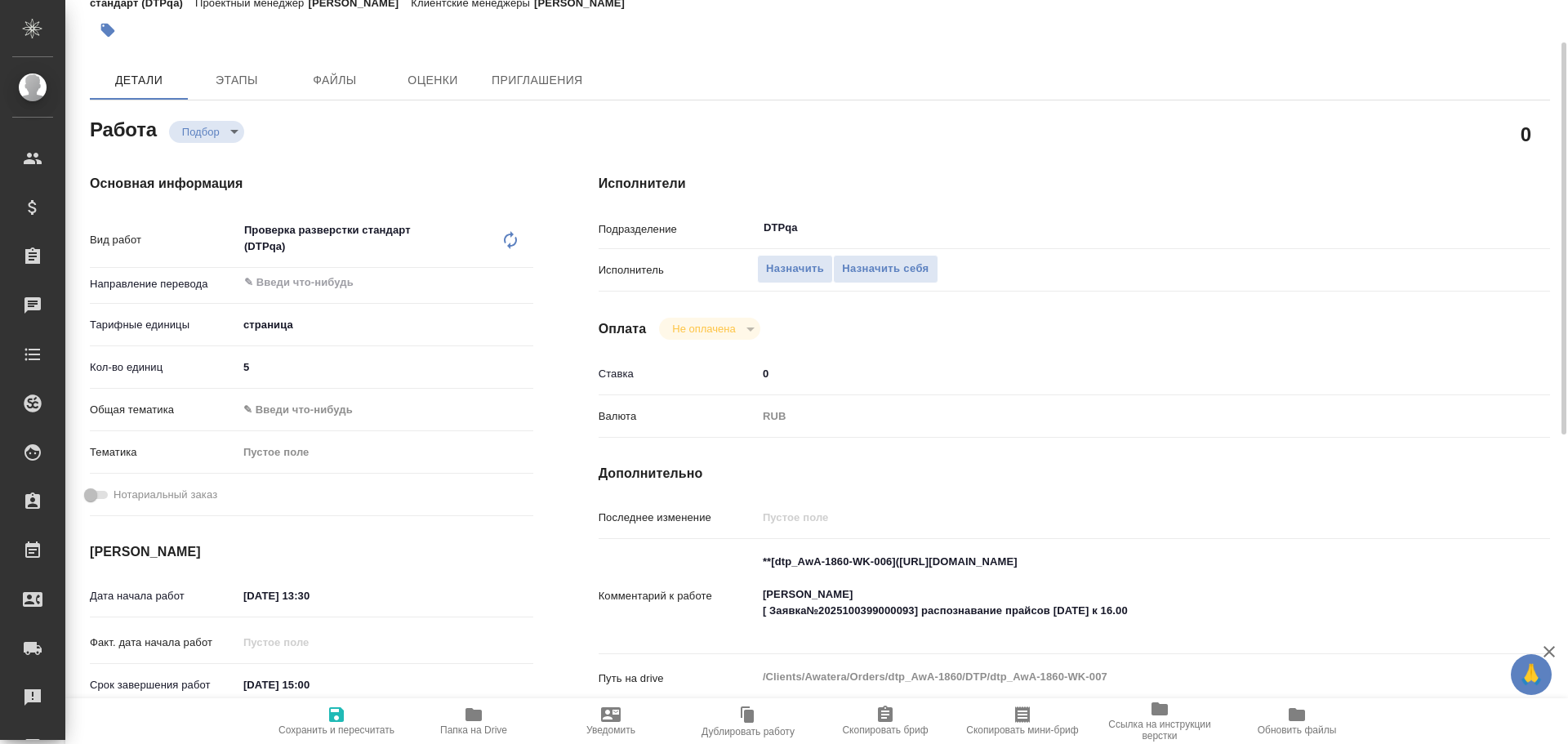
type textarea "x"
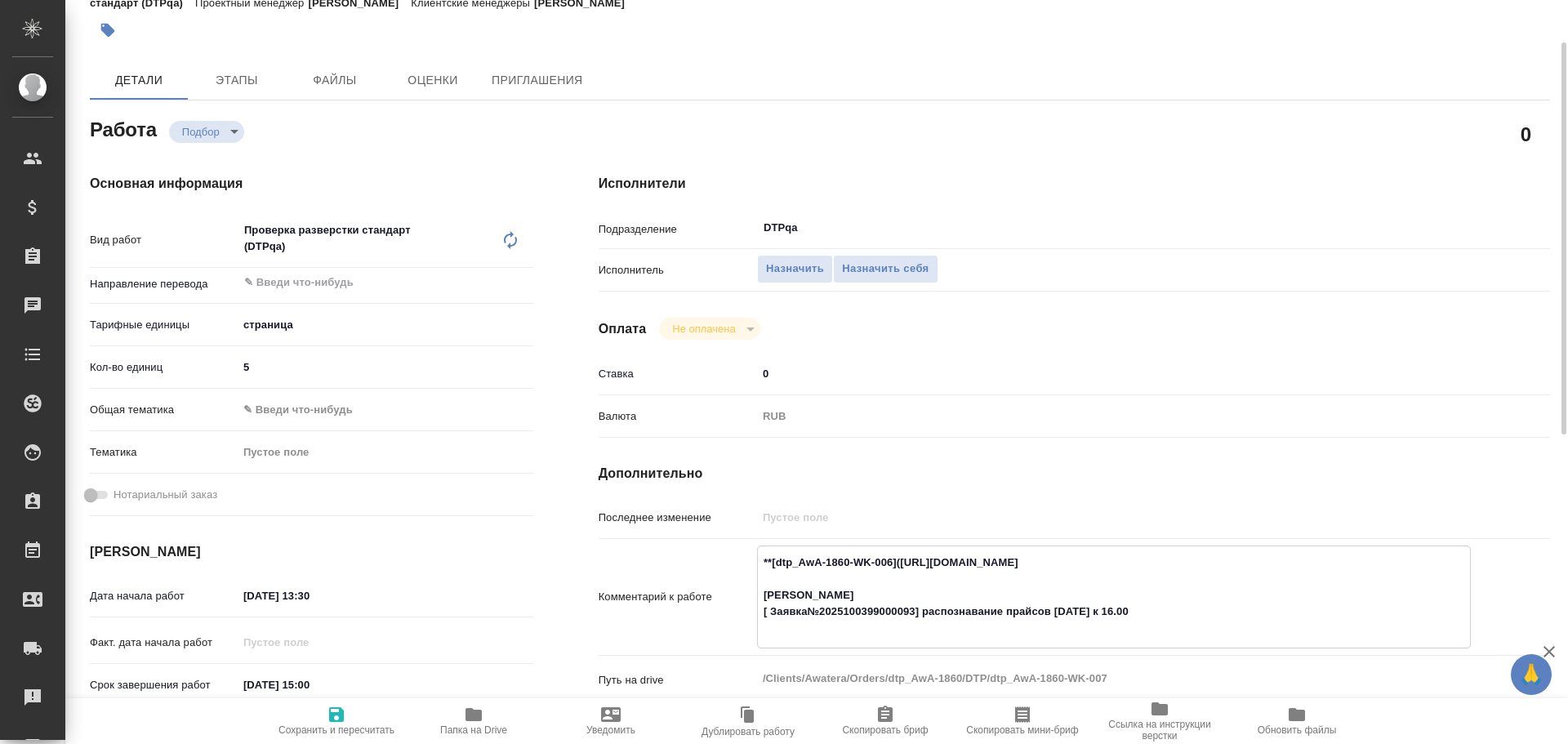
drag, startPoint x: 902, startPoint y: 561, endPoint x: 1205, endPoint y: 562, distance: 303.0
click at [1205, 562] on textarea "**[dtp_AwA-1860-WK-006](https://tera.awatera.com/Work/68df898326d3d394a47961a4/…" at bounding box center [1113, 595] width 712 height 93
type textarea "x"
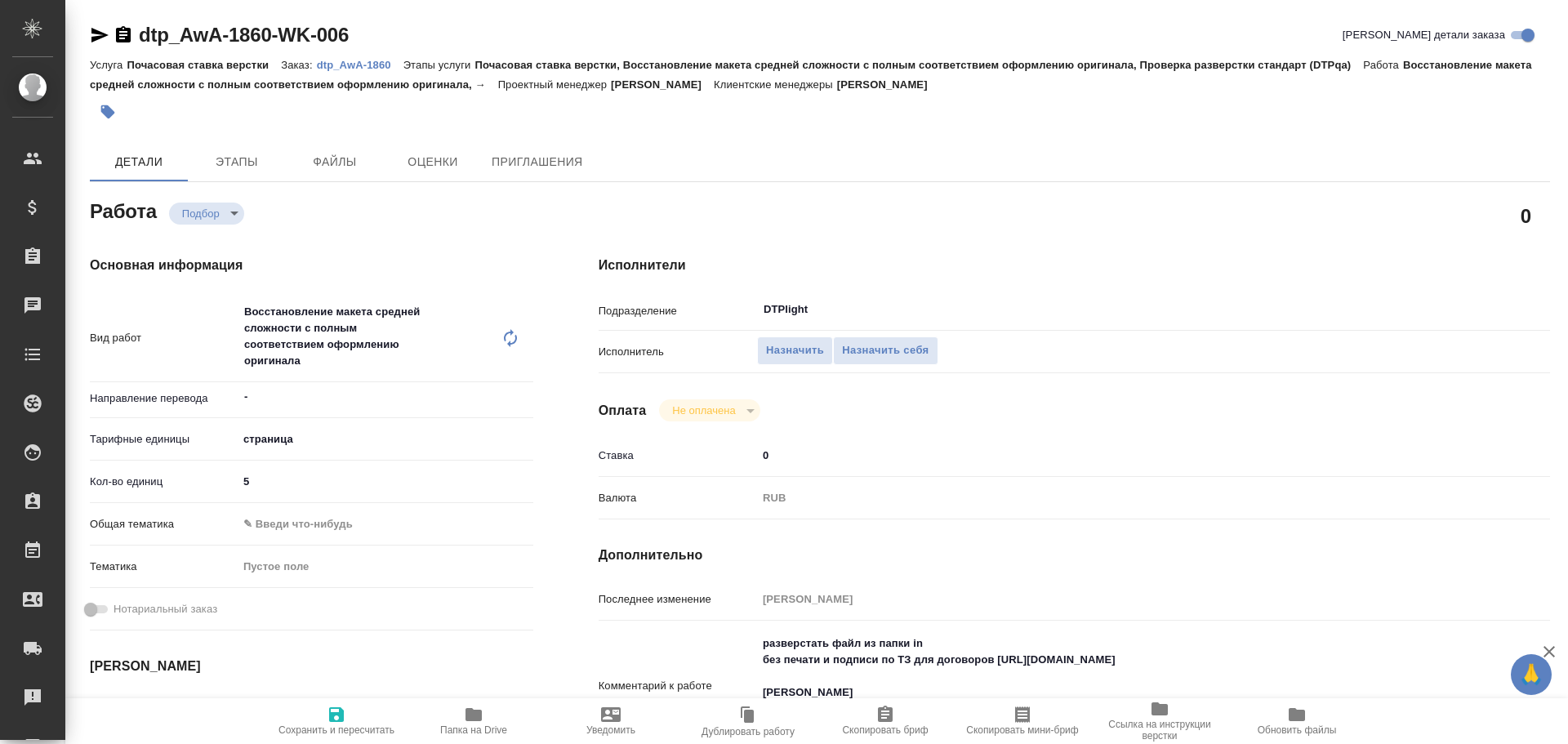
type textarea "x"
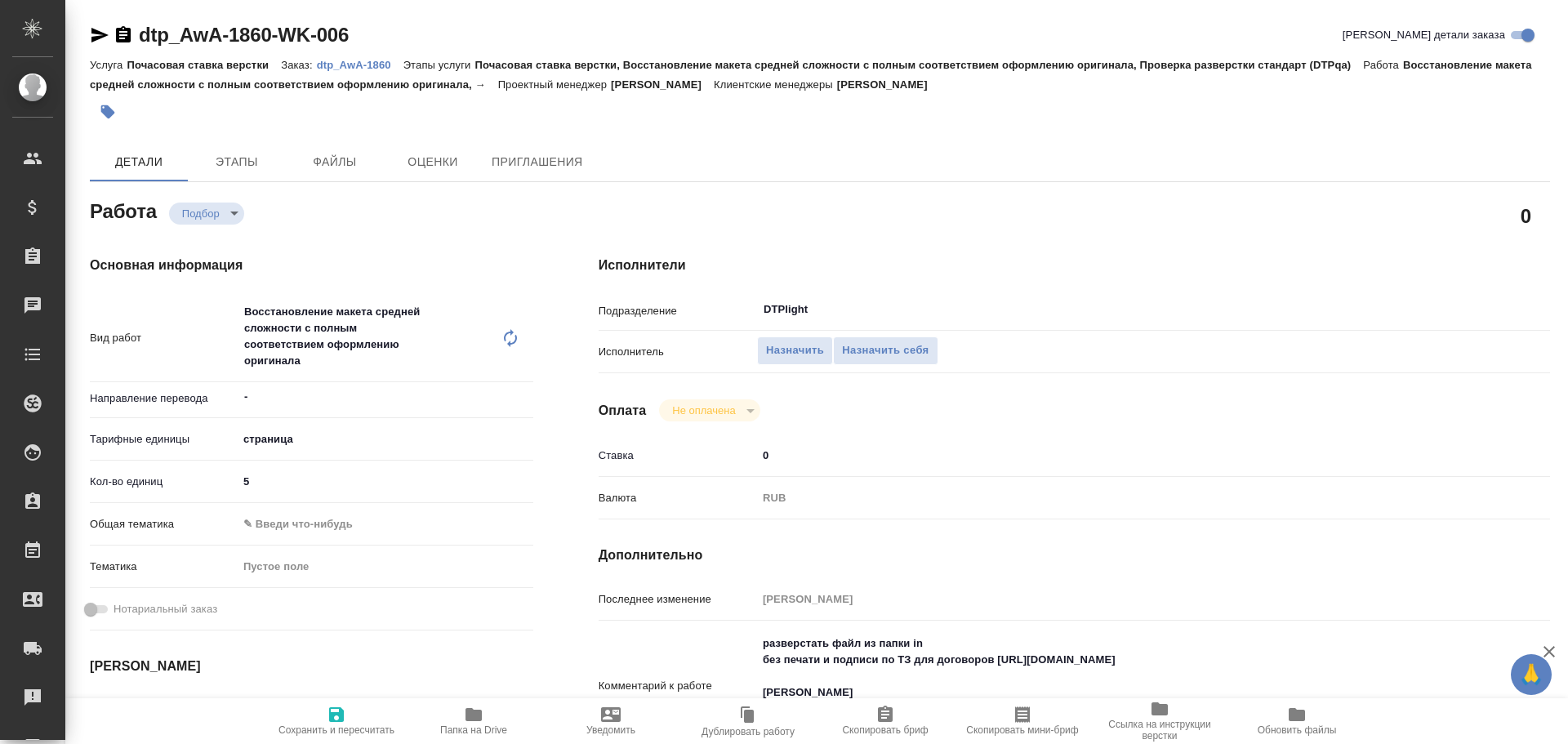
type textarea "x"
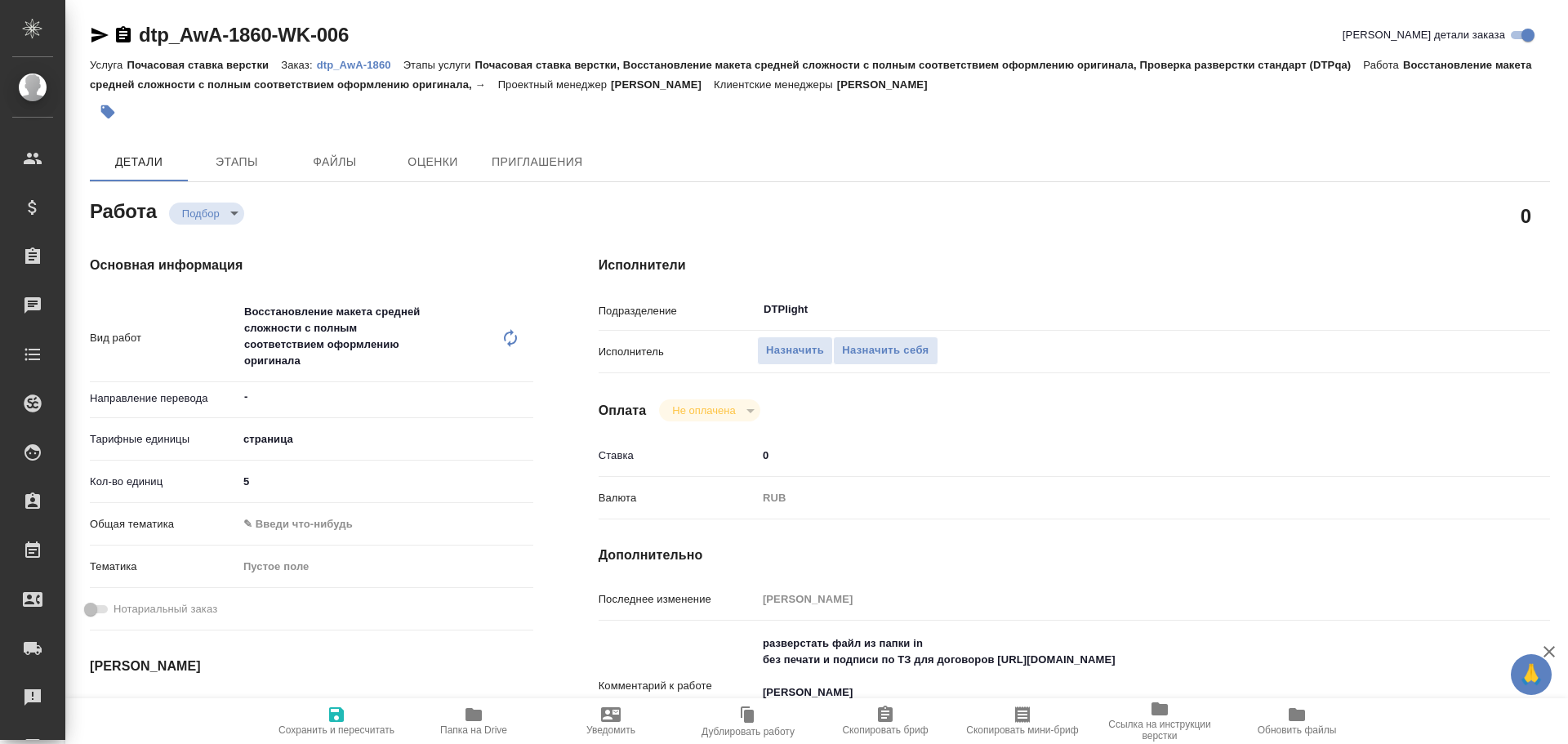
type textarea "x"
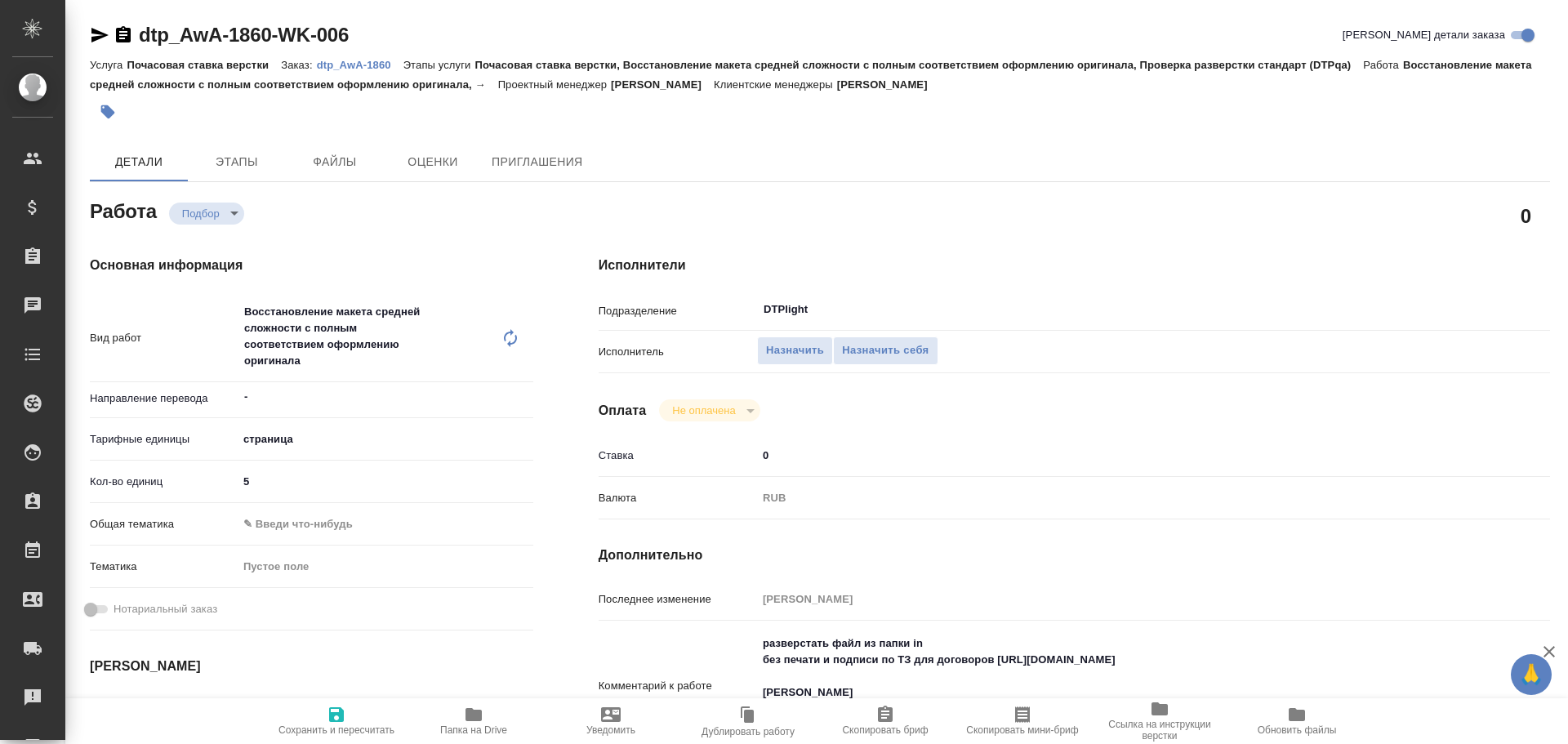
scroll to position [163, 0]
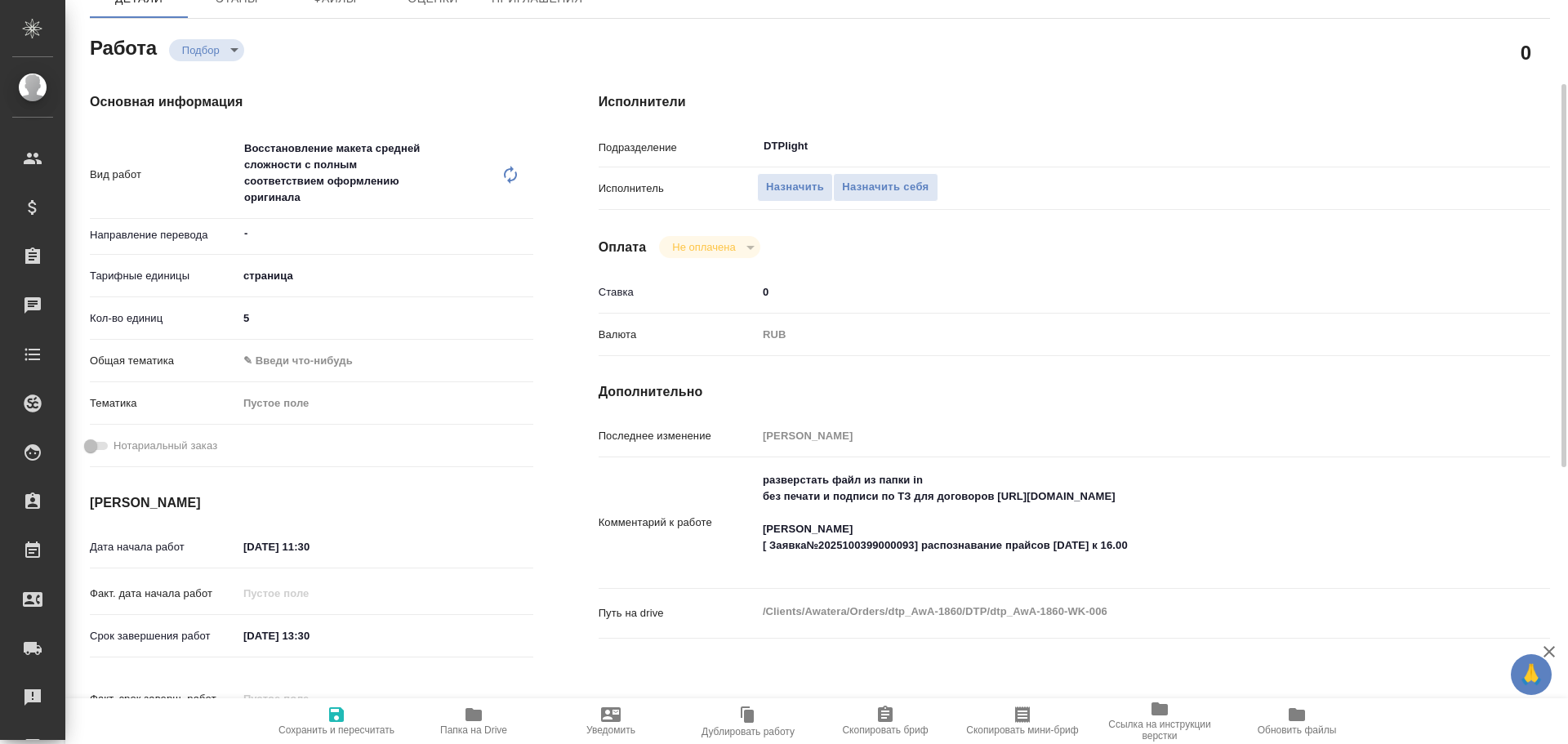
type textarea "x"
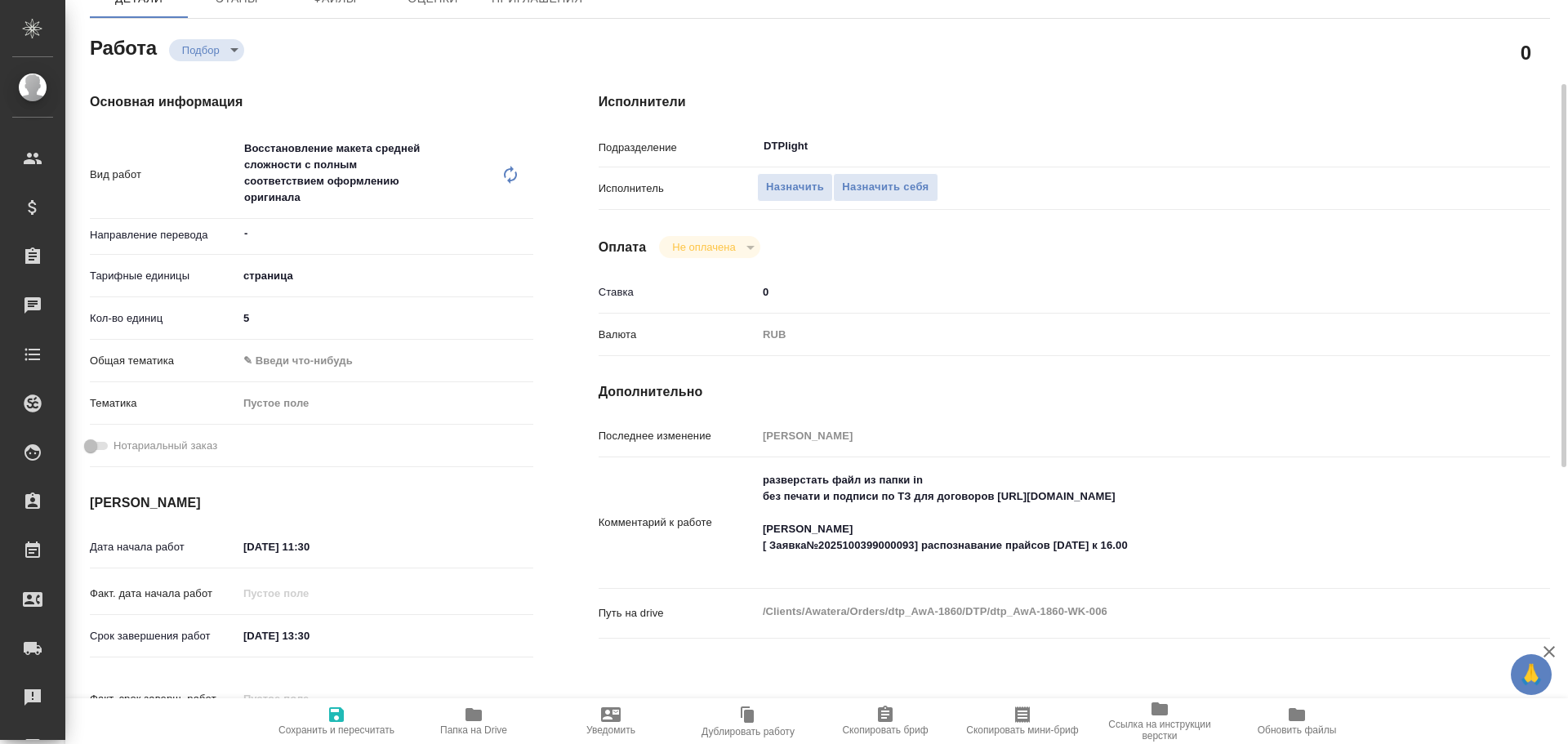
type textarea "x"
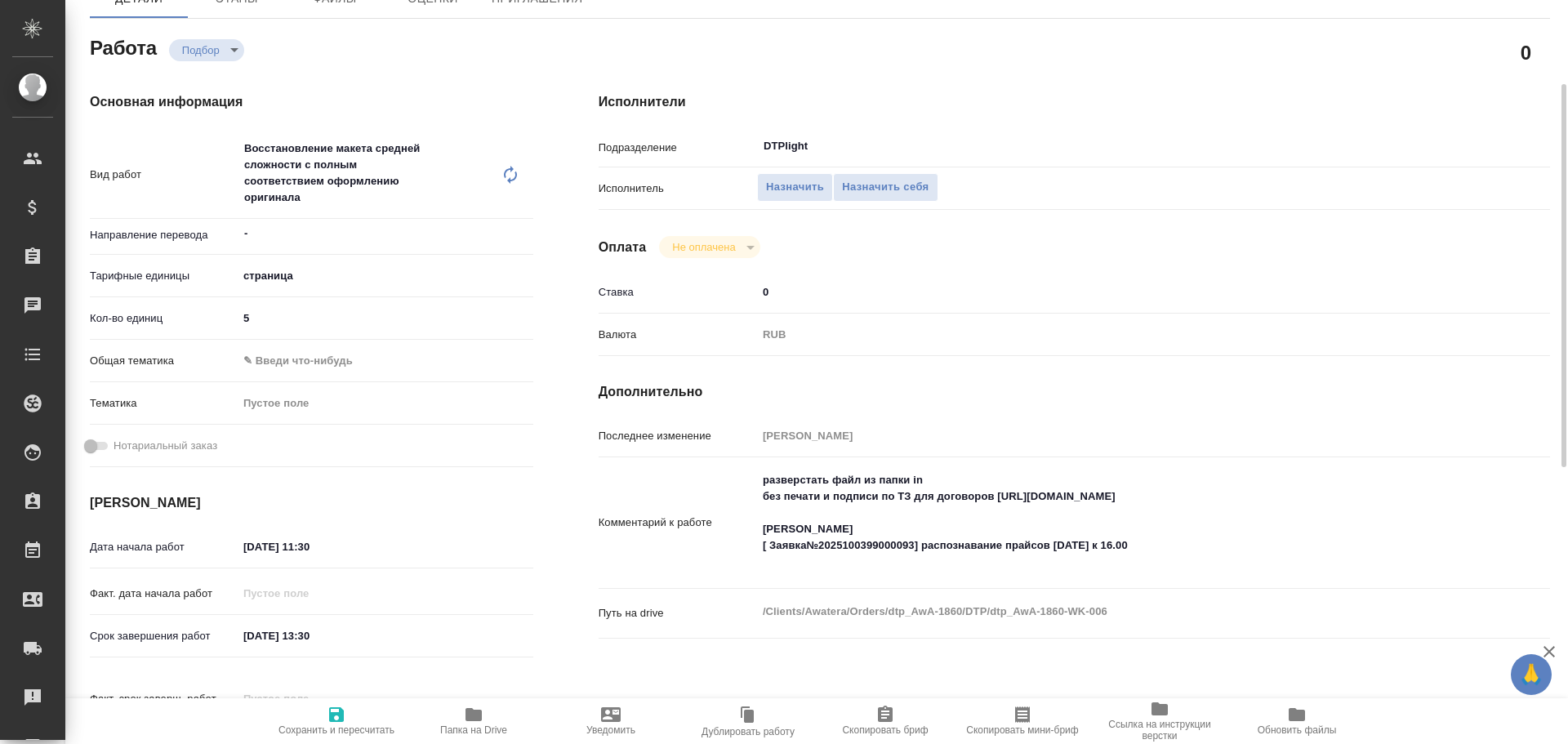
click at [487, 726] on span "Папка на Drive" at bounding box center [473, 731] width 67 height 12
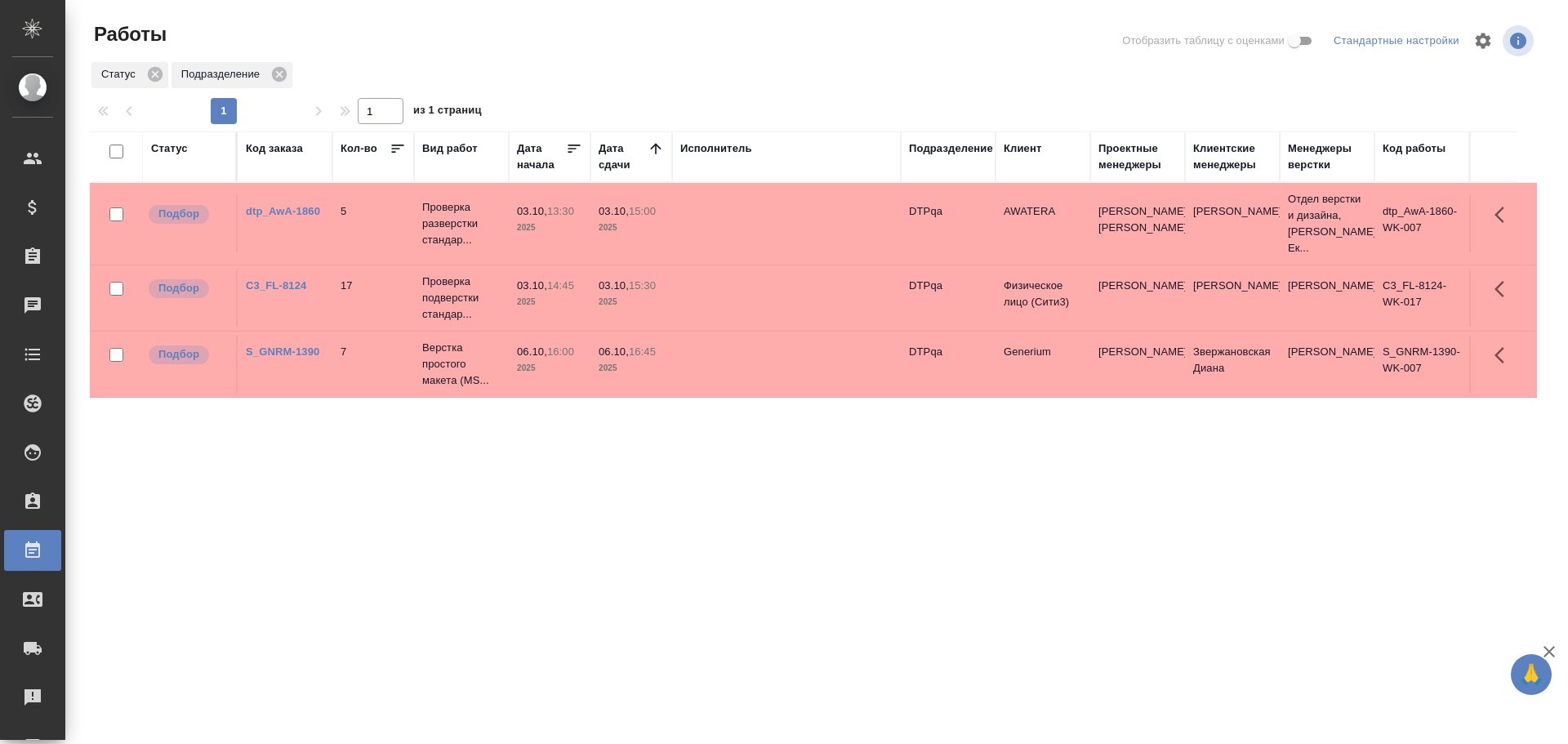
click at [170, 145] on div "Статус" at bounding box center [169, 149] width 37 height 16
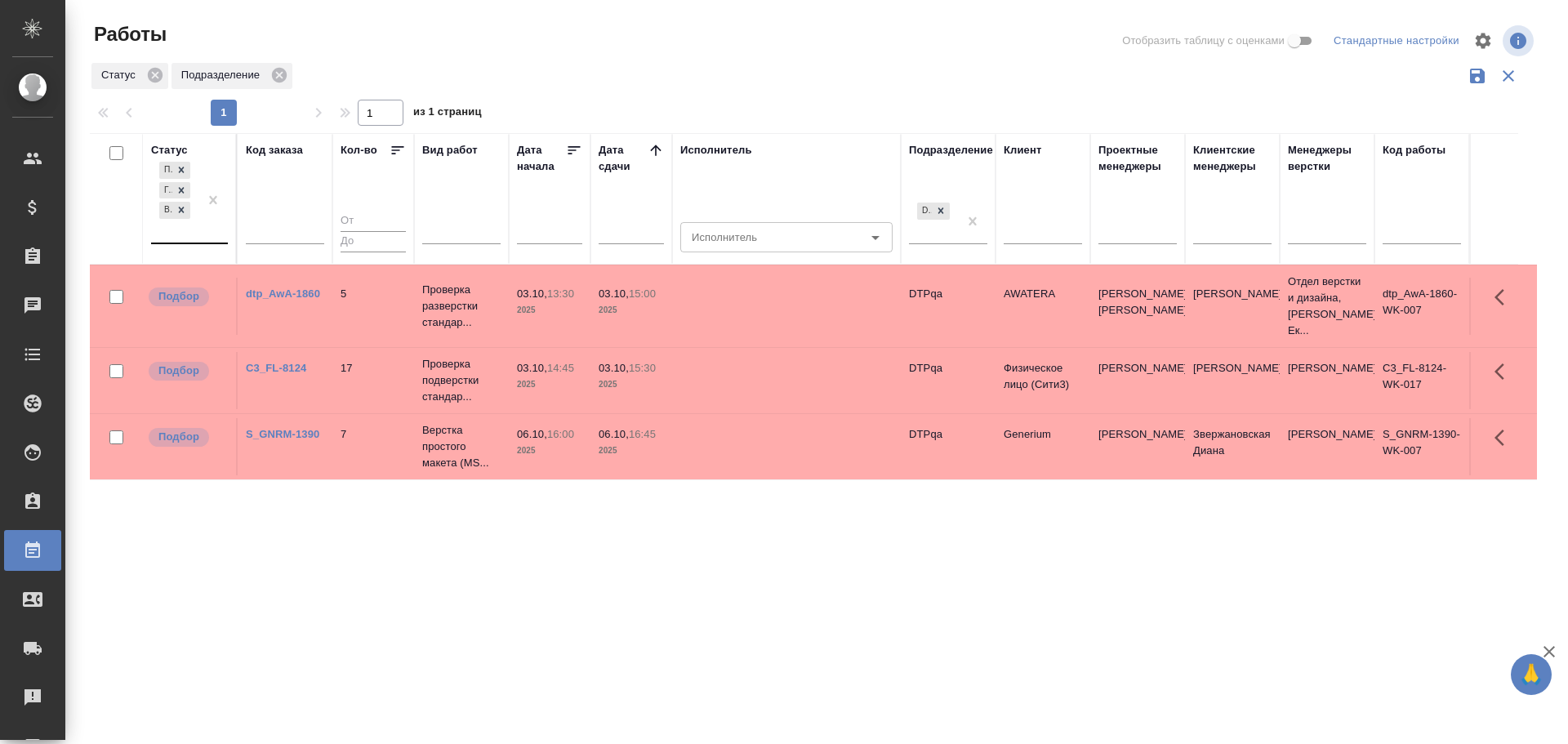
click at [189, 239] on div "Подбор Готов к работе В работе" at bounding box center [175, 200] width 48 height 84
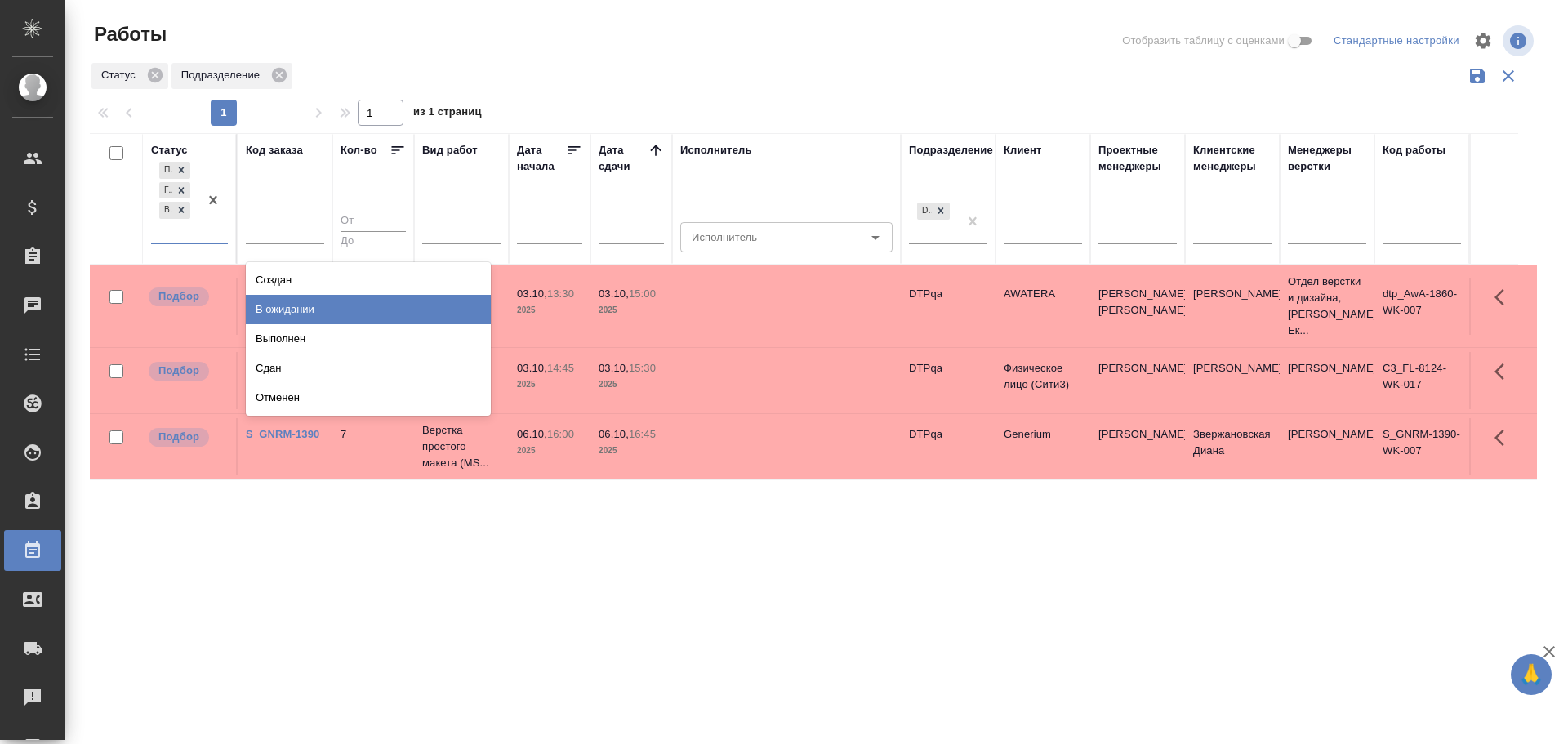
click at [292, 310] on div "В ожидании" at bounding box center [367, 310] width 245 height 30
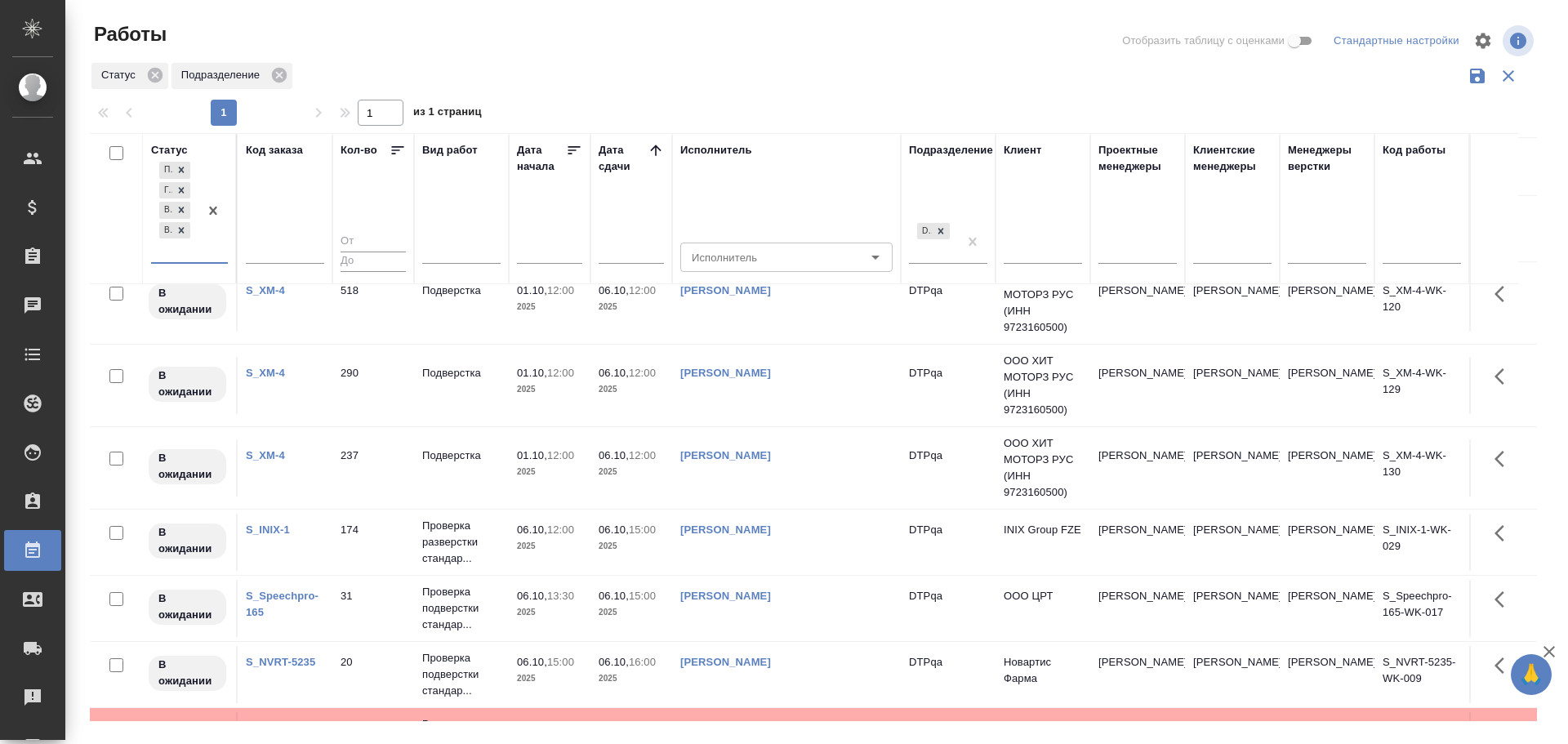
scroll to position [490, 0]
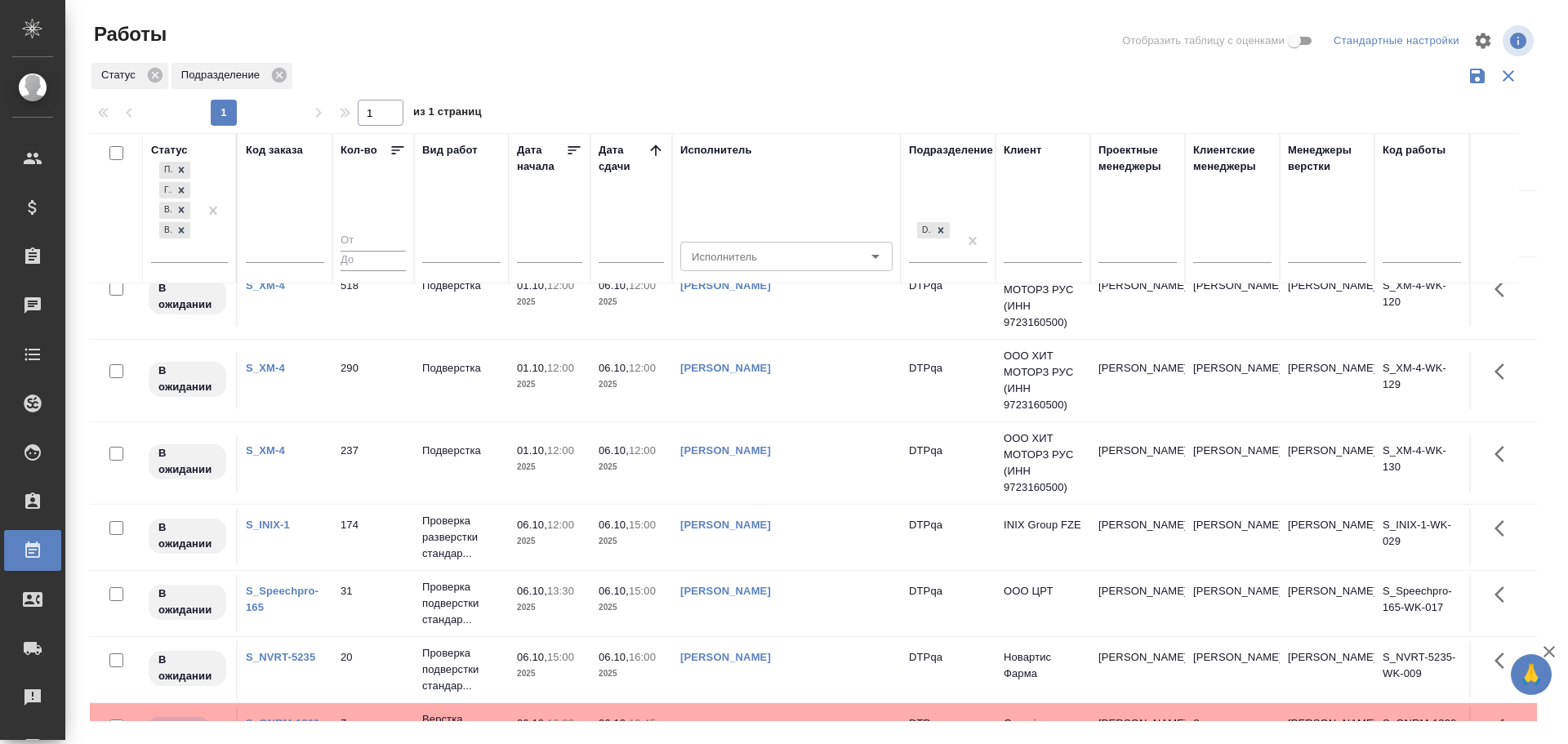
click at [856, 539] on td "[PERSON_NAME]" at bounding box center [786, 537] width 229 height 57
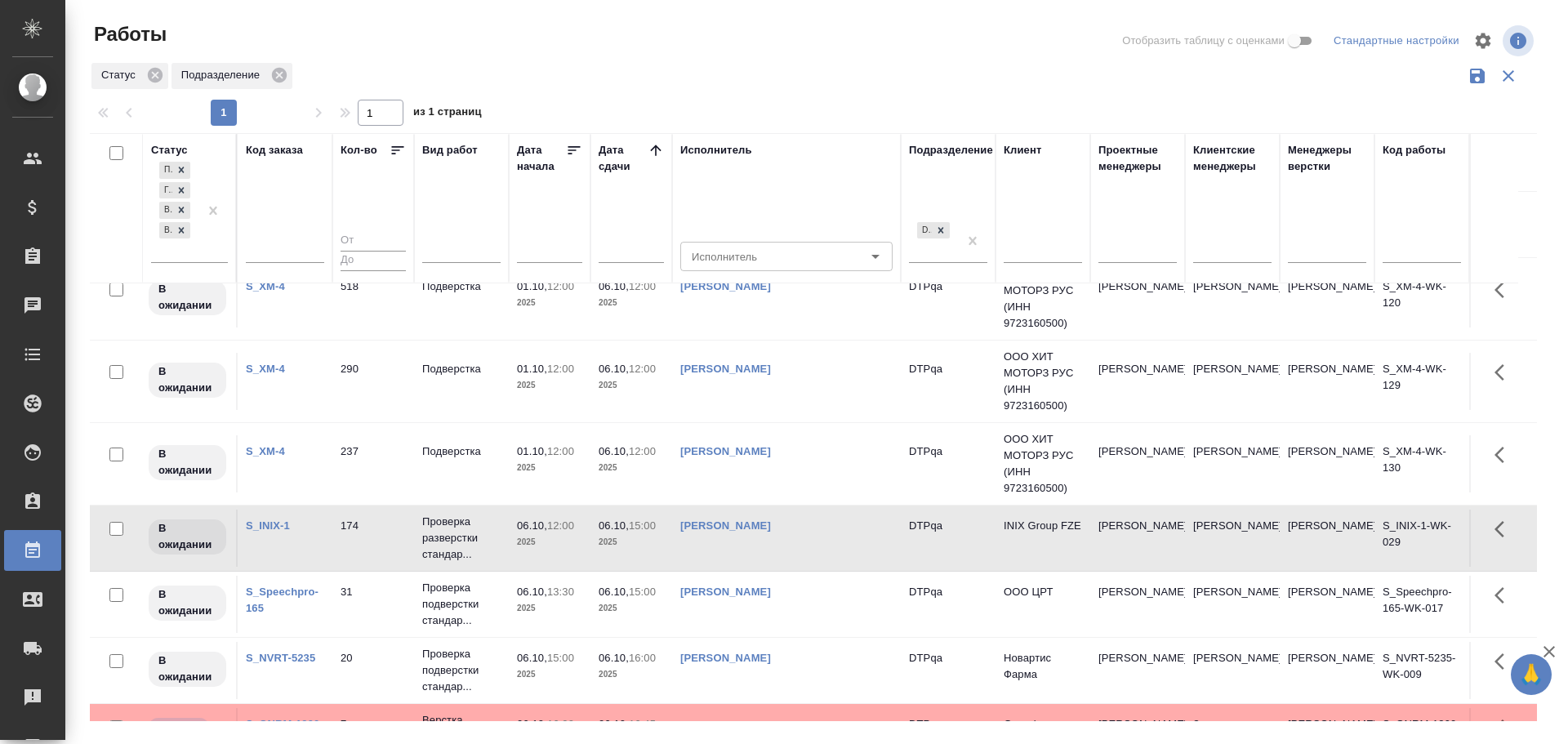
click at [856, 539] on td "[PERSON_NAME]" at bounding box center [786, 538] width 229 height 57
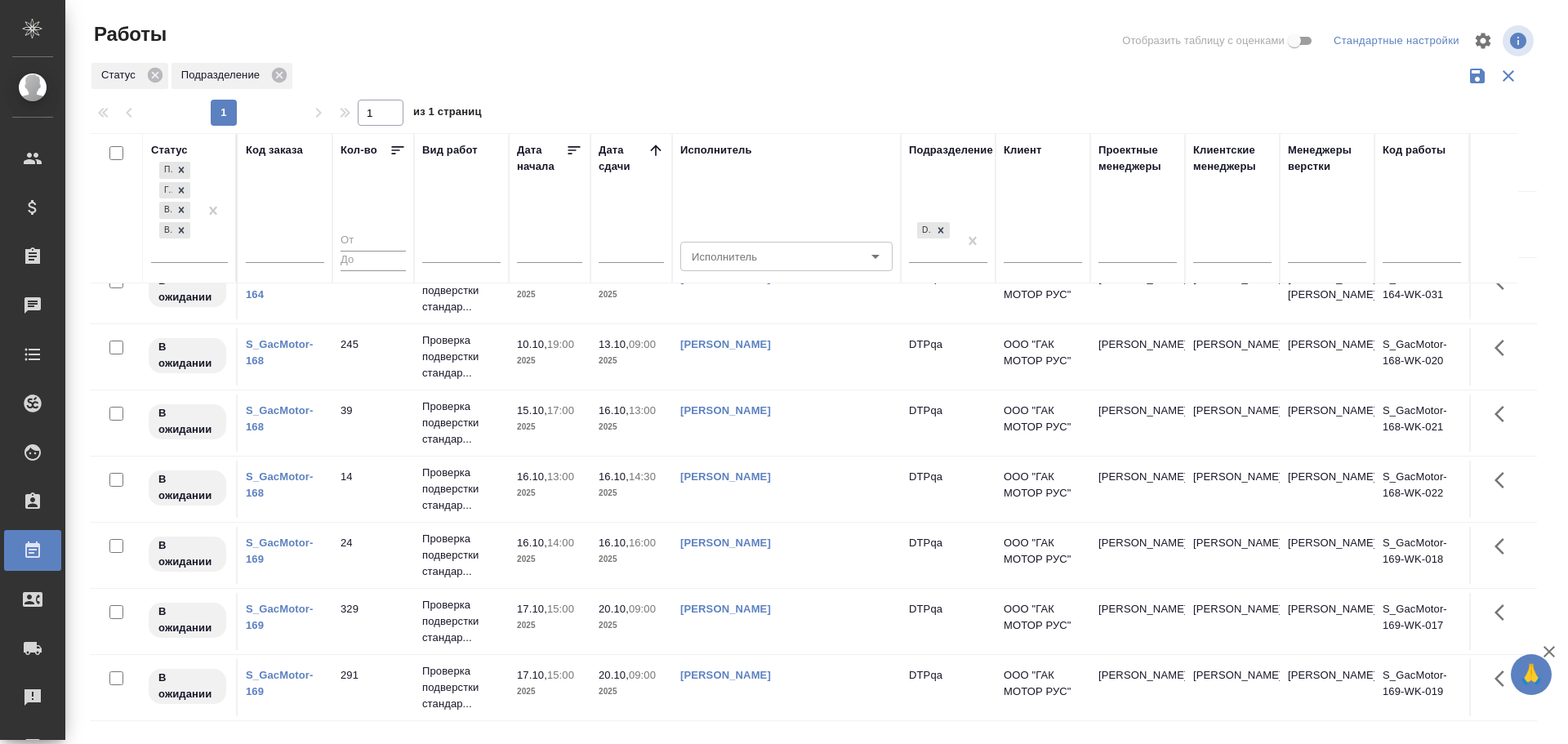
scroll to position [1233, 0]
click at [754, 542] on link "Полушина Алёна Николаевна" at bounding box center [726, 542] width 91 height 12
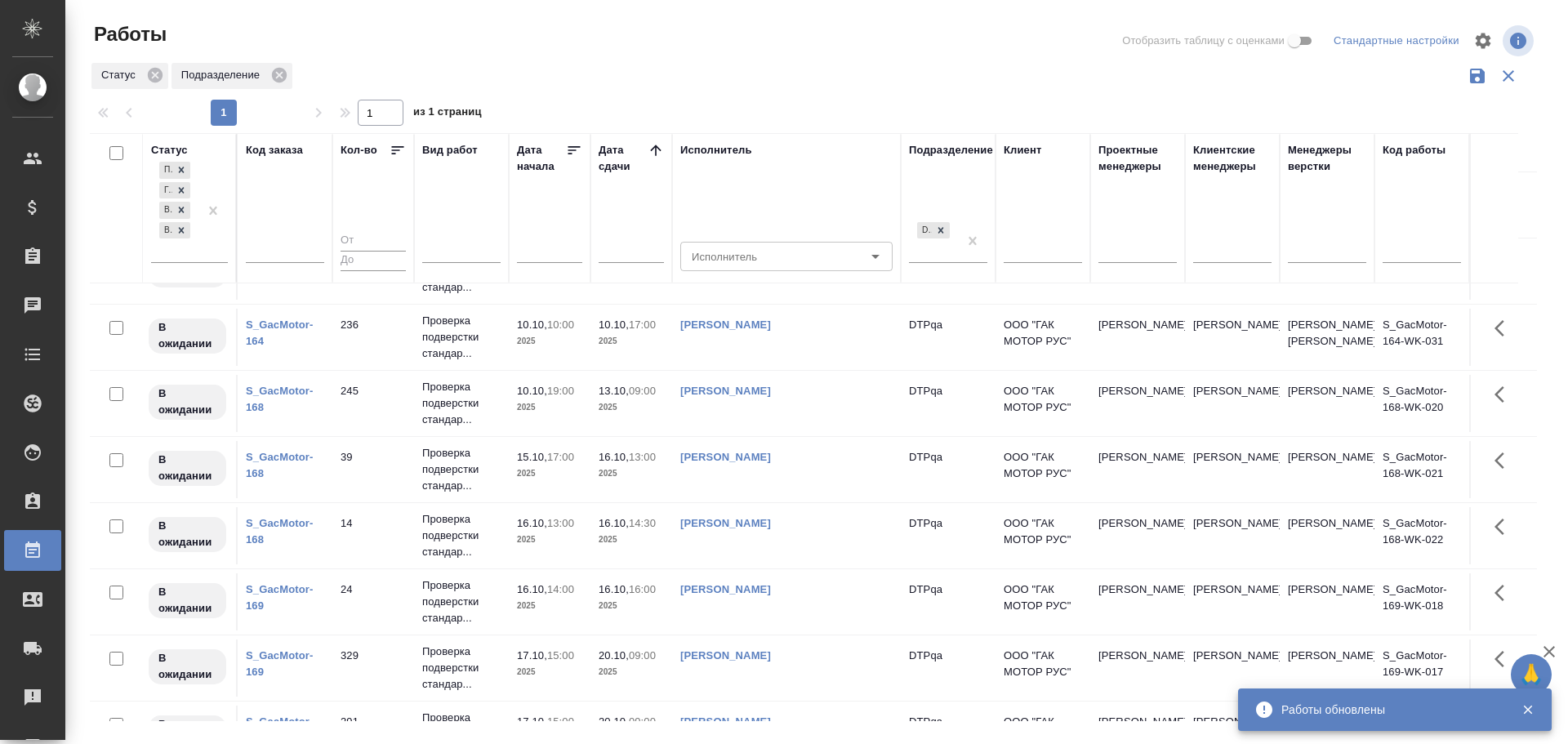
scroll to position [988, 0]
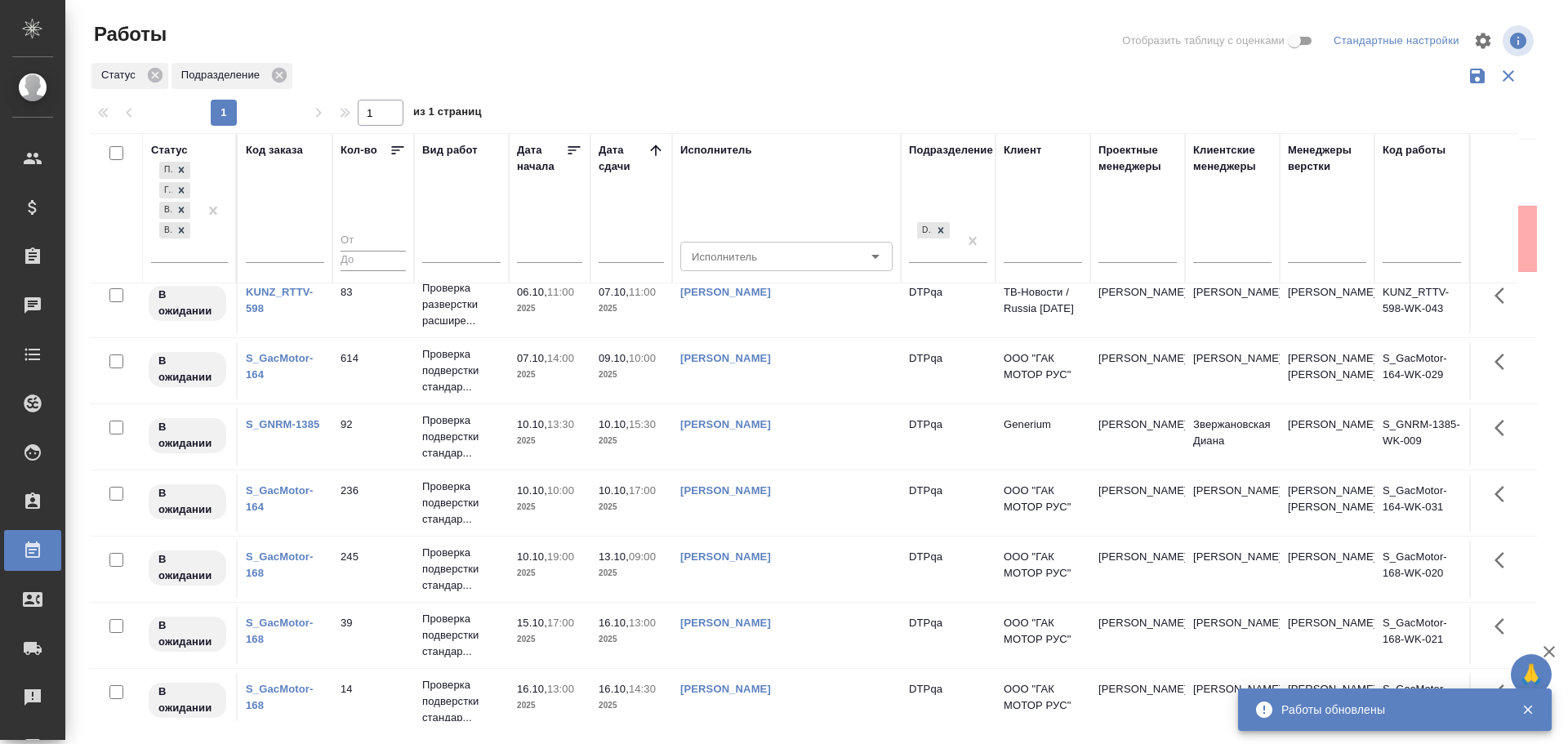
click at [747, 431] on link "Исмагилова Диана" at bounding box center [726, 424] width 91 height 12
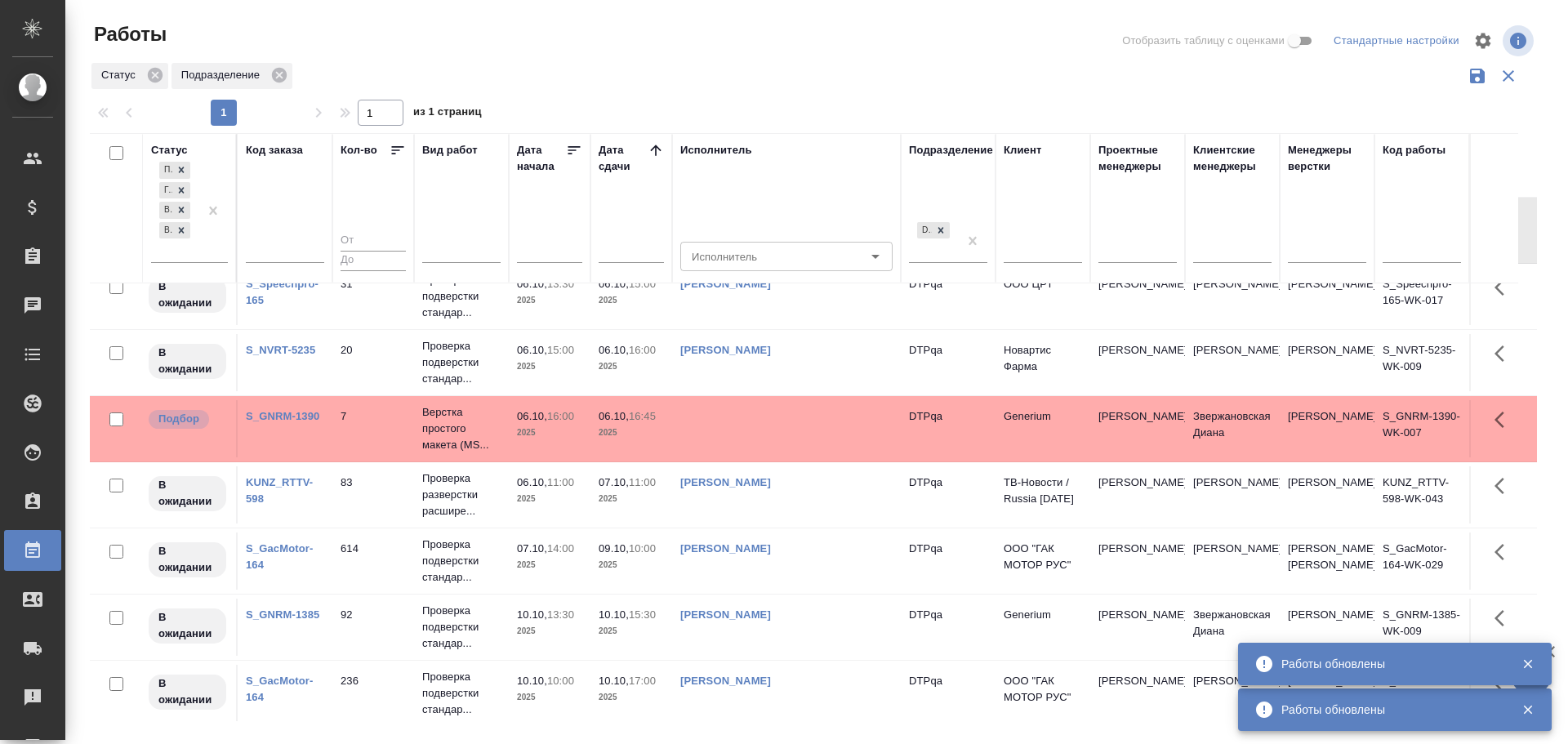
scroll to position [742, 0]
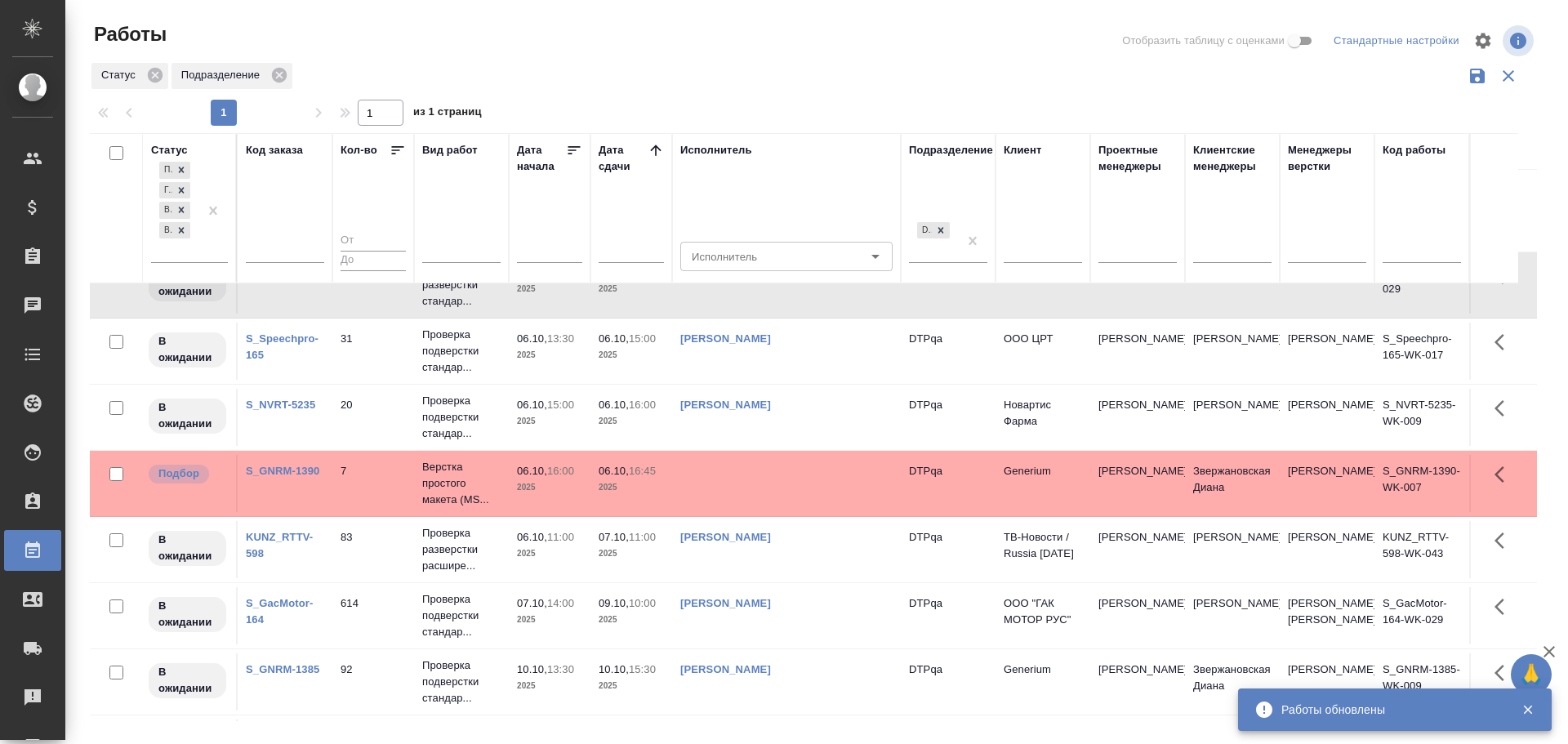
click at [757, 339] on link "[PERSON_NAME]" at bounding box center [726, 339] width 91 height 12
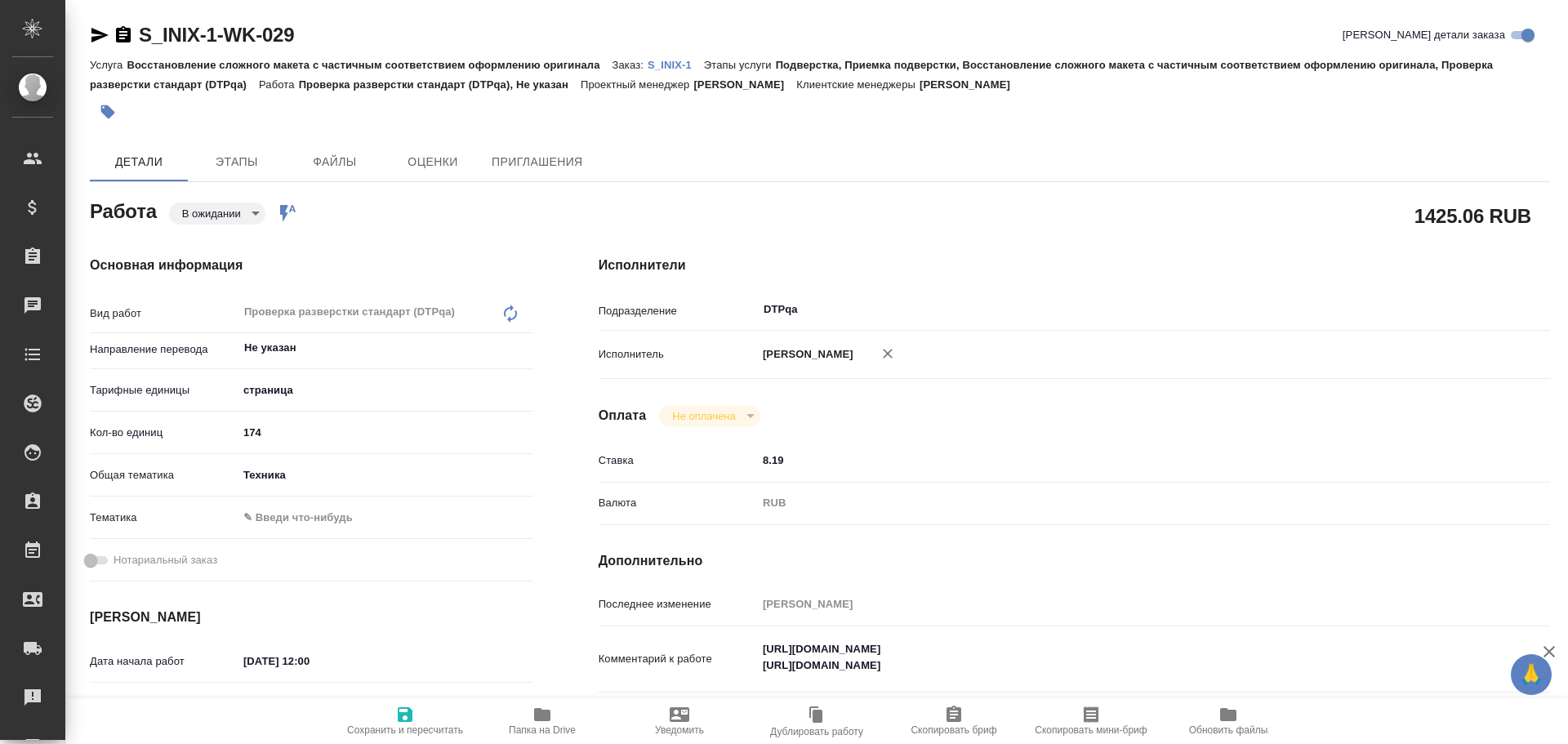
type textarea "x"
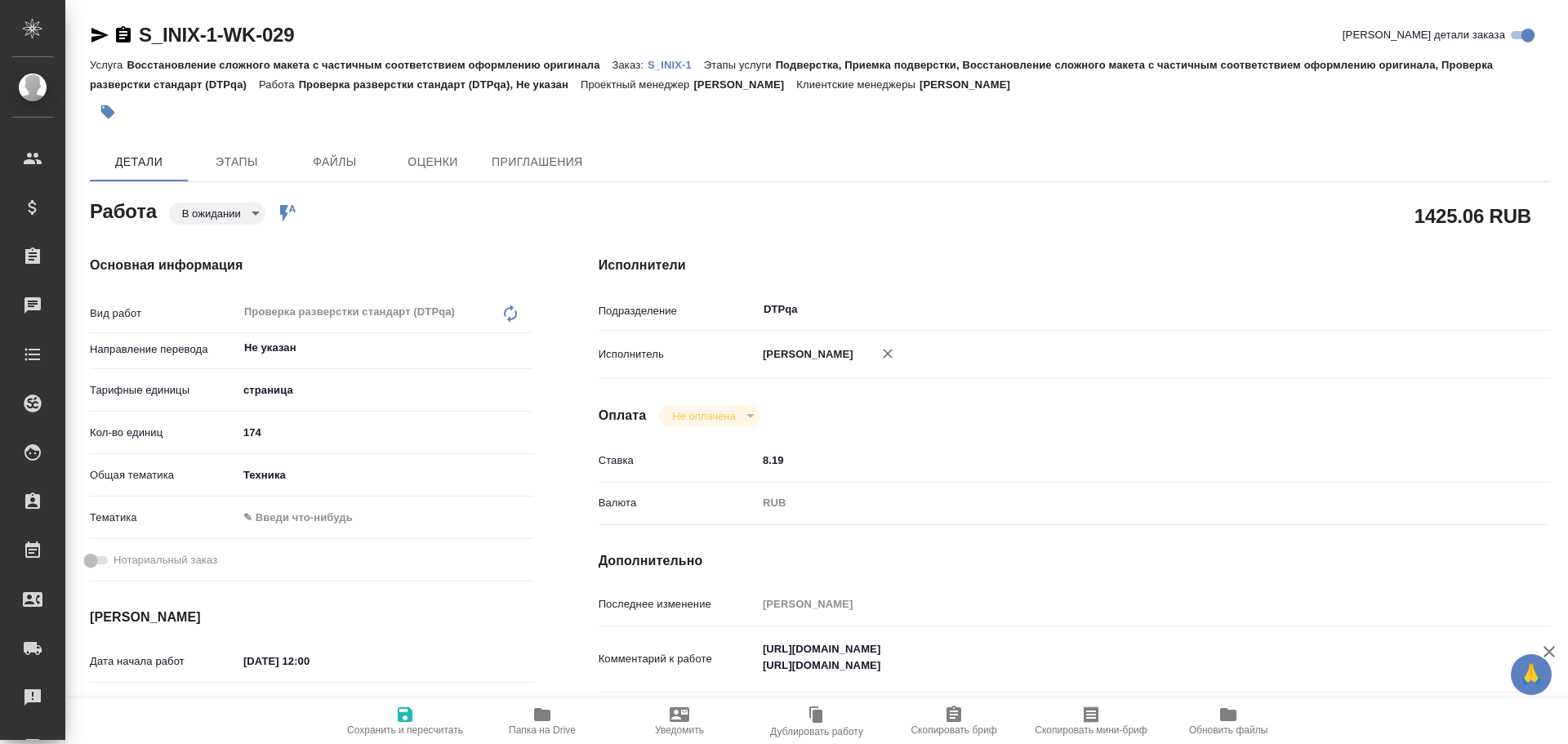
type textarea "x"
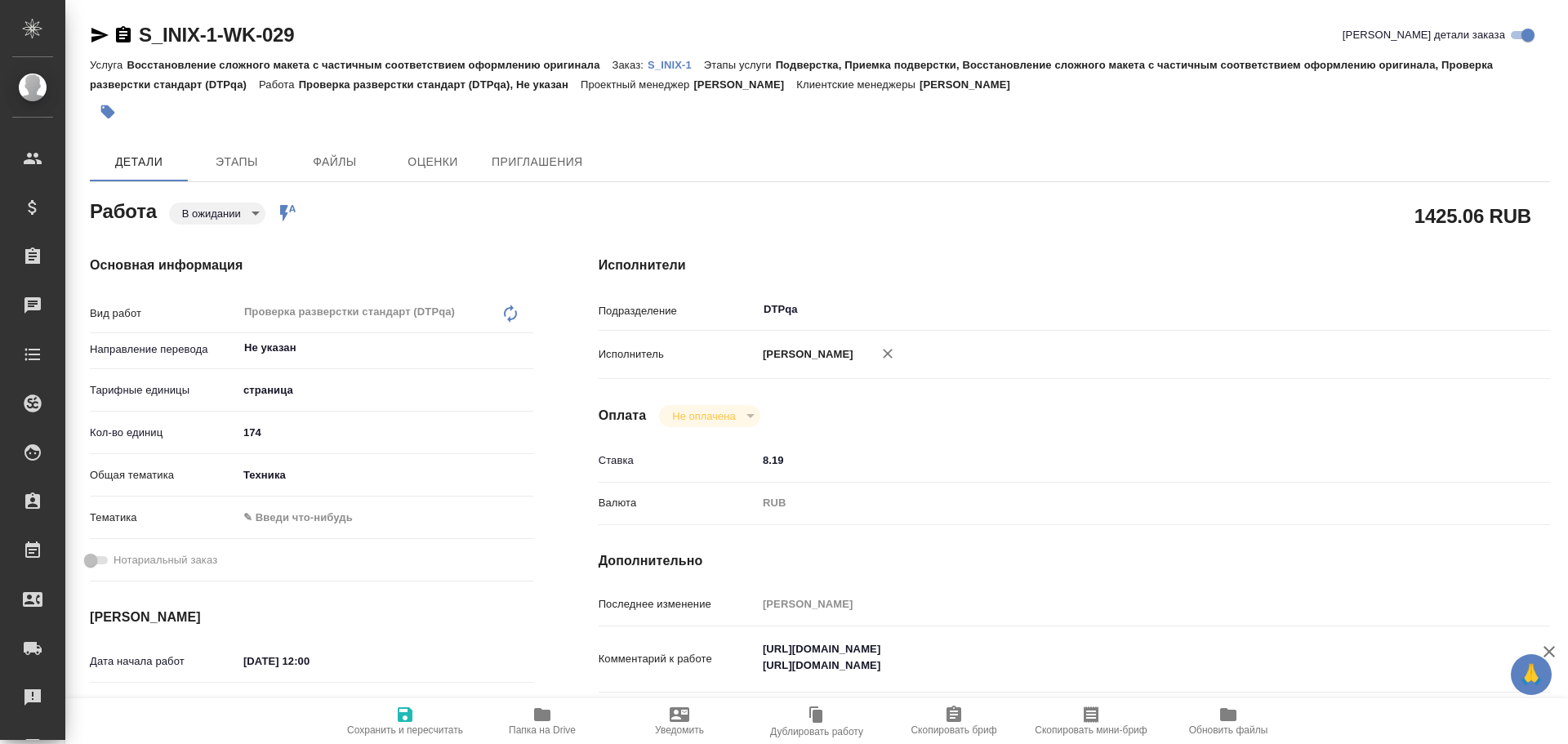
type textarea "x"
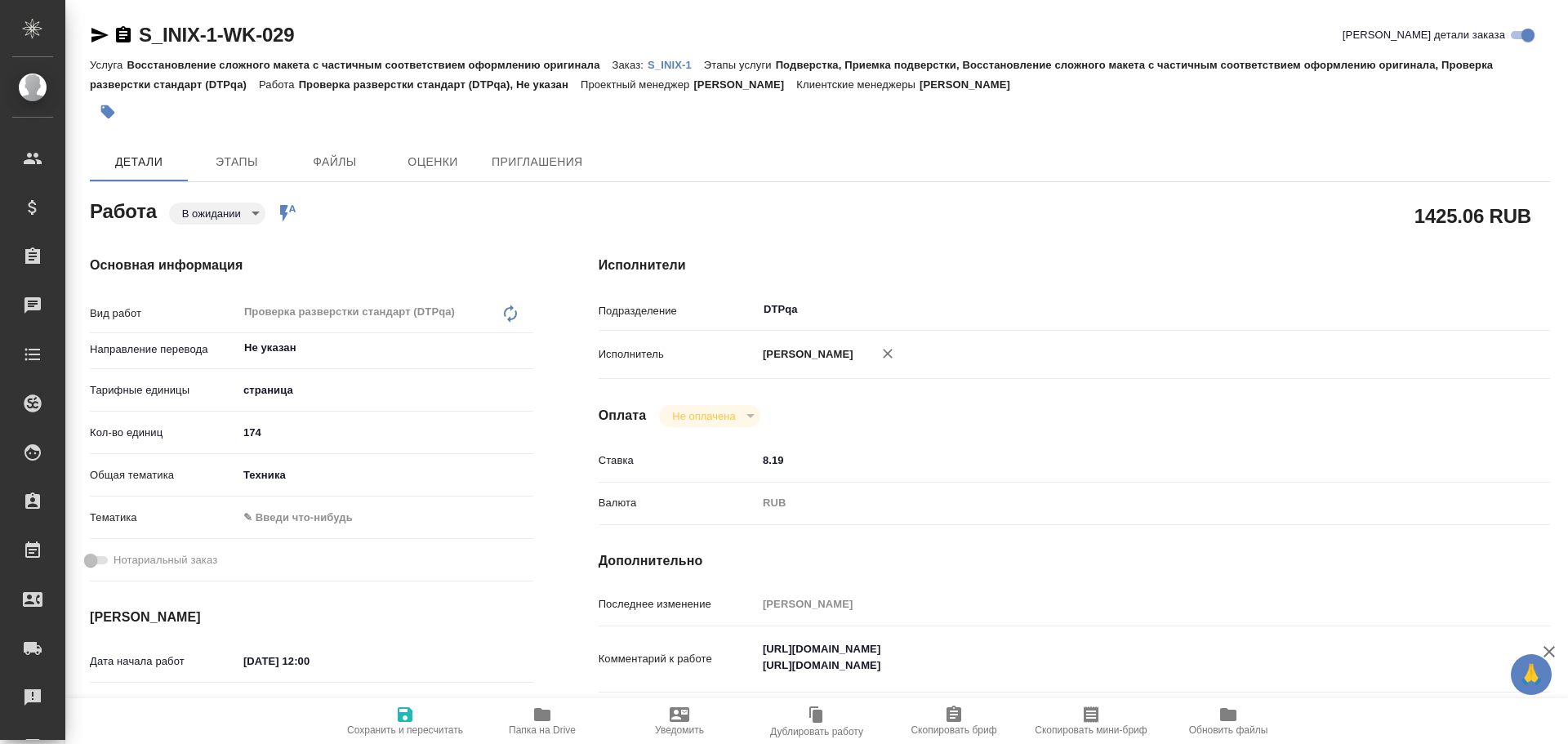
type textarea "x"
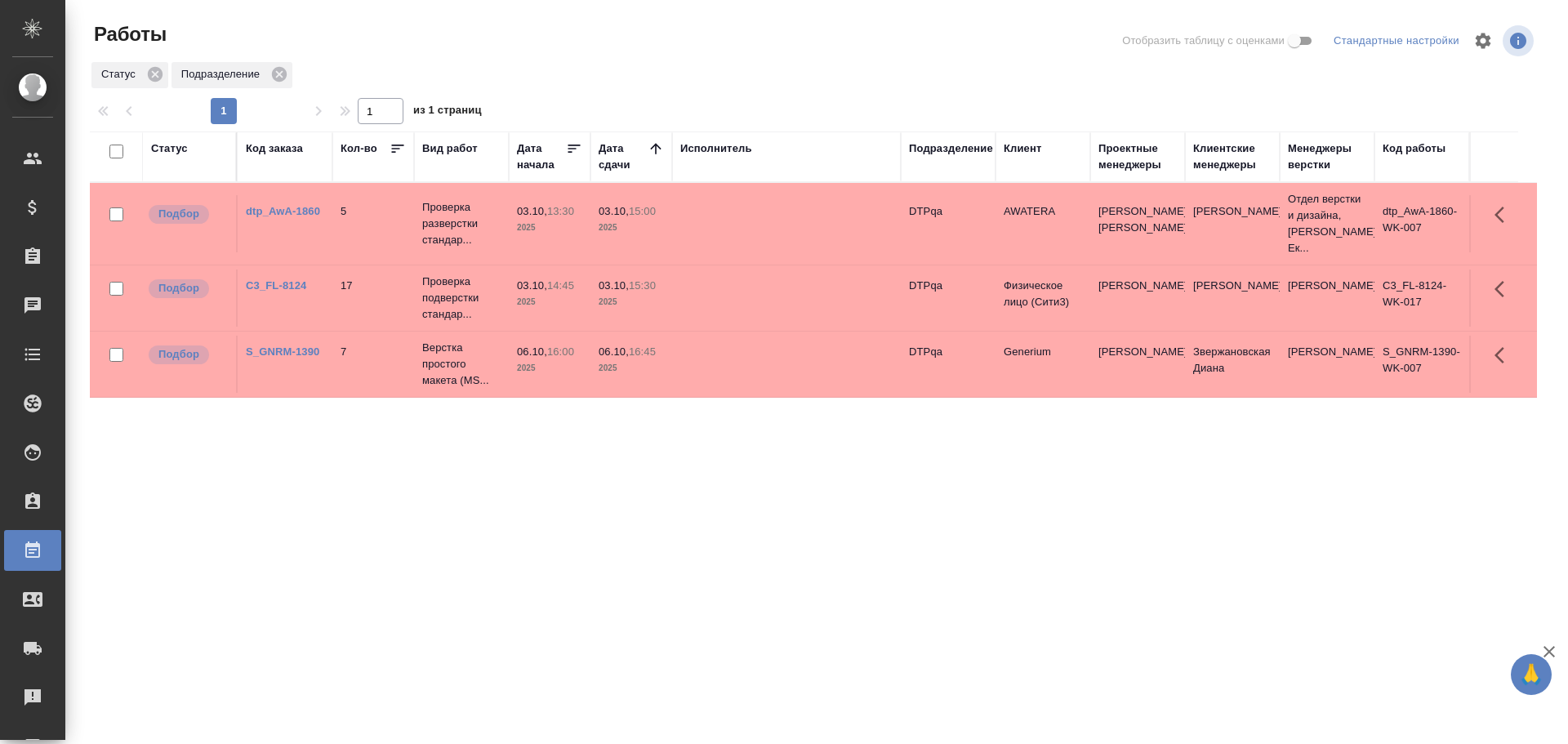
click at [1176, 681] on div "Статус Код заказа Кол-во Вид работ [PERSON_NAME] начала Дата сдачи Исполнитель …" at bounding box center [813, 426] width 1447 height 588
